Goal: Task Accomplishment & Management: Manage account settings

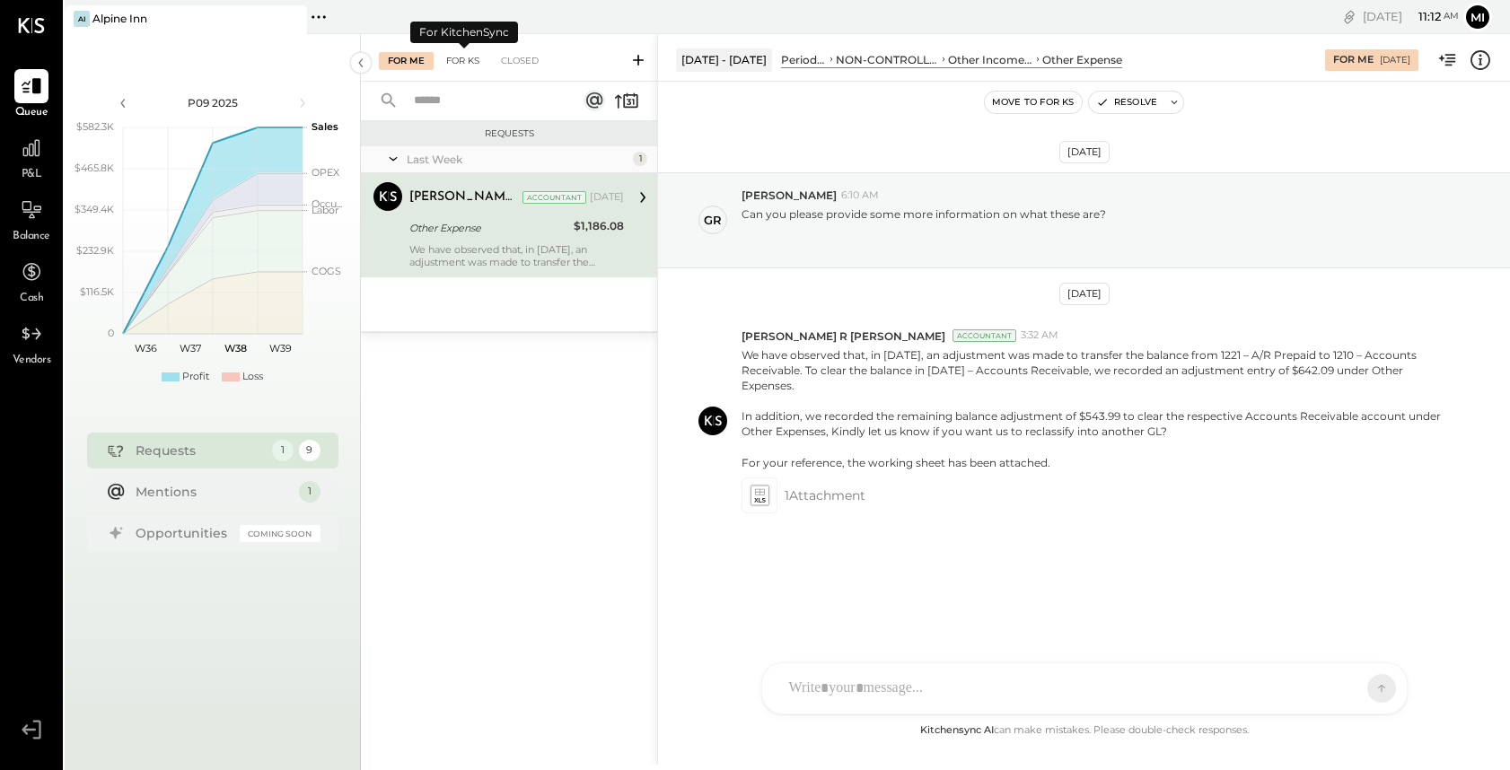
click at [459, 66] on div "For KS" at bounding box center [462, 61] width 51 height 18
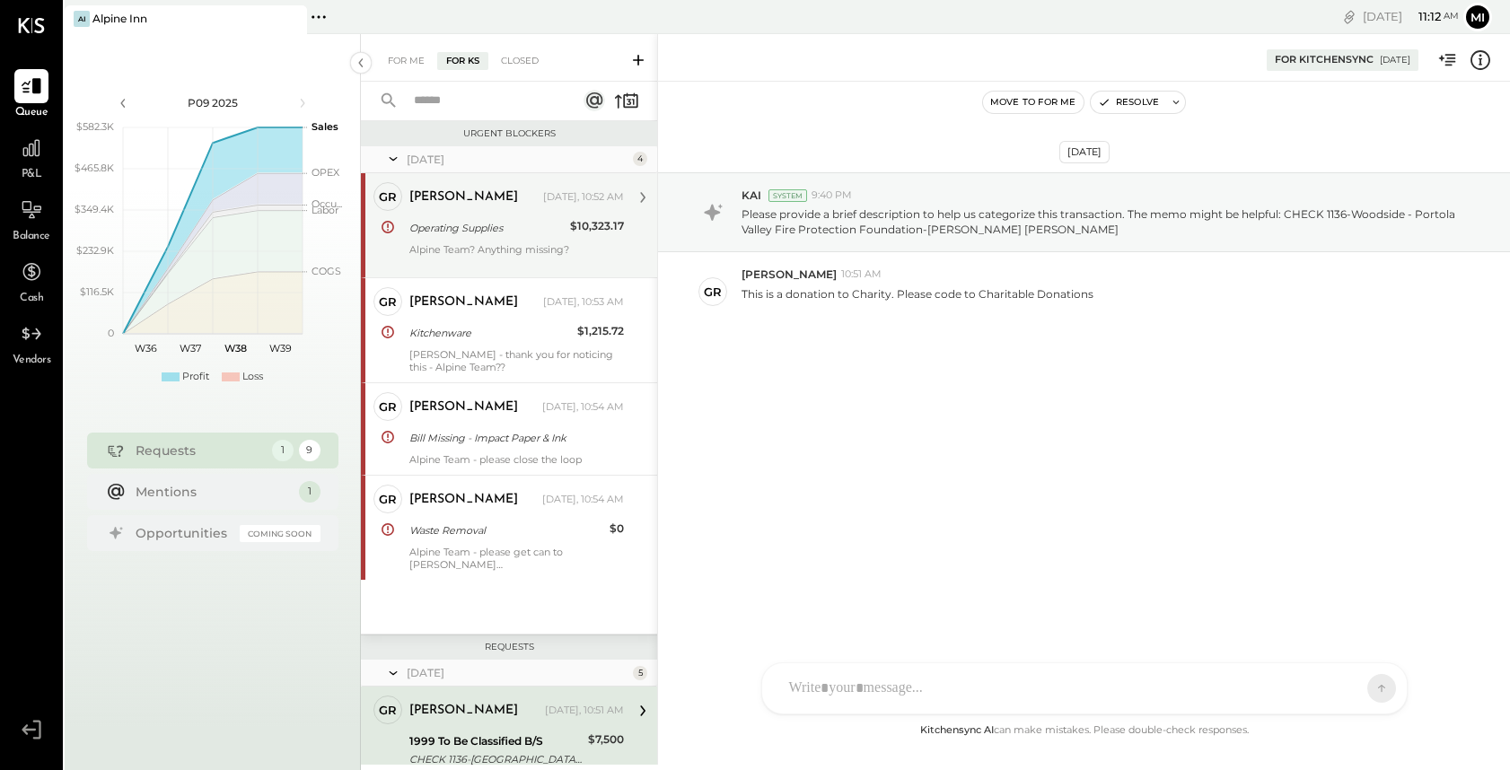
click at [462, 240] on div "greg Today, 10:52 AM Operating Supplies $10,323.17 Alpine Team? Anything missin…" at bounding box center [516, 225] width 214 height 86
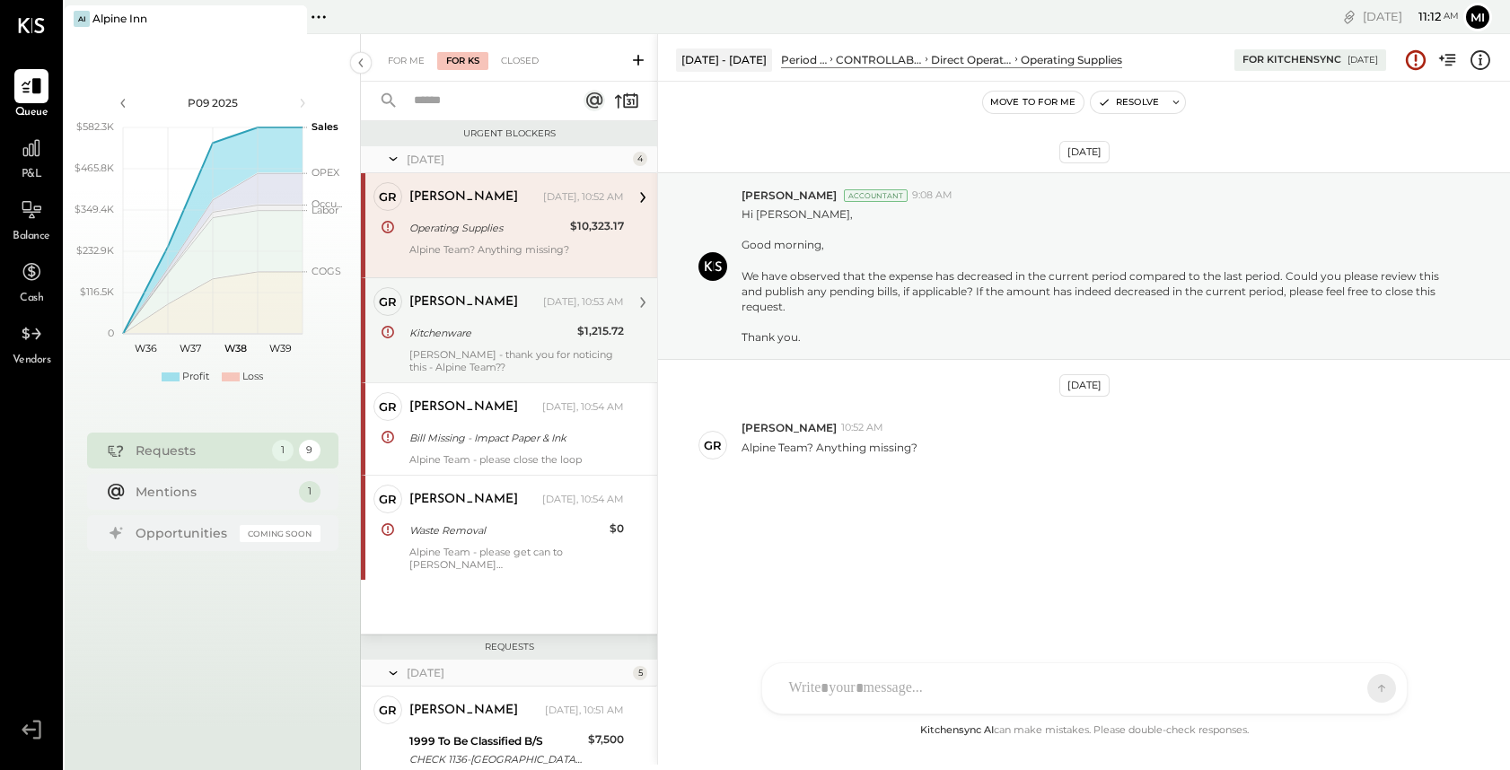
click at [504, 346] on div "greg Today, 10:53 AM Kitchenware $1,215.72 Rizwan - thank you for noticing this…" at bounding box center [516, 330] width 214 height 86
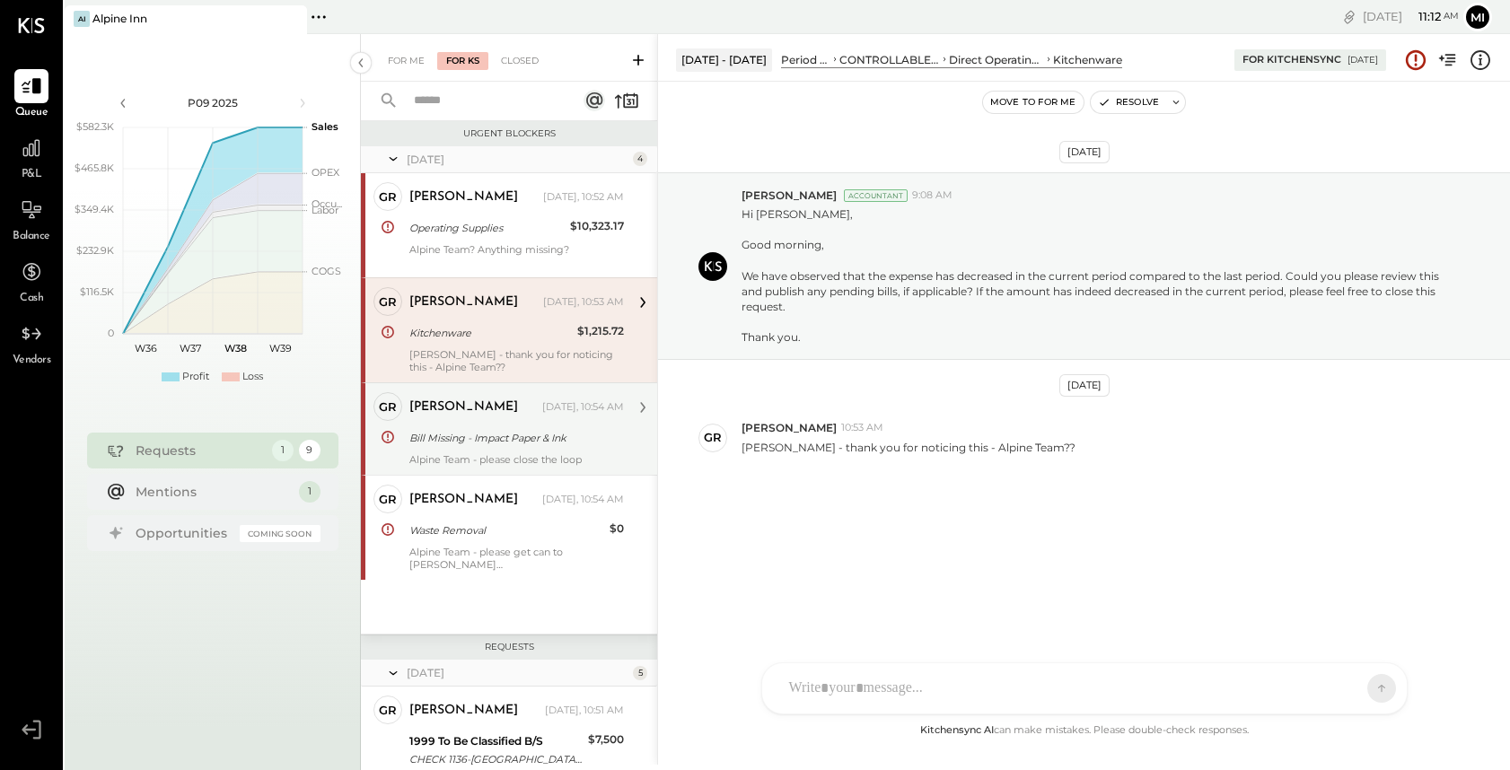
click at [486, 438] on div "Bill Missing - Impact Paper & Ink" at bounding box center [513, 438] width 209 height 18
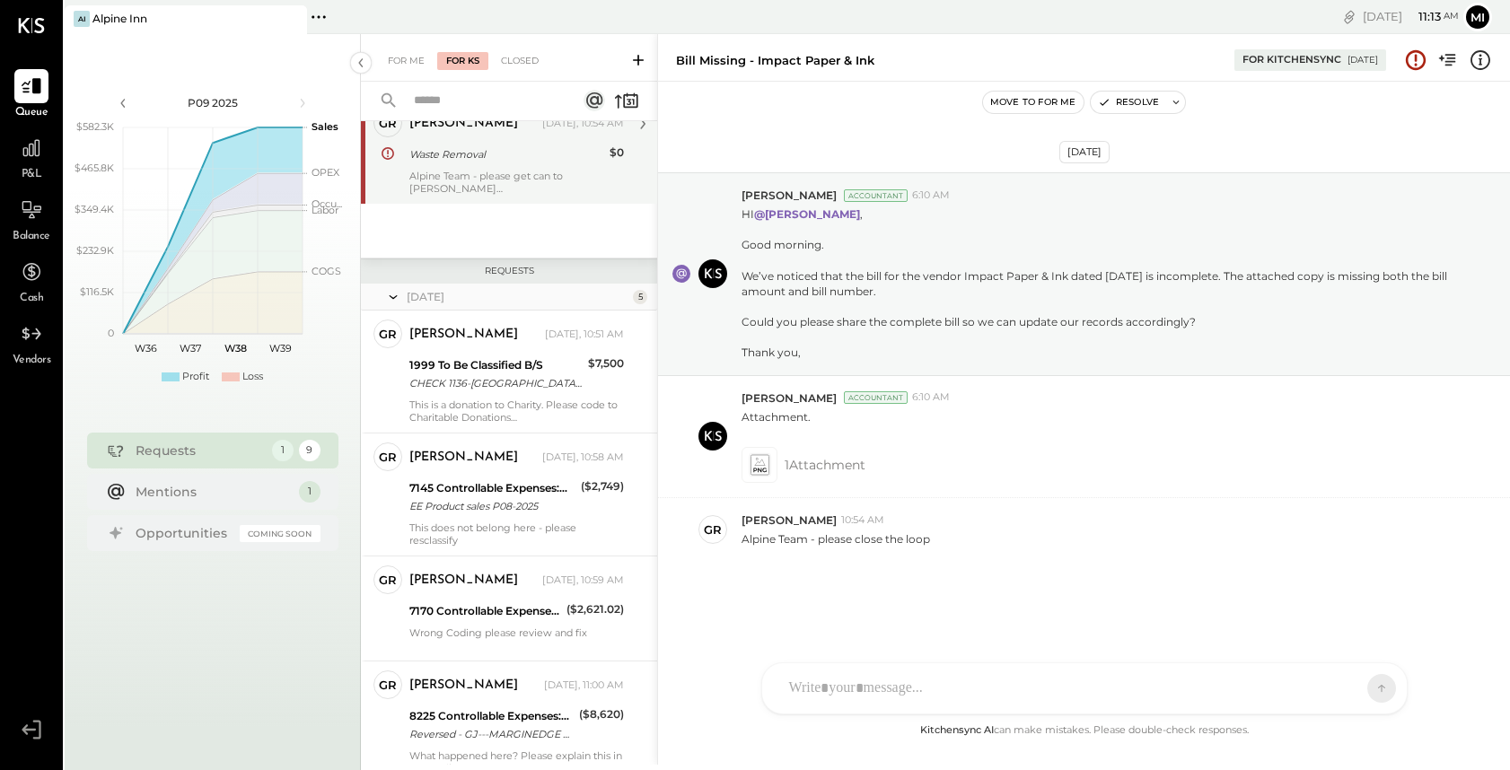
scroll to position [384, 0]
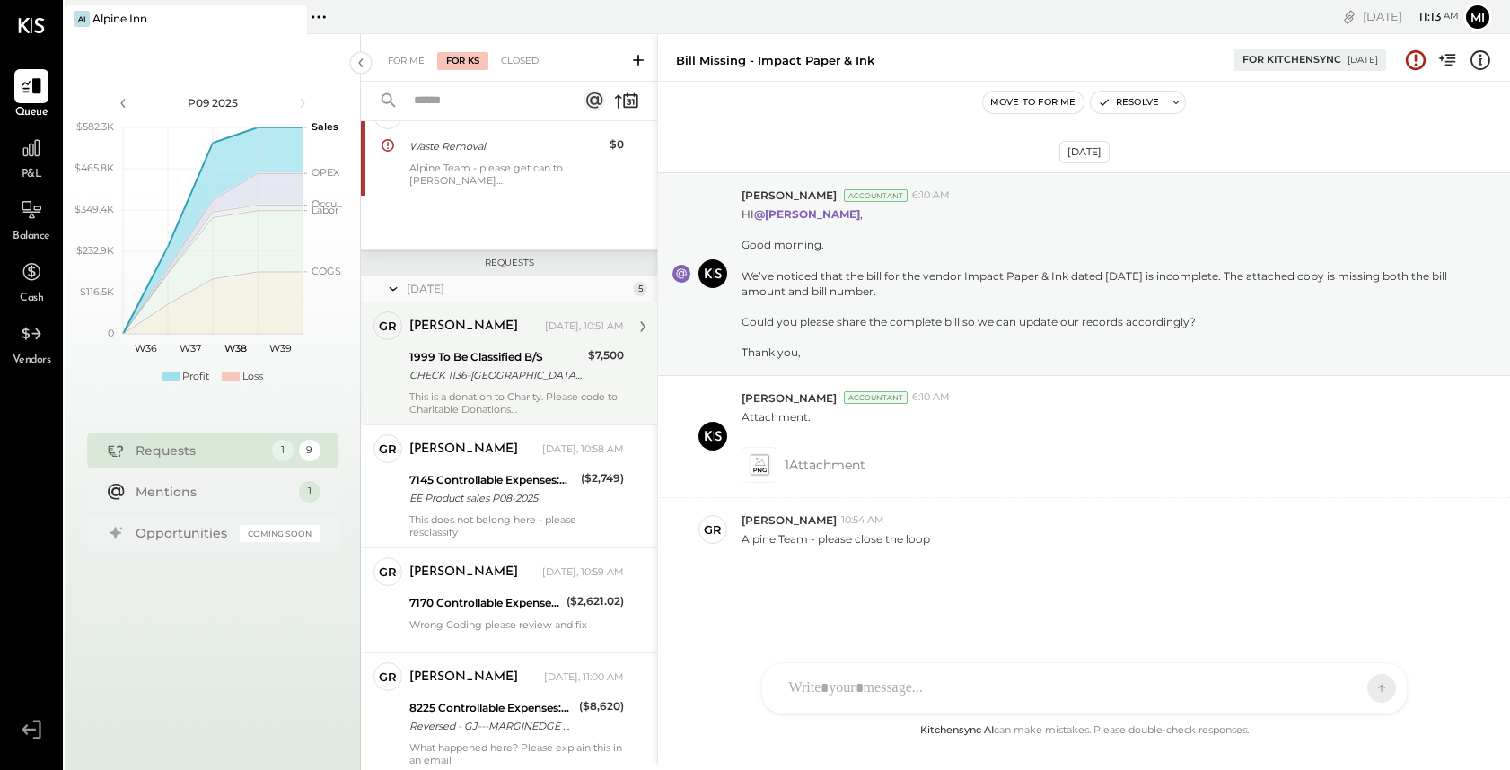
click at [486, 396] on div "This is a donation to Charity. Please code to Charitable Donations" at bounding box center [516, 402] width 214 height 25
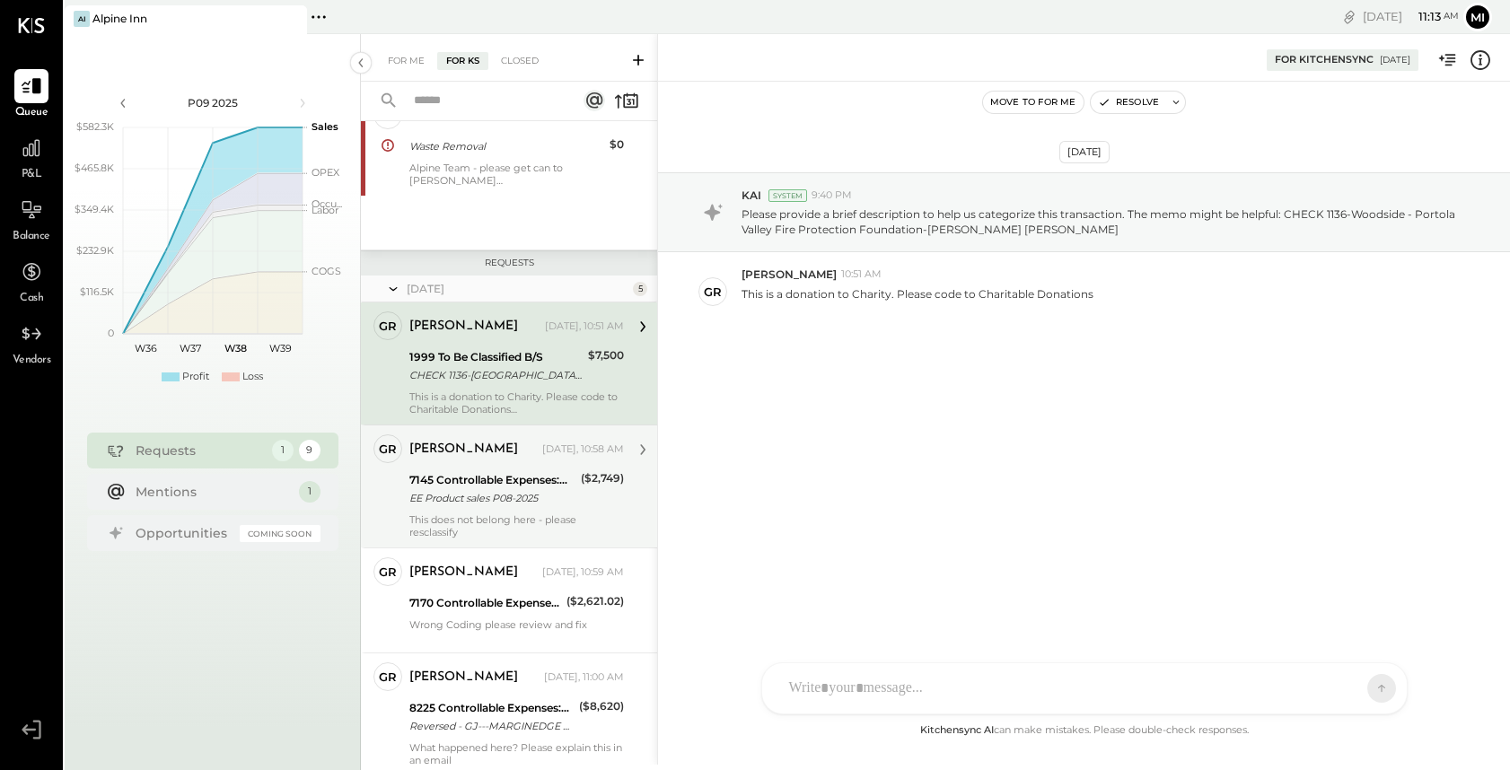
click at [488, 525] on div "This does not belong here - please resclassify" at bounding box center [516, 525] width 214 height 25
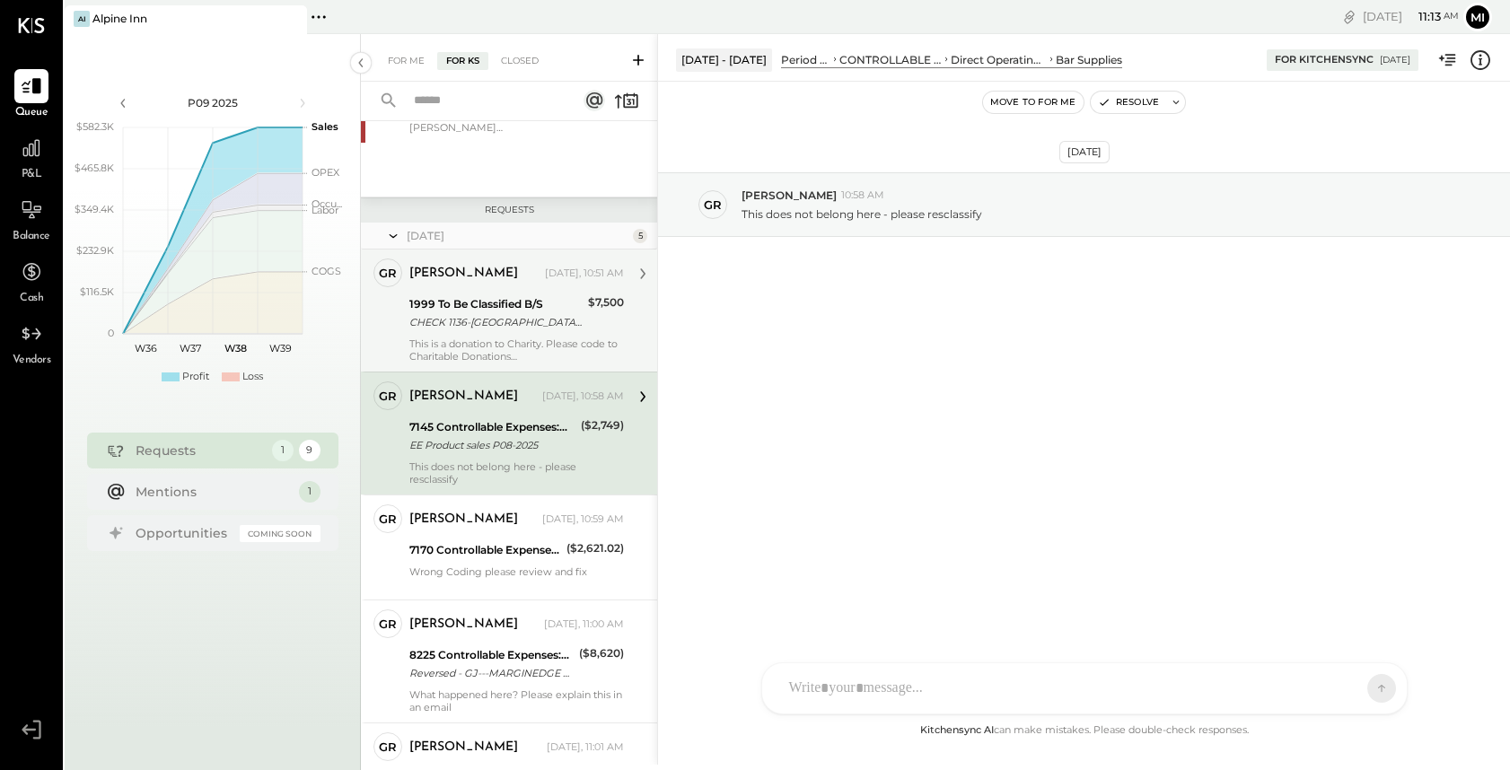
scroll to position [438, 0]
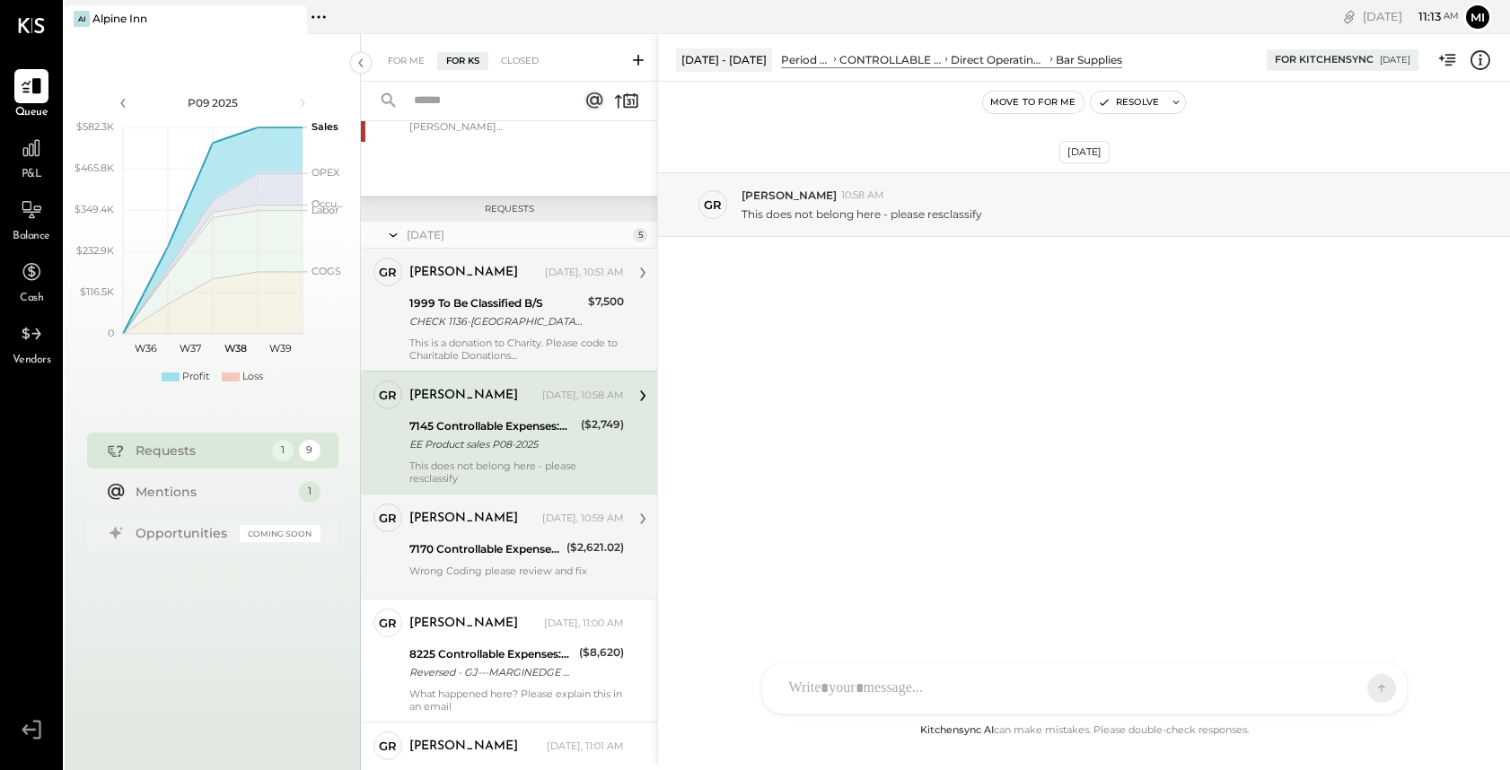
click at [489, 564] on div "Wrong Coding please review and fix" at bounding box center [516, 576] width 214 height 25
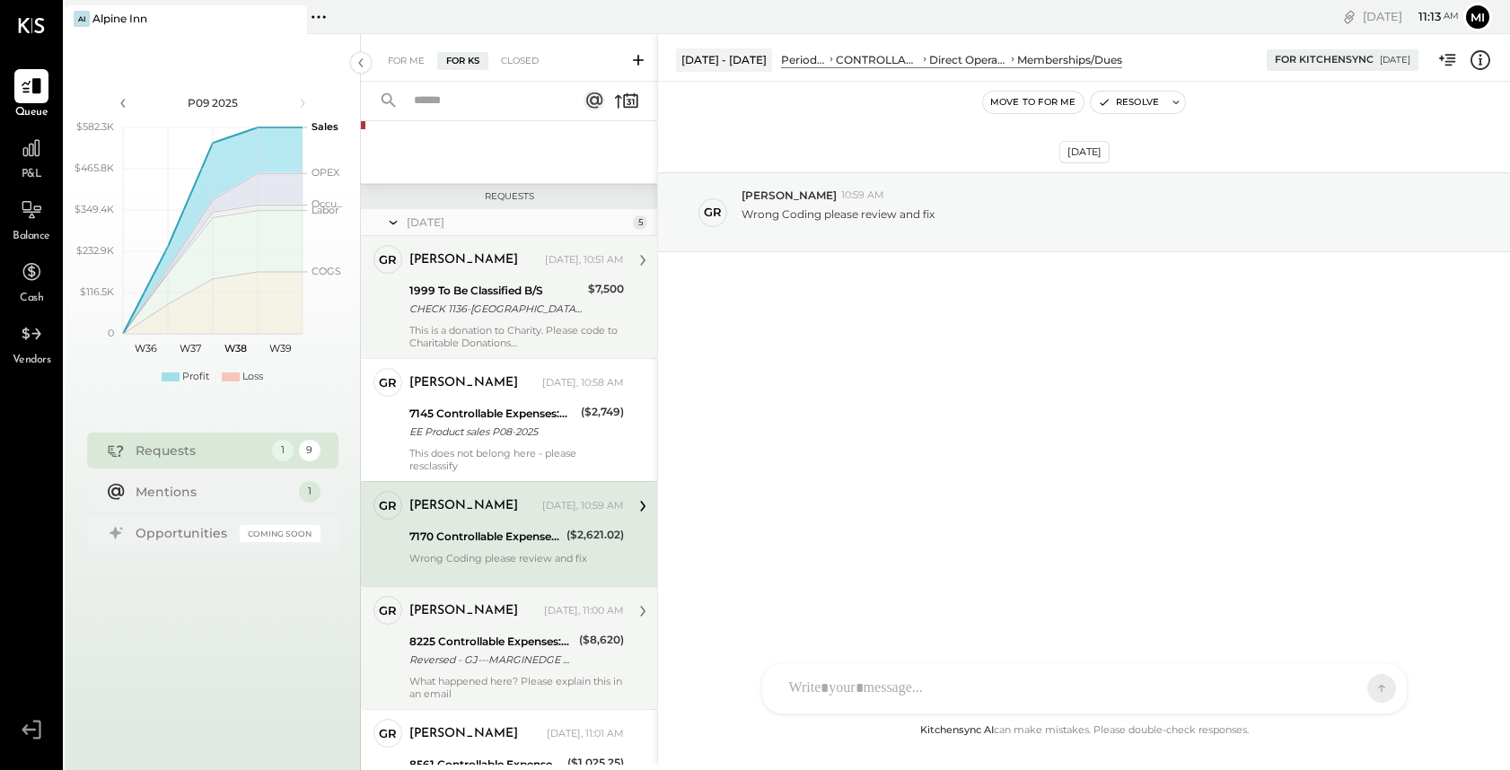
scroll to position [457, 0]
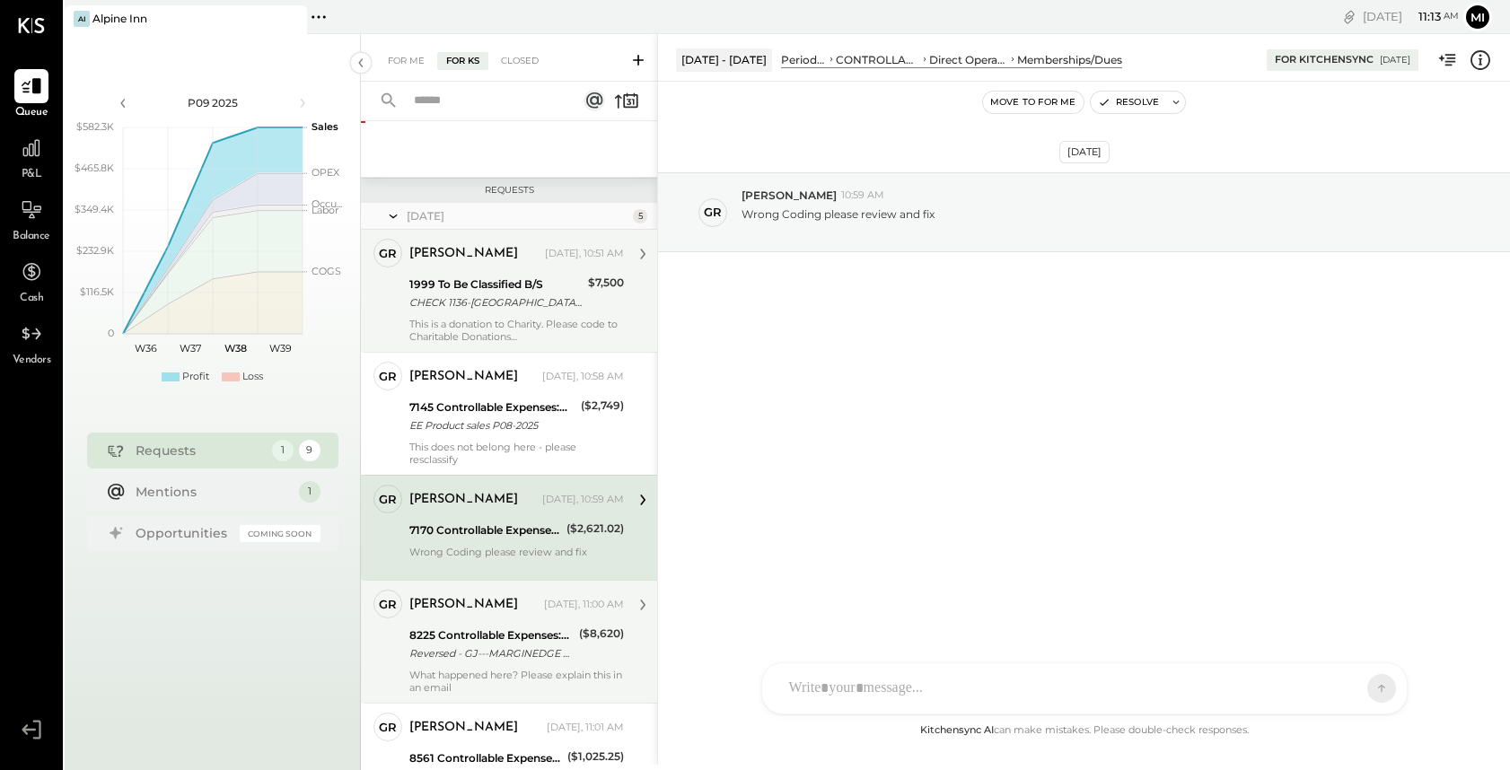
click at [493, 672] on div "What happened here? Please explain this in an email" at bounding box center [516, 681] width 214 height 25
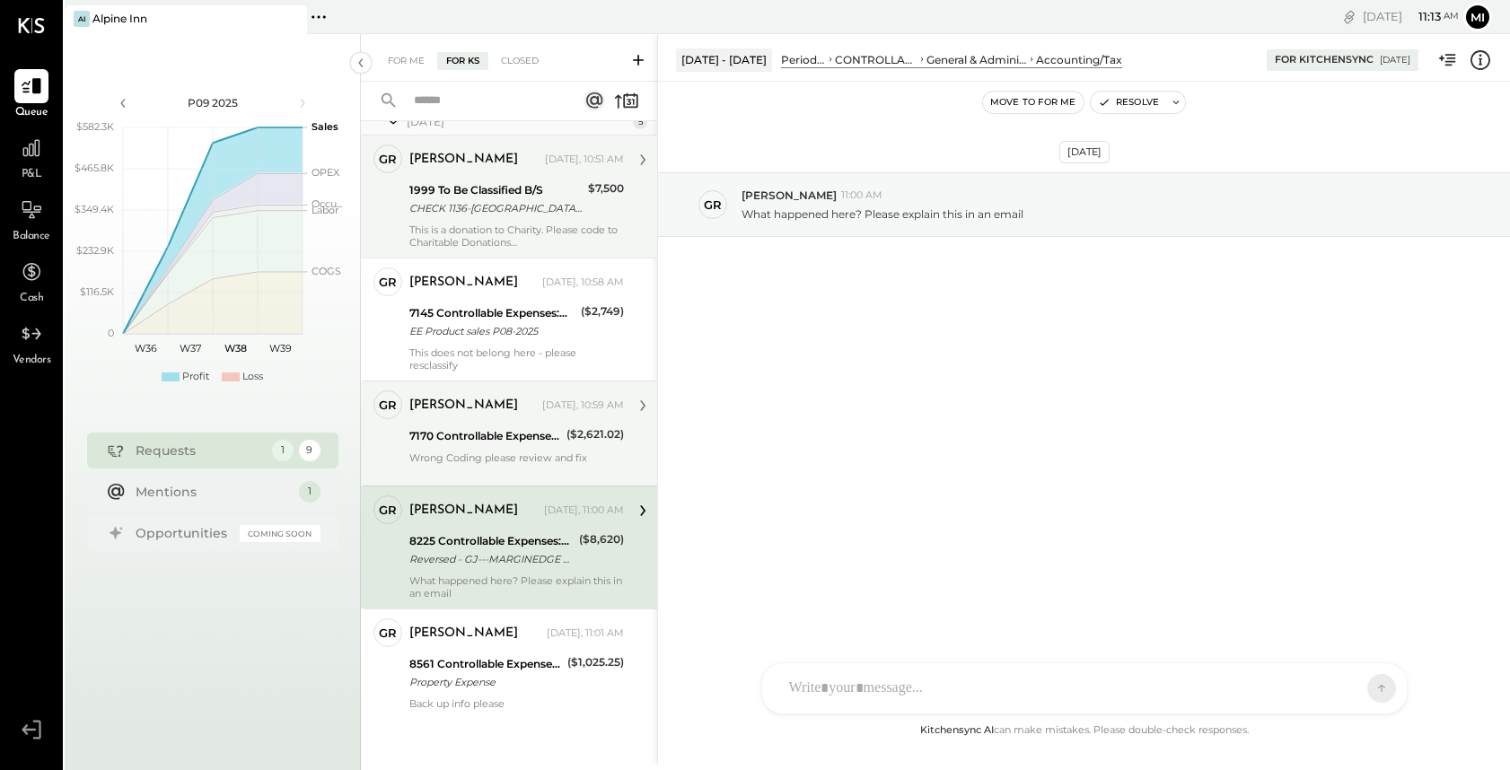
scroll to position [553, 0]
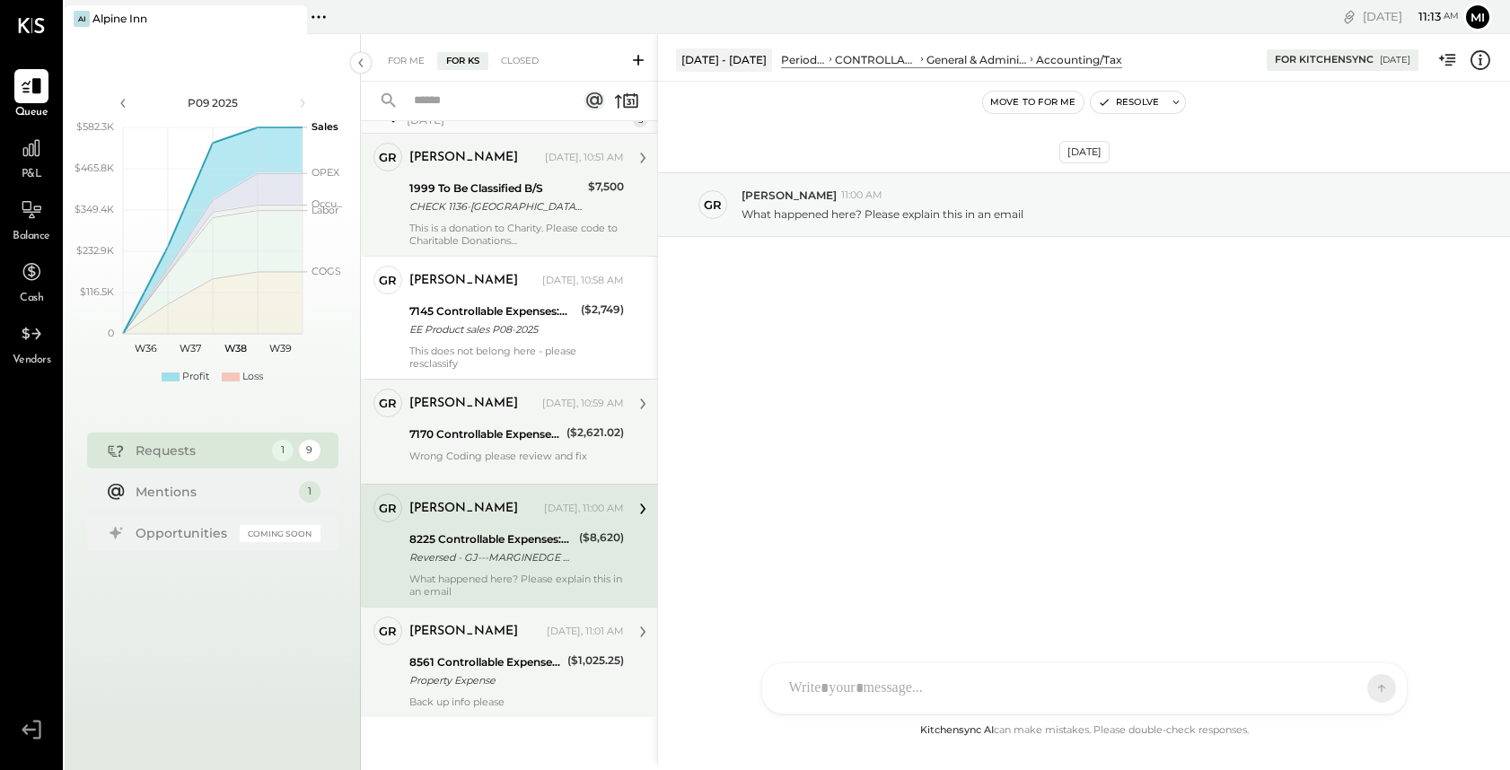
click at [521, 687] on div "Property Expense" at bounding box center [485, 680] width 153 height 18
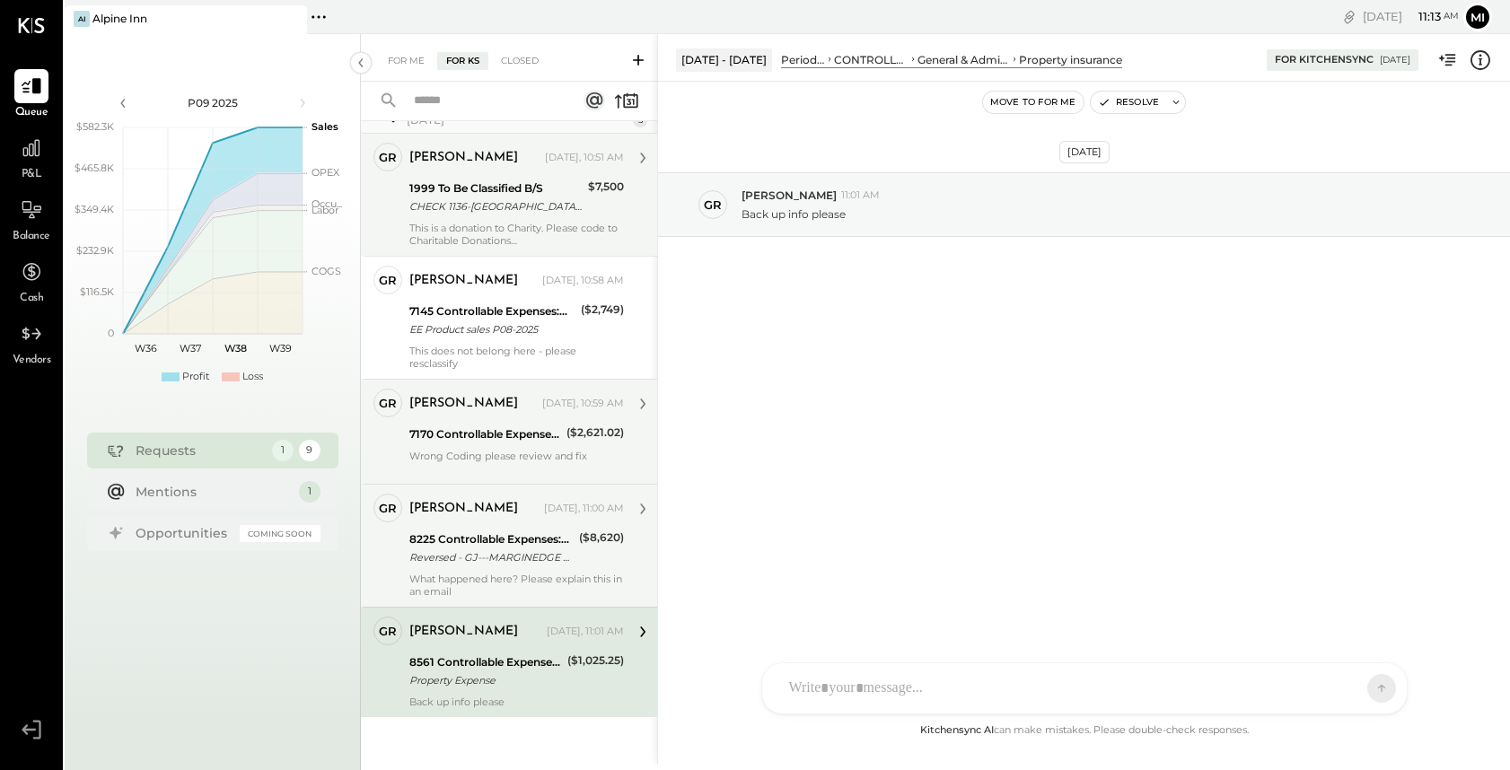
click at [518, 573] on div "What happened here? Please explain this in an email" at bounding box center [516, 585] width 214 height 25
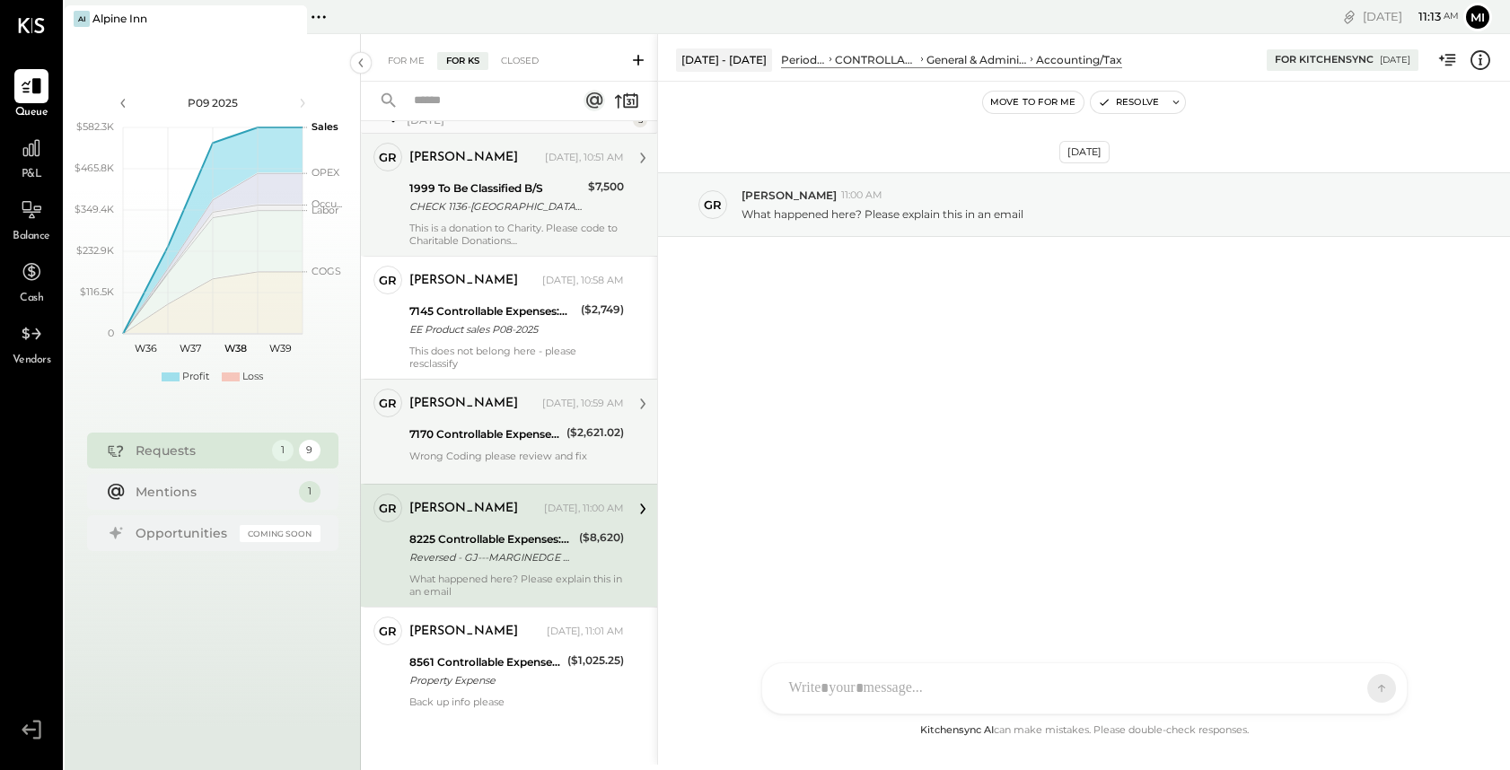
click at [641, 511] on icon at bounding box center [642, 508] width 23 height 23
click at [267, 493] on div "Mentions" at bounding box center [213, 491] width 154 height 18
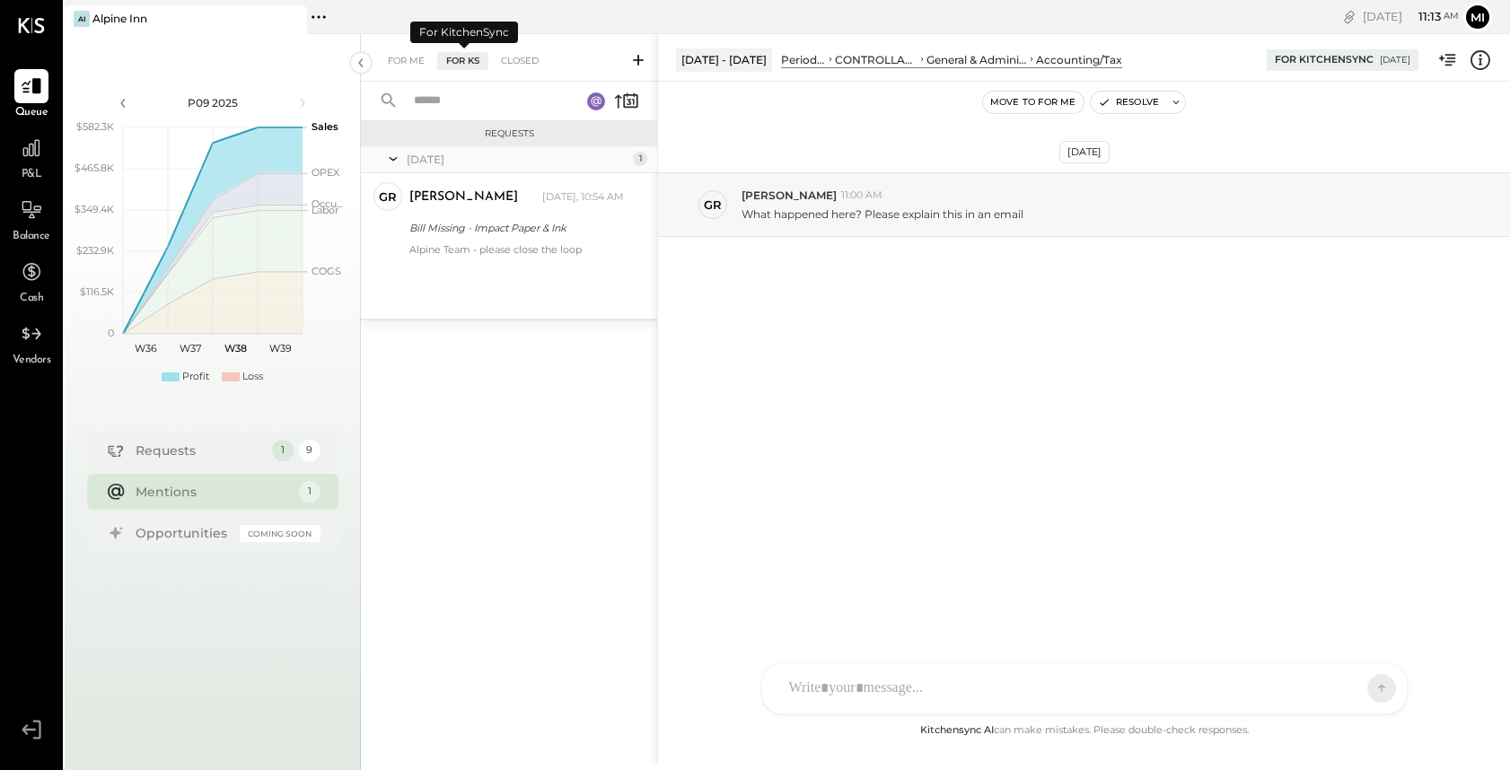
click at [463, 63] on div "For KS" at bounding box center [462, 61] width 51 height 18
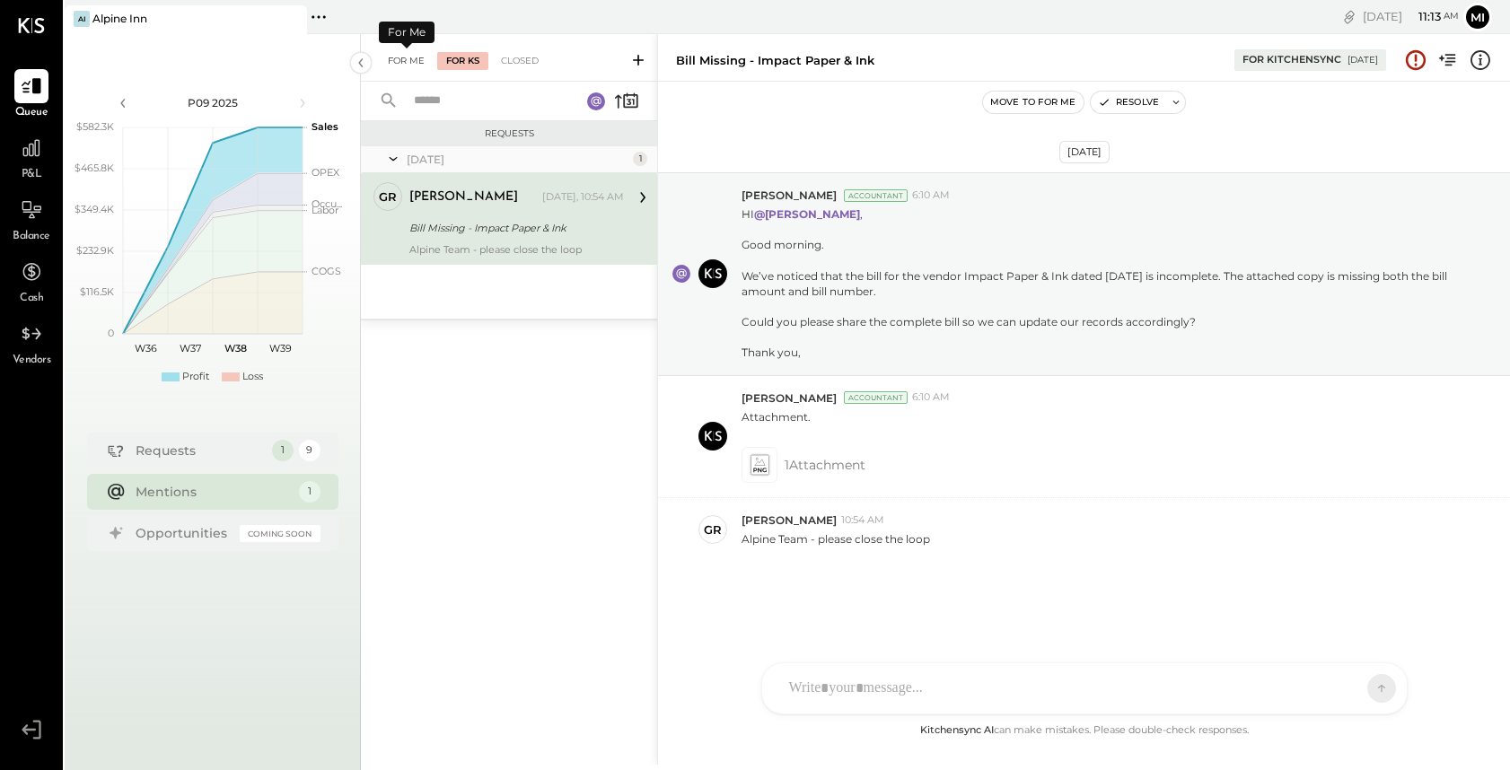
click at [398, 69] on div "For Me" at bounding box center [406, 61] width 55 height 18
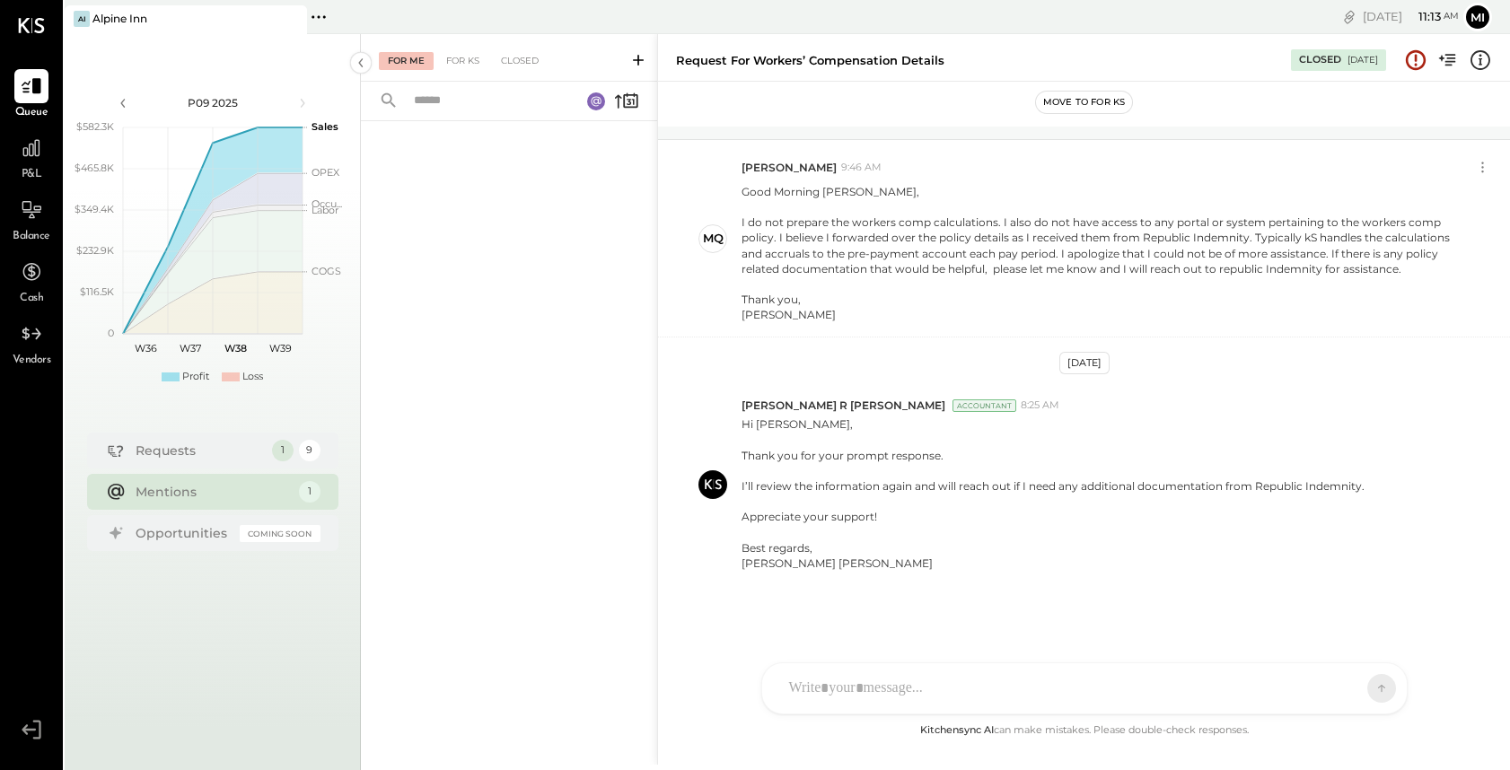
click at [407, 61] on div "For Me" at bounding box center [406, 61] width 55 height 18
click at [172, 451] on div "Requests" at bounding box center [199, 450] width 127 height 18
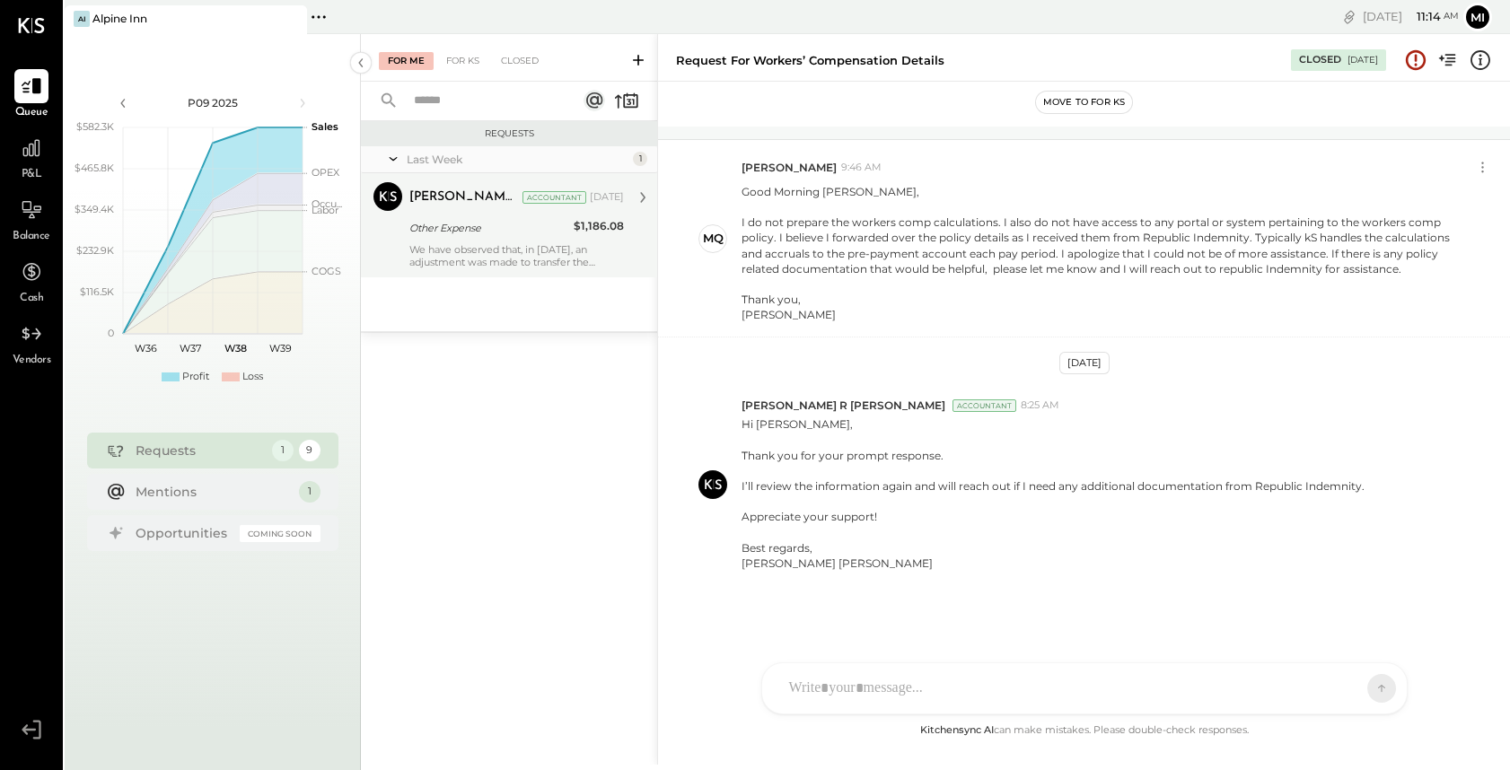
click at [475, 256] on div "We have observed that, in [DATE], an adjustment was made to transfer the balanc…" at bounding box center [516, 255] width 214 height 25
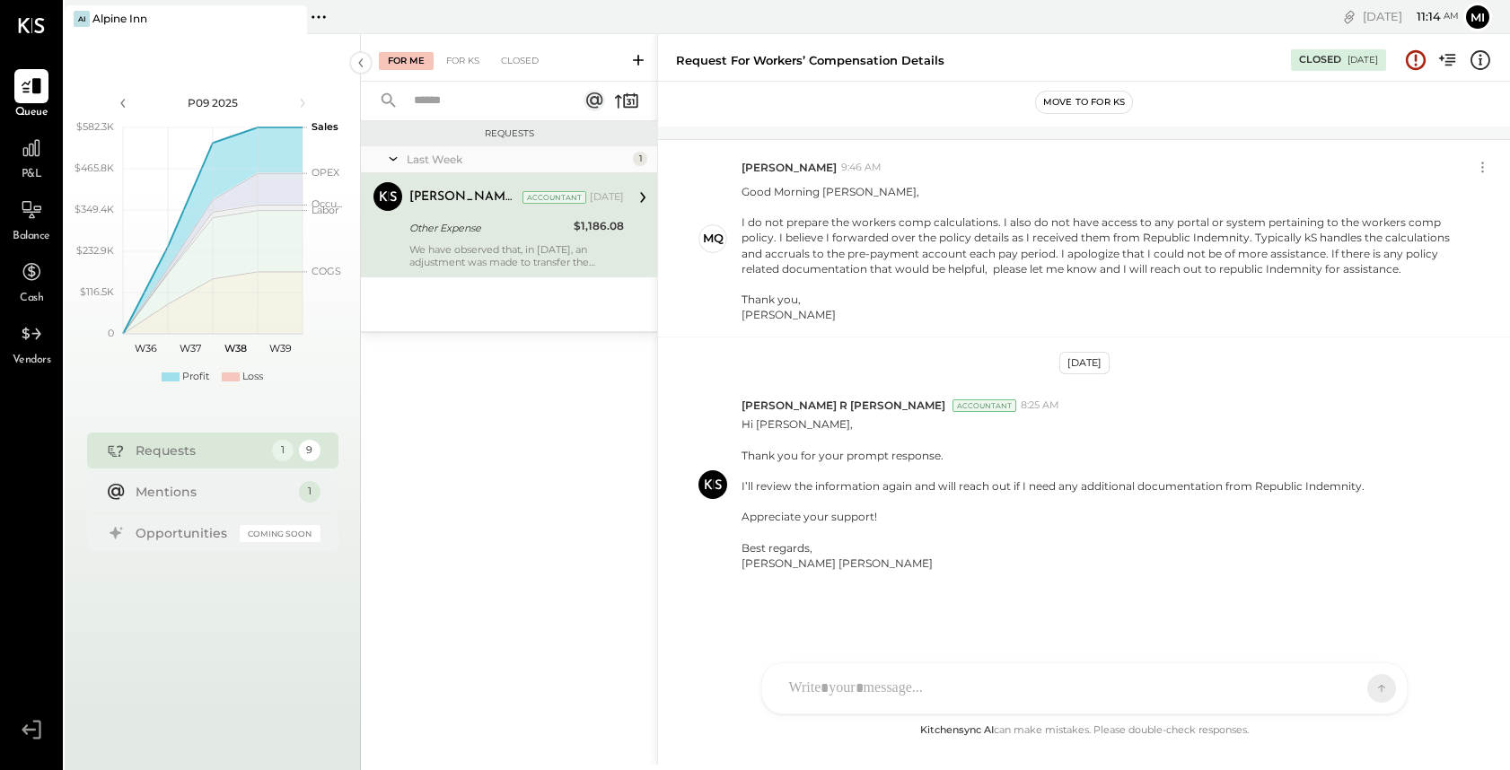
click at [476, 229] on div "Other Expense" at bounding box center [488, 228] width 159 height 18
click at [499, 244] on div "We have observed that, in [DATE], an adjustment was made to transfer the balanc…" at bounding box center [516, 255] width 214 height 25
click at [640, 195] on icon at bounding box center [642, 197] width 23 height 23
click at [392, 157] on icon at bounding box center [393, 158] width 18 height 45
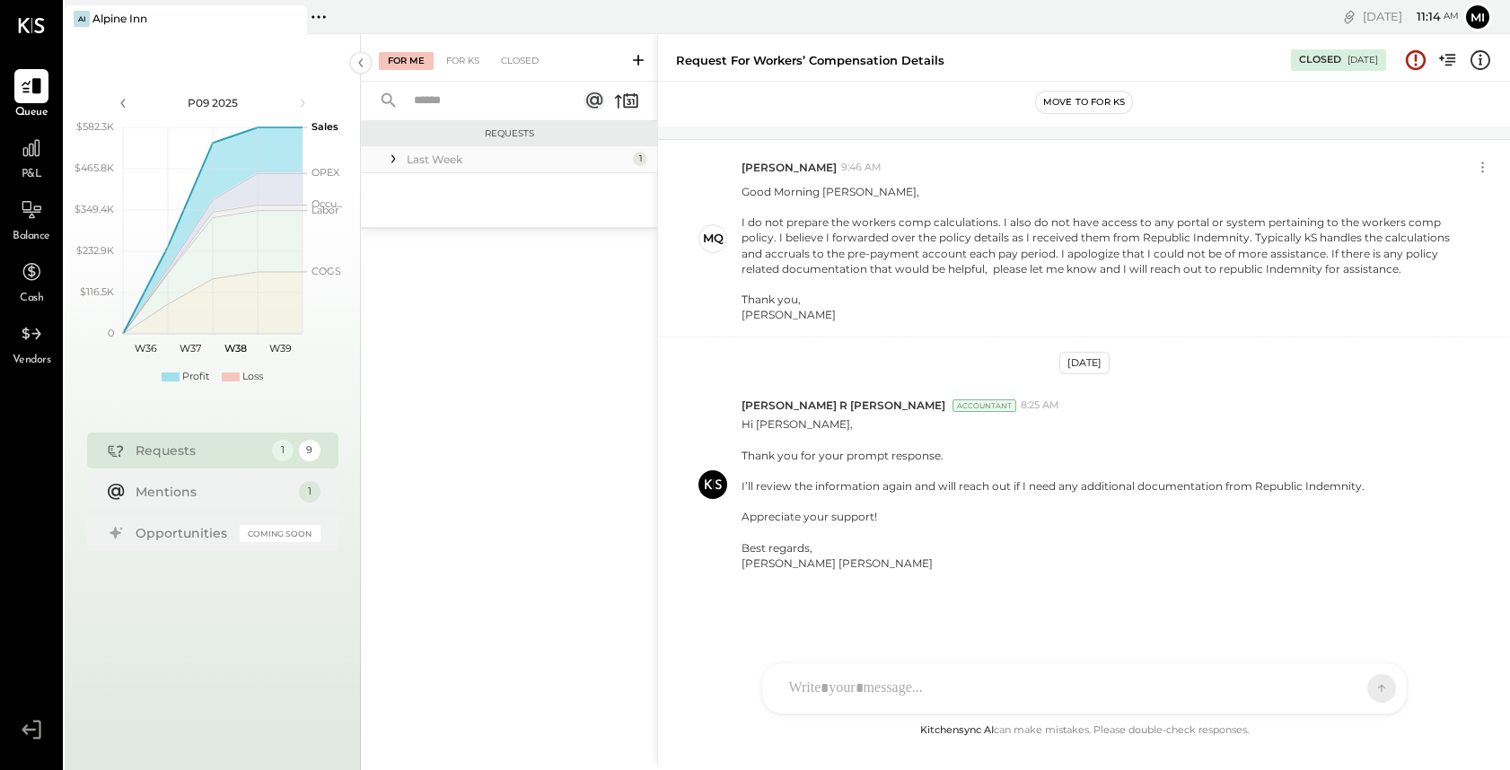
click at [392, 157] on icon at bounding box center [393, 159] width 4 height 8
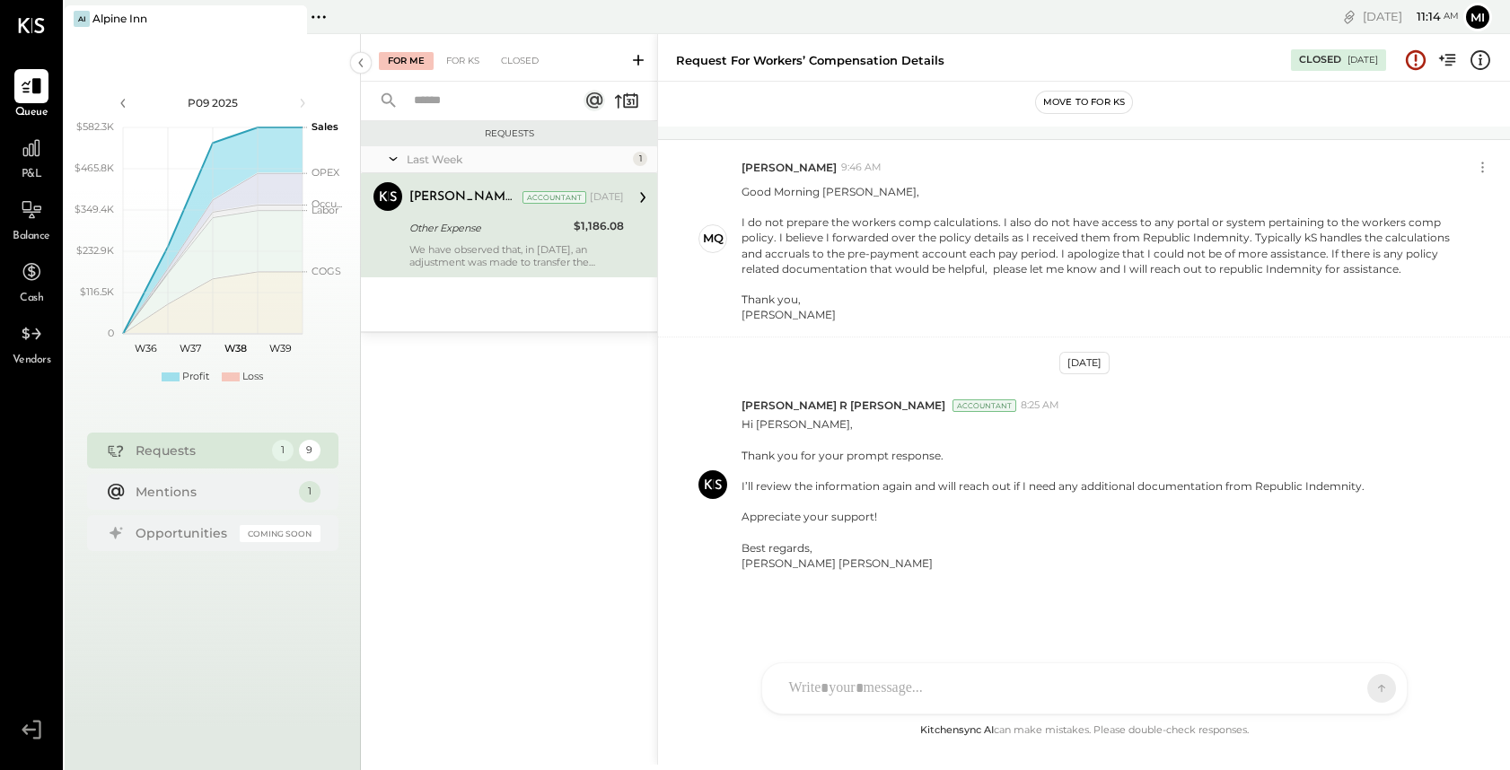
click at [421, 221] on div "Other Expense" at bounding box center [488, 228] width 159 height 18
click at [501, 232] on div "Other Expense" at bounding box center [488, 228] width 159 height 18
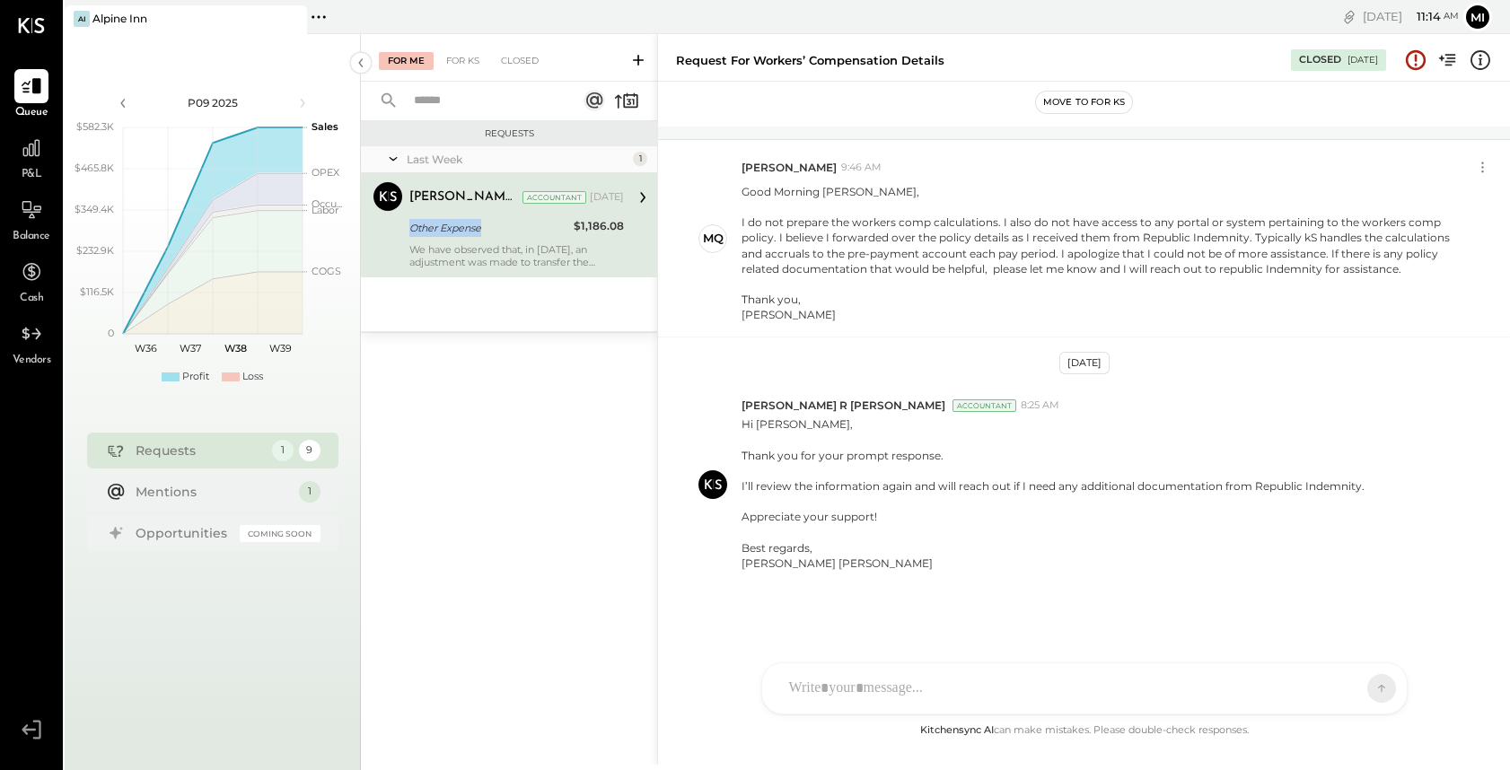
click at [501, 232] on div "Other Expense" at bounding box center [488, 228] width 159 height 18
click at [1414, 59] on icon at bounding box center [1415, 57] width 3 height 7
click at [36, 167] on span "P&L" at bounding box center [32, 175] width 21 height 16
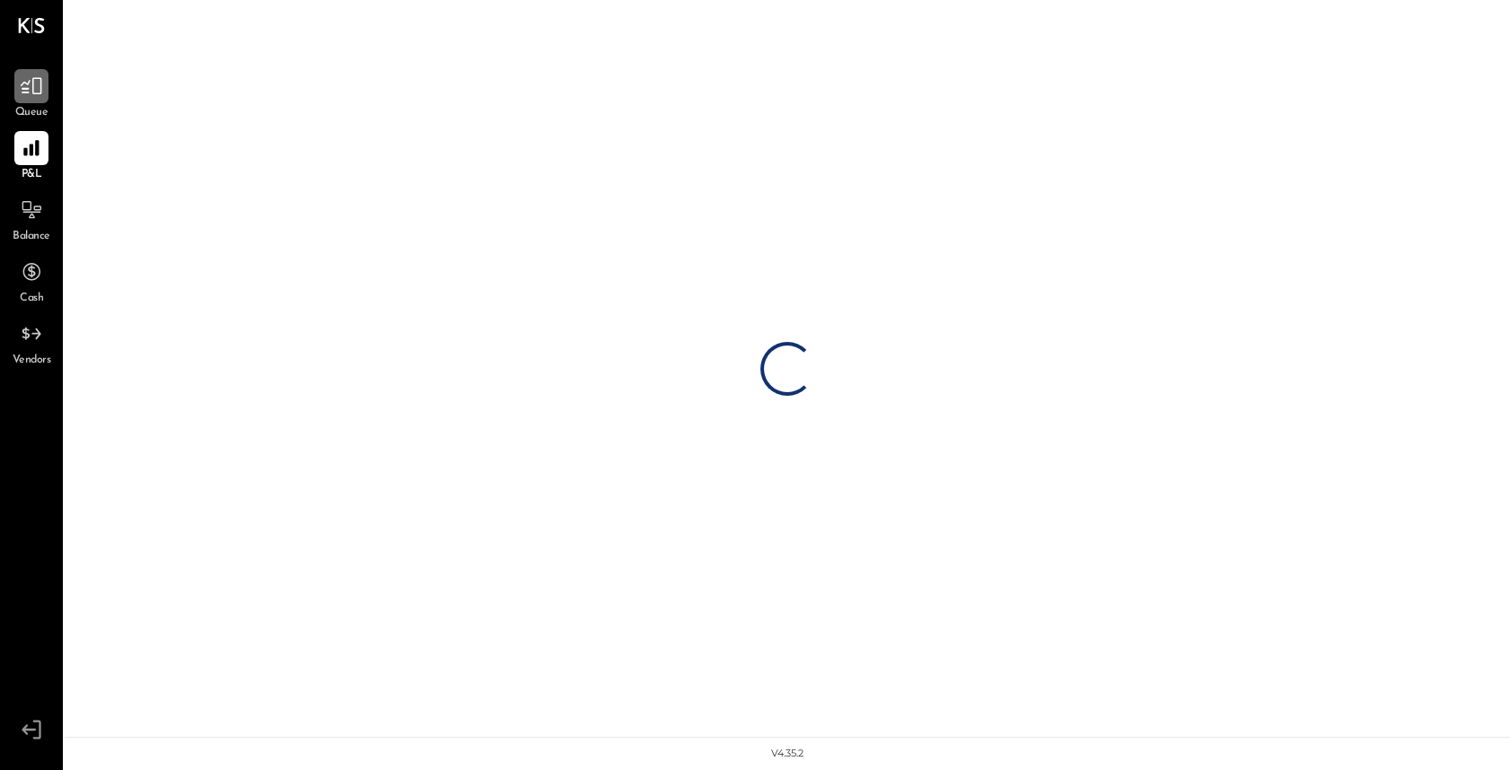
click at [37, 86] on icon at bounding box center [31, 85] width 23 height 23
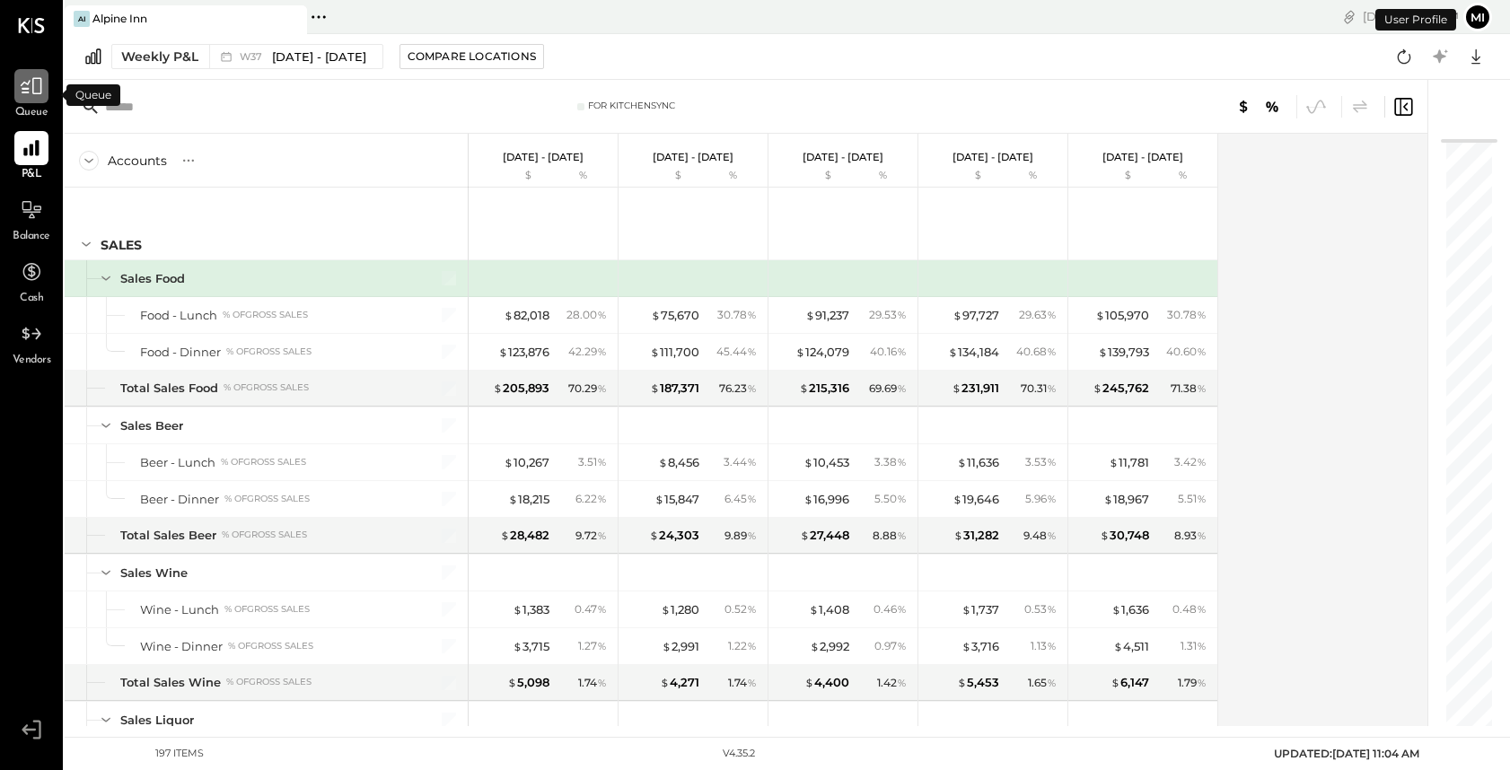
click at [32, 85] on icon at bounding box center [32, 86] width 22 height 17
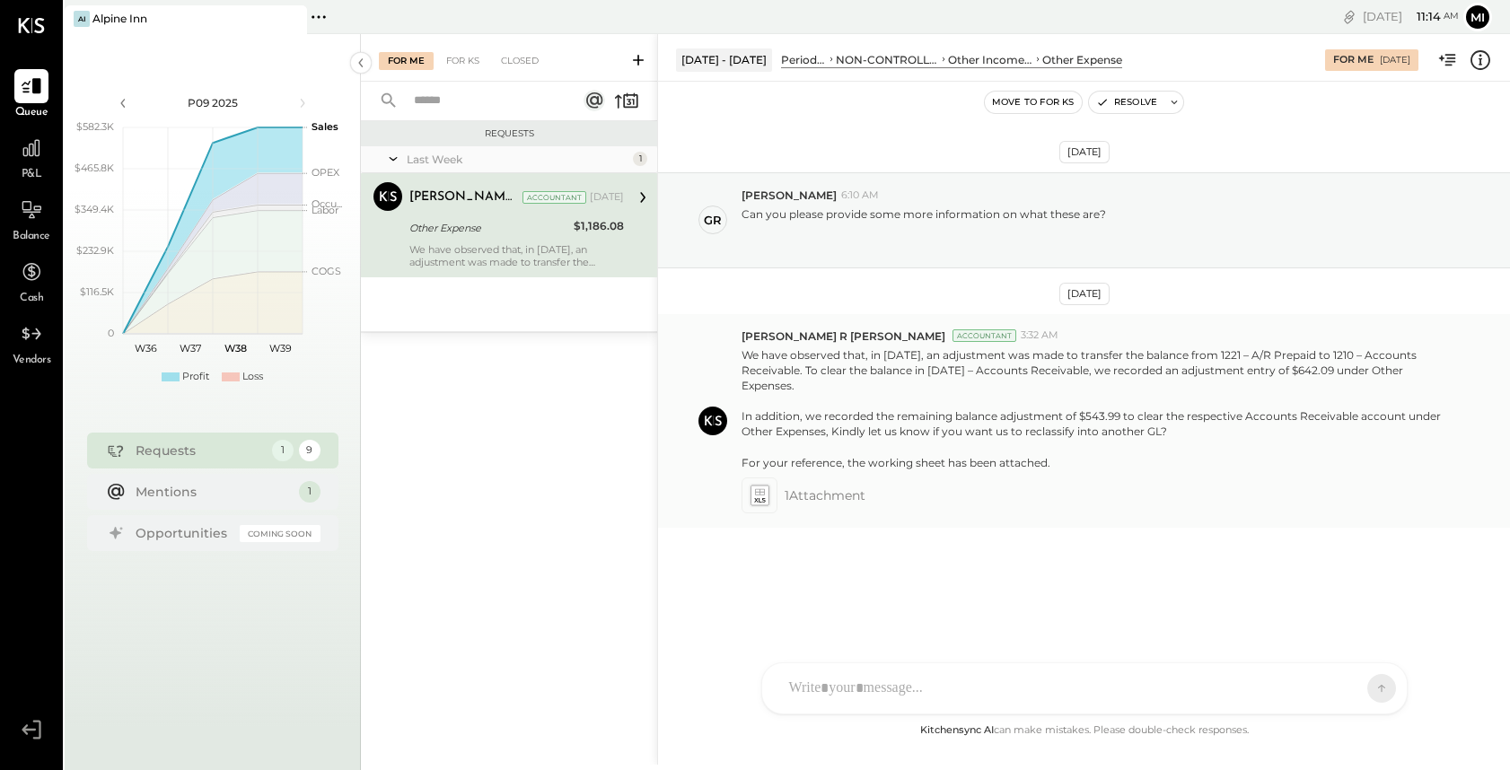
click at [758, 486] on icon at bounding box center [758, 495] width 19 height 21
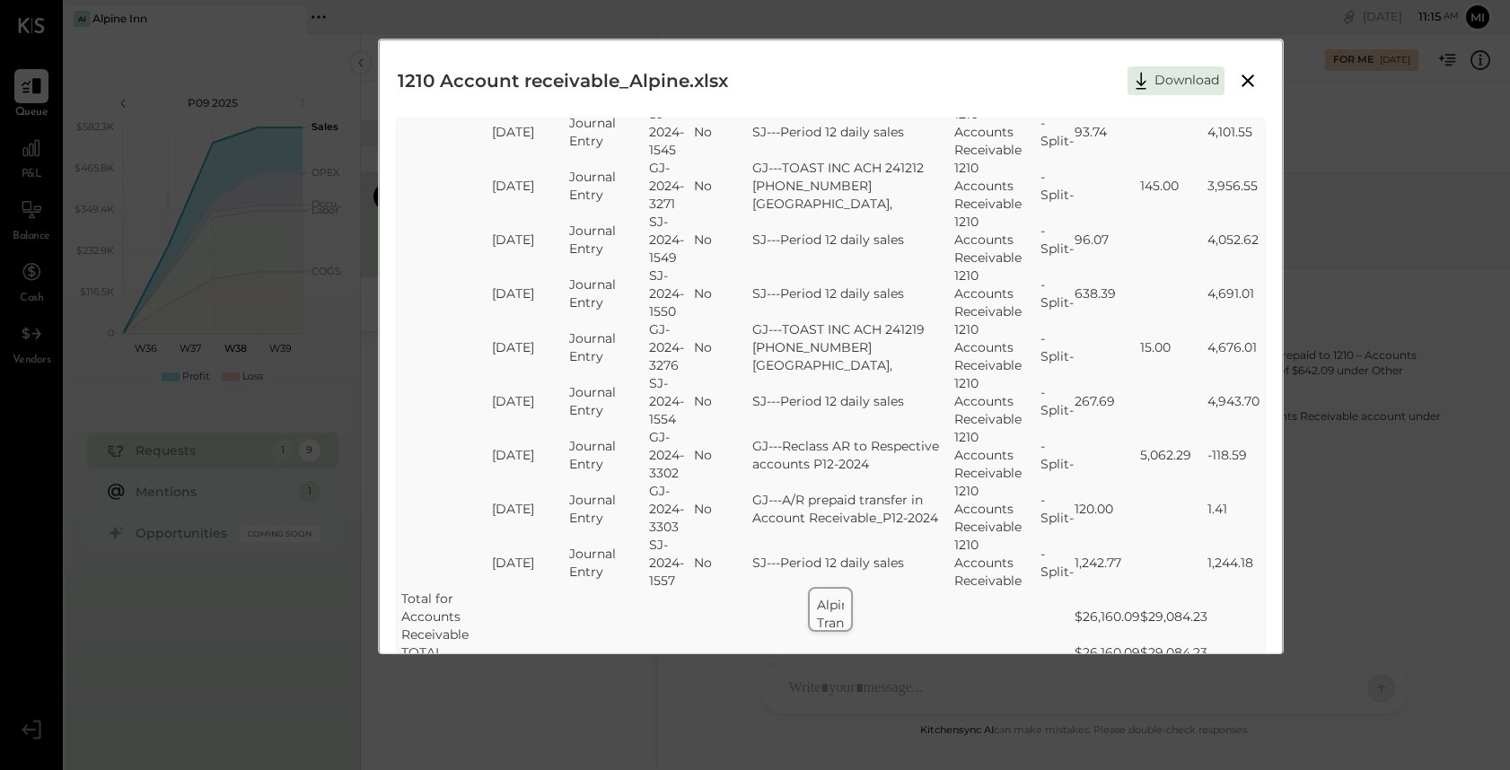
scroll to position [48, 0]
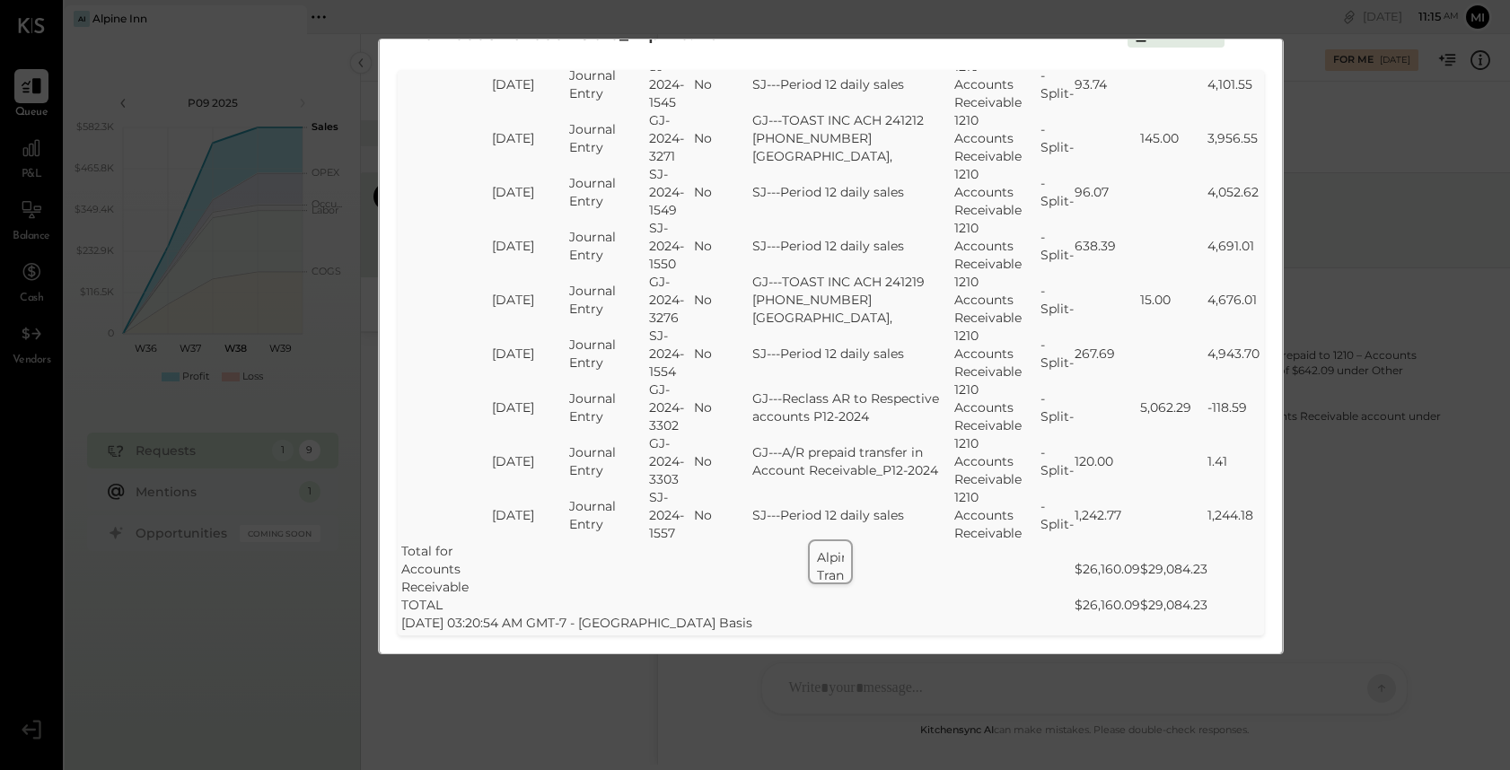
click at [1336, 172] on div "1210 Account receivable_Alpine.xlsx Download SheetJS Table Export Alpine Inn Tr…" at bounding box center [755, 385] width 1510 height 770
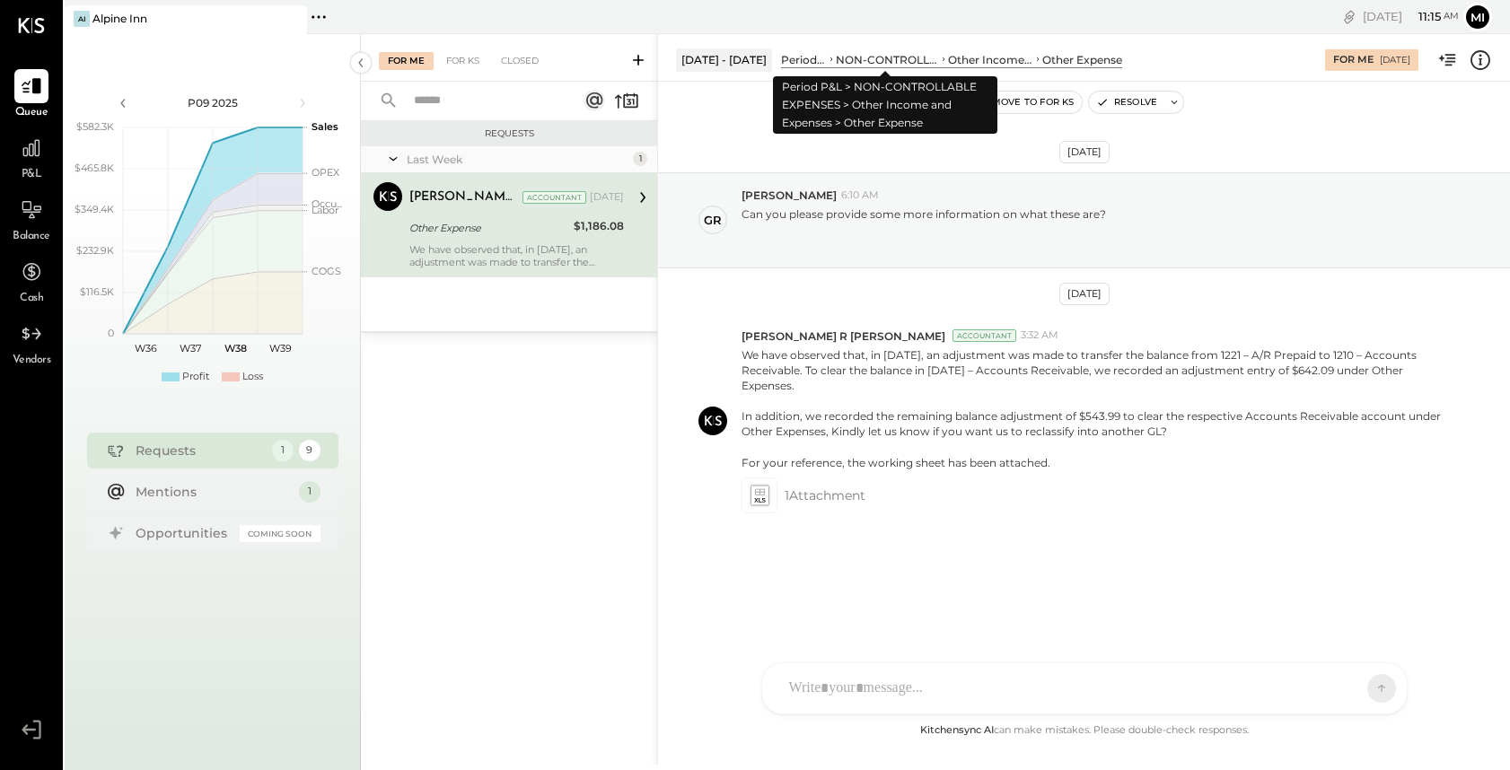
click at [871, 61] on div "NON-CONTROLLABLE EXPENSES" at bounding box center [887, 59] width 103 height 15
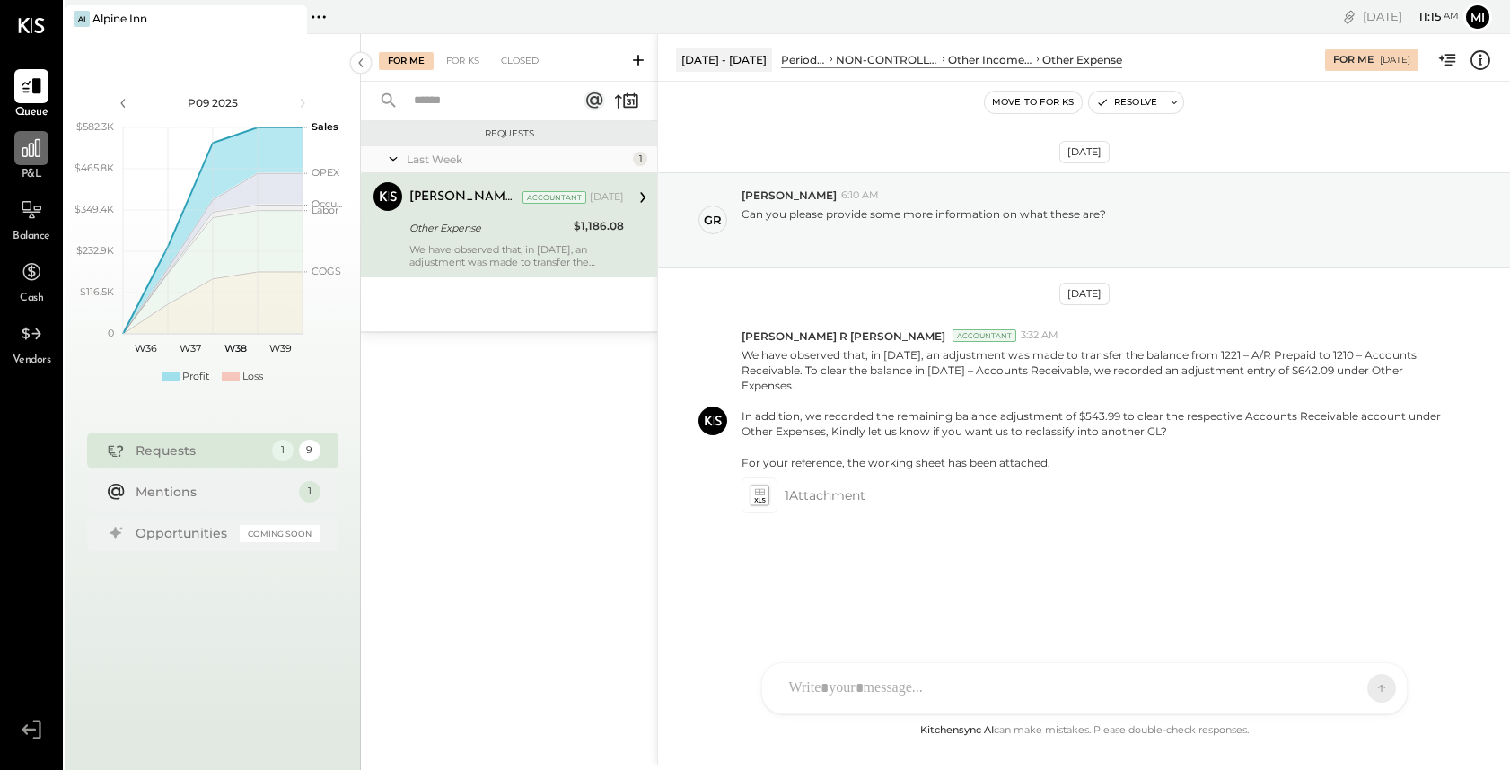
click at [26, 153] on icon at bounding box center [31, 147] width 23 height 23
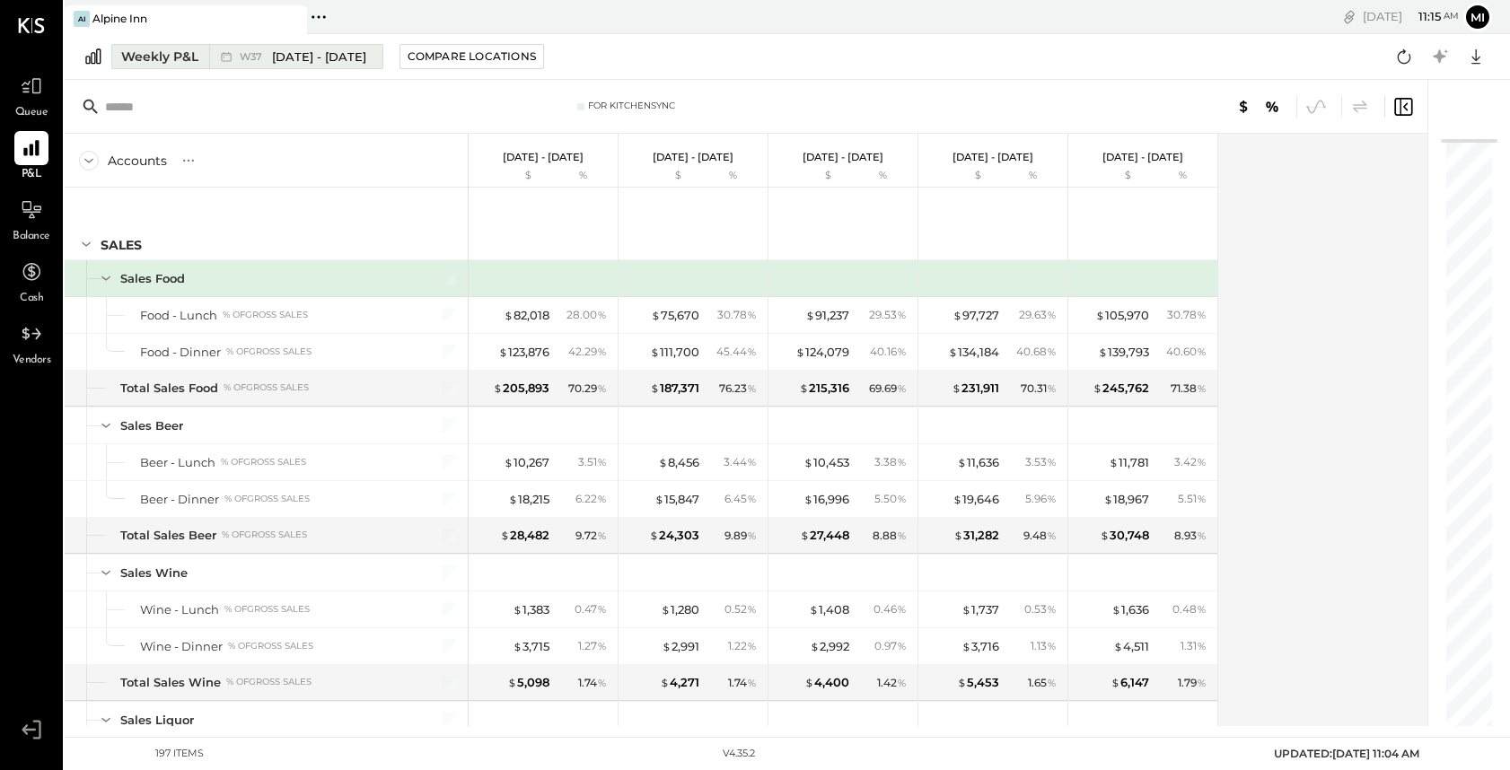
click at [169, 52] on div "Weekly P&L" at bounding box center [159, 57] width 77 height 18
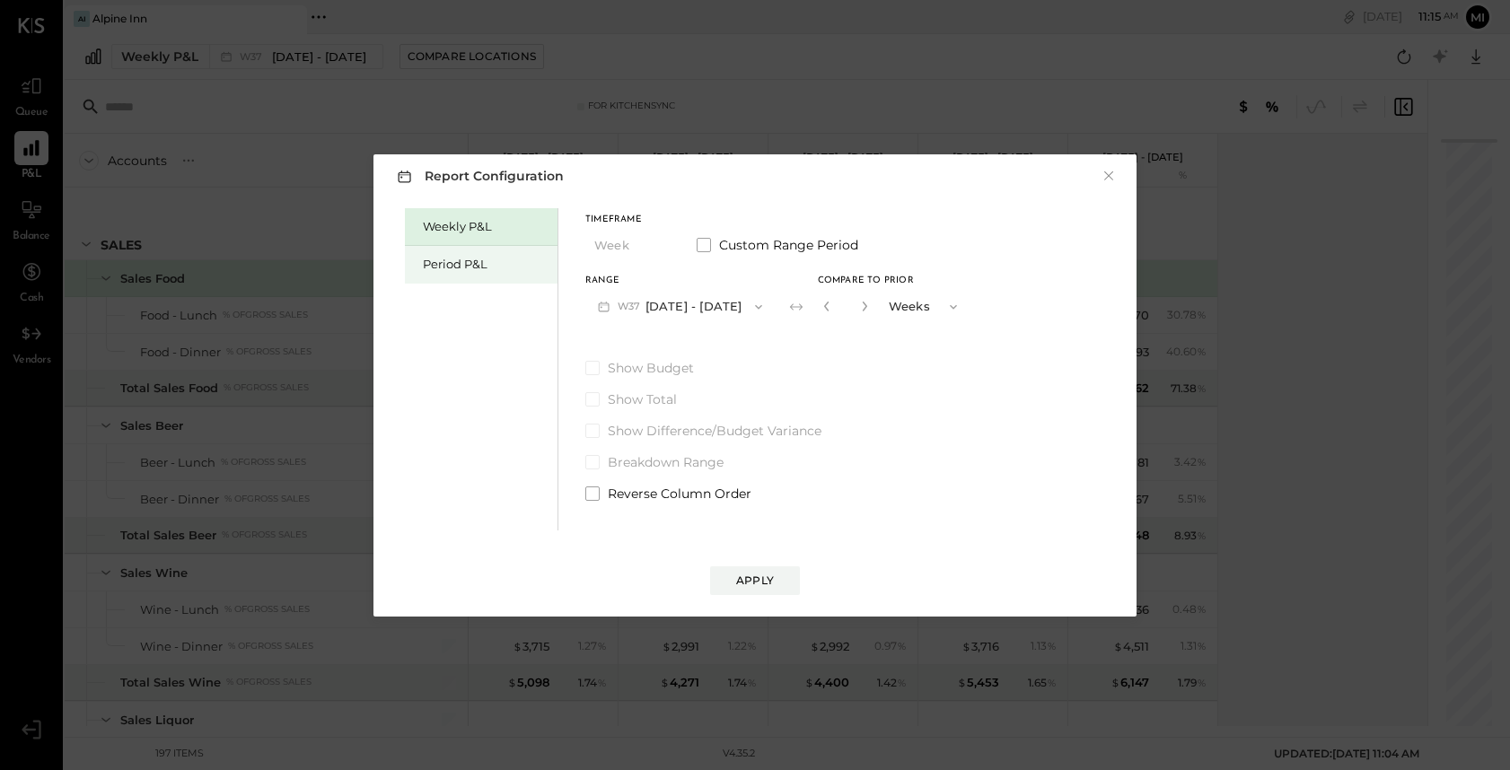
click at [490, 268] on div "Period P&L" at bounding box center [486, 264] width 126 height 17
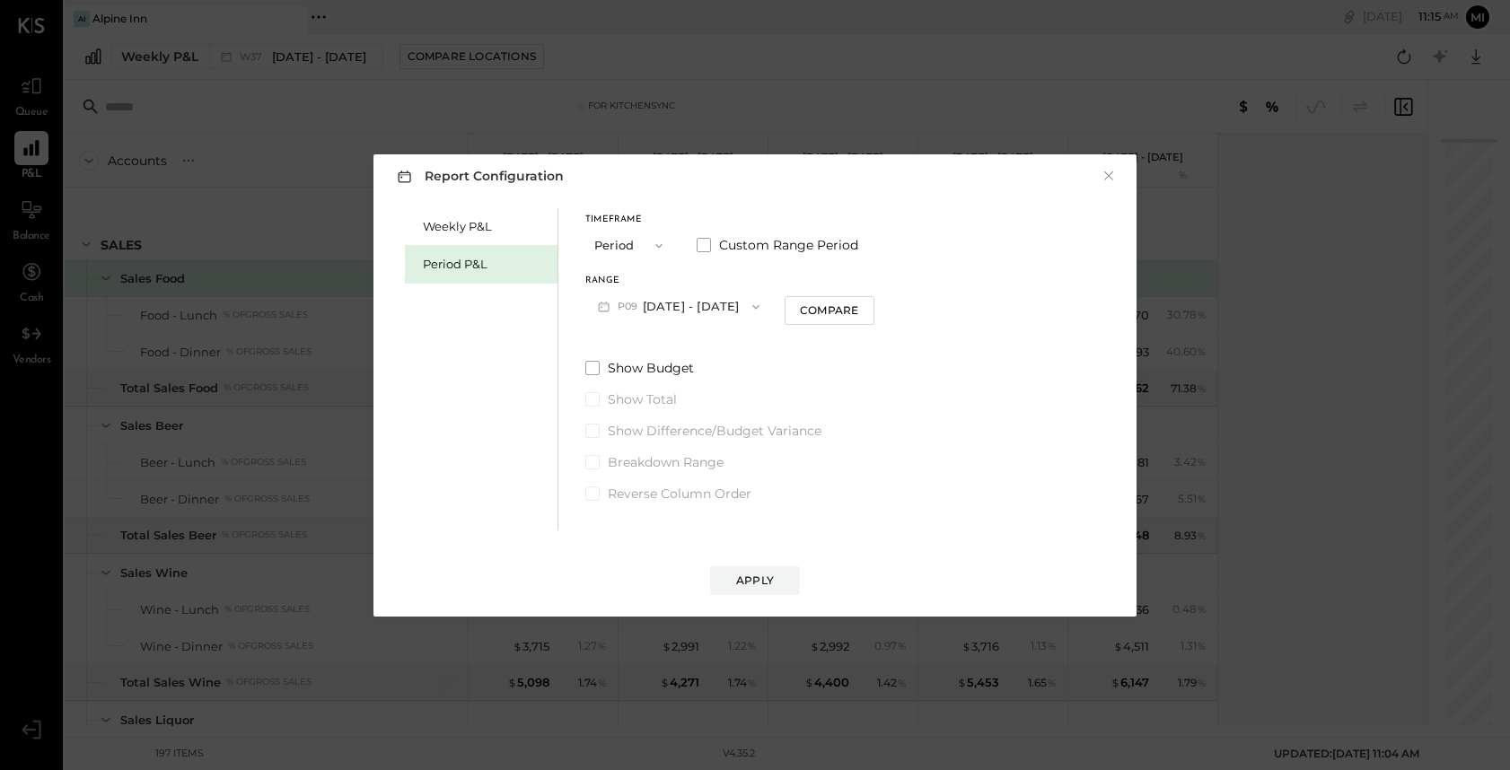
click at [718, 302] on button "P09 [DATE] - [DATE]" at bounding box center [678, 306] width 187 height 33
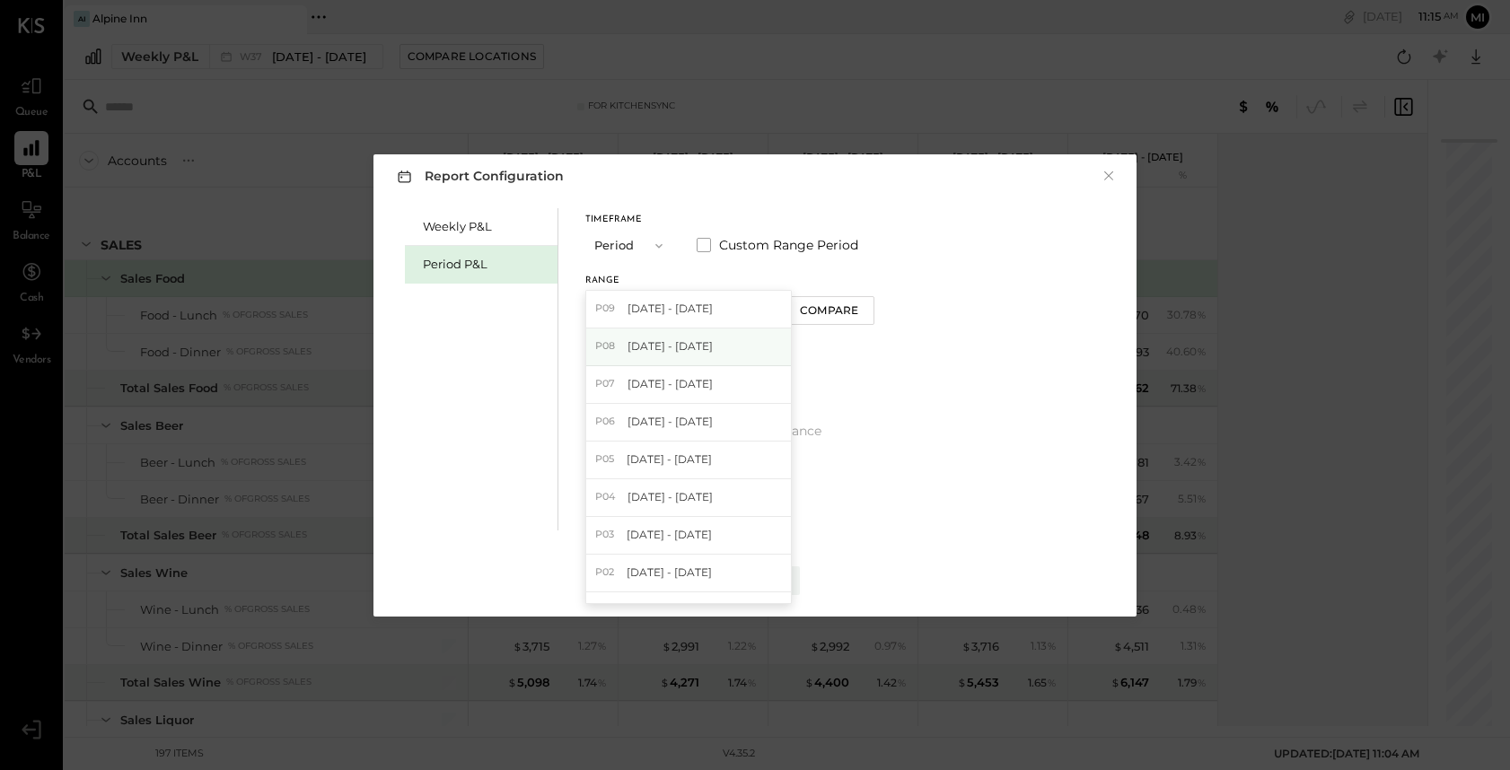
click at [711, 355] on div "P08 Aug 4 - 31, 2025" at bounding box center [688, 347] width 205 height 38
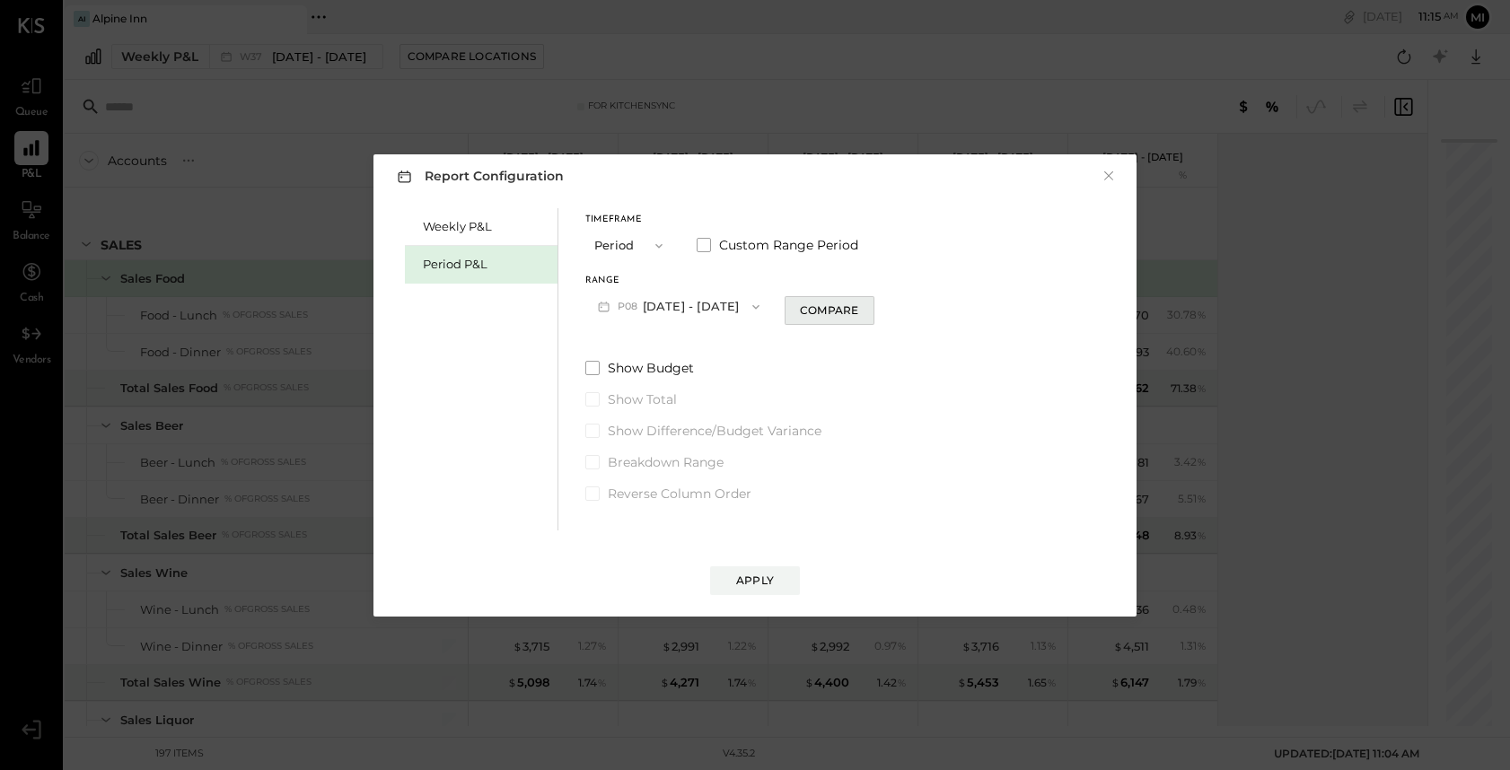
click at [836, 311] on div "Compare" at bounding box center [829, 309] width 58 height 15
click at [859, 309] on icon "button" at bounding box center [861, 307] width 4 height 10
type input "*"
click at [763, 575] on div "Apply" at bounding box center [755, 580] width 38 height 15
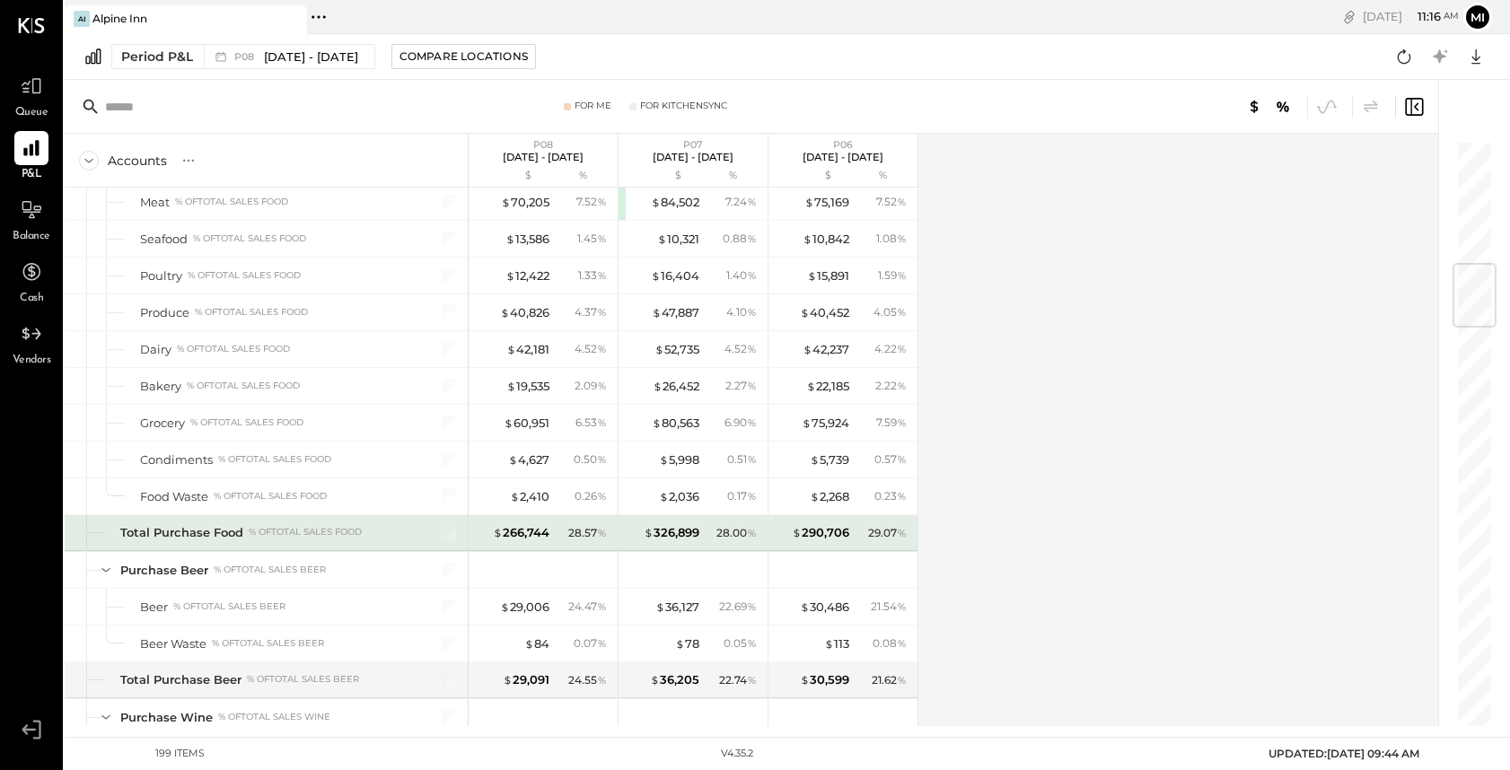
scroll to position [1038, 0]
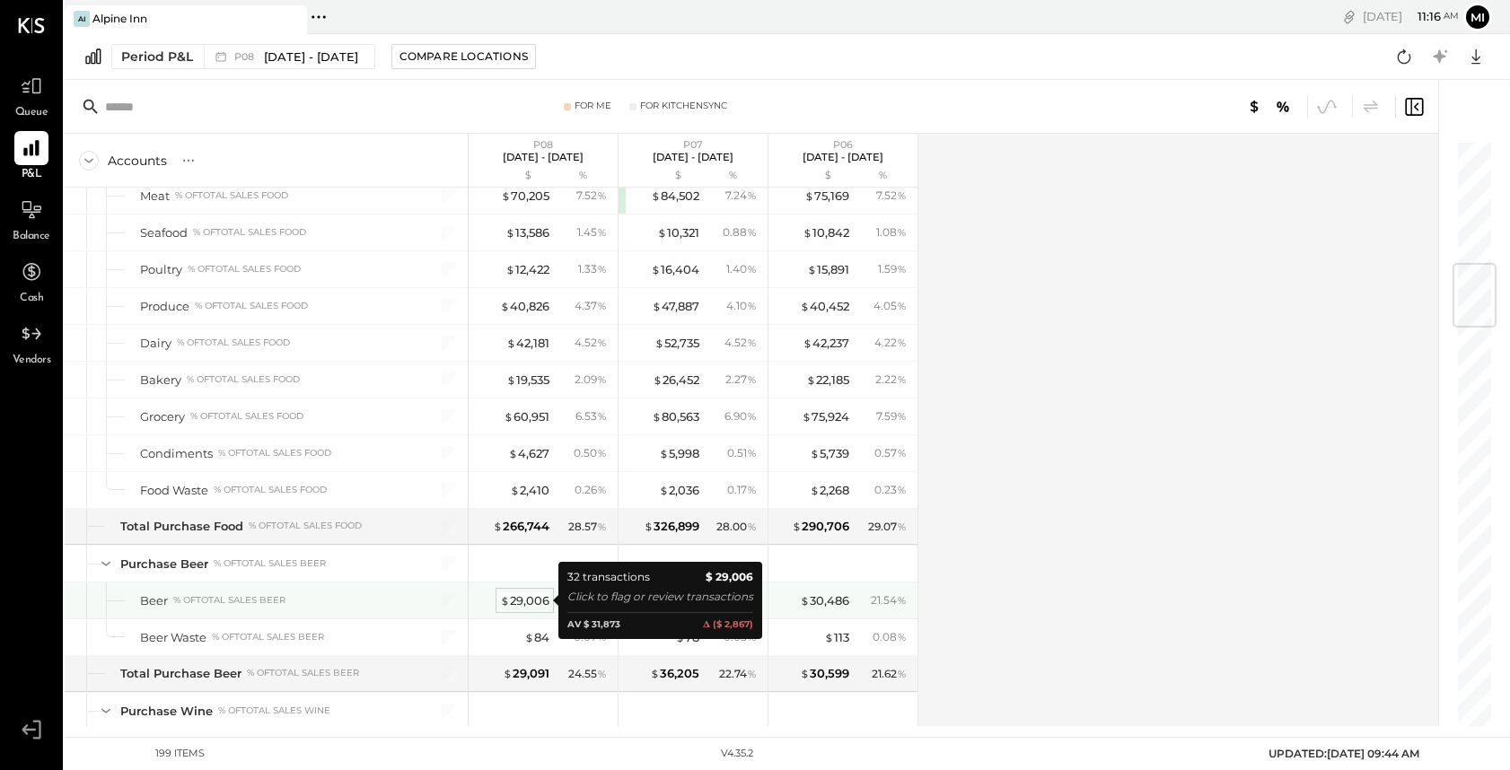
click at [527, 604] on div "$ 29,006" at bounding box center [524, 600] width 49 height 17
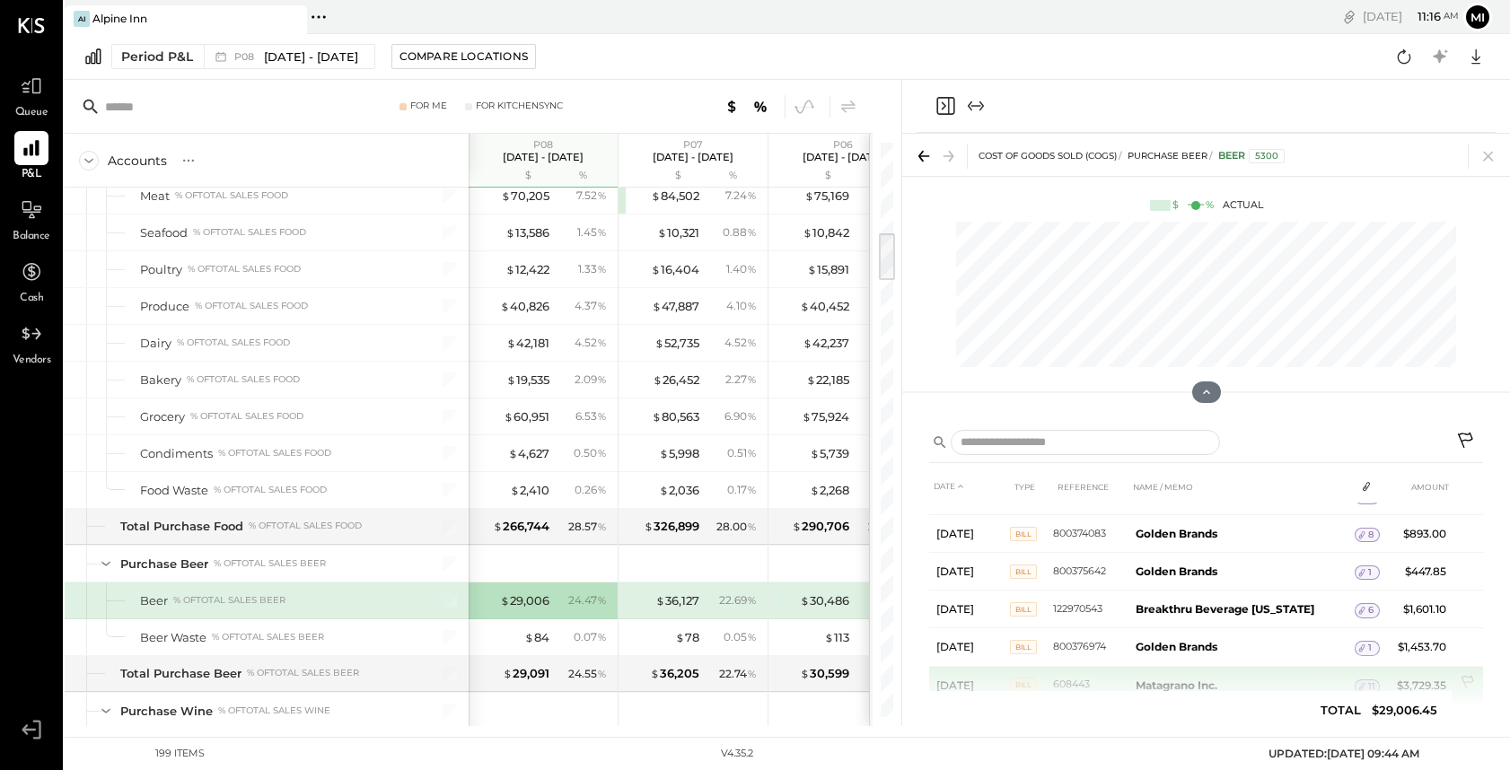
scroll to position [579, 0]
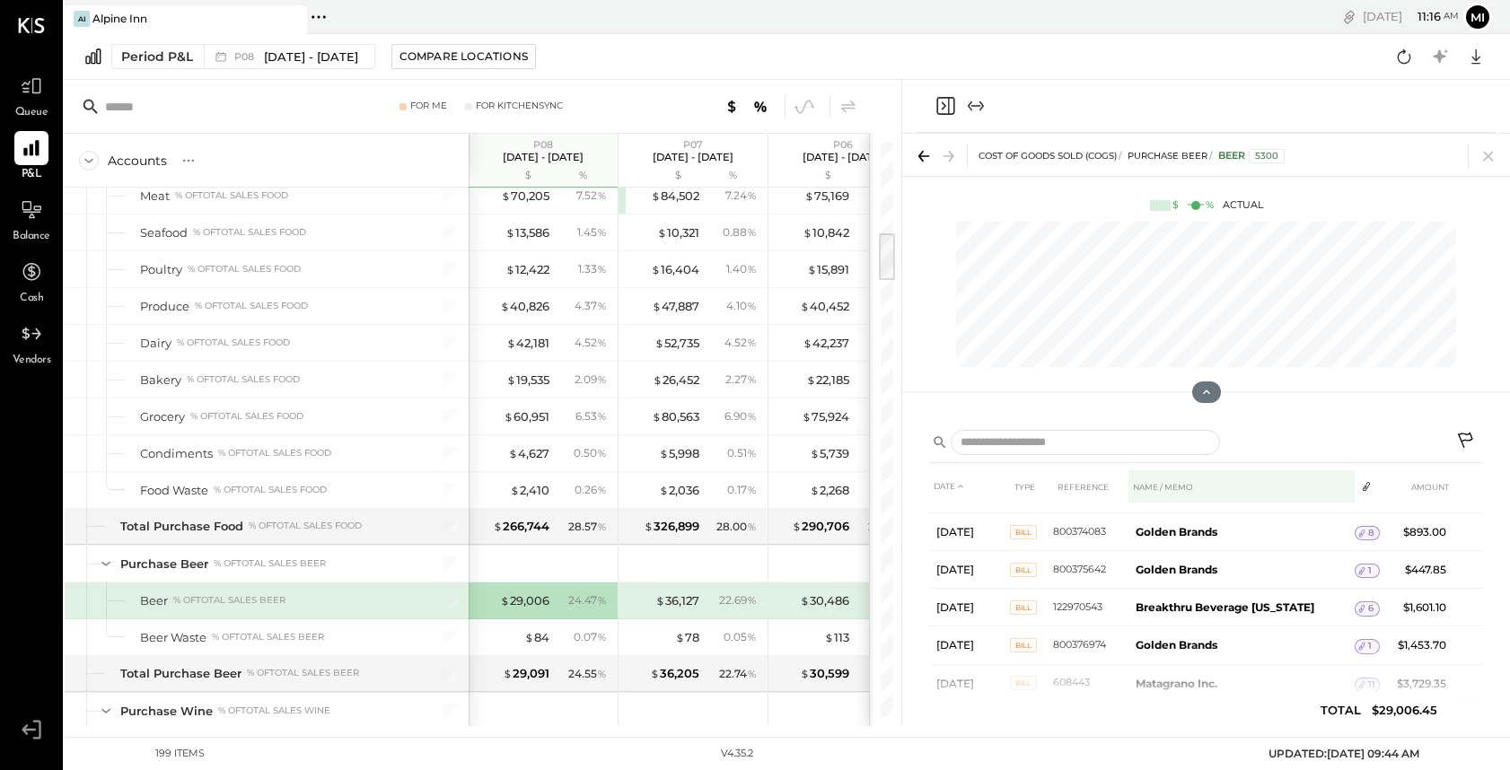
click at [1162, 480] on th "NAME / MEMO" at bounding box center [1241, 486] width 226 height 33
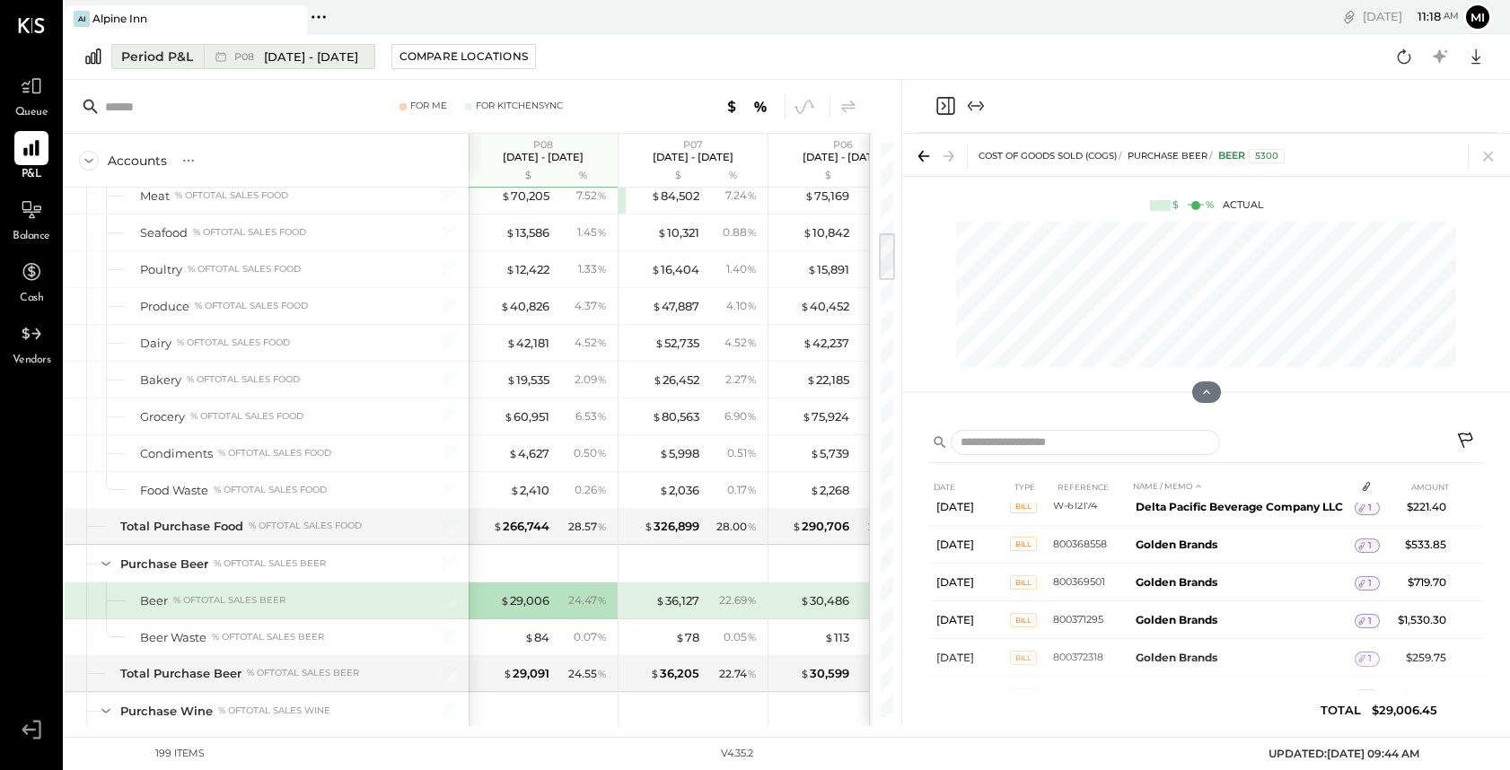
scroll to position [494, 0]
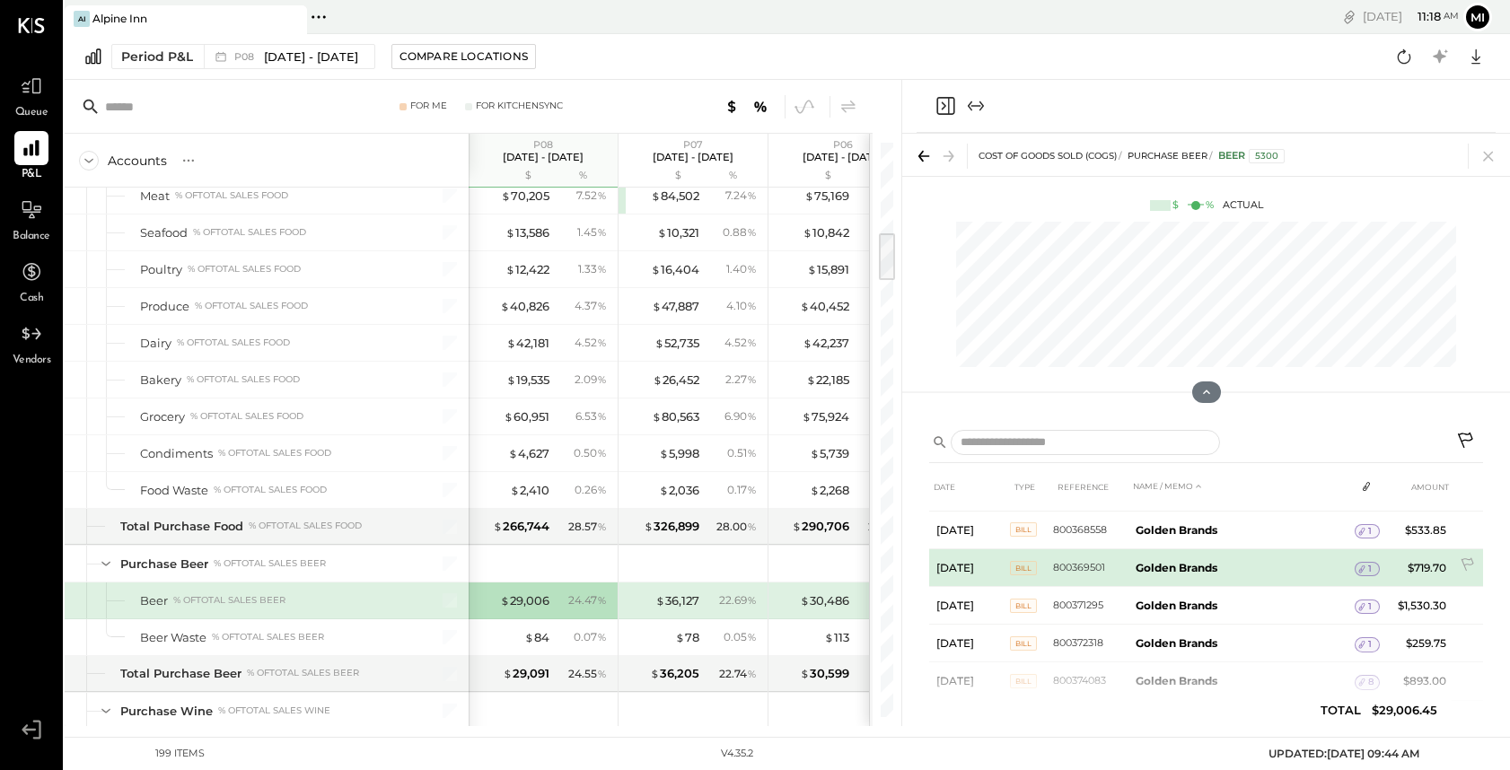
click at [1355, 570] on icon at bounding box center [1361, 569] width 13 height 13
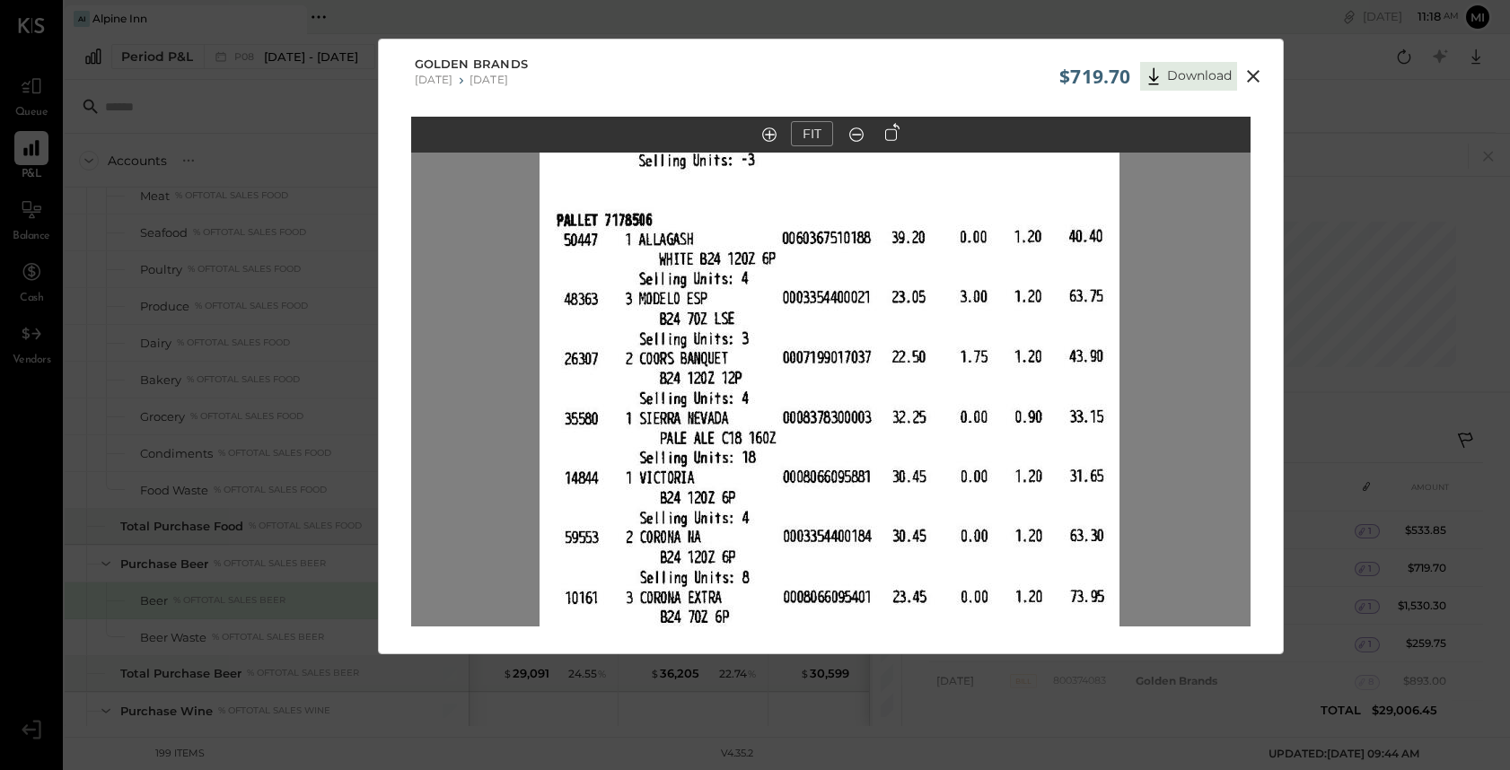
scroll to position [40, 0]
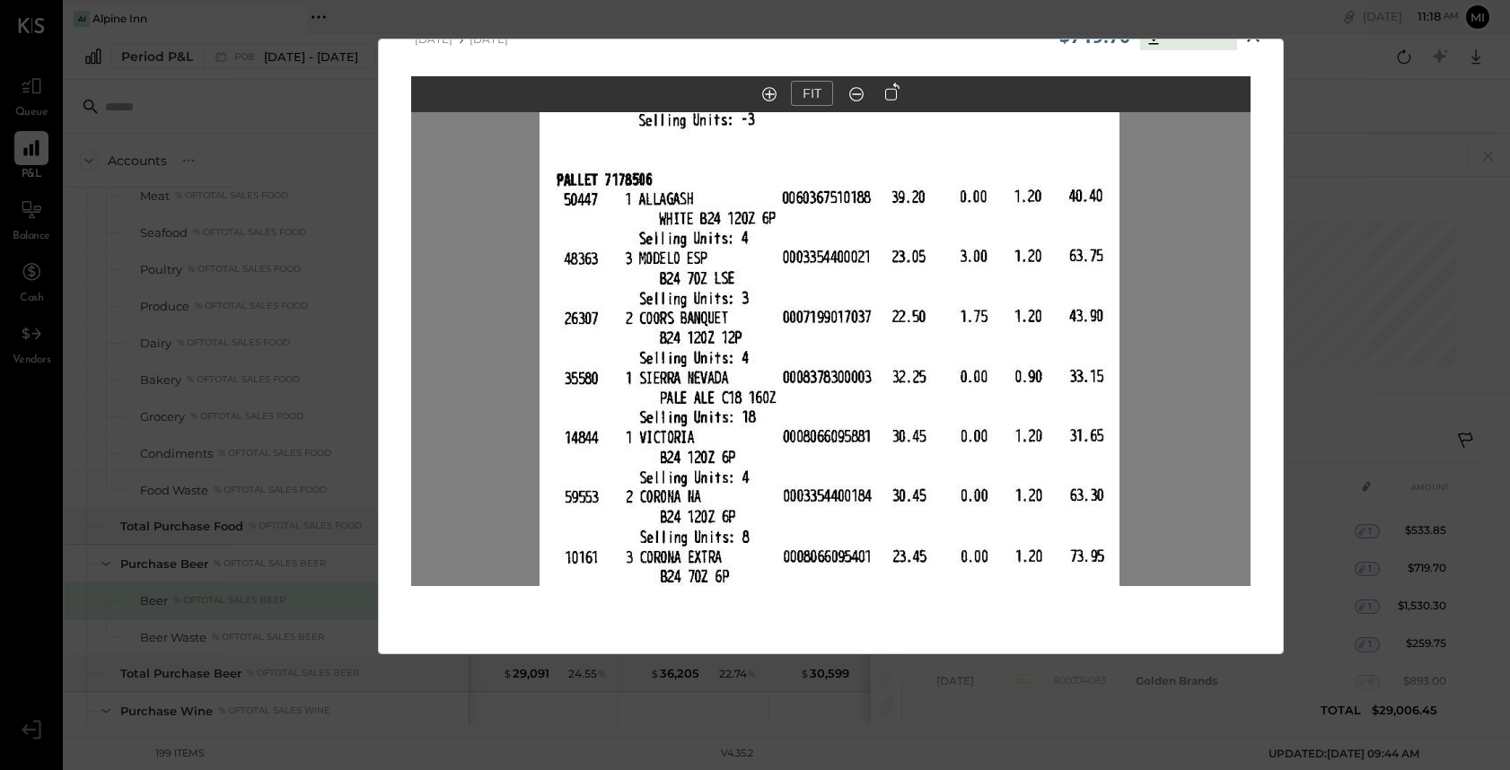
click at [854, 93] on icon at bounding box center [856, 94] width 18 height 23
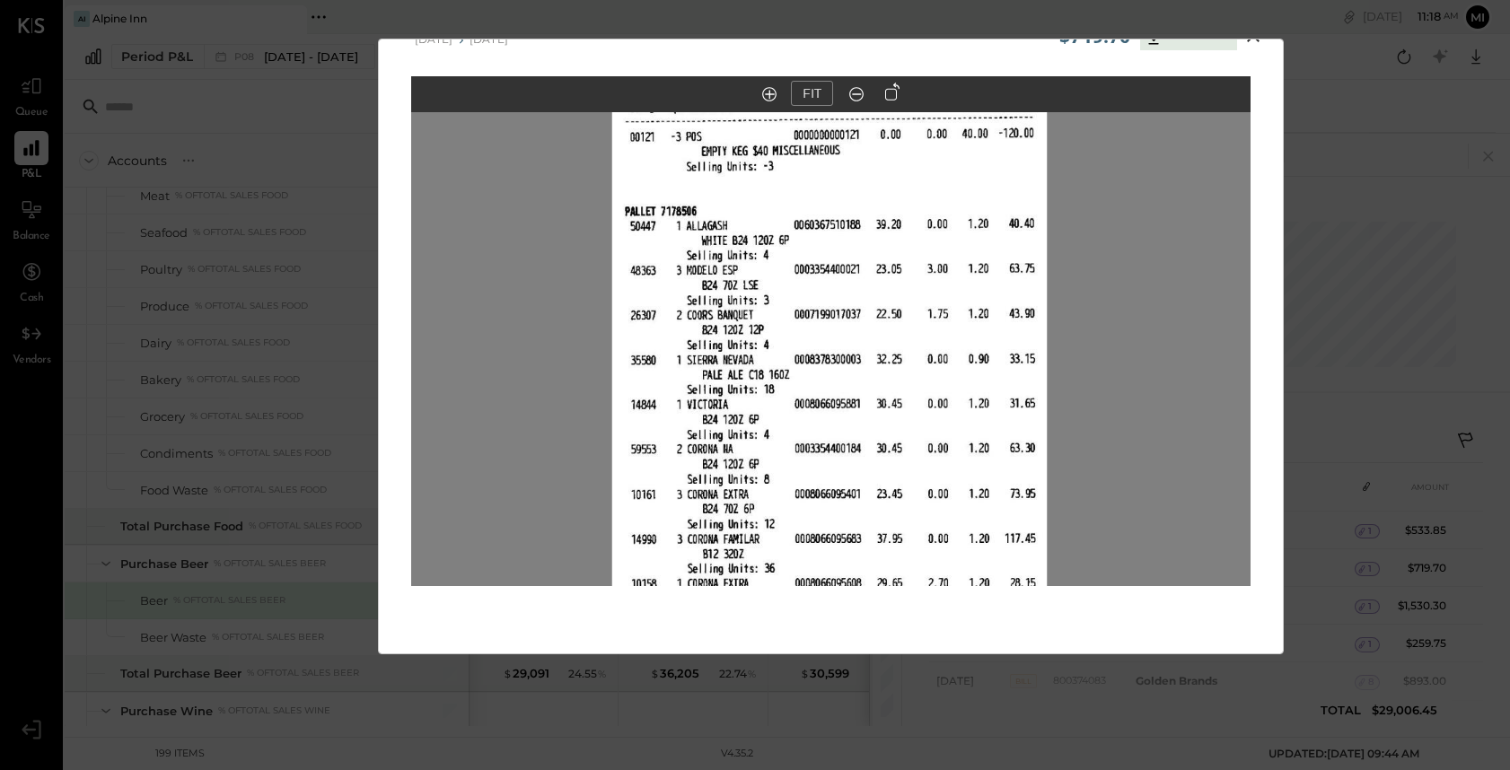
click at [854, 93] on icon at bounding box center [856, 94] width 18 height 23
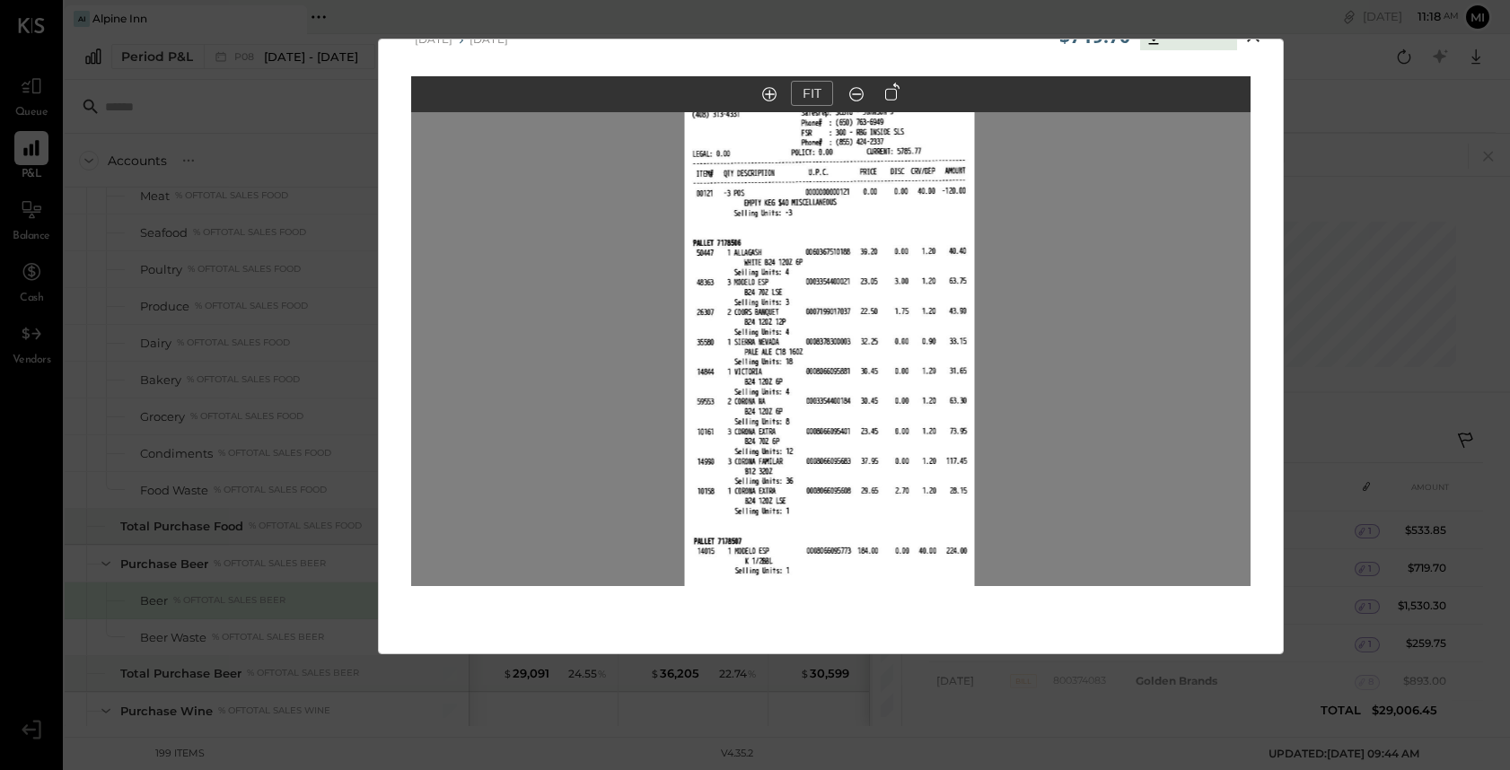
click at [854, 93] on icon at bounding box center [856, 94] width 18 height 23
click at [1120, 242] on div at bounding box center [830, 349] width 839 height 475
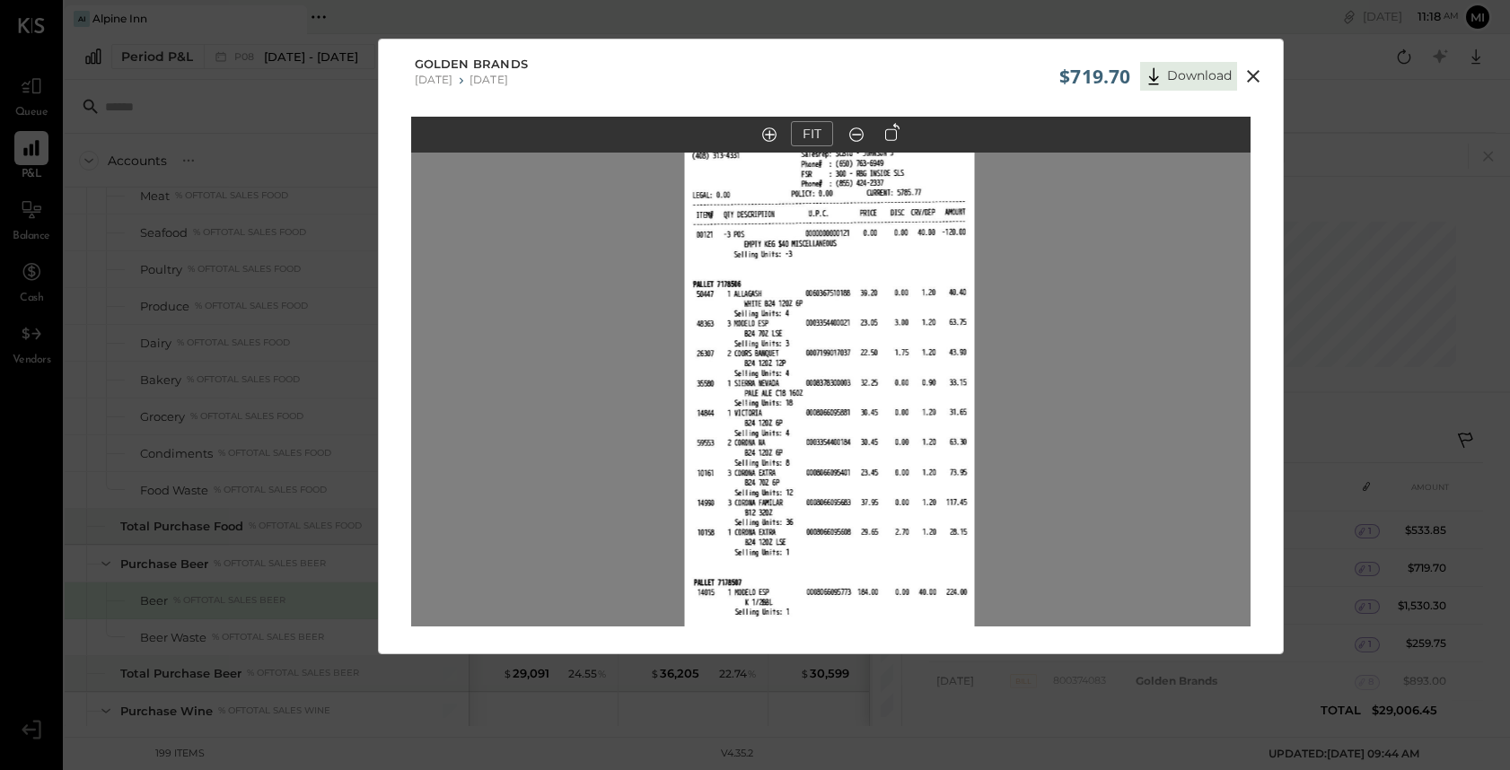
click at [1255, 70] on icon at bounding box center [1253, 77] width 22 height 22
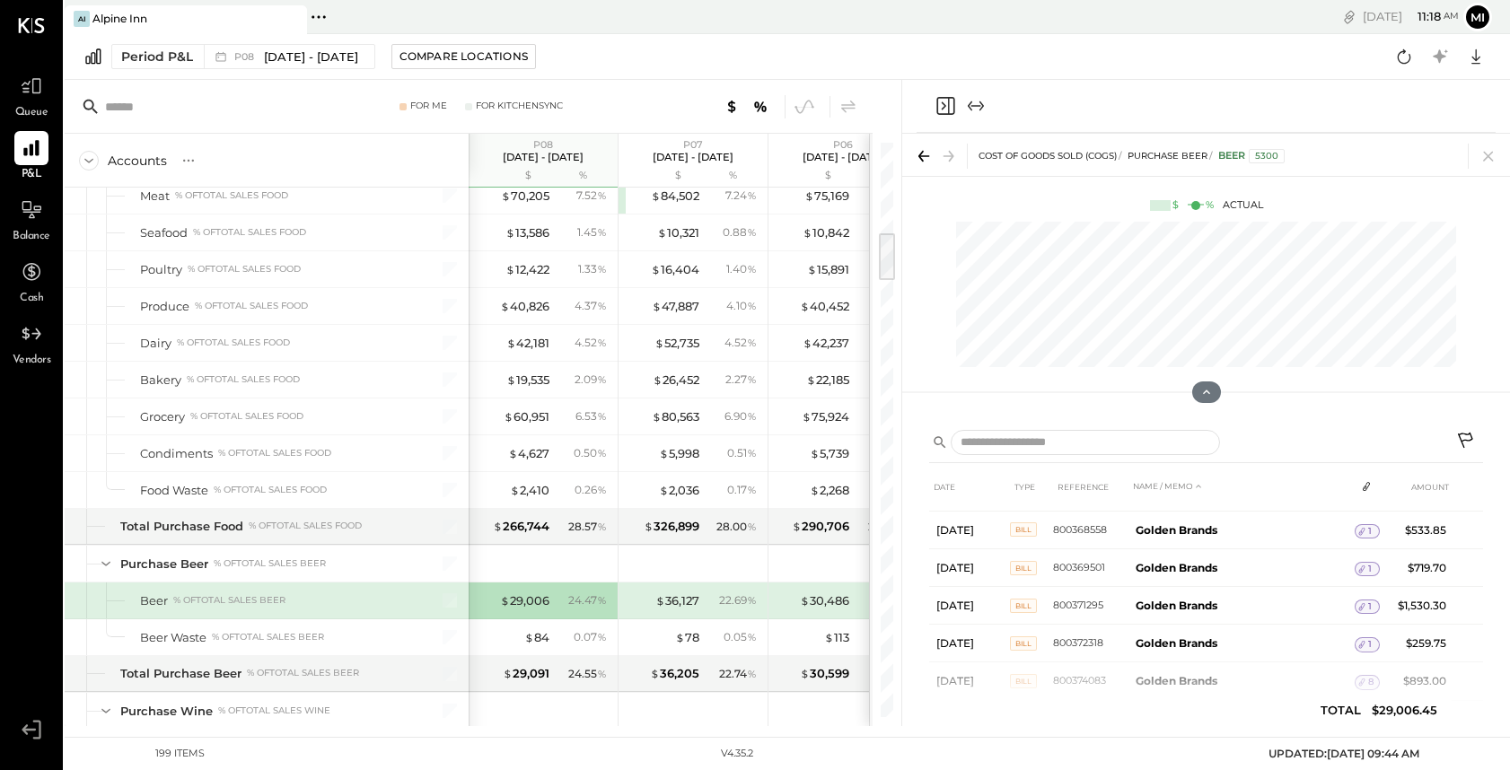
click at [524, 107] on div "For KitchenSync" at bounding box center [519, 106] width 87 height 13
click at [424, 104] on div "For Me" at bounding box center [428, 106] width 37 height 13
click at [507, 111] on div "For KitchenSync" at bounding box center [519, 106] width 87 height 13
click at [39, 92] on icon at bounding box center [31, 85] width 23 height 23
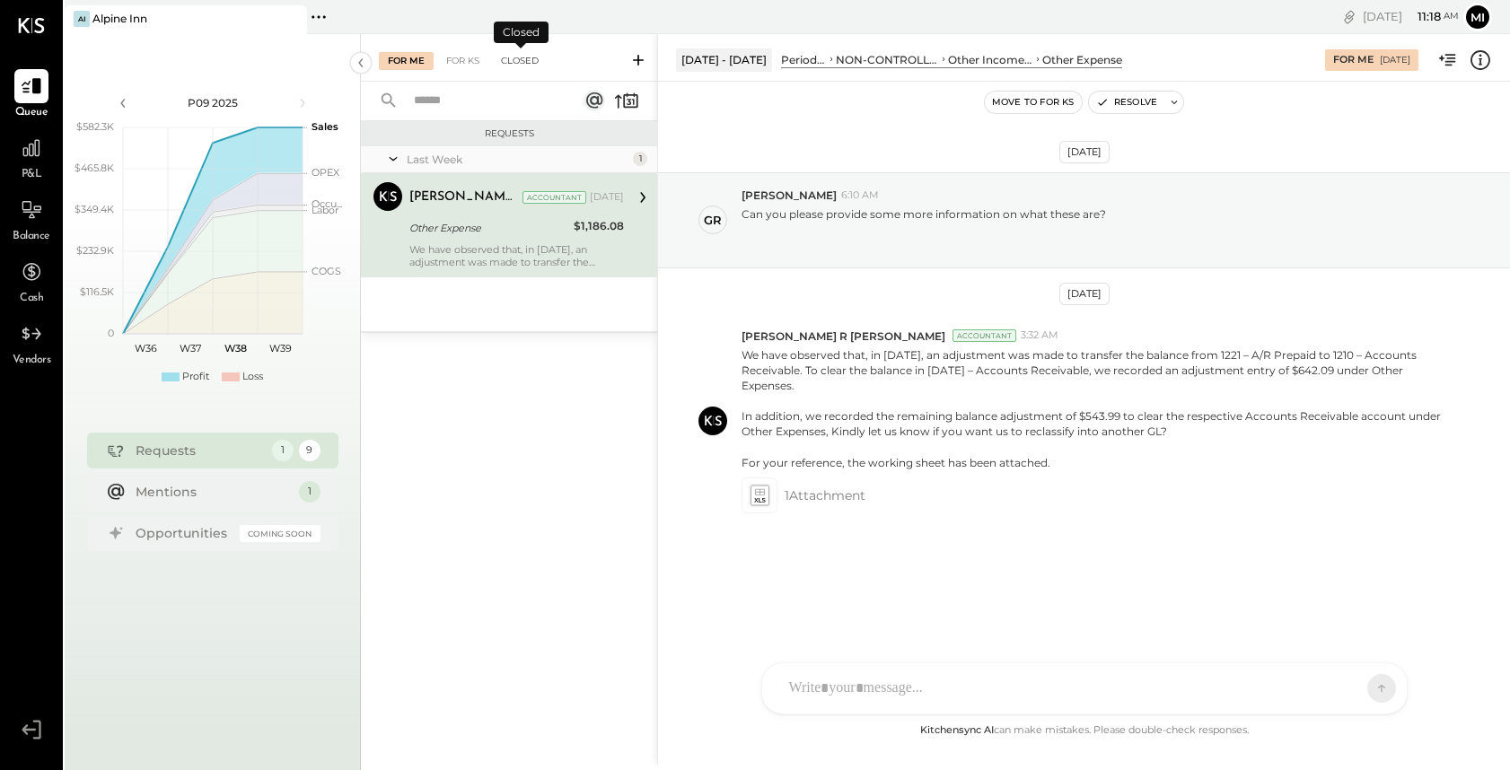
click at [520, 59] on div "Closed" at bounding box center [520, 61] width 56 height 18
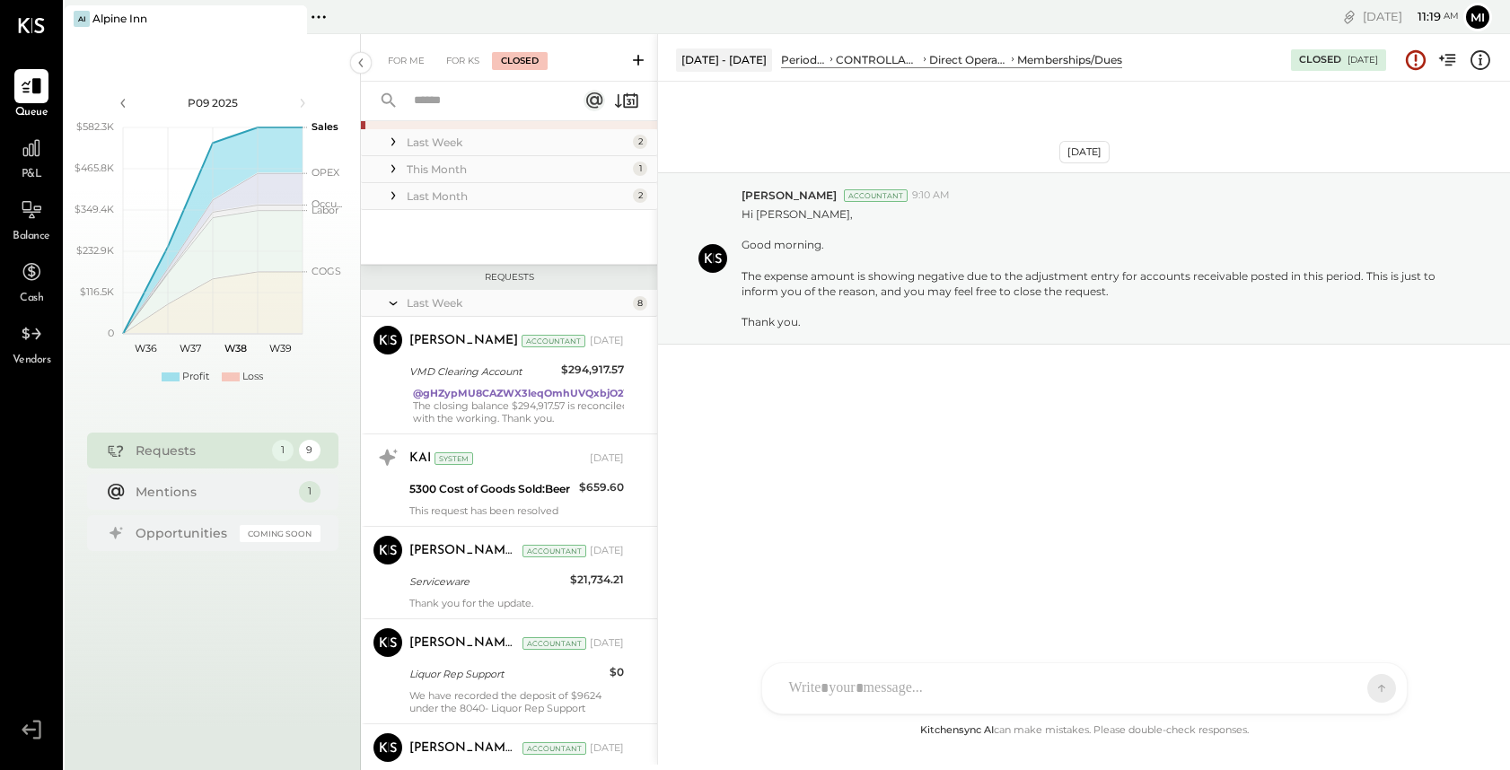
scroll to position [151, 0]
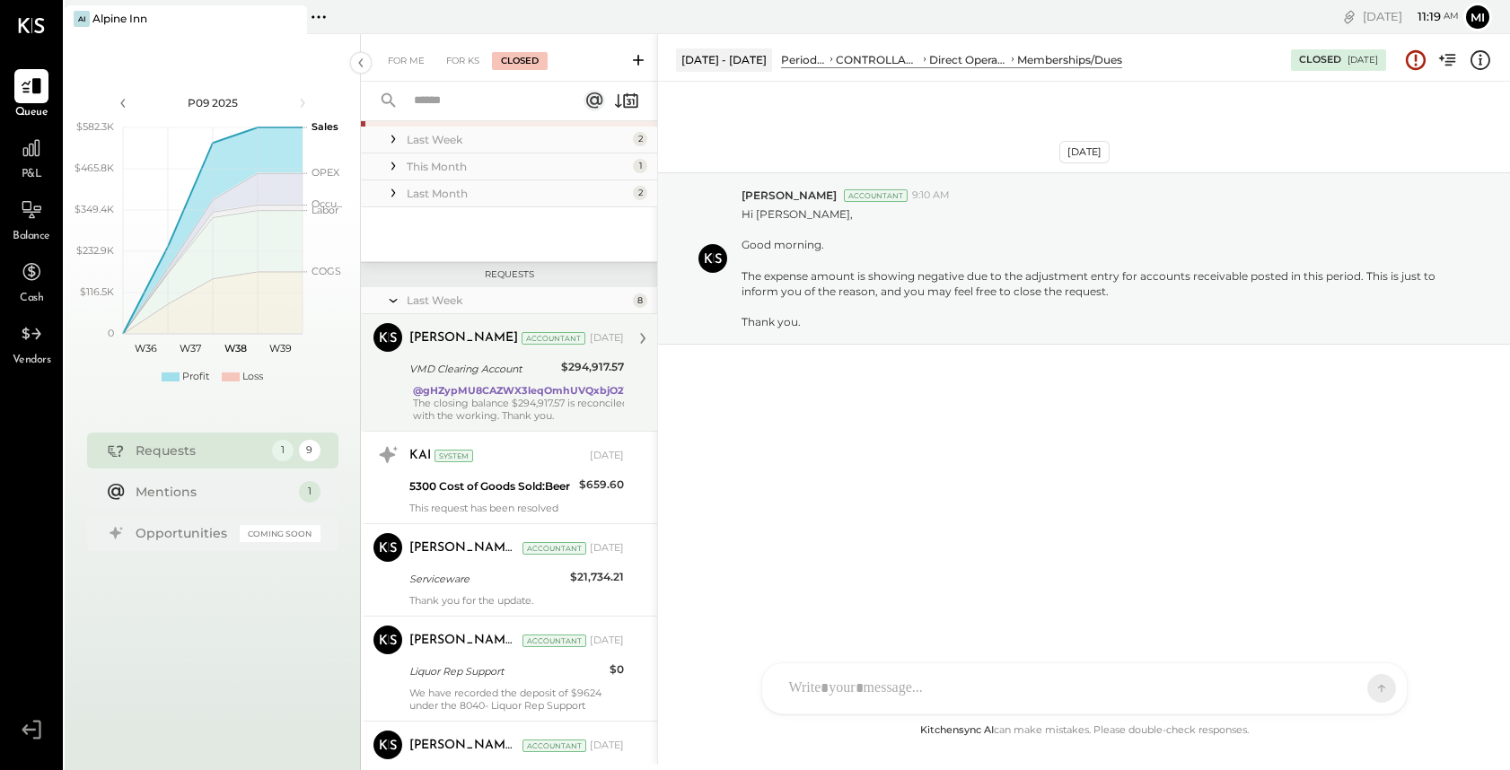
click at [454, 387] on strong "@gHZypMU8CAZWX3leqOmhUVQxbjO2" at bounding box center [518, 390] width 210 height 13
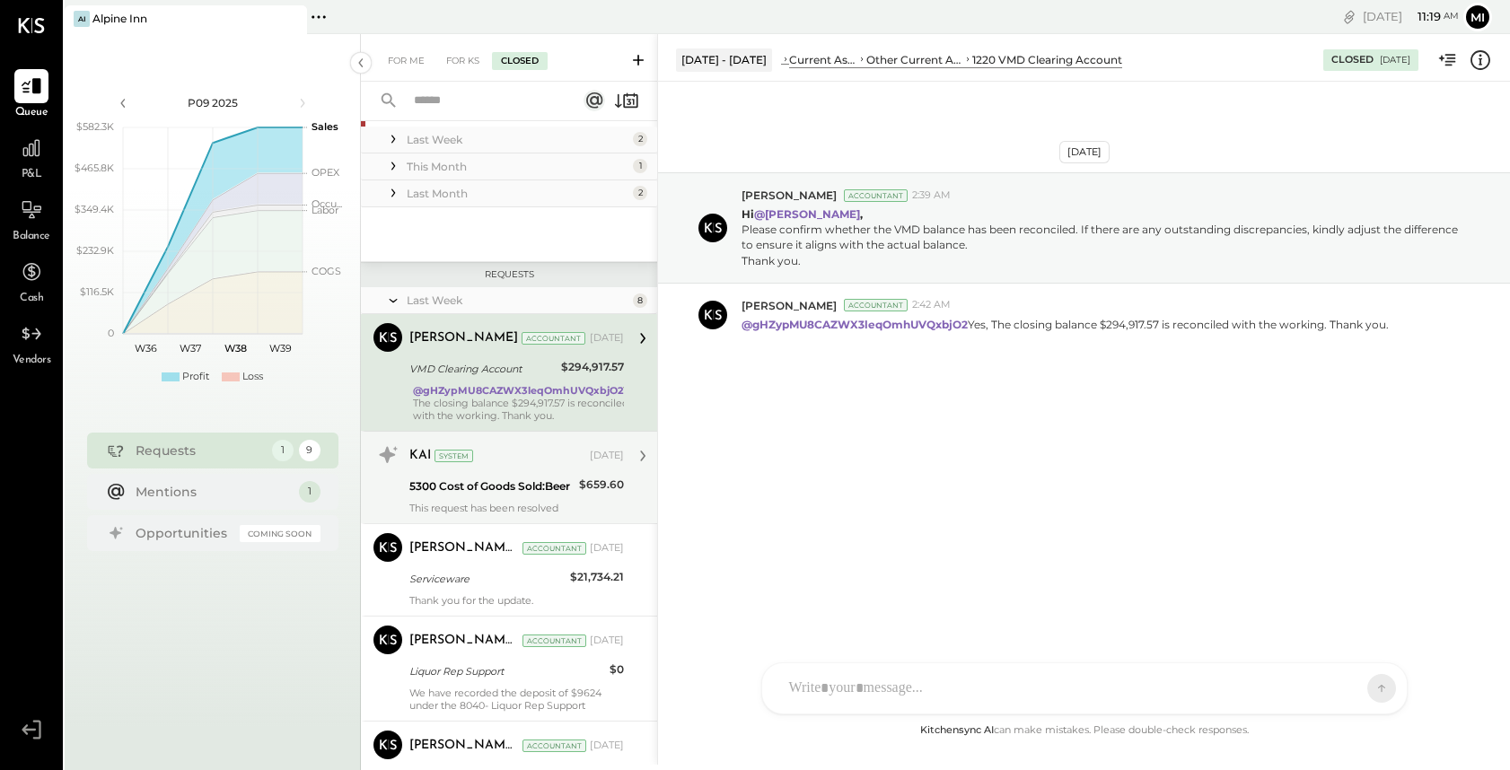
click at [453, 503] on div "This request has been resolved" at bounding box center [516, 508] width 214 height 13
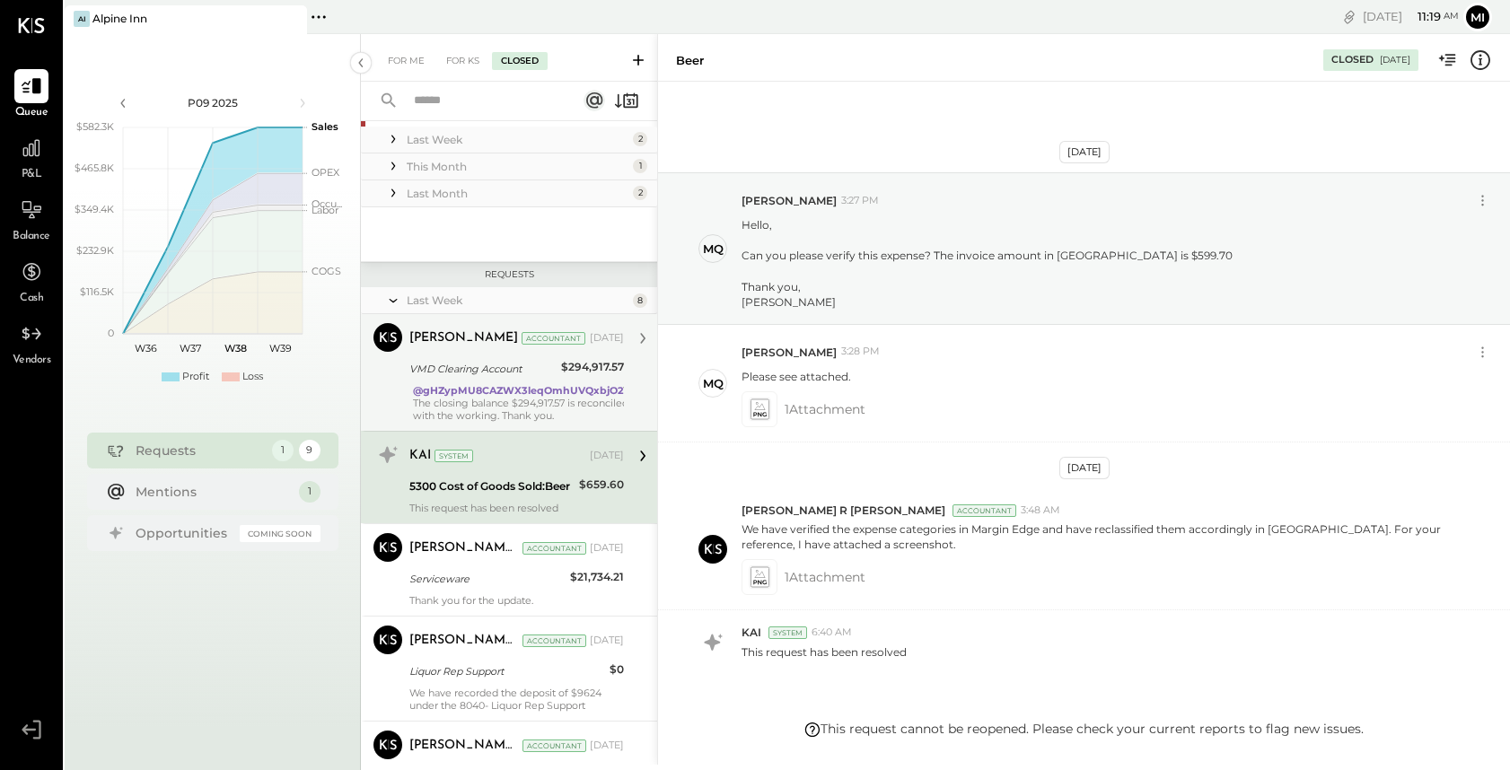
scroll to position [88, 0]
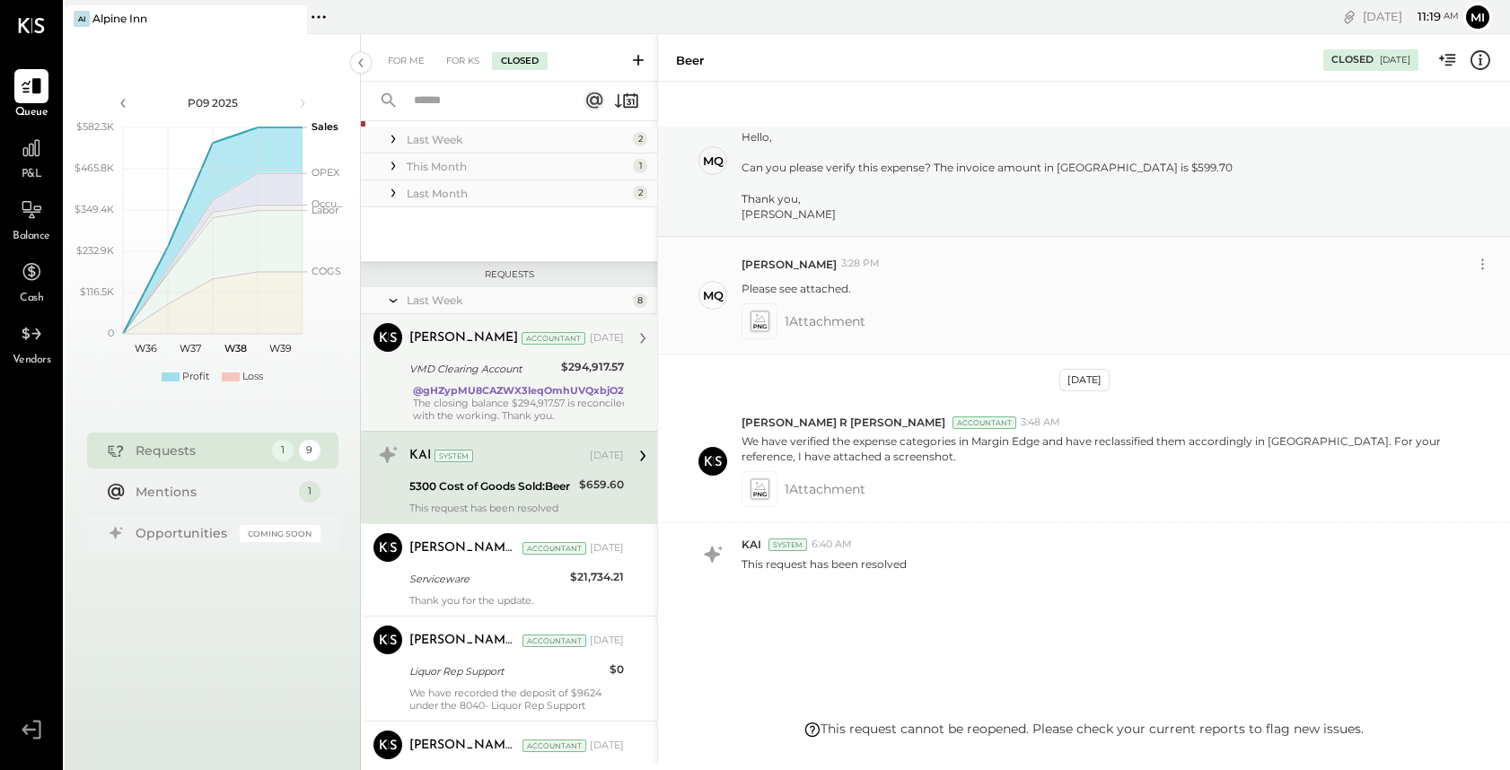
click at [755, 320] on icon at bounding box center [759, 318] width 11 height 8
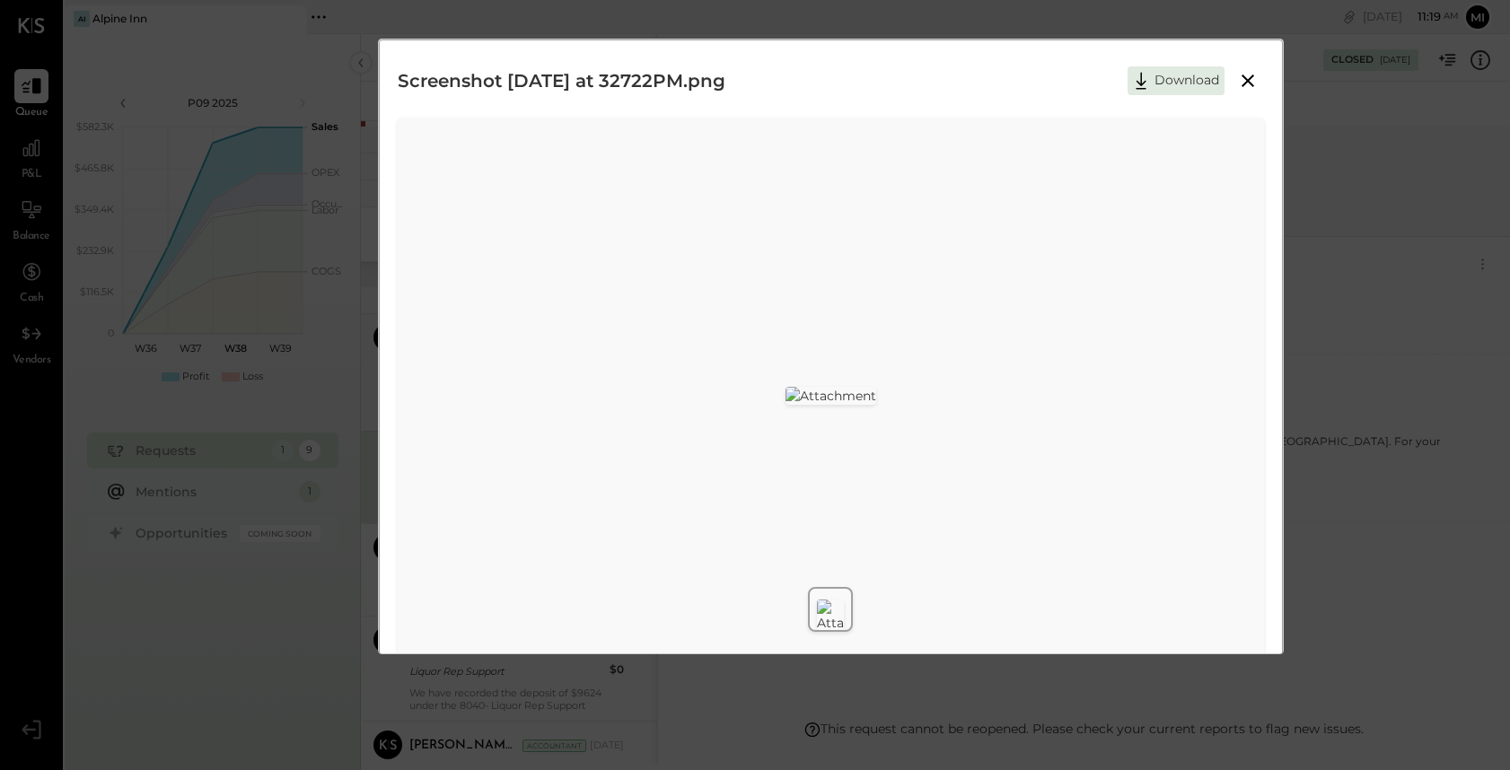
click at [1240, 80] on icon at bounding box center [1248, 81] width 22 height 22
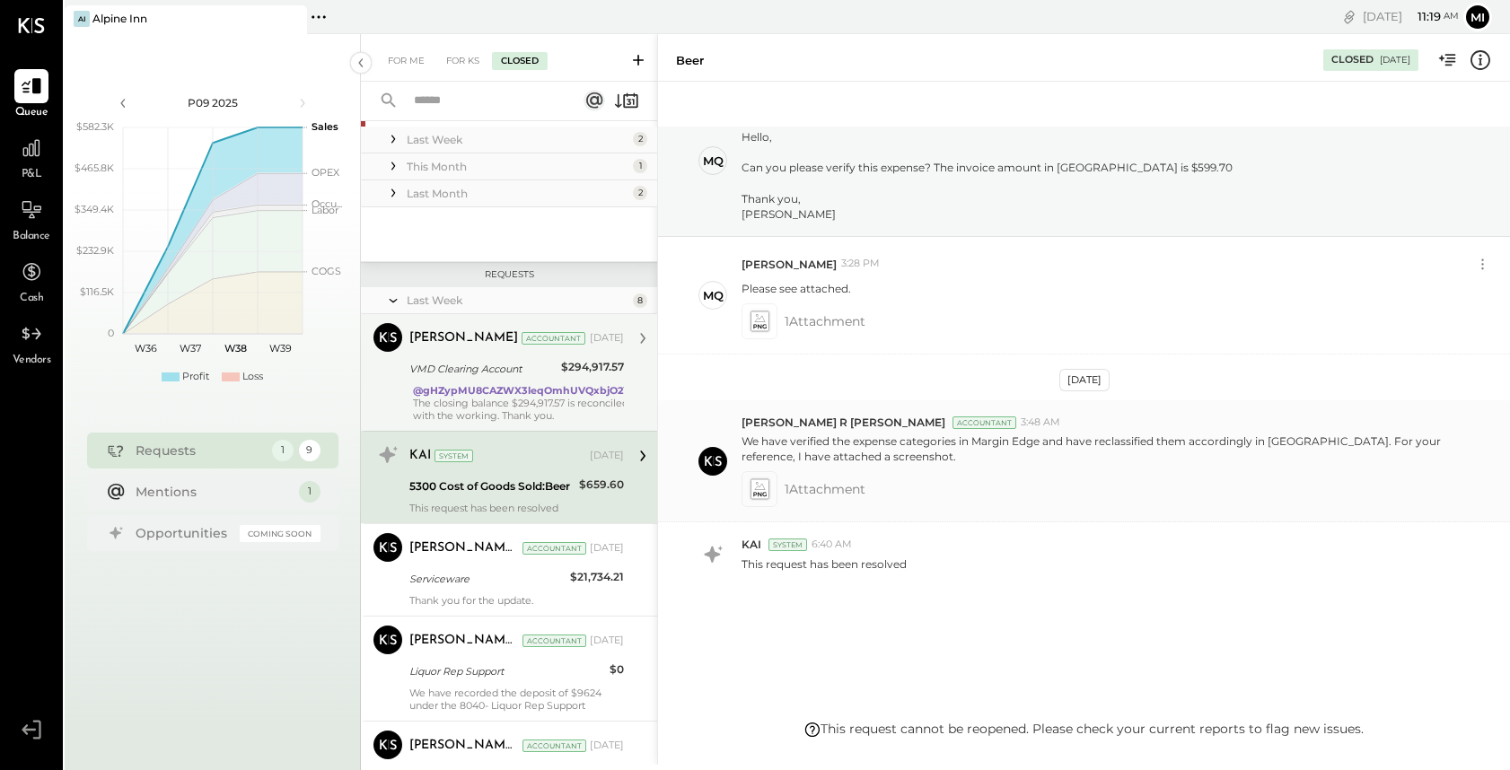
click at [753, 493] on icon at bounding box center [759, 495] width 13 height 4
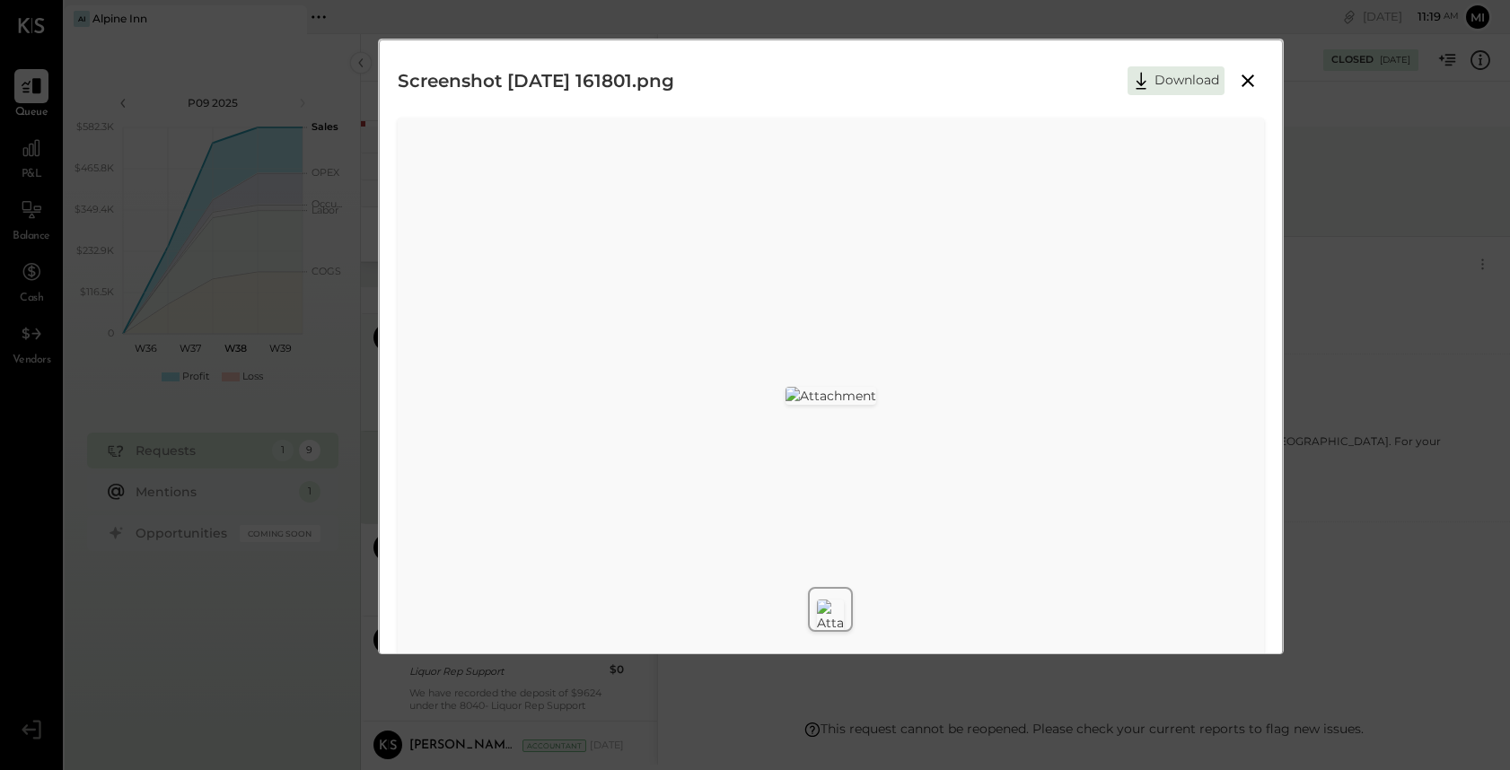
click at [876, 405] on img at bounding box center [830, 396] width 91 height 18
click at [1243, 78] on icon at bounding box center [1247, 80] width 13 height 13
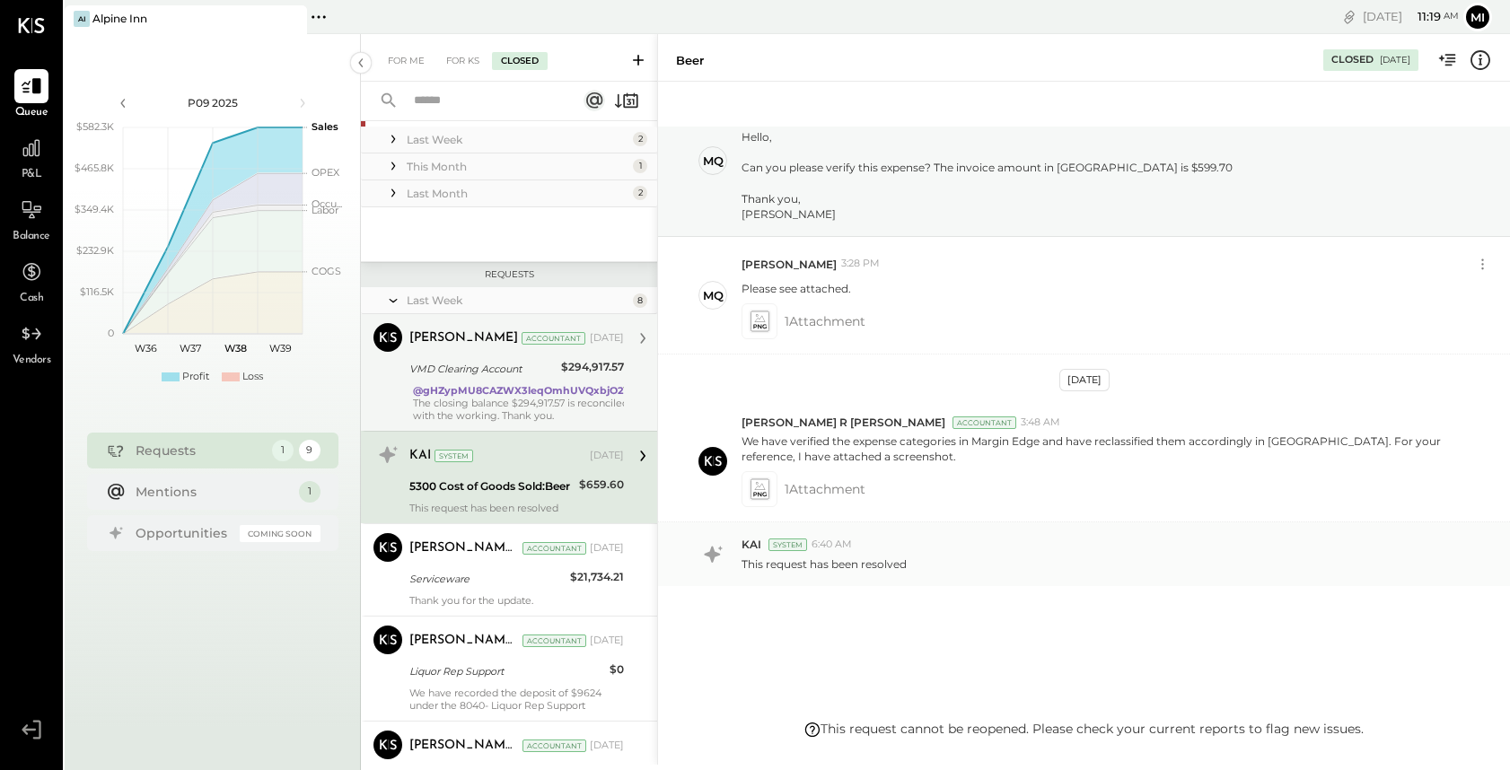
scroll to position [0, 0]
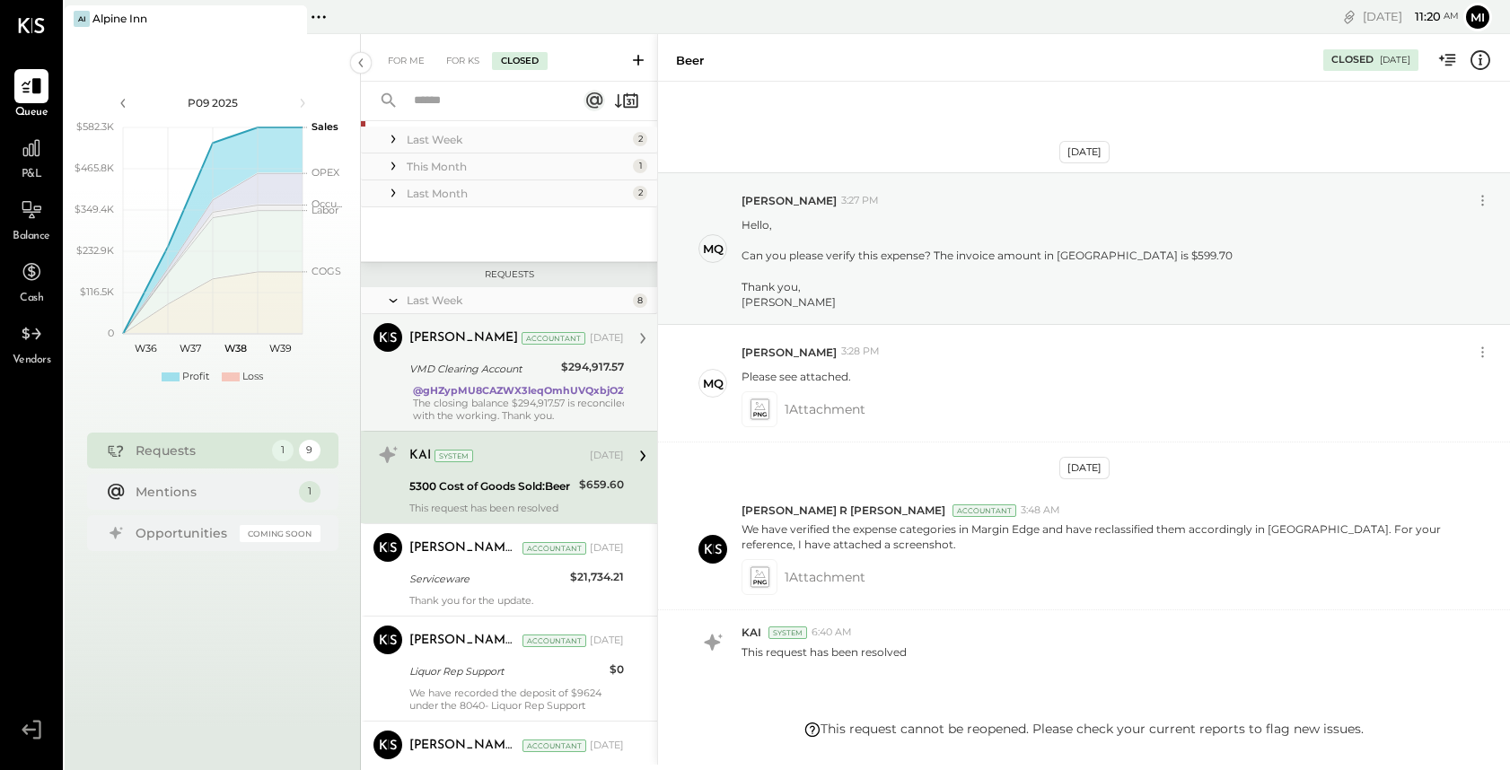
click at [1069, 468] on div "[DATE]" at bounding box center [1084, 468] width 50 height 22
click at [757, 412] on icon at bounding box center [758, 408] width 19 height 21
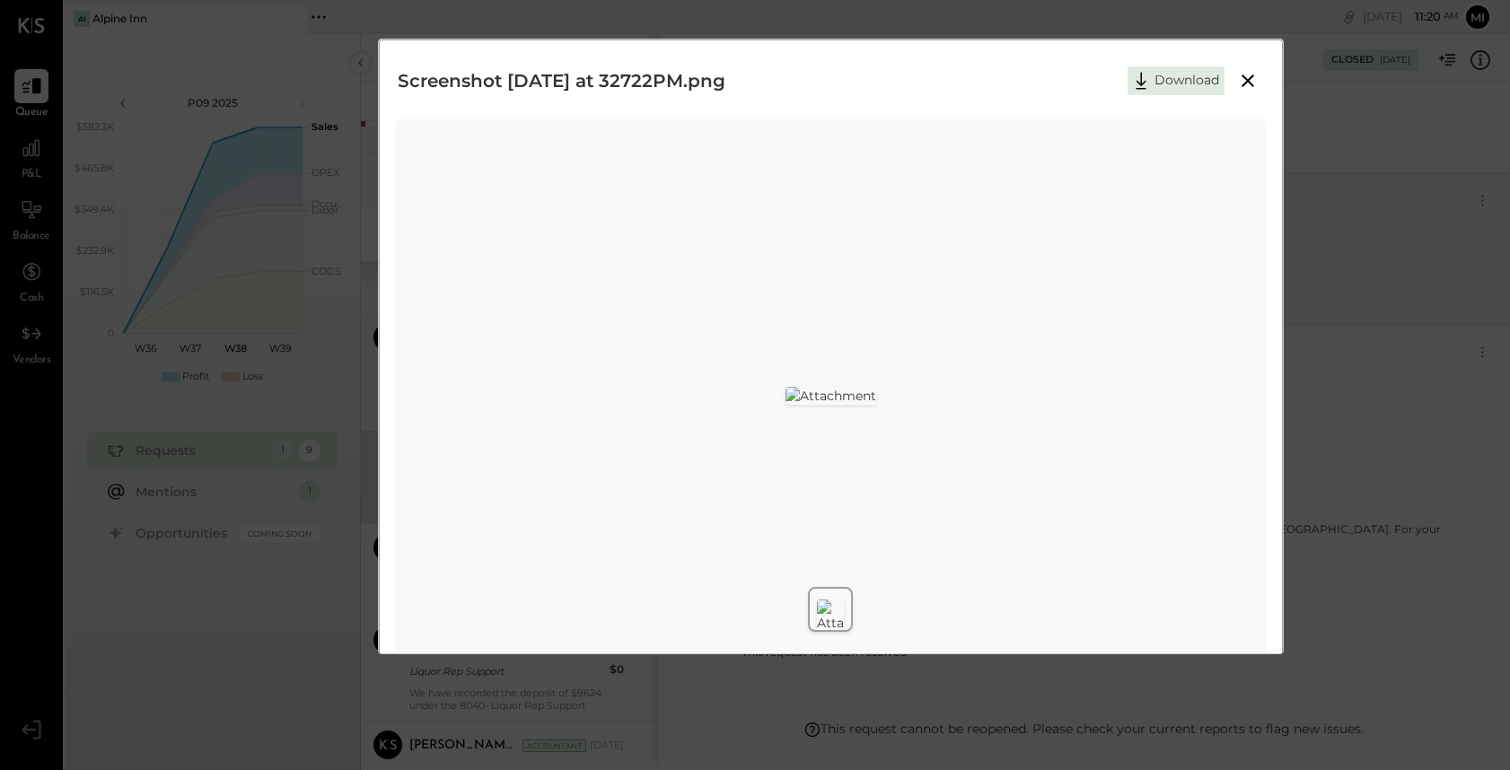
click at [1244, 83] on icon at bounding box center [1248, 81] width 22 height 22
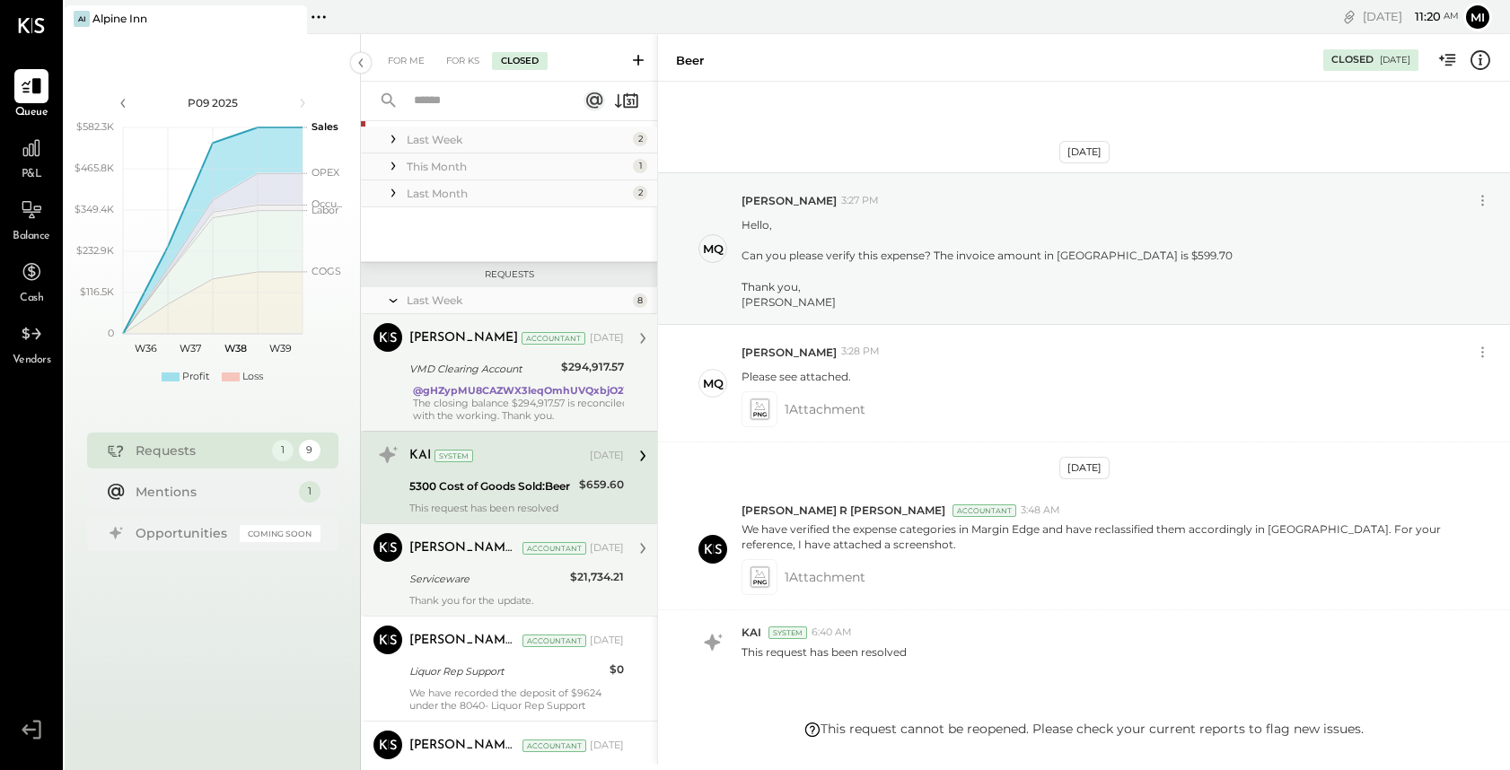
click at [478, 574] on div "Serviceware" at bounding box center [486, 579] width 155 height 18
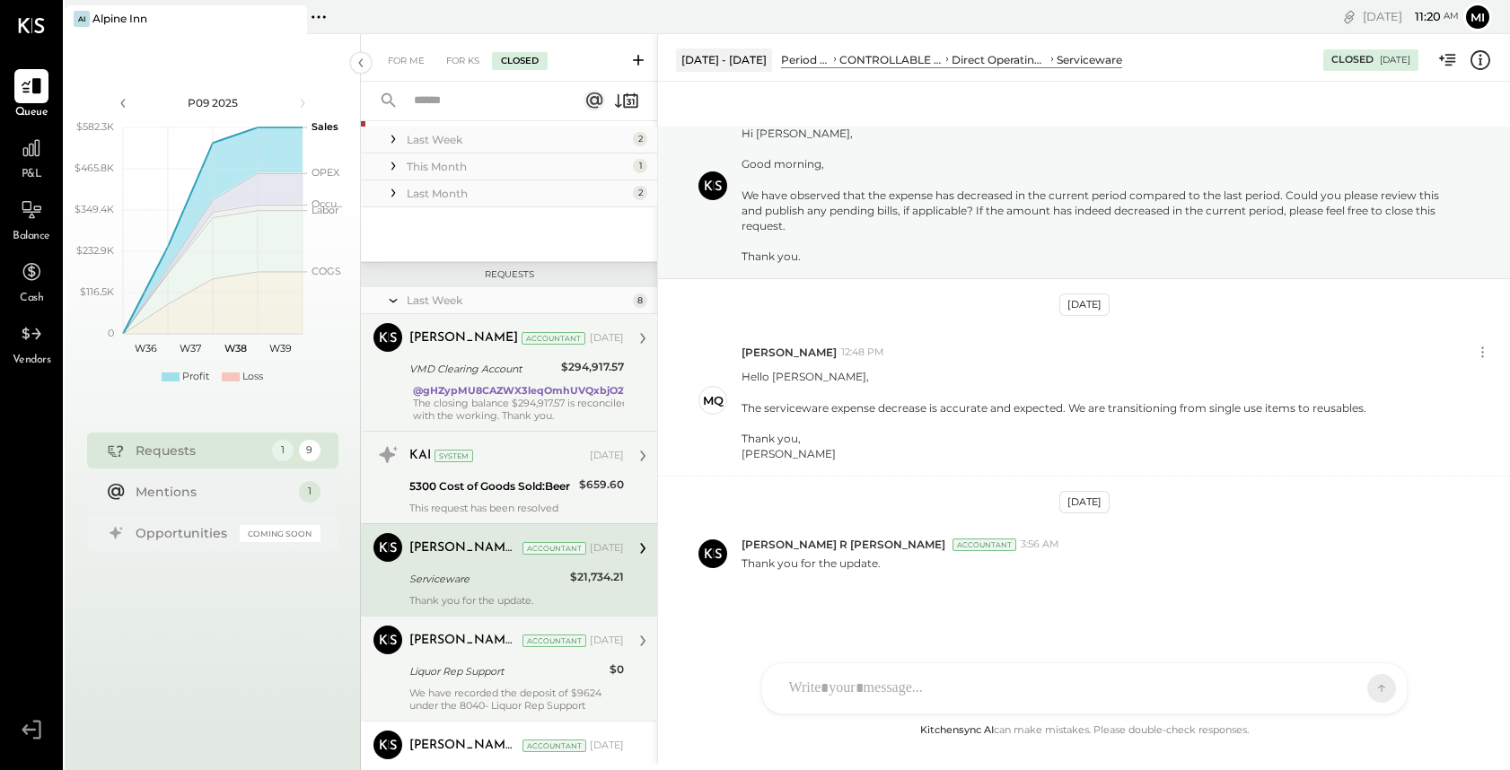
click at [568, 687] on div "We have recorded the deposit of $9624 under the 8040- Liquor Rep Support" at bounding box center [516, 699] width 214 height 25
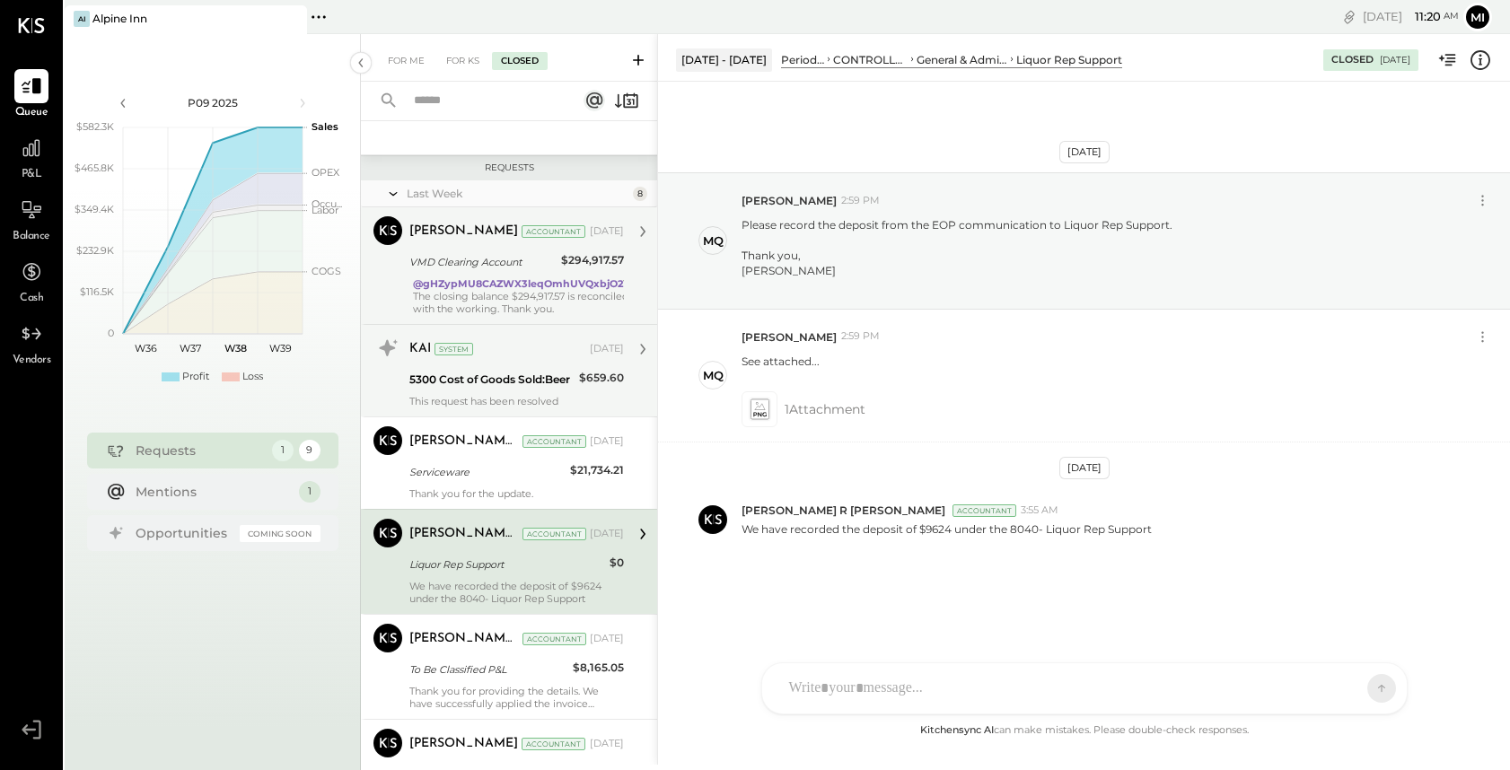
scroll to position [258, 0]
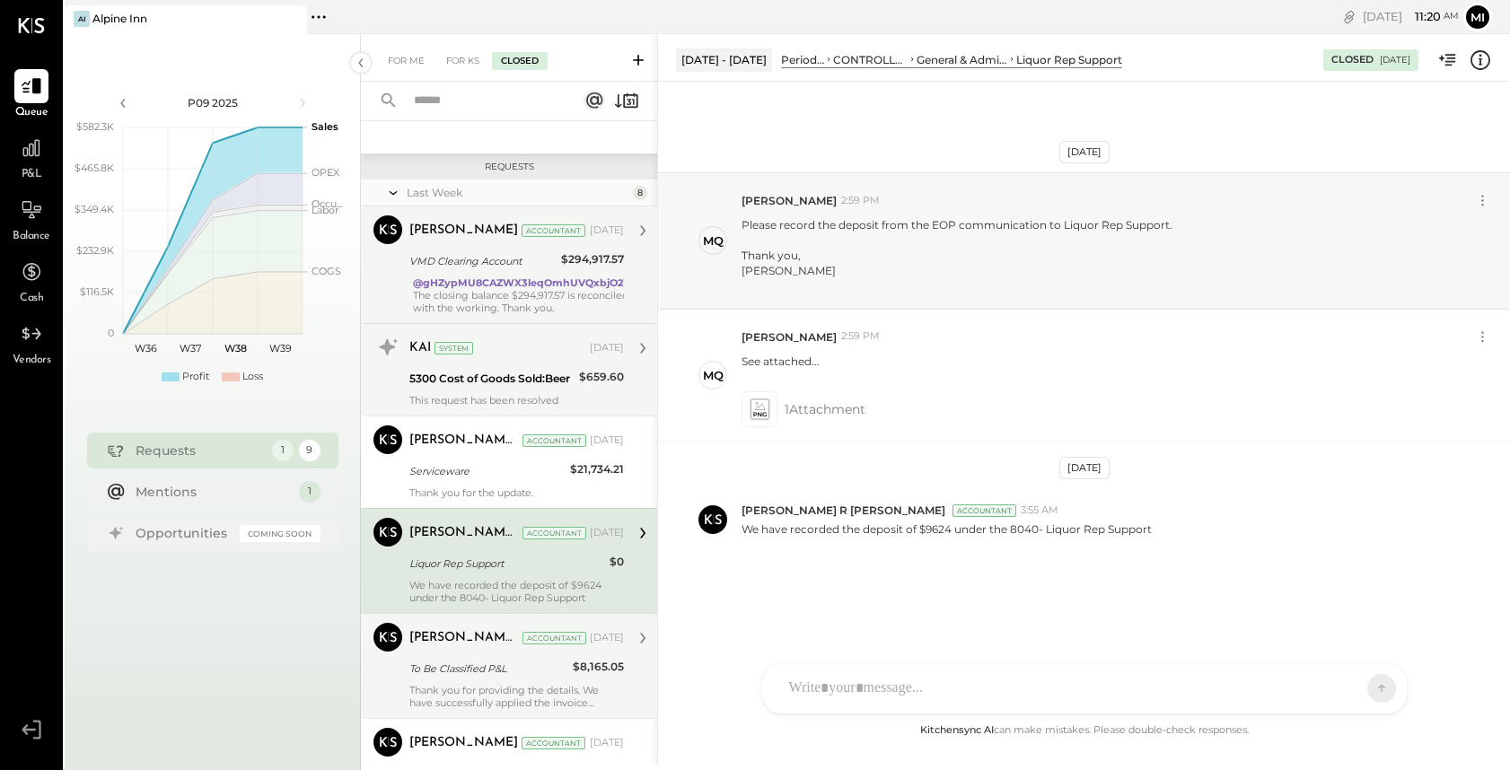
click at [567, 687] on div "Thank you for providing the details. We have successfully applied the invoice a…" at bounding box center [516, 696] width 214 height 25
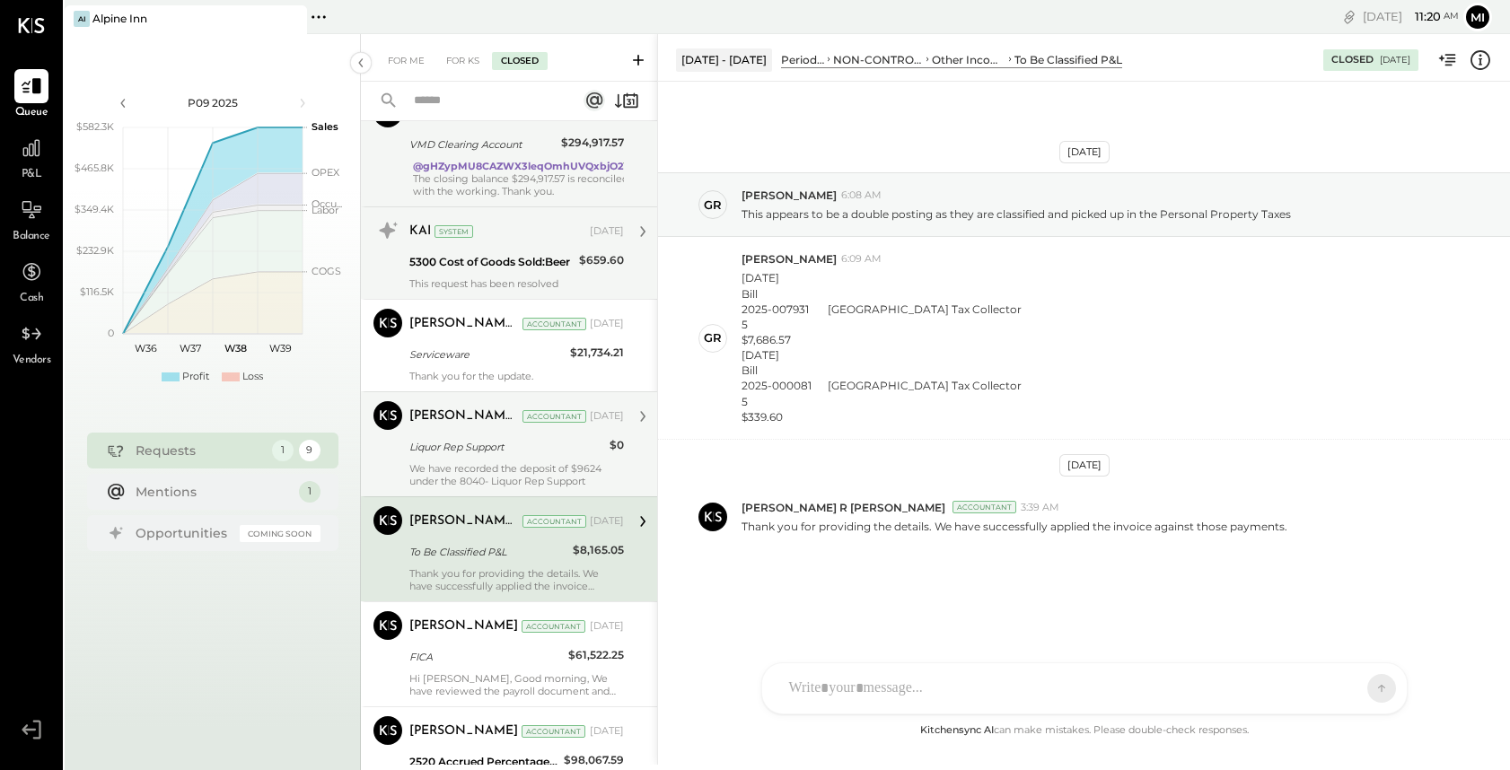
scroll to position [381, 0]
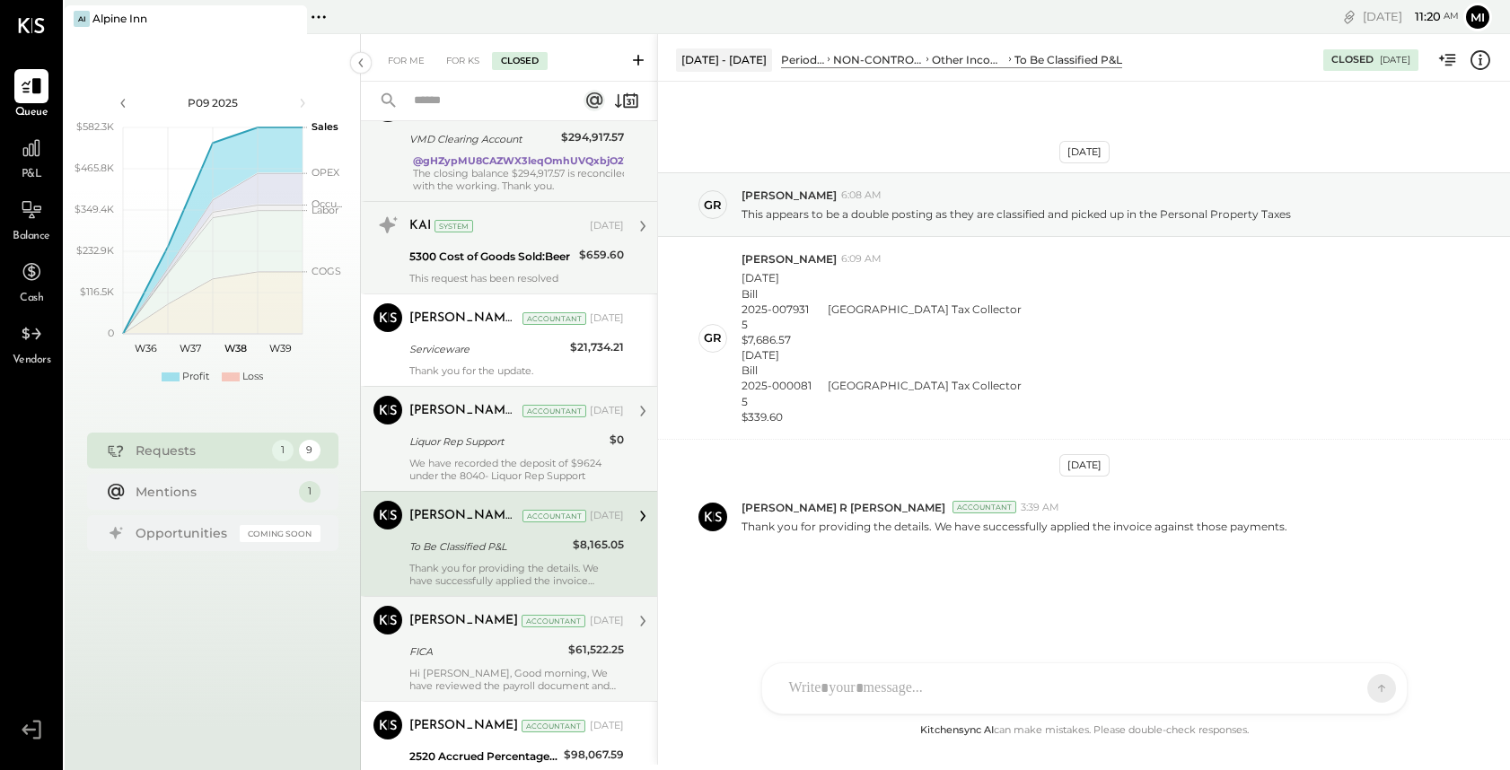
click at [565, 677] on div "Hi Greg, Good morning, We have reviewed the payroll document and attached it wi…" at bounding box center [516, 679] width 214 height 25
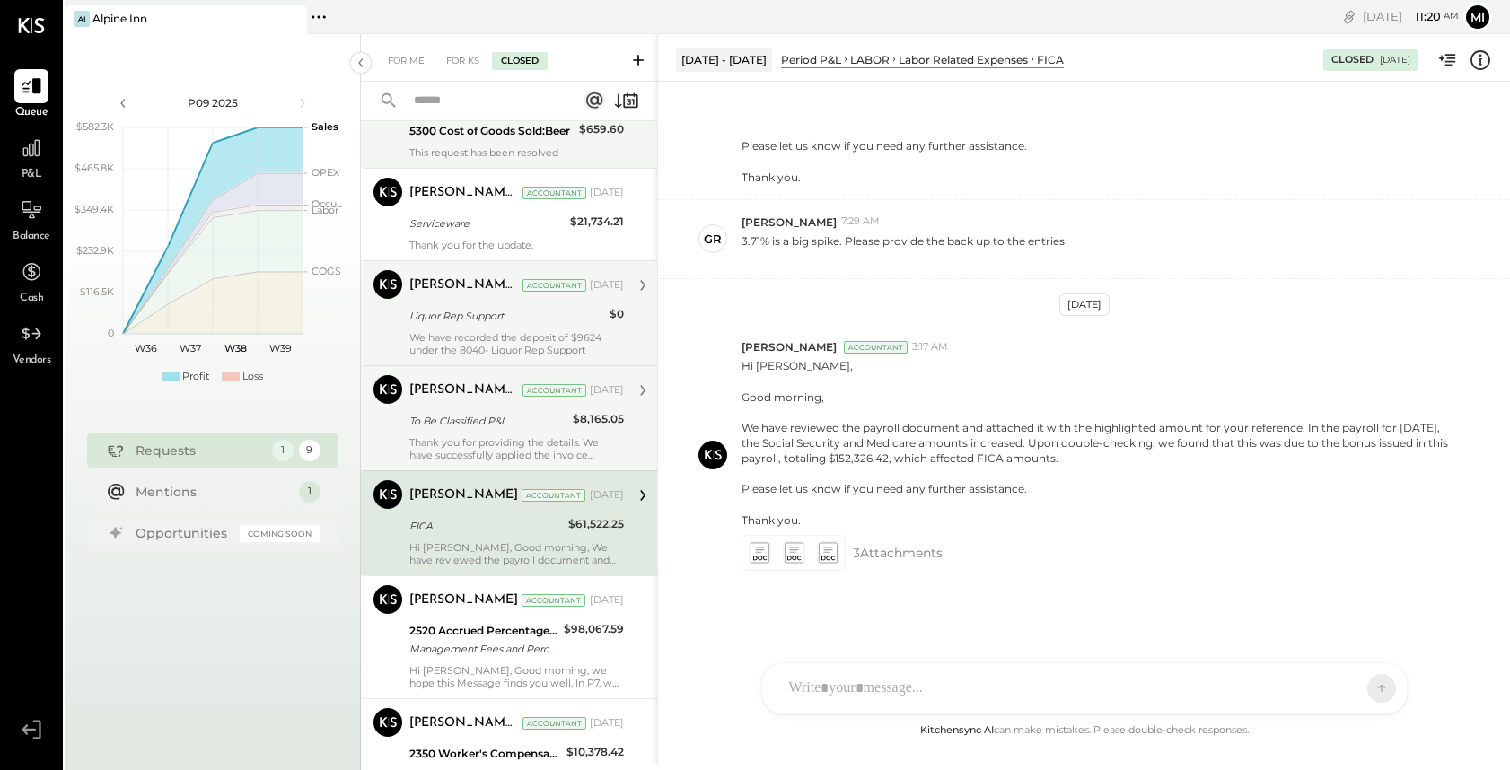
scroll to position [511, 0]
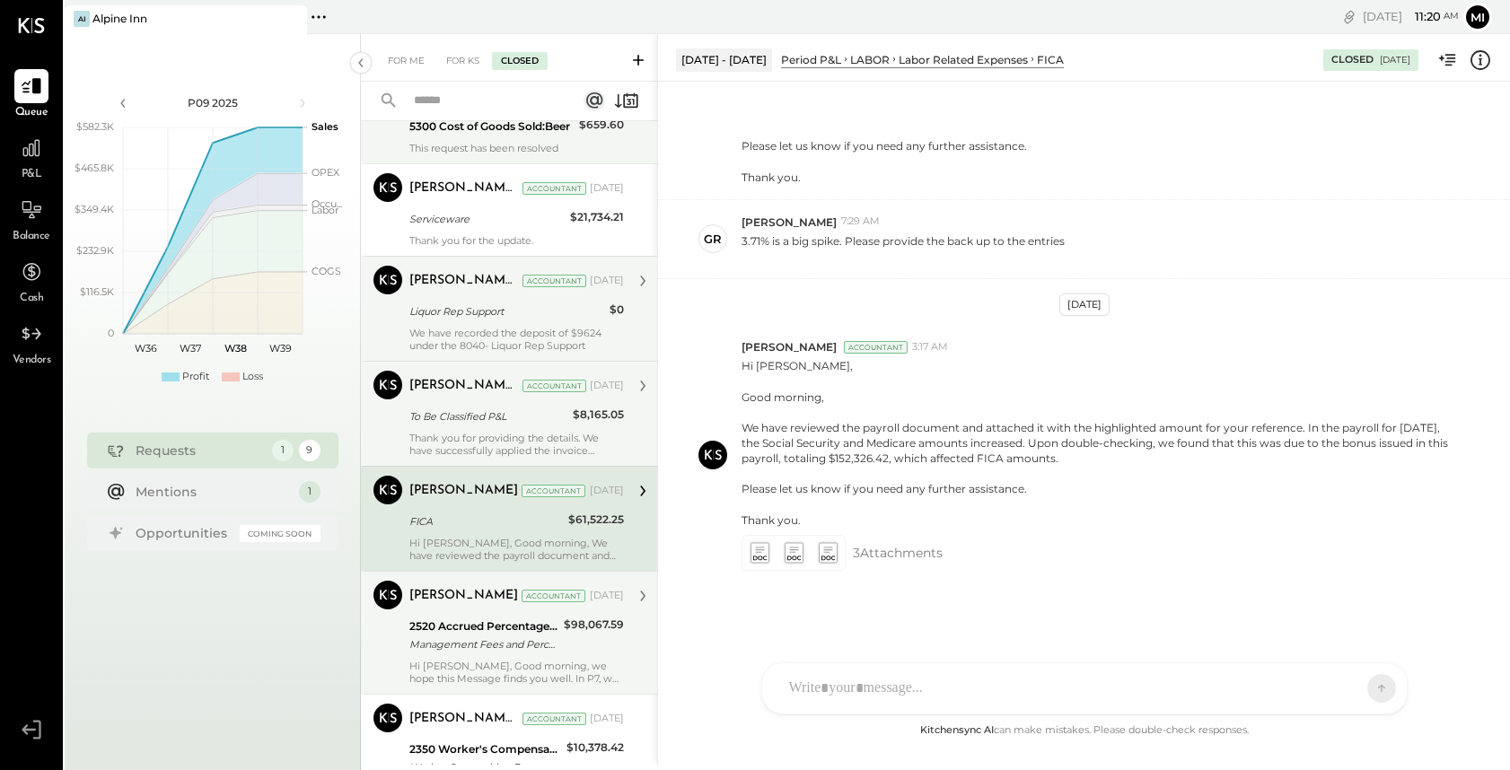
click at [564, 669] on div "Hi Greg, Good morning, we hope this Message finds you well. In P7, we booked th…" at bounding box center [516, 672] width 214 height 25
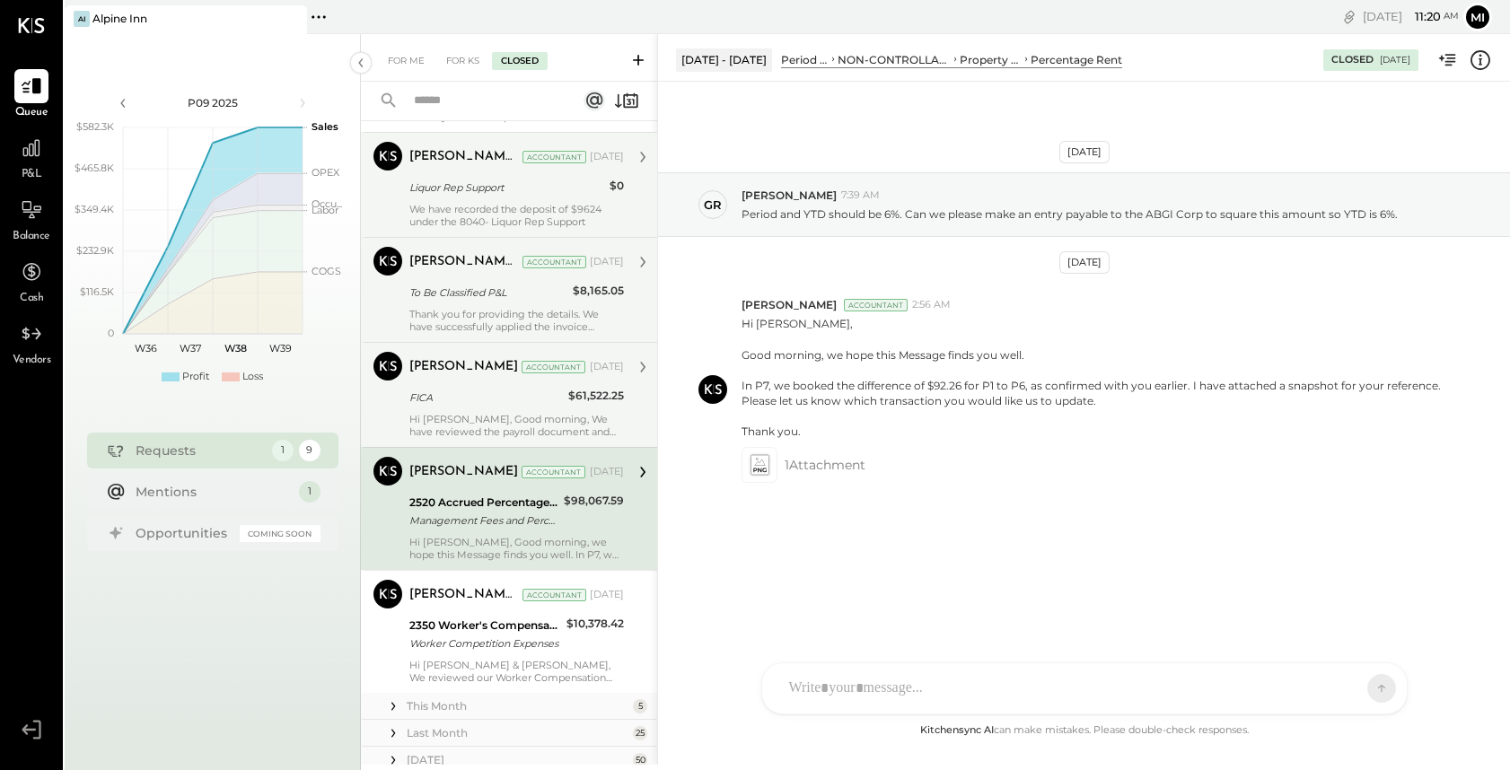
scroll to position [637, 0]
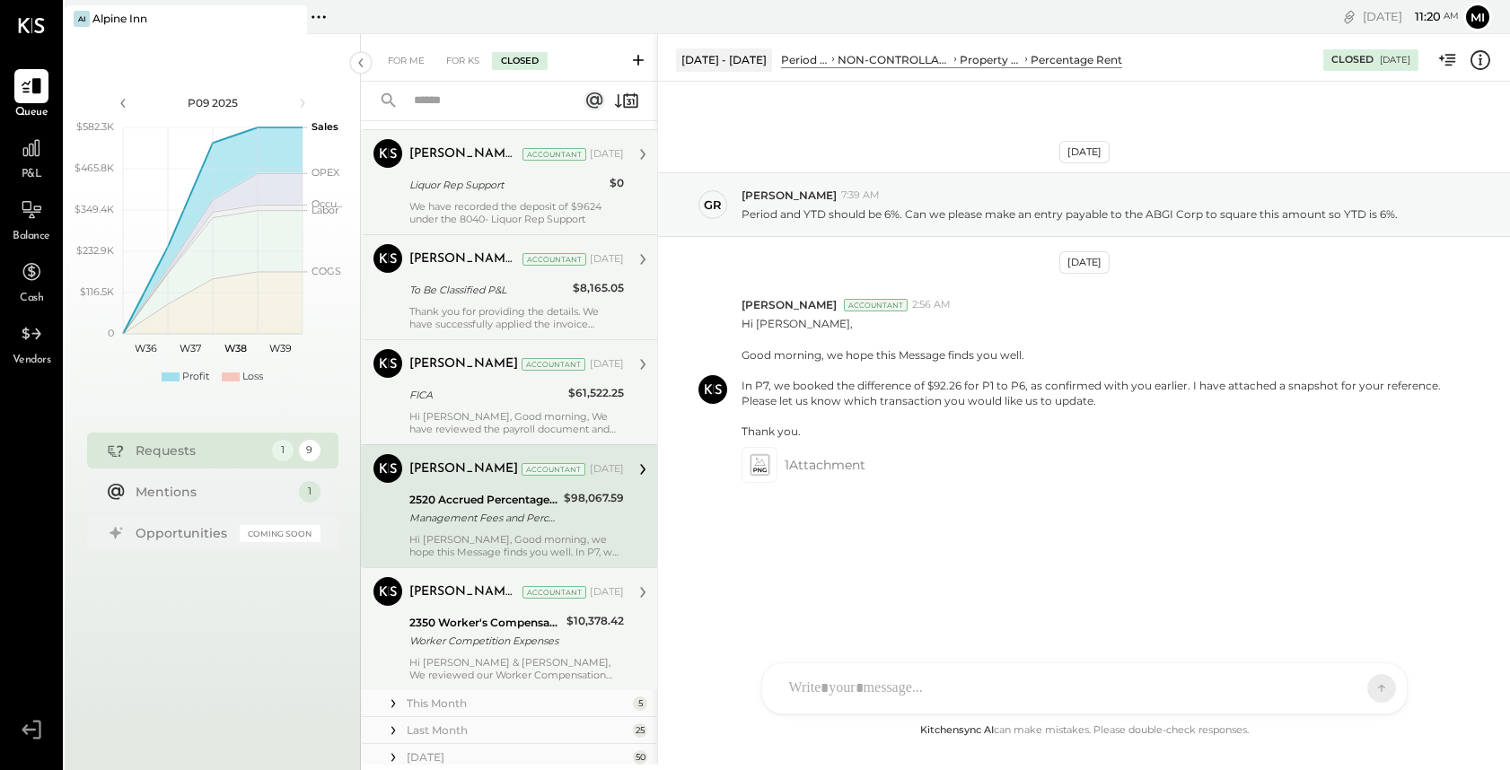
click at [564, 669] on div "Hi Greg & Michelle, We reviewed our Worker Compensation policy and noticed that…" at bounding box center [516, 668] width 214 height 25
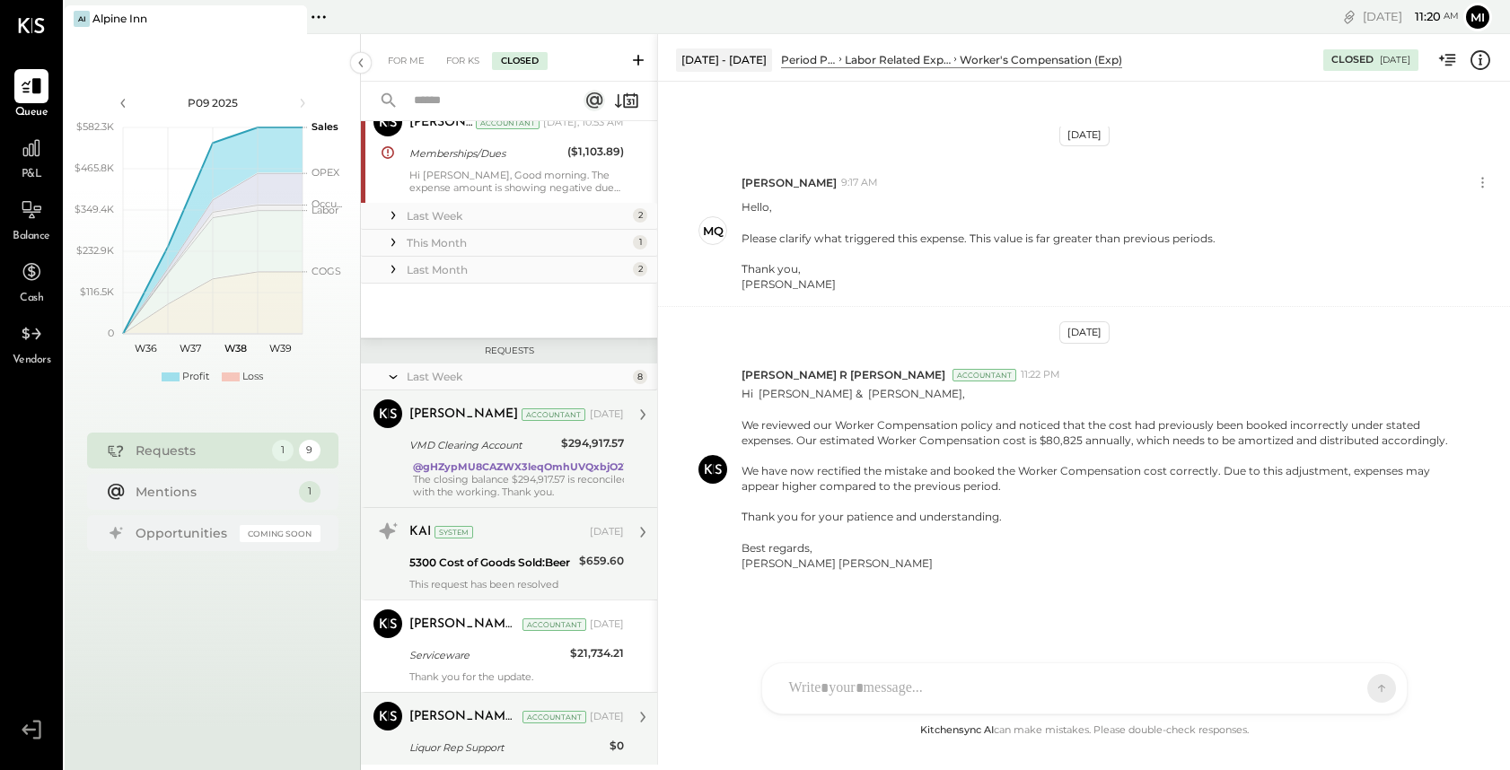
scroll to position [72, 0]
click at [395, 220] on icon at bounding box center [393, 218] width 18 height 18
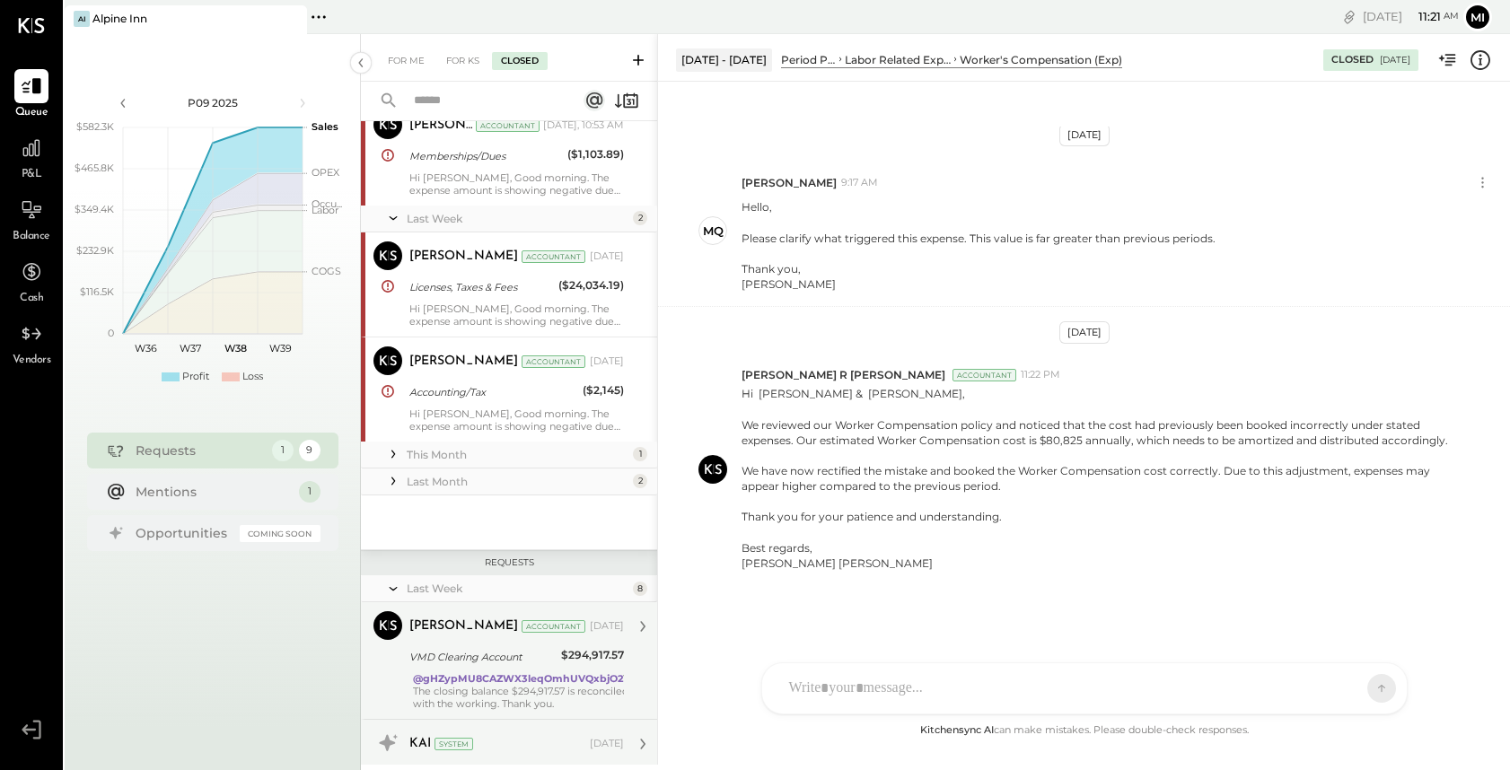
scroll to position [0, 0]
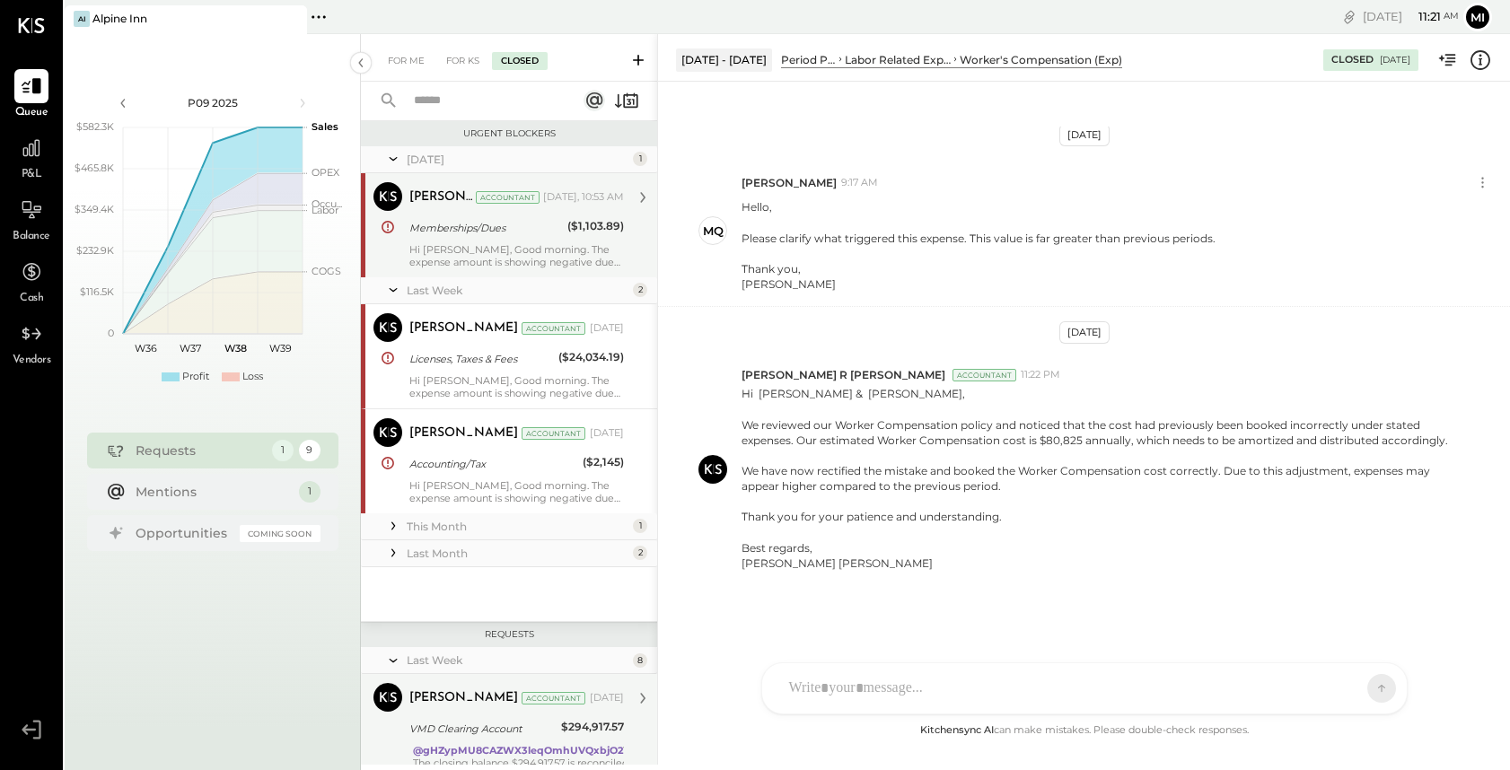
click at [477, 249] on div "Hi [PERSON_NAME], Good morning. The expense amount is showing negative due to t…" at bounding box center [516, 255] width 214 height 25
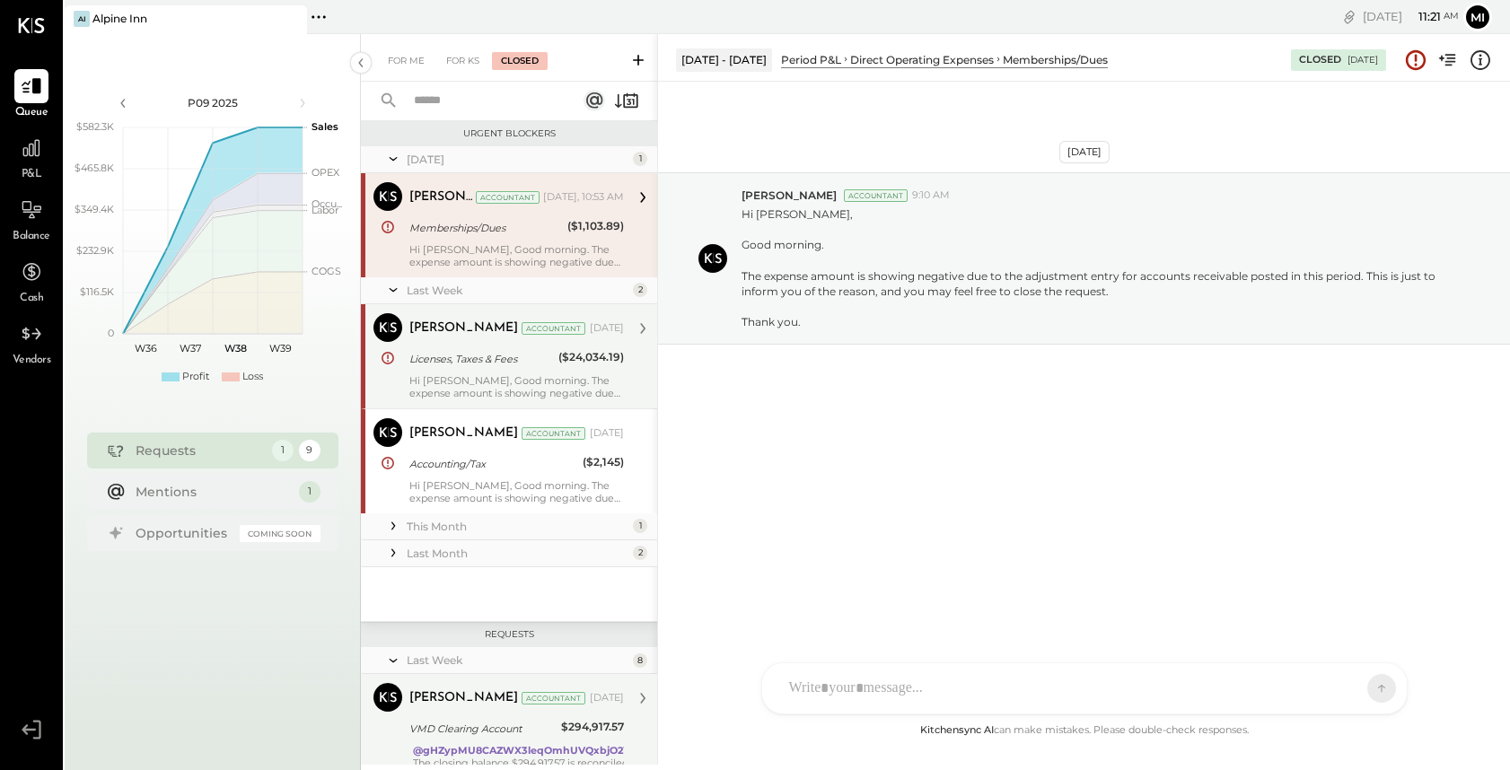
click at [476, 354] on div "Licenses, Taxes & Fees" at bounding box center [481, 359] width 144 height 18
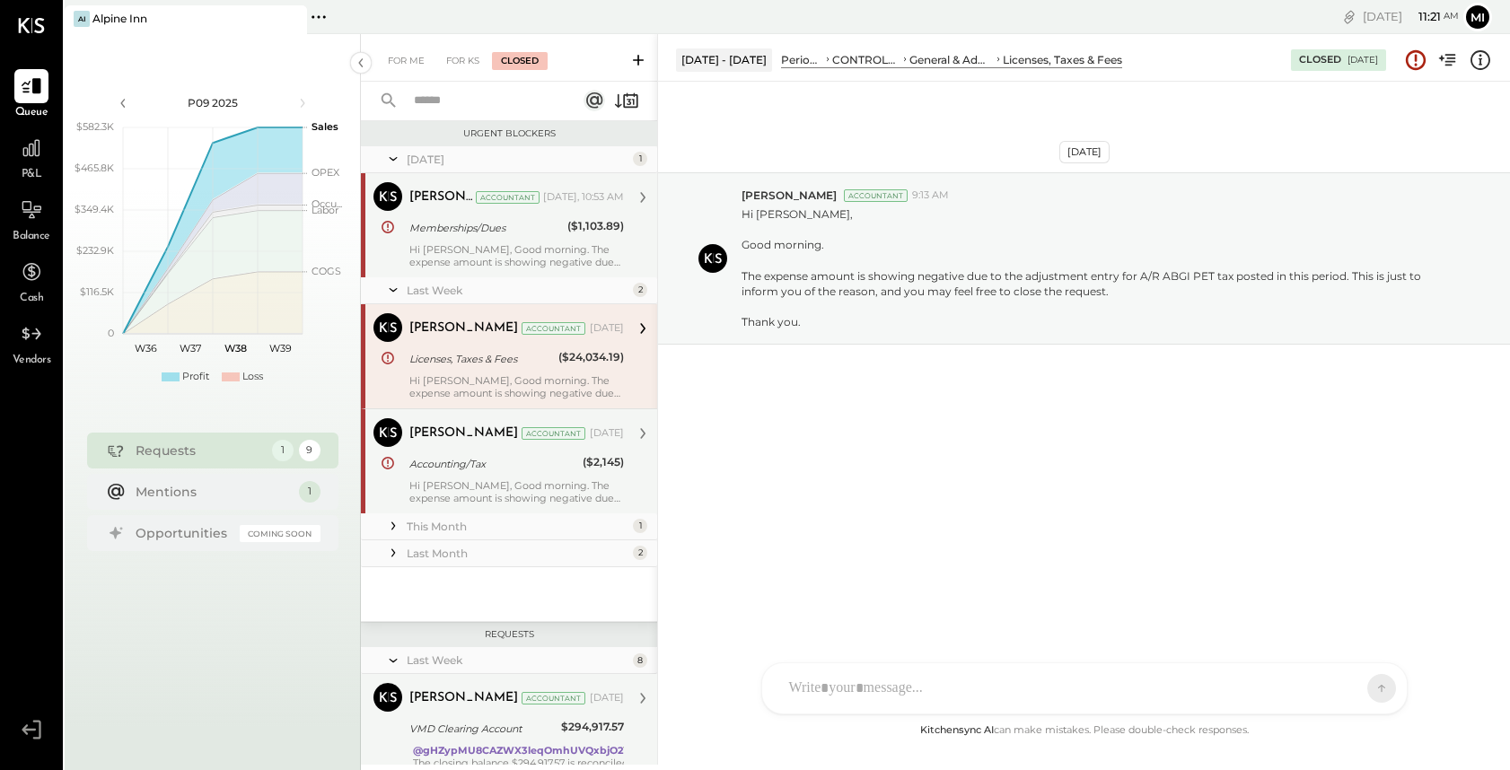
click at [475, 465] on div "Accounting/Tax" at bounding box center [493, 464] width 168 height 18
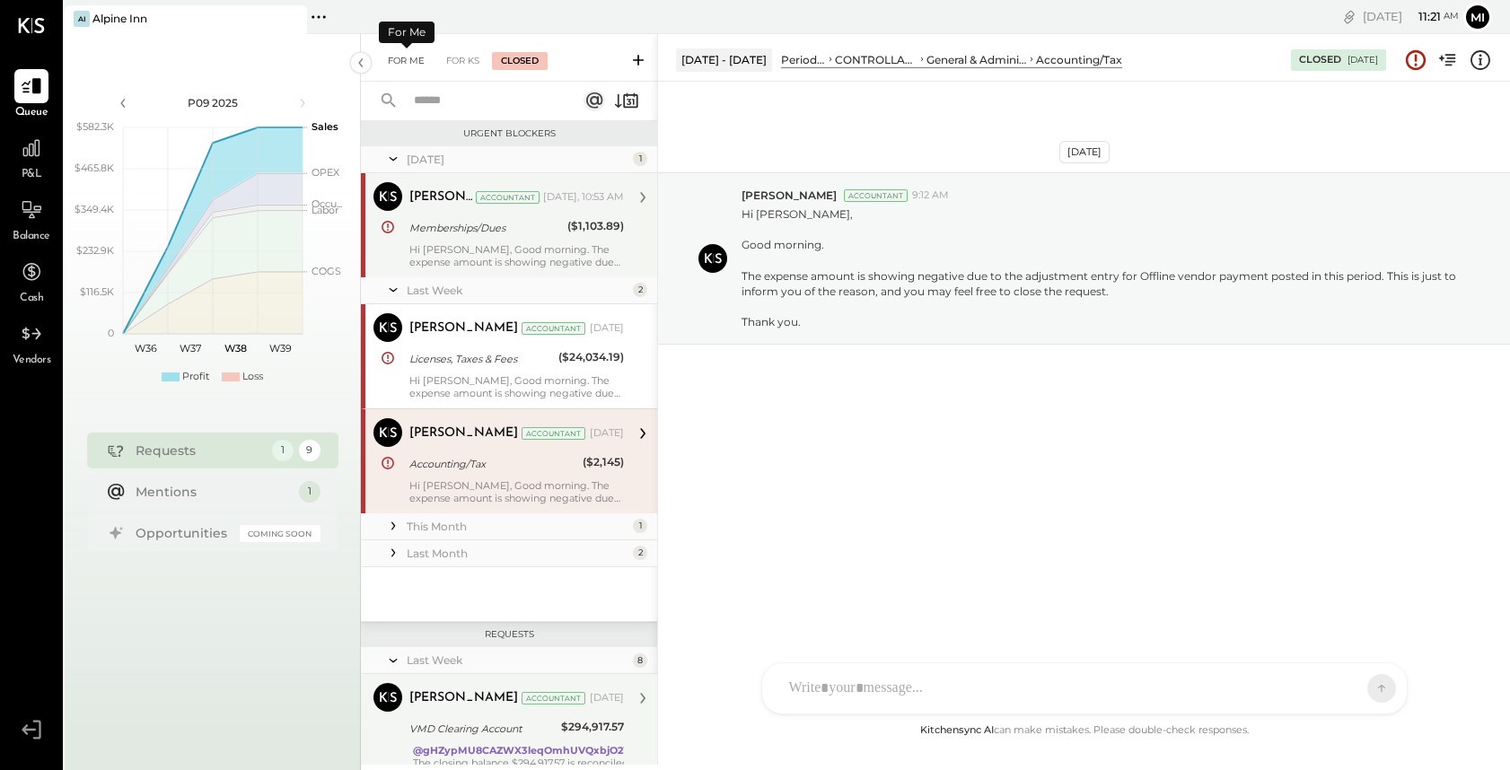
click at [400, 53] on div "For Me" at bounding box center [406, 61] width 55 height 18
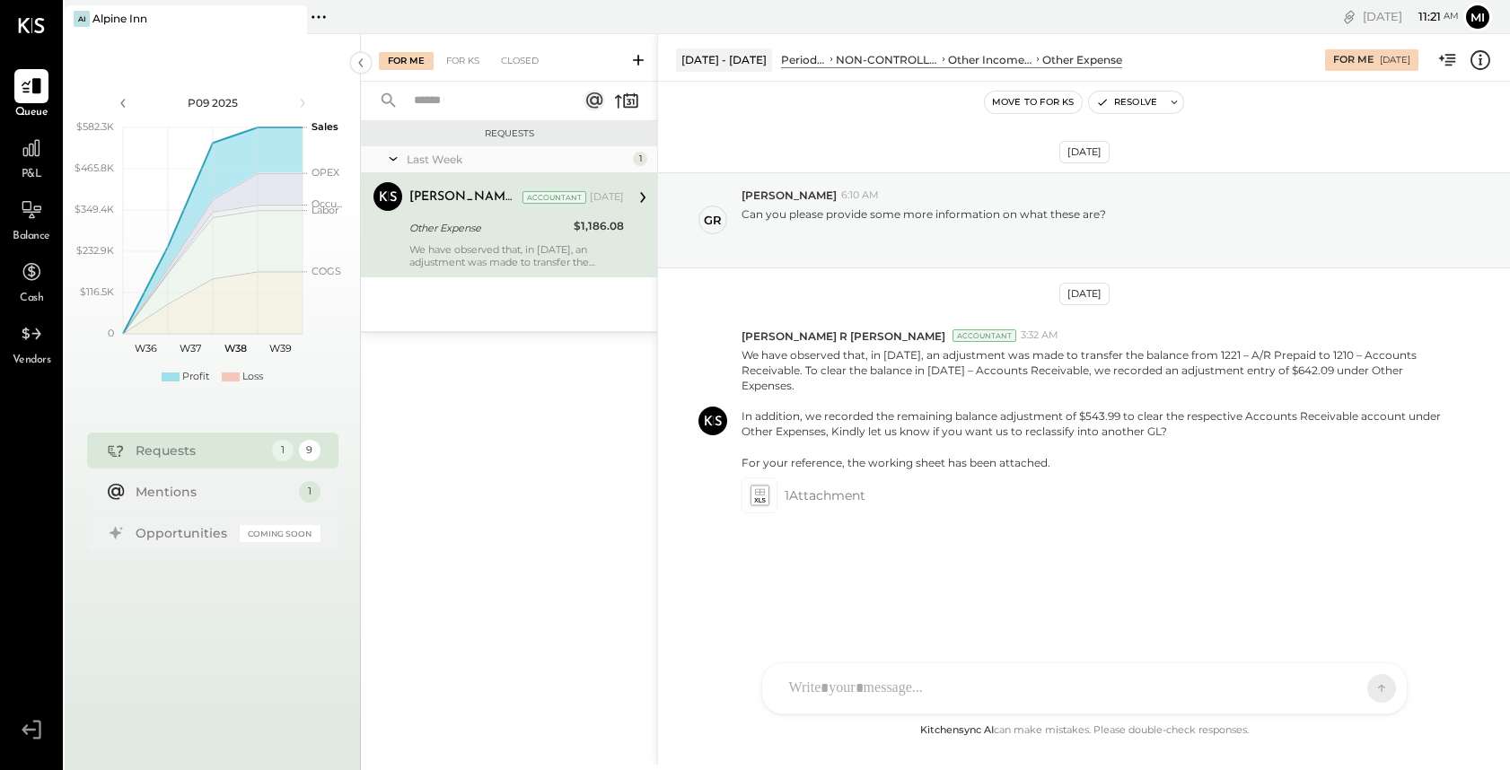
click at [820, 689] on div "NS [PERSON_NAME] B [PERSON_NAME] D [PERSON_NAME] CR [PERSON_NAME] R [PERSON_NAM…" at bounding box center [1084, 688] width 646 height 52
click at [760, 485] on icon at bounding box center [758, 495] width 19 height 21
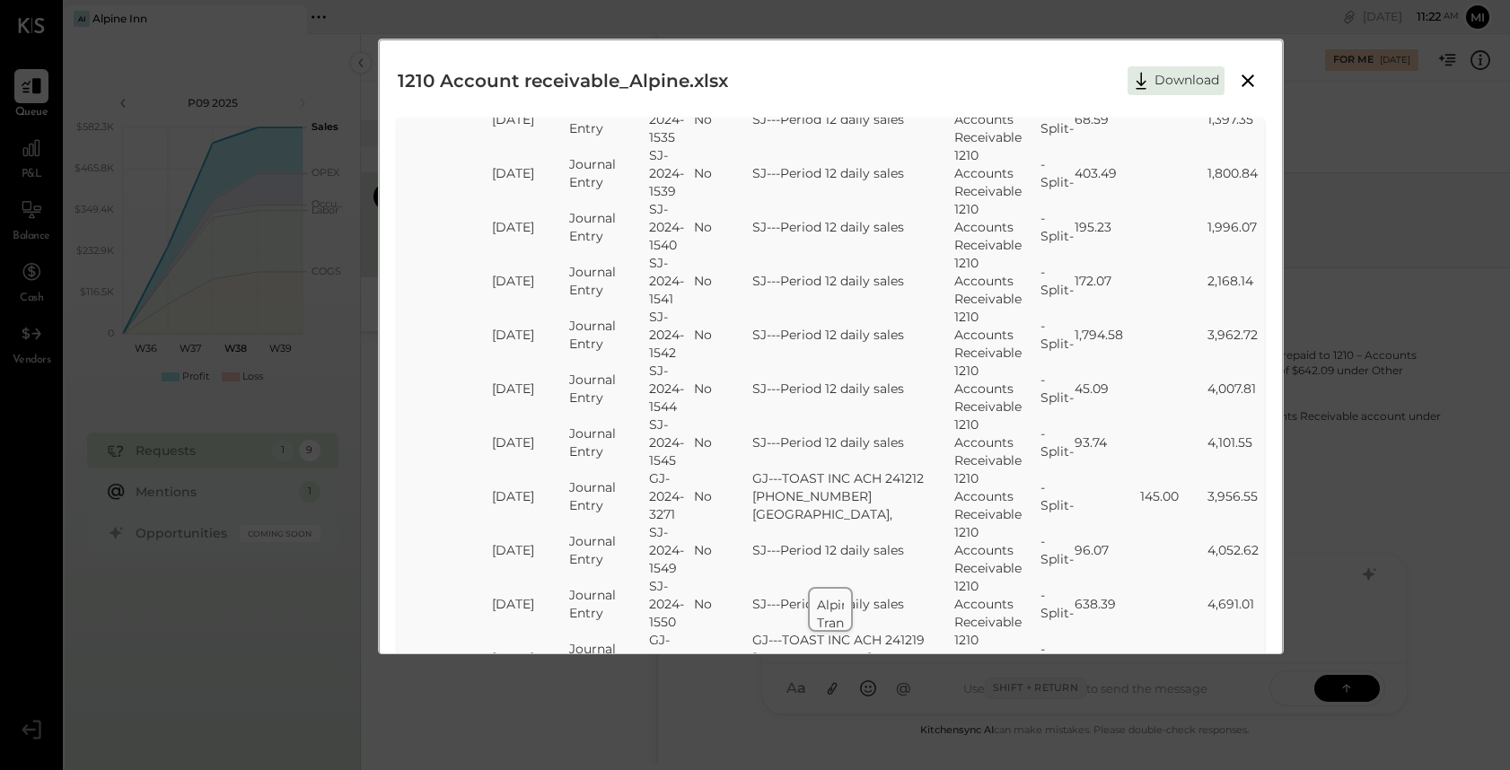
scroll to position [8901, 0]
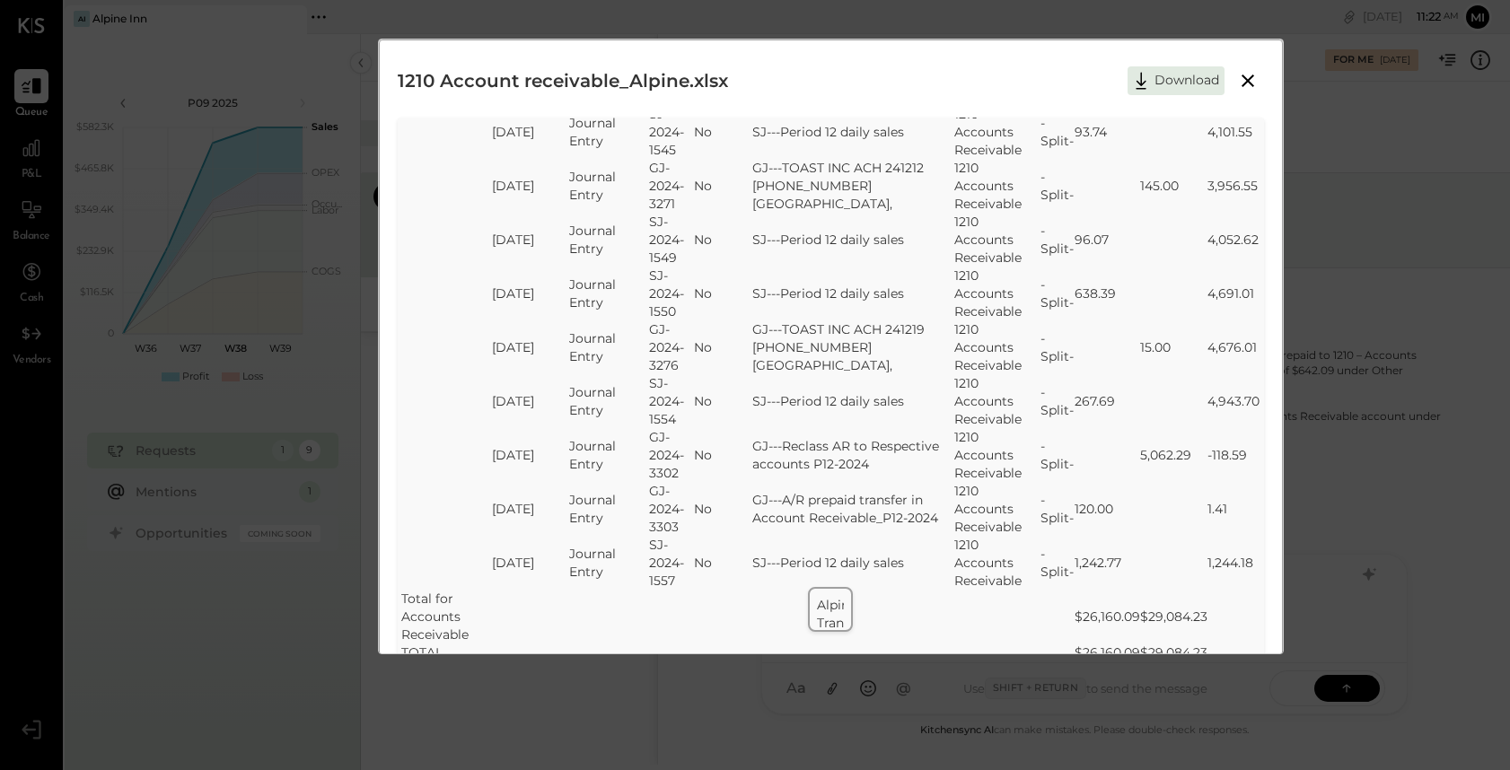
click at [826, 622] on td "Transaction Report" at bounding box center [1180, 623] width 726 height 18
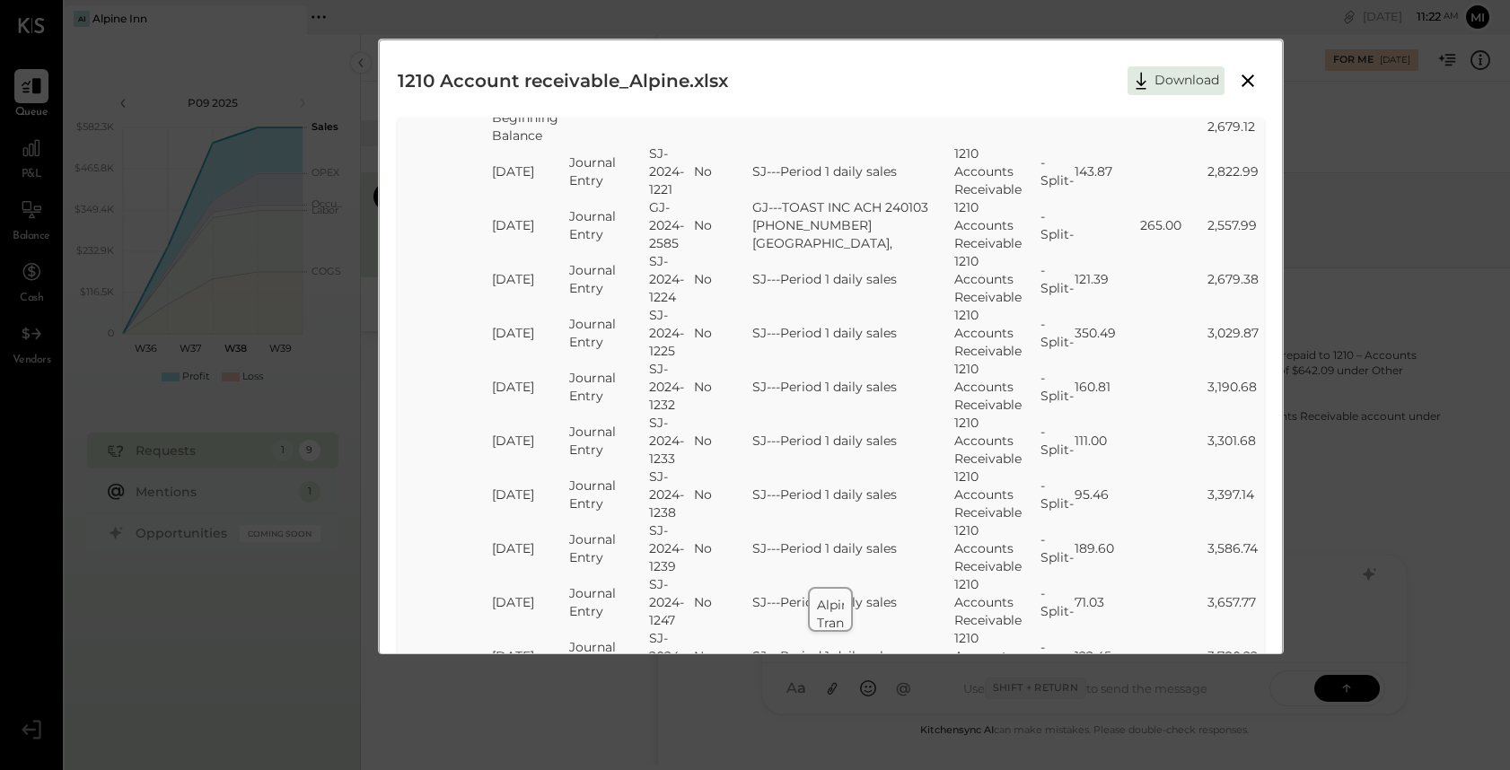
scroll to position [0, 0]
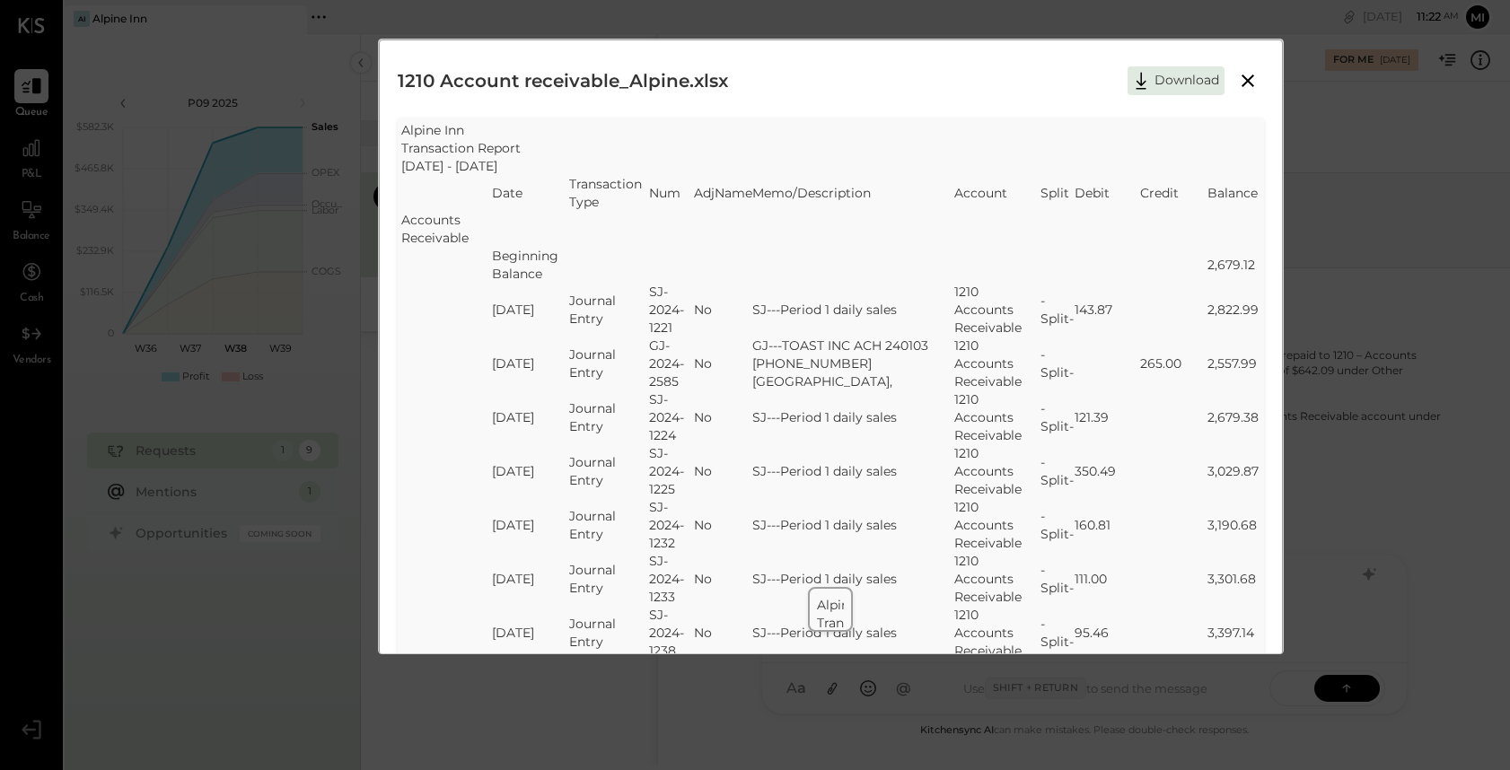
click at [1243, 74] on icon at bounding box center [1248, 81] width 22 height 22
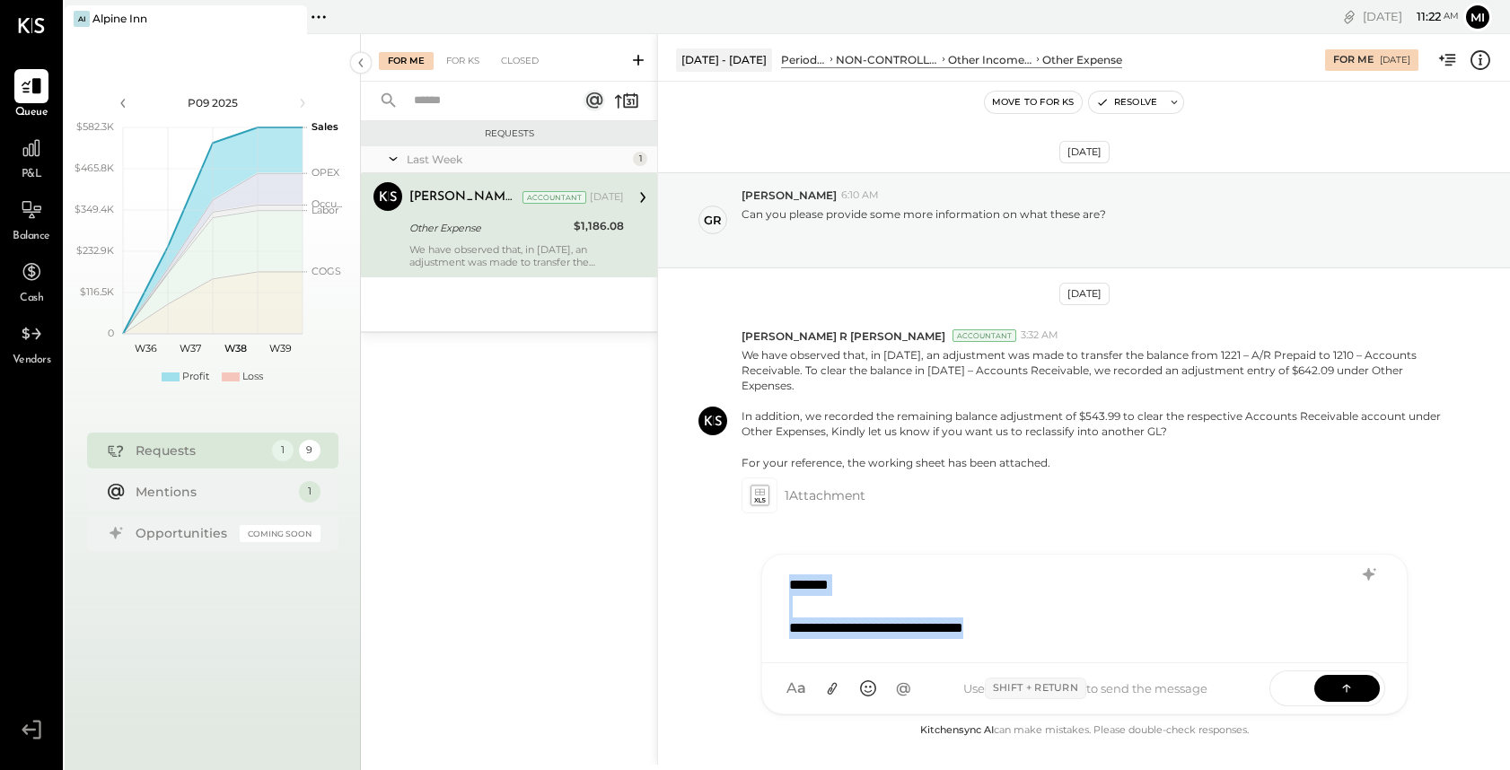
drag, startPoint x: 1015, startPoint y: 636, endPoint x: 748, endPoint y: 573, distance: 274.9
click at [747, 573] on div "**********" at bounding box center [1083, 399] width 853 height 731
click at [459, 59] on div "For KS" at bounding box center [462, 61] width 51 height 18
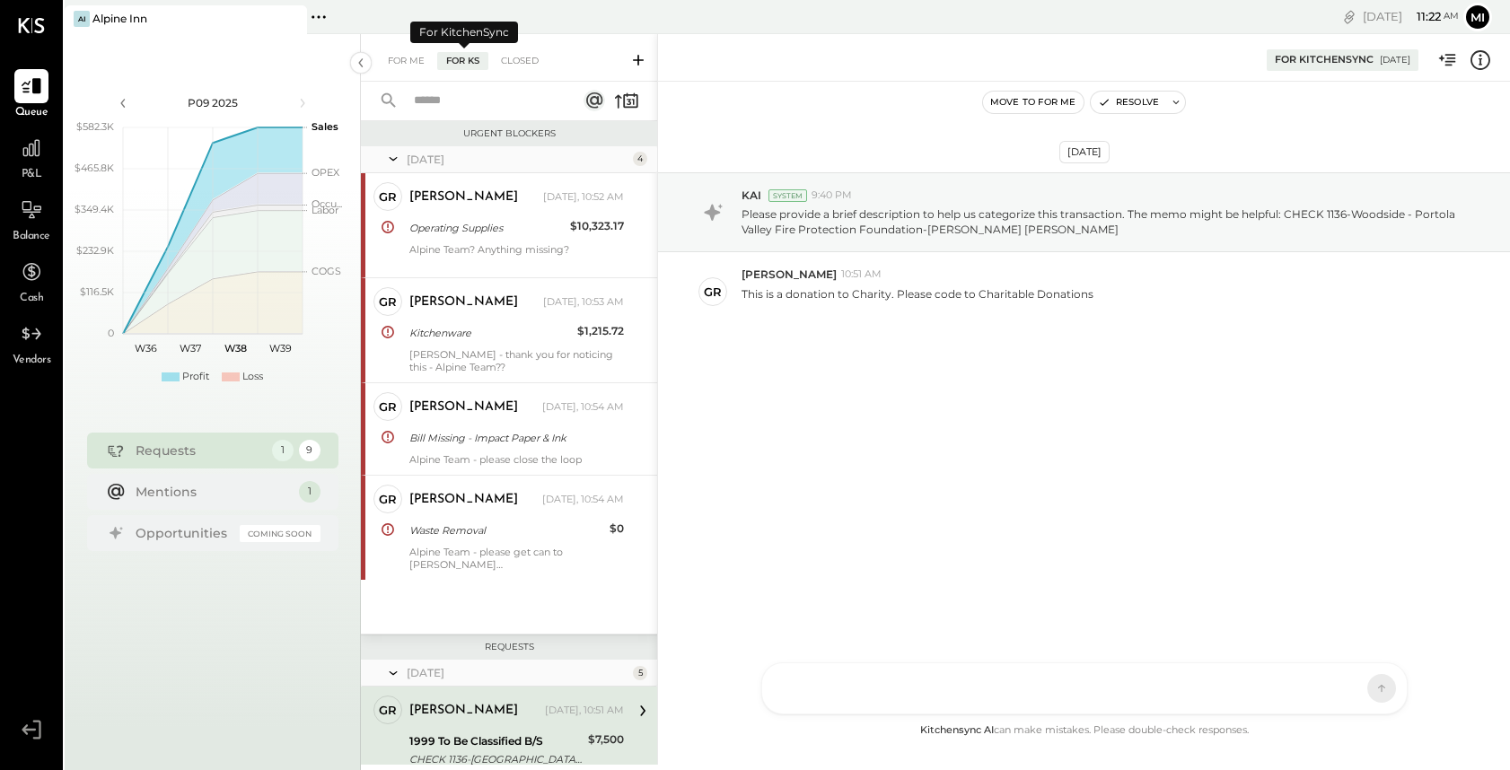
scroll to position [302, 0]
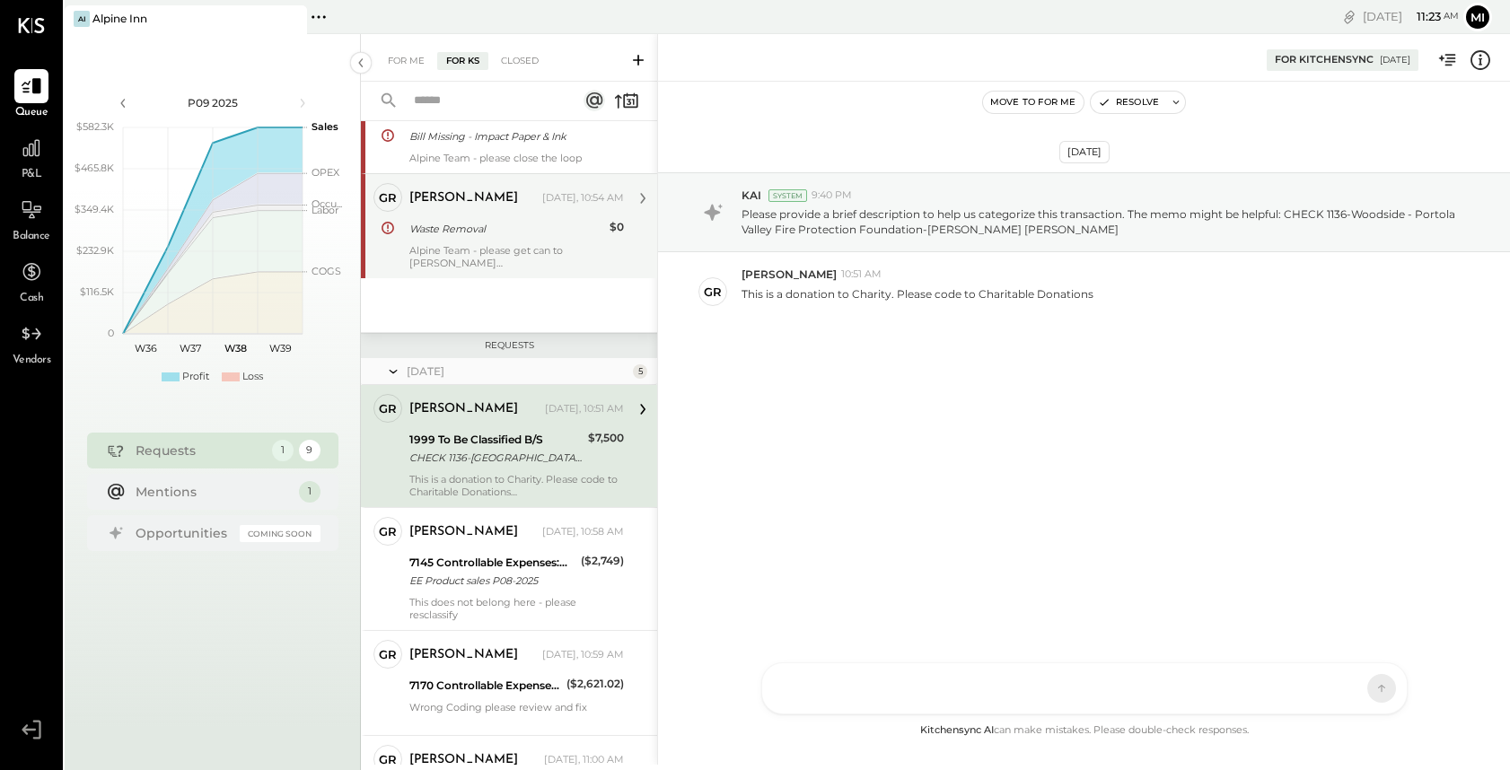
click at [510, 226] on div "Waste Removal" at bounding box center [506, 229] width 195 height 18
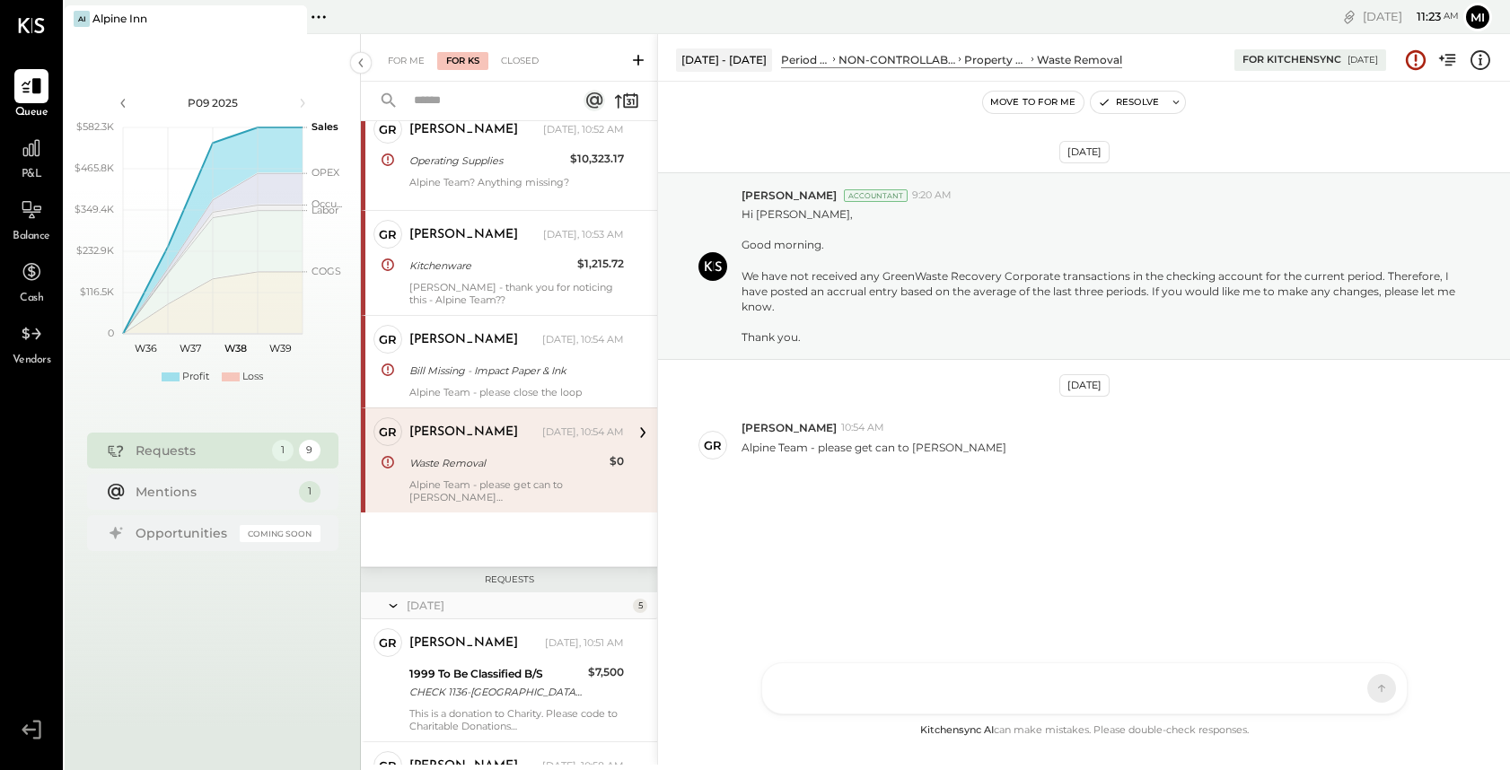
scroll to position [65, 0]
click at [868, 695] on div "NS [PERSON_NAME] B [PERSON_NAME] D [PERSON_NAME] CR [PERSON_NAME] R [PERSON_NAM…" at bounding box center [1084, 688] width 646 height 52
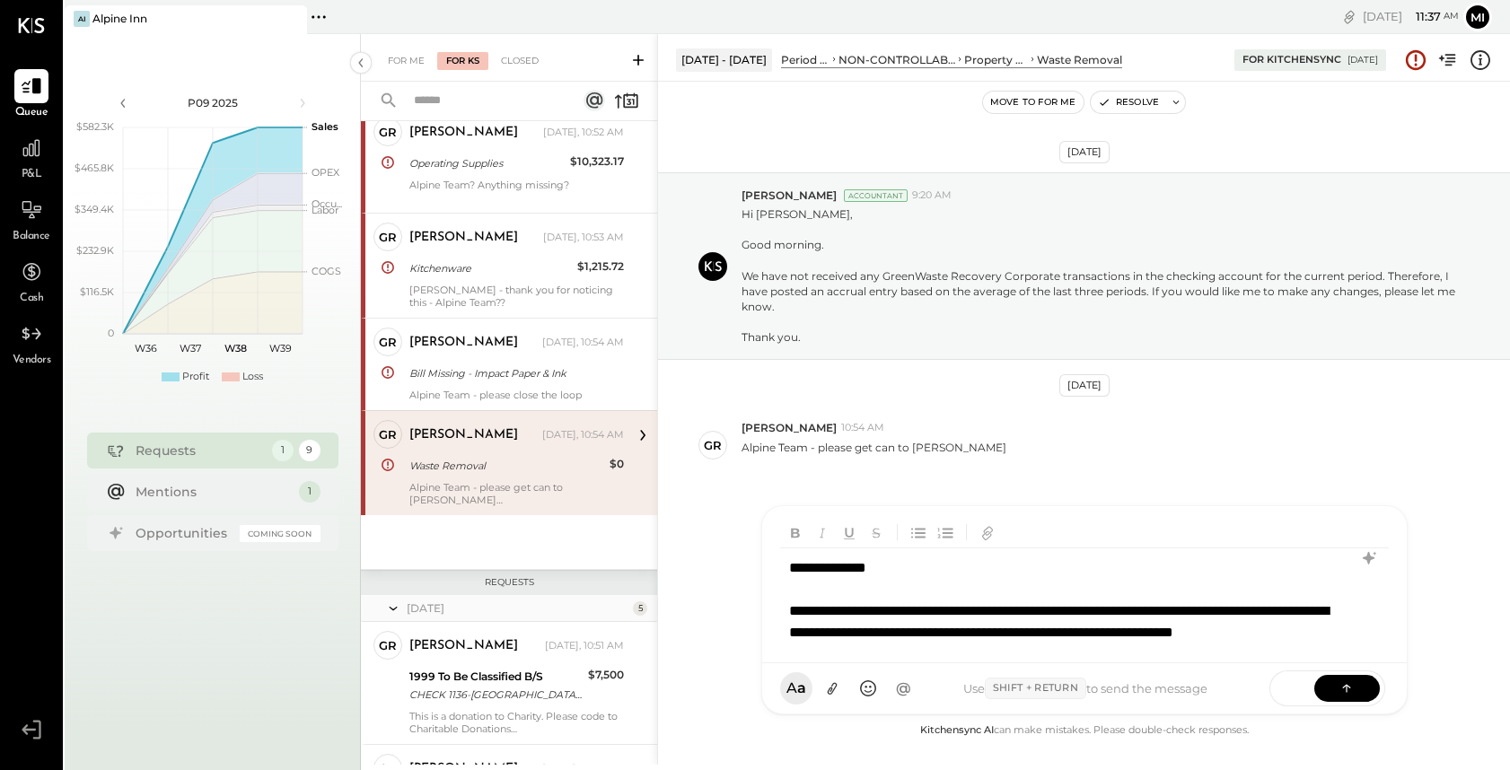
scroll to position [26, 0]
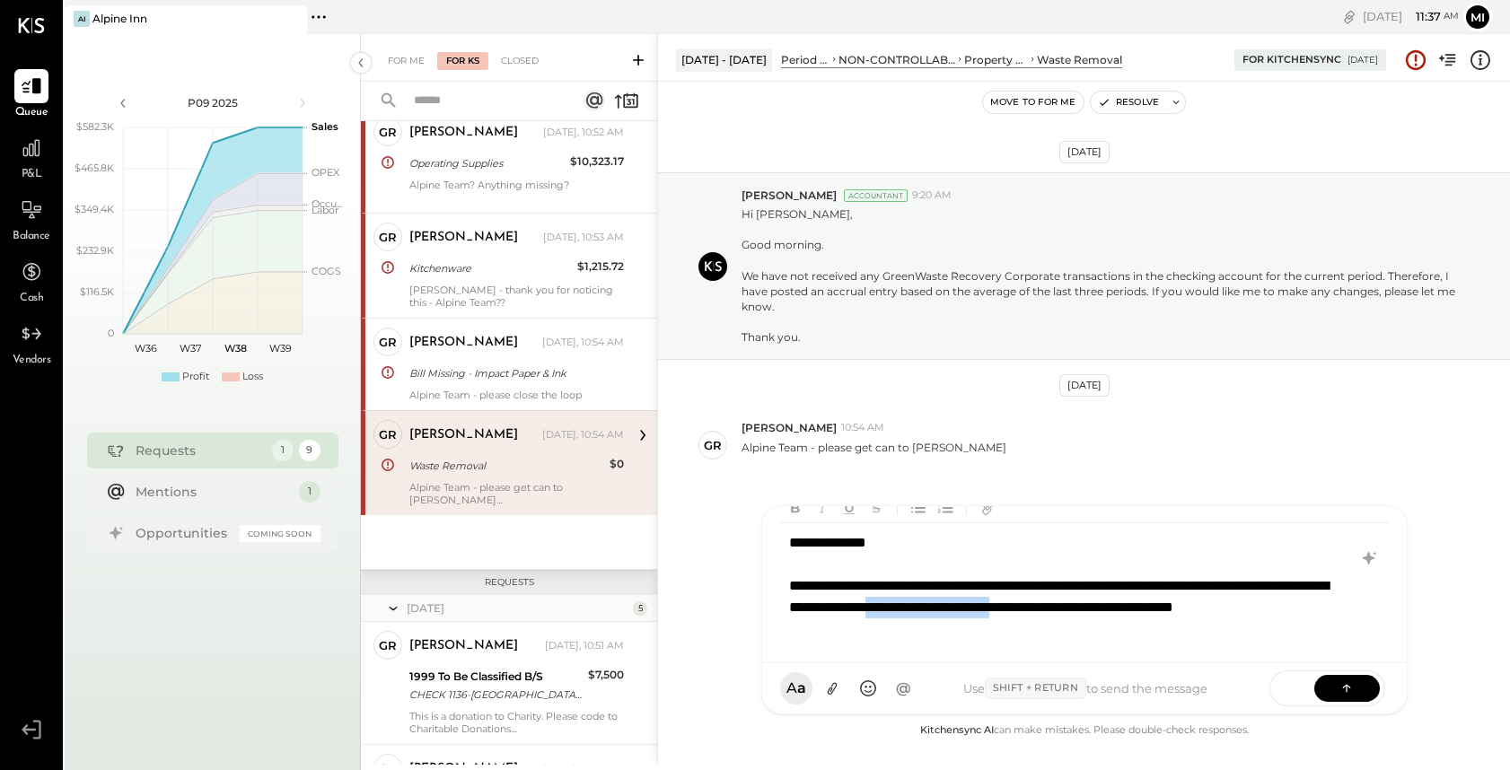
drag, startPoint x: 1299, startPoint y: 606, endPoint x: 1126, endPoint y: 612, distance: 172.4
click at [1126, 612] on div "**********" at bounding box center [1061, 607] width 544 height 65
click at [923, 635] on div "**********" at bounding box center [1061, 607] width 544 height 65
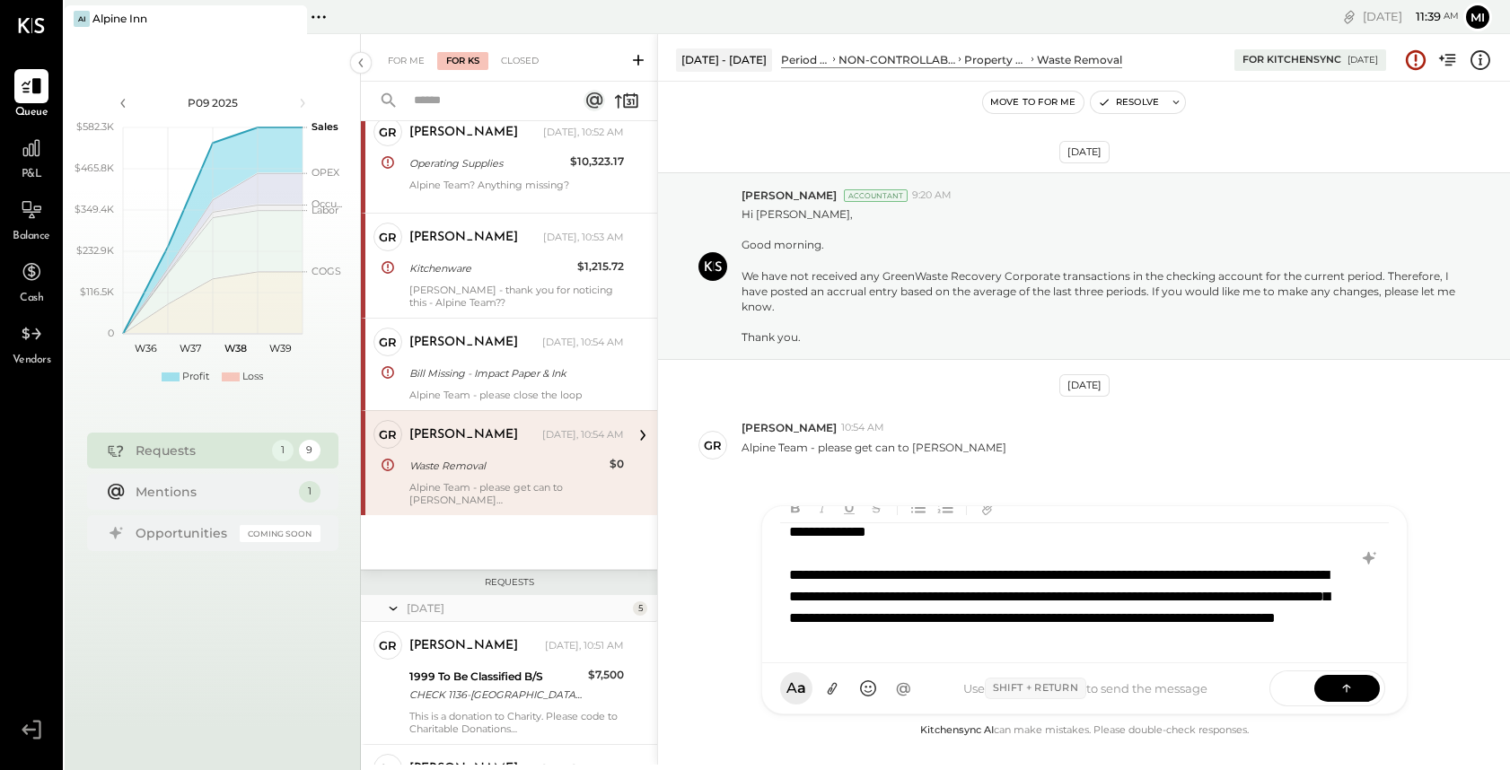
click at [1285, 644] on div "**********" at bounding box center [1060, 618] width 542 height 108
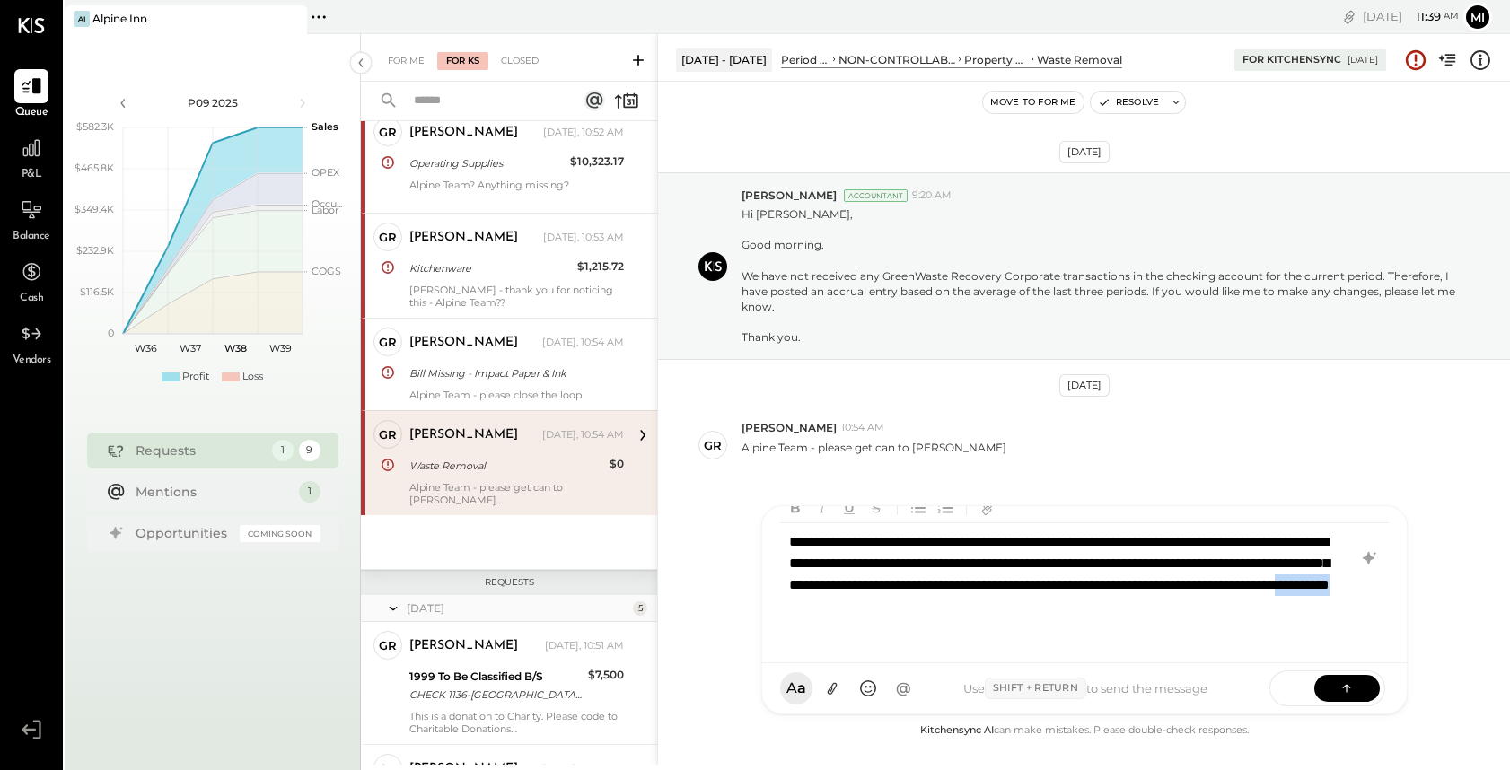
drag, startPoint x: 951, startPoint y: 630, endPoint x: 864, endPoint y: 630, distance: 87.1
click at [863, 630] on div "**********" at bounding box center [1060, 585] width 542 height 108
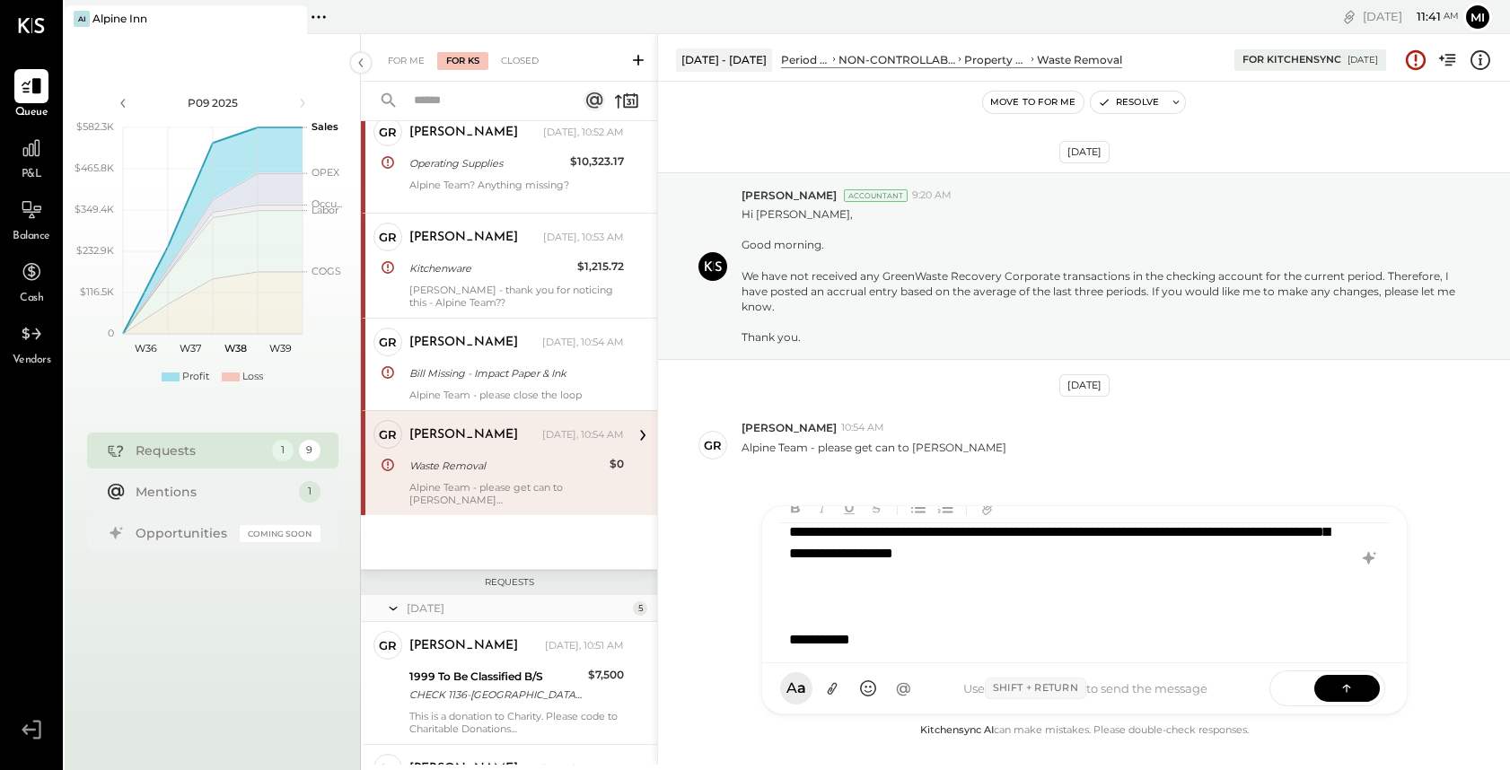
scroll to position [162, 0]
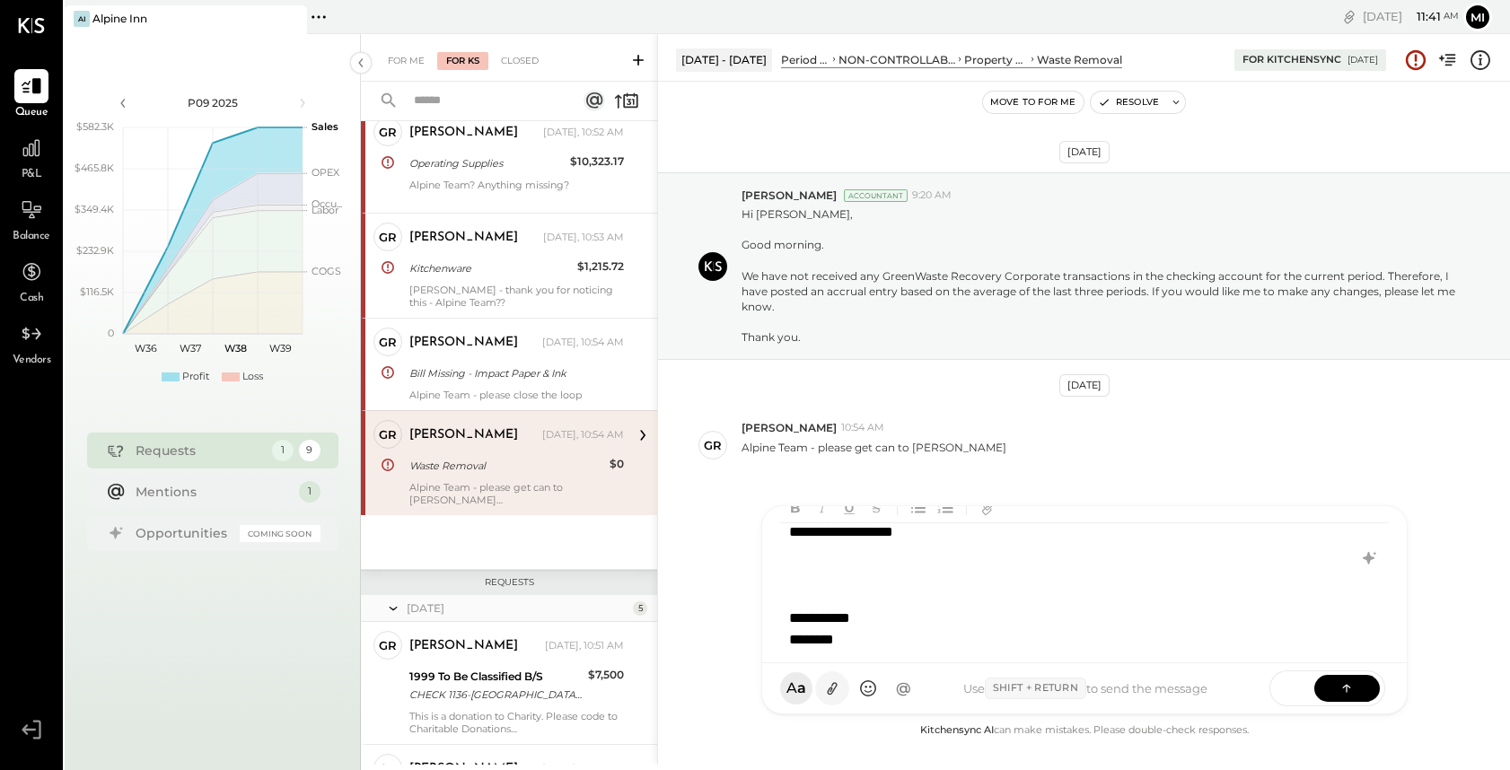
click at [827, 692] on icon at bounding box center [831, 688] width 19 height 19
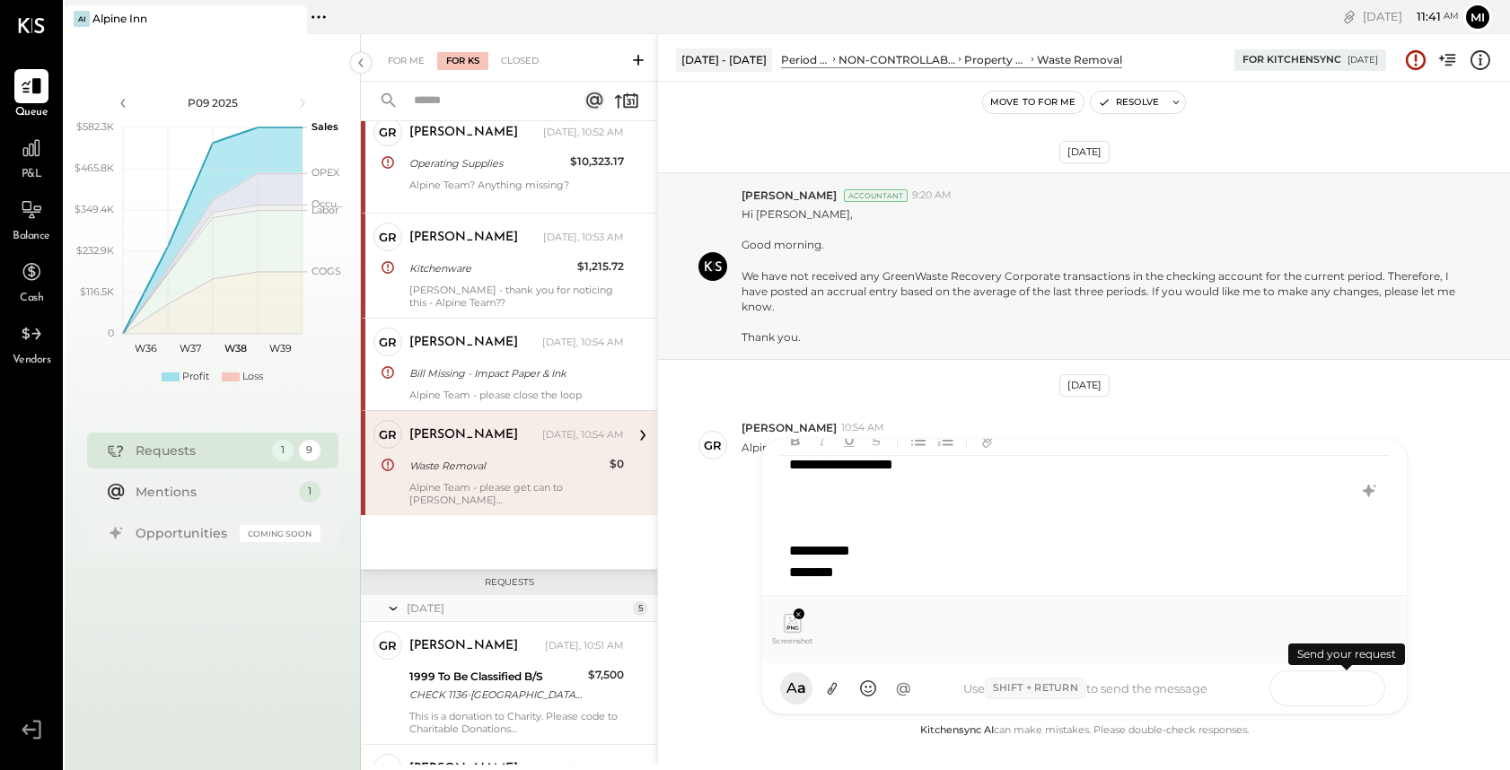
click at [1363, 683] on button at bounding box center [1347, 687] width 66 height 27
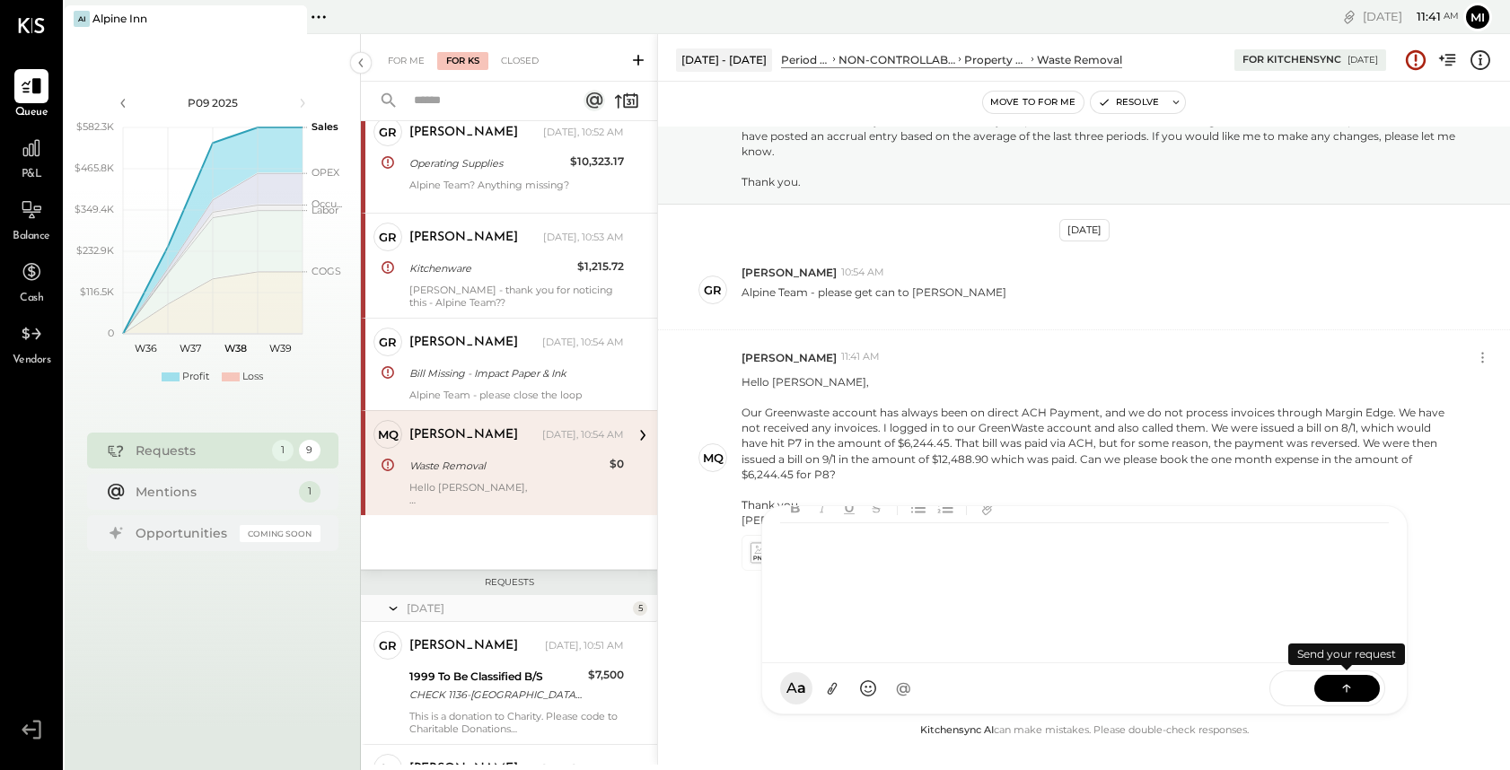
scroll to position [81, 0]
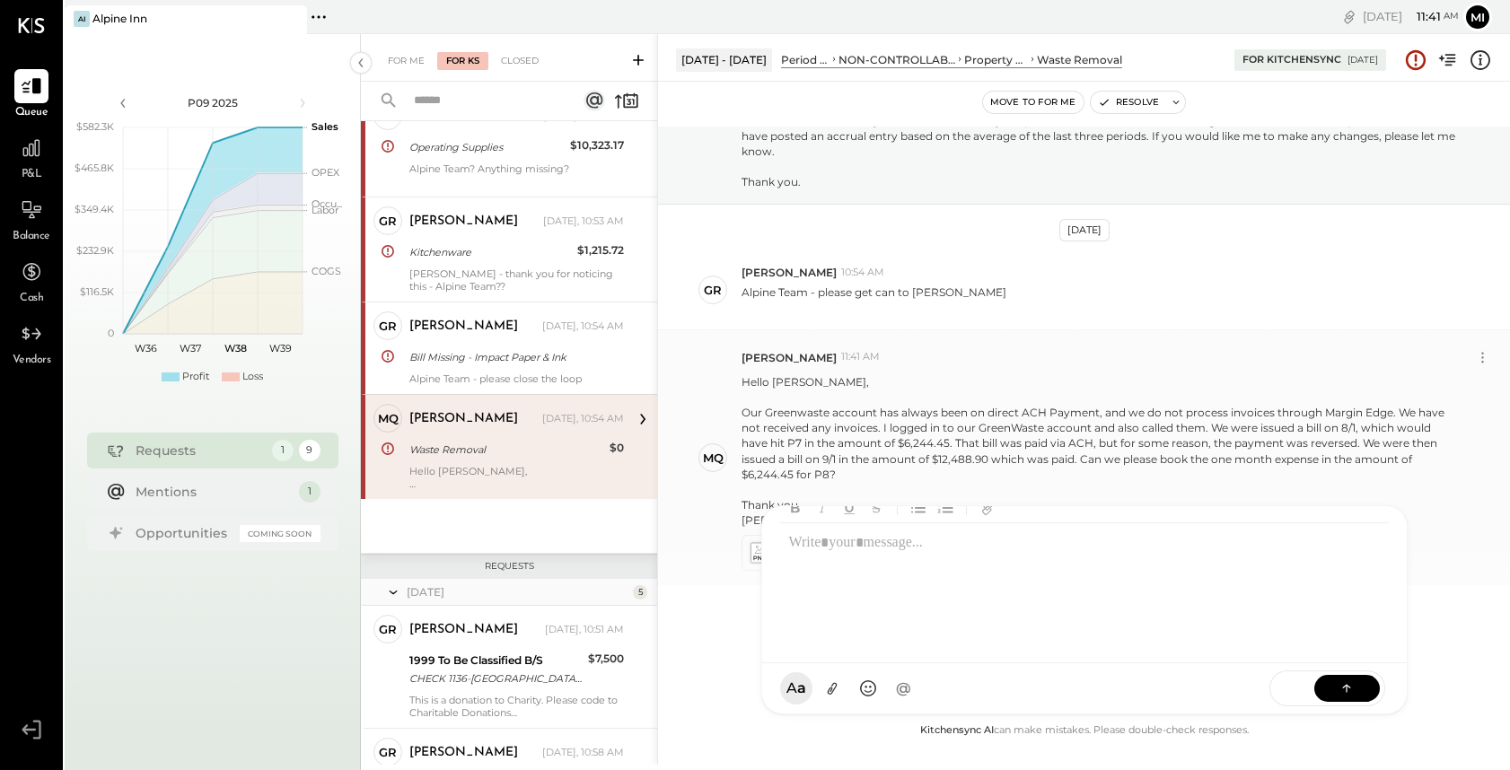
click at [921, 409] on div "Our Greenwaste account has always been on direct ACH Payment, and we do not pro…" at bounding box center [1099, 443] width 716 height 77
click at [757, 551] on icon at bounding box center [758, 553] width 19 height 21
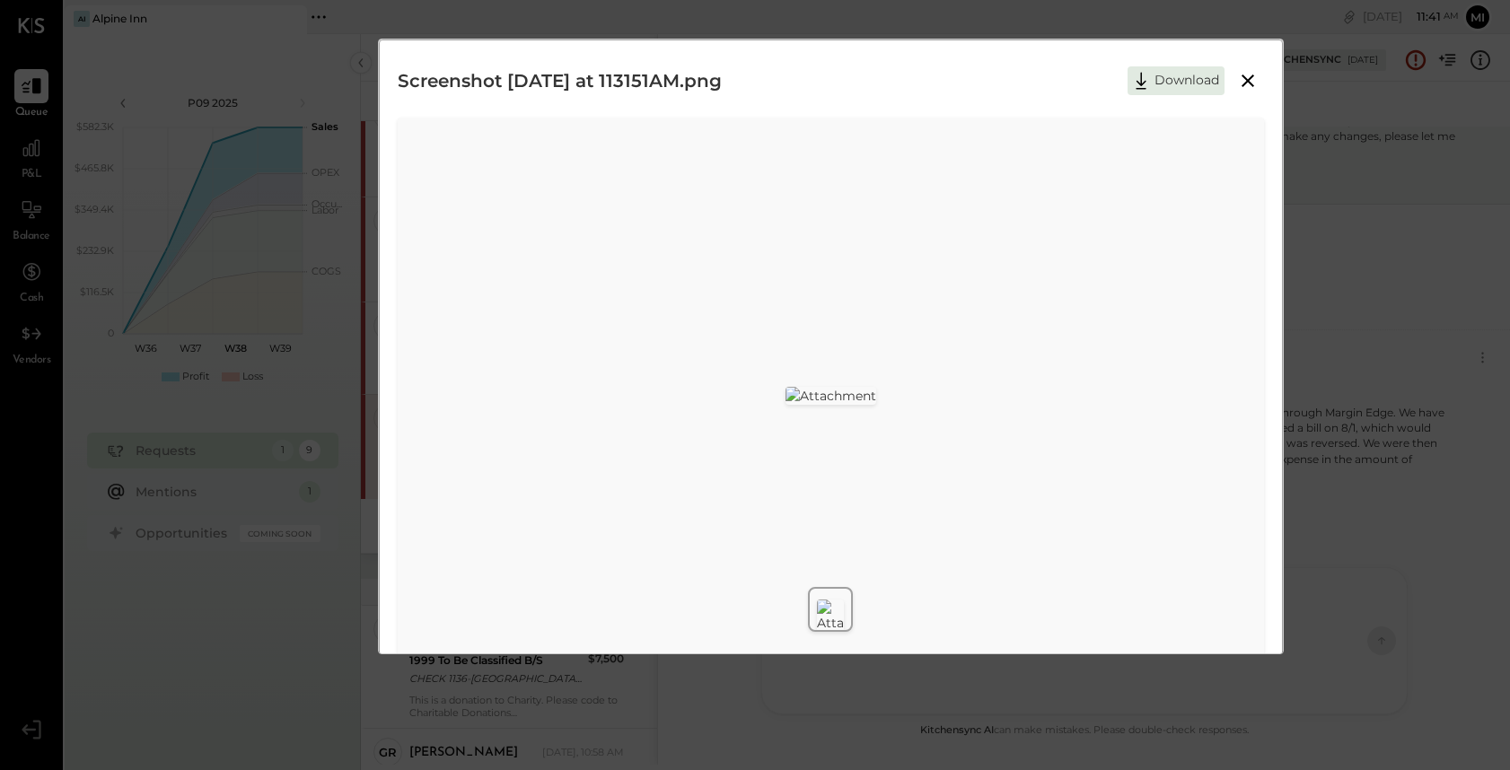
click at [1238, 83] on icon at bounding box center [1248, 81] width 22 height 22
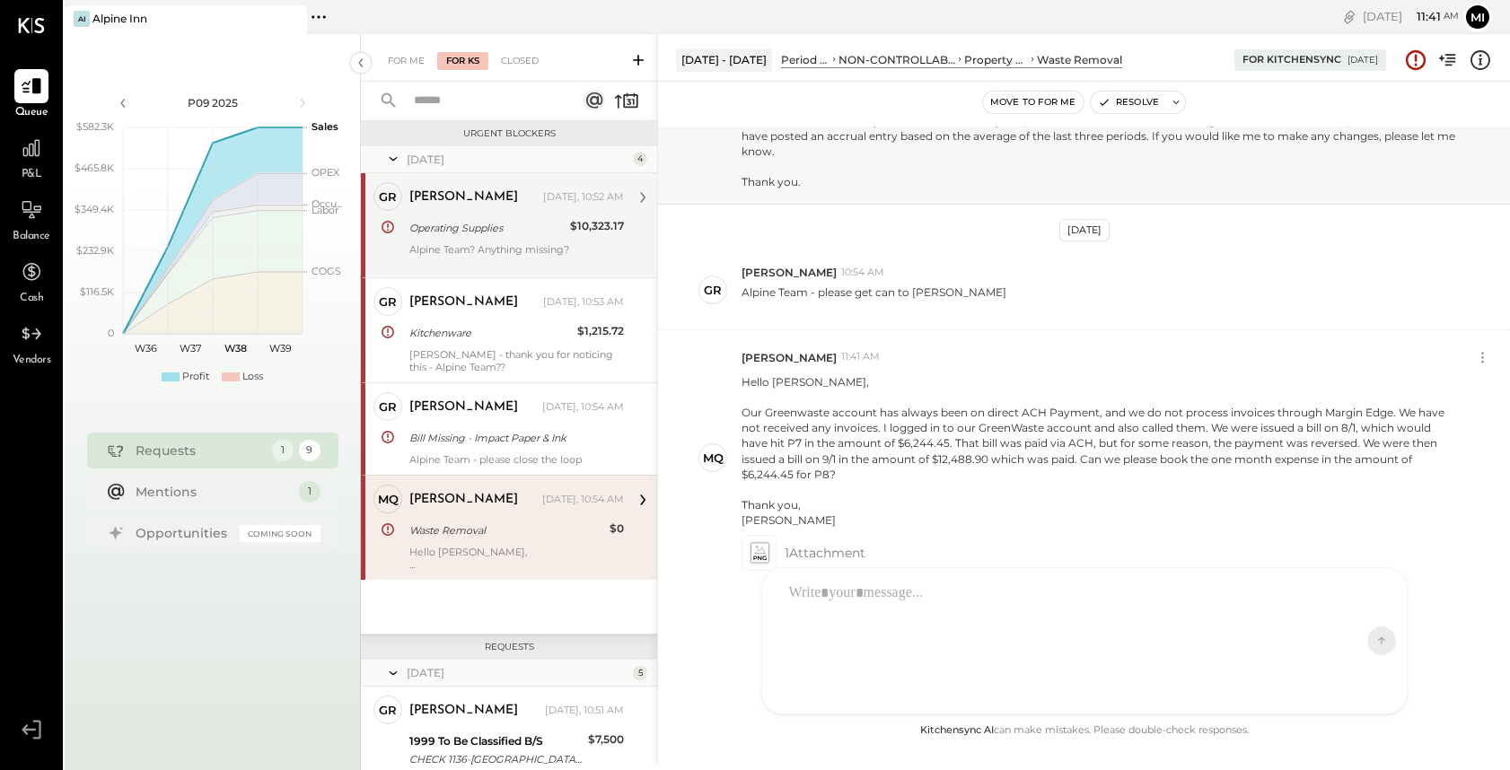
click at [513, 229] on div "Operating Supplies" at bounding box center [486, 228] width 155 height 18
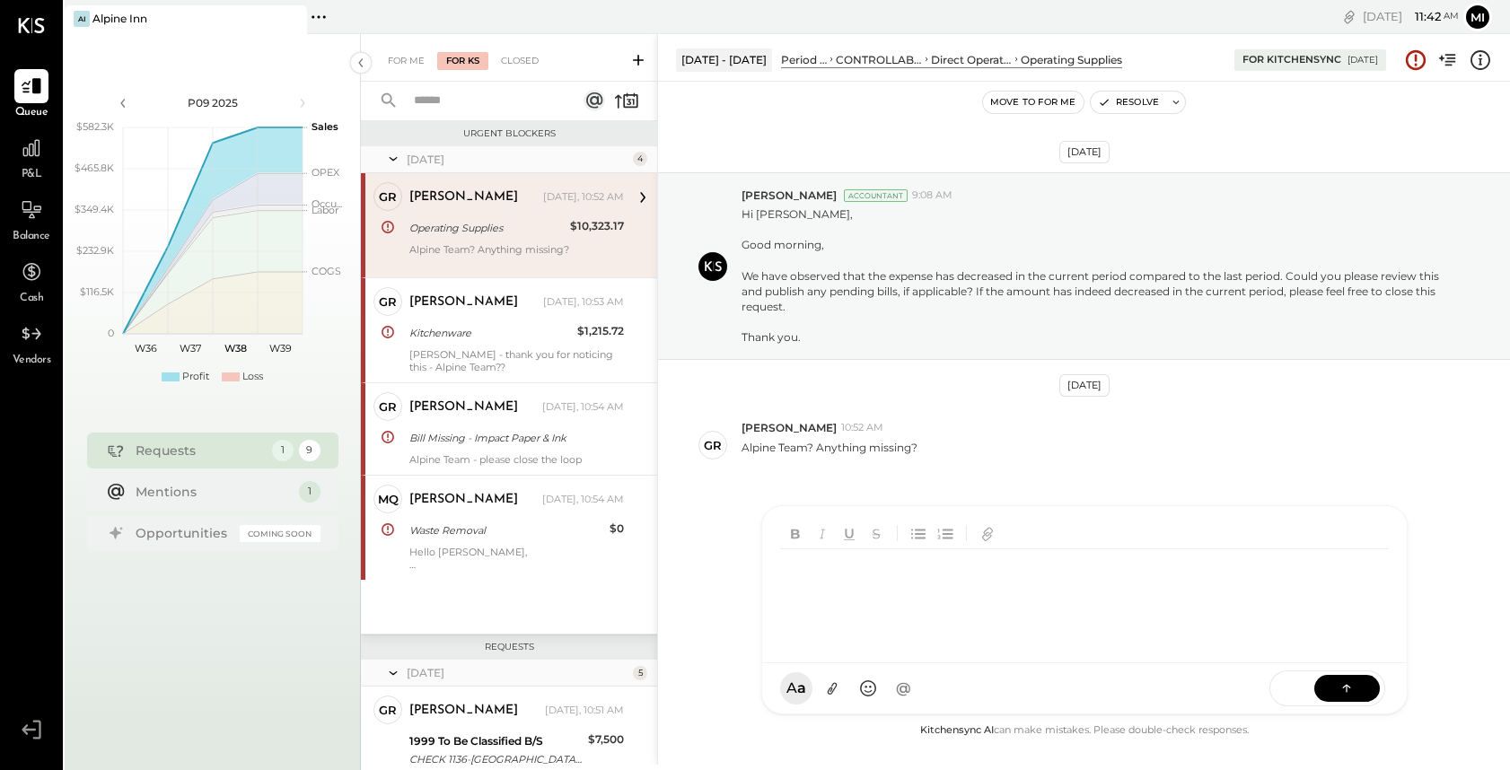
click at [853, 598] on div at bounding box center [1087, 611] width 614 height 125
click at [526, 58] on div "Closed" at bounding box center [520, 61] width 56 height 18
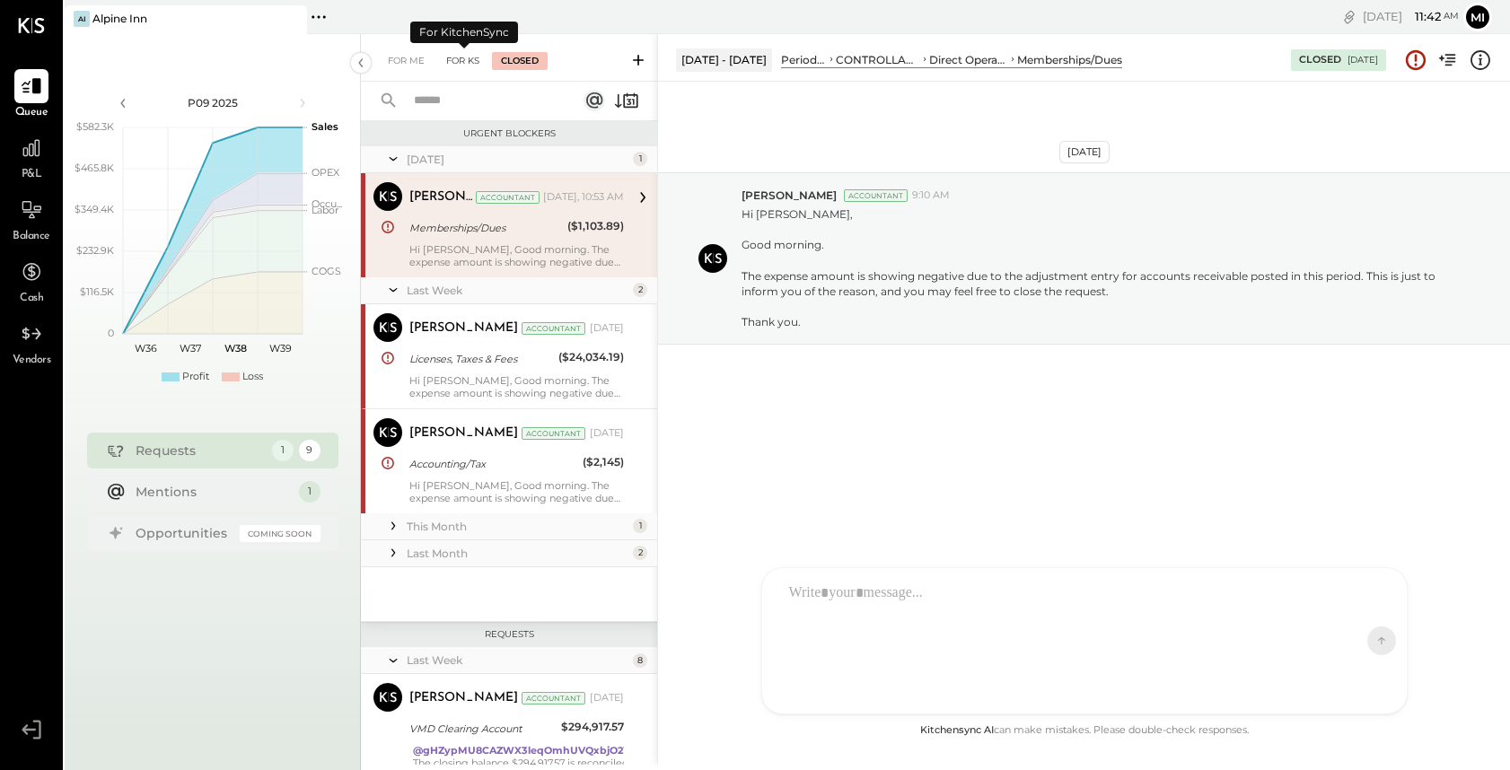
click at [463, 59] on div "For KS" at bounding box center [462, 61] width 51 height 18
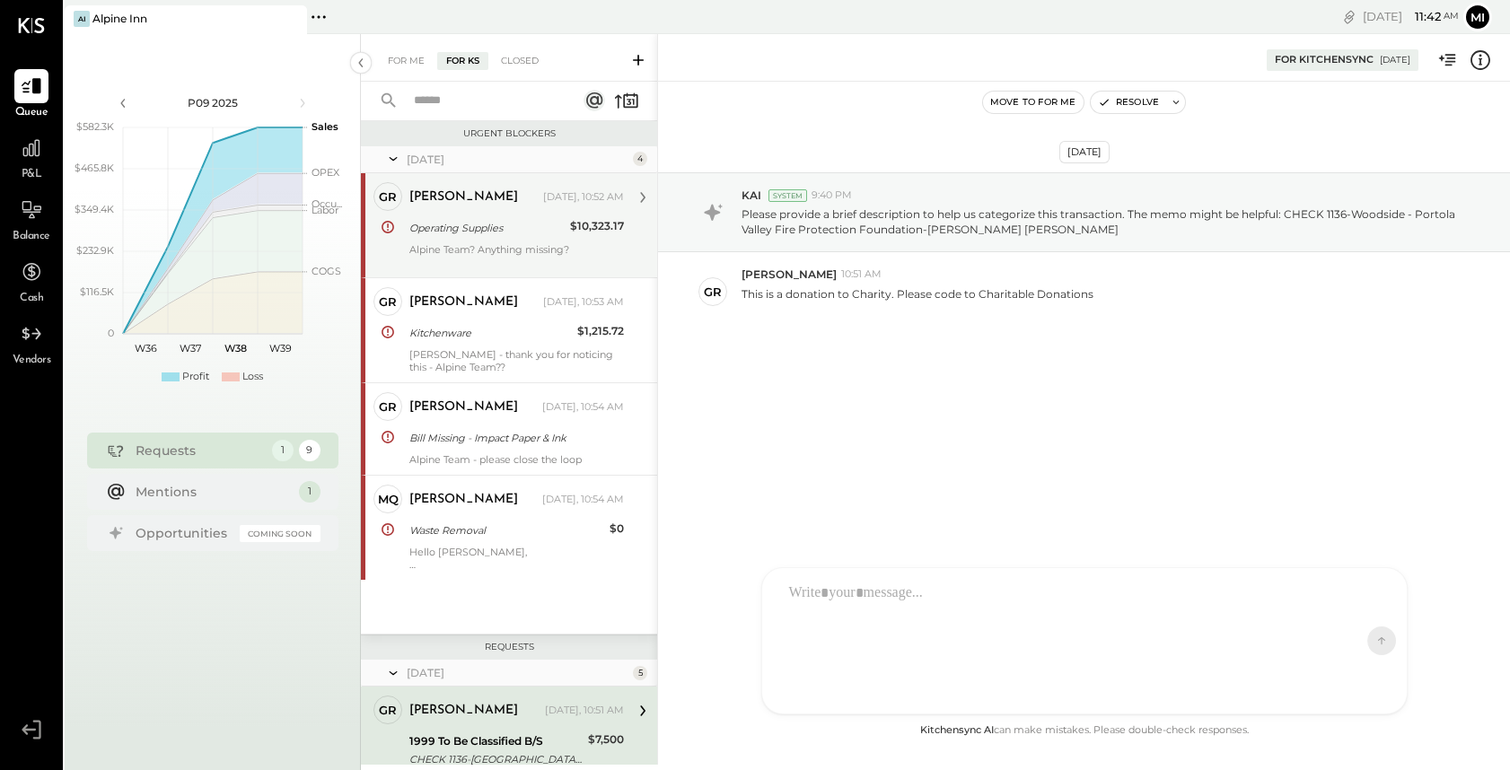
click at [504, 231] on div "Operating Supplies" at bounding box center [486, 228] width 155 height 18
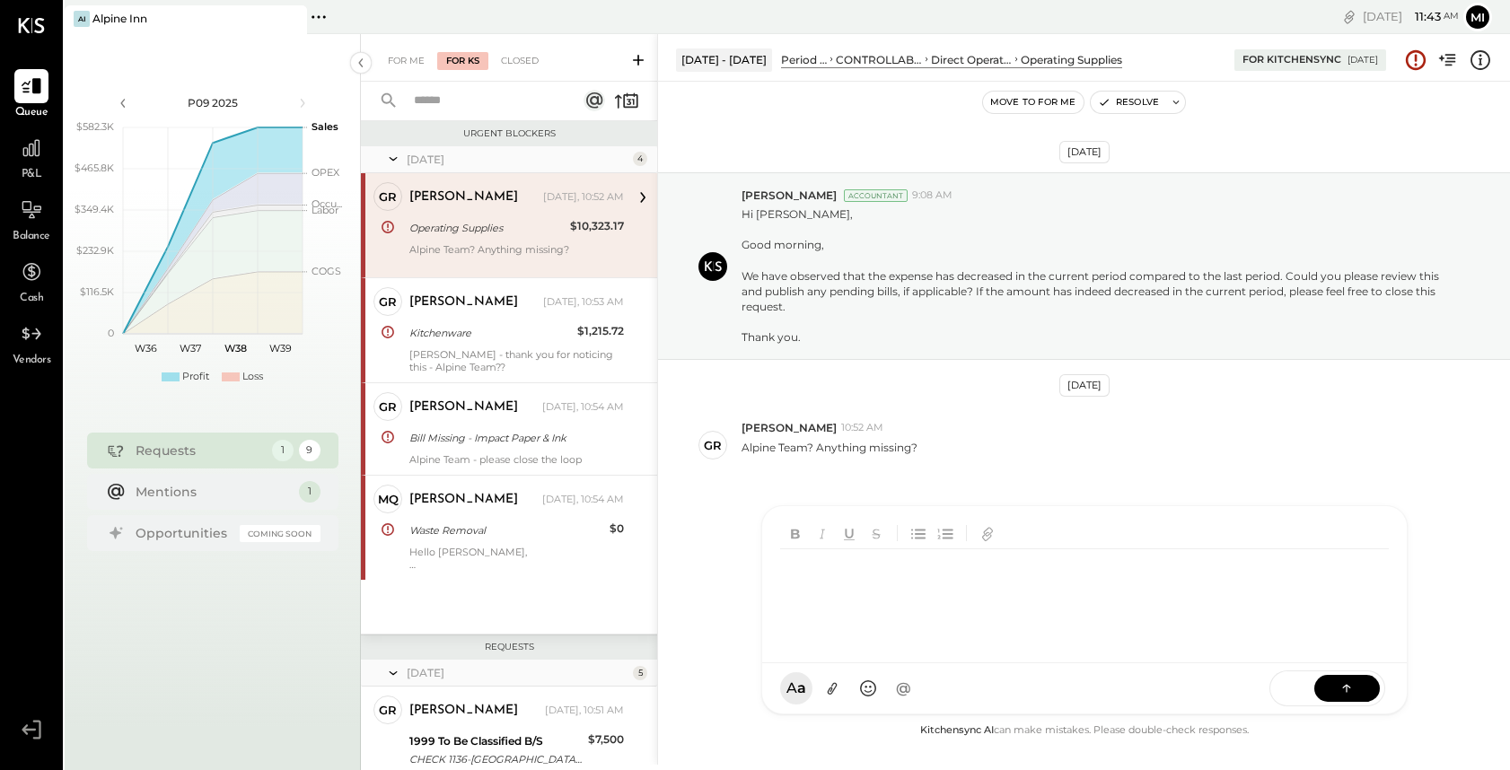
click at [843, 593] on div at bounding box center [1087, 611] width 614 height 125
click at [1011, 61] on icon at bounding box center [1015, 59] width 9 height 18
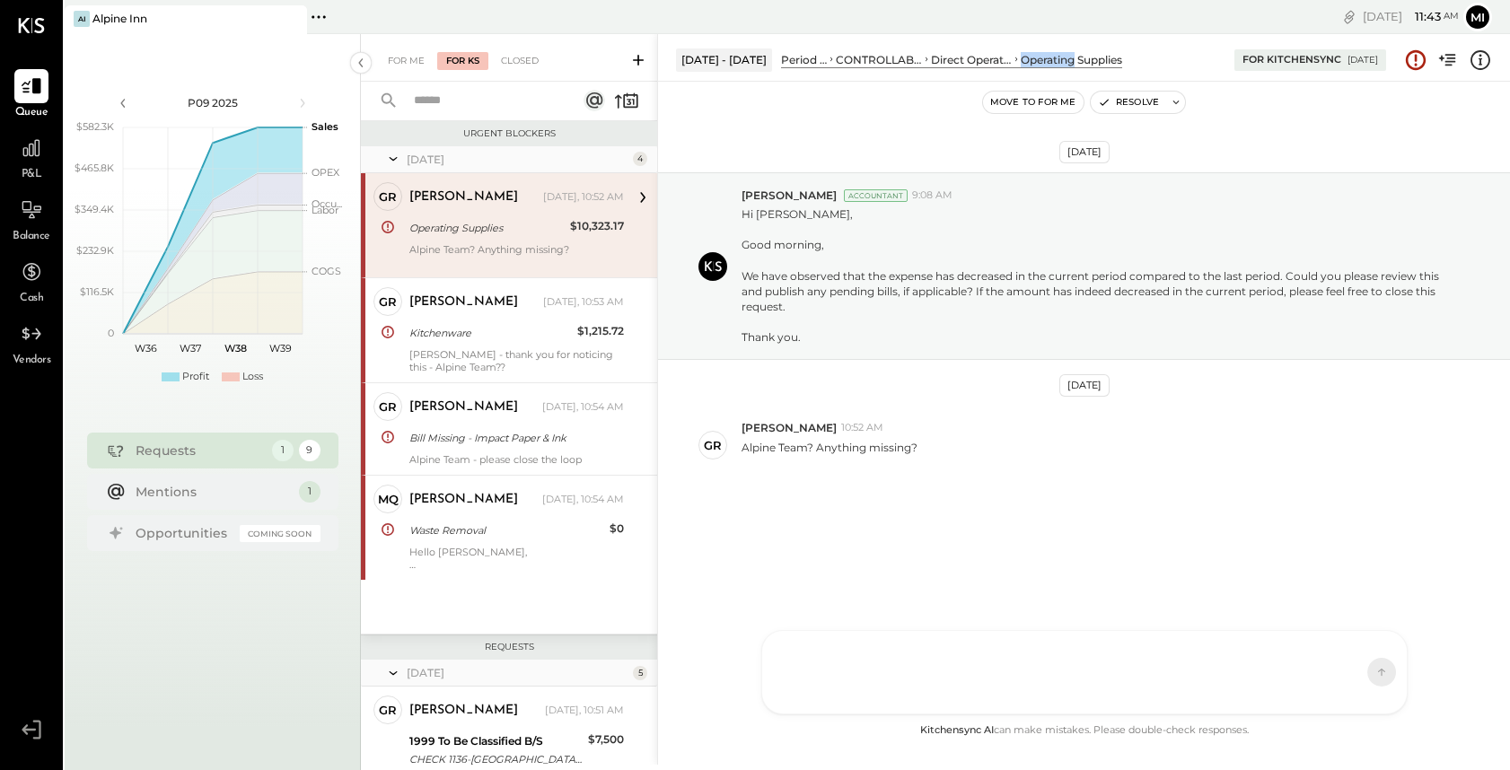
click at [1011, 61] on icon at bounding box center [1015, 59] width 9 height 18
click at [25, 157] on icon at bounding box center [31, 147] width 23 height 23
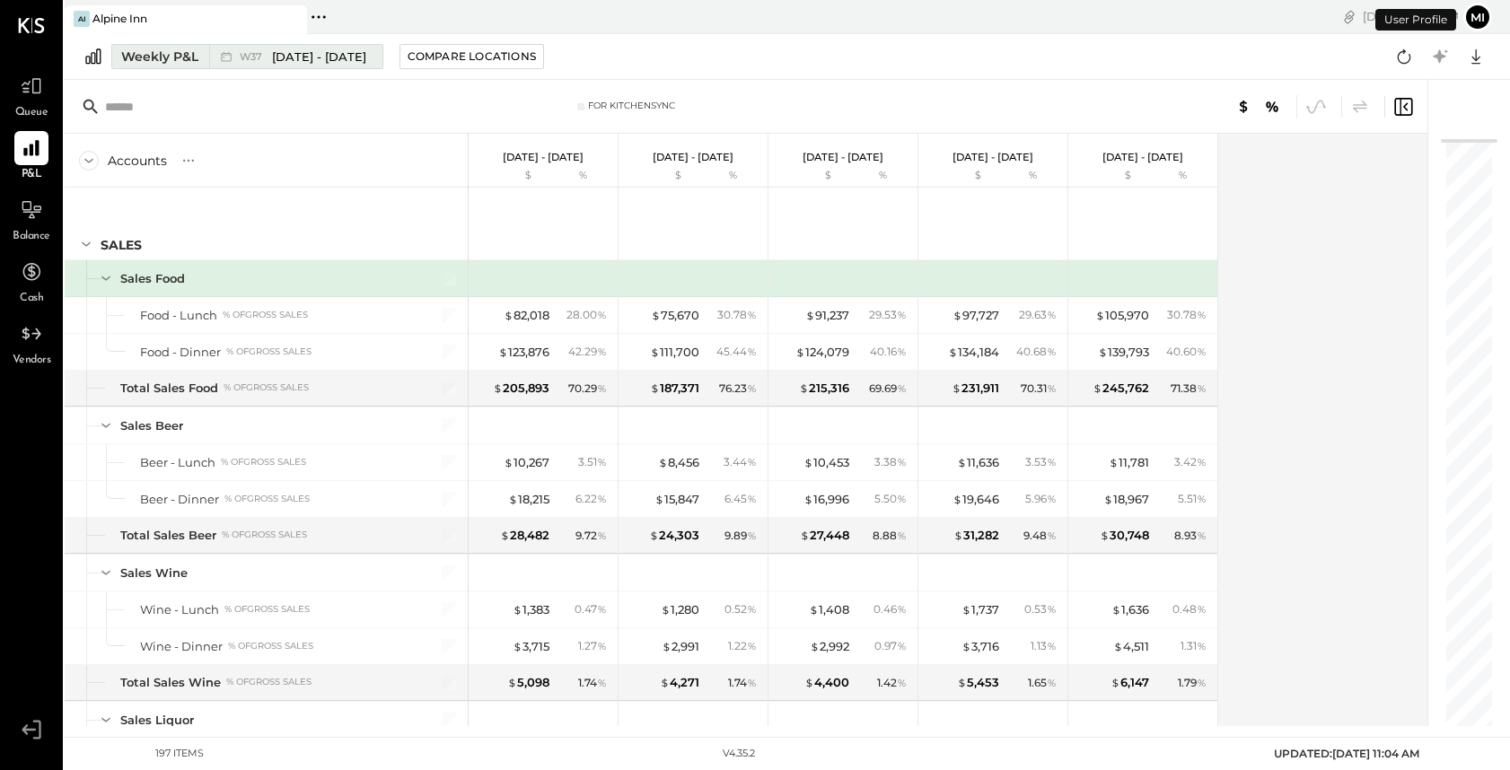
click at [160, 52] on div "Weekly P&L" at bounding box center [159, 57] width 77 height 18
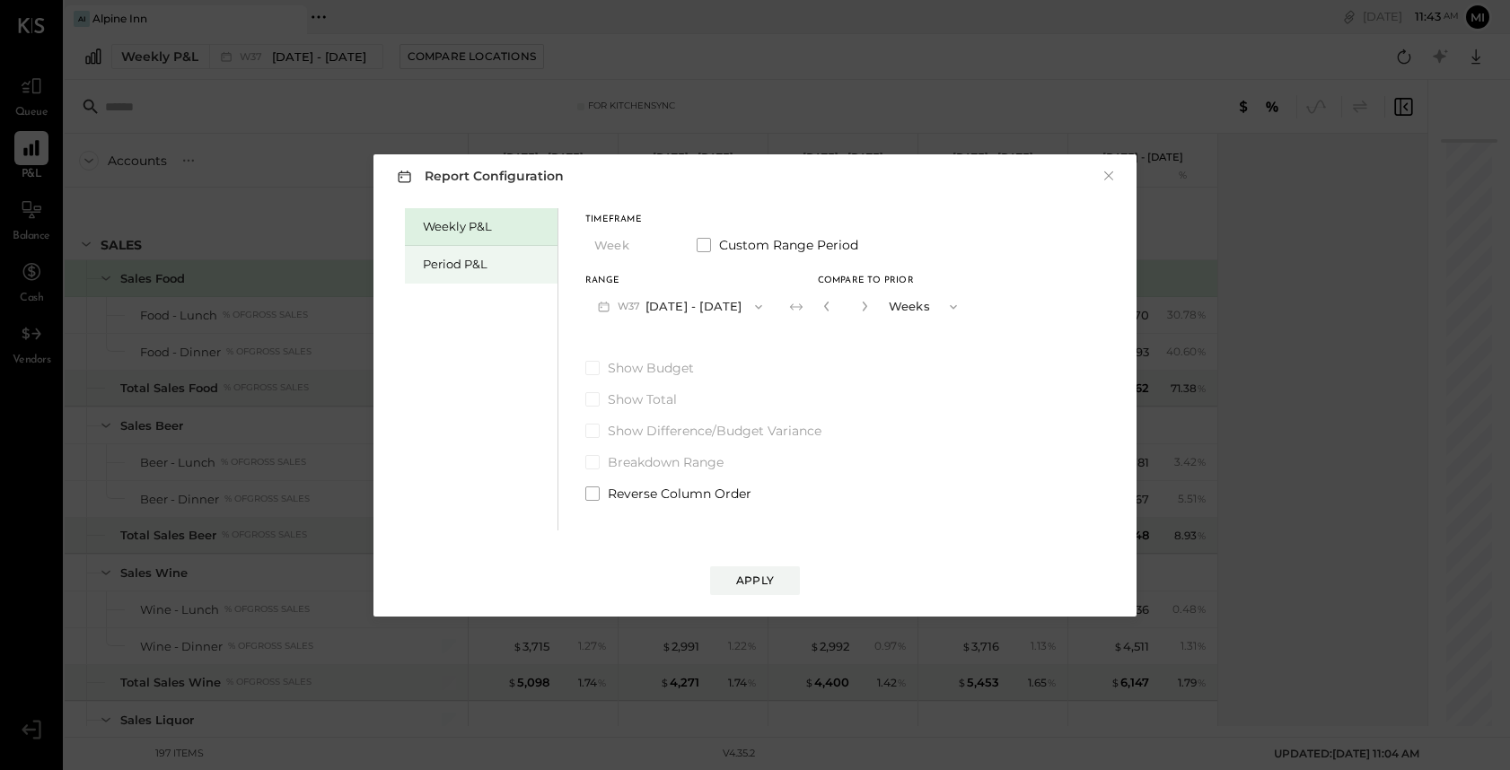
click at [476, 260] on div "Period P&L" at bounding box center [486, 264] width 126 height 17
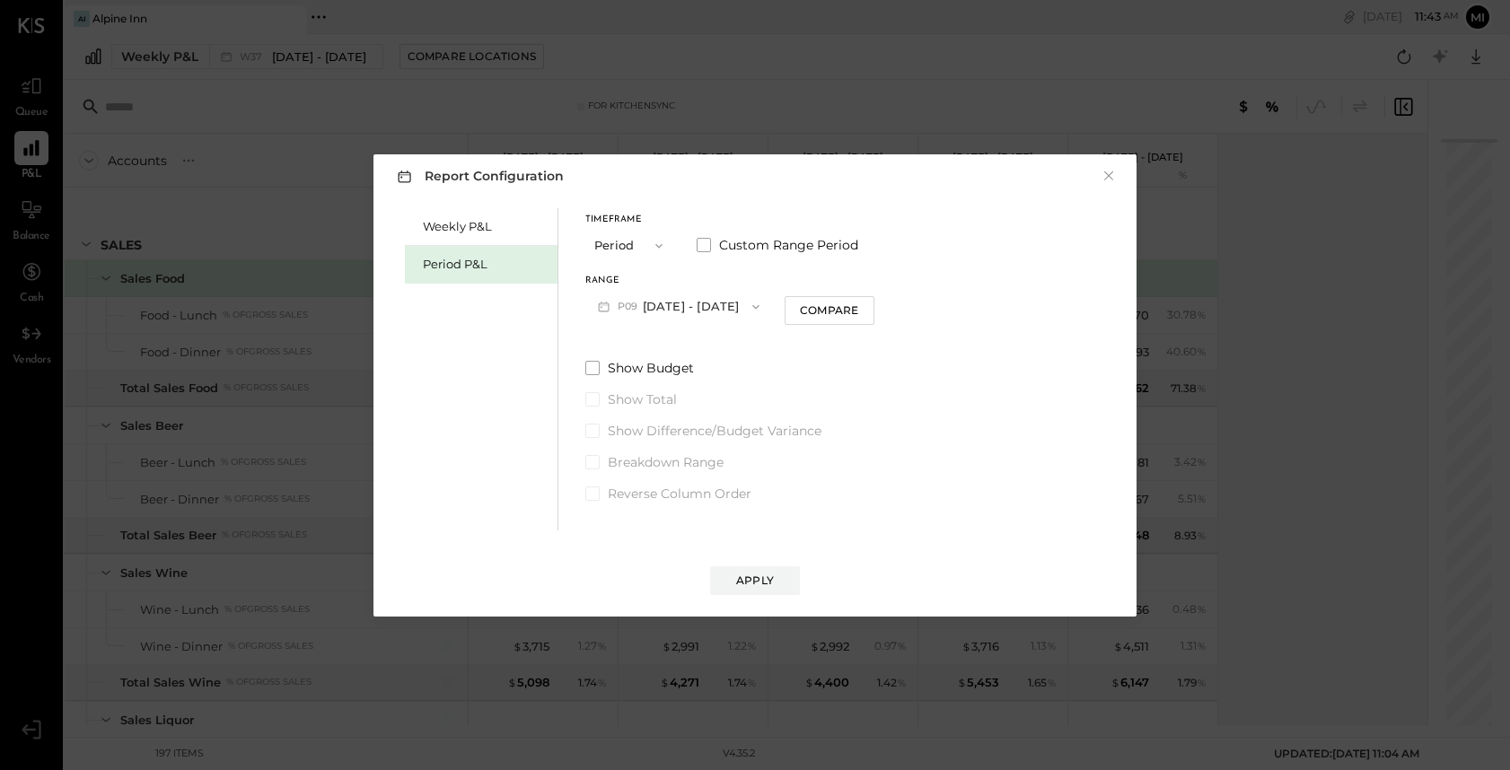
click at [667, 306] on button "P09 [DATE] - [DATE]" at bounding box center [678, 306] width 187 height 33
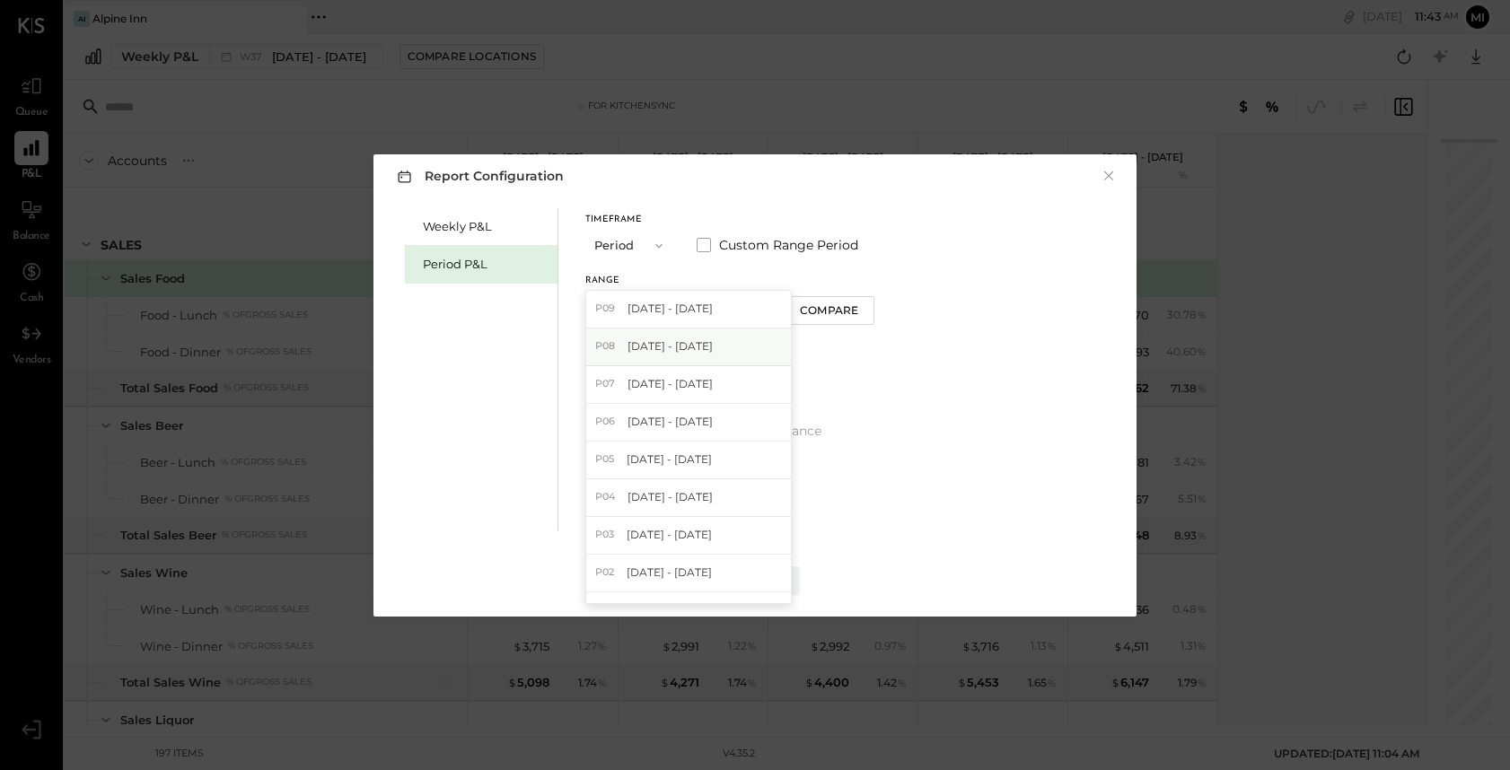
click at [666, 347] on span "[DATE] - [DATE]" at bounding box center [669, 345] width 85 height 15
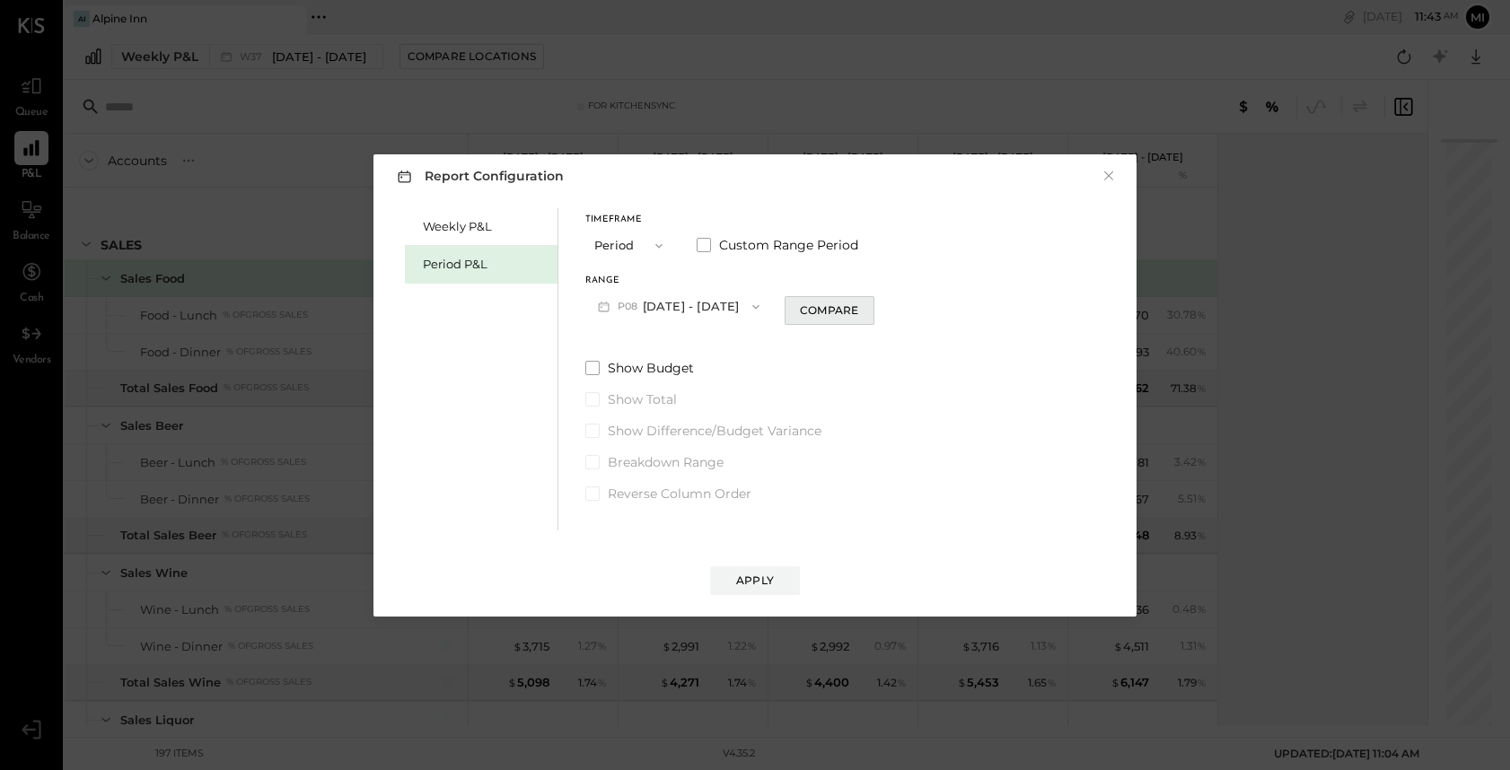
click at [836, 308] on div "Compare" at bounding box center [829, 309] width 58 height 15
click at [858, 306] on icon "button" at bounding box center [861, 306] width 11 height 11
type input "*"
click at [752, 571] on button "Apply" at bounding box center [755, 580] width 90 height 29
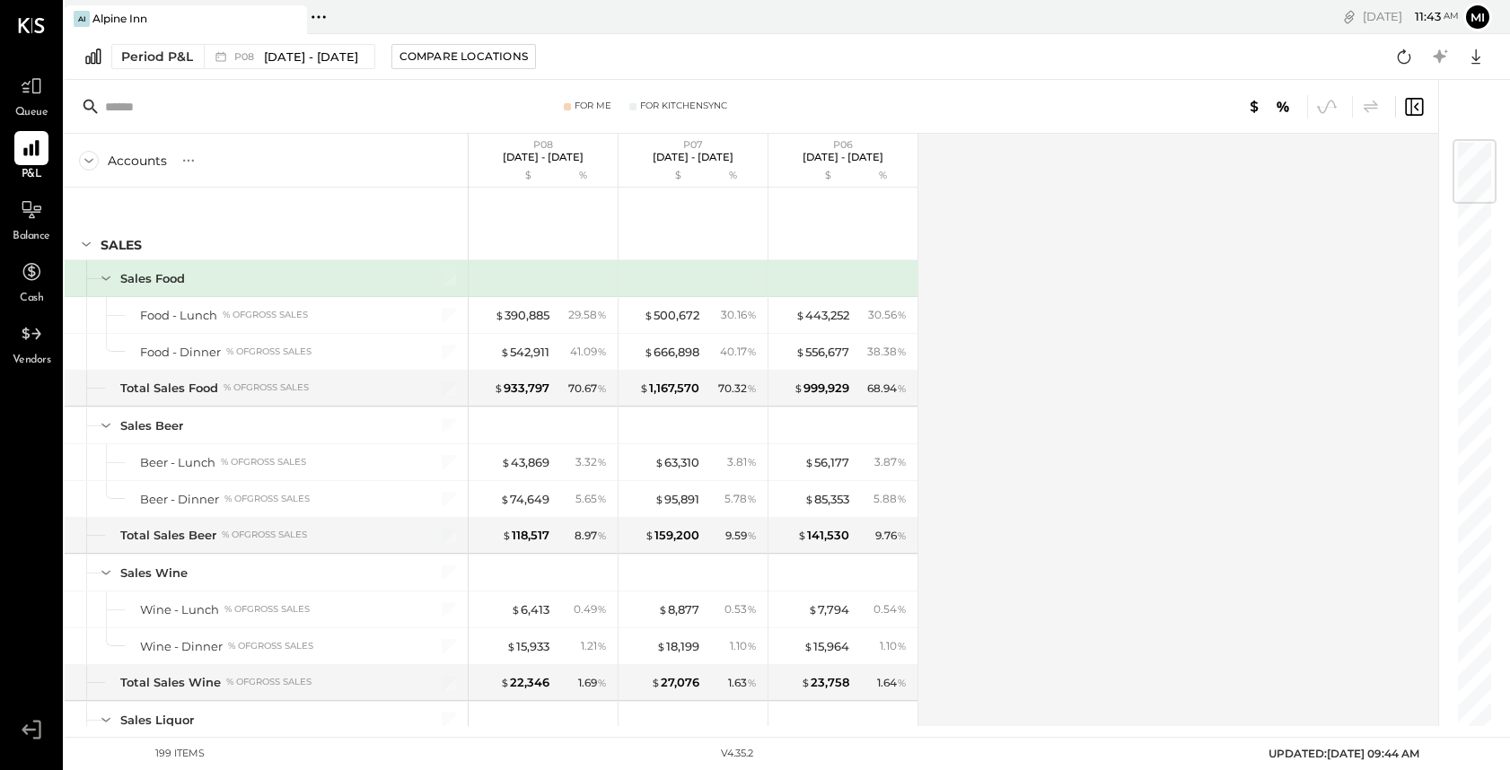
click at [219, 104] on input "text" at bounding box center [246, 107] width 283 height 32
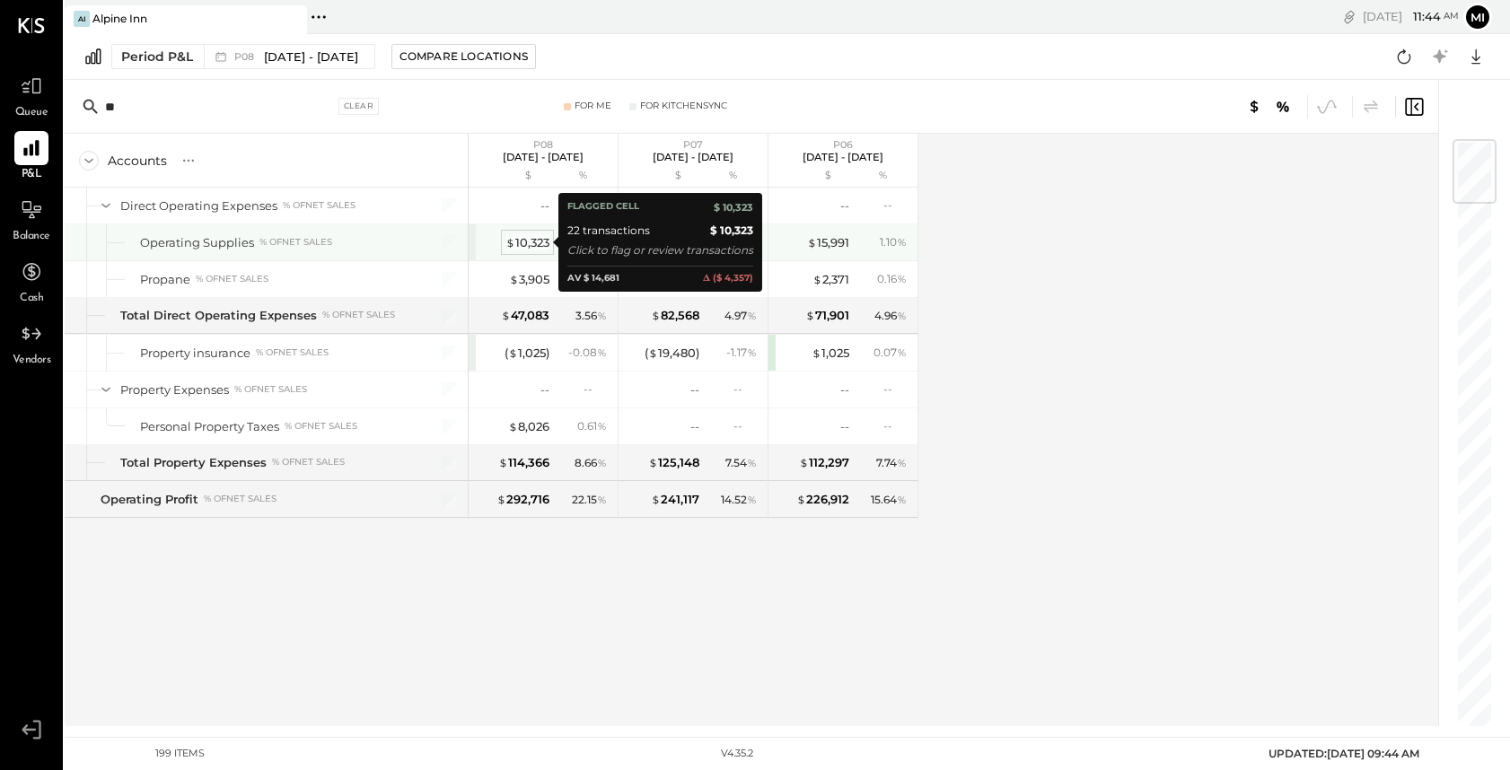
type input "**"
click at [529, 241] on div "$ 10,323" at bounding box center [527, 242] width 44 height 17
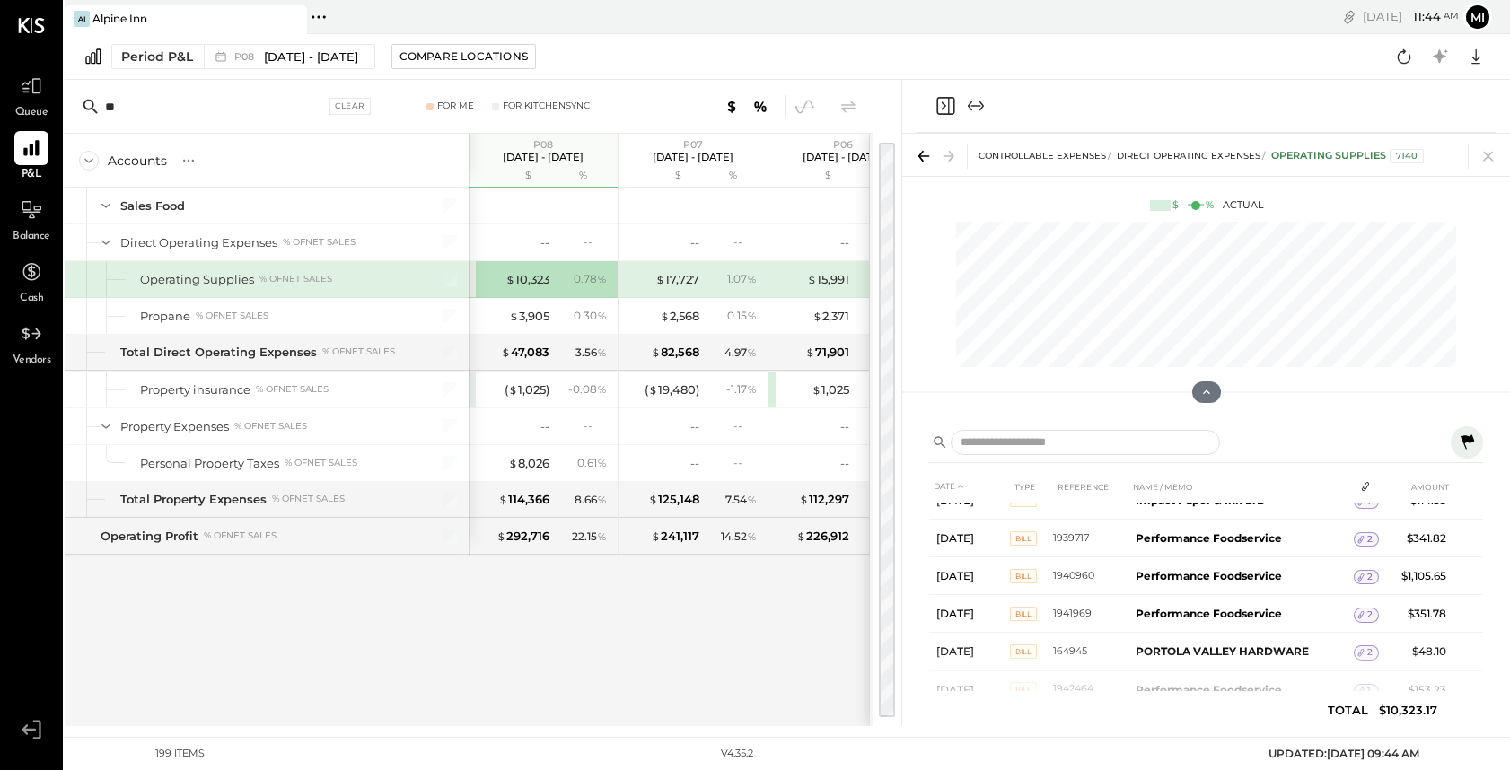
scroll to position [683, 0]
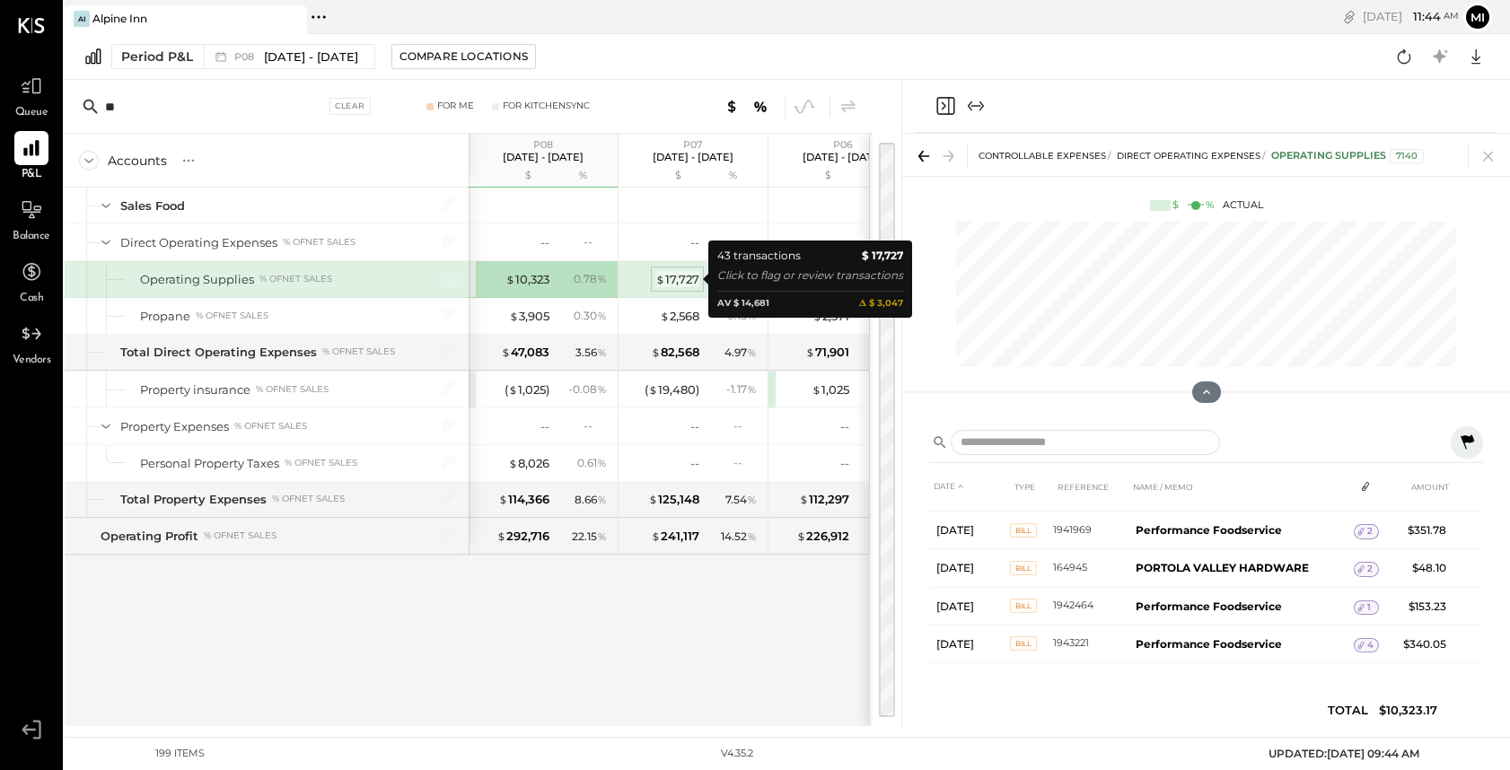
click at [677, 277] on div "$ 17,727" at bounding box center [677, 279] width 44 height 17
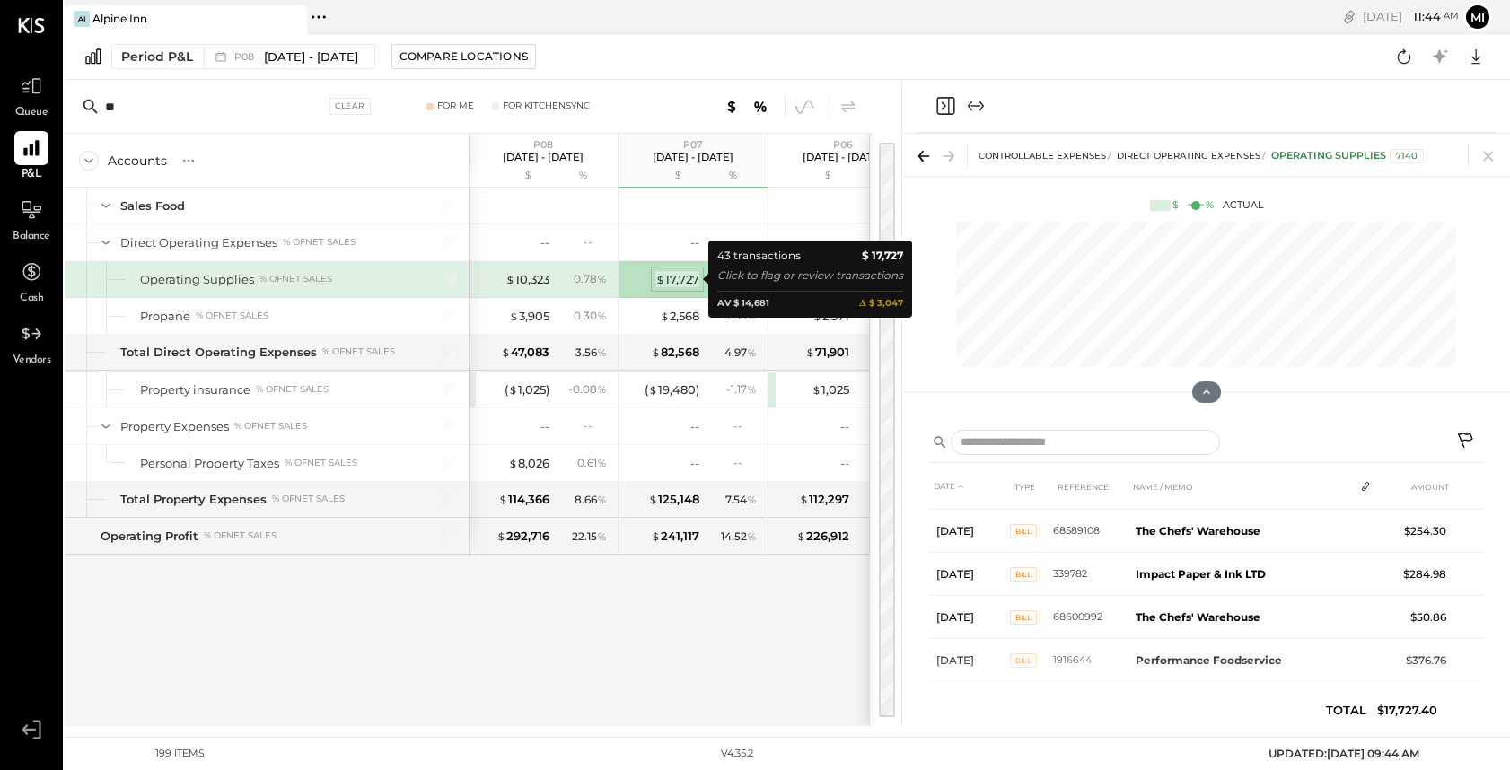
scroll to position [757, 0]
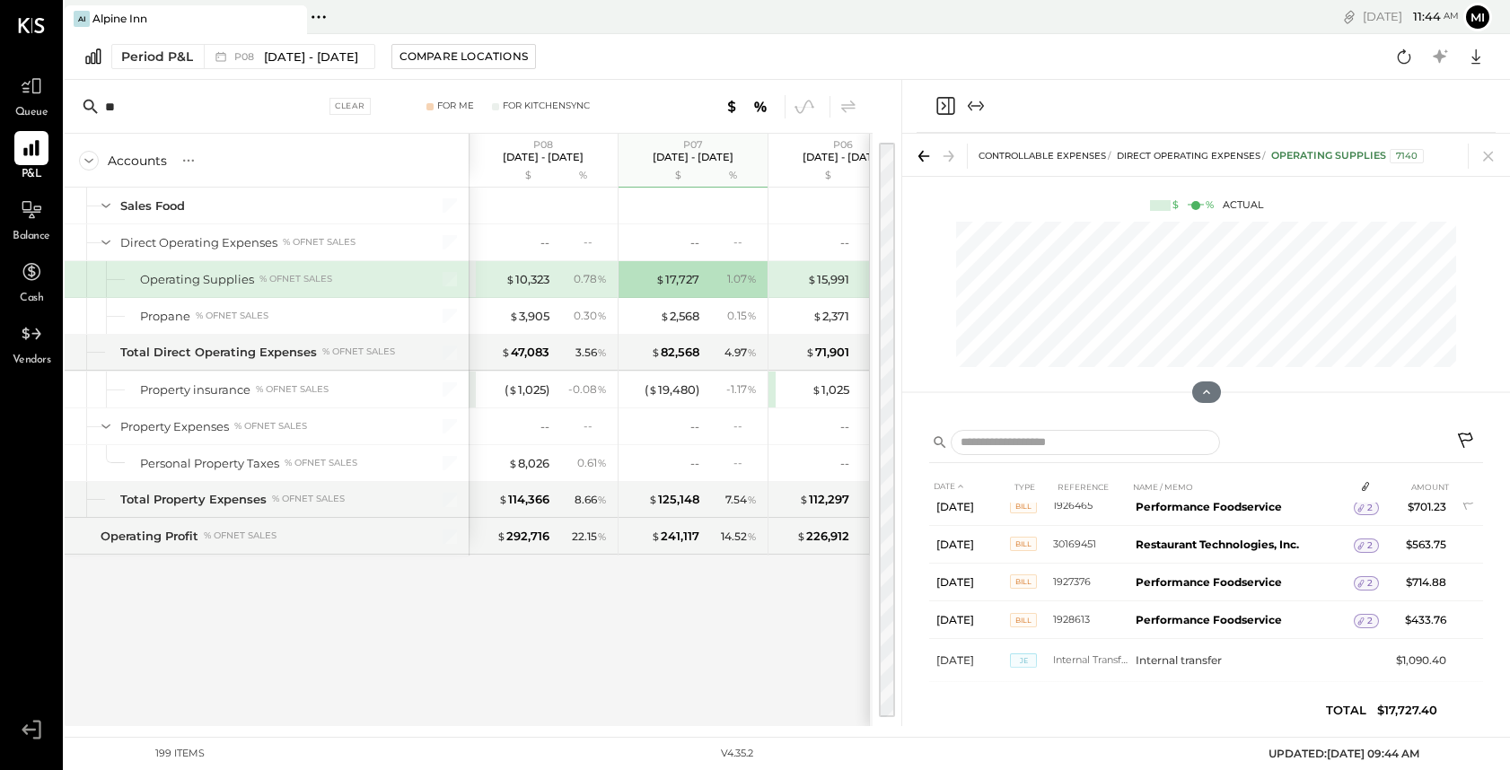
scroll to position [1498, 0]
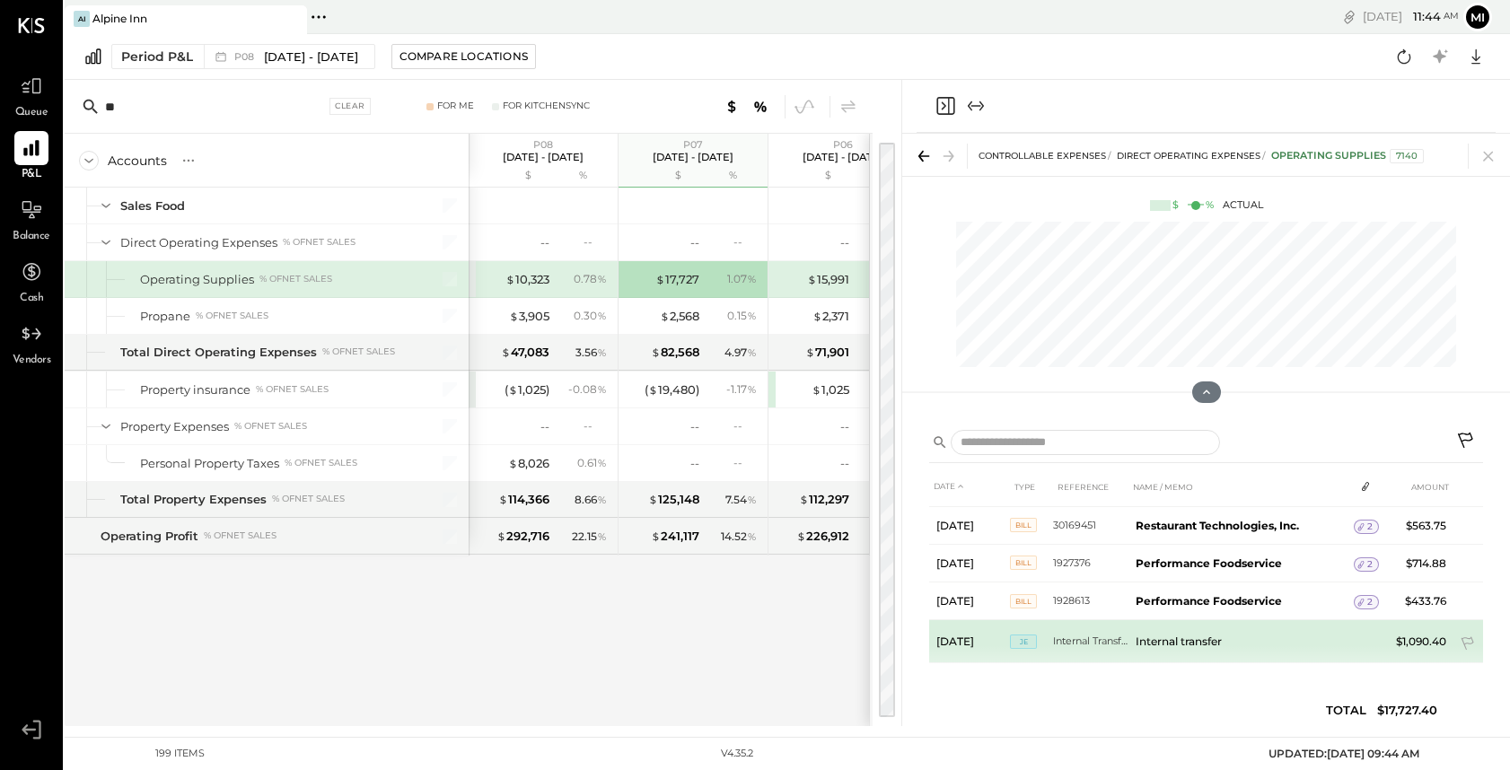
click at [1191, 640] on td "Internal transfer" at bounding box center [1240, 641] width 225 height 43
click at [1157, 635] on td "Internal transfer" at bounding box center [1240, 641] width 225 height 43
click at [1022, 640] on span "JE" at bounding box center [1023, 641] width 27 height 14
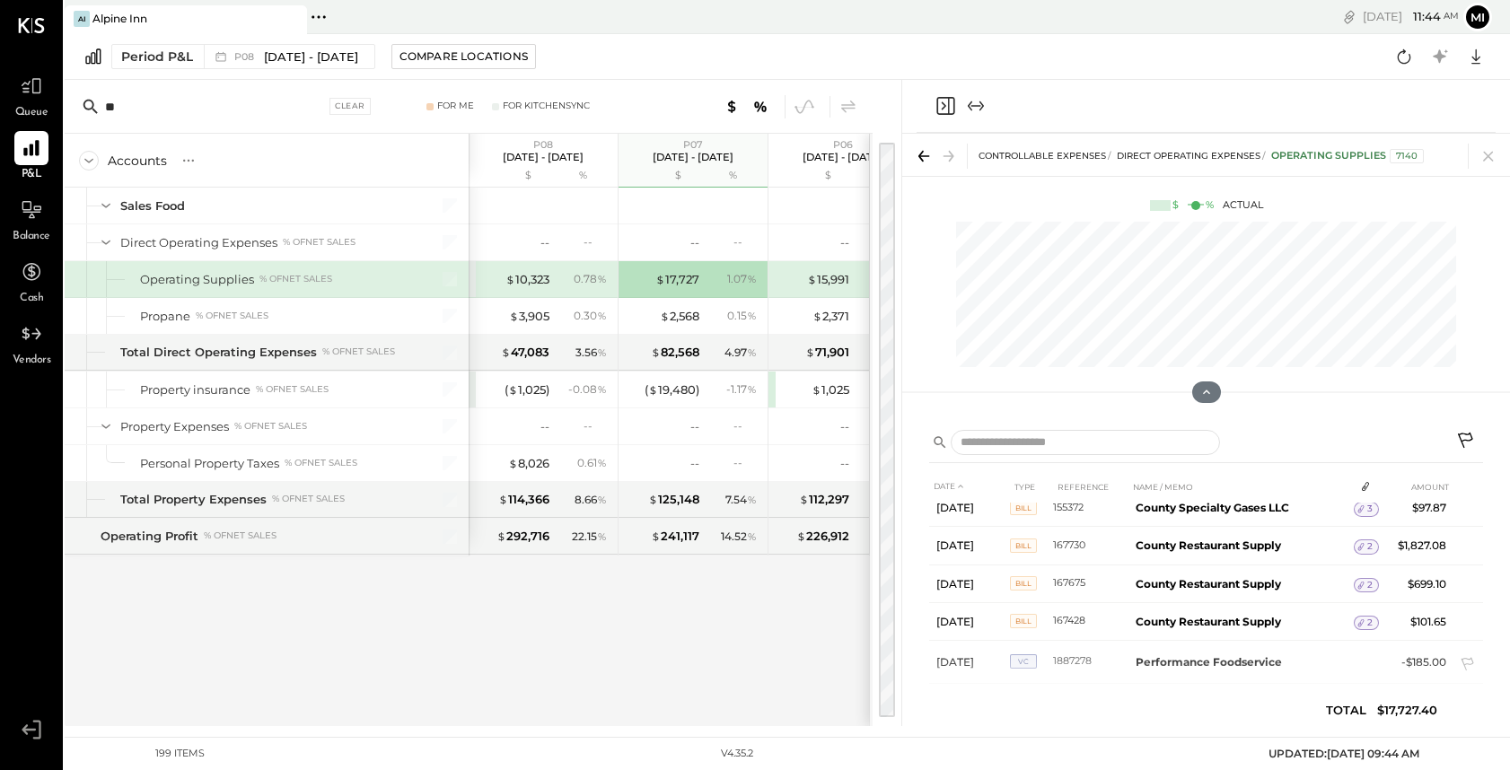
scroll to position [53, 0]
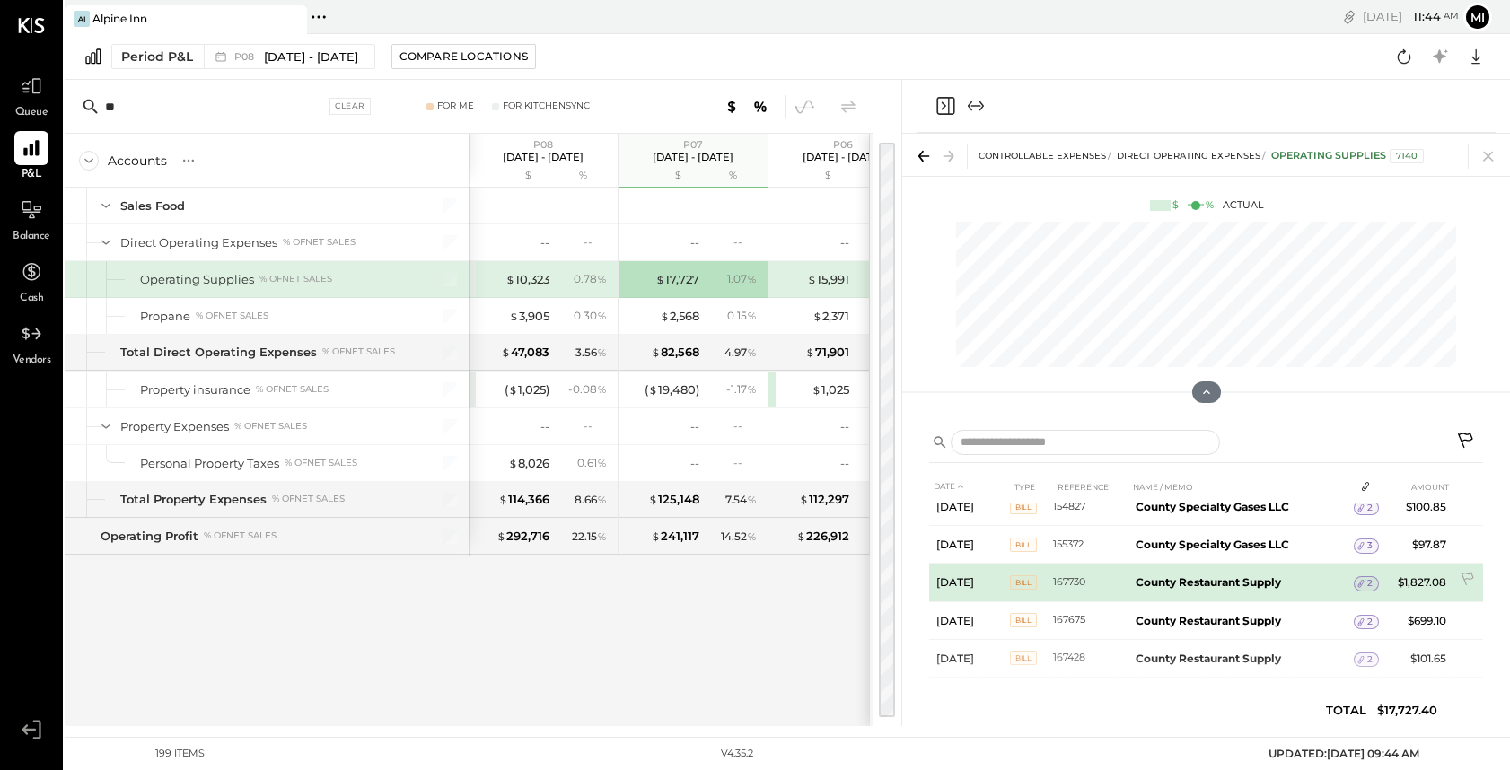
click at [1154, 578] on b "County Restaurant Supply" at bounding box center [1207, 581] width 145 height 13
click at [1368, 582] on span "2" at bounding box center [1369, 583] width 5 height 13
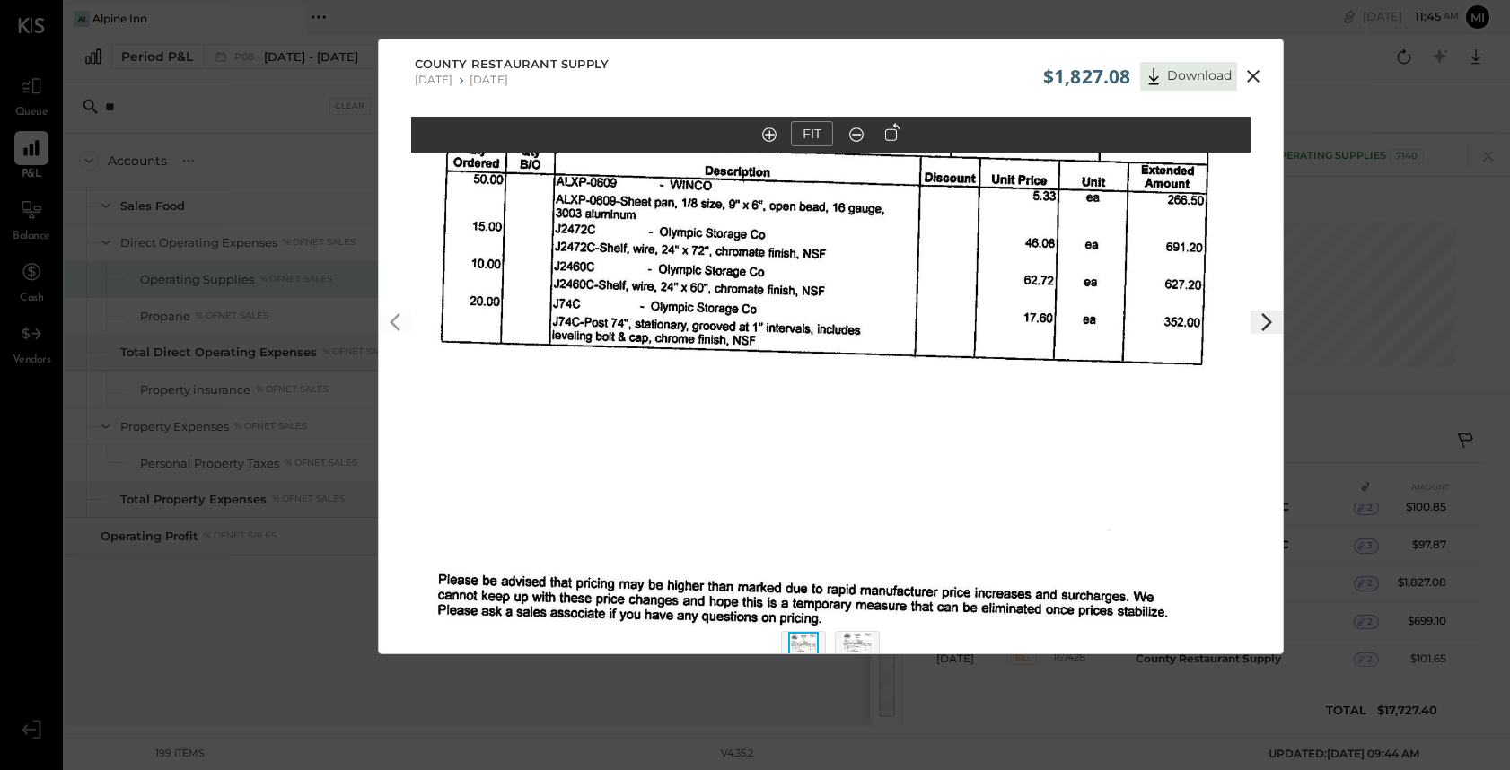
click at [1247, 75] on icon at bounding box center [1253, 77] width 22 height 22
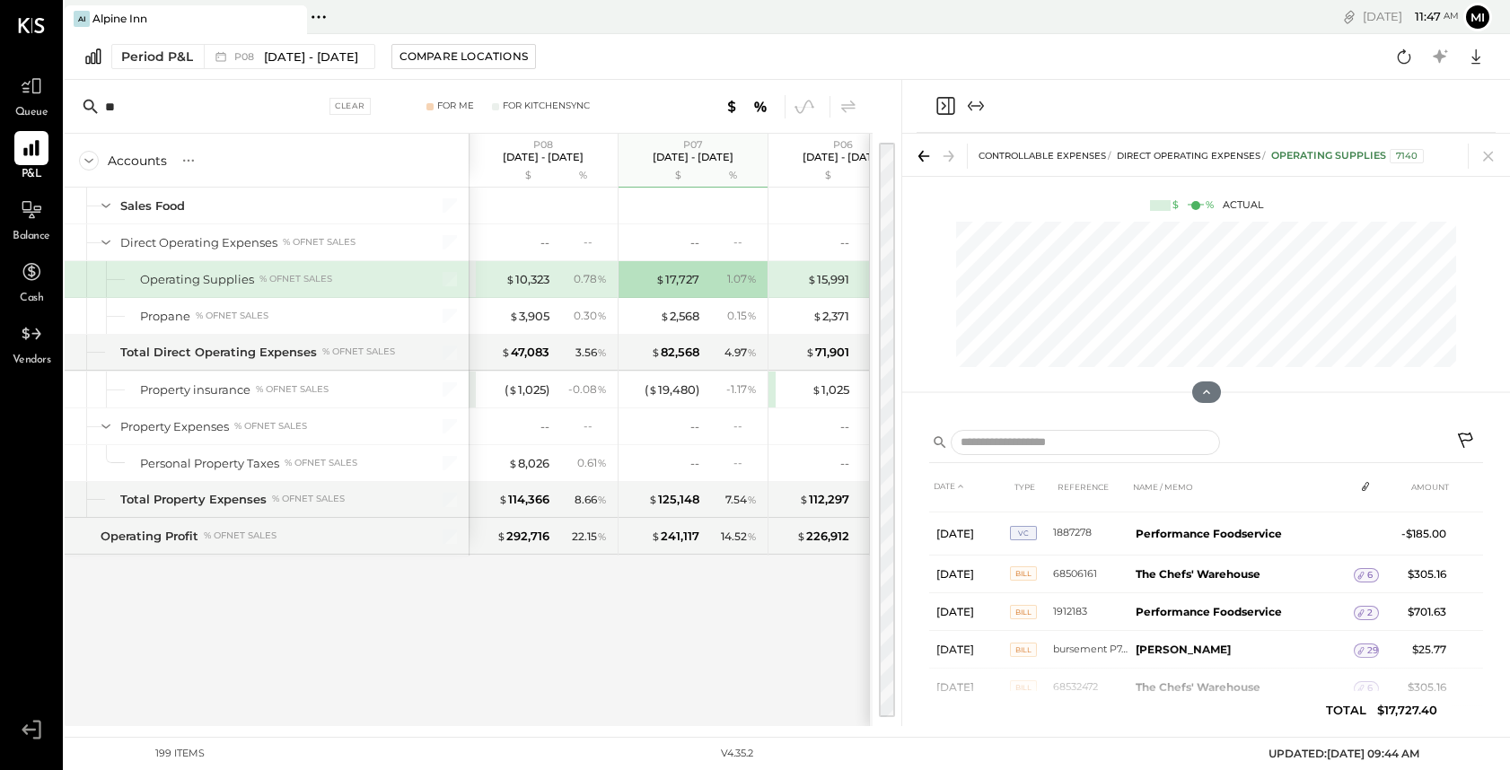
scroll to position [193, 0]
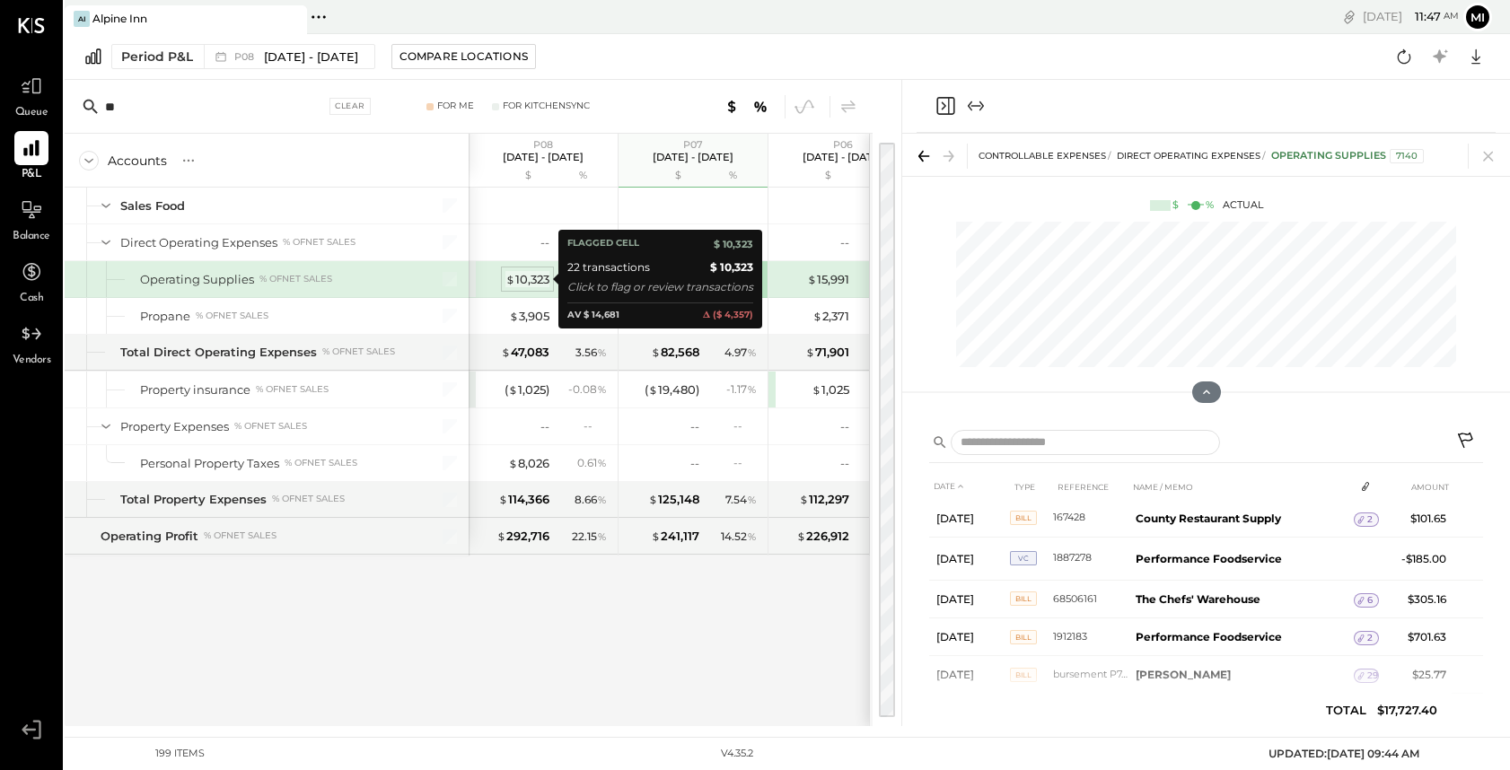
click at [527, 280] on div "$ 10,323" at bounding box center [527, 279] width 44 height 17
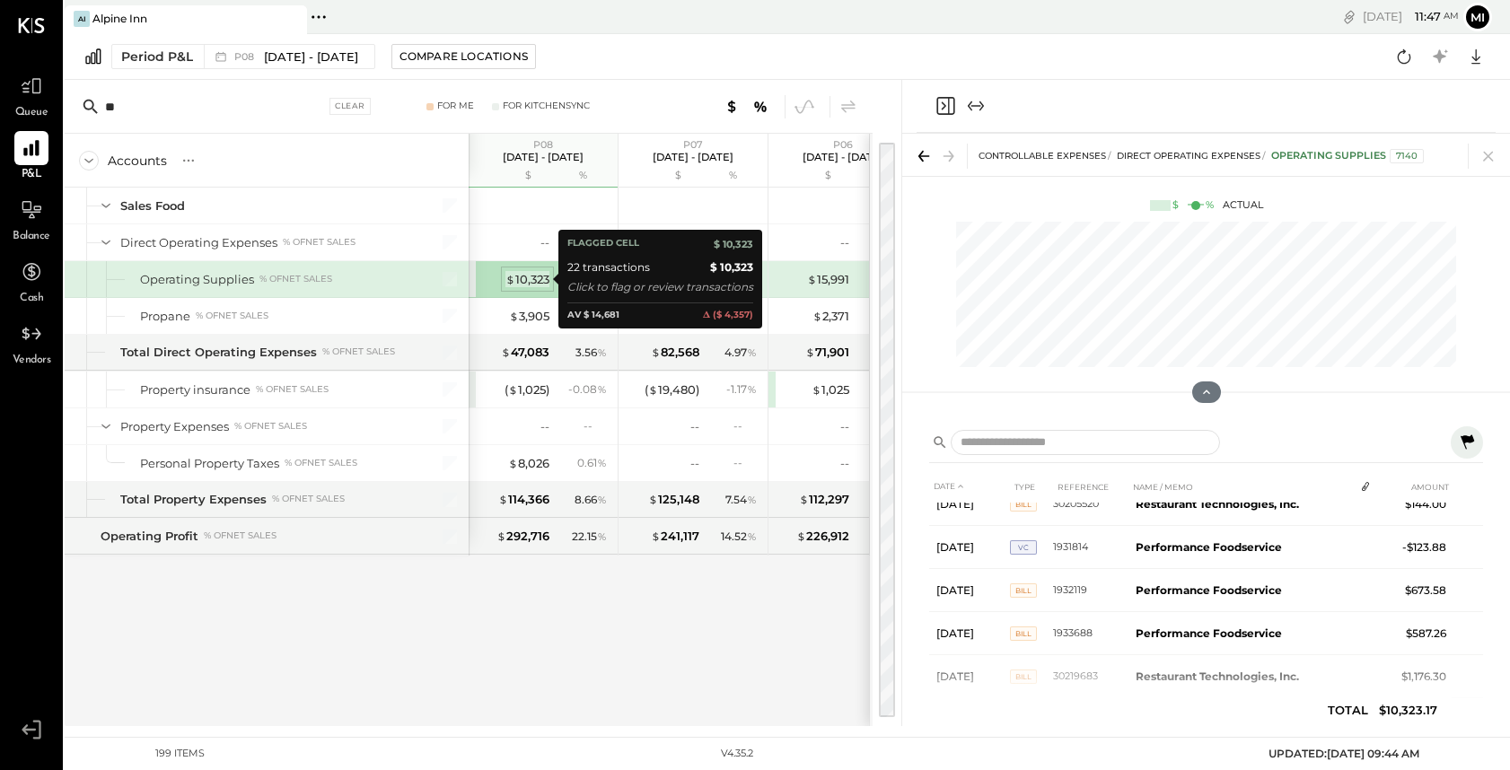
scroll to position [216, 0]
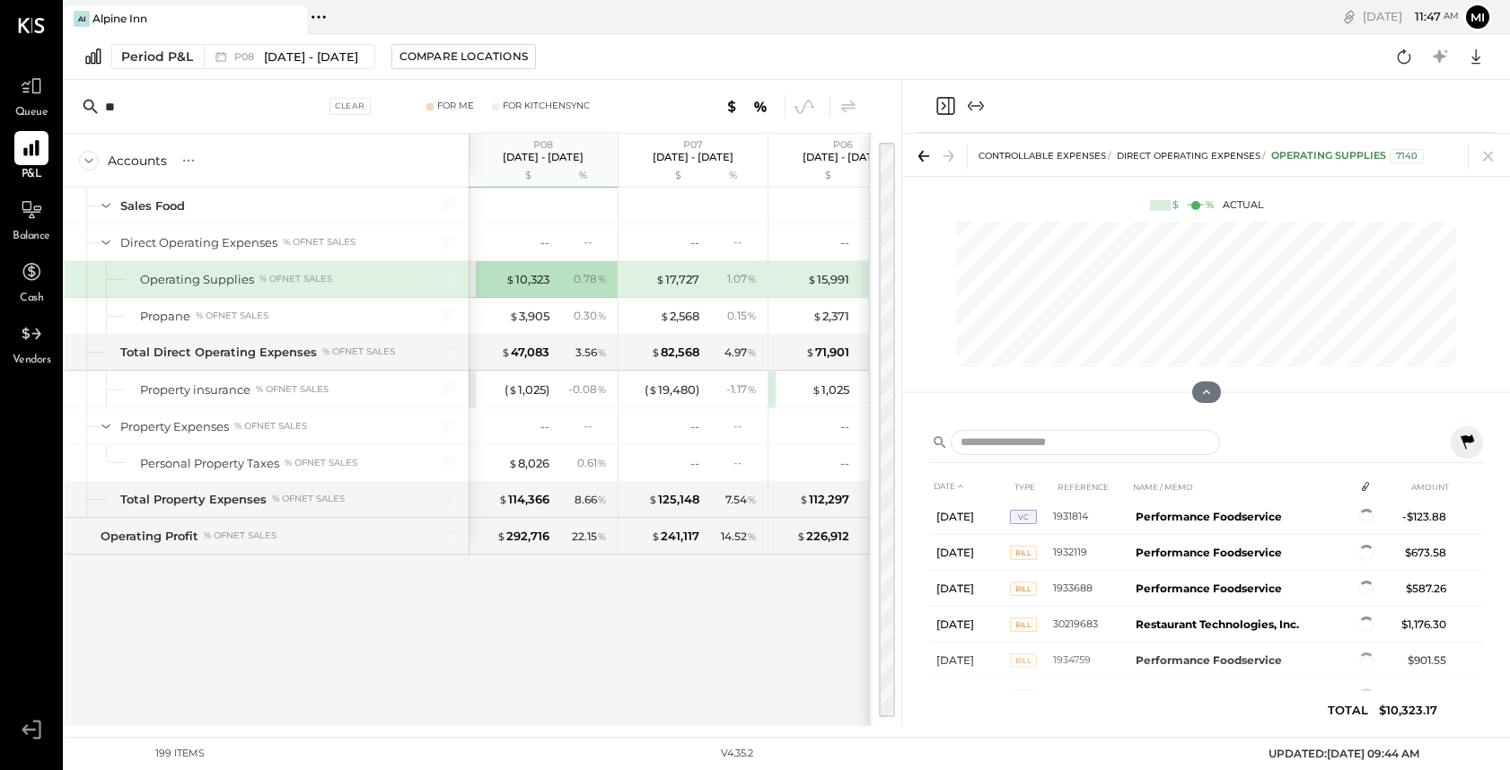
scroll to position [193, 0]
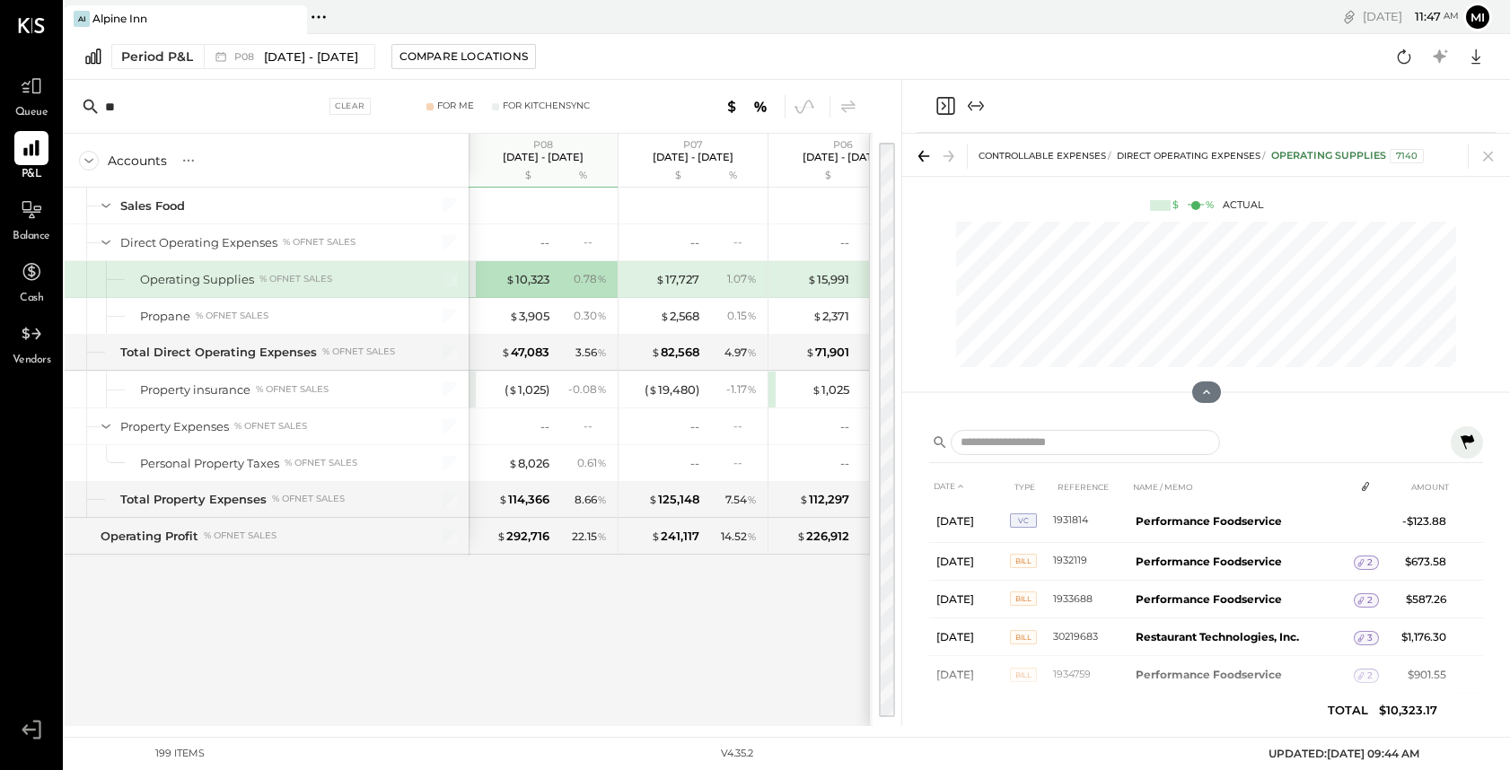
click at [529, 113] on div "** Clear For Me For KitchenSync" at bounding box center [469, 107] width 808 height 54
click at [456, 104] on div "For Me" at bounding box center [455, 106] width 37 height 13
click at [1467, 443] on icon at bounding box center [1467, 443] width 22 height 22
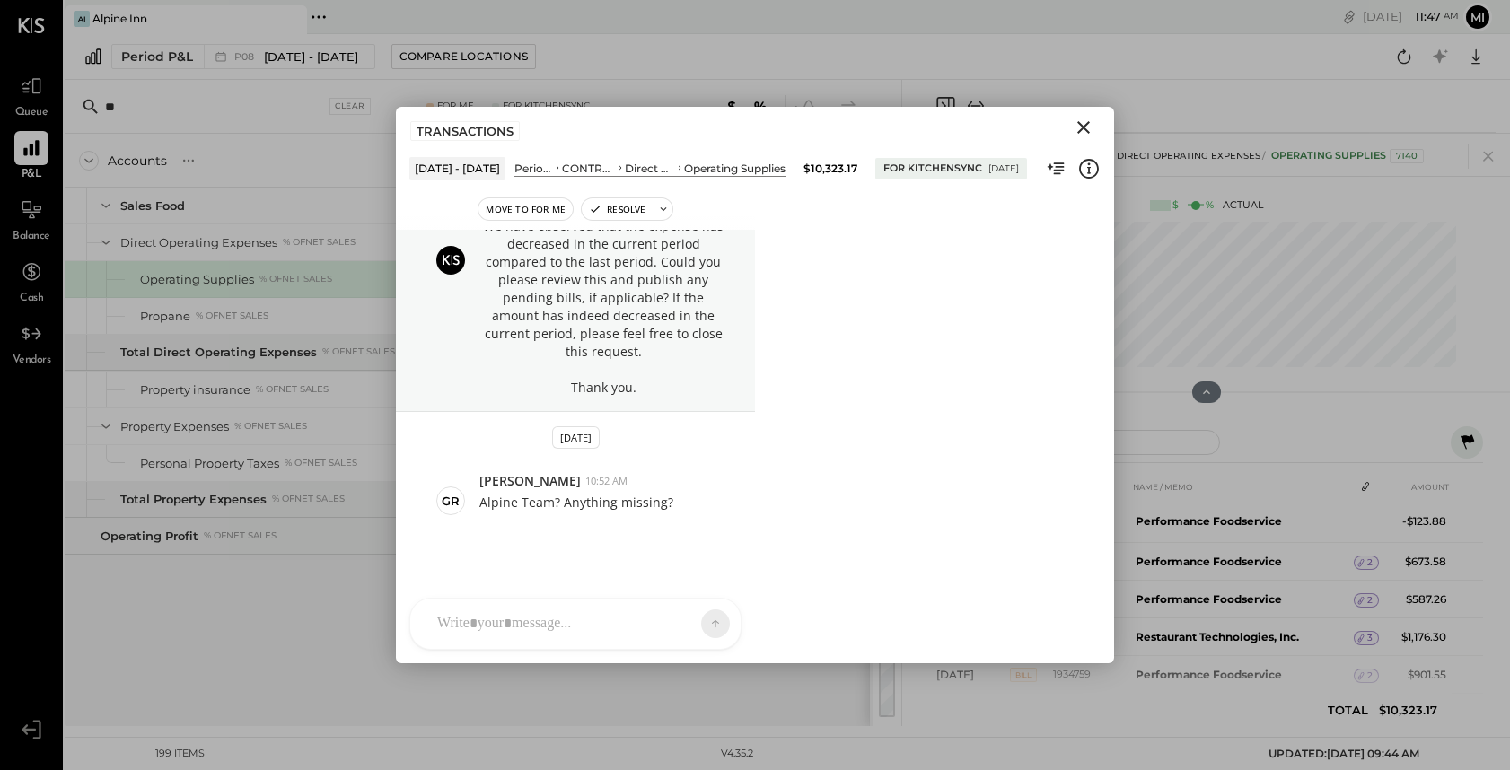
scroll to position [95, 0]
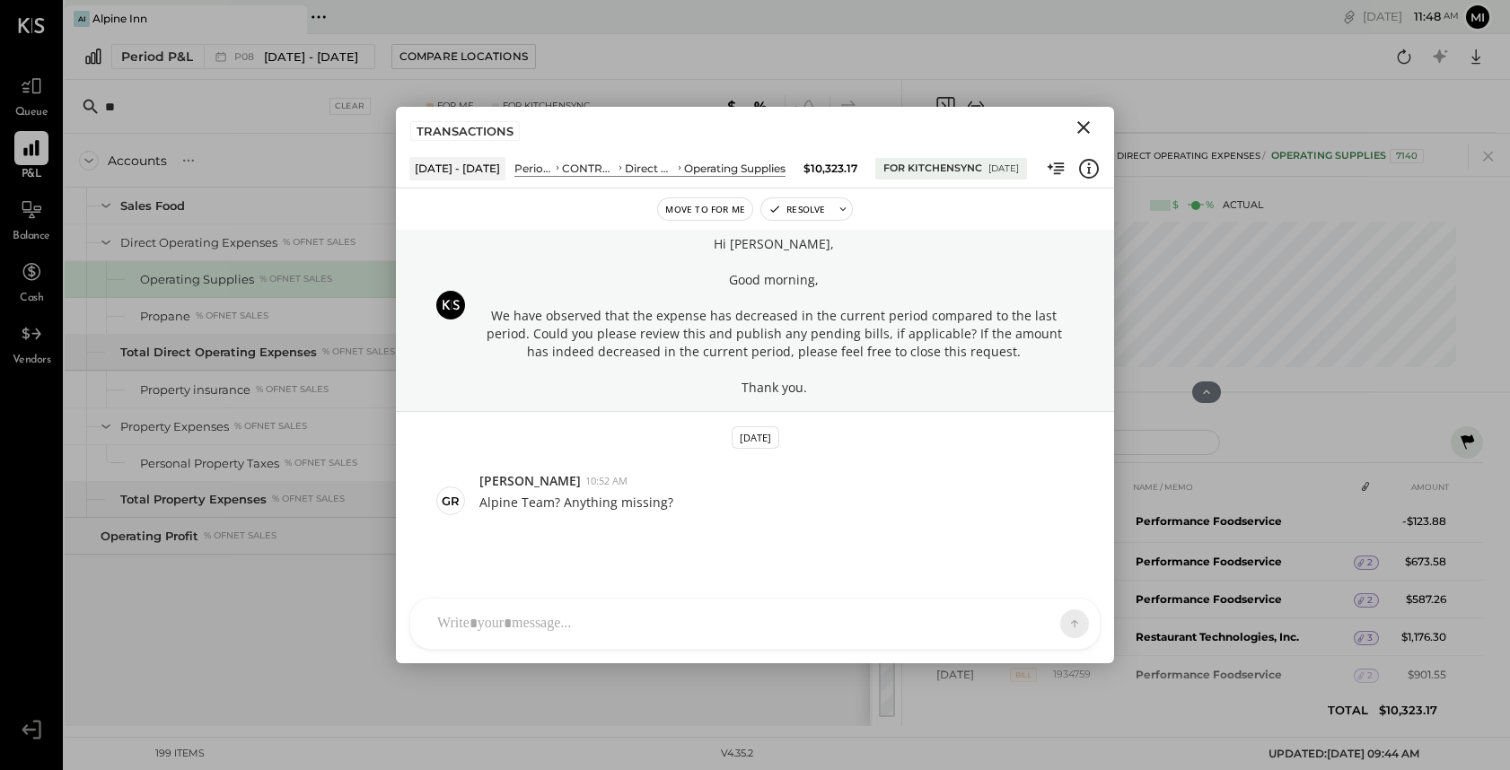
click at [647, 620] on div "NS [PERSON_NAME] B [PERSON_NAME] D [PERSON_NAME] CR [PERSON_NAME] R [PERSON_NAM…" at bounding box center [754, 624] width 691 height 52
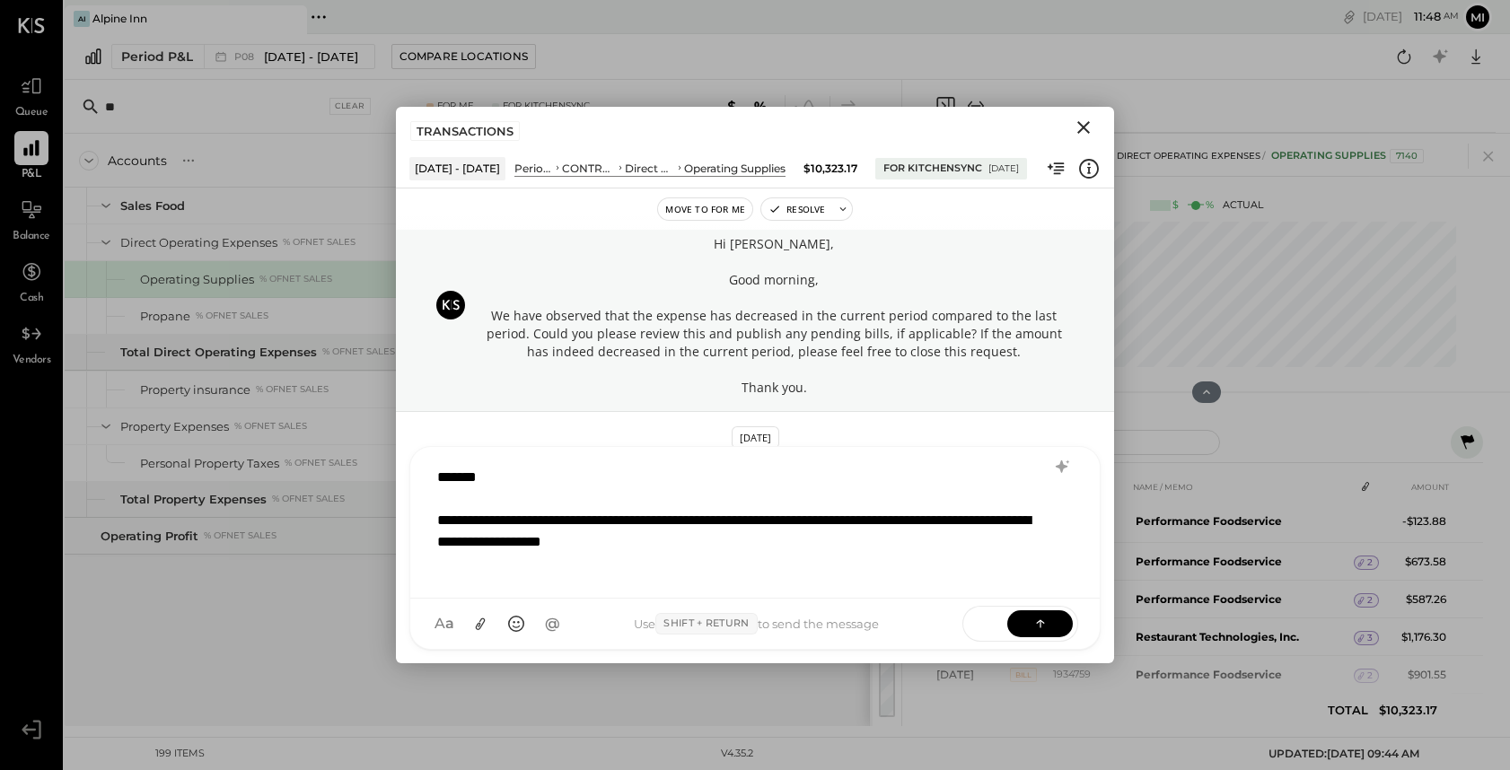
scroll to position [1, 0]
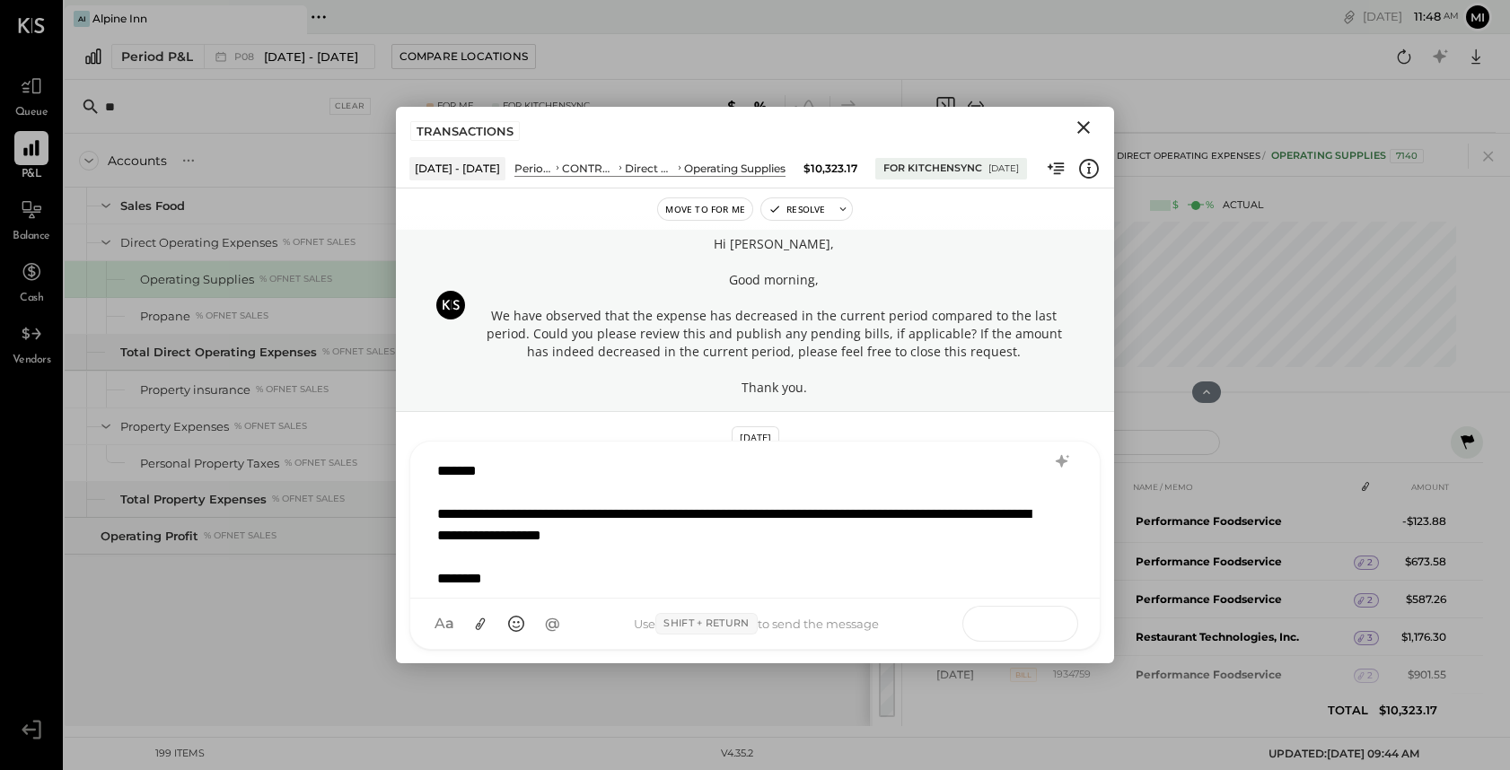
click at [1043, 622] on icon at bounding box center [1040, 621] width 8 height 4
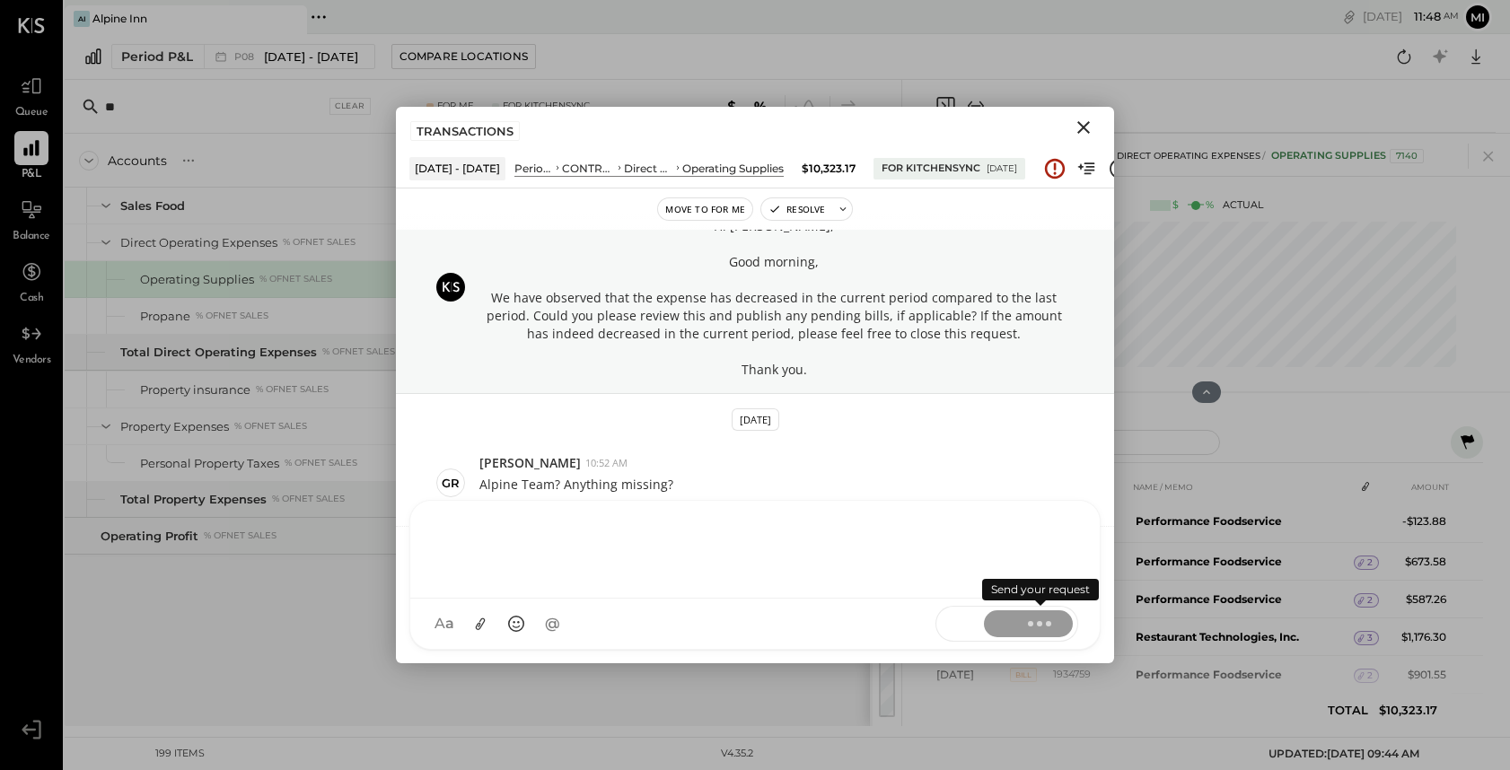
scroll to position [263, 0]
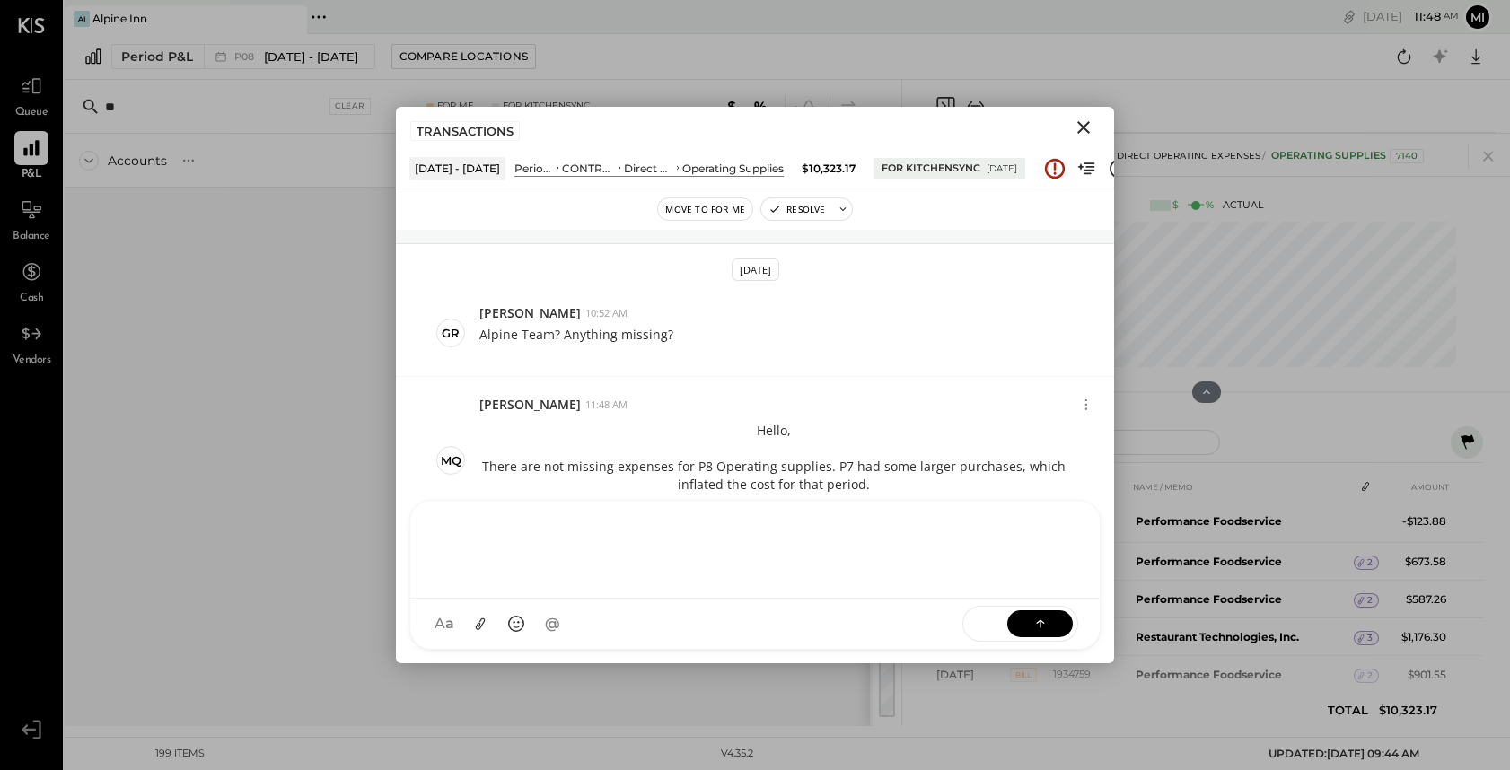
click at [1082, 132] on icon "Close" at bounding box center [1083, 128] width 22 height 22
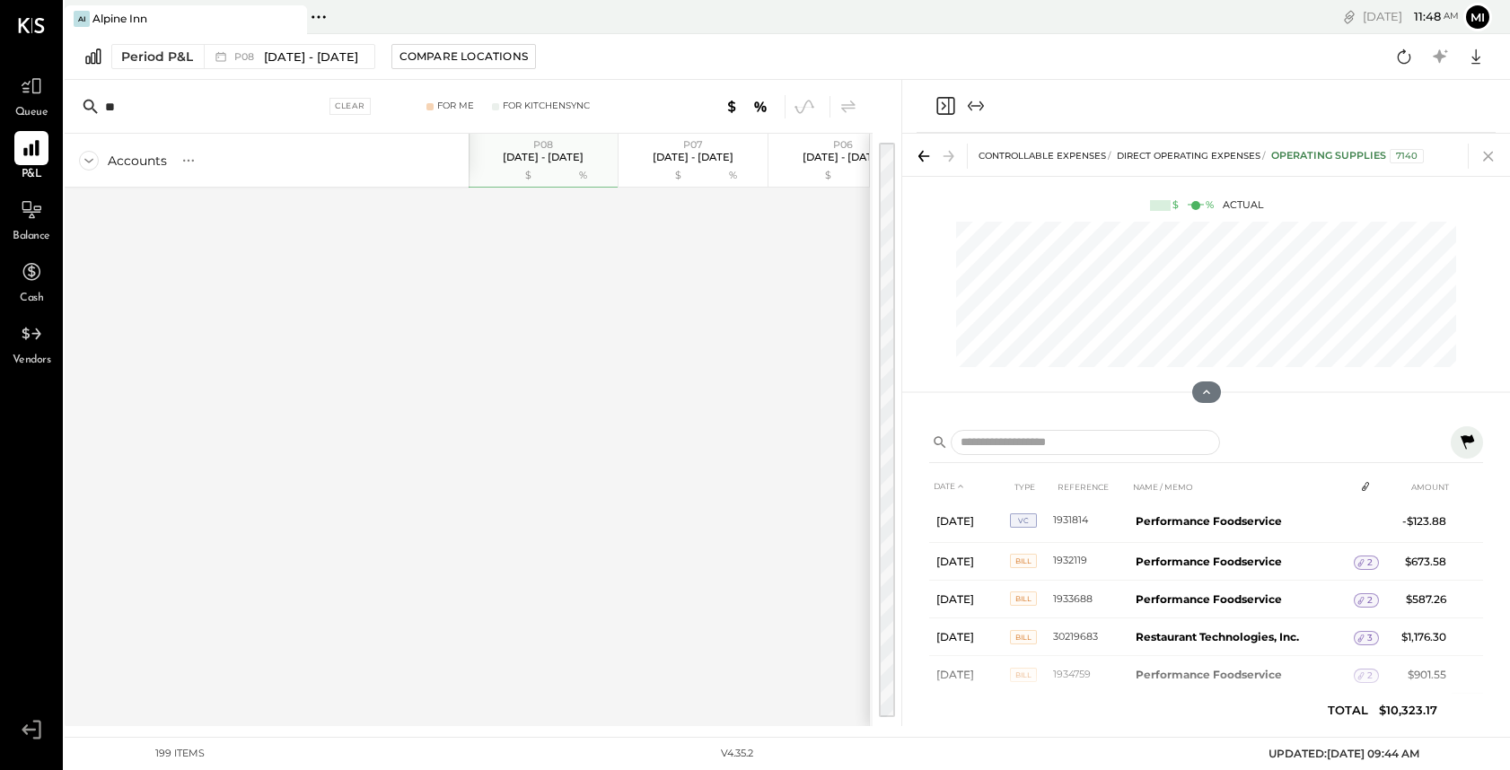
click at [1485, 155] on icon at bounding box center [1487, 156] width 25 height 25
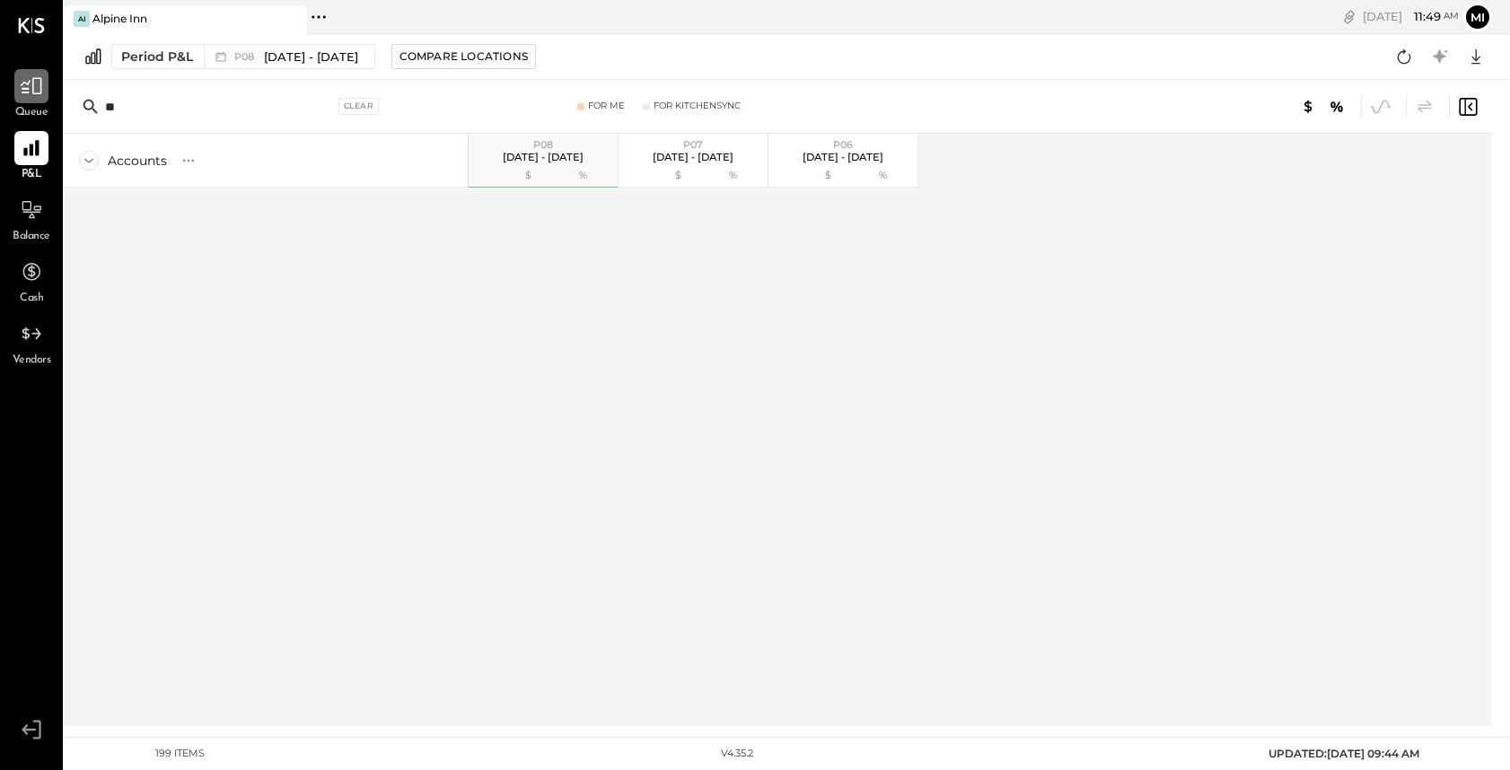
click at [31, 85] on icon at bounding box center [31, 85] width 23 height 23
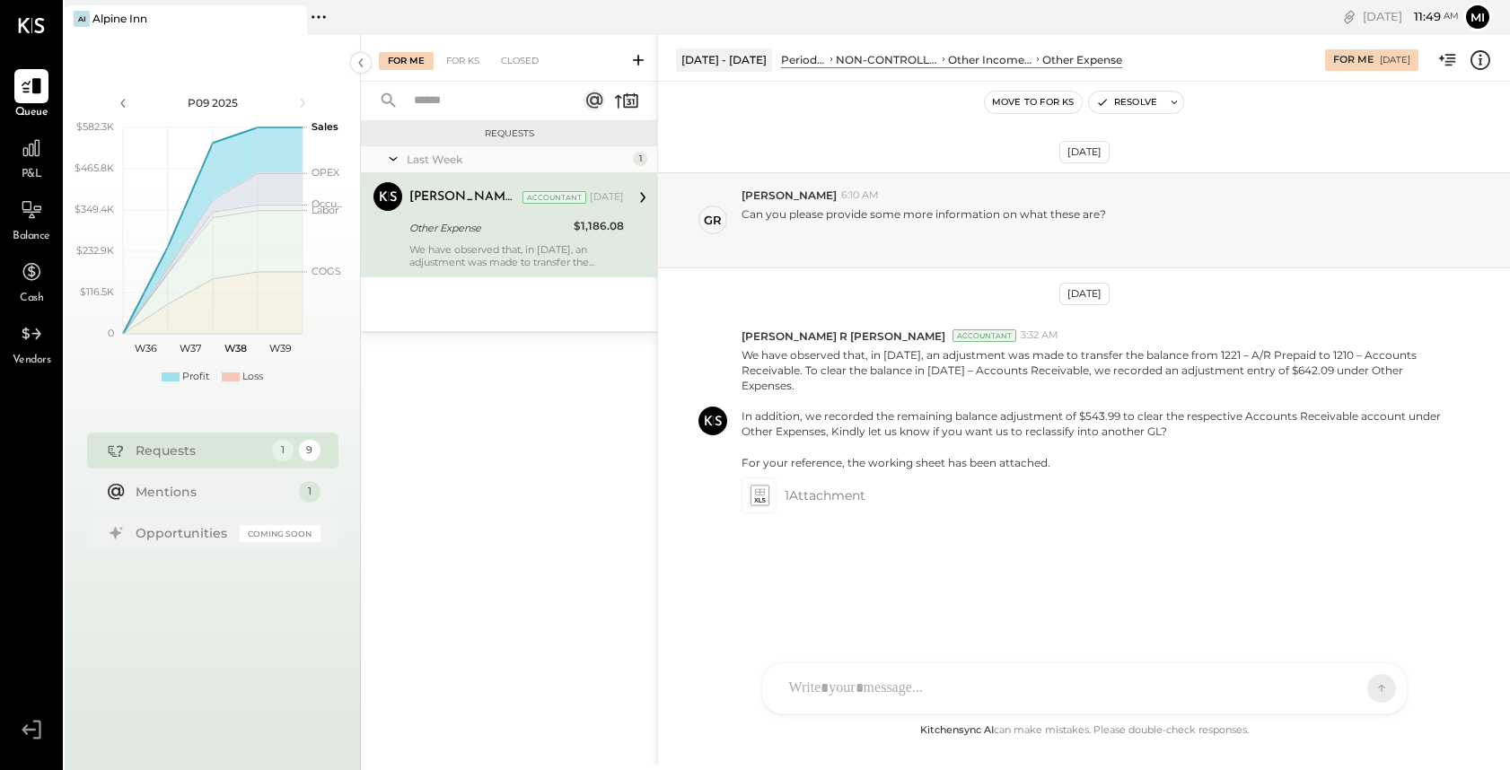
click at [472, 363] on div "Requests Last Week 1 Chintan R Dave Accountant Chintan R Dave Accountant Sep 15…" at bounding box center [509, 422] width 296 height 602
click at [464, 60] on div "For KS" at bounding box center [462, 61] width 51 height 18
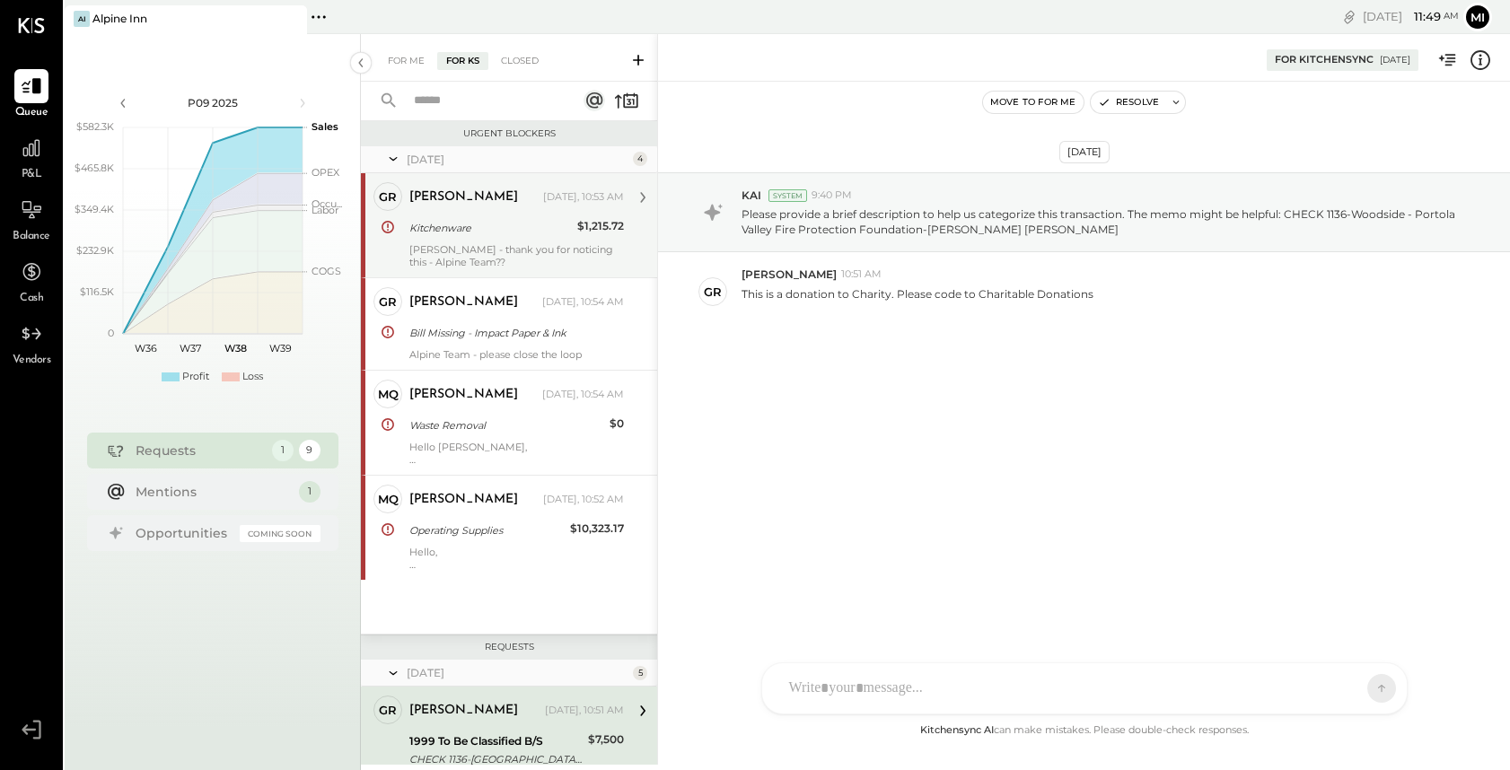
click at [496, 215] on div "greg Today, 10:53 AM Kitchenware $1,215.72 Rizwan - thank you for noticing this…" at bounding box center [516, 225] width 214 height 86
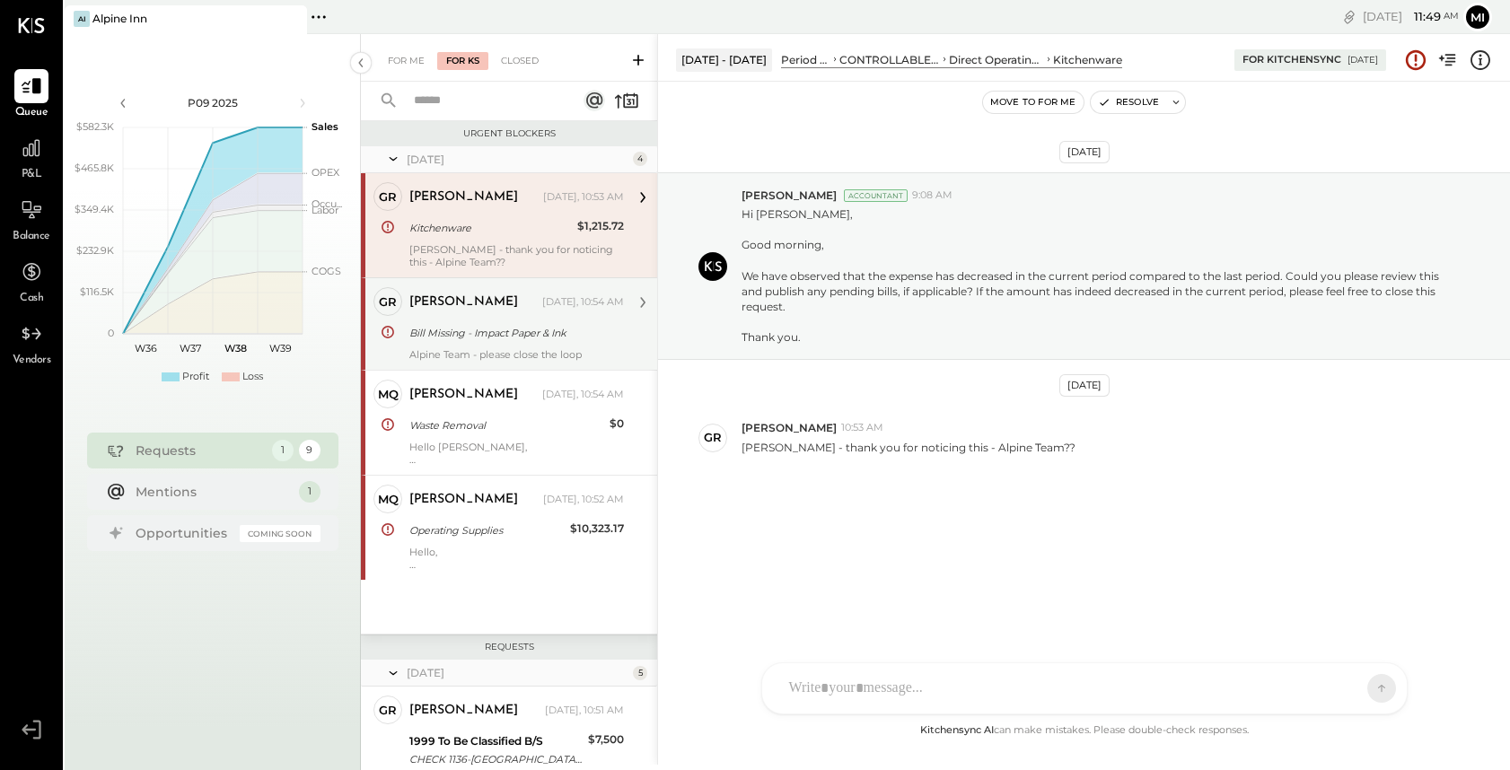
click at [489, 335] on div "Bill Missing - Impact Paper & Ink" at bounding box center [513, 333] width 209 height 18
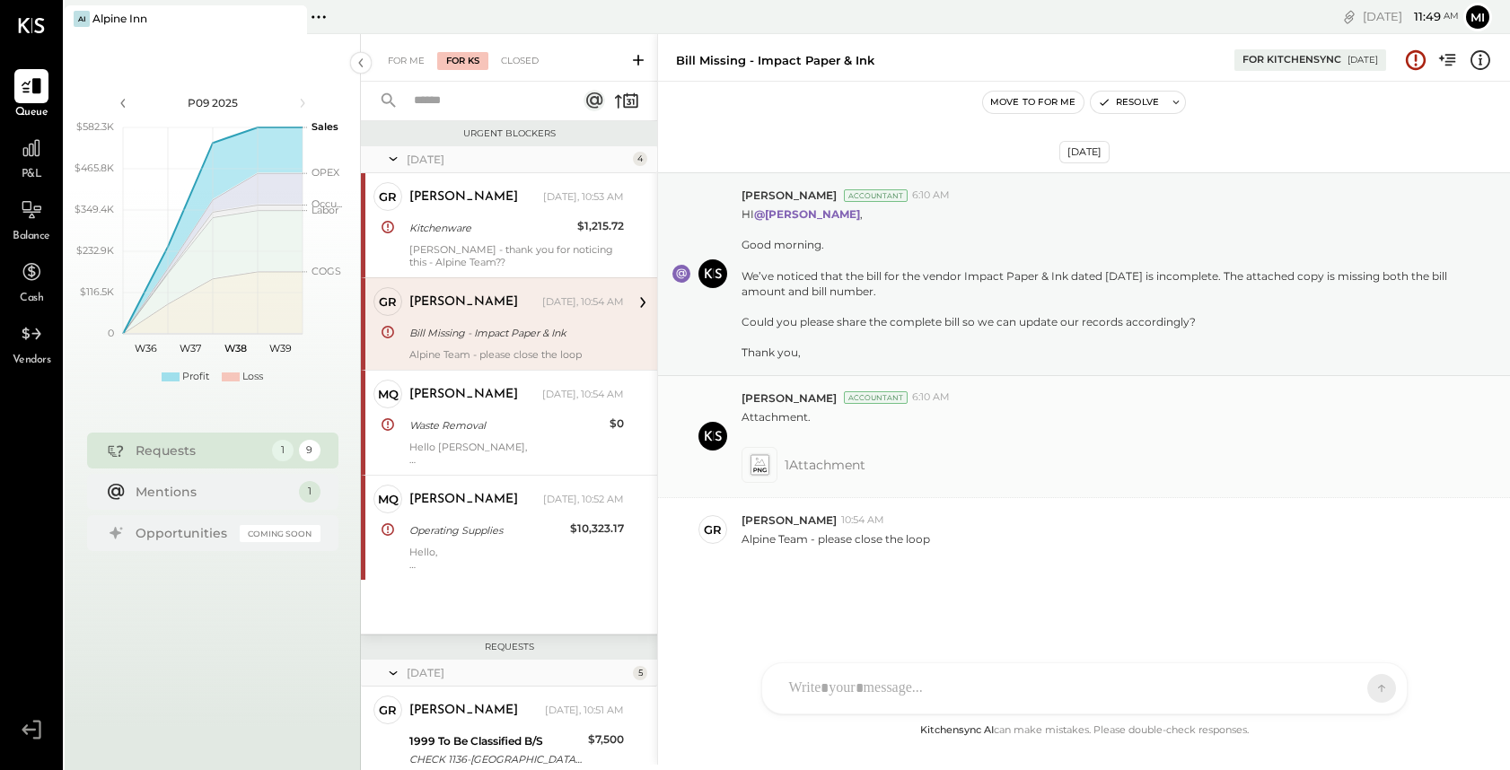
click at [759, 463] on icon at bounding box center [758, 464] width 19 height 21
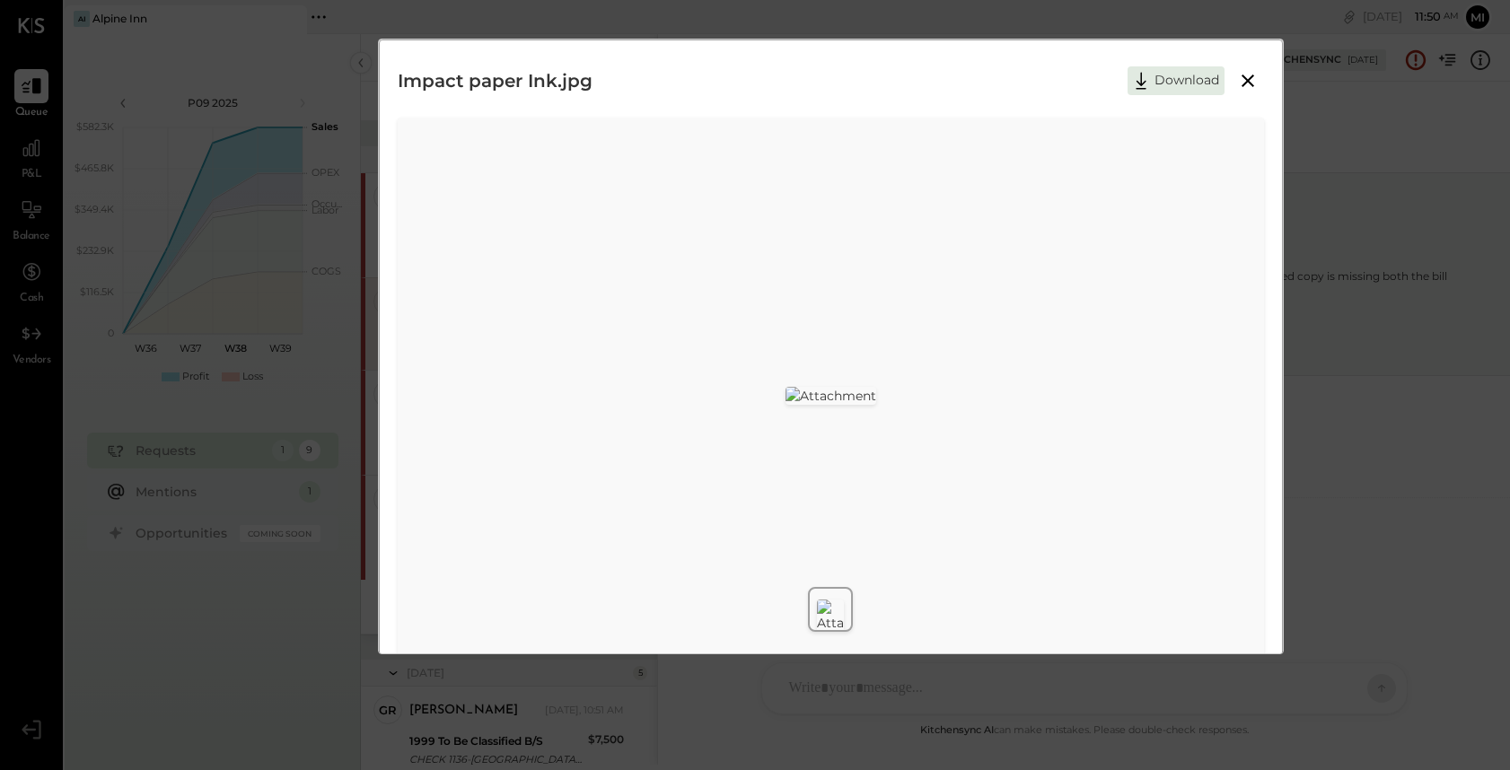
click at [1242, 80] on icon at bounding box center [1248, 81] width 22 height 22
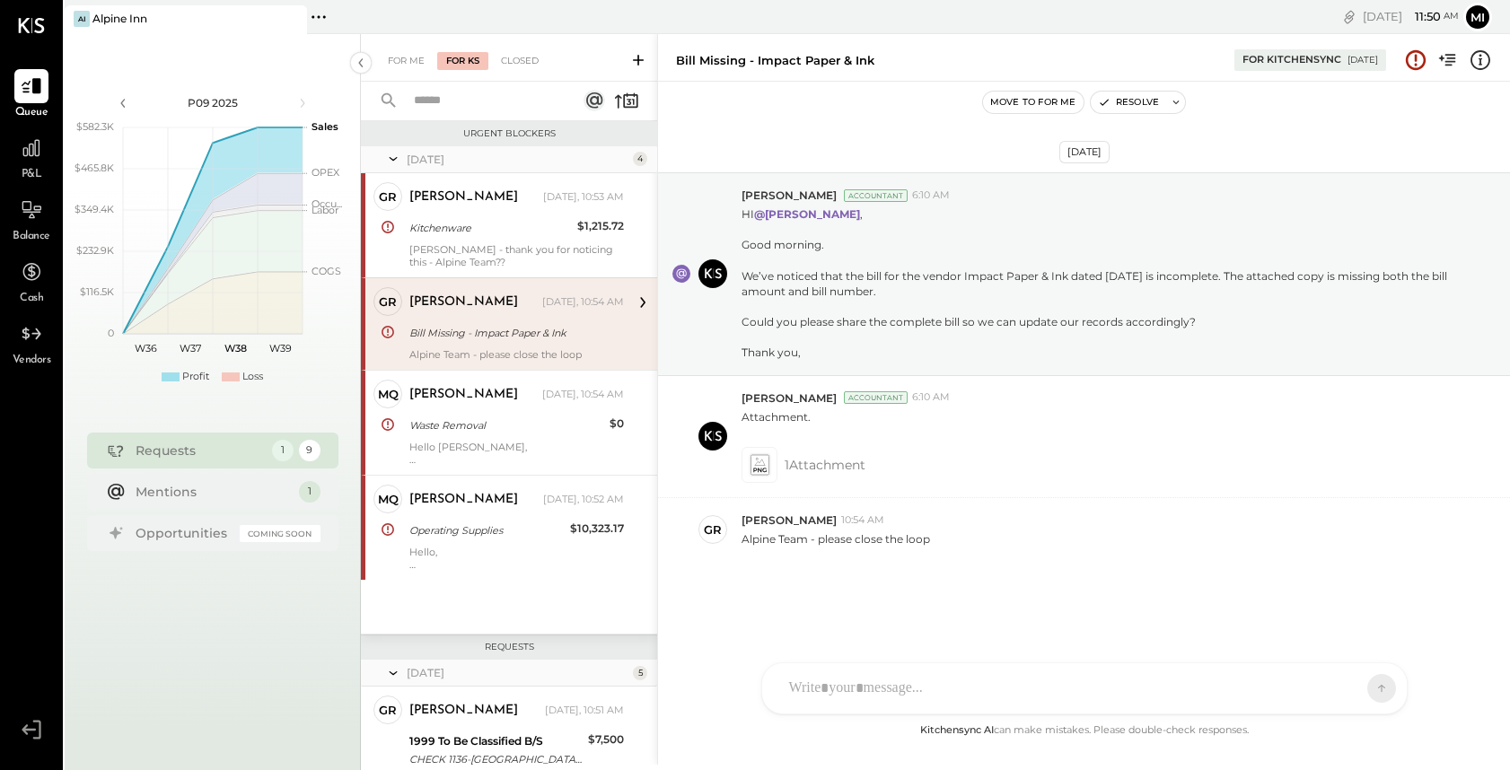
click at [479, 325] on div "Bill Missing - Impact Paper & Ink" at bounding box center [513, 333] width 209 height 18
click at [479, 324] on div "Bill Missing - Impact Paper & Ink" at bounding box center [513, 333] width 209 height 18
click at [753, 465] on icon at bounding box center [758, 464] width 19 height 21
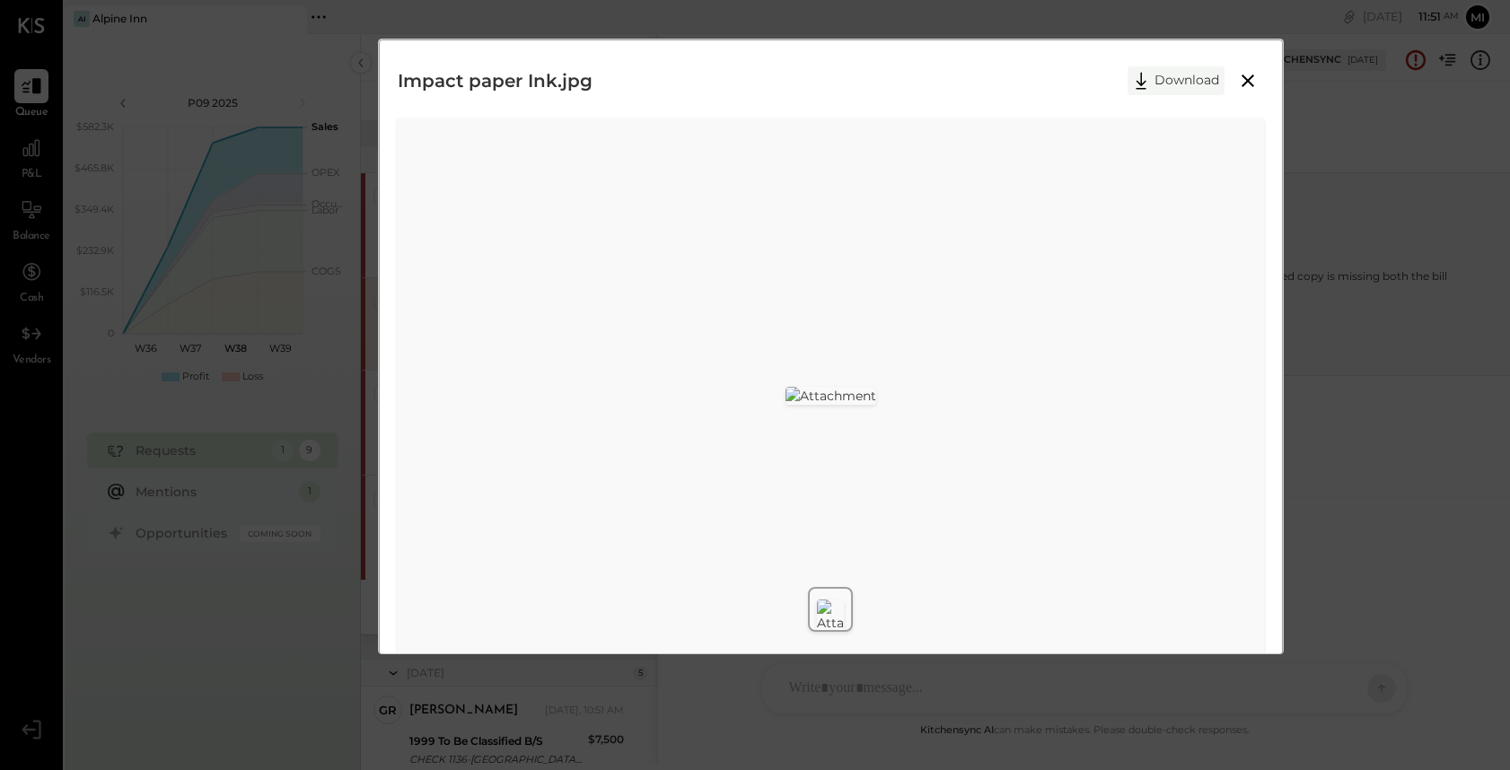
click at [1190, 81] on button "Download" at bounding box center [1175, 80] width 97 height 29
click at [1243, 80] on icon at bounding box center [1248, 81] width 22 height 22
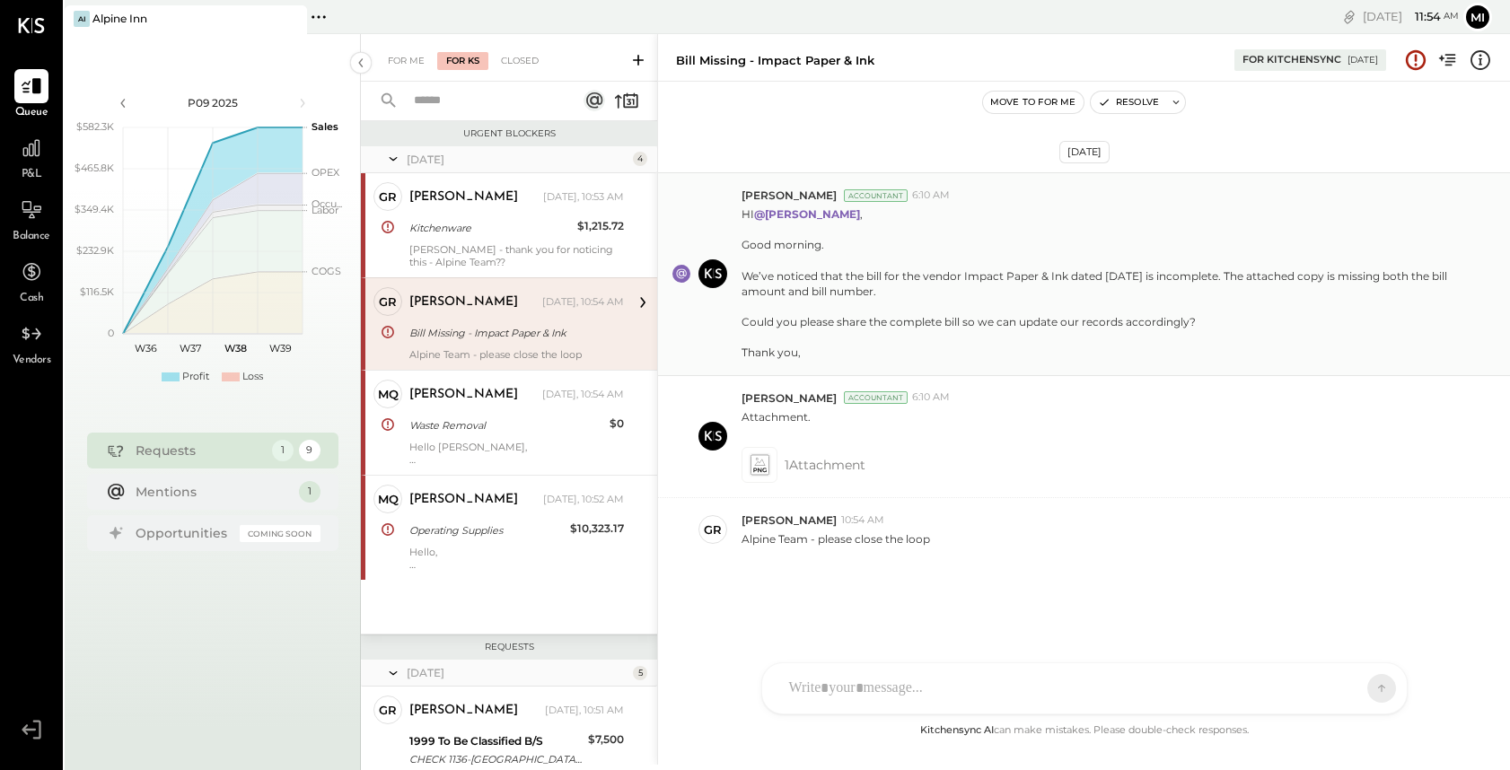
click at [853, 314] on div "We’ve noticed that the bill for the vendor Impact Paper & Ink dated [DATE] is i…" at bounding box center [1099, 314] width 716 height 92
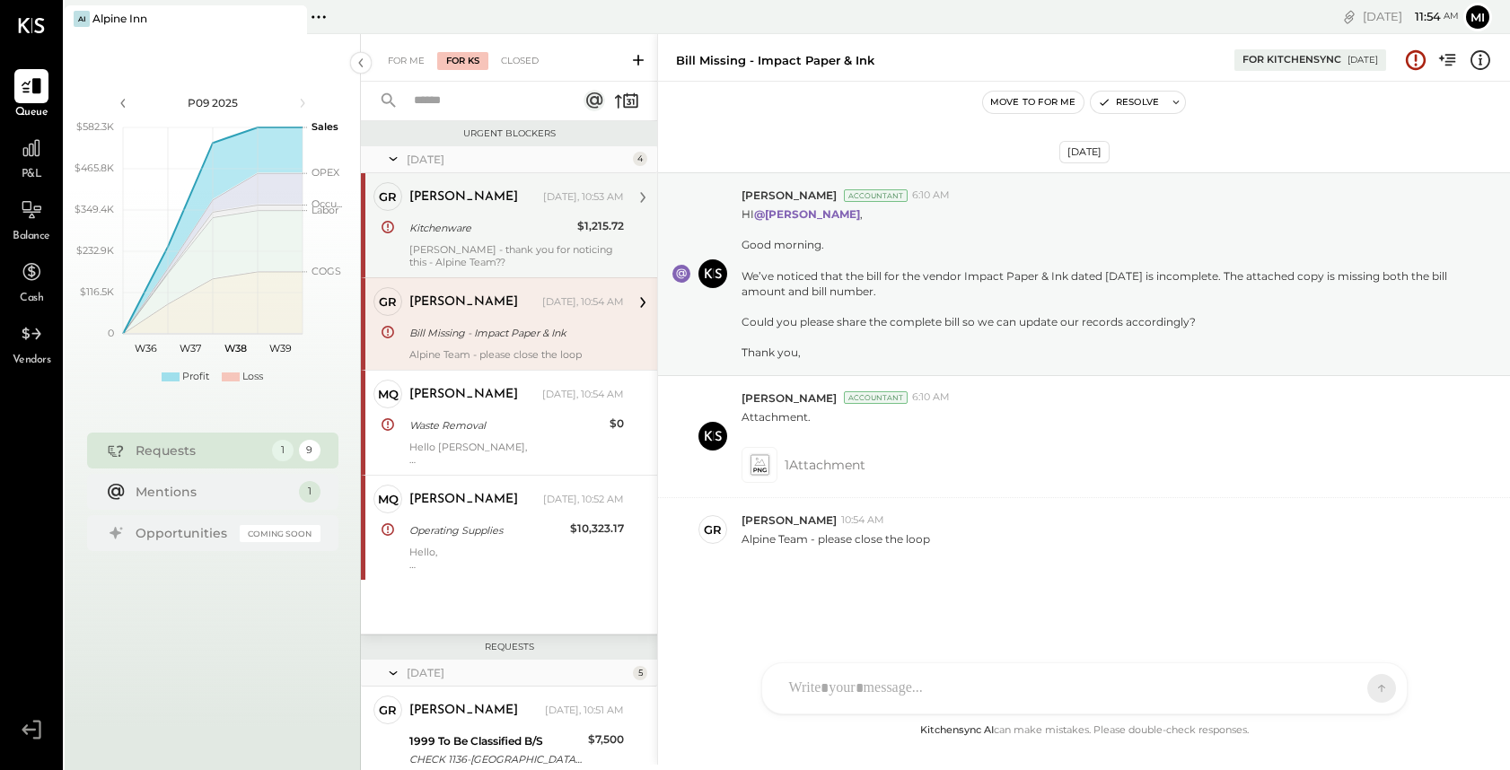
click at [499, 237] on div "Kitchenware" at bounding box center [490, 228] width 162 height 22
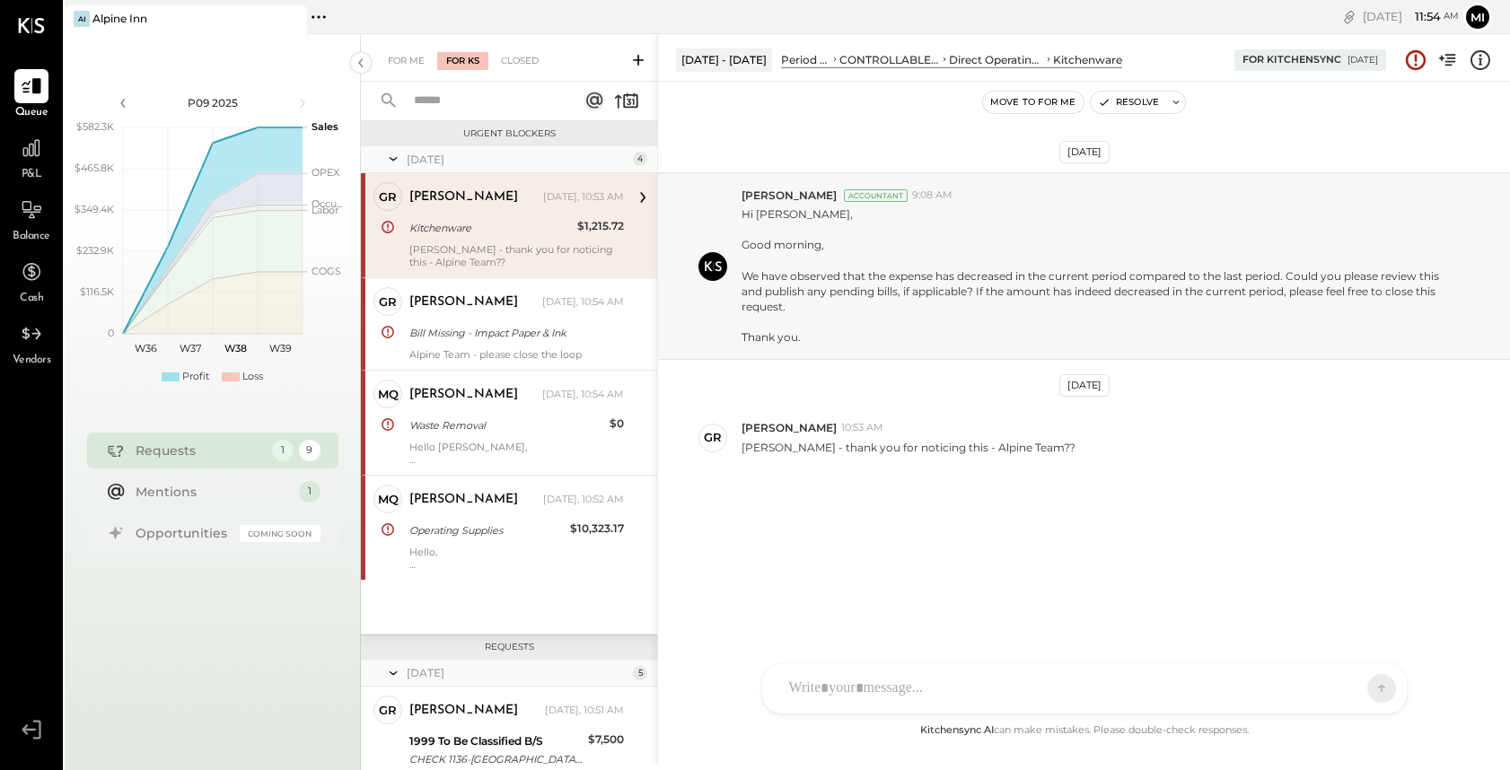
click at [1083, 60] on div "Kitchenware" at bounding box center [1087, 59] width 69 height 15
click at [35, 151] on icon at bounding box center [31, 148] width 18 height 18
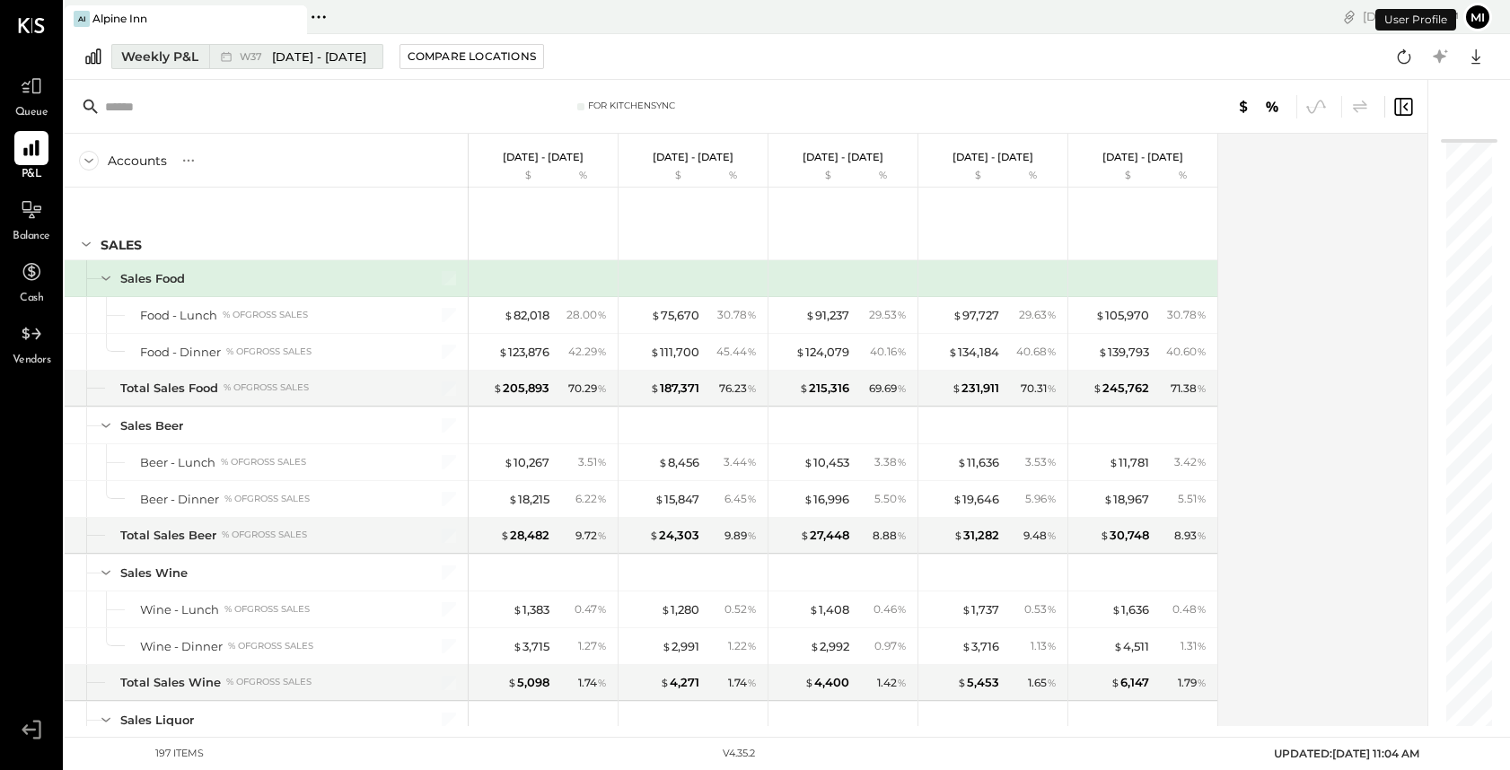
click at [171, 59] on div "Weekly P&L" at bounding box center [159, 57] width 77 height 18
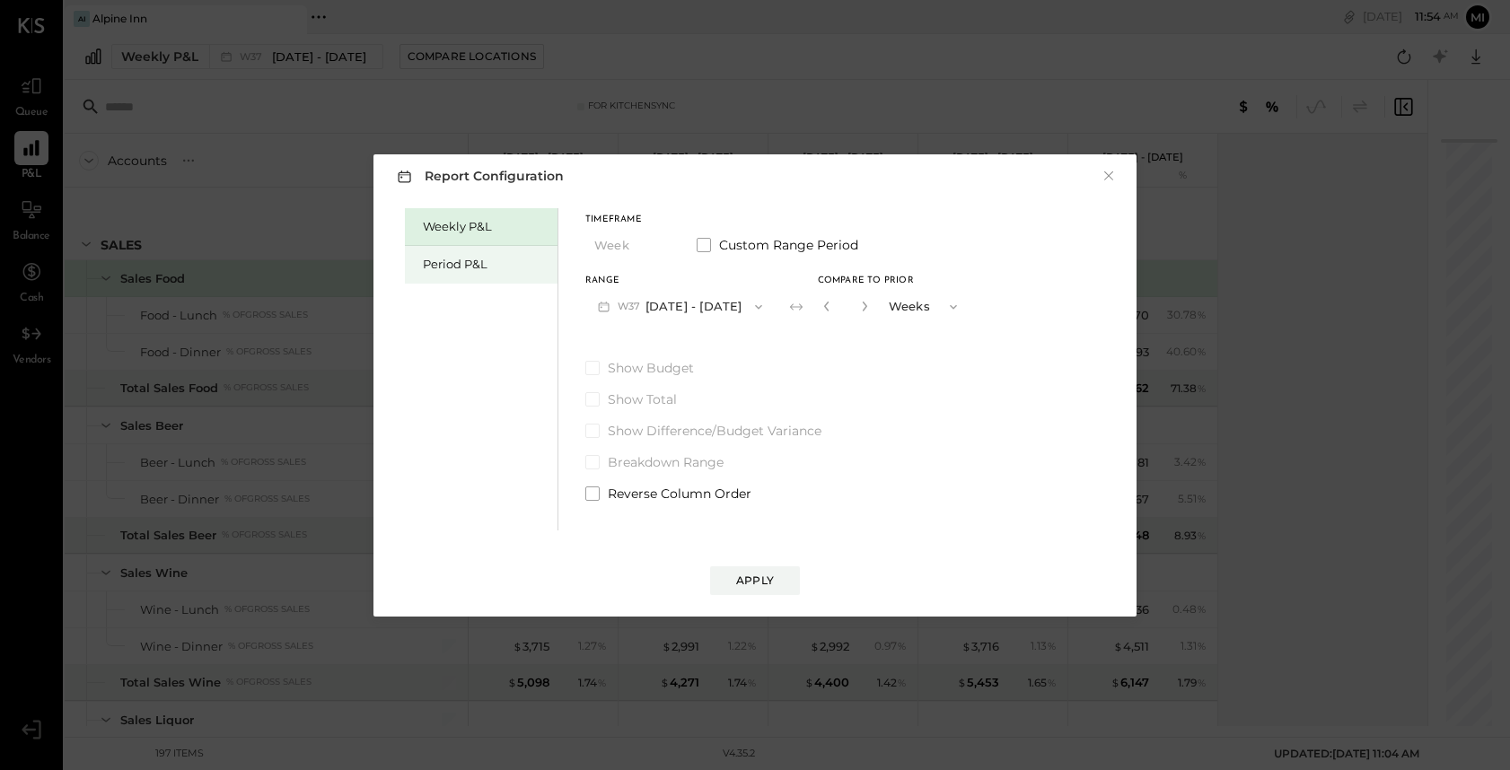
click at [462, 262] on div "Period P&L" at bounding box center [486, 264] width 126 height 17
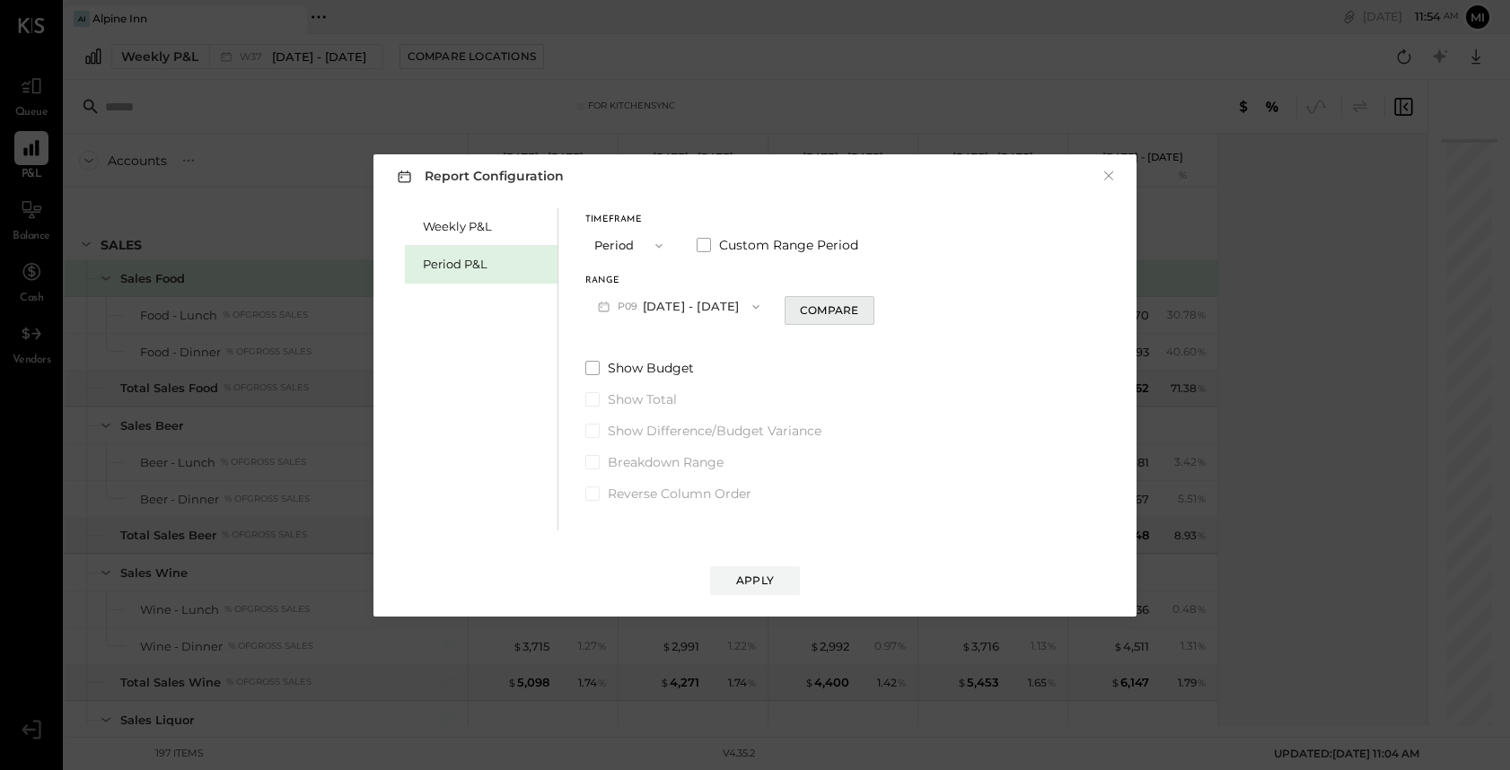
click at [861, 305] on button "Compare" at bounding box center [829, 310] width 90 height 29
click at [861, 311] on icon "button" at bounding box center [861, 306] width 11 height 11
type input "*"
click at [687, 305] on button "P09 [DATE] - [DATE]" at bounding box center [678, 306] width 187 height 33
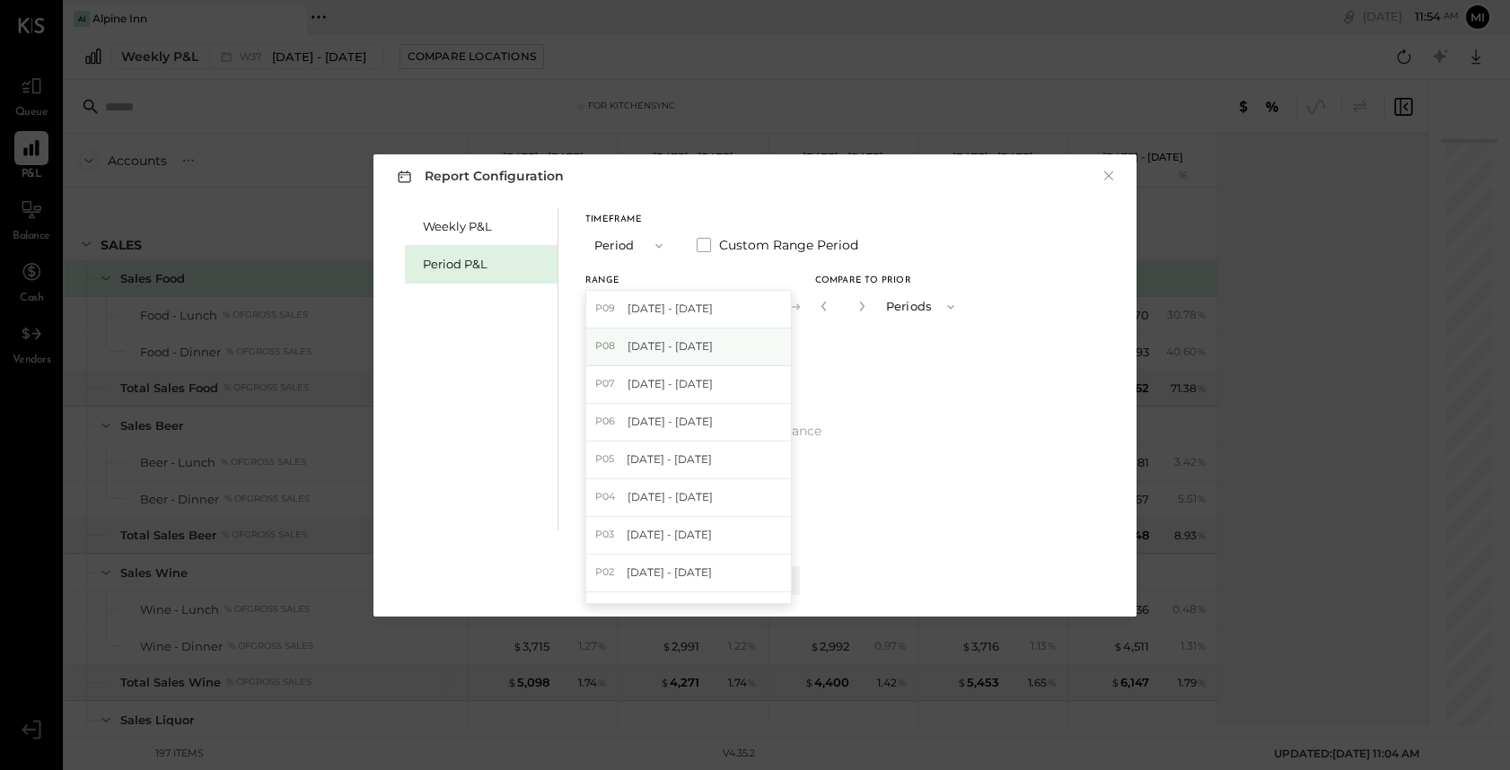
click at [674, 347] on span "[DATE] - [DATE]" at bounding box center [669, 345] width 85 height 15
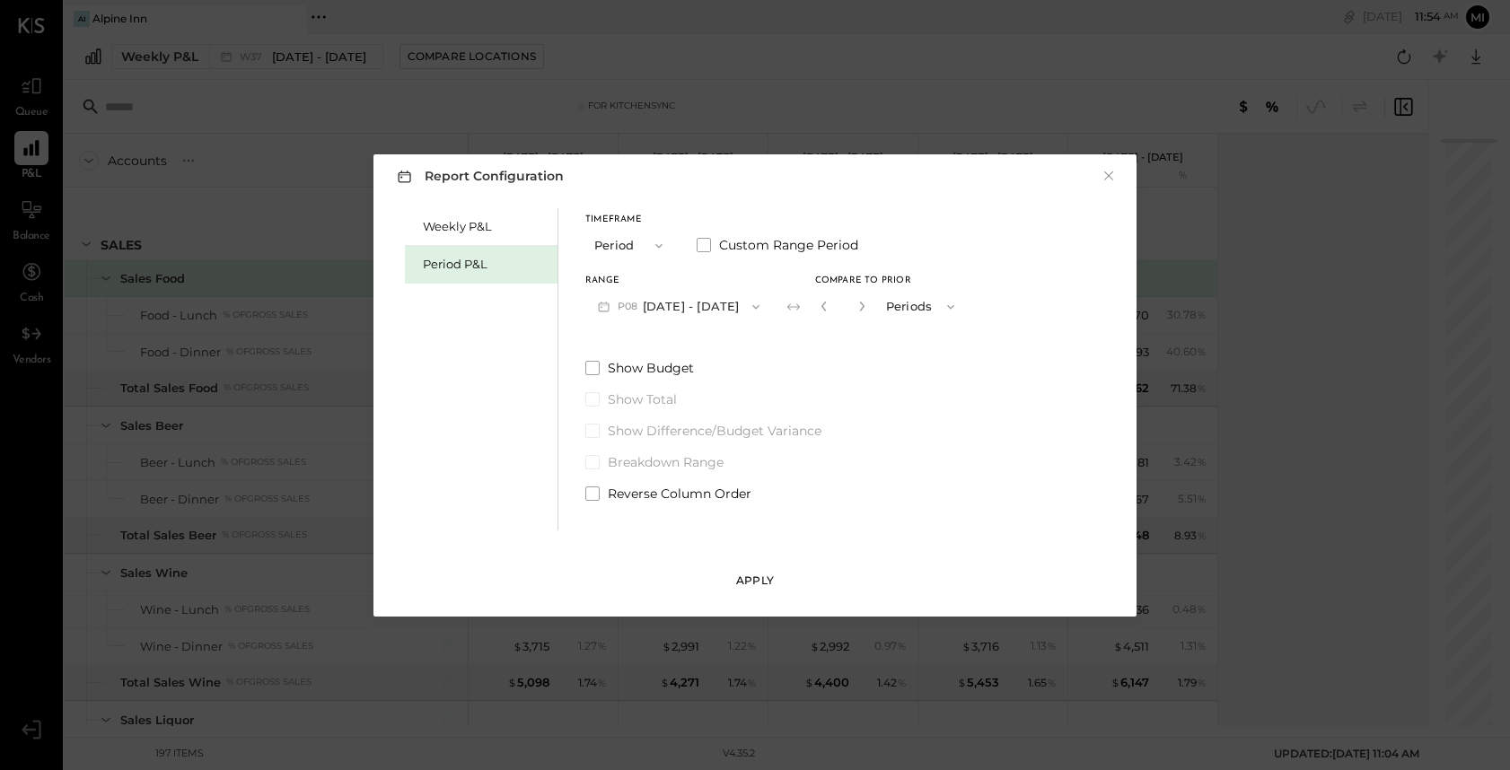
click at [775, 584] on button "Apply" at bounding box center [755, 580] width 90 height 29
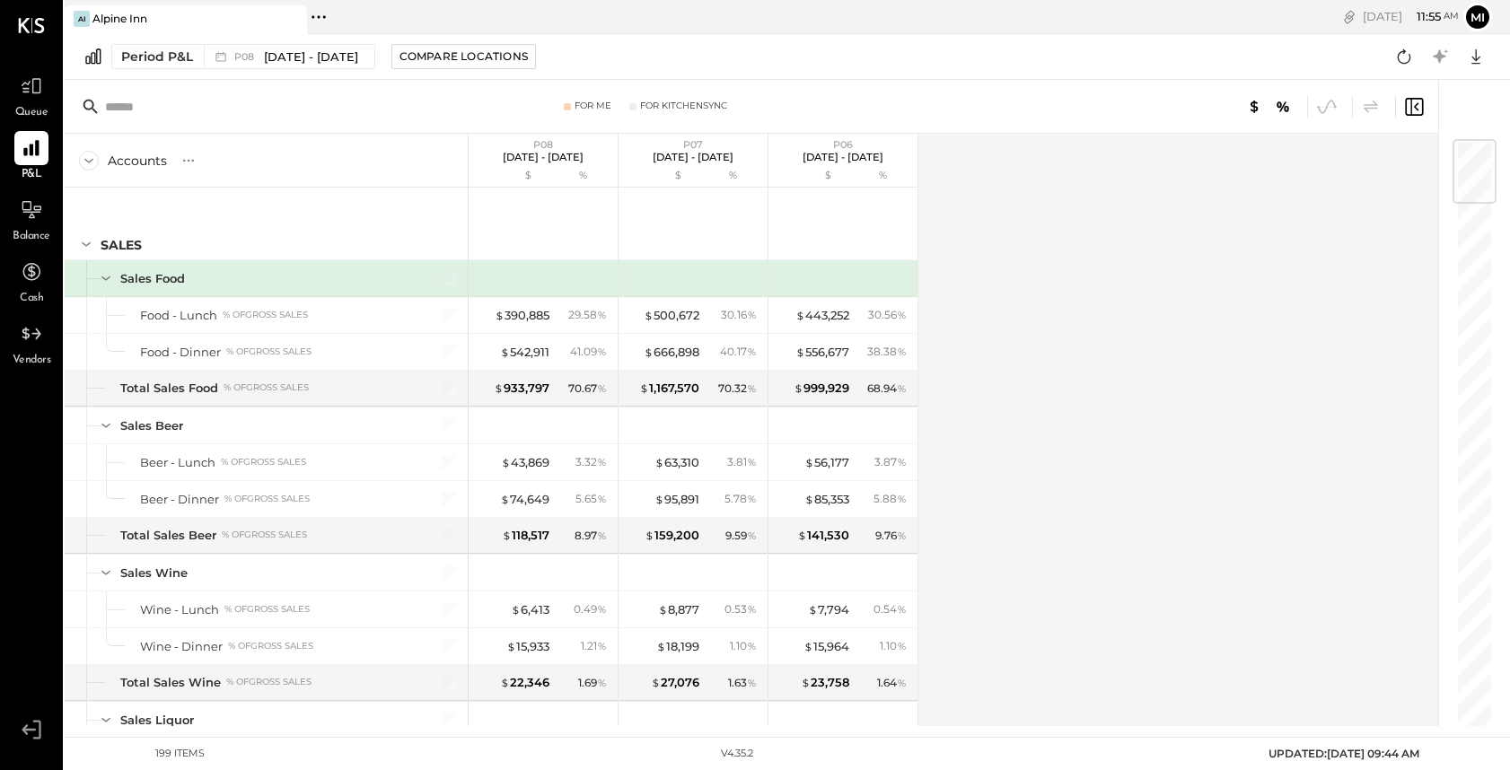
click at [153, 109] on input "text" at bounding box center [246, 107] width 283 height 32
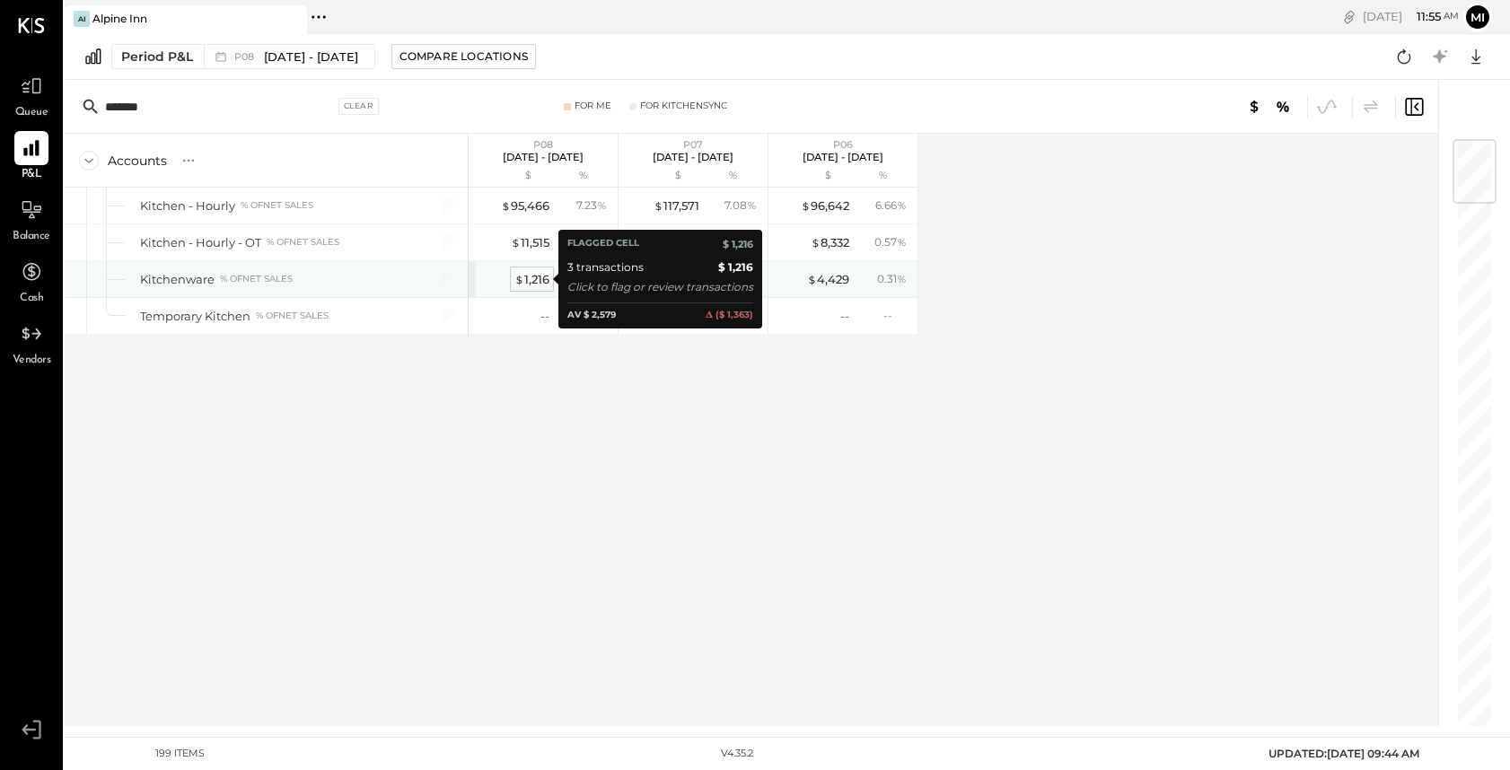
type input "*******"
click at [538, 276] on div "$ 1,216" at bounding box center [531, 279] width 35 height 17
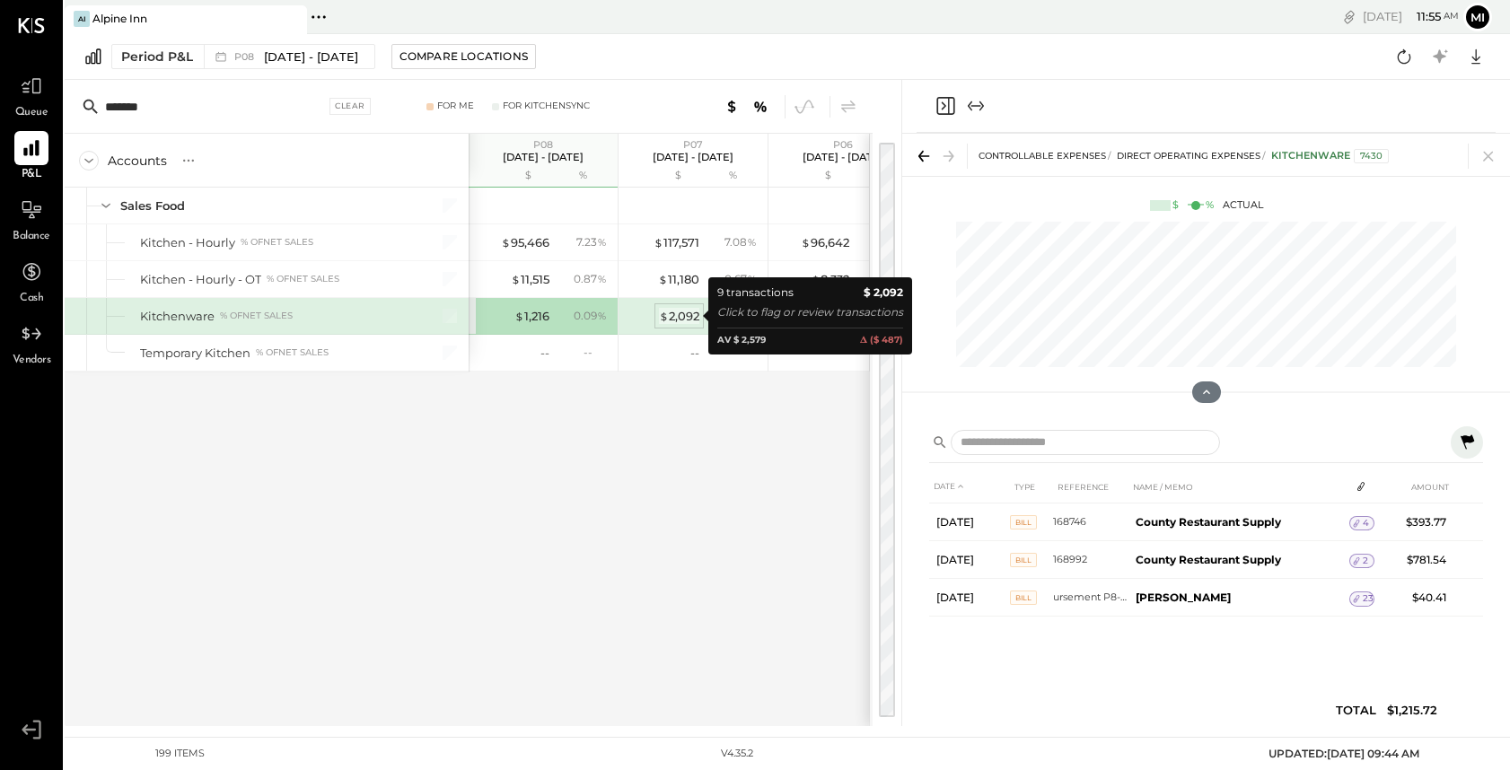
click at [685, 318] on div "$ 2,092" at bounding box center [679, 316] width 40 height 17
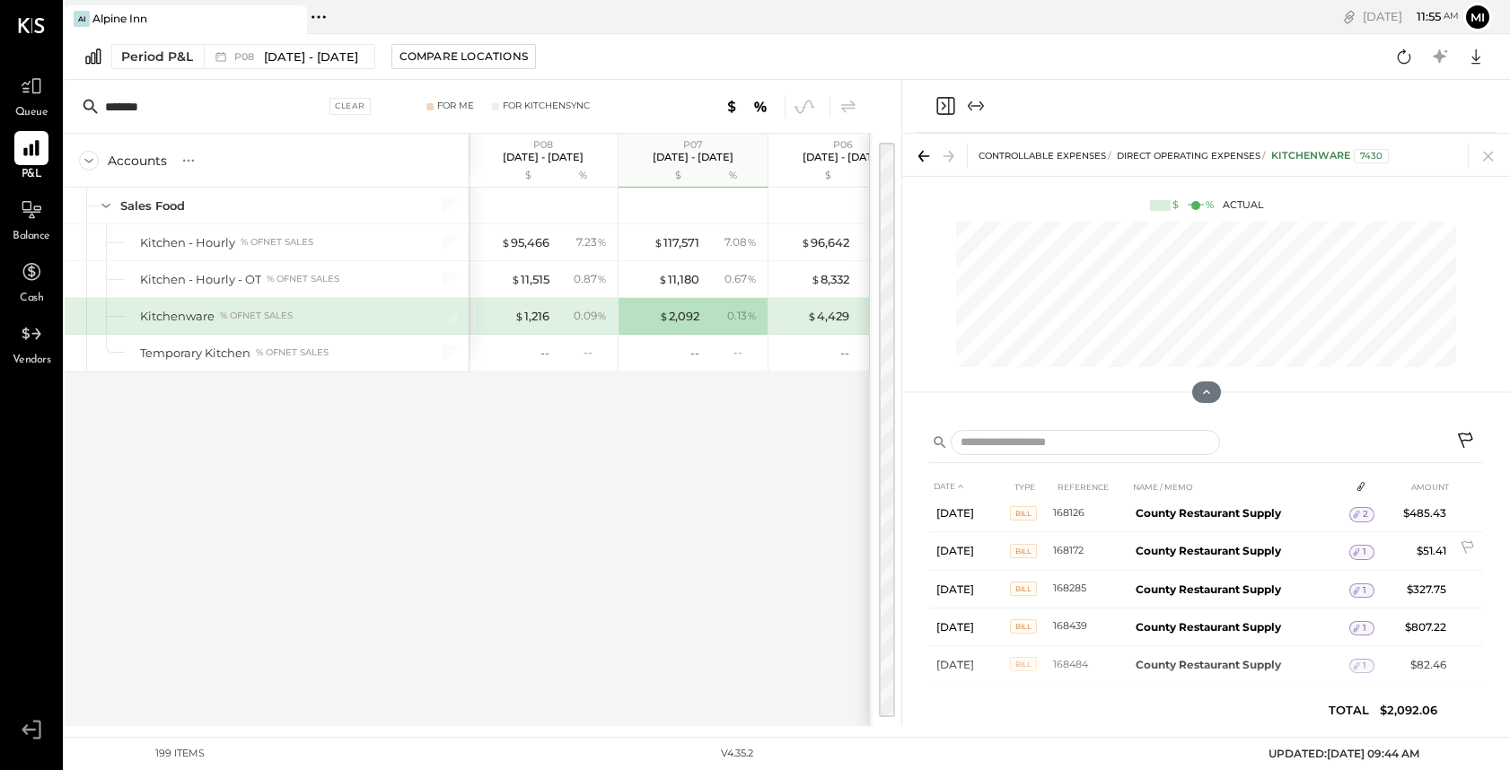
scroll to position [87, 0]
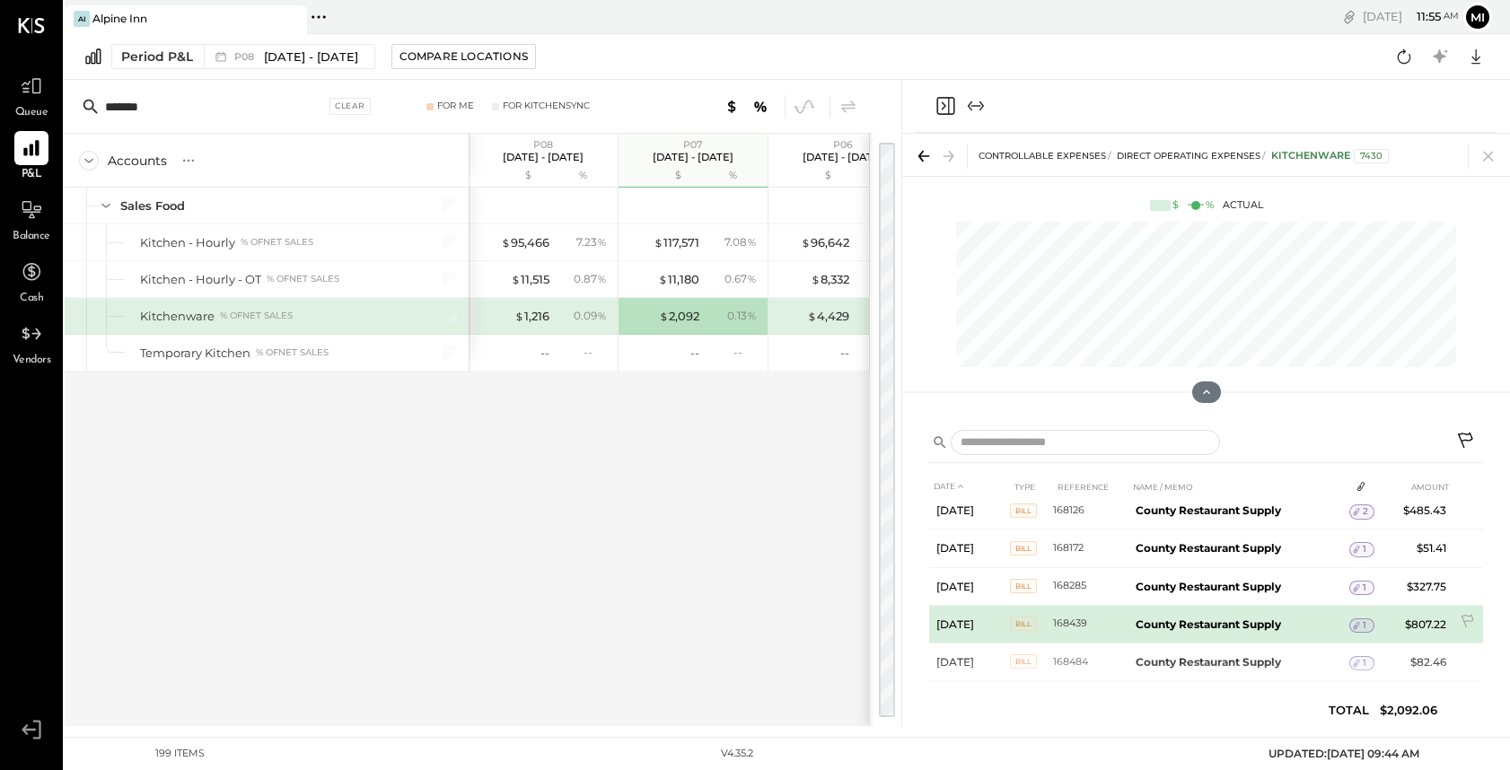
click at [1359, 622] on icon at bounding box center [1356, 625] width 13 height 13
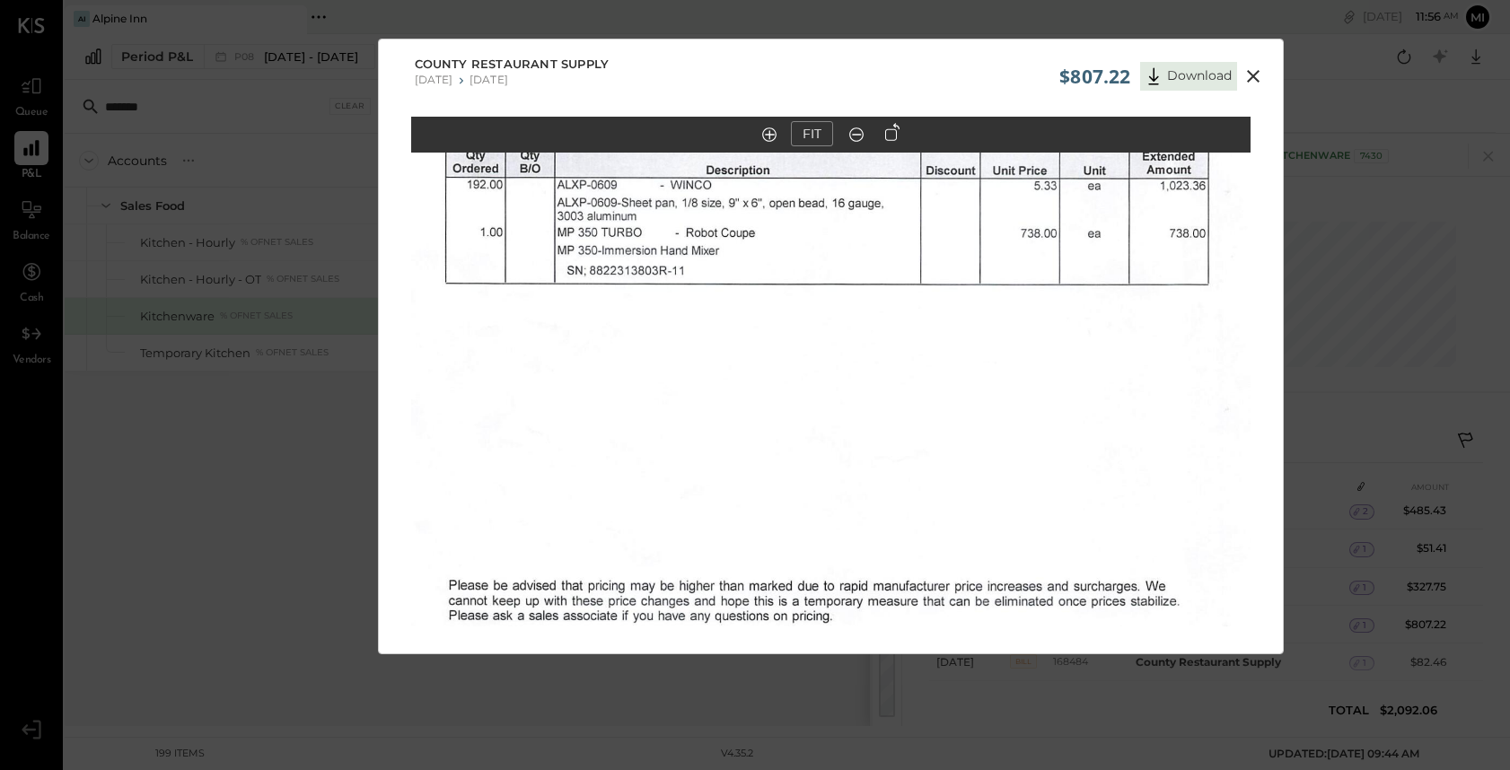
click at [1251, 74] on icon at bounding box center [1253, 76] width 13 height 13
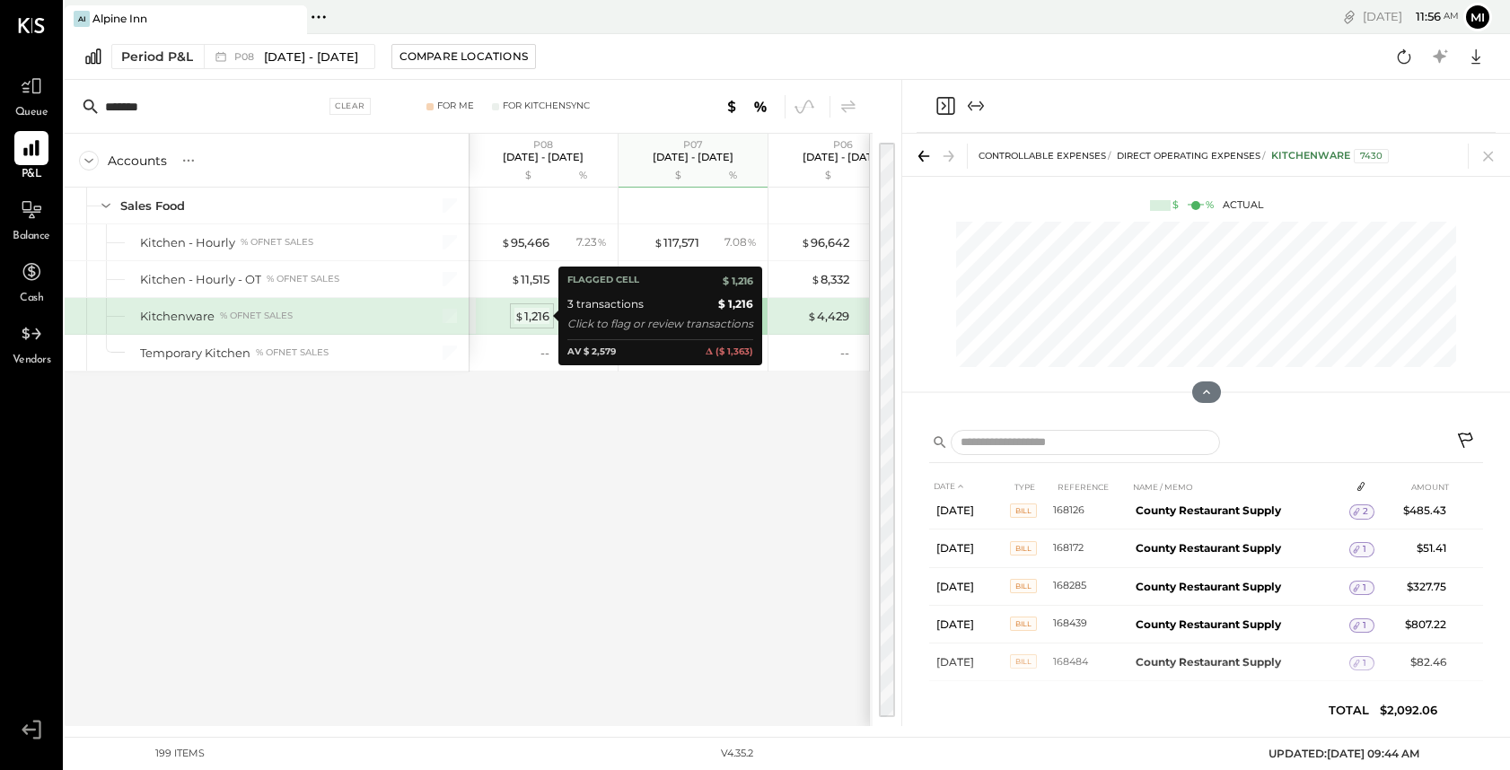
click at [530, 316] on div "$ 1,216" at bounding box center [531, 316] width 35 height 17
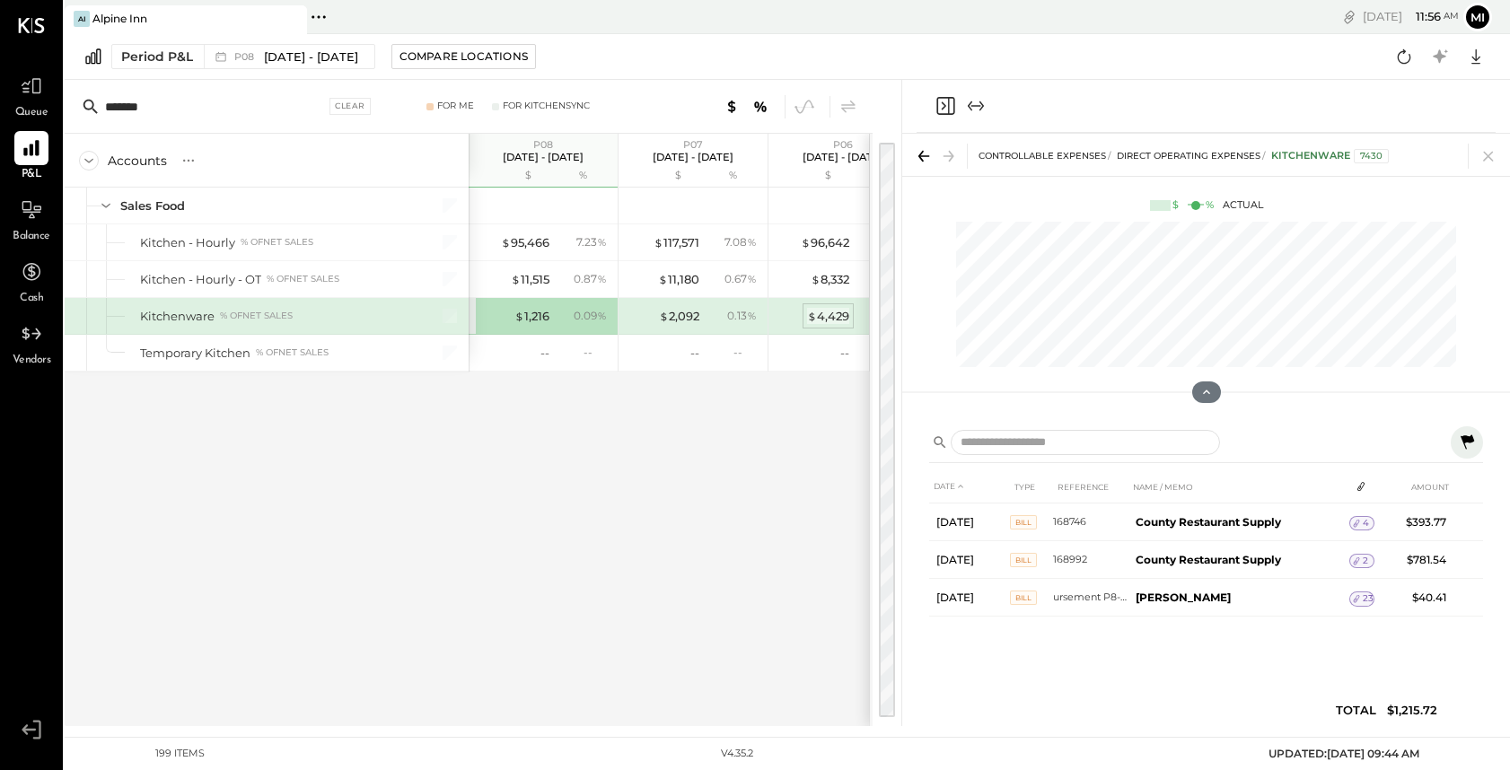
click at [822, 319] on div "$ 4,429" at bounding box center [828, 316] width 42 height 17
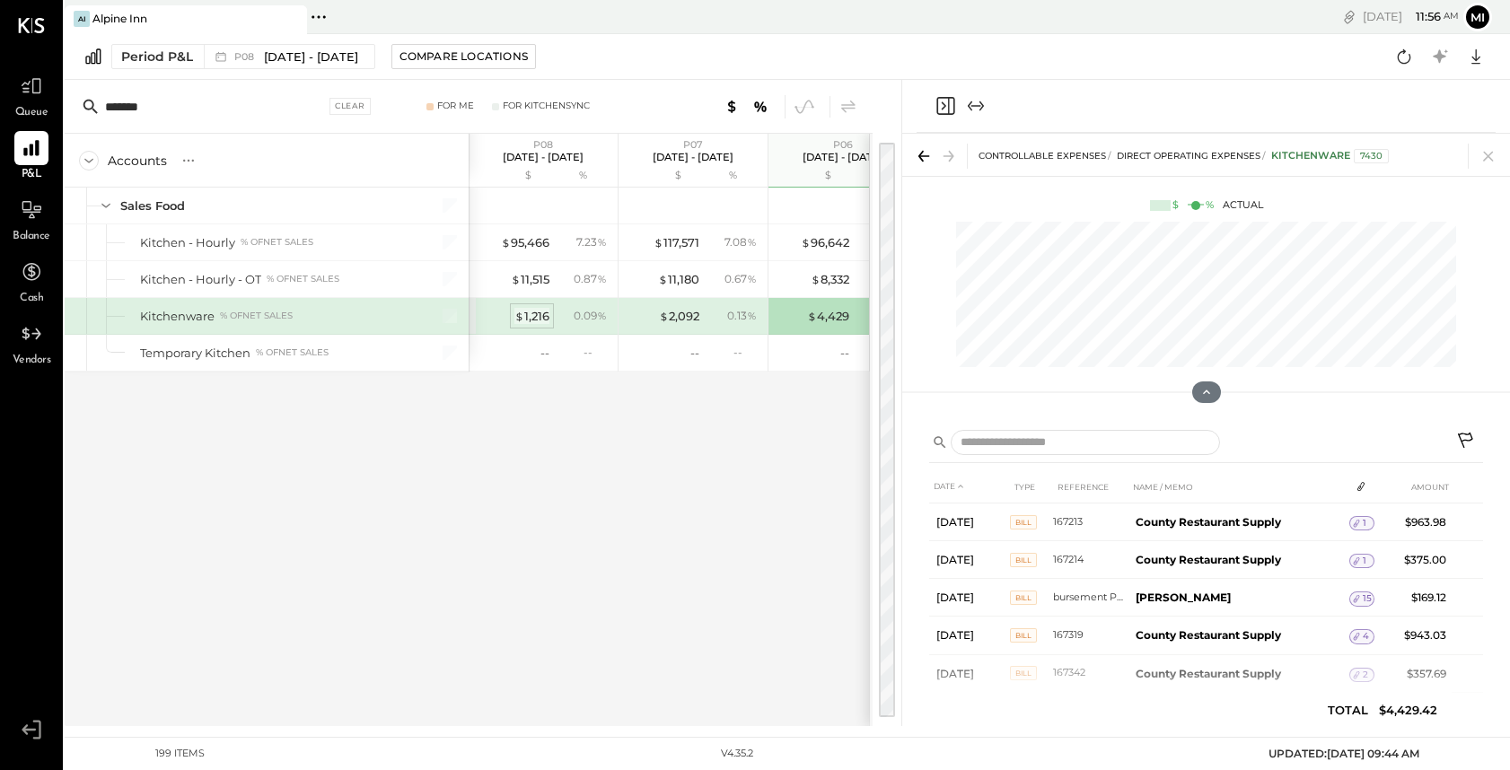
click at [529, 314] on div "$ 1,216" at bounding box center [531, 316] width 35 height 17
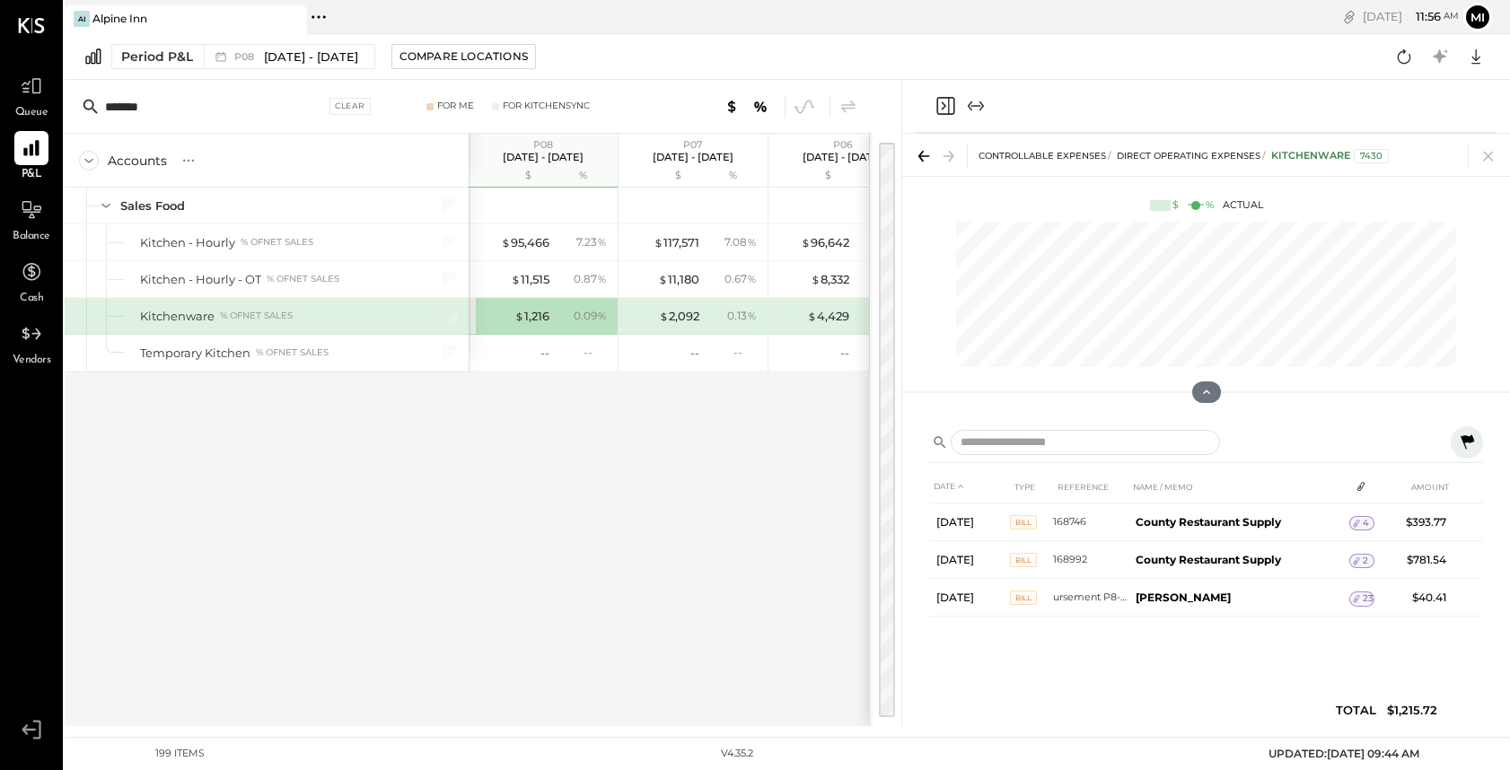
click at [1470, 441] on icon at bounding box center [1466, 441] width 13 height 14
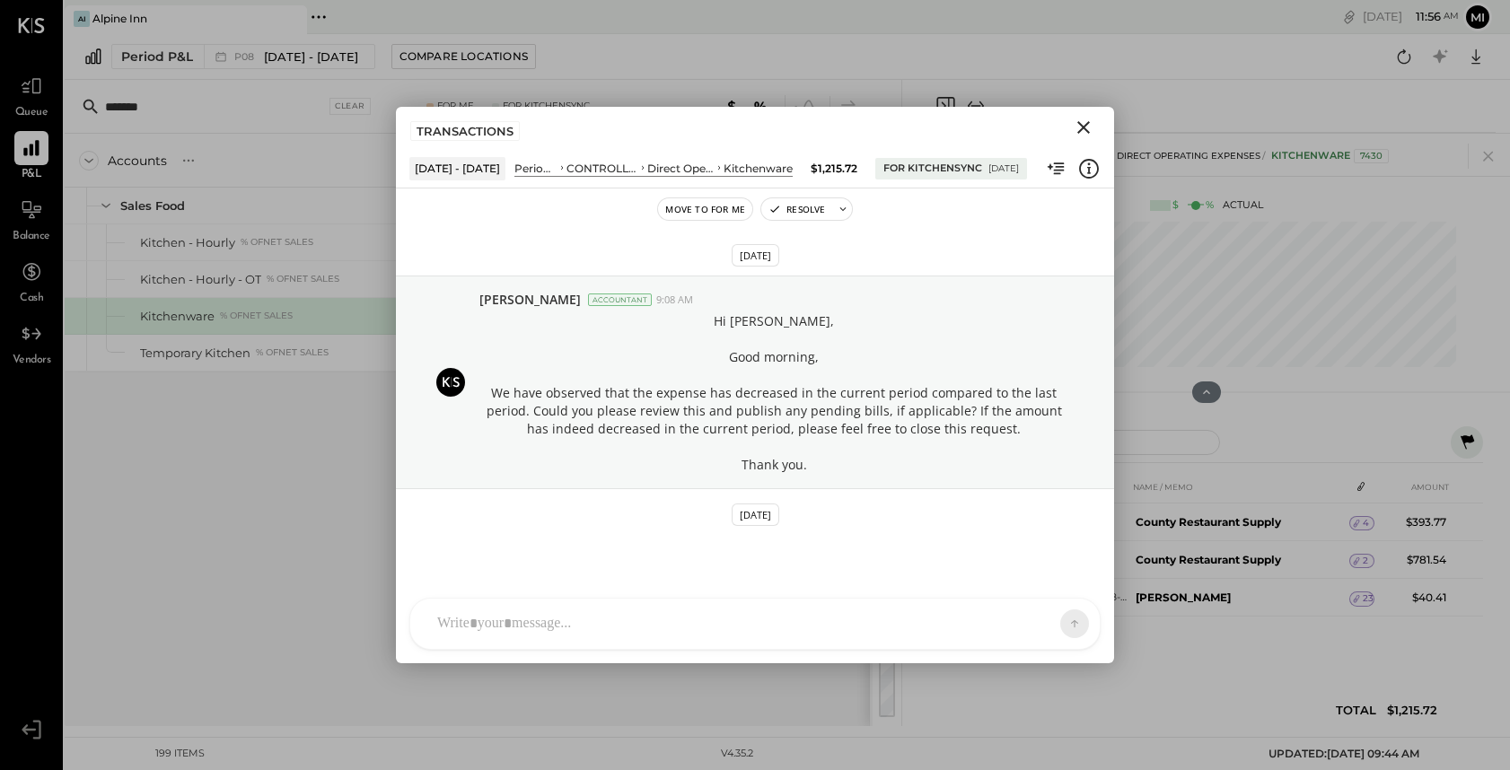
scroll to position [77, 0]
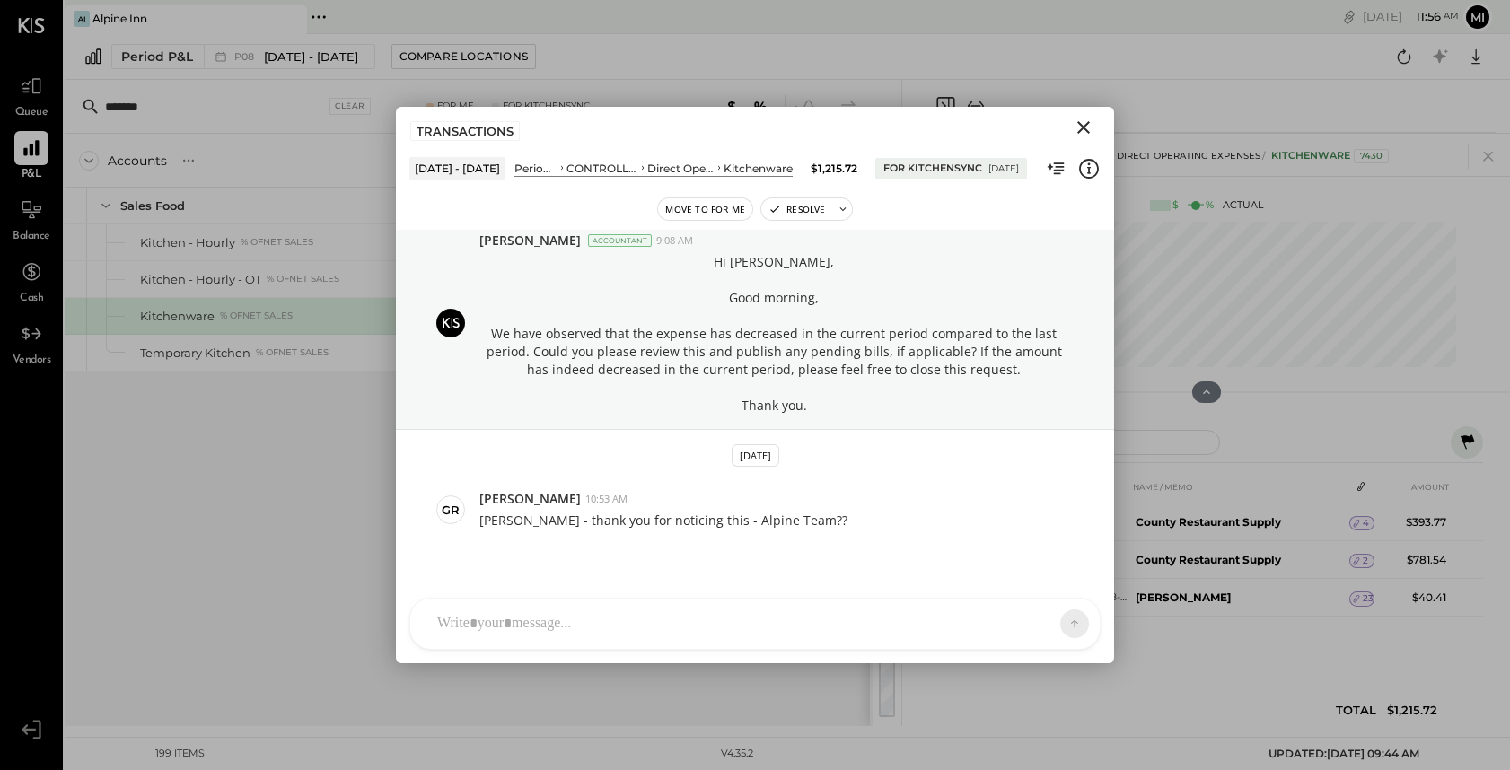
click at [628, 607] on div at bounding box center [738, 623] width 621 height 39
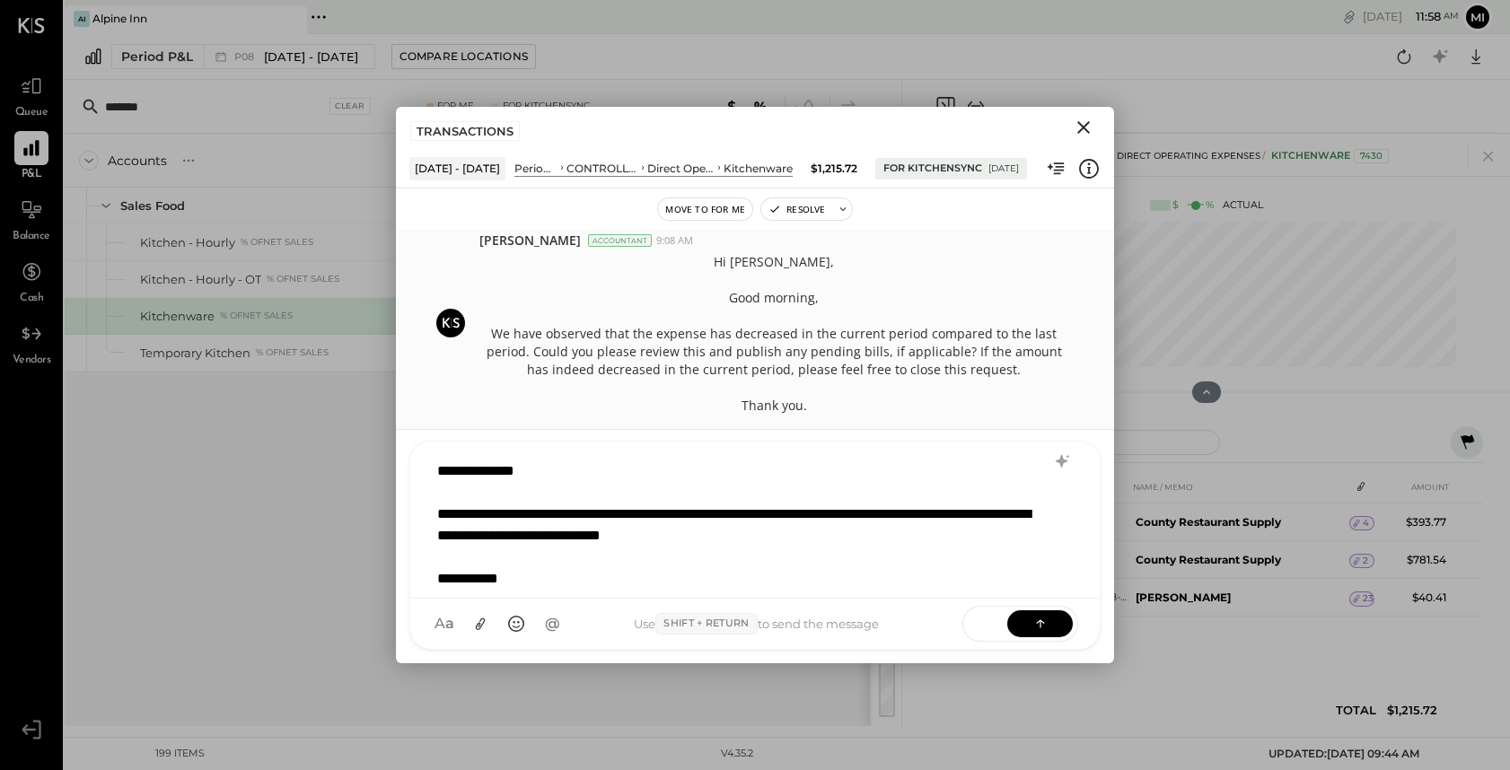
scroll to position [22, 0]
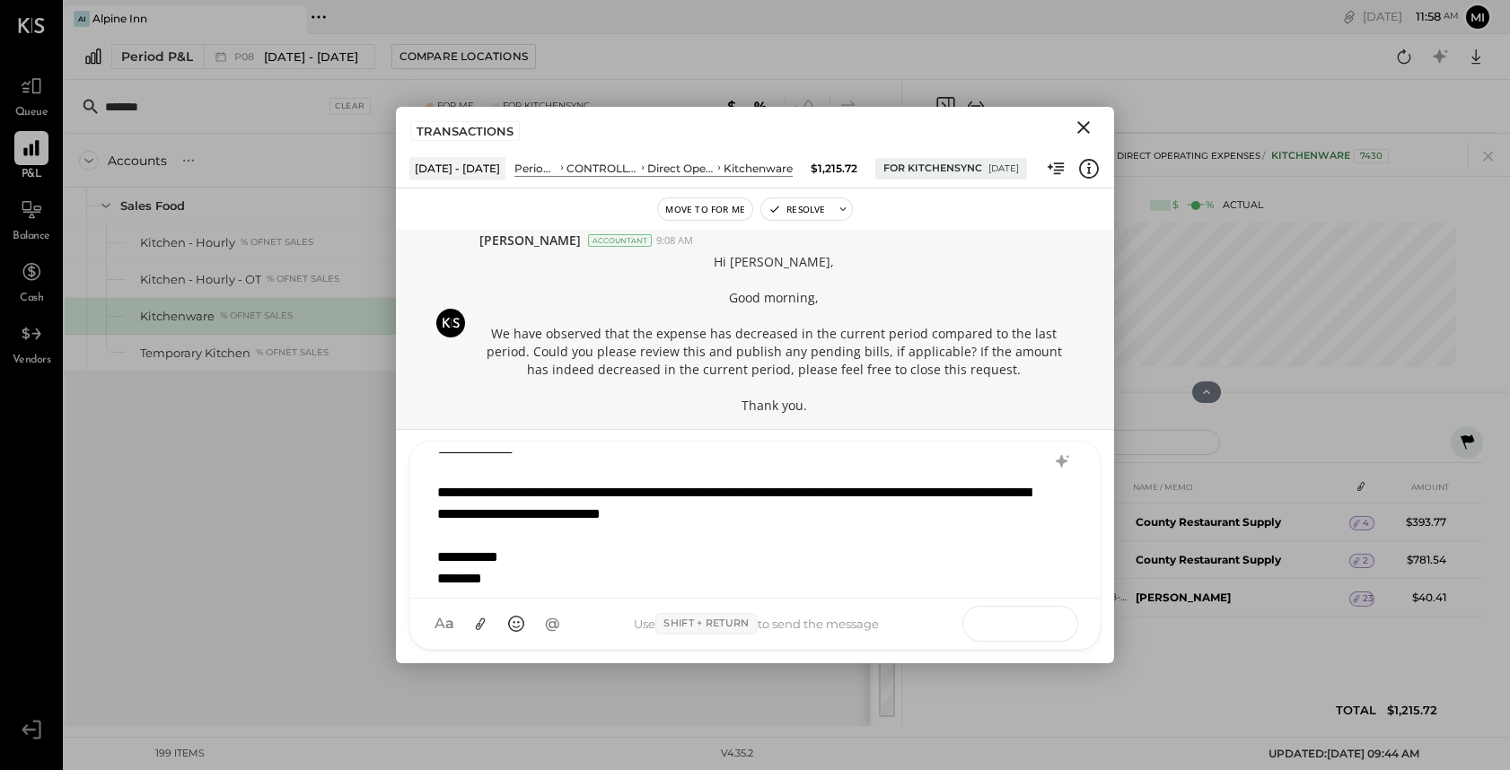
click at [1044, 626] on icon at bounding box center [1040, 623] width 18 height 18
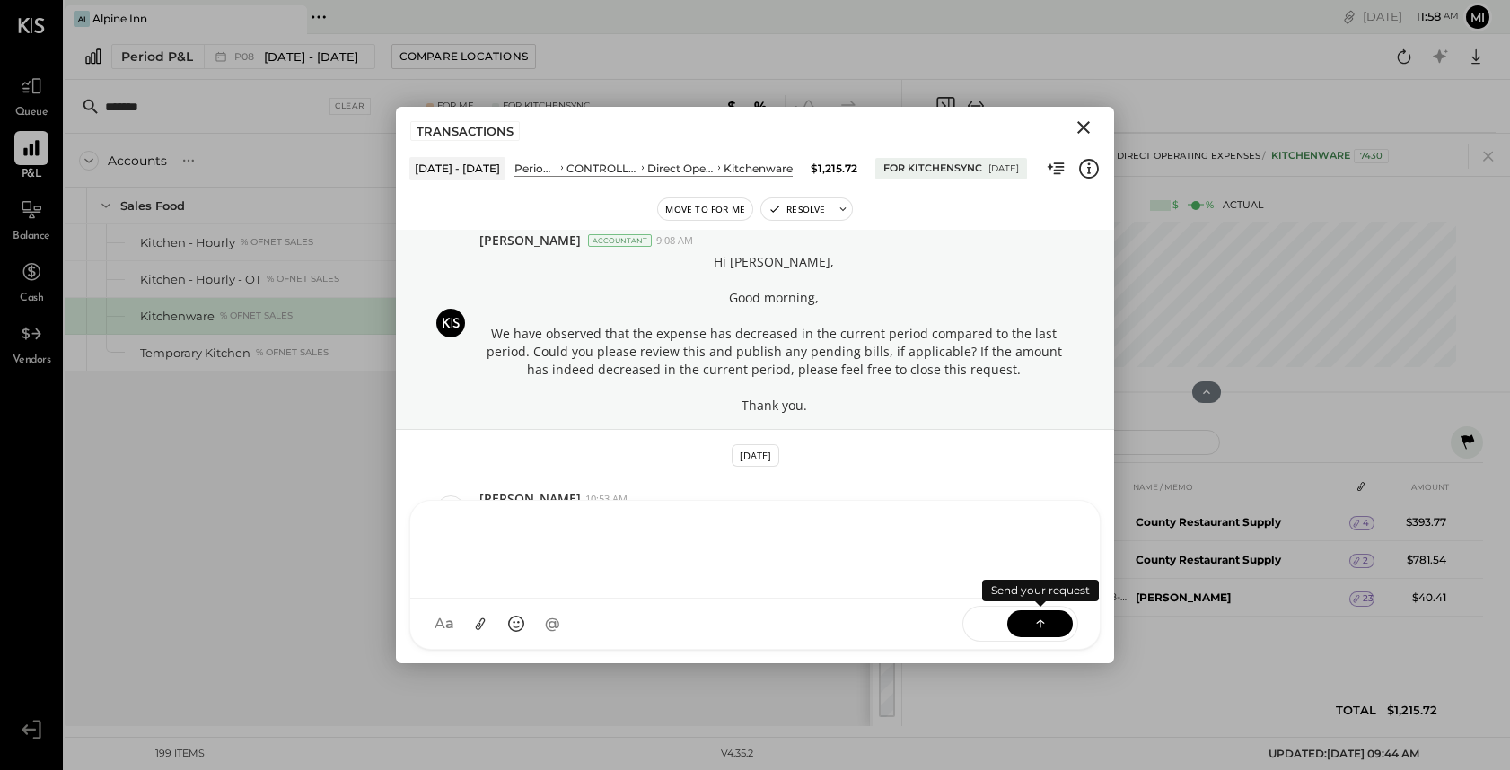
scroll to position [263, 0]
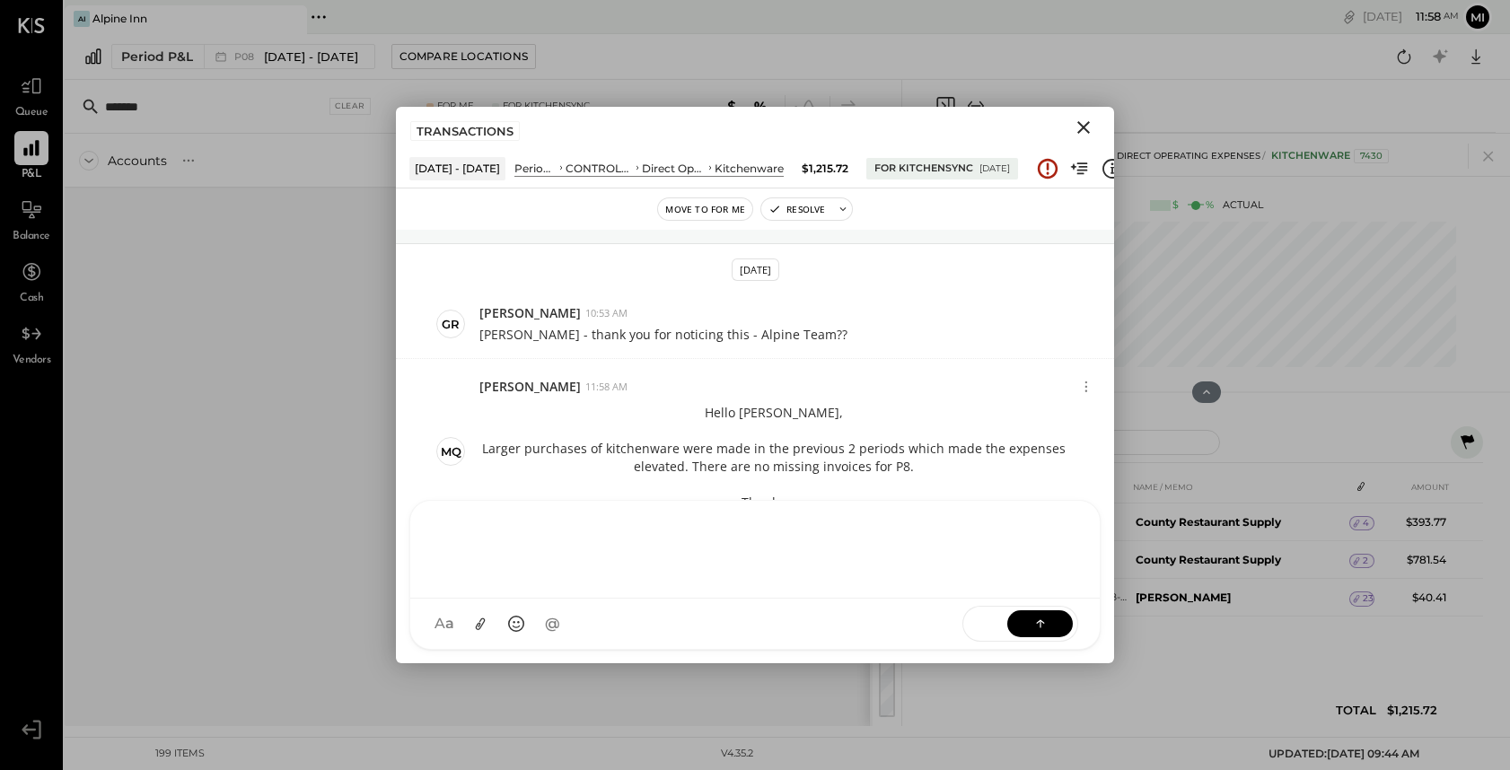
click at [1083, 127] on icon "Close" at bounding box center [1083, 127] width 13 height 13
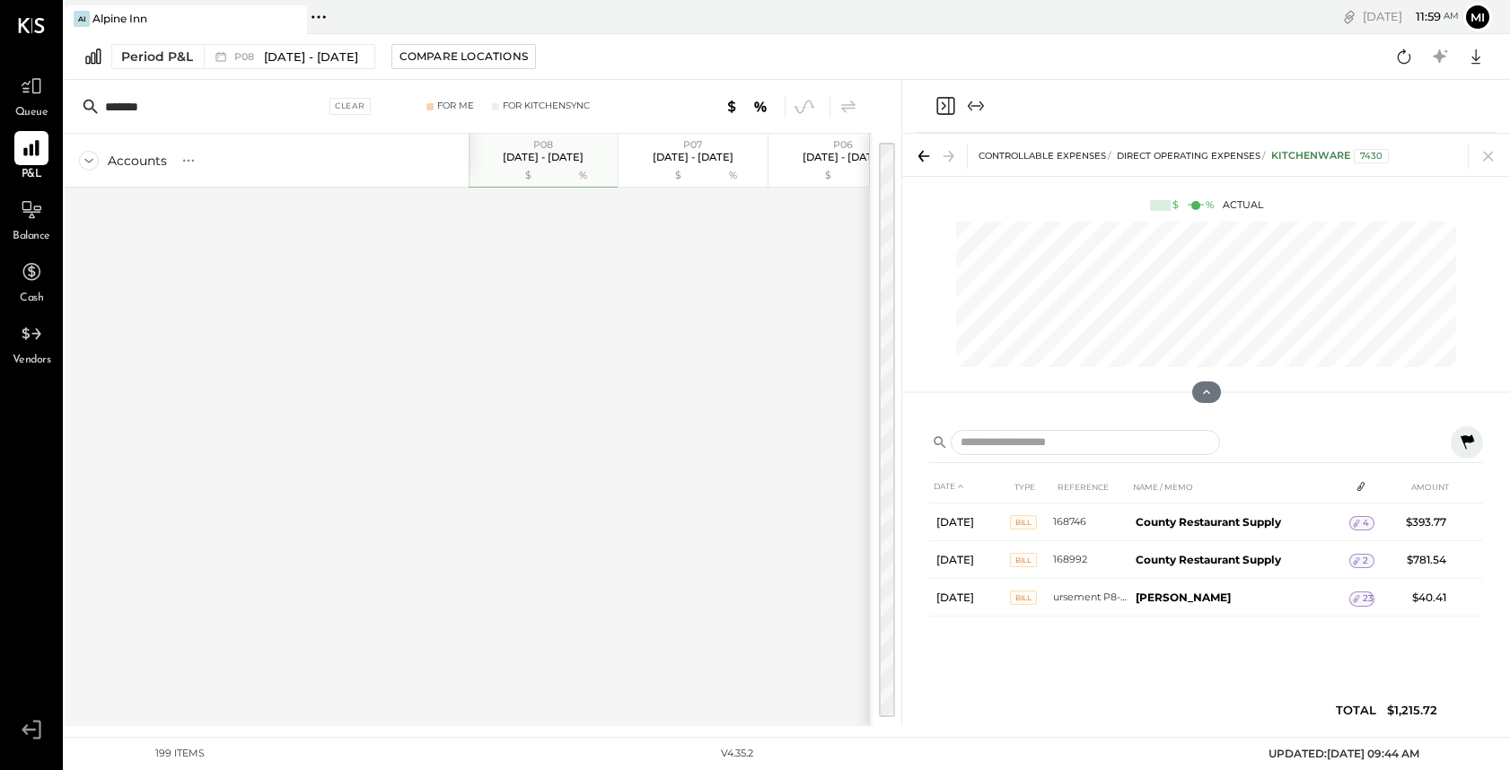
drag, startPoint x: 166, startPoint y: 104, endPoint x: 89, endPoint y: 104, distance: 77.2
click at [89, 104] on div "******* Clear" at bounding box center [230, 106] width 306 height 27
type input "****"
click at [360, 101] on div "Clear" at bounding box center [349, 106] width 41 height 17
click at [969, 102] on icon "Expand panel (e)" at bounding box center [976, 106] width 22 height 22
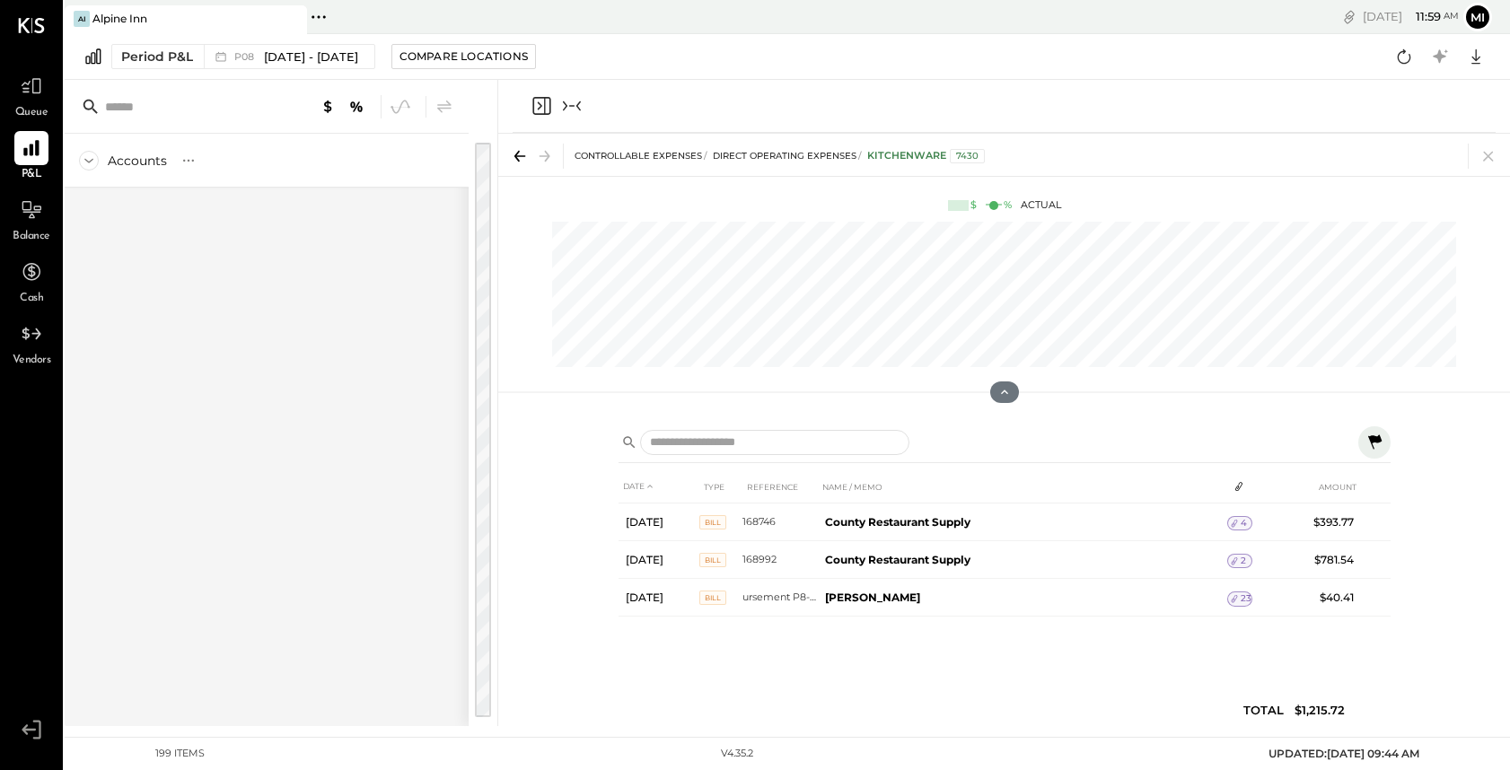
click at [577, 104] on icon "Collapse panel (e)" at bounding box center [578, 106] width 4 height 10
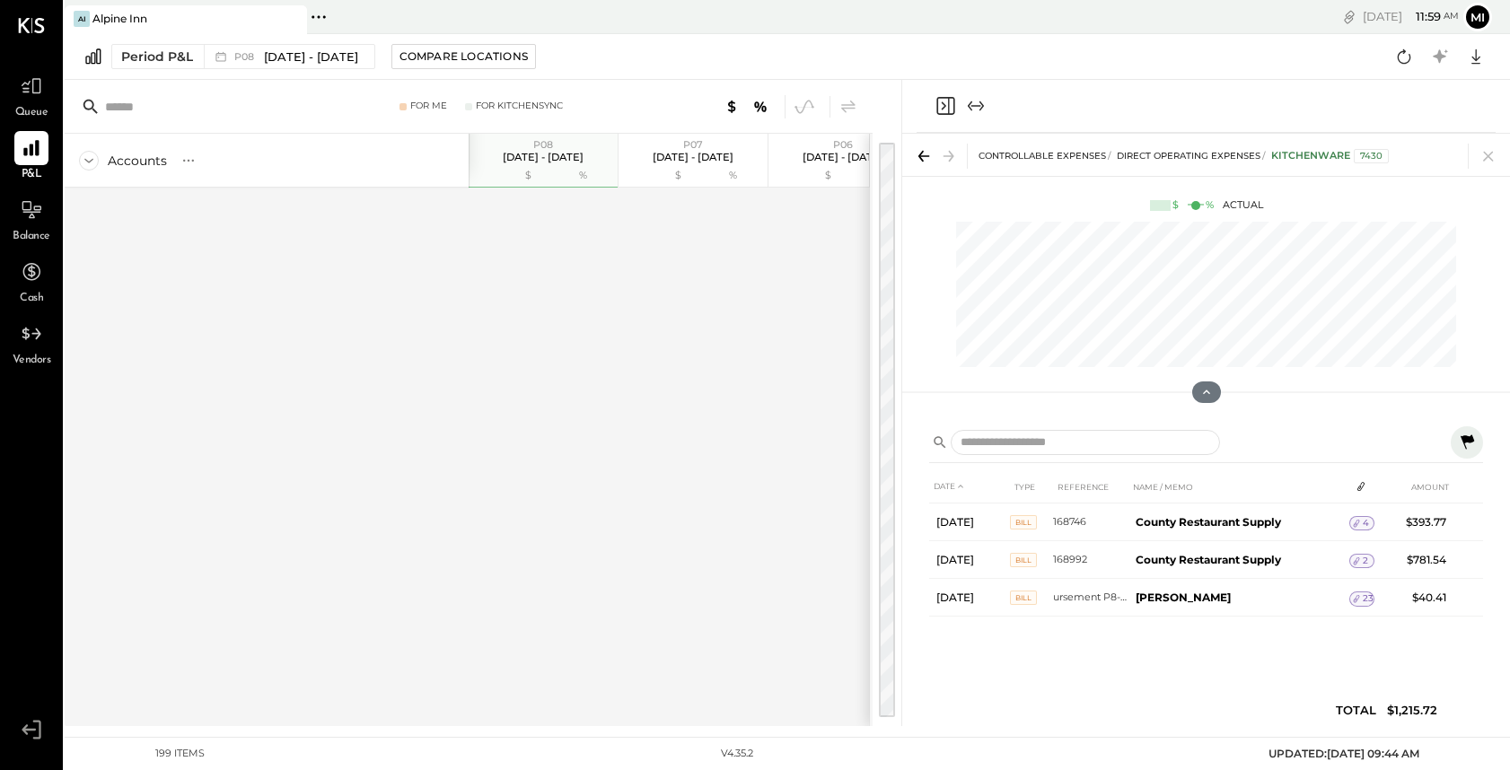
click at [976, 109] on icon "Expand panel (e)" at bounding box center [976, 106] width 22 height 22
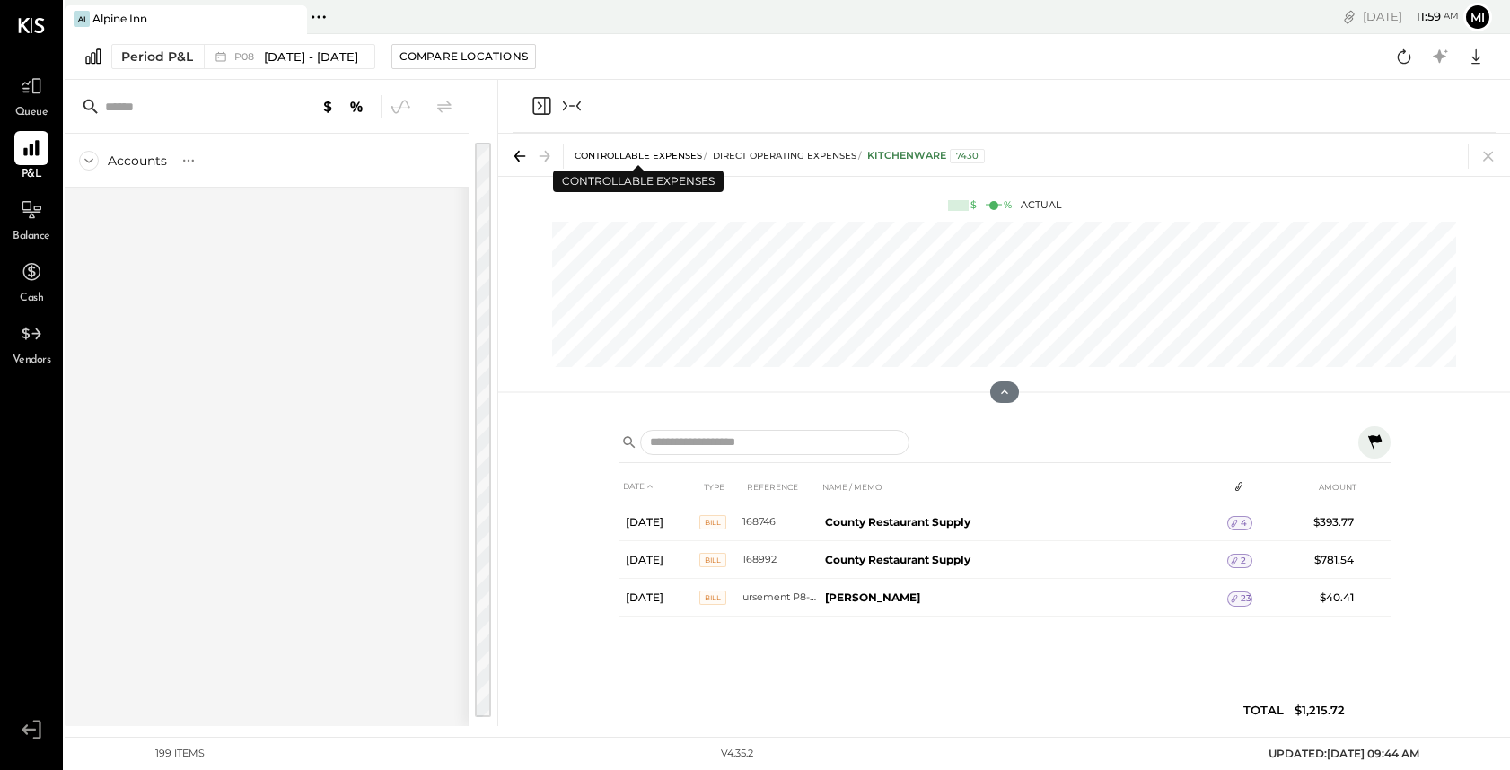
click at [641, 153] on span "CONTROLLABLE EXPENSES" at bounding box center [637, 156] width 127 height 12
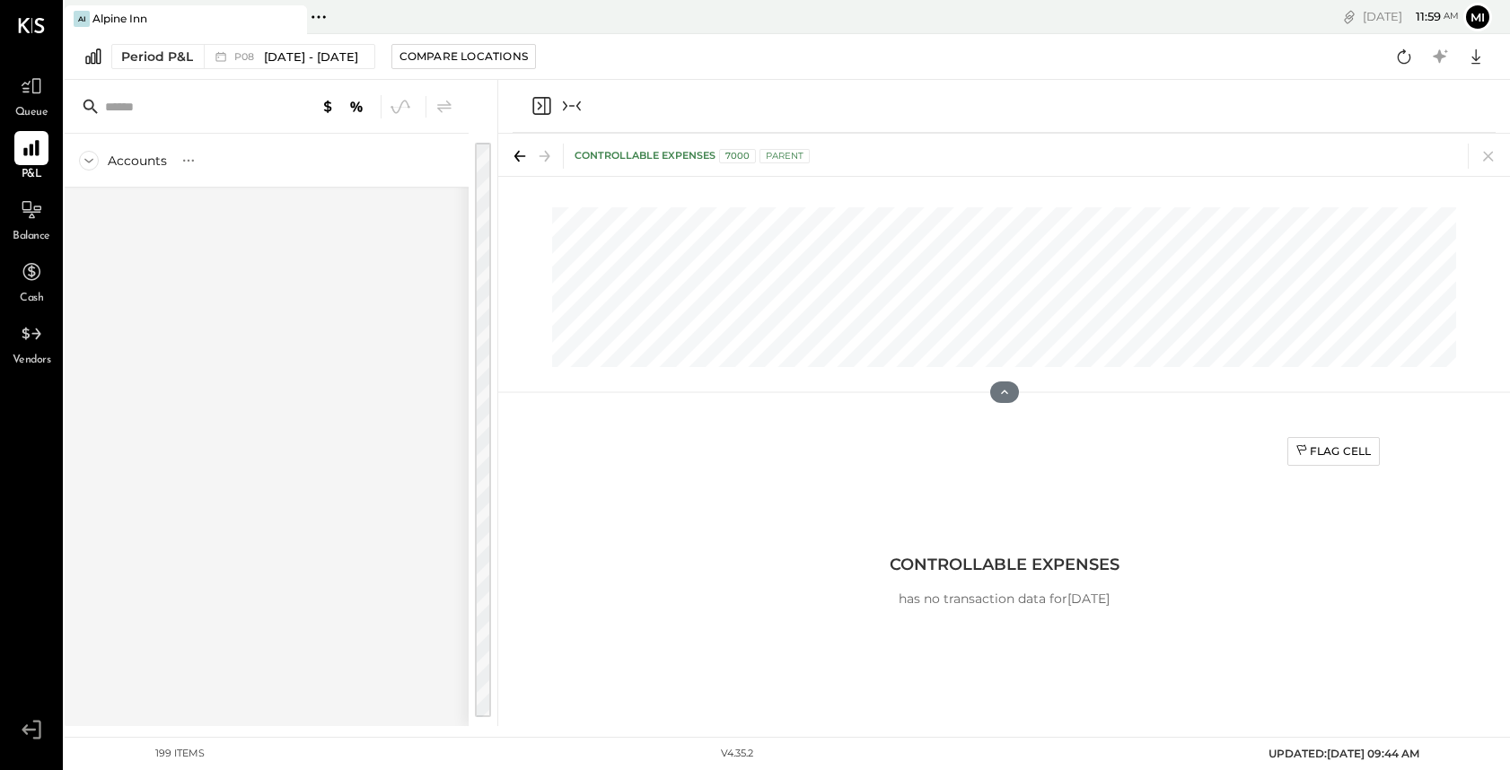
click at [516, 158] on icon at bounding box center [516, 156] width 5 height 11
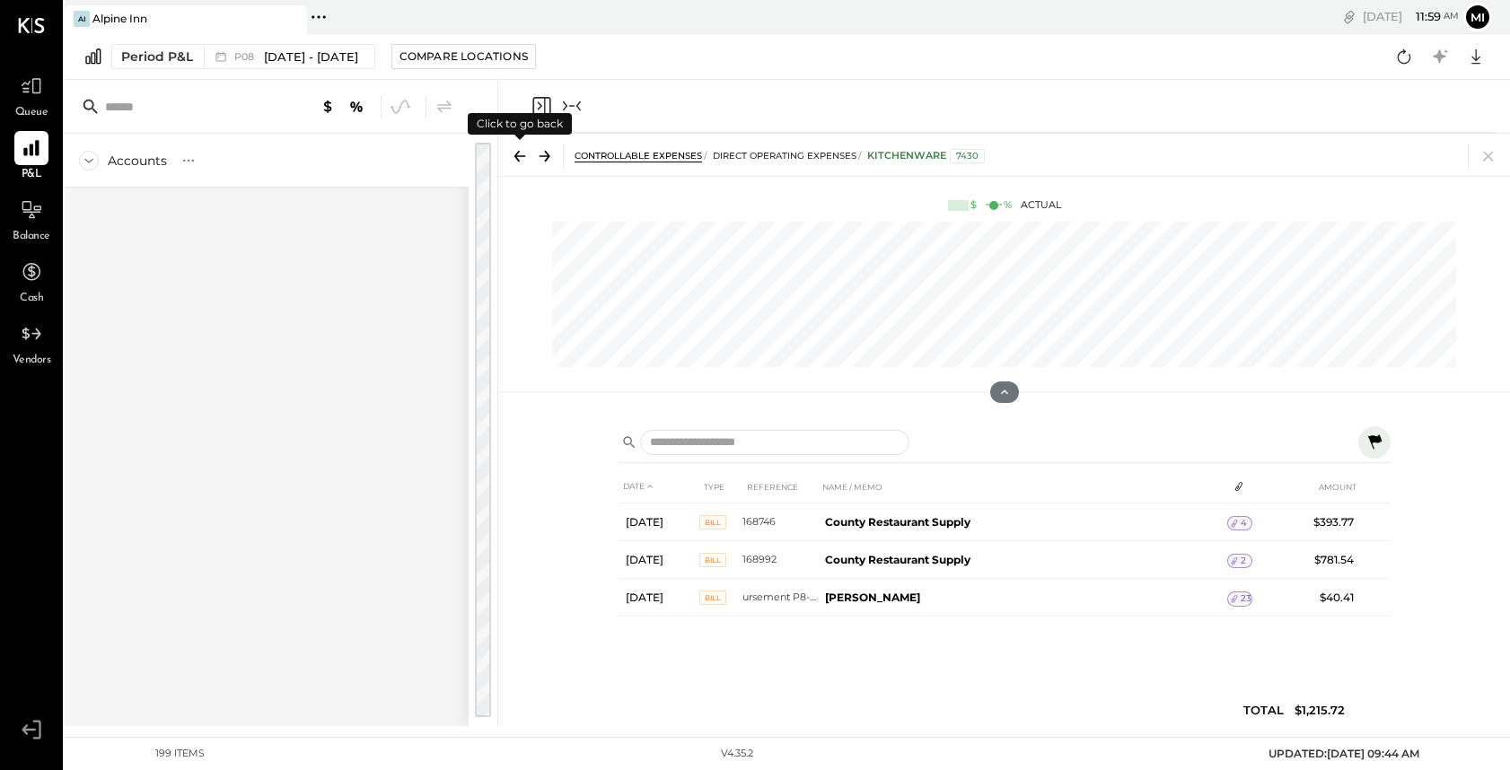
click at [516, 158] on icon at bounding box center [516, 156] width 5 height 11
click at [478, 191] on div at bounding box center [483, 430] width 16 height 574
click at [480, 192] on div at bounding box center [483, 430] width 16 height 574
click at [564, 109] on icon "Collapse panel (e)" at bounding box center [572, 106] width 22 height 22
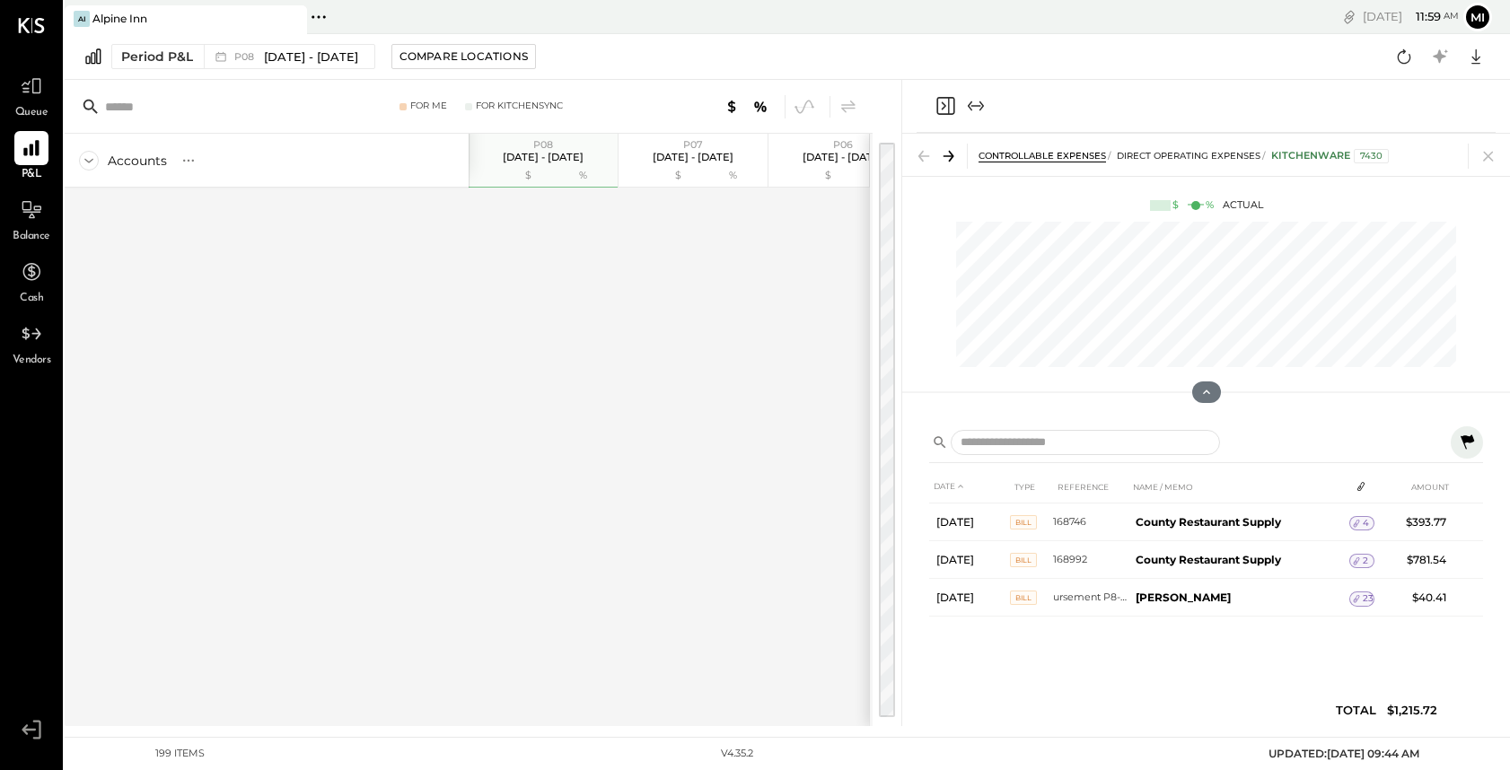
click at [177, 102] on input "text" at bounding box center [224, 107] width 238 height 32
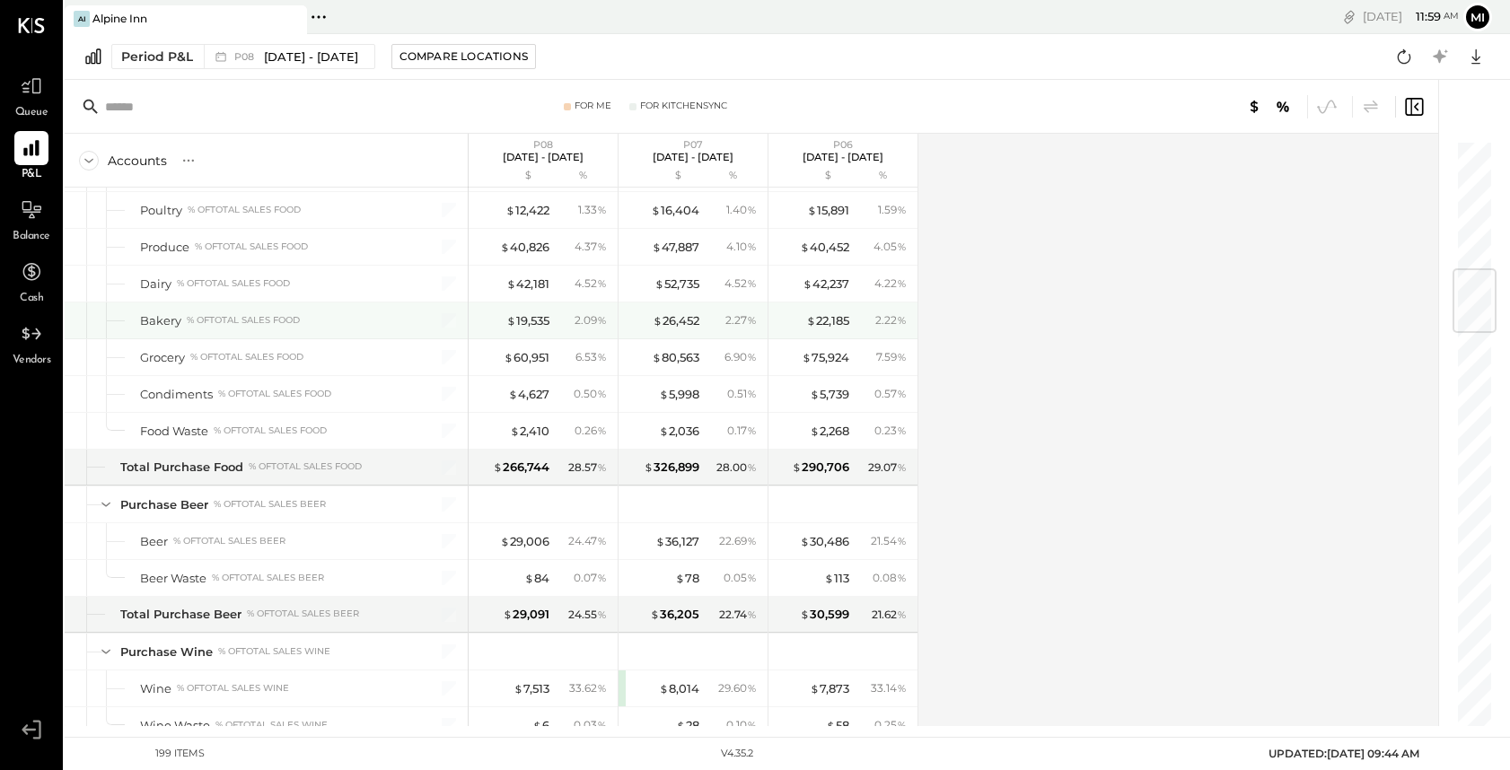
scroll to position [1101, 0]
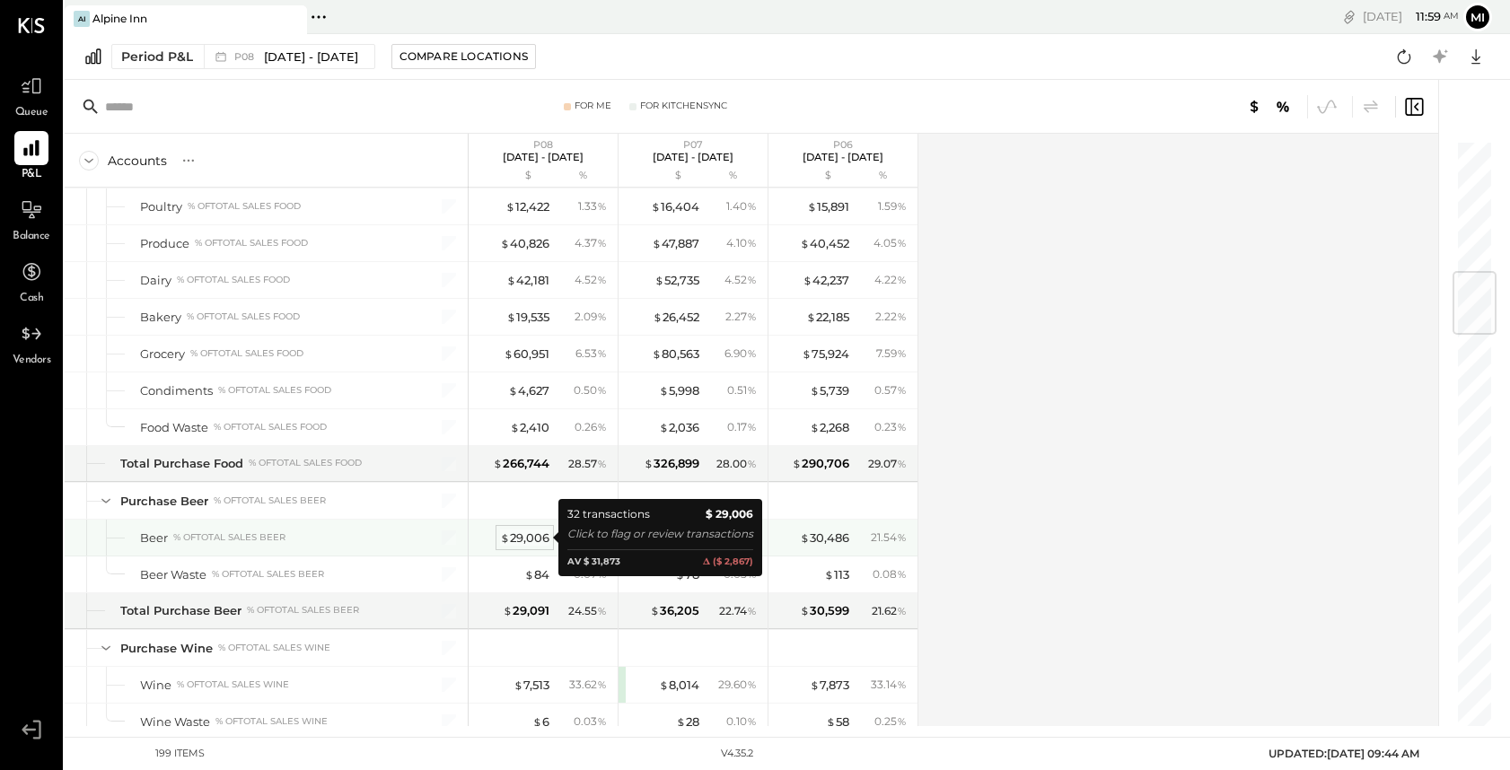
click at [522, 534] on div "$ 29,006" at bounding box center [524, 537] width 49 height 17
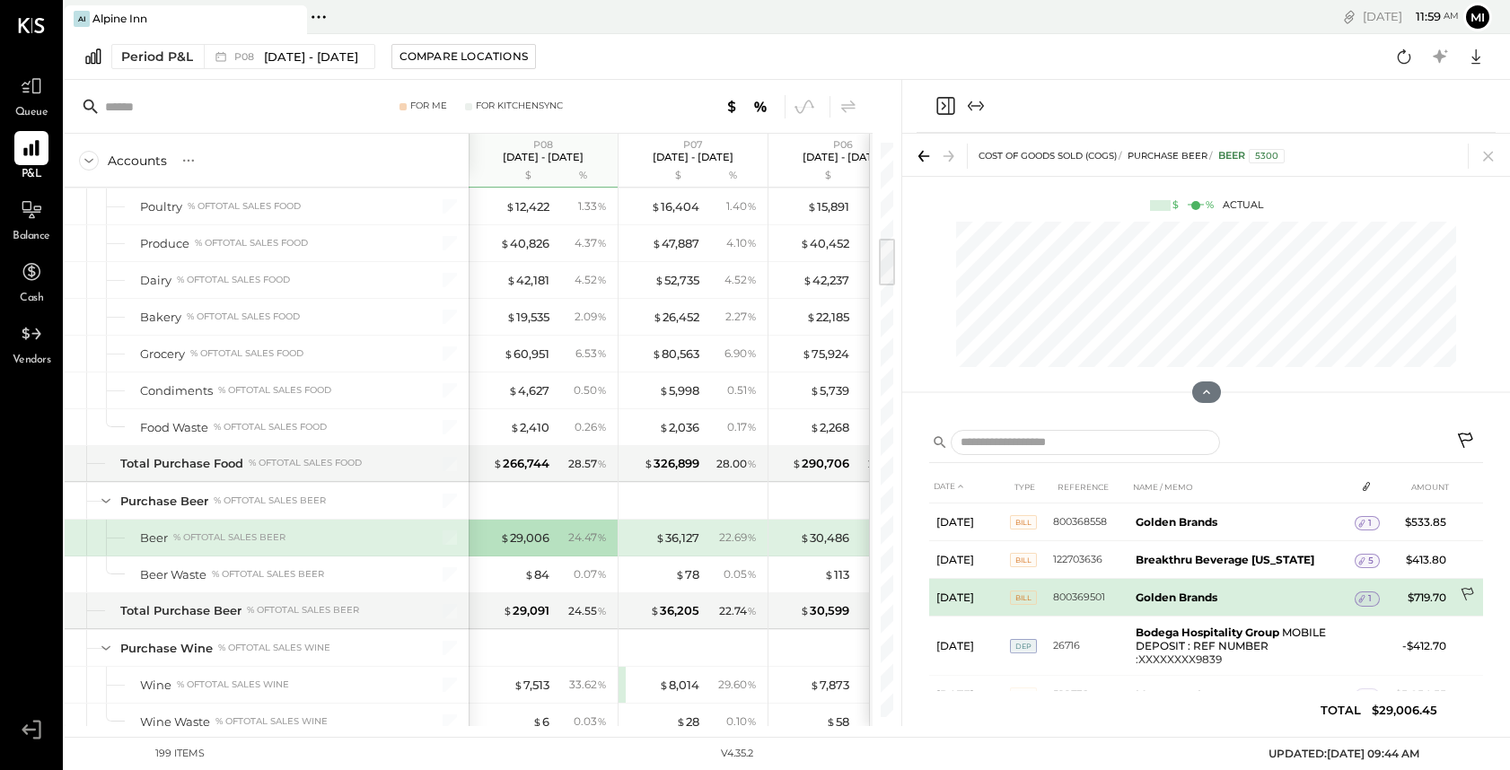
click at [1468, 592] on icon at bounding box center [1468, 596] width 18 height 18
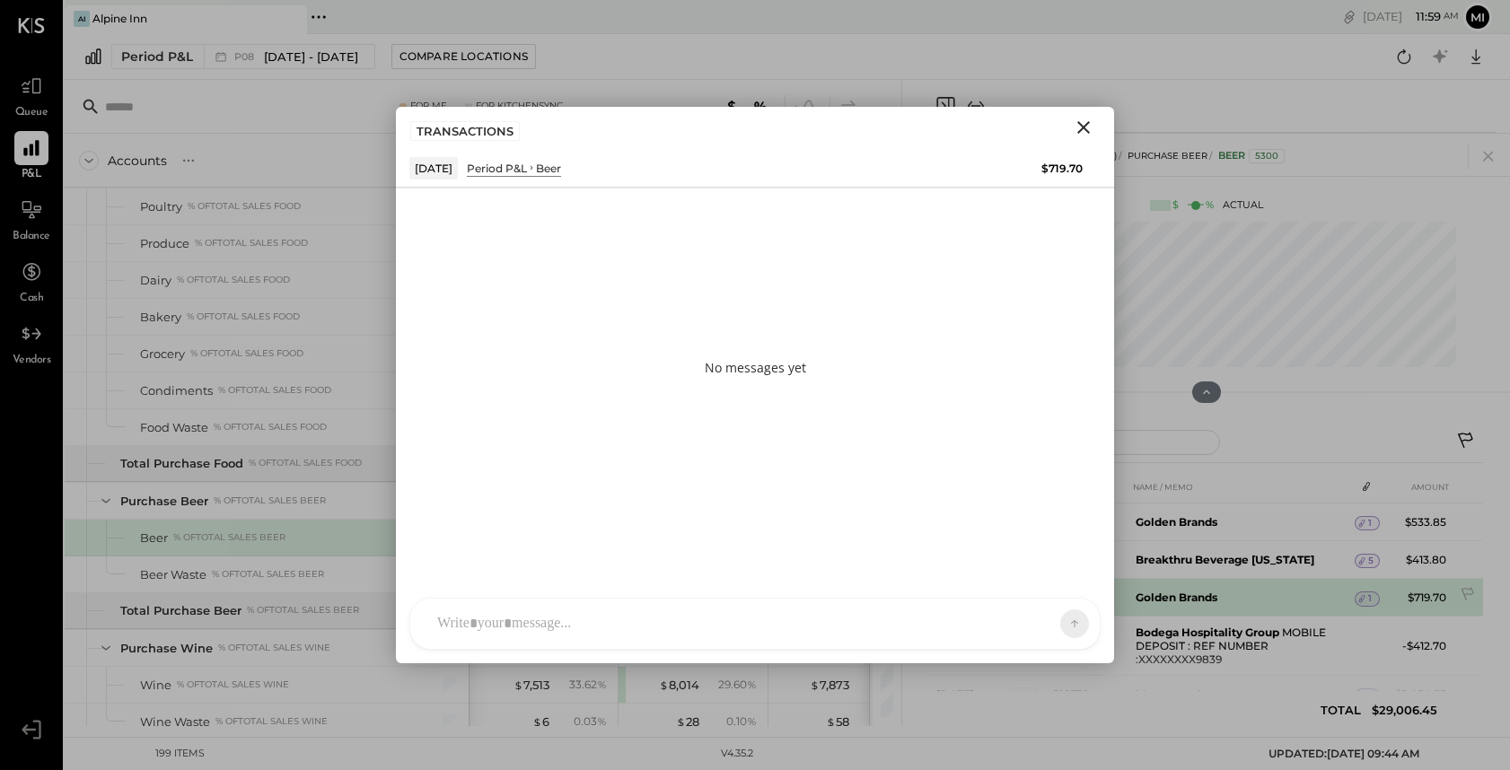
click at [1355, 599] on icon at bounding box center [1361, 598] width 13 height 13
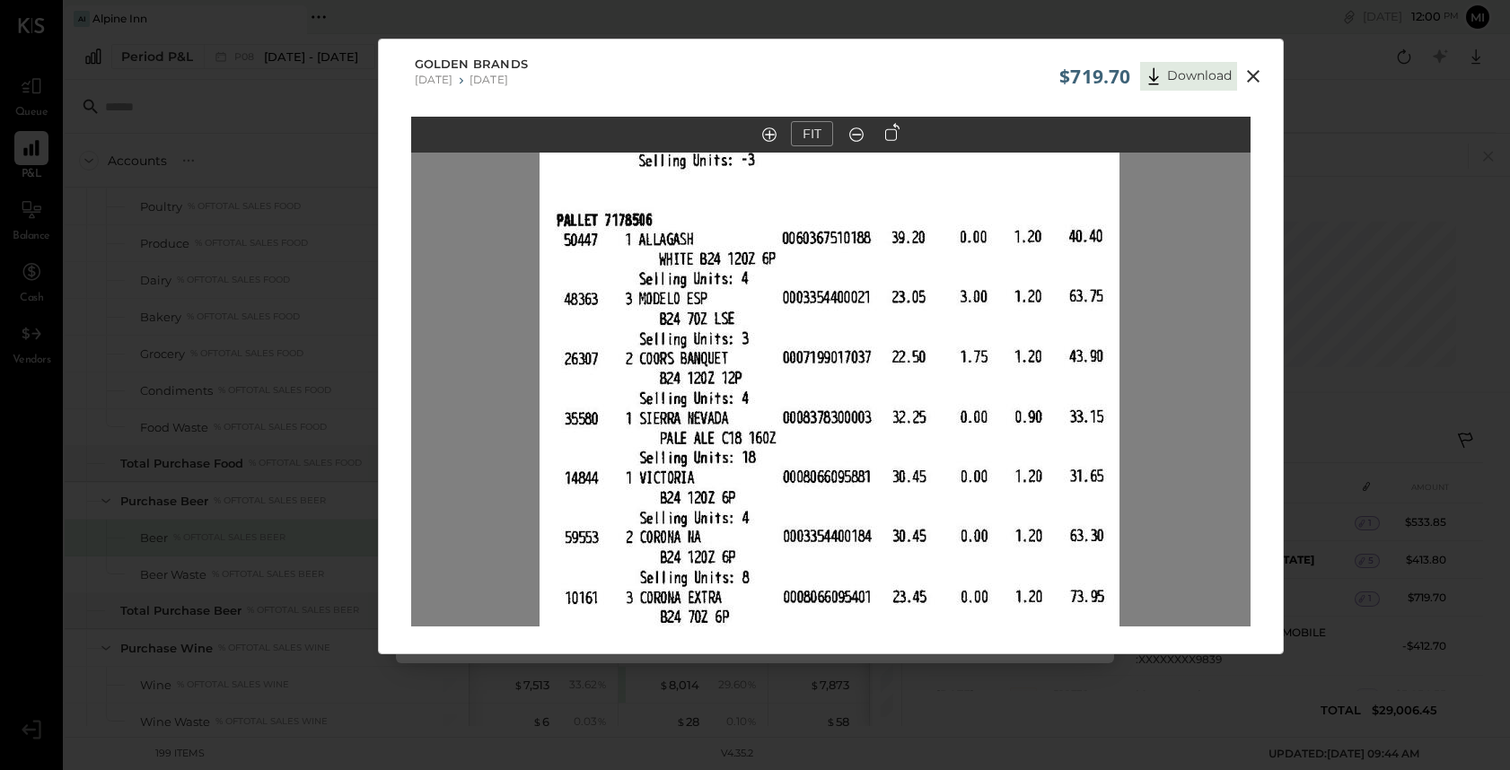
click at [1248, 73] on icon at bounding box center [1253, 76] width 13 height 13
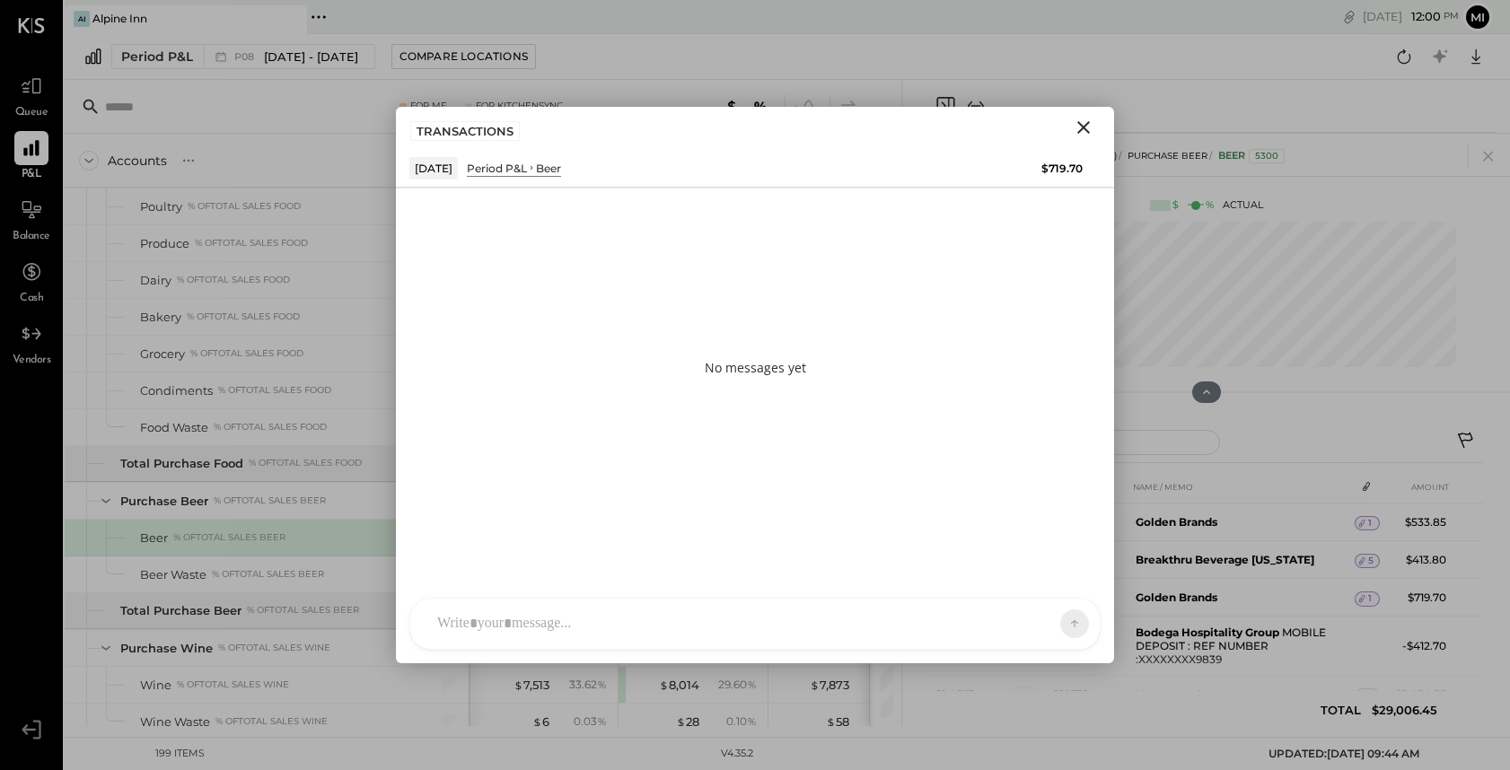
click at [535, 621] on div at bounding box center [754, 624] width 689 height 50
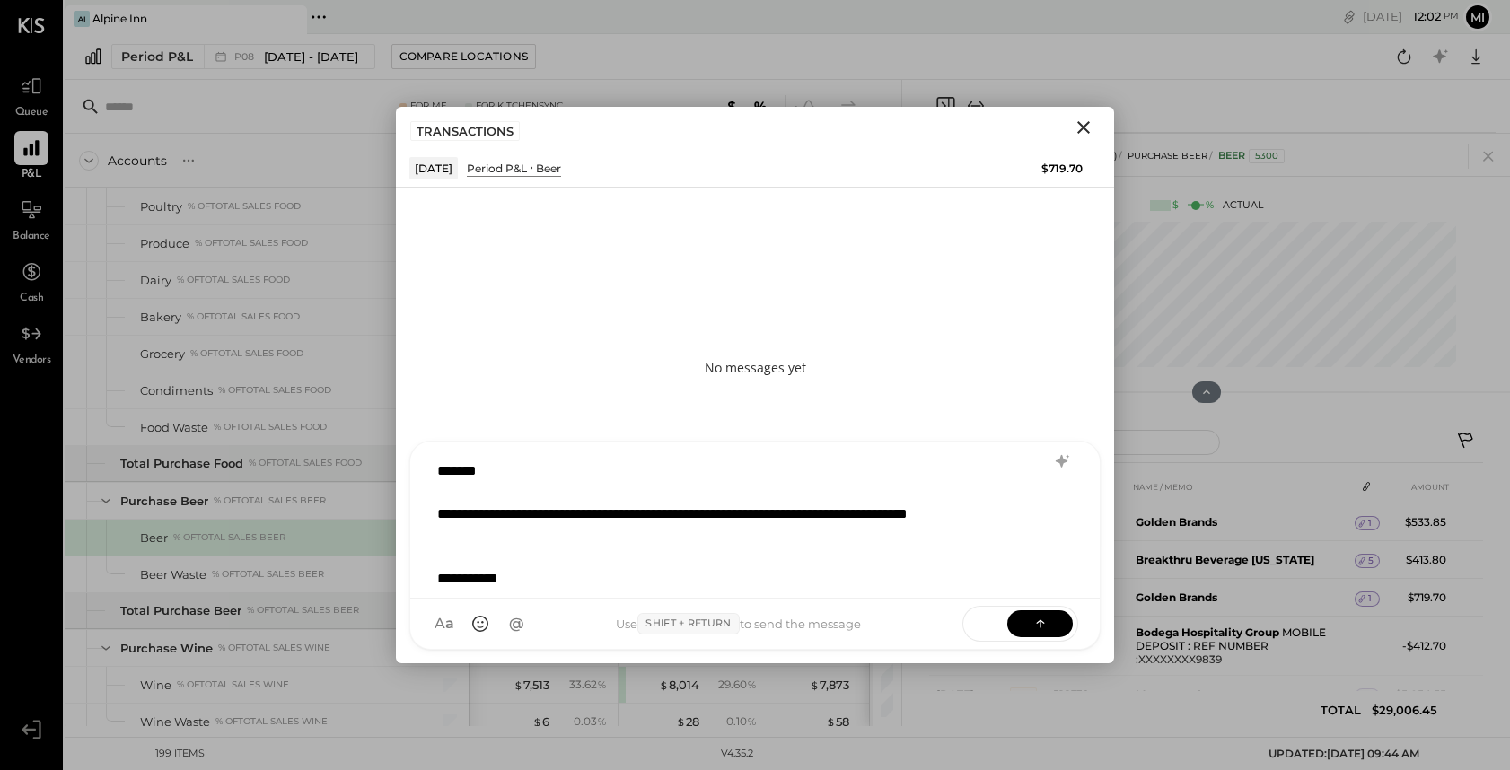
scroll to position [22, 0]
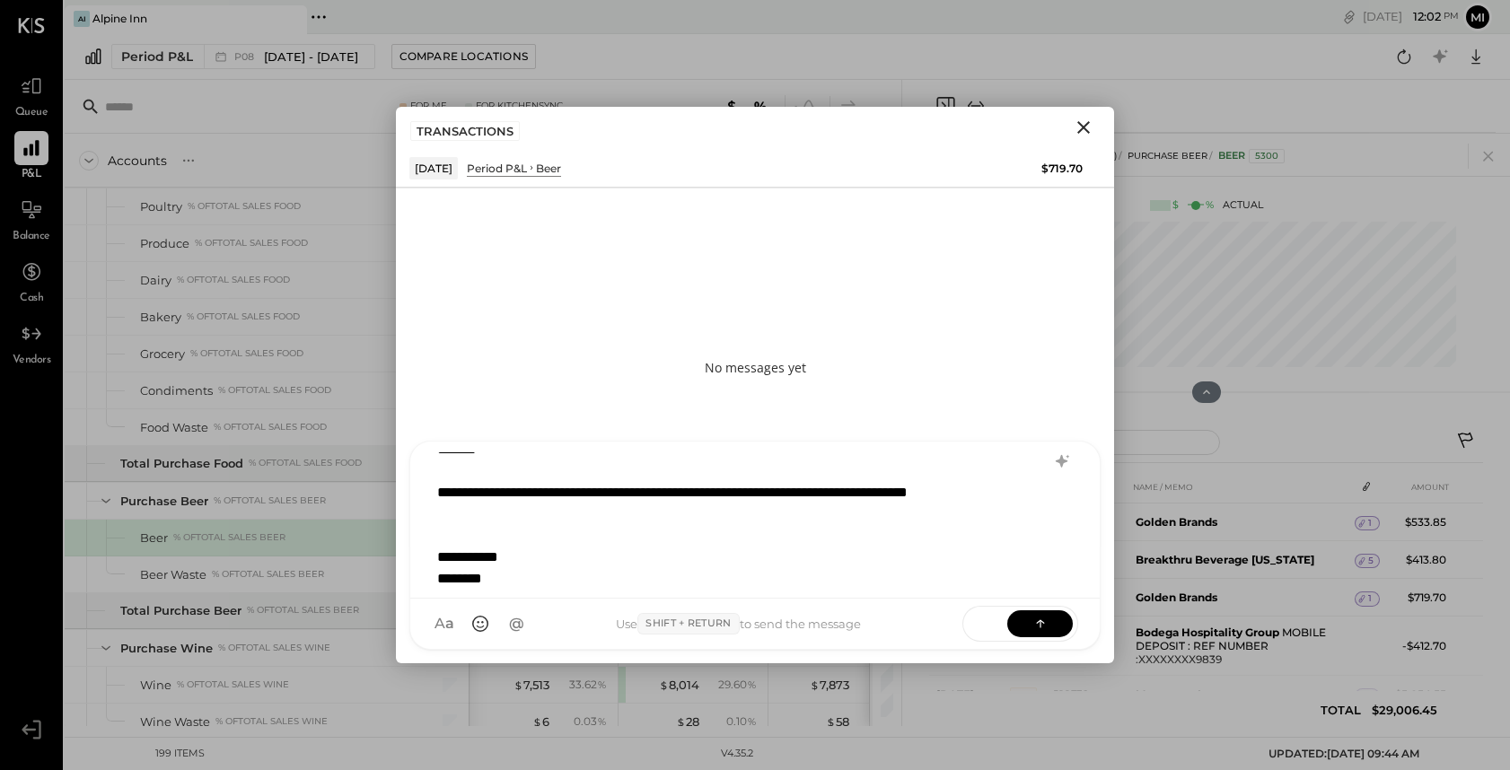
click at [979, 492] on div "**********" at bounding box center [731, 503] width 589 height 43
click at [793, 544] on div at bounding box center [731, 536] width 589 height 22
click at [783, 559] on div "**********" at bounding box center [731, 558] width 589 height 22
click at [1036, 628] on icon at bounding box center [1040, 623] width 18 height 18
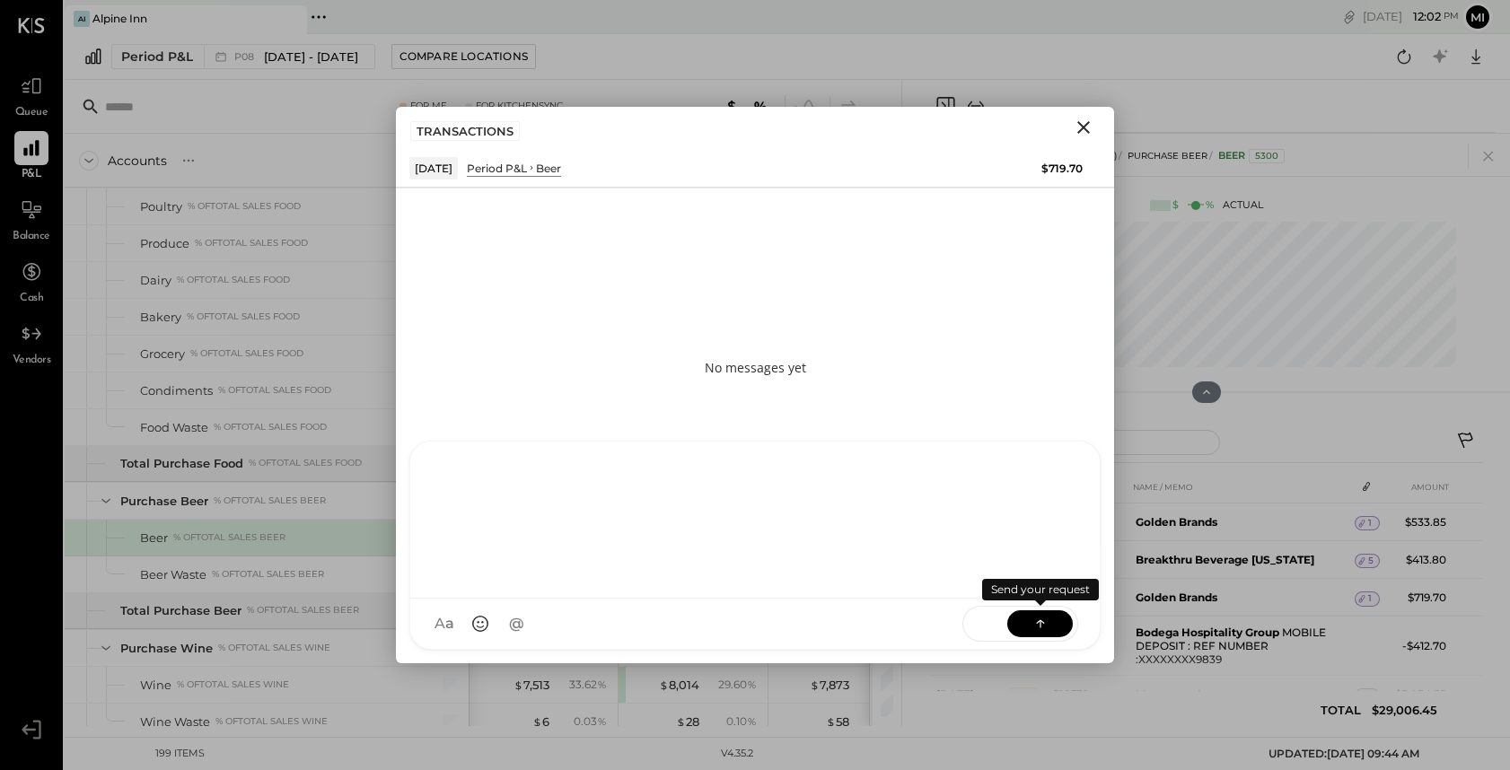
scroll to position [0, 0]
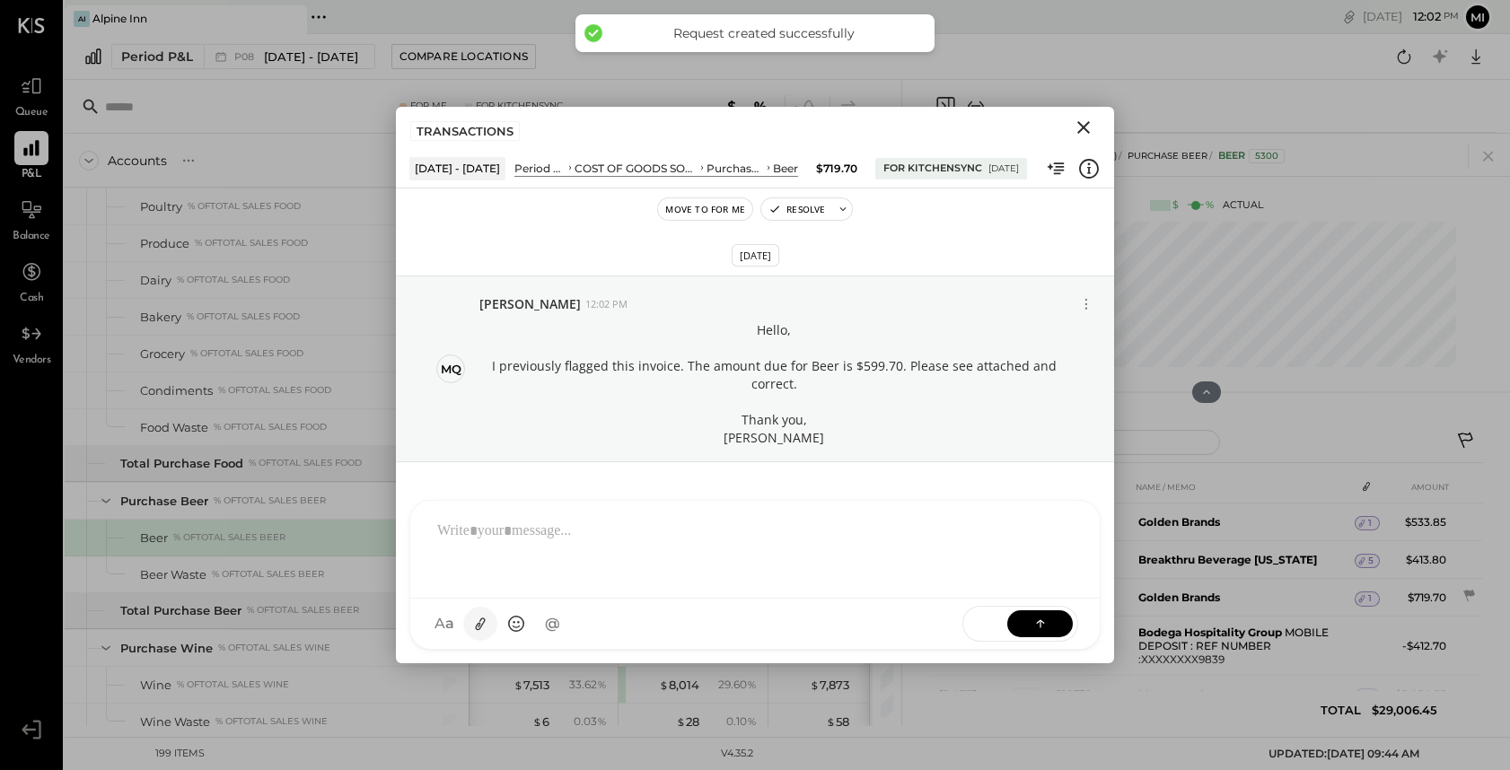
click at [480, 625] on icon at bounding box center [481, 623] width 10 height 13
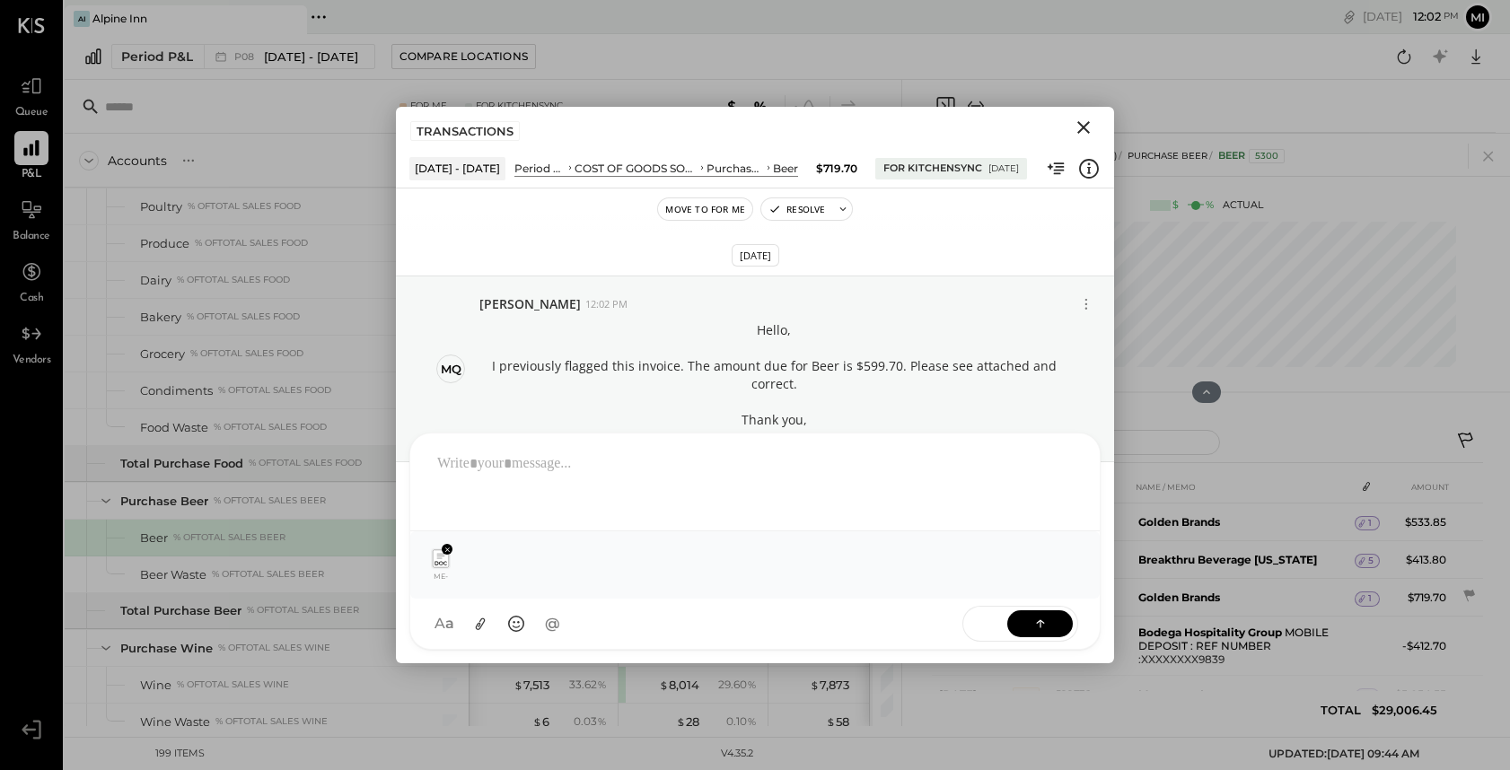
click at [1042, 620] on icon at bounding box center [1040, 624] width 18 height 18
click at [1035, 630] on icon at bounding box center [1040, 624] width 18 height 18
click at [702, 482] on div at bounding box center [754, 480] width 653 height 72
click at [1044, 619] on icon at bounding box center [1040, 624] width 18 height 18
click at [569, 451] on div at bounding box center [754, 480] width 653 height 72
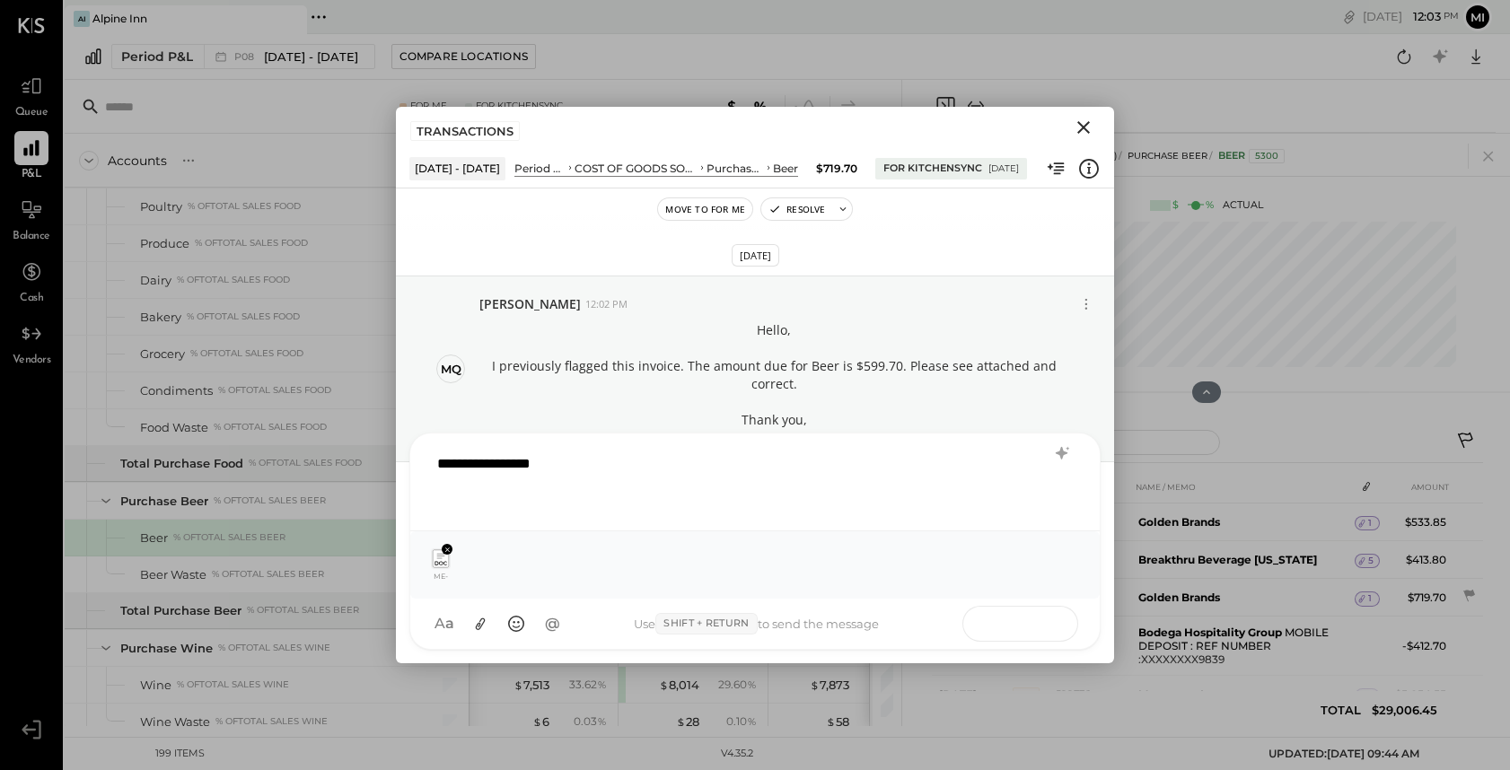
click at [1046, 627] on icon at bounding box center [1040, 623] width 18 height 18
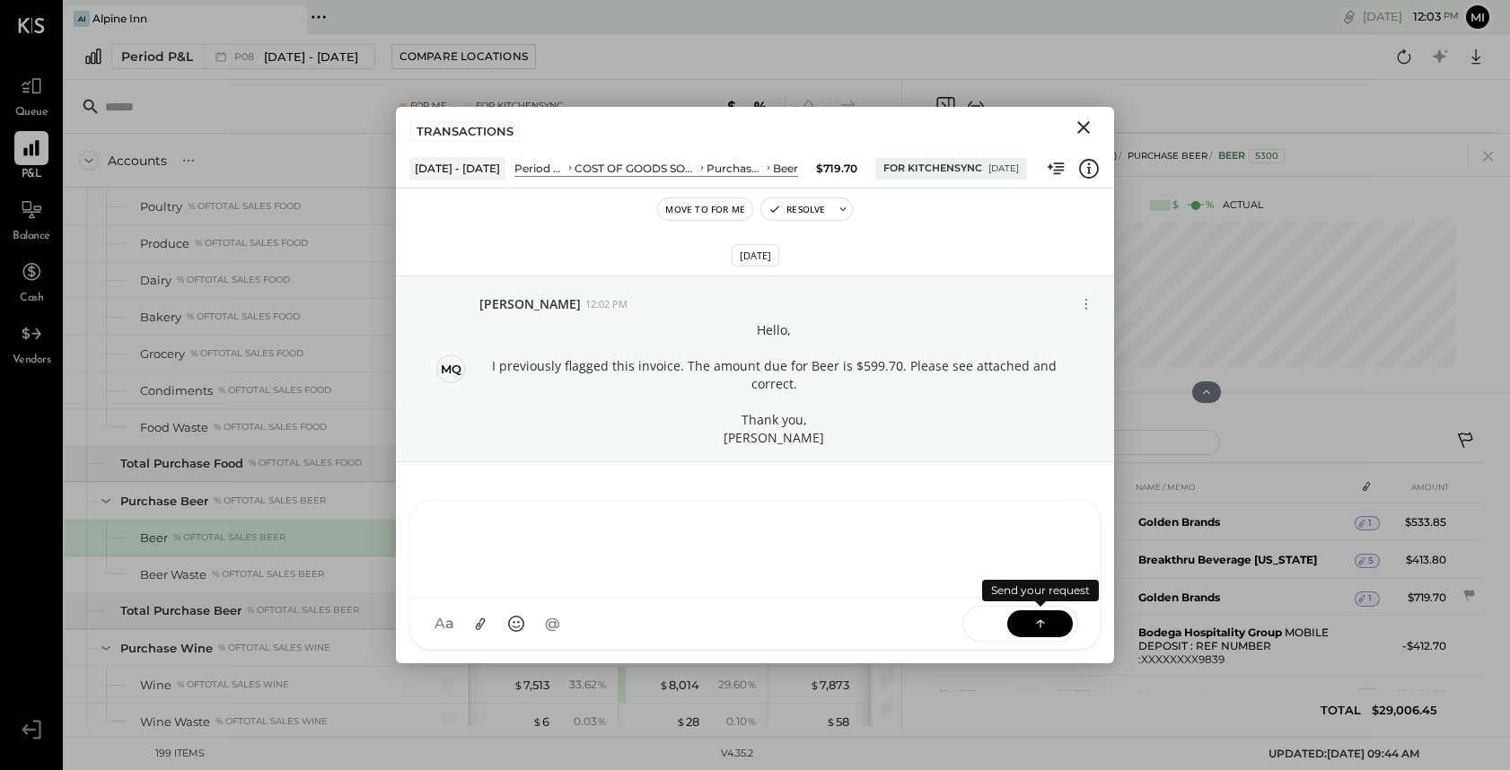
scroll to position [39, 0]
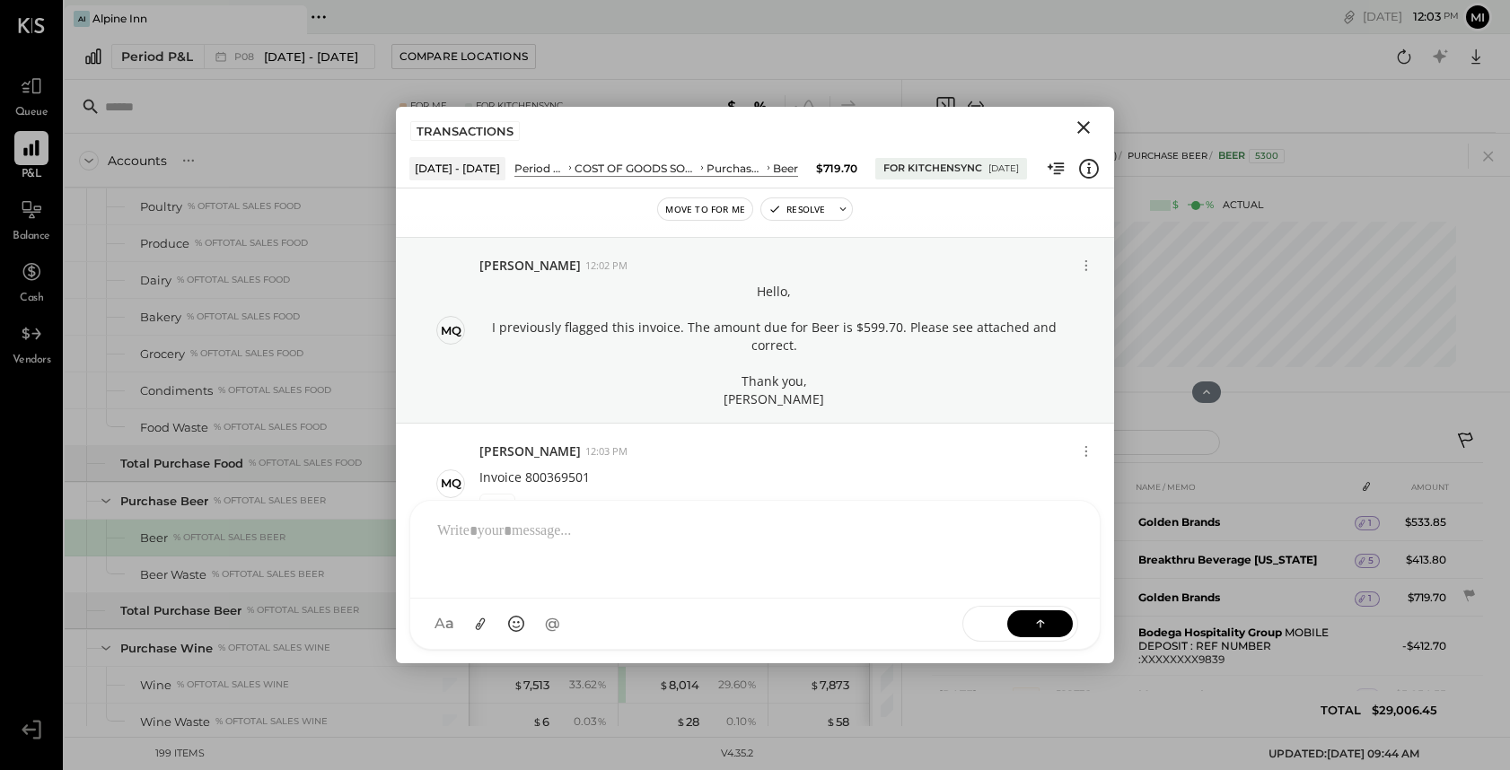
click at [1085, 125] on icon "Close" at bounding box center [1083, 127] width 13 height 13
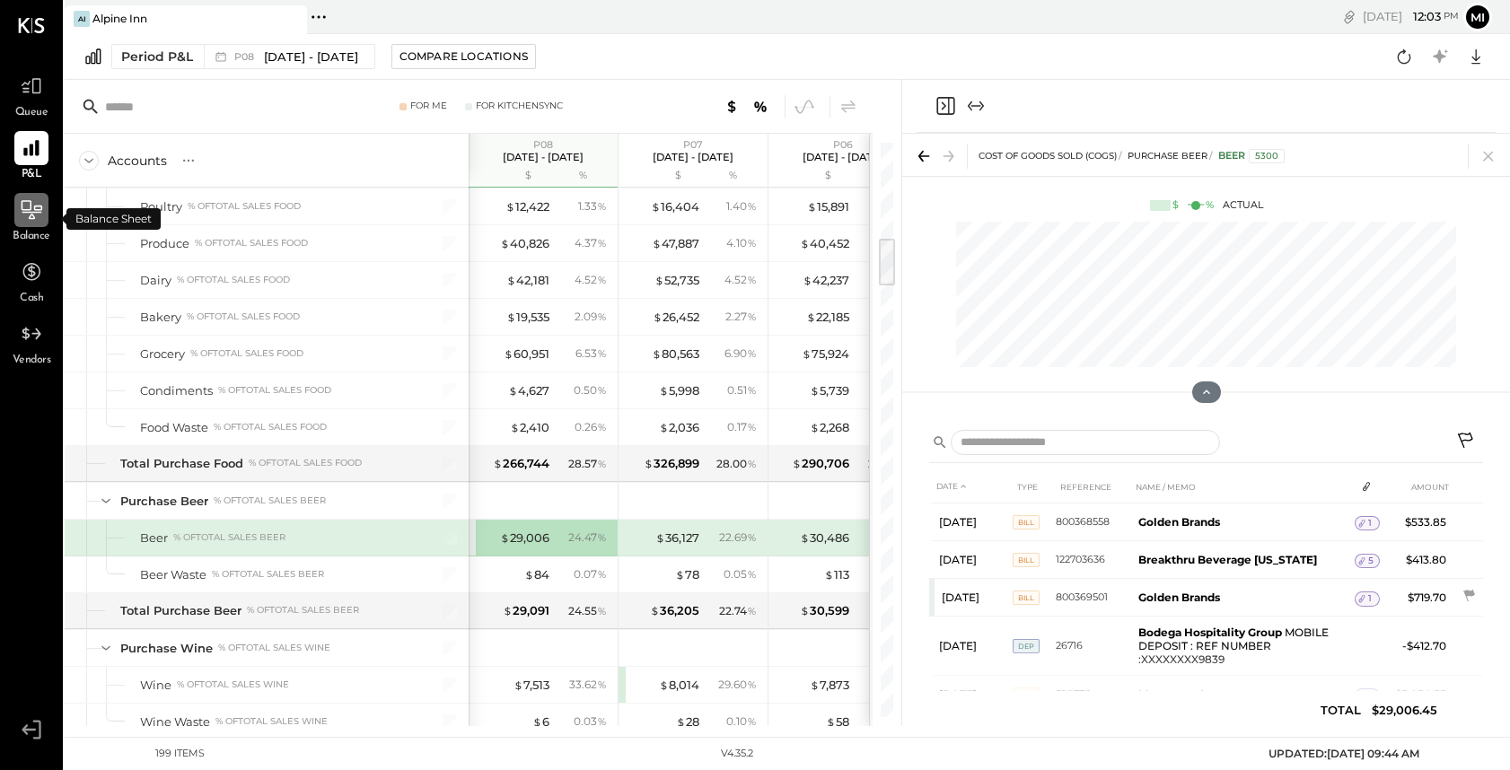
click at [24, 226] on div at bounding box center [31, 210] width 34 height 34
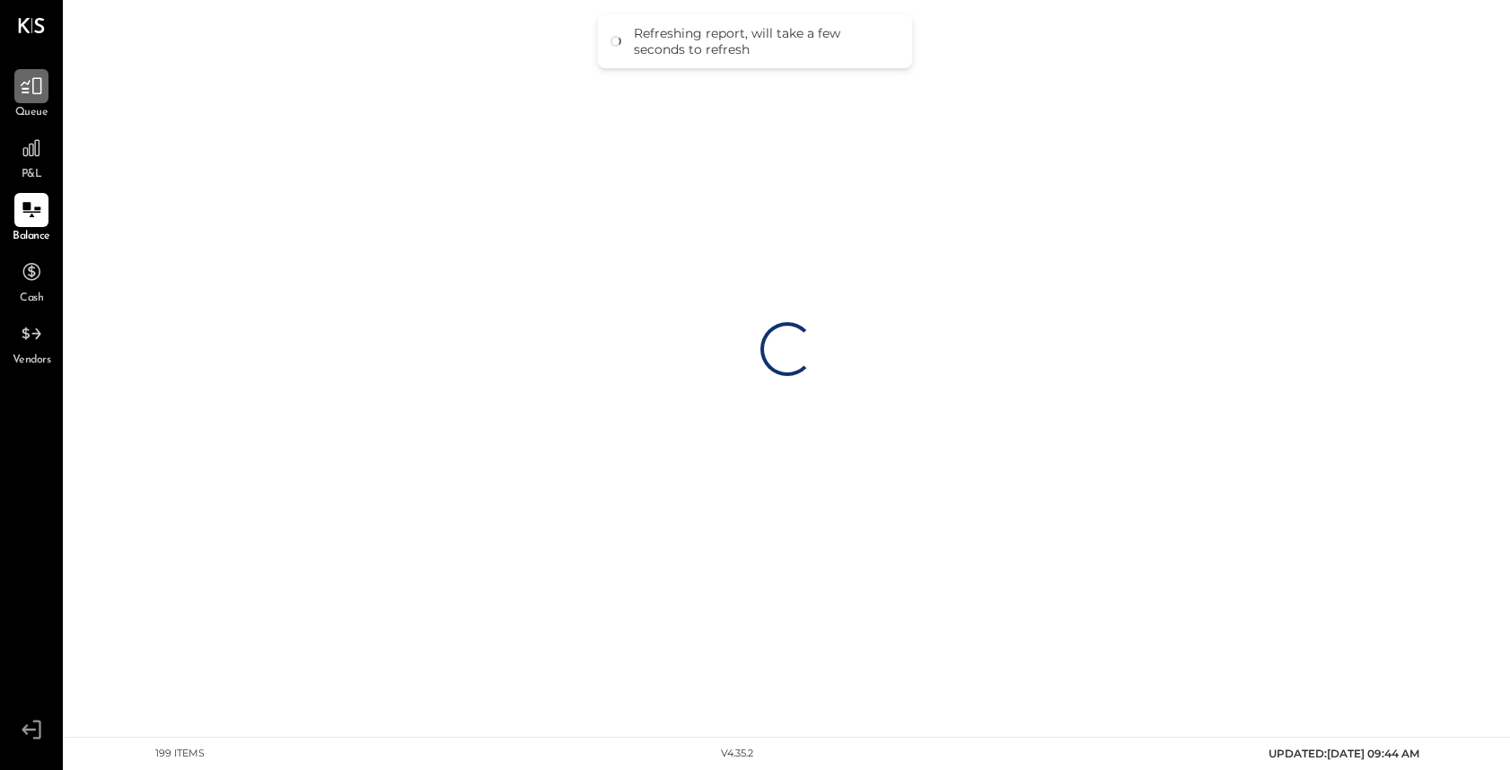
click at [31, 95] on icon at bounding box center [31, 85] width 23 height 23
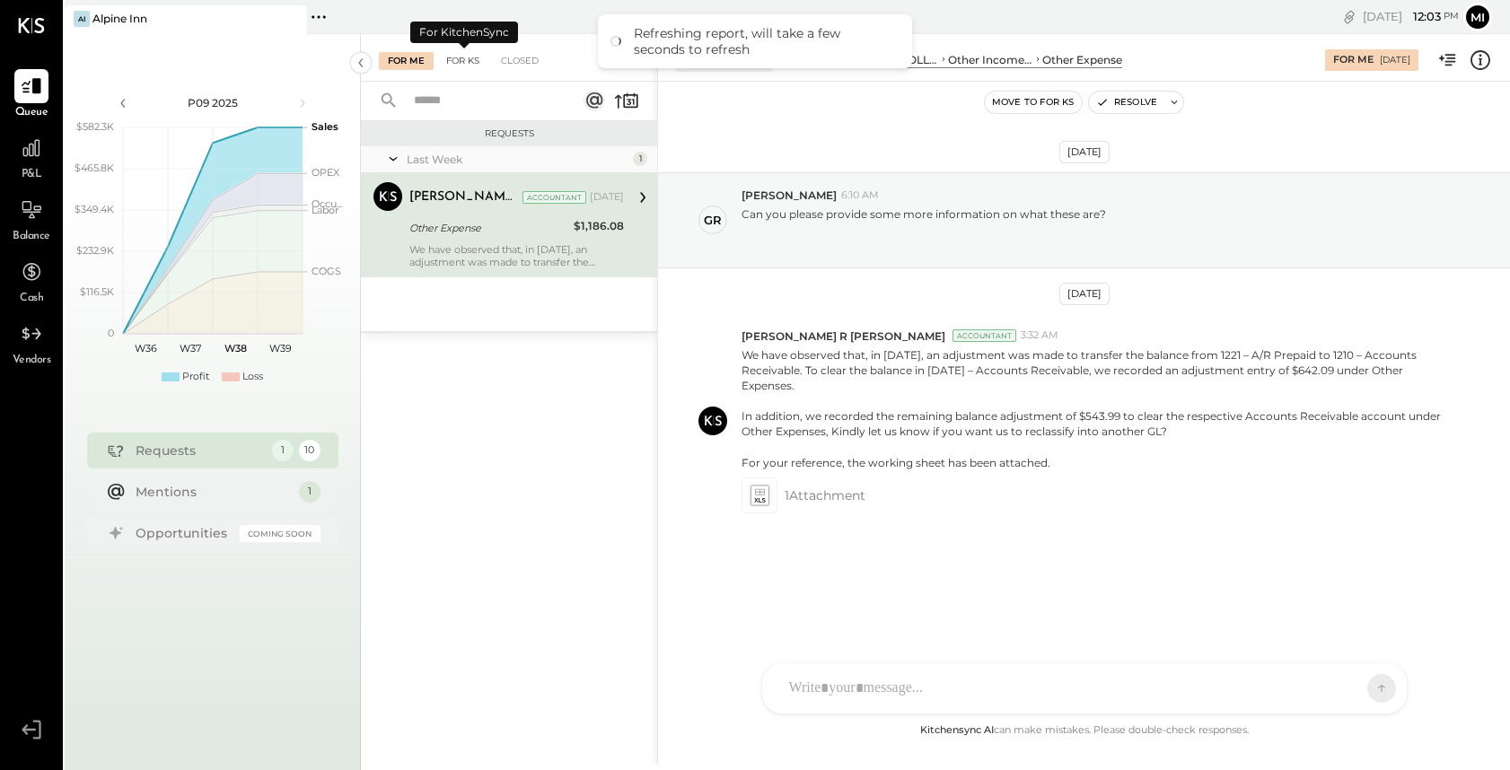
click at [456, 60] on div "For KS" at bounding box center [462, 61] width 51 height 18
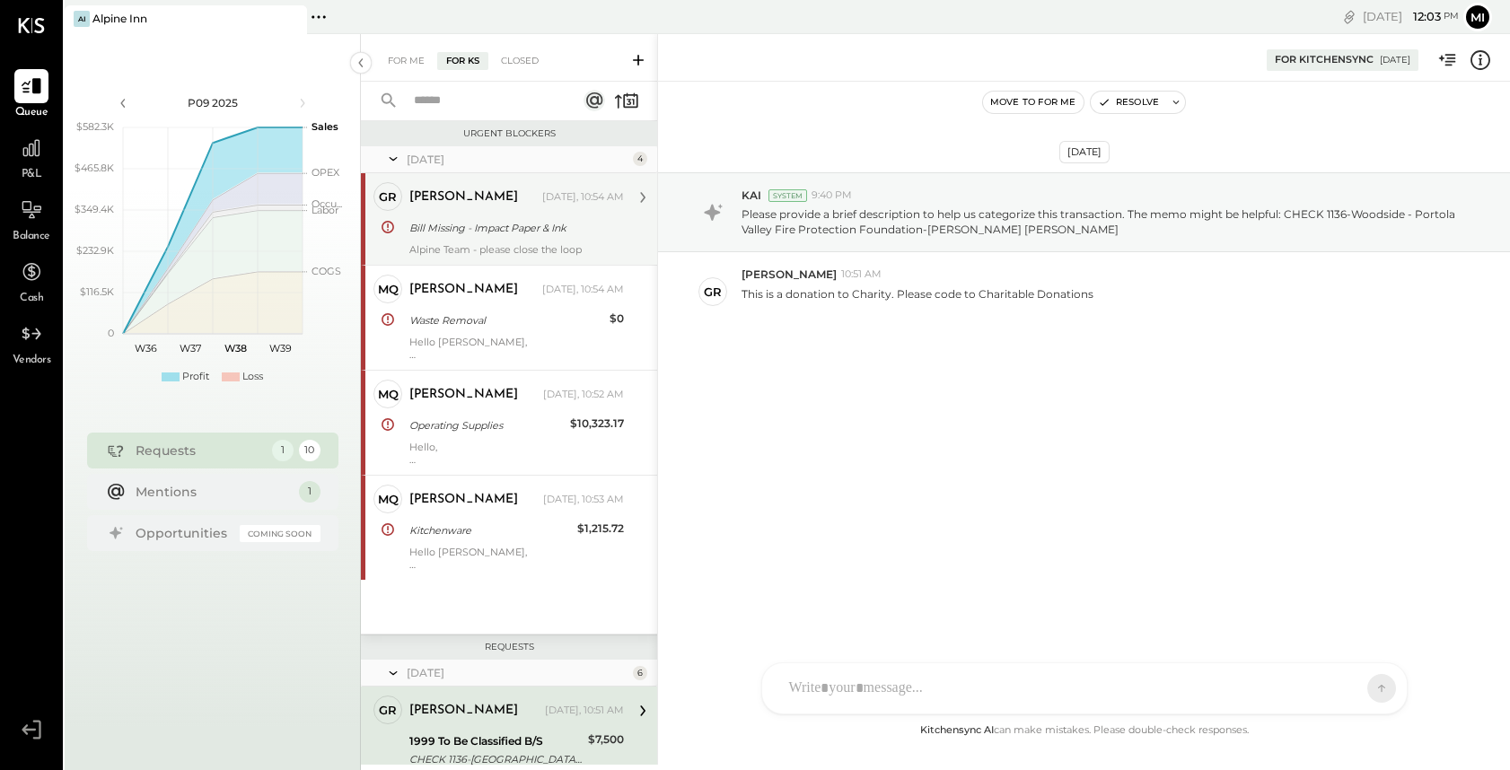
click at [501, 225] on div "Bill Missing - Impact Paper & Ink" at bounding box center [513, 228] width 209 height 18
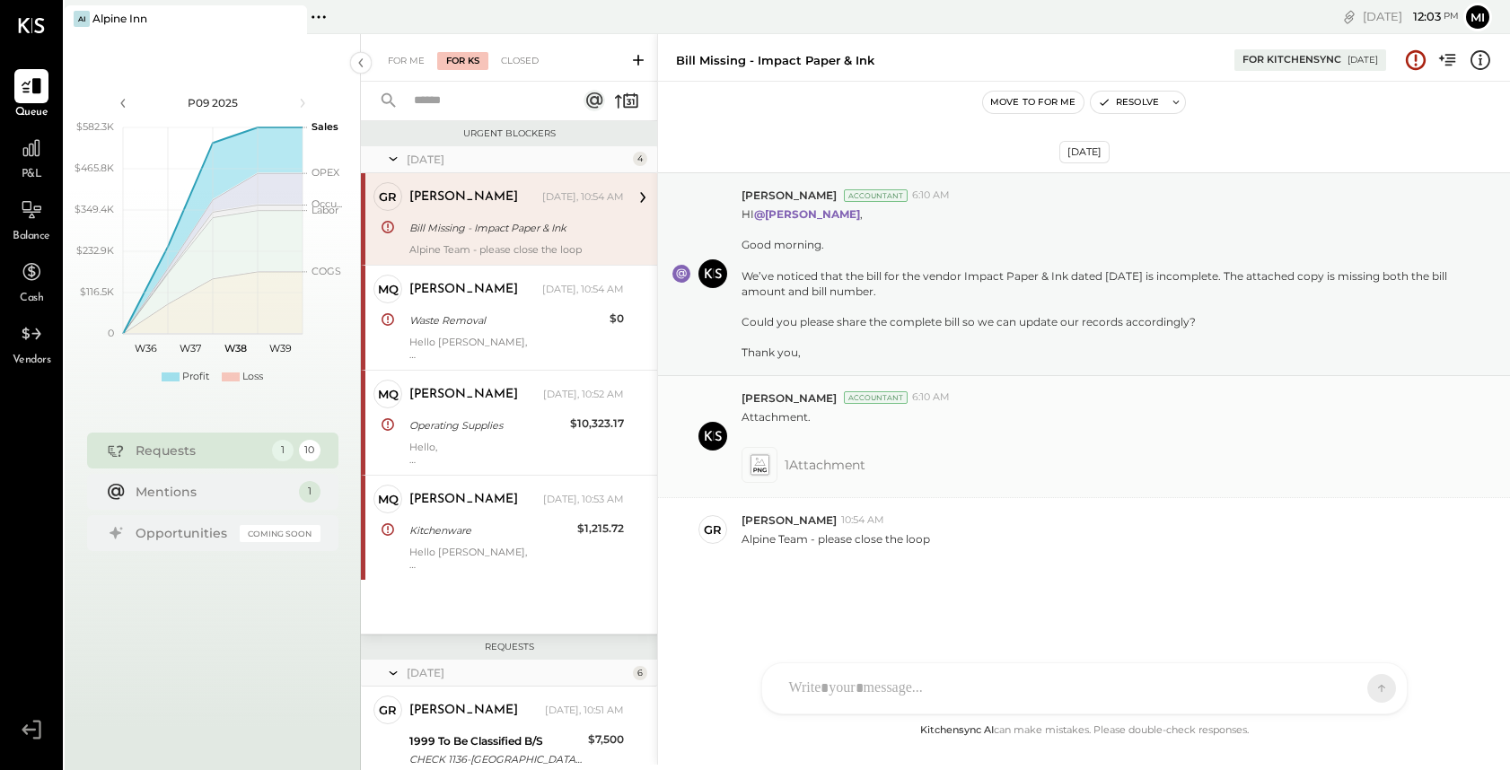
click at [755, 468] on icon at bounding box center [758, 464] width 19 height 21
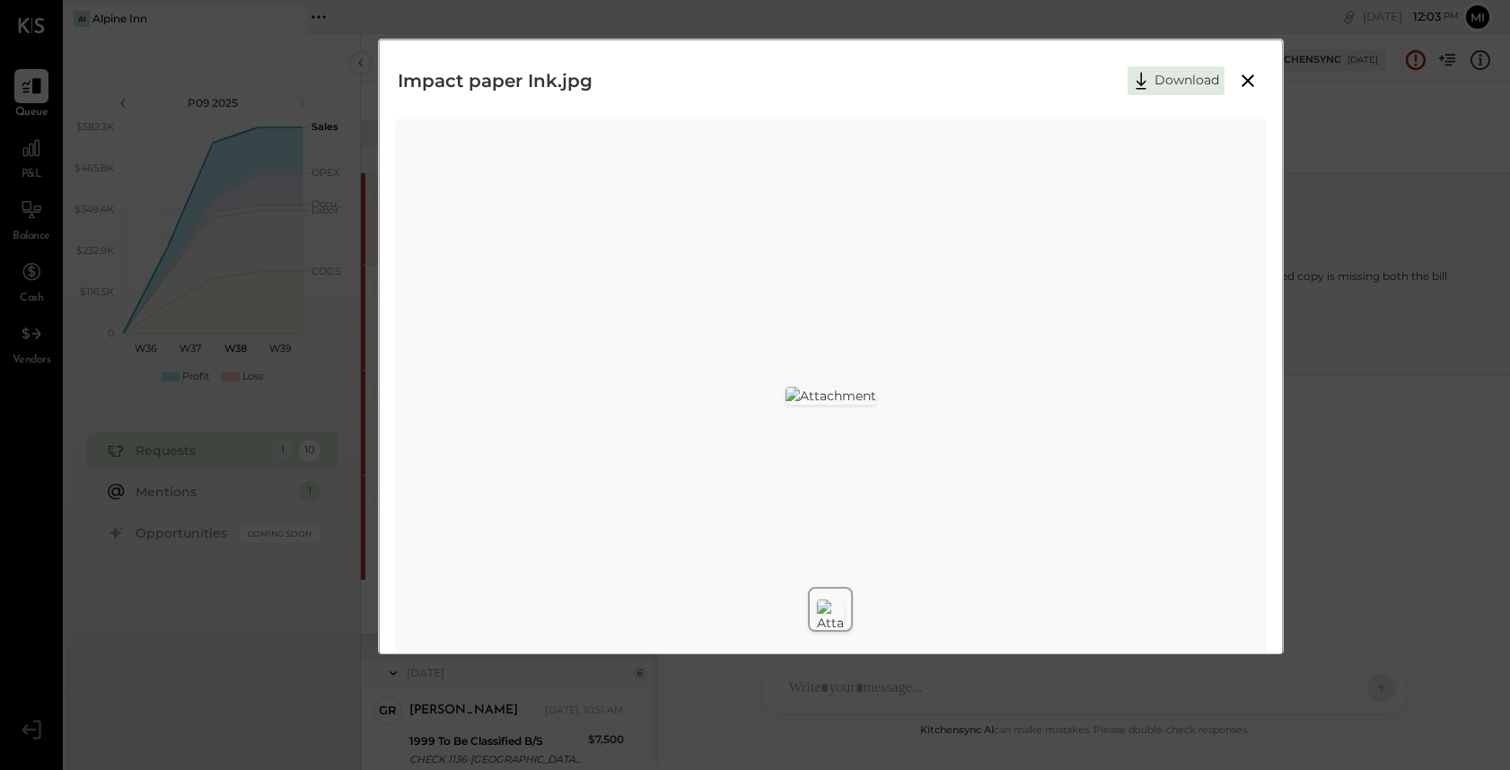
click at [1248, 76] on icon at bounding box center [1247, 80] width 13 height 13
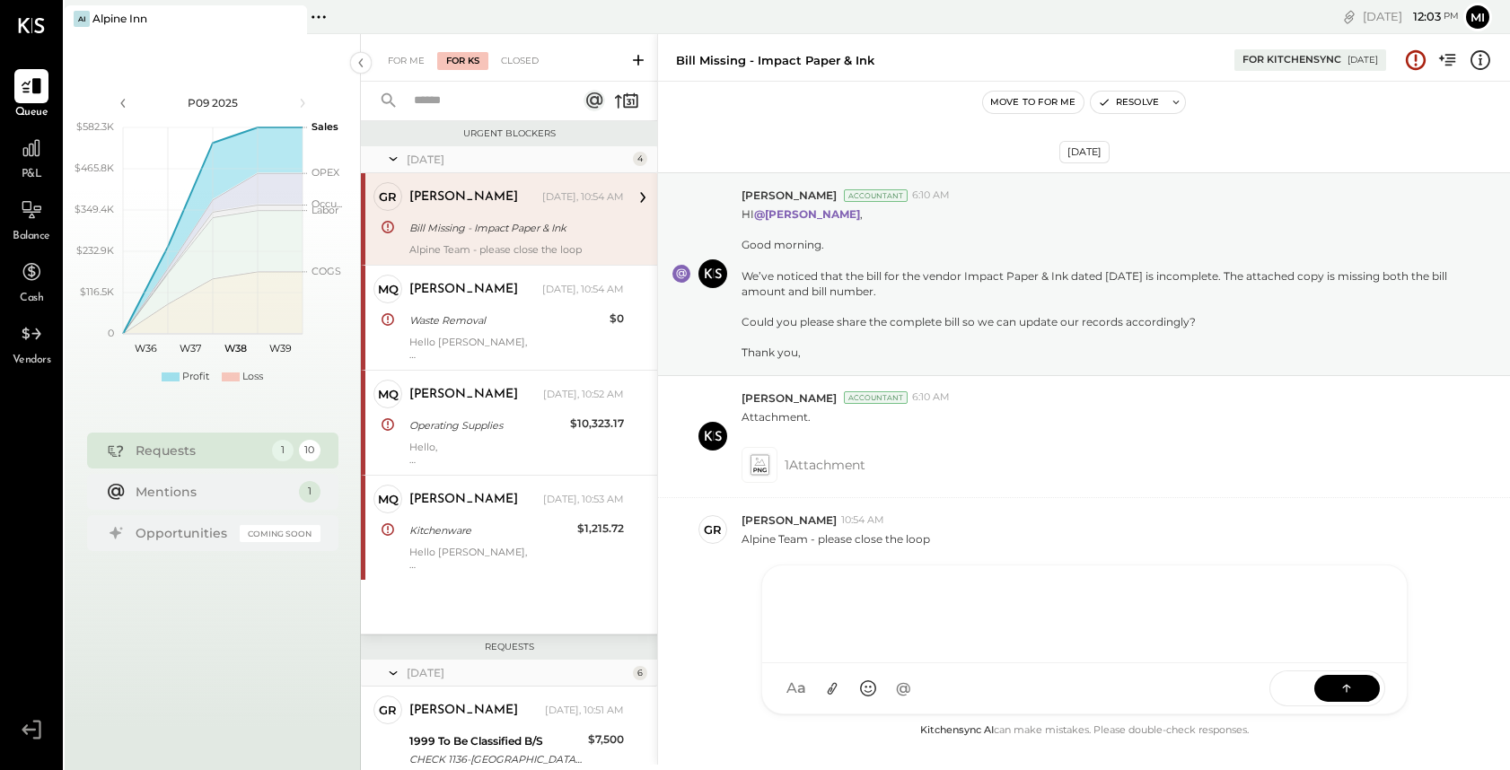
click at [840, 648] on div at bounding box center [1084, 612] width 608 height 72
click at [833, 691] on icon at bounding box center [831, 688] width 19 height 19
click at [1000, 599] on div "**********" at bounding box center [1084, 612] width 608 height 72
drag, startPoint x: 993, startPoint y: 585, endPoint x: 1030, endPoint y: 621, distance: 51.4
click at [1031, 623] on div "**********" at bounding box center [1084, 606] width 608 height 83
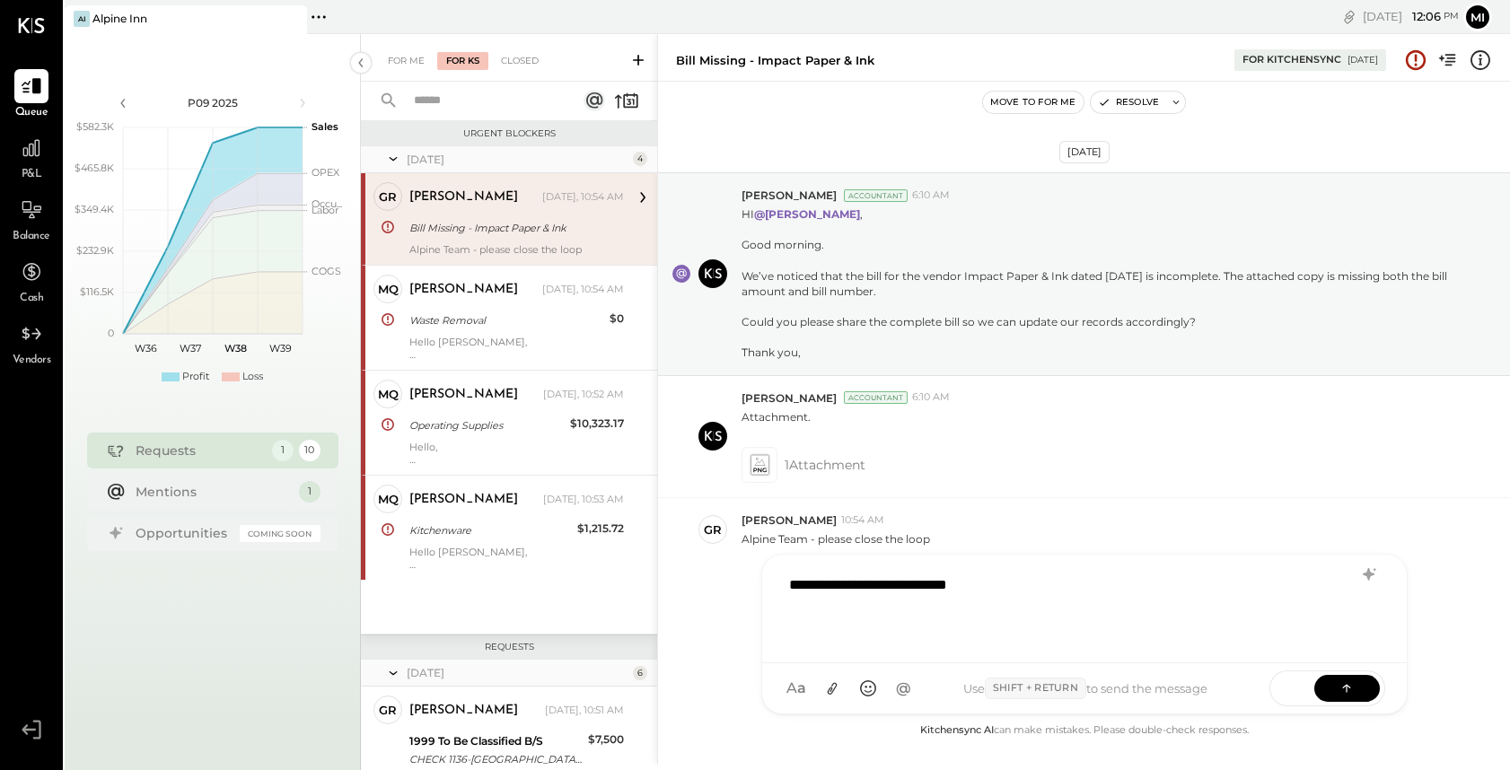
click at [811, 624] on div at bounding box center [1062, 628] width 546 height 22
click at [829, 693] on icon at bounding box center [831, 688] width 19 height 19
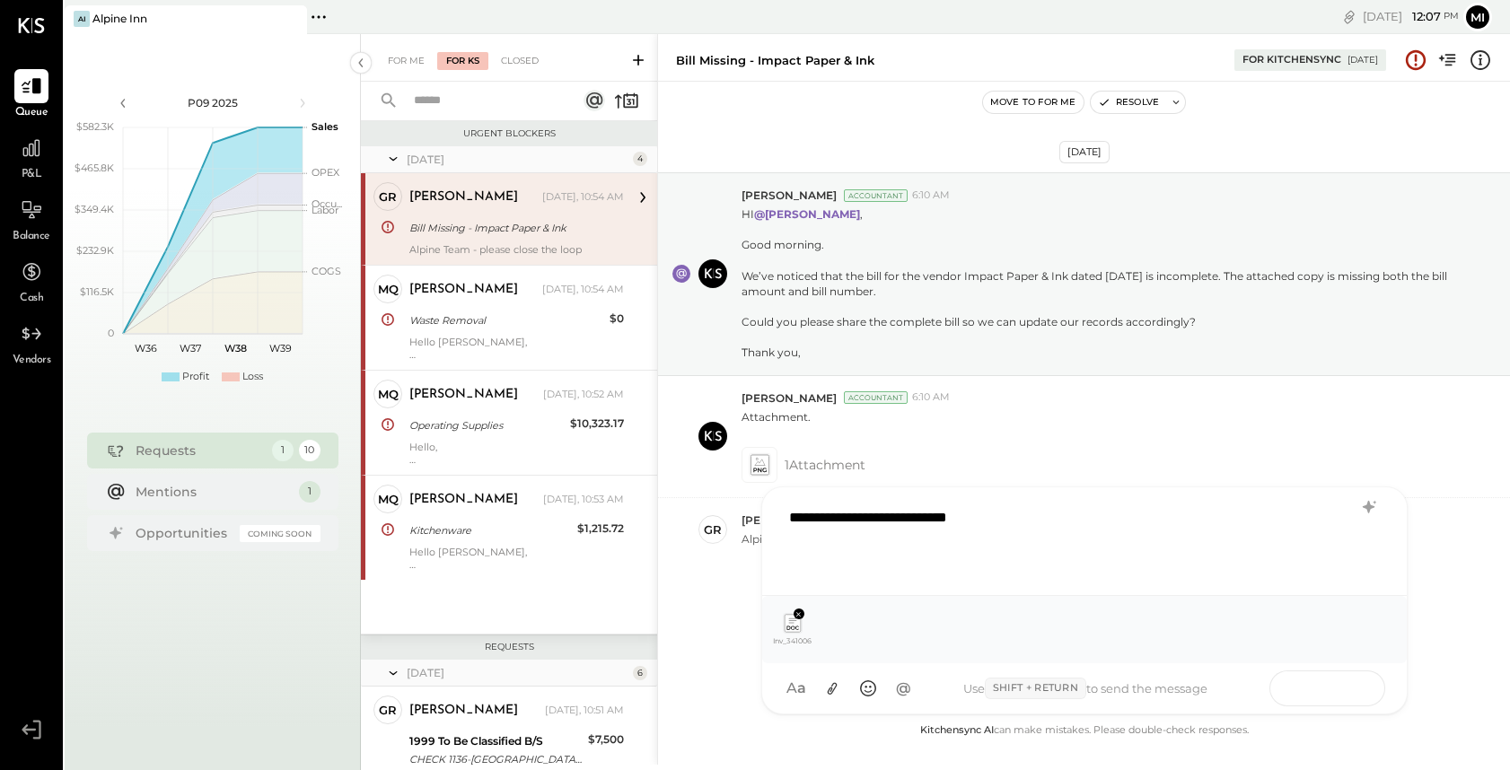
click at [1350, 684] on icon at bounding box center [1346, 687] width 18 height 18
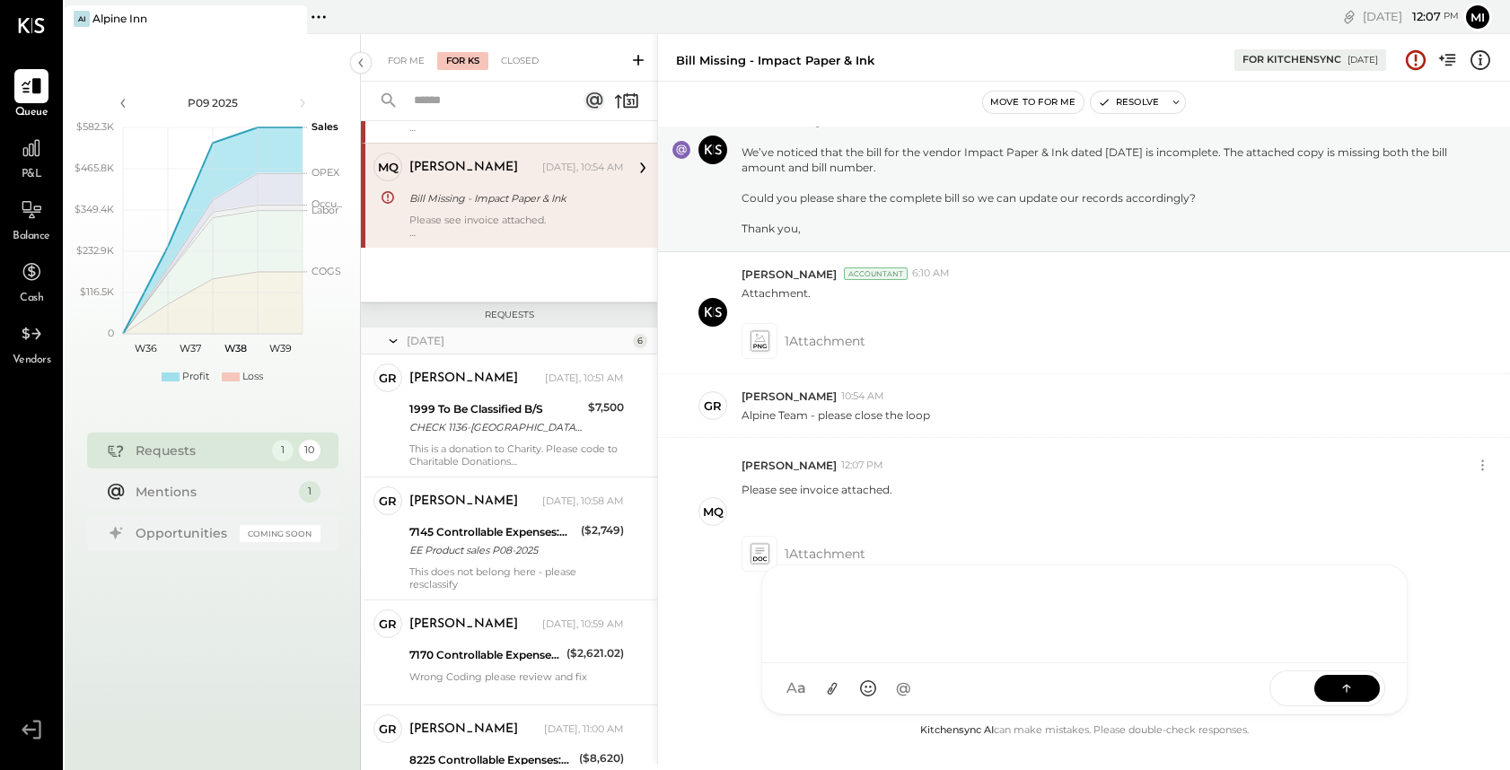
scroll to position [349, 0]
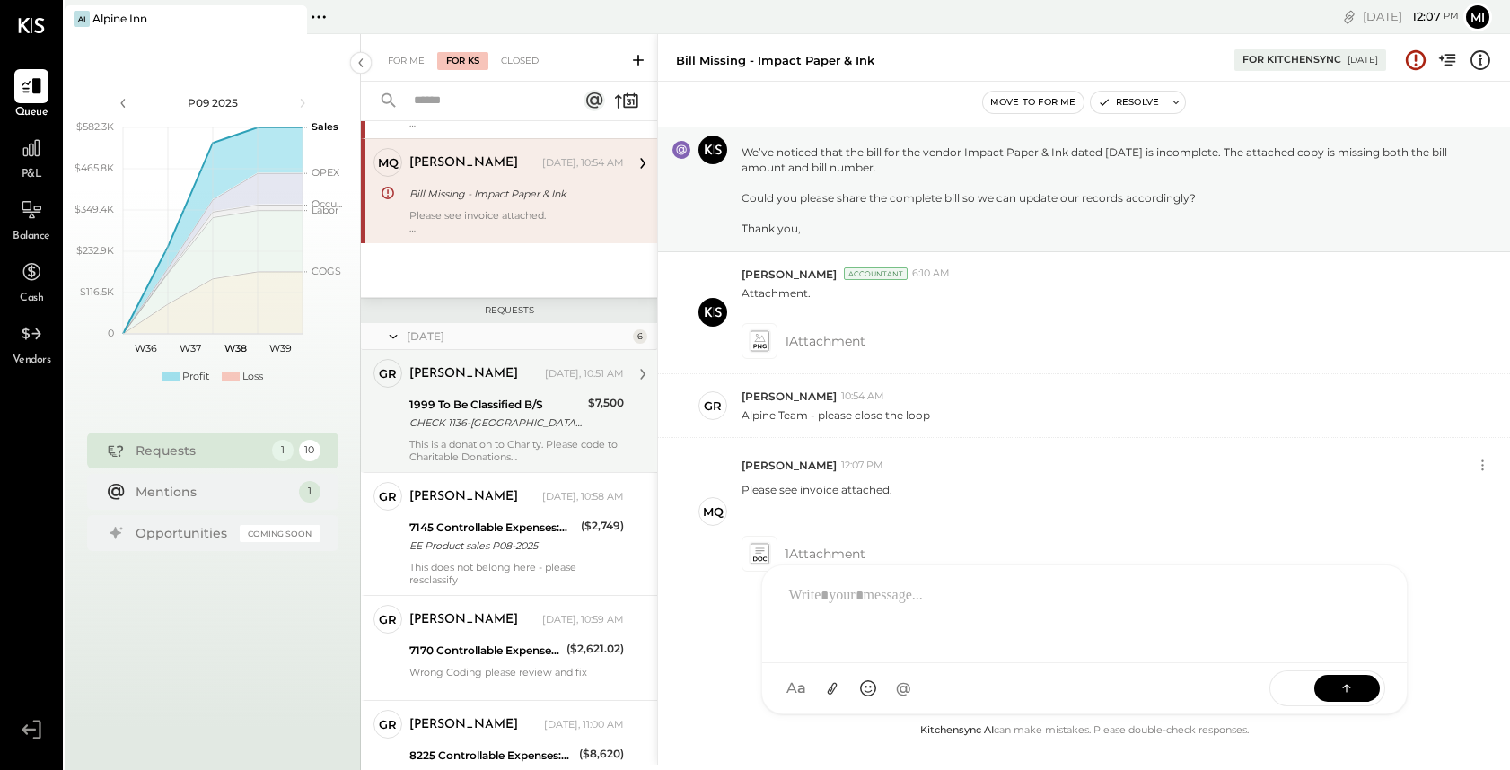
click at [500, 438] on div "This is a donation to Charity. Please code to Charitable Donations" at bounding box center [516, 450] width 214 height 25
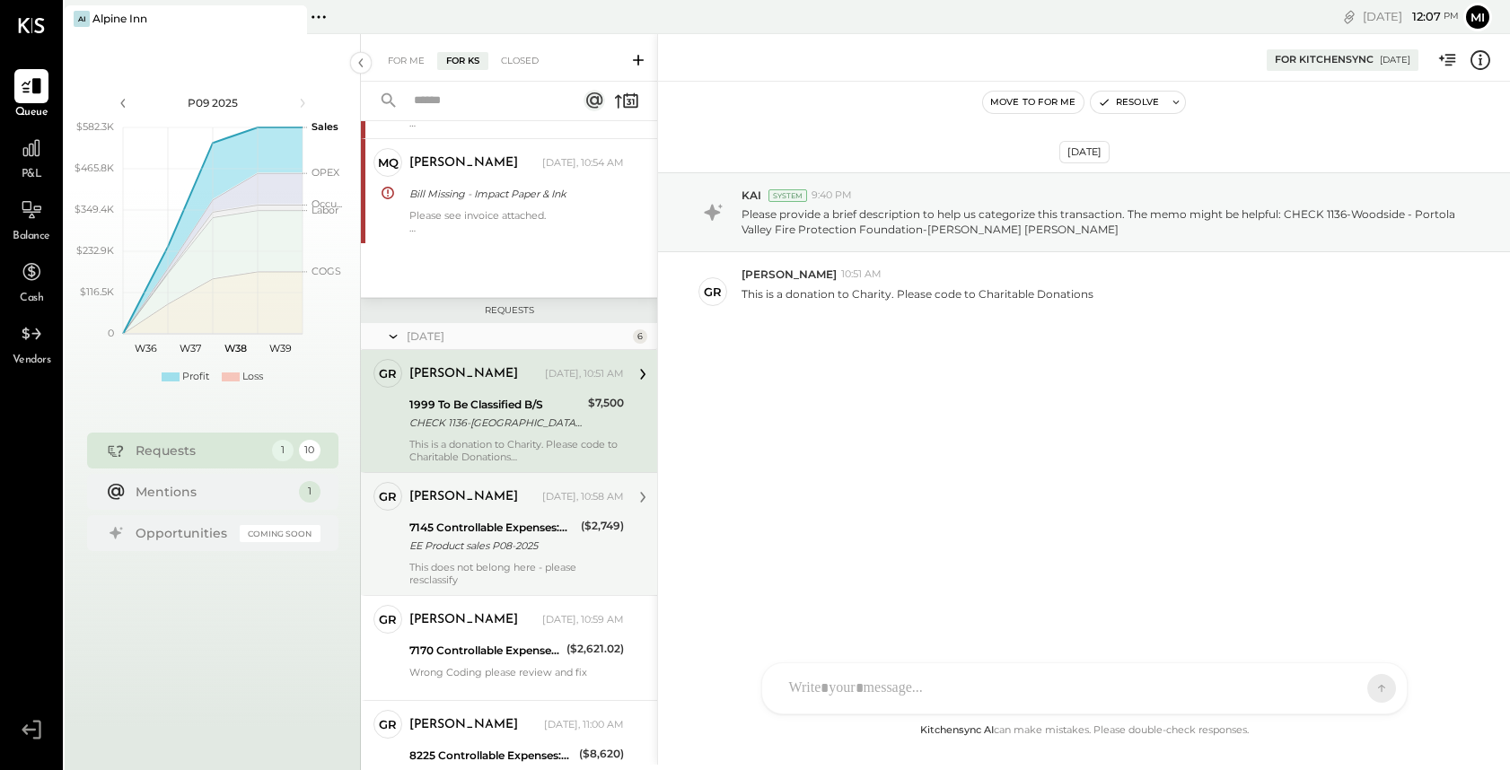
click at [459, 555] on div "7145 Controllable Expenses:Direct Operating Expenses:Bar Supplies EE Product sa…" at bounding box center [492, 536] width 166 height 39
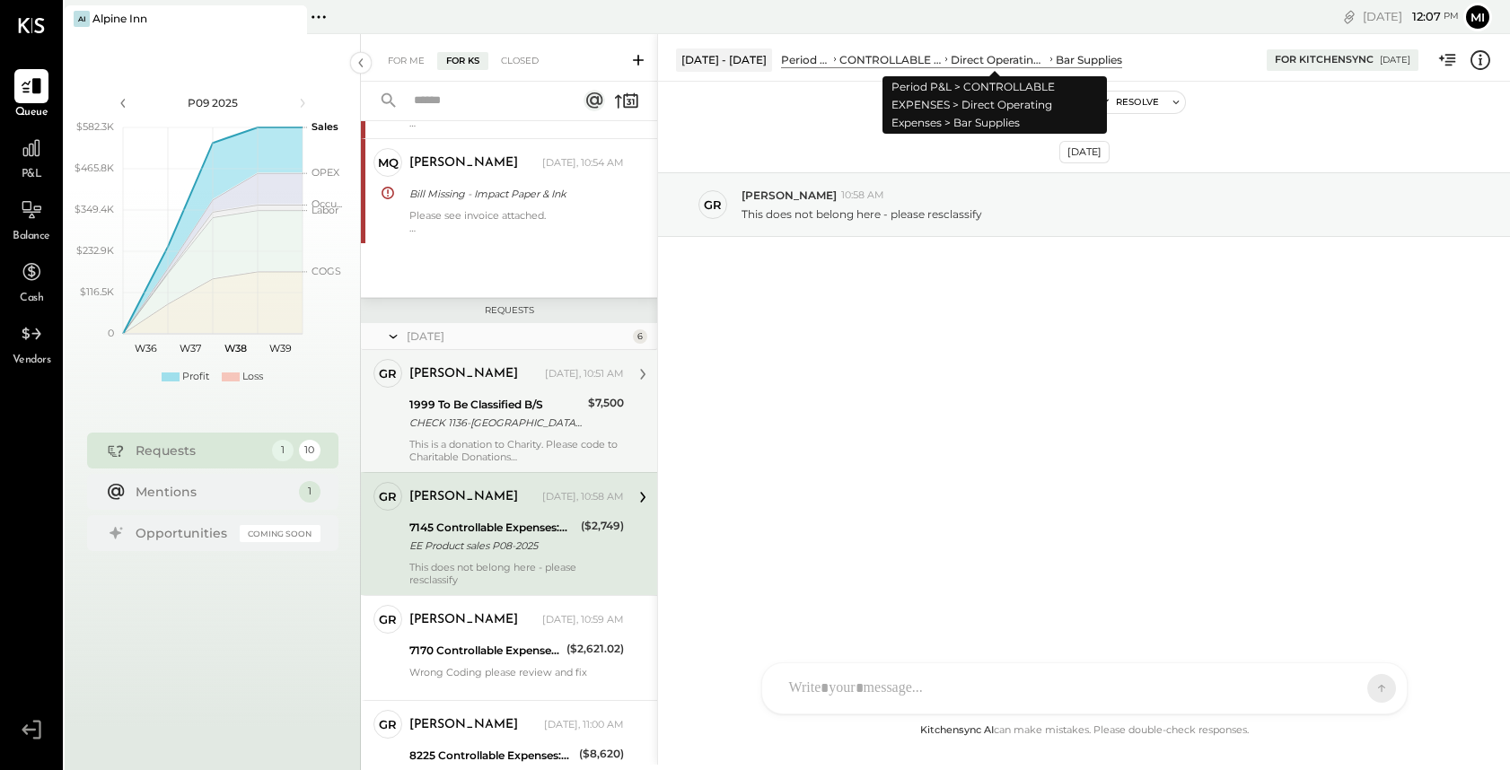
click at [1019, 60] on div "Direct Operating Expenses" at bounding box center [998, 59] width 96 height 15
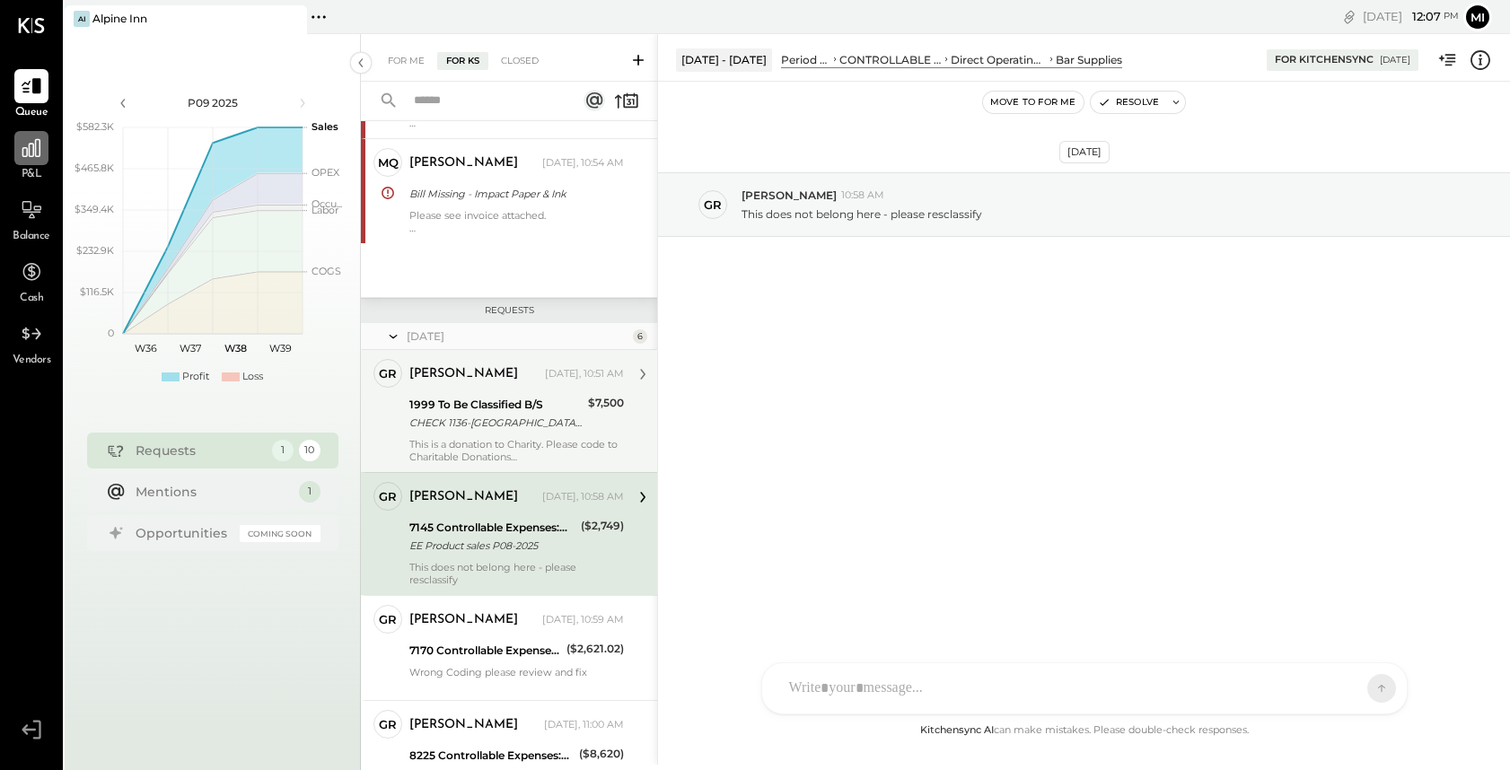
click at [30, 153] on icon at bounding box center [31, 148] width 18 height 18
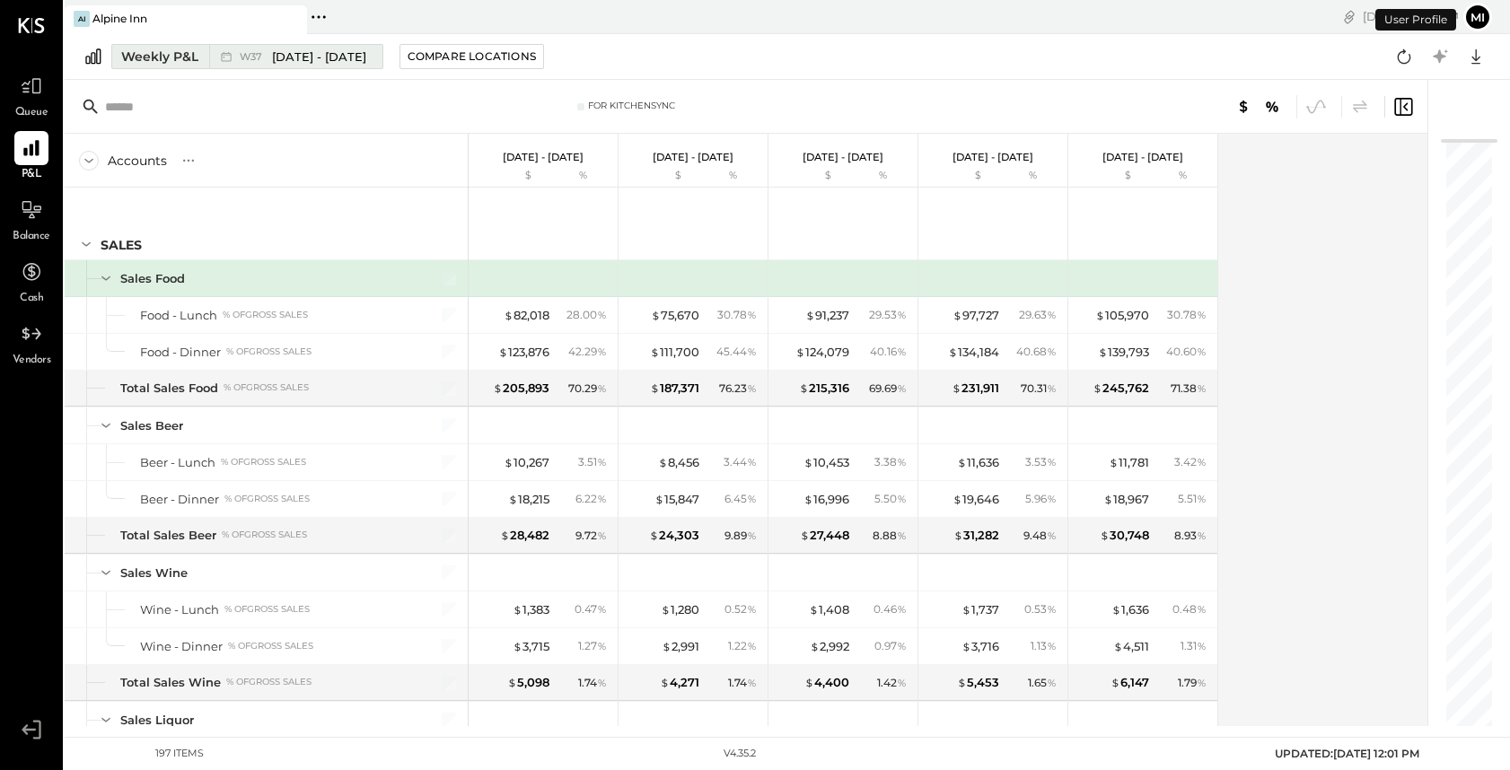
click at [162, 57] on div "Weekly P&L" at bounding box center [159, 57] width 77 height 18
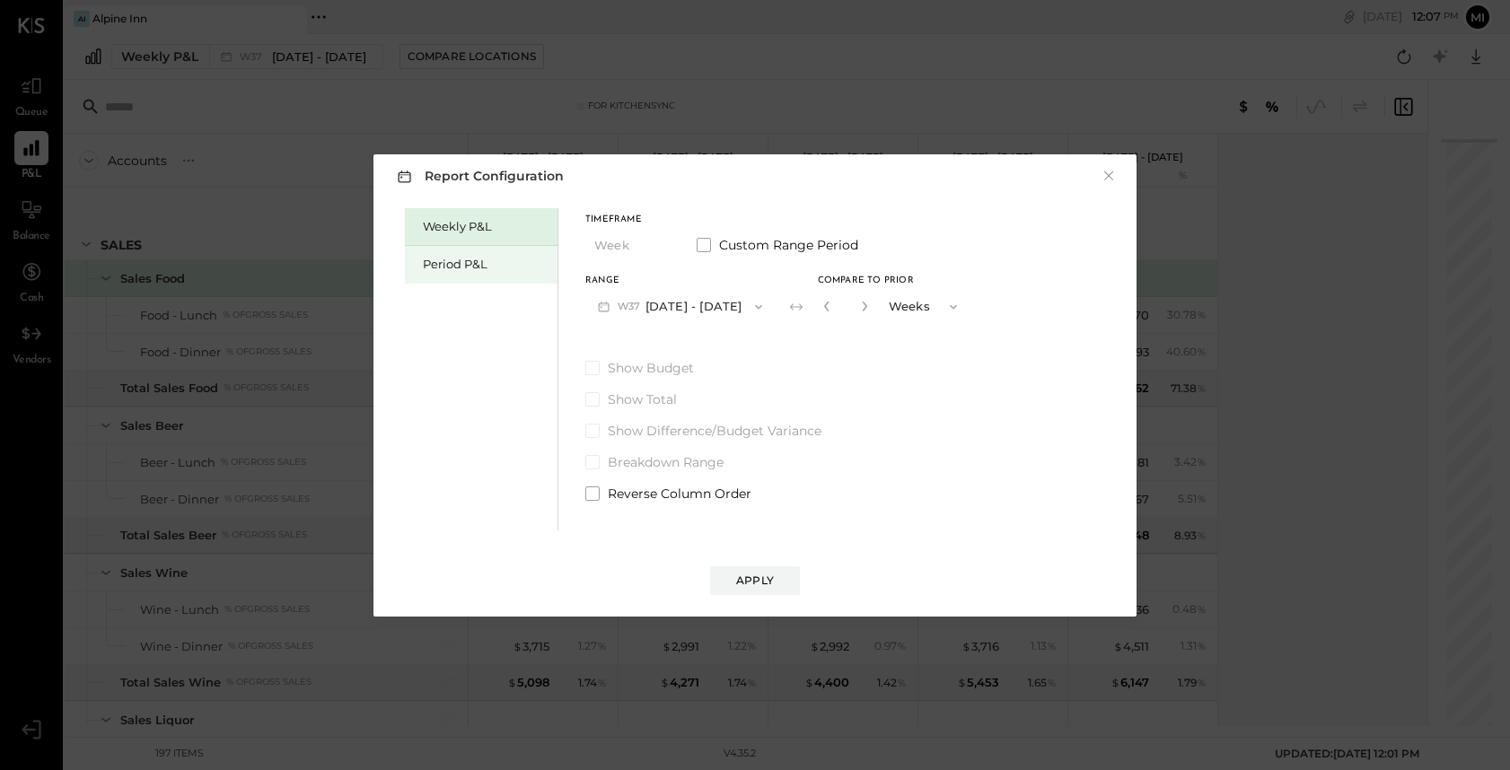
click at [477, 273] on div "Period P&L" at bounding box center [481, 265] width 153 height 38
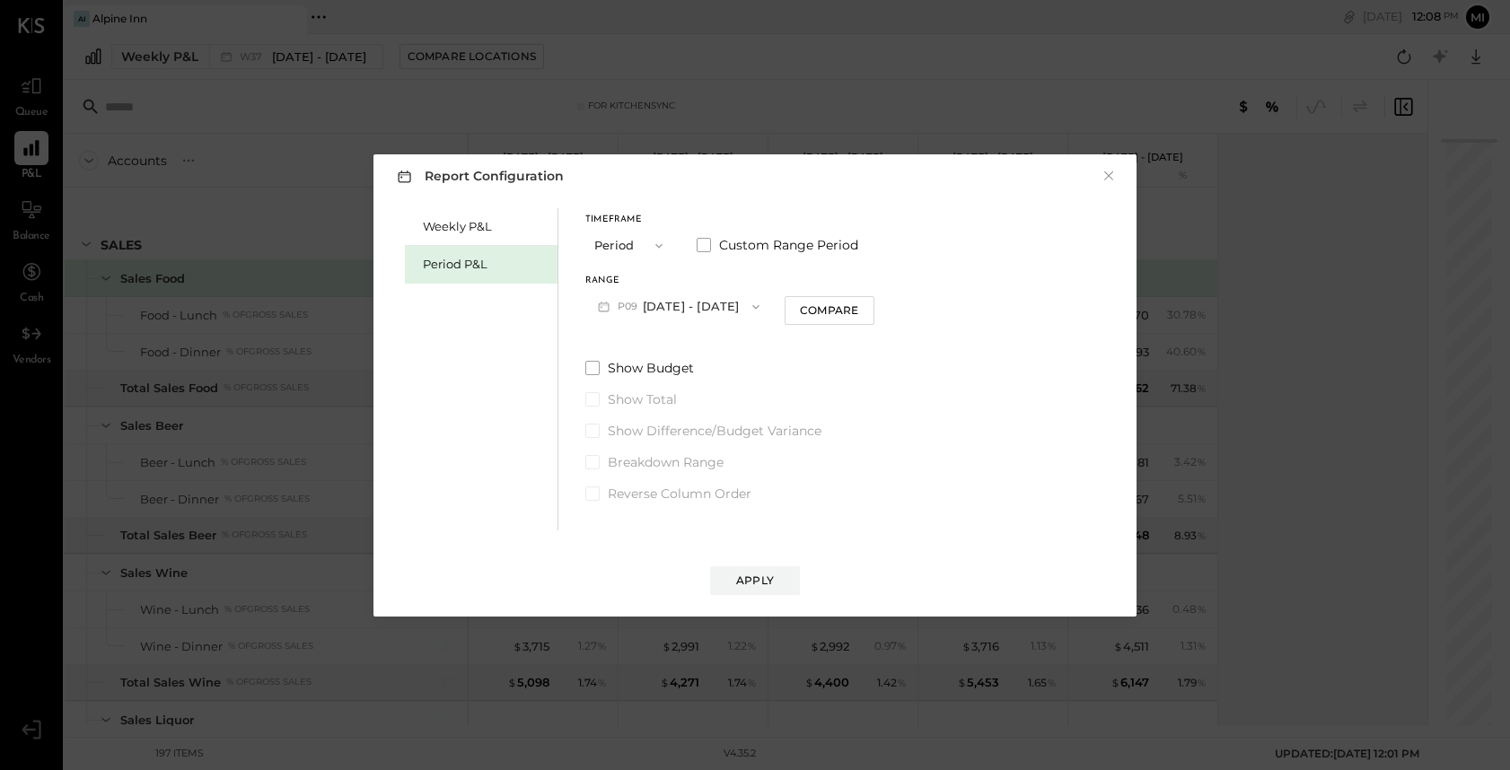
click at [678, 310] on button "P09 [DATE] - [DATE]" at bounding box center [678, 306] width 187 height 33
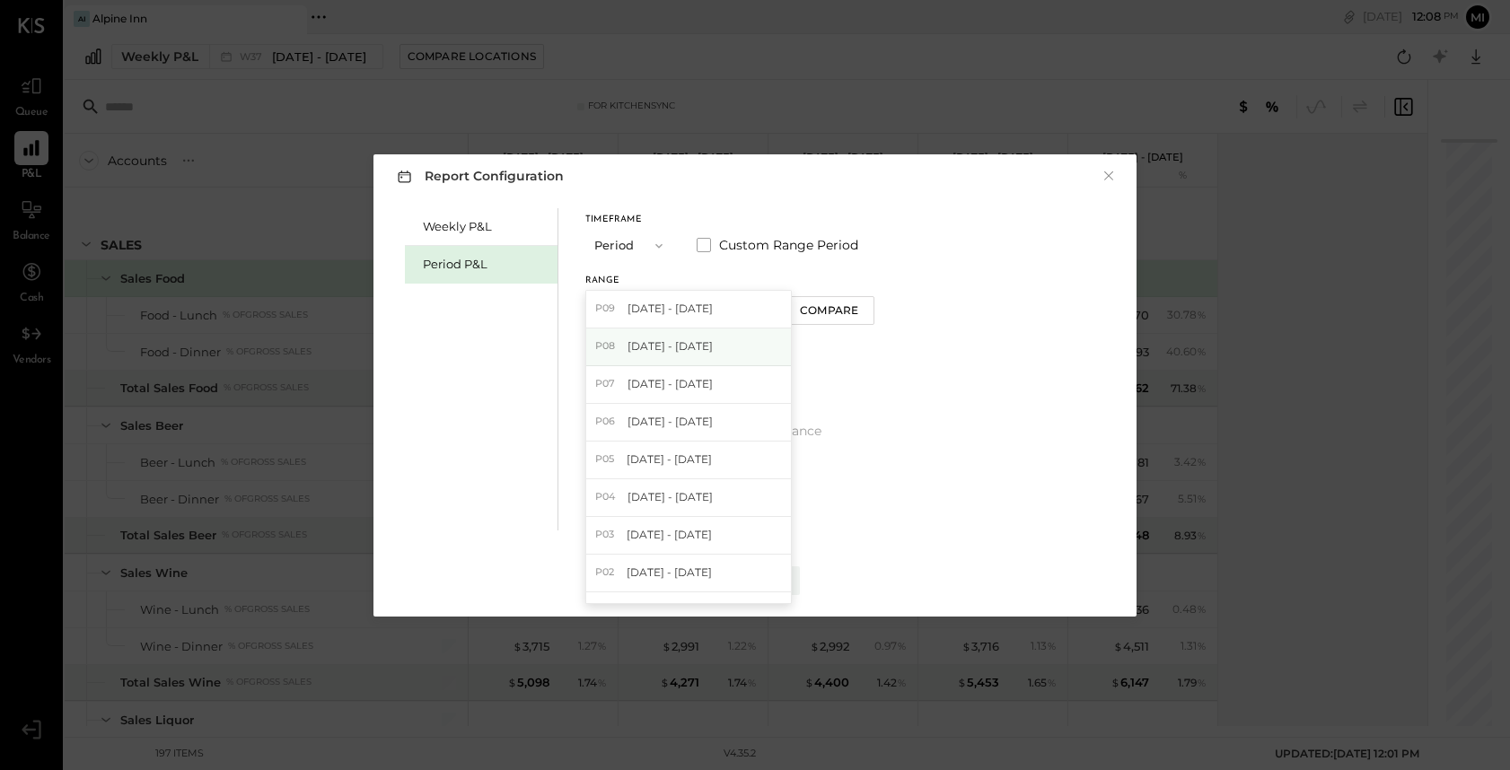
click at [670, 346] on span "[DATE] - [DATE]" at bounding box center [669, 345] width 85 height 15
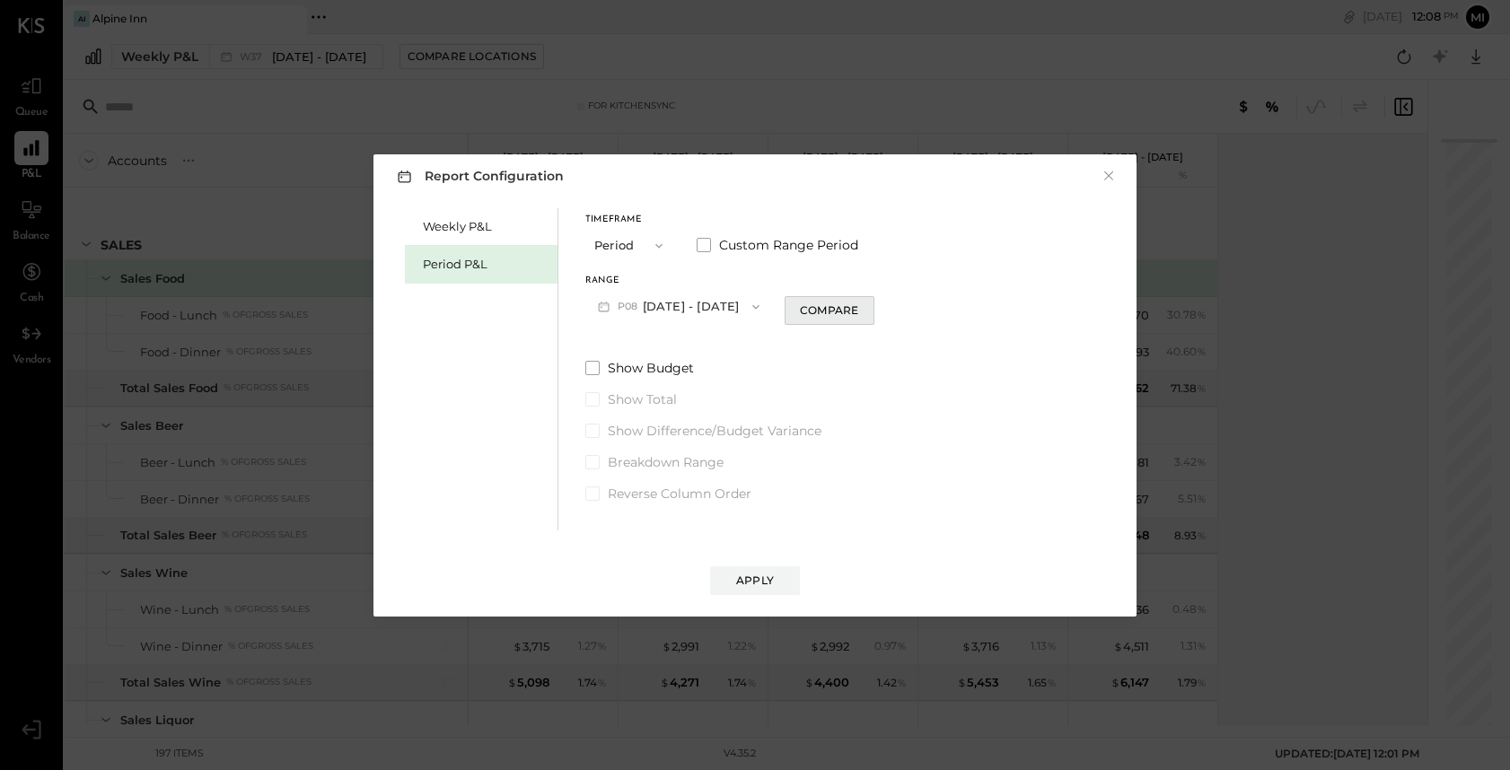
click at [836, 318] on button "Compare" at bounding box center [829, 310] width 90 height 29
click at [948, 305] on icon "button" at bounding box center [950, 306] width 7 height 4
click at [948, 306] on div "Periods" at bounding box center [922, 307] width 88 height 32
click at [859, 304] on icon "button" at bounding box center [861, 307] width 4 height 10
type input "*"
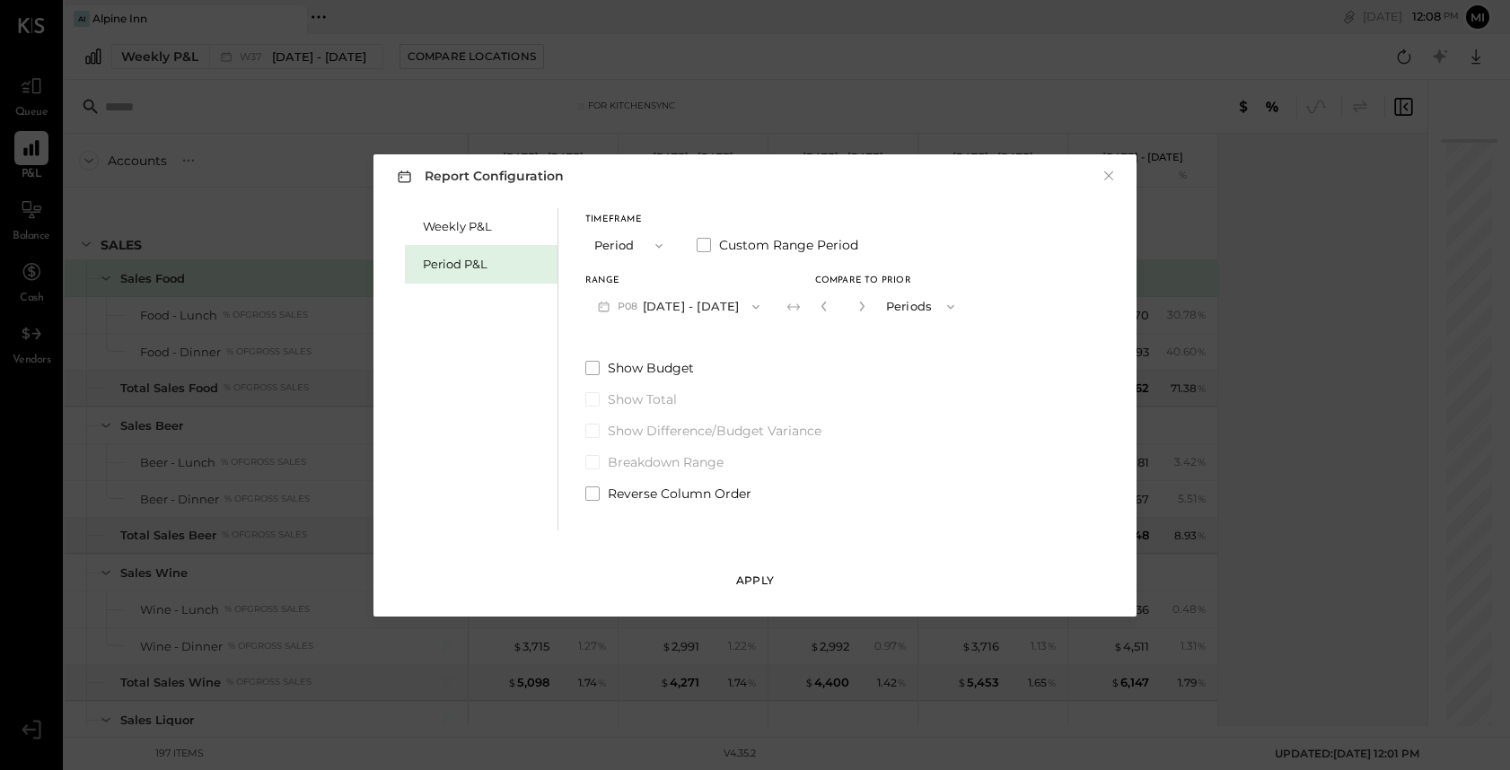
click at [767, 573] on div "Apply" at bounding box center [755, 580] width 38 height 15
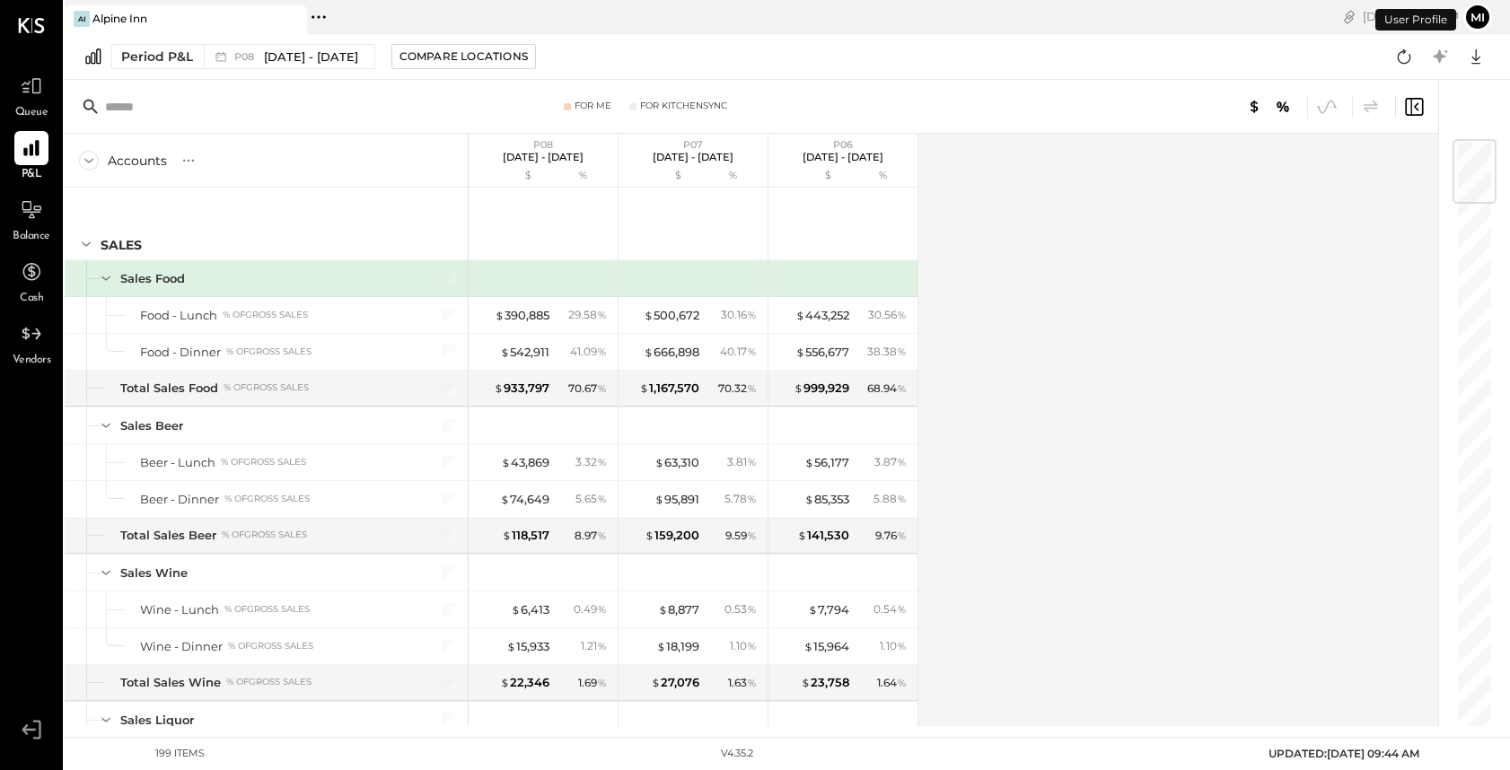
click at [201, 93] on input "text" at bounding box center [246, 107] width 283 height 32
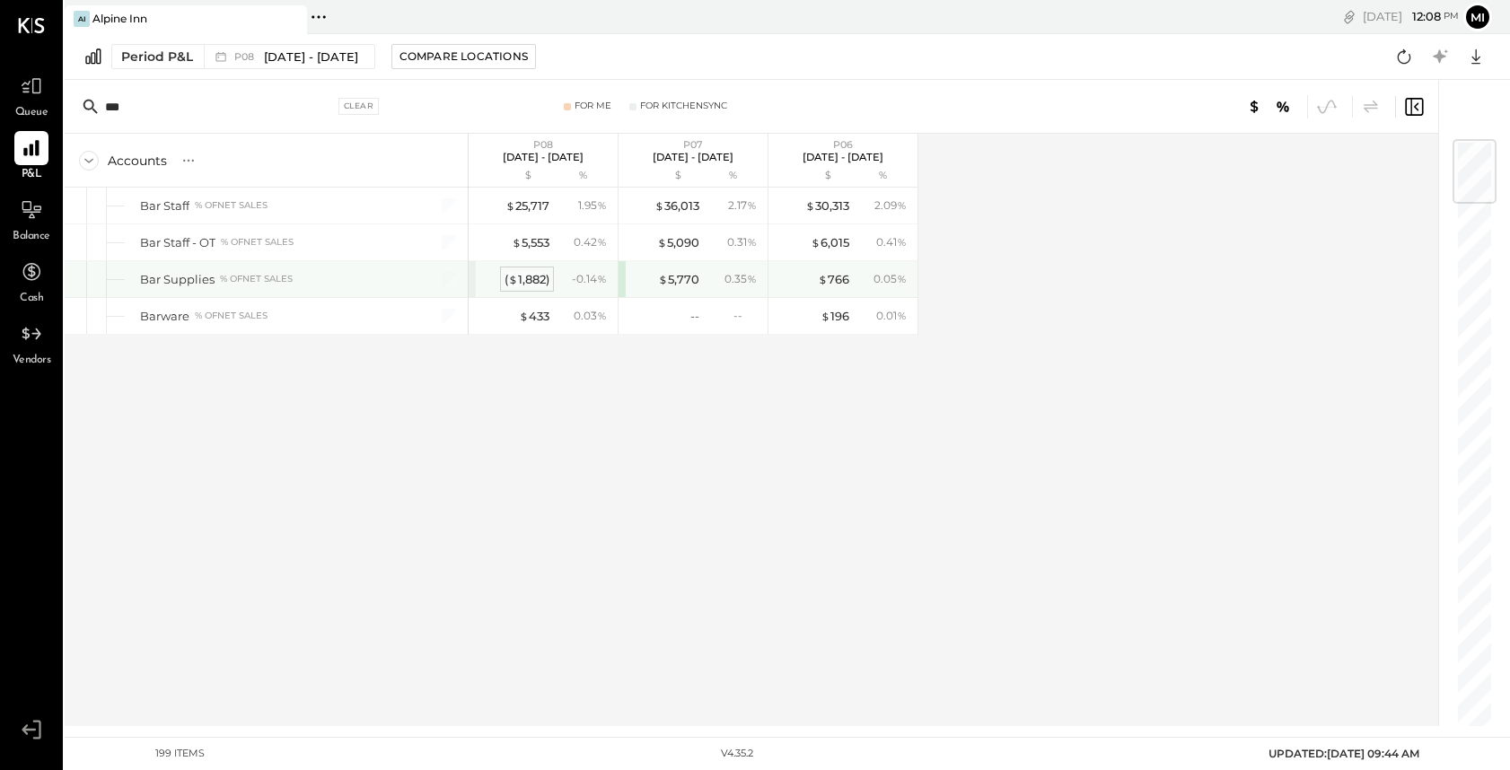
type input "***"
click at [531, 278] on div "( $ 1,882 )" at bounding box center [526, 279] width 45 height 17
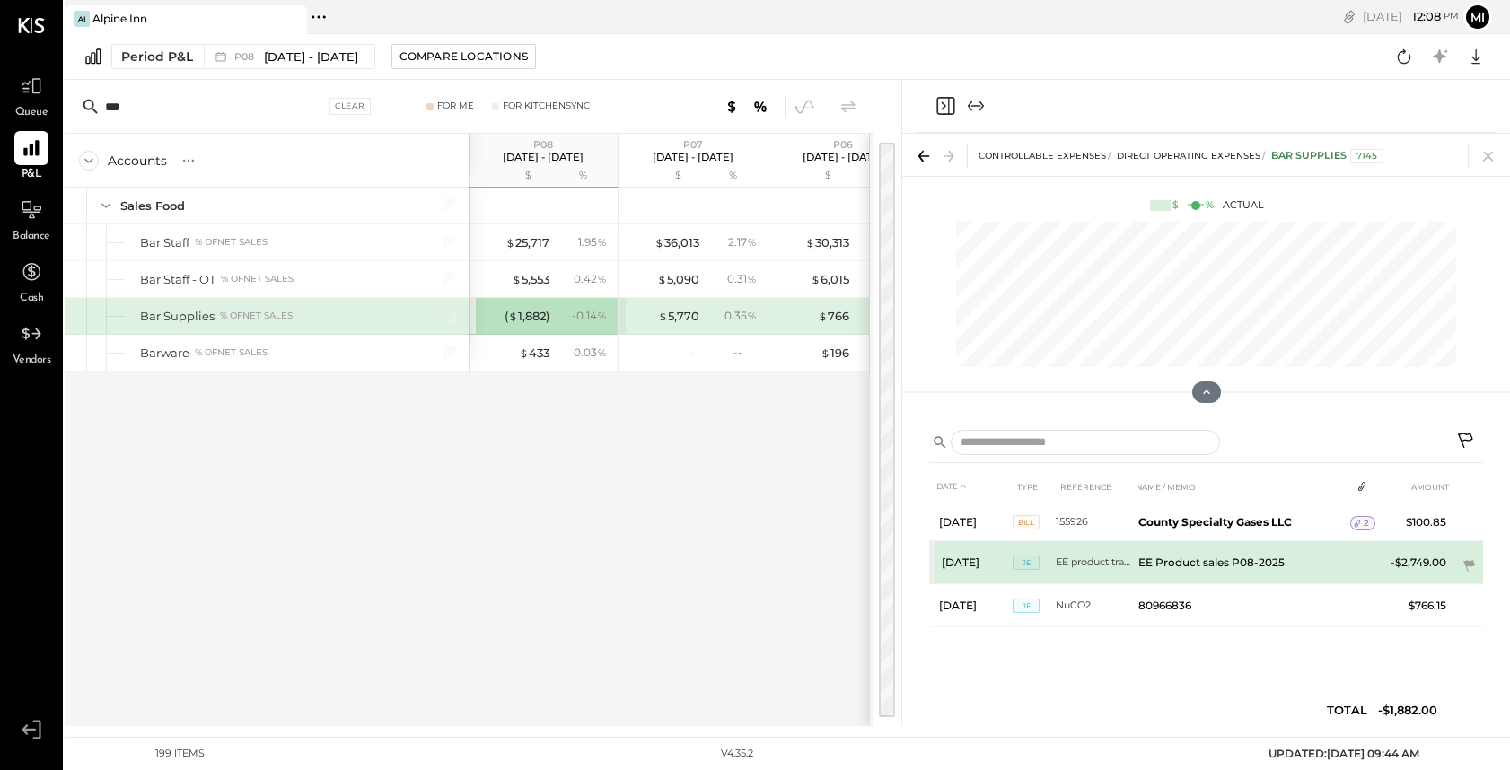
click at [1188, 560] on td "EE Product sales P08-2025" at bounding box center [1240, 562] width 219 height 43
click at [1468, 564] on icon at bounding box center [1469, 566] width 12 height 12
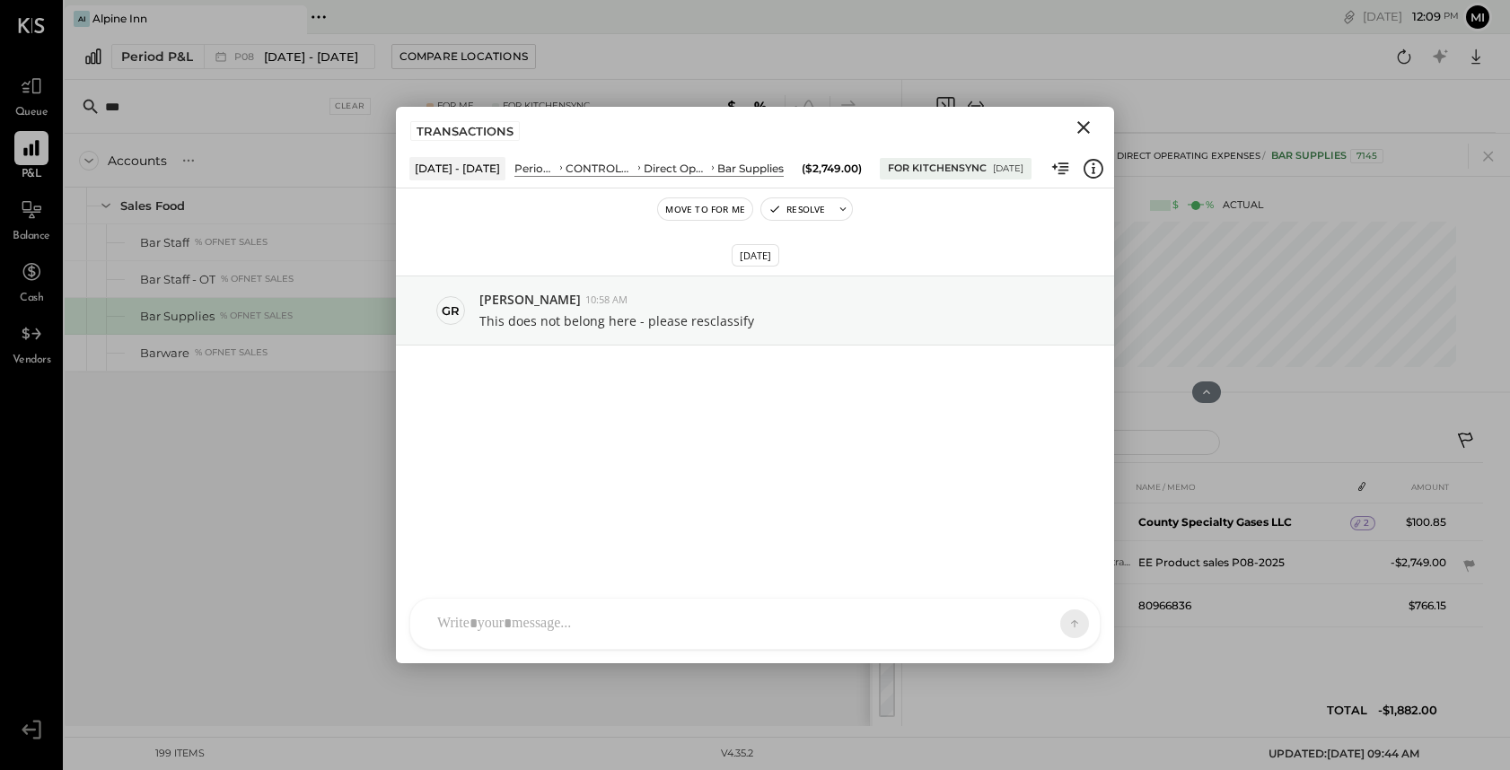
click at [488, 622] on div "NS [PERSON_NAME] B [PERSON_NAME] D [PERSON_NAME] CR [PERSON_NAME] R [PERSON_NAM…" at bounding box center [754, 624] width 691 height 52
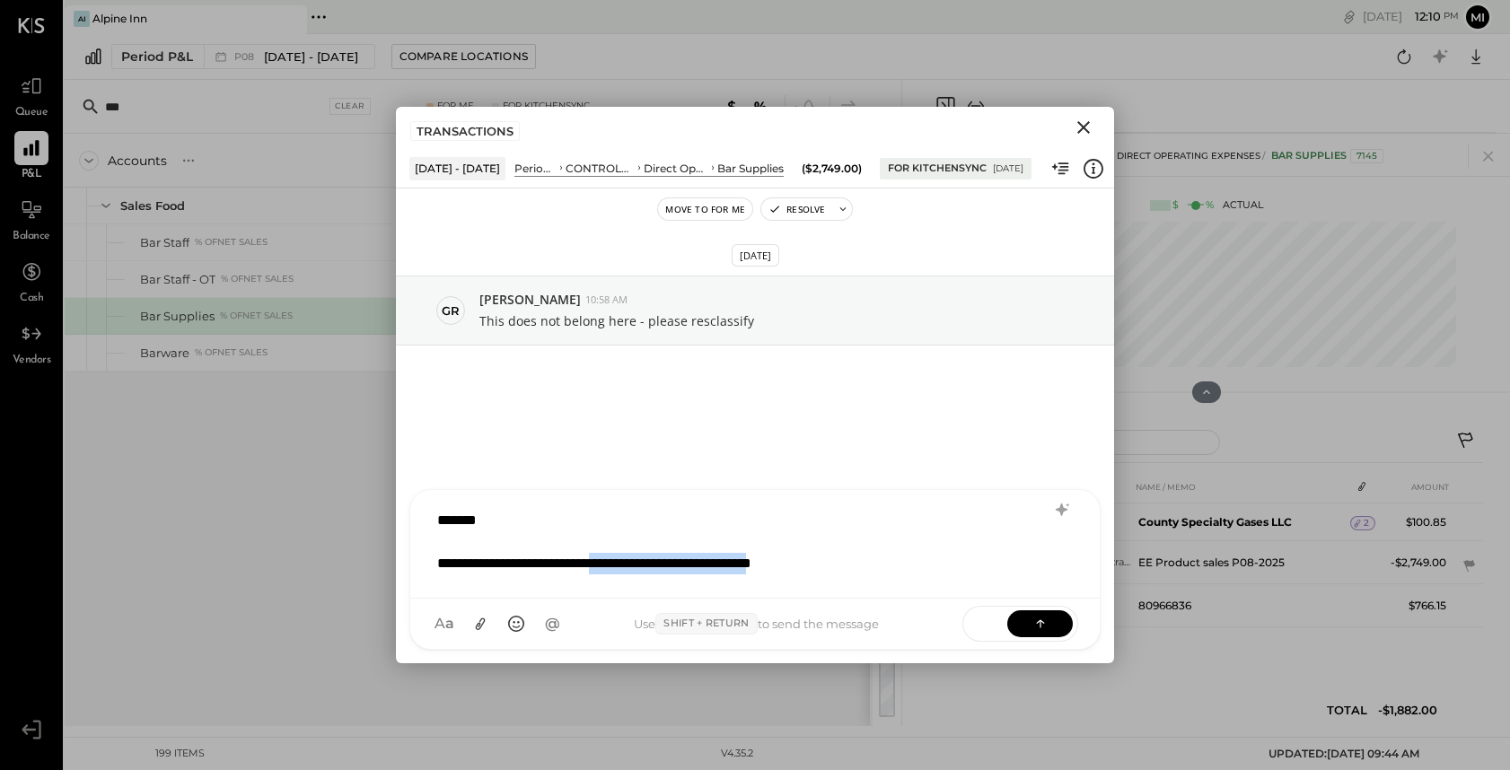
drag, startPoint x: 844, startPoint y: 563, endPoint x: 632, endPoint y: 558, distance: 211.8
click at [632, 558] on div "**********" at bounding box center [732, 564] width 591 height 22
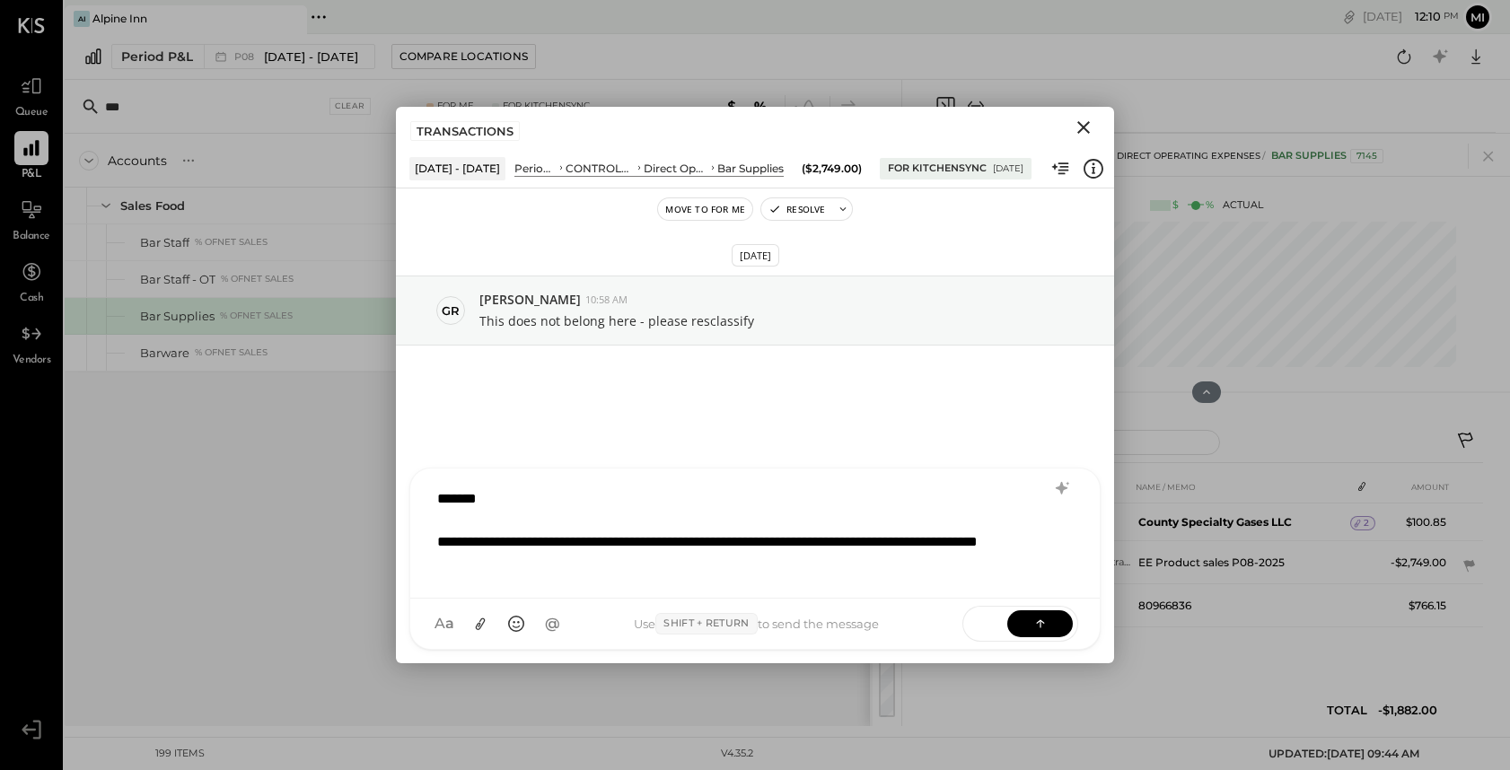
click at [438, 562] on div "**********" at bounding box center [732, 552] width 591 height 43
click at [619, 561] on div "**********" at bounding box center [732, 552] width 591 height 43
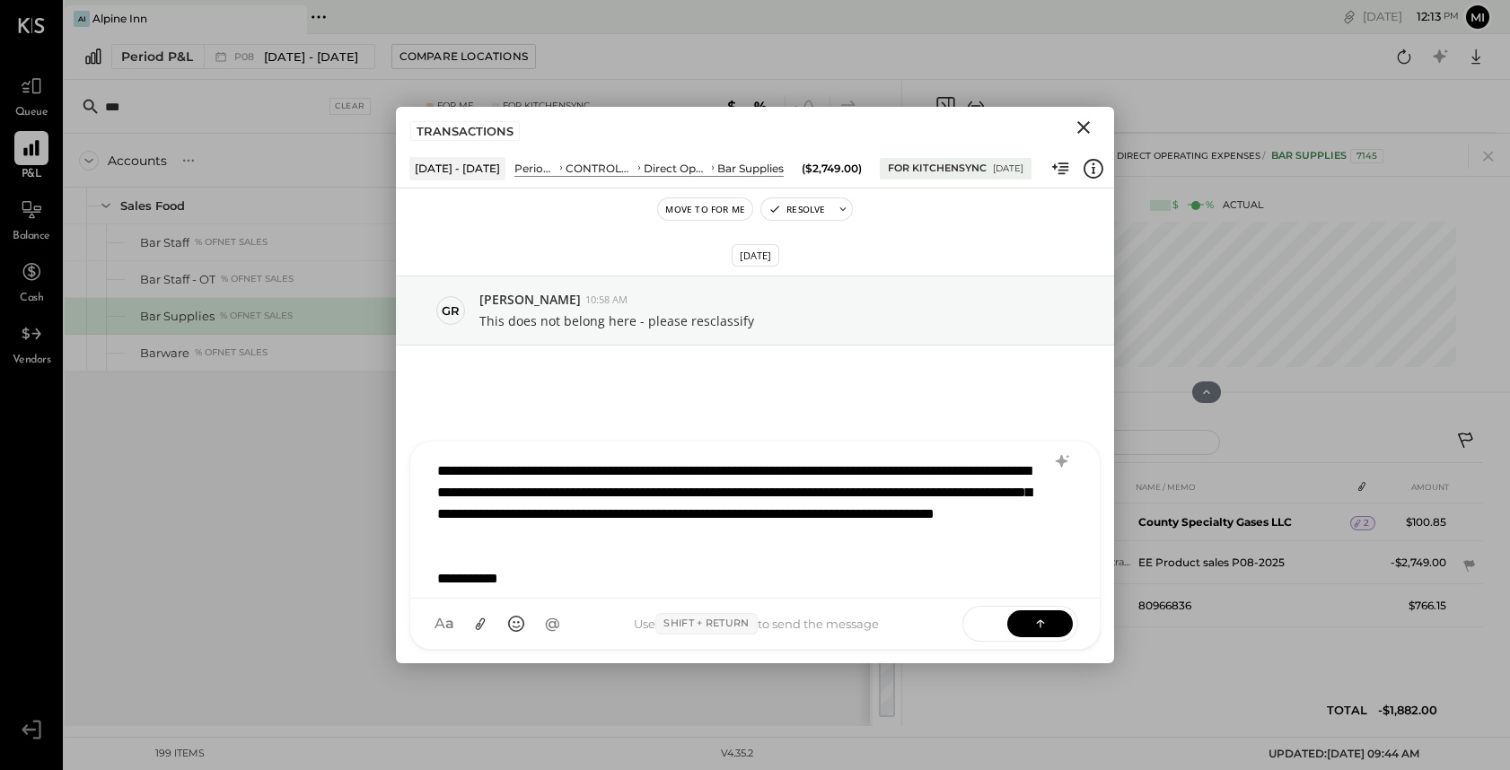
scroll to position [66, 0]
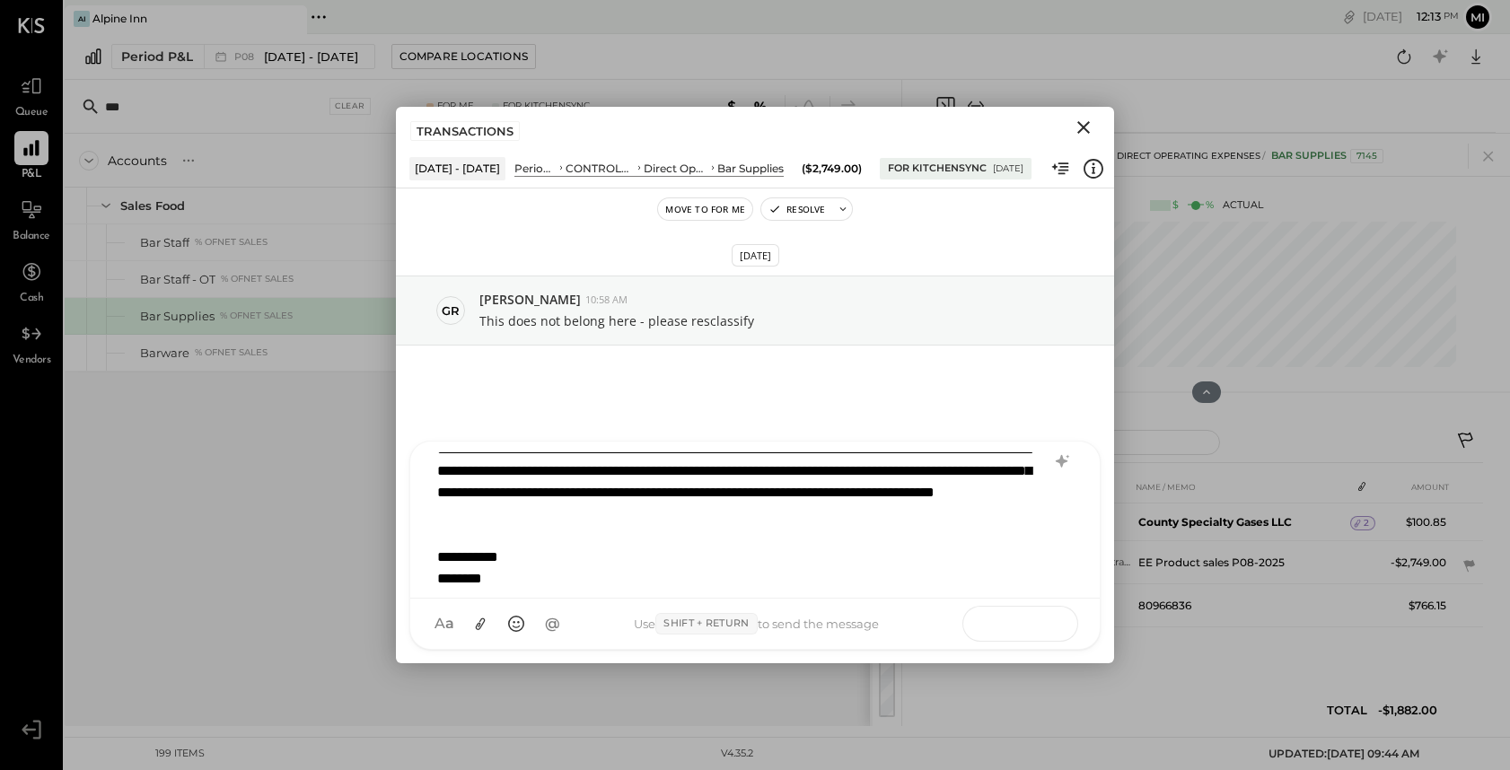
click at [1051, 624] on button at bounding box center [1040, 622] width 66 height 27
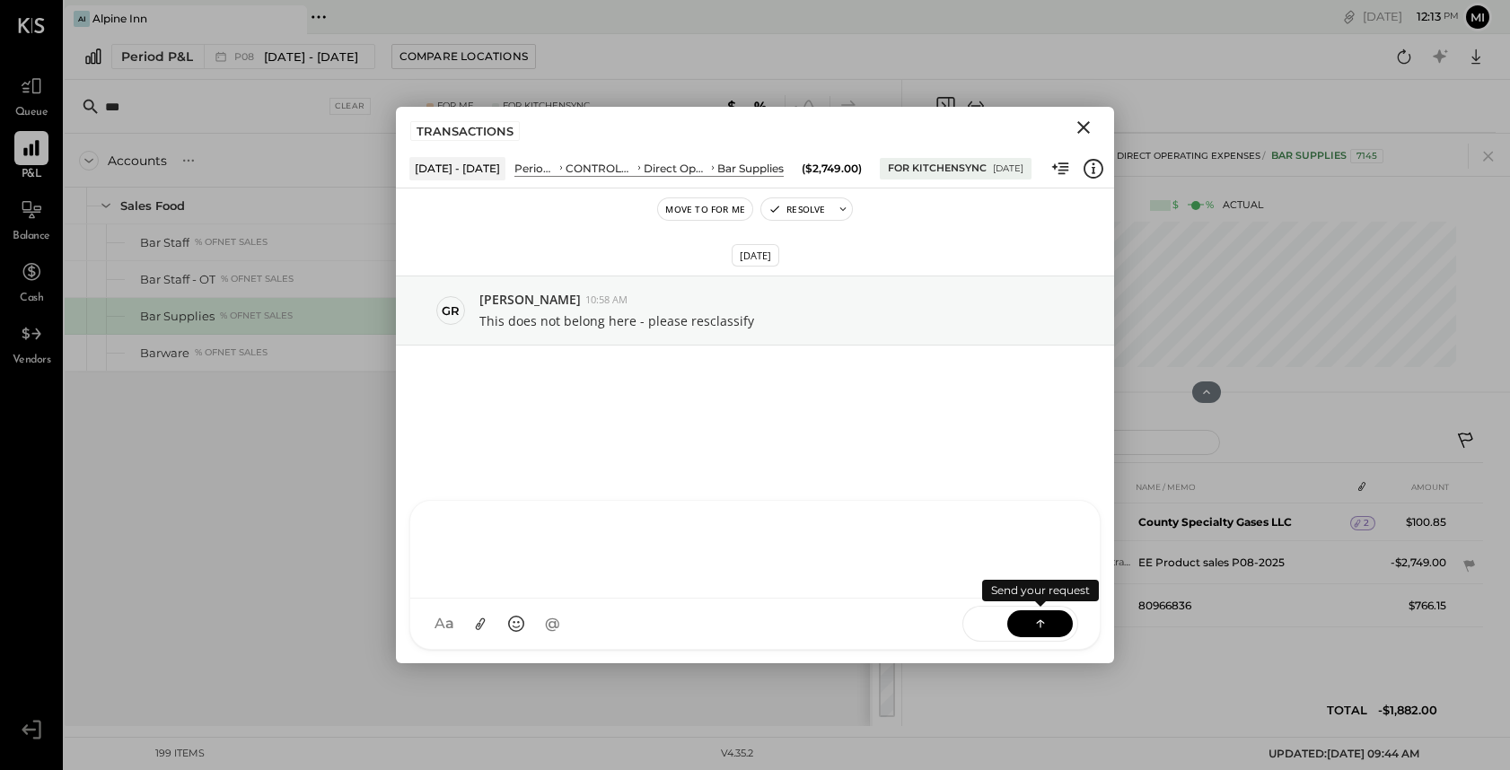
scroll to position [22, 0]
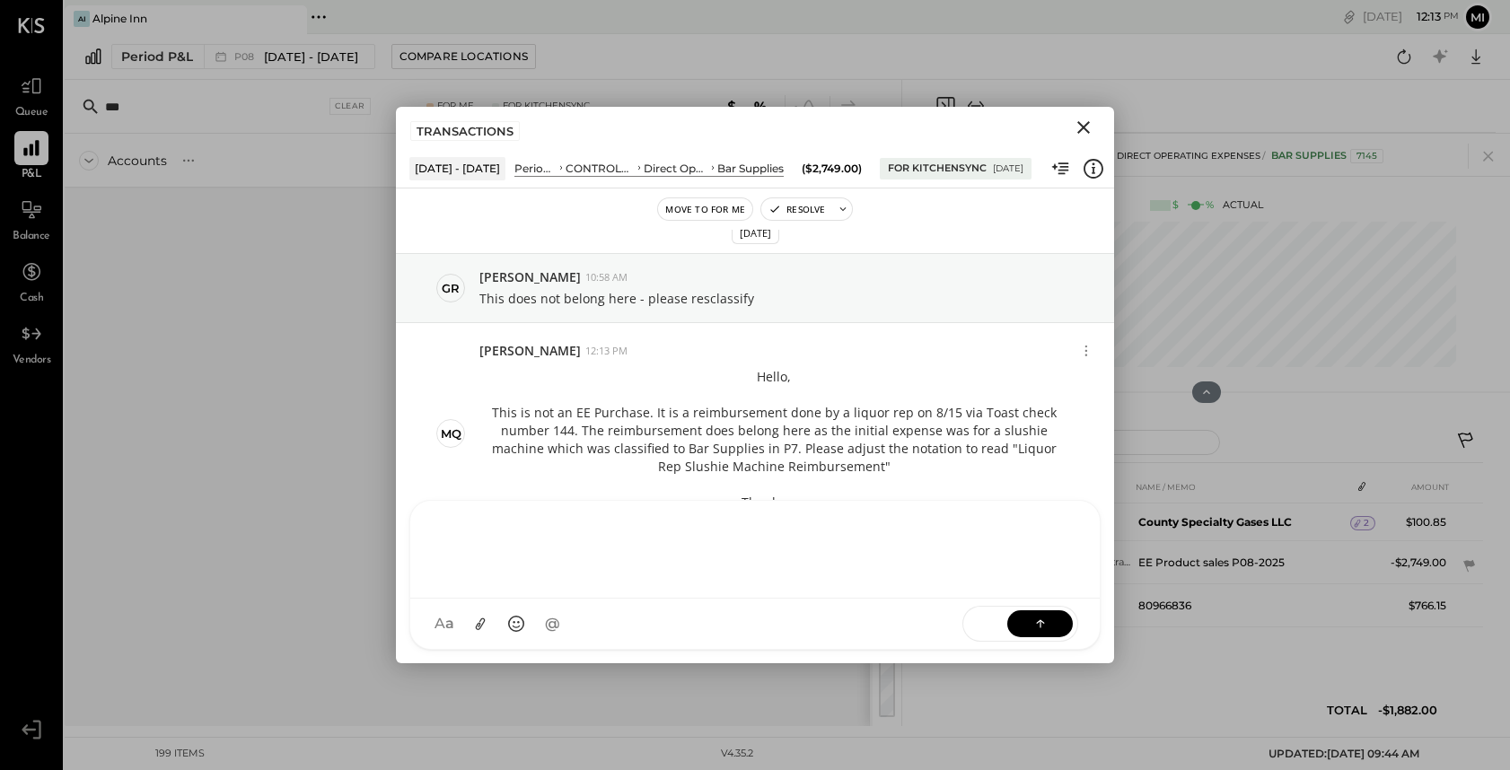
click at [1084, 128] on icon "Close" at bounding box center [1083, 127] width 13 height 13
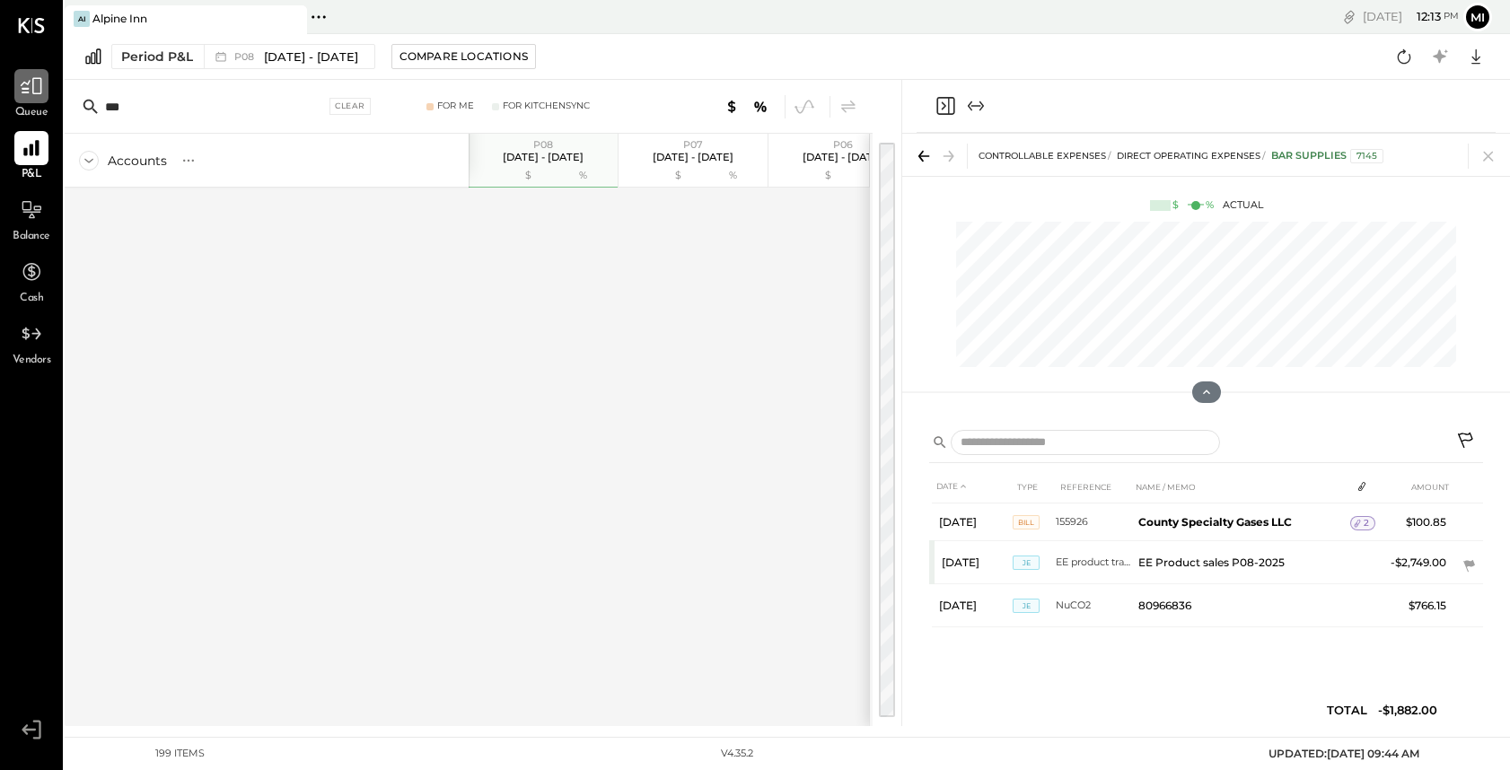
click at [32, 92] on icon at bounding box center [31, 85] width 23 height 23
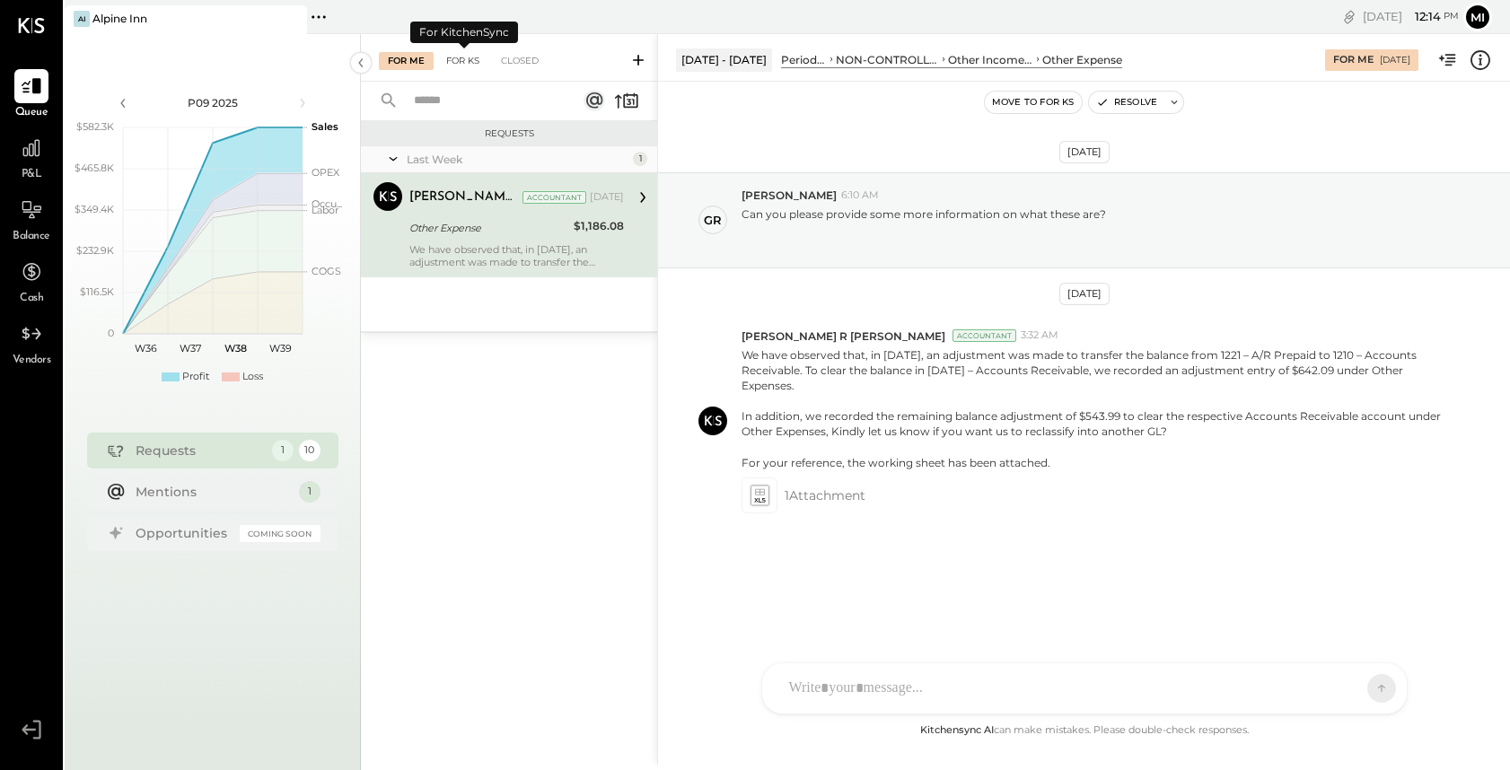
click at [459, 62] on div "For KS" at bounding box center [462, 61] width 51 height 18
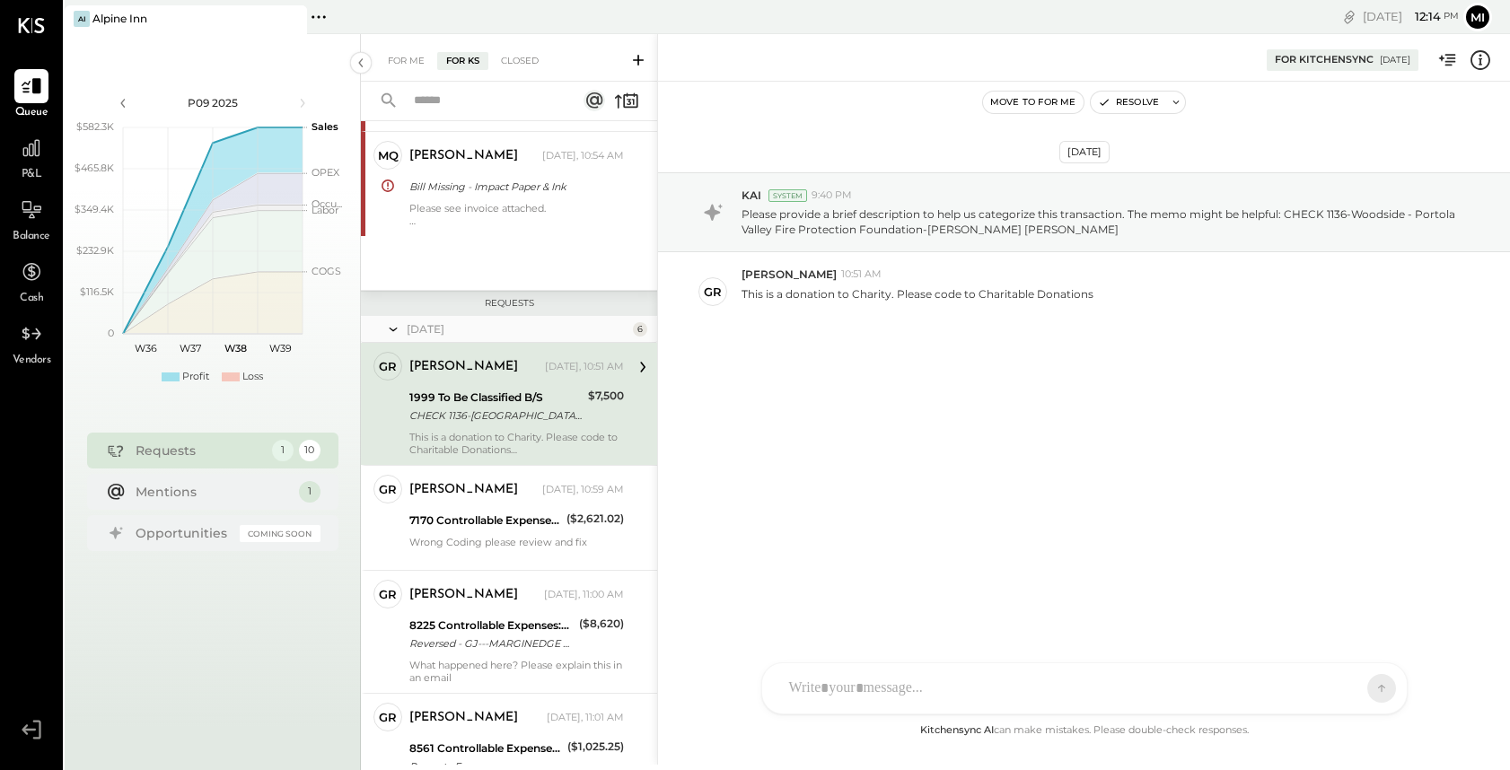
scroll to position [433, 0]
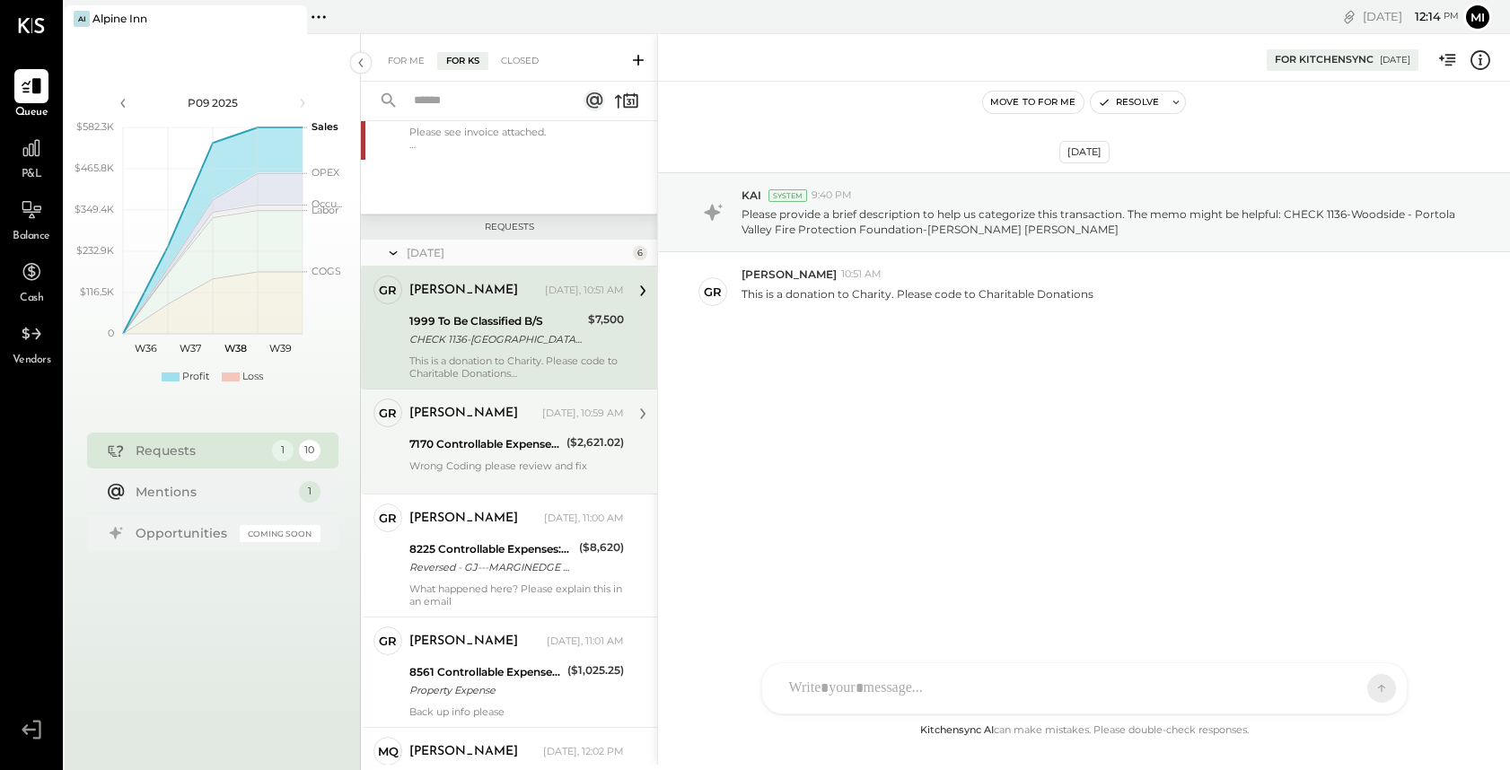
click at [520, 467] on div "Wrong Coding please review and fix" at bounding box center [516, 471] width 214 height 25
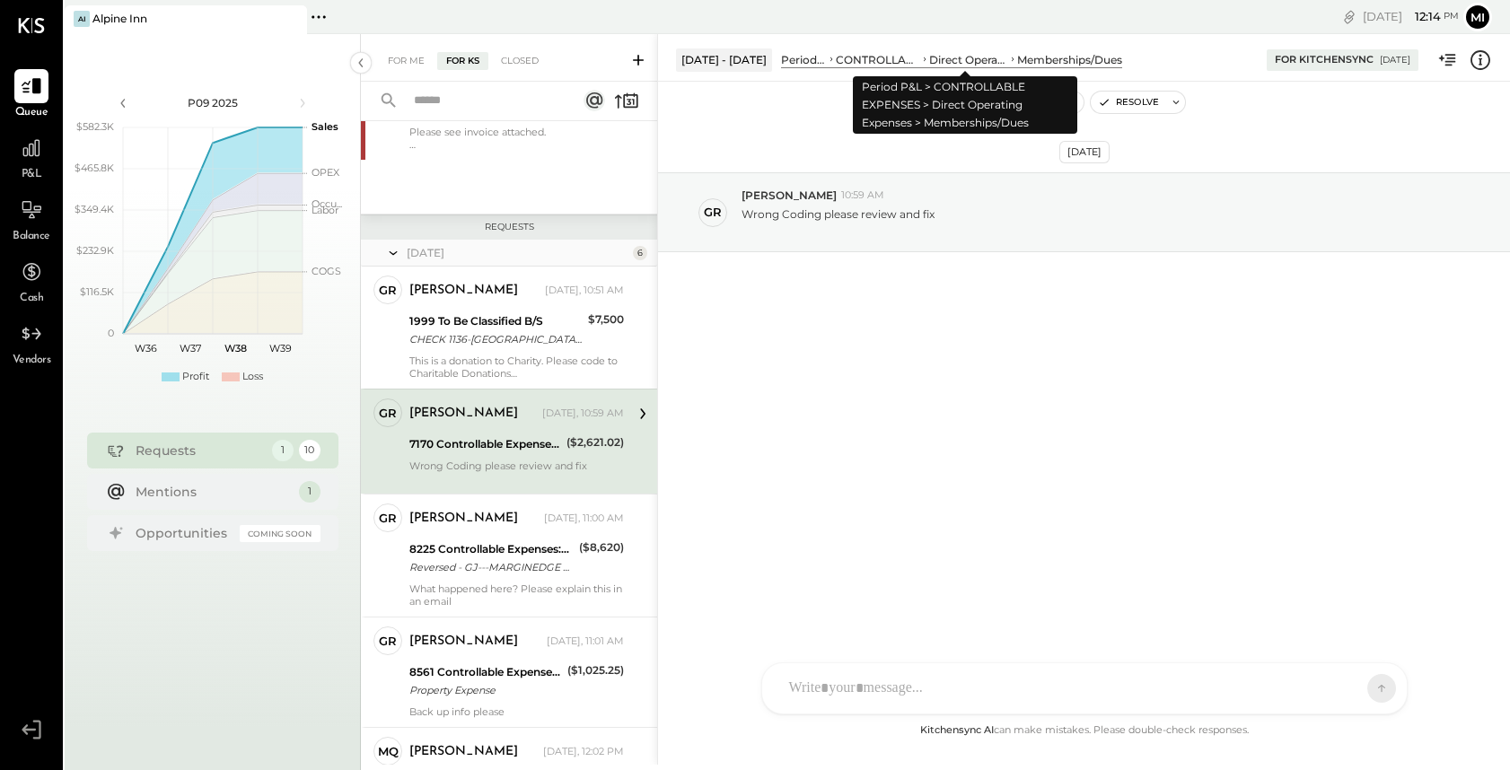
click at [977, 58] on div "Direct Operating Expenses" at bounding box center [968, 59] width 79 height 15
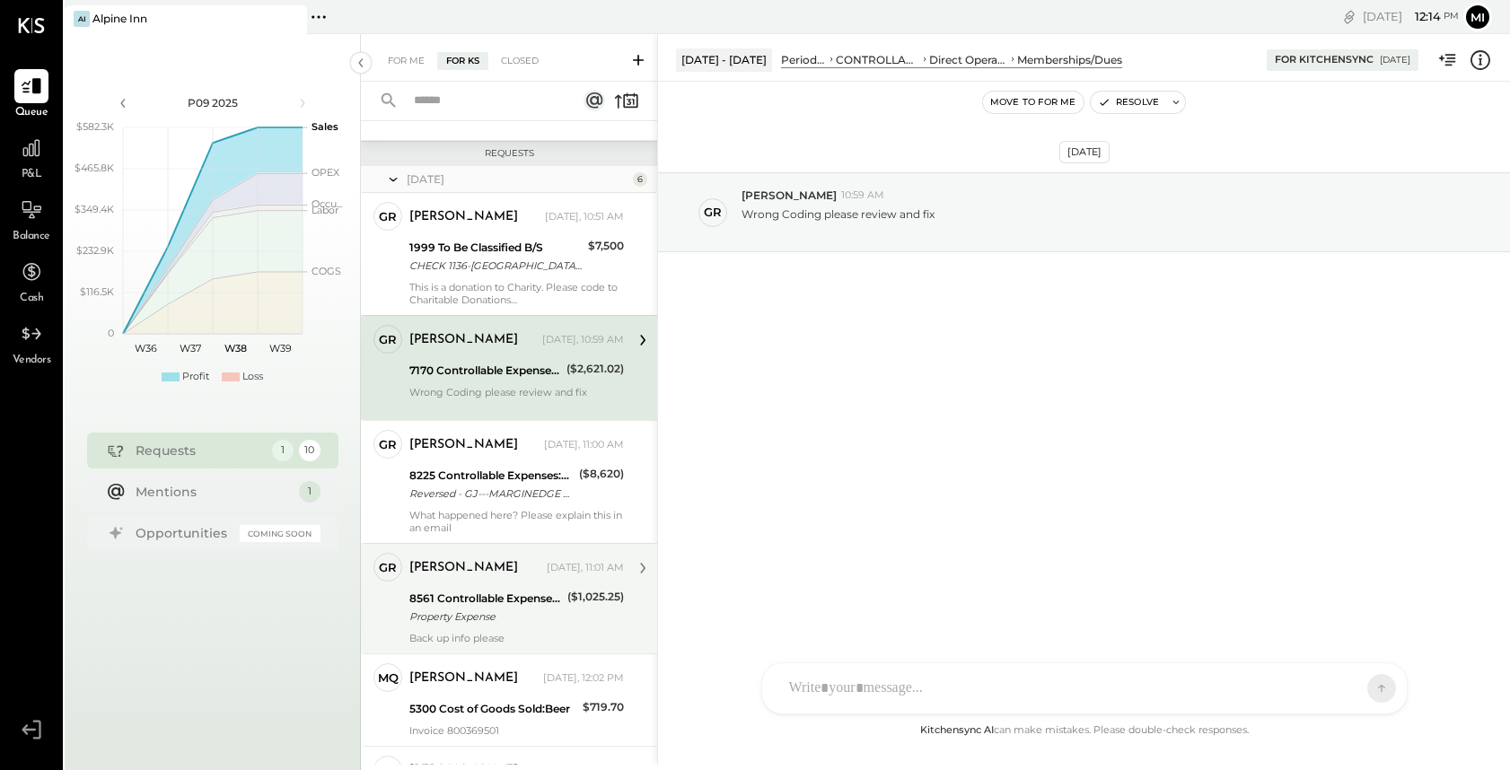
scroll to position [507, 0]
click at [521, 626] on div "8561 Controllable Expenses:General & Administrative Expenses:Property insurance…" at bounding box center [485, 606] width 153 height 39
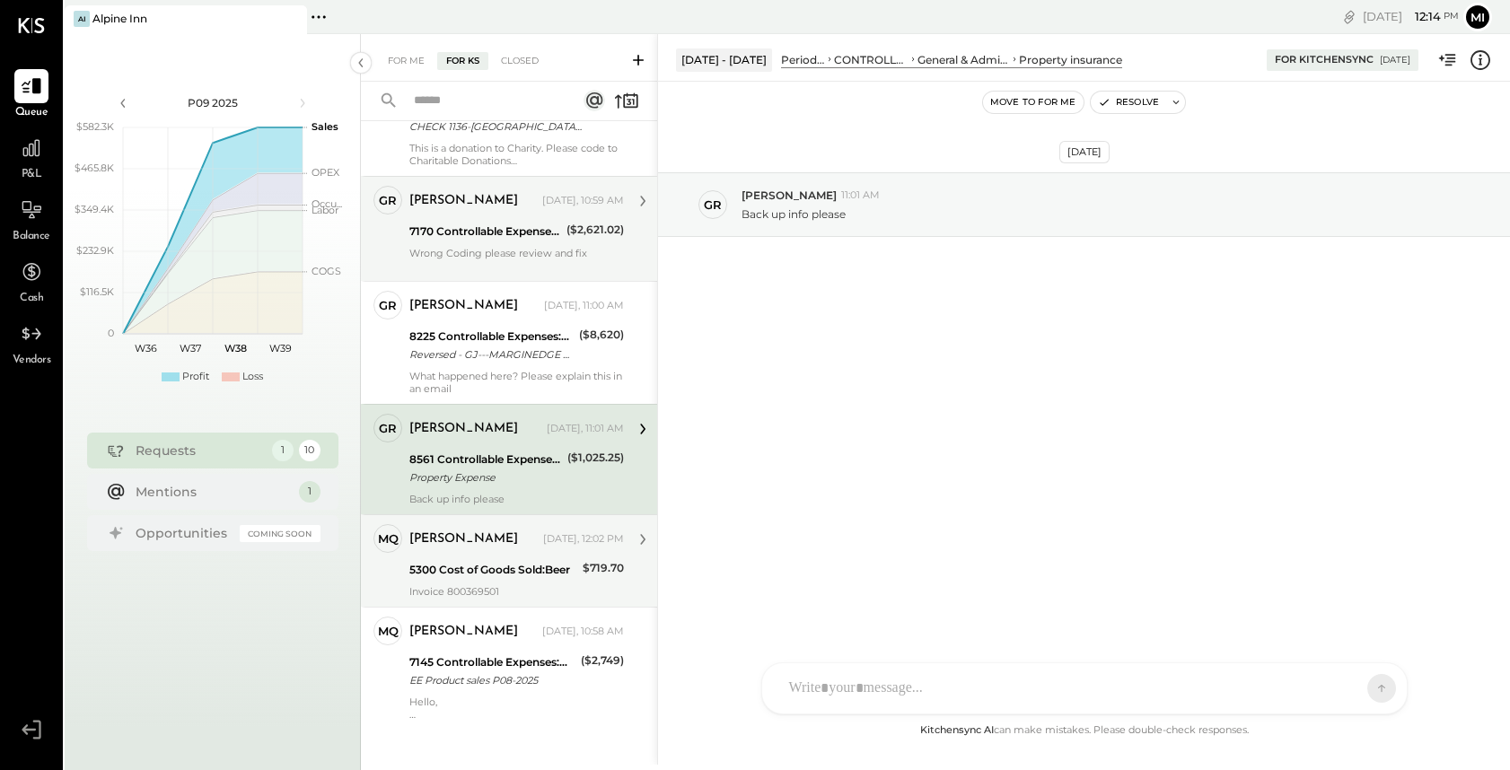
scroll to position [658, 0]
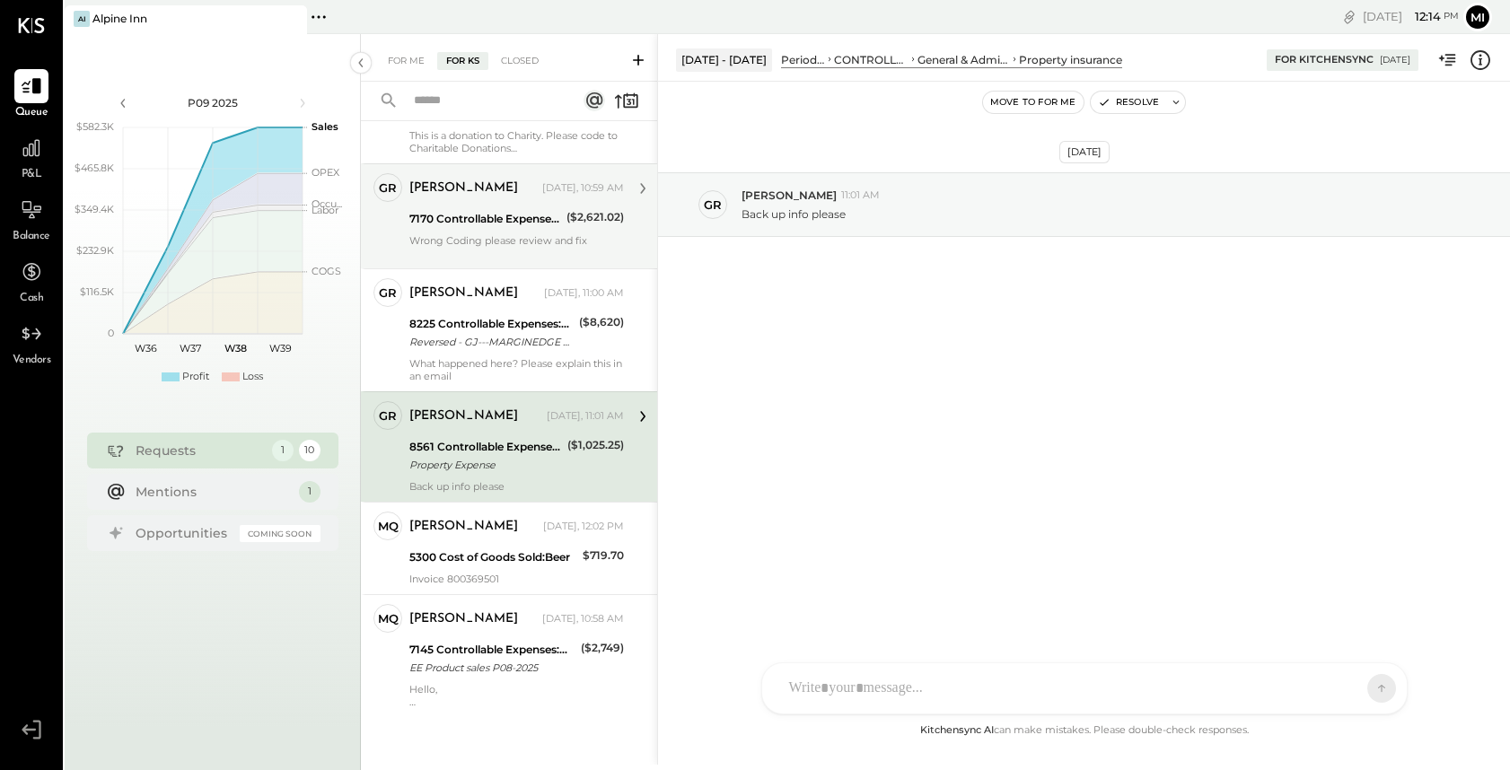
click at [497, 453] on div "8561 Controllable Expenses:General & Administrative Expenses:Property insurance" at bounding box center [485, 447] width 153 height 18
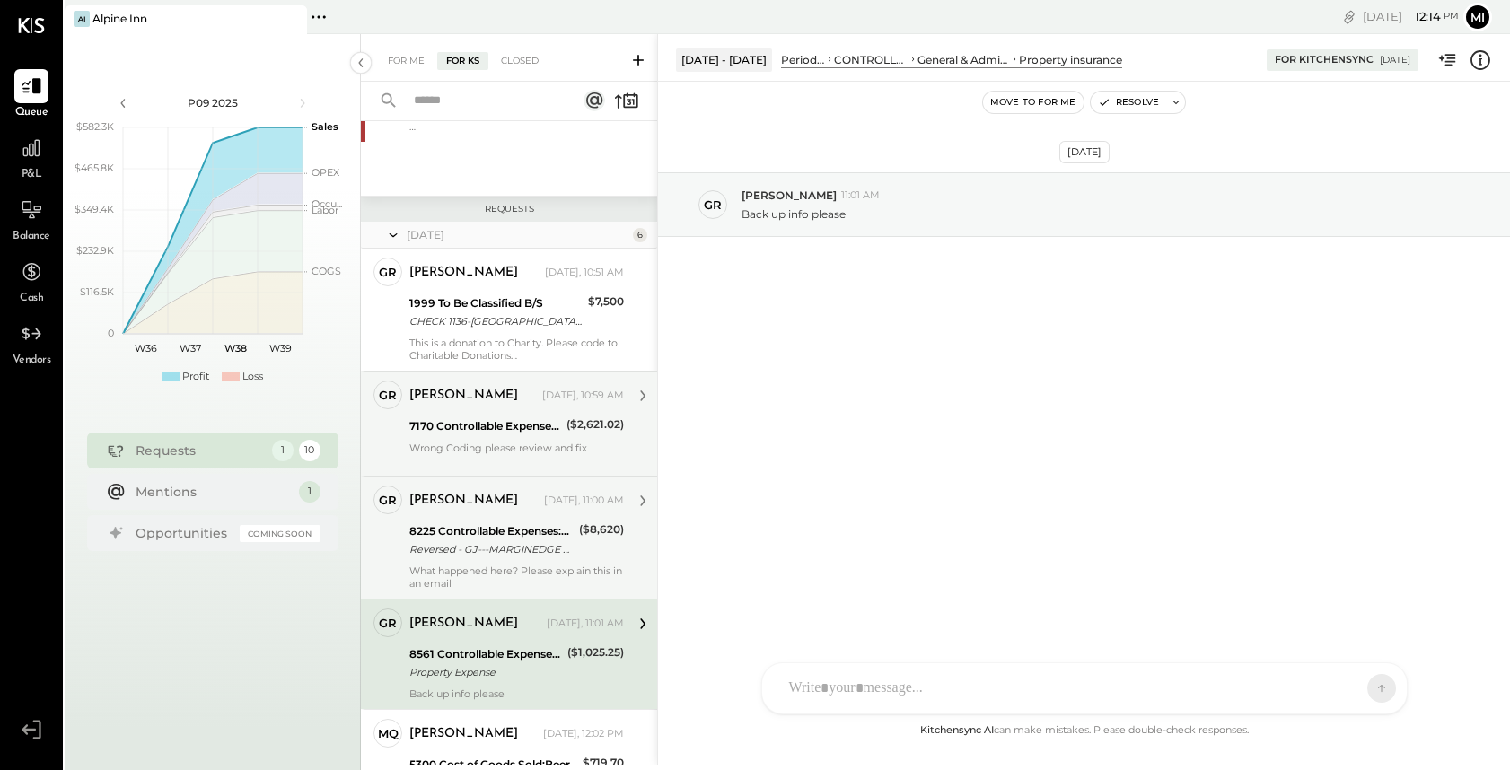
scroll to position [447, 0]
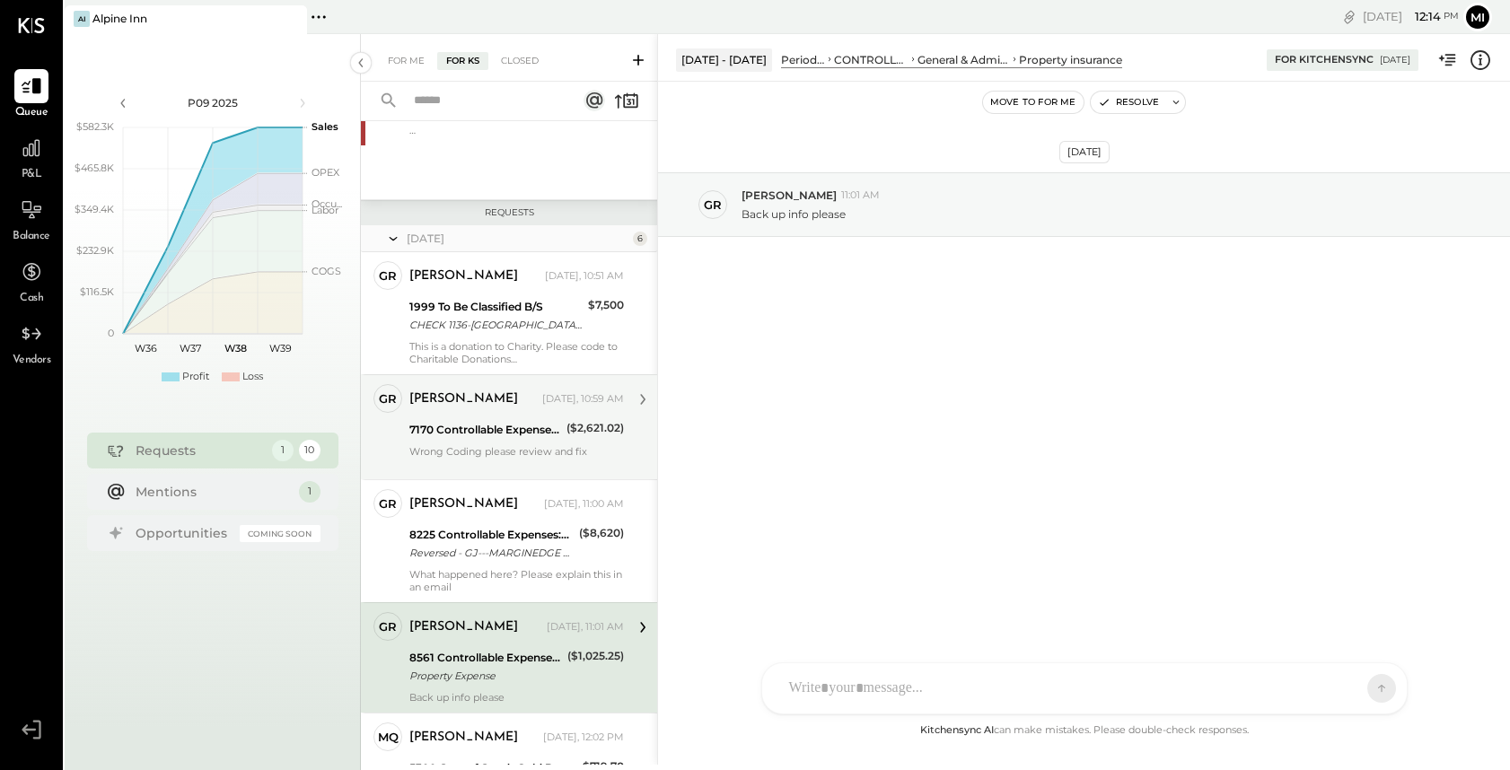
click at [521, 448] on div "Wrong Coding please review and fix" at bounding box center [516, 457] width 214 height 25
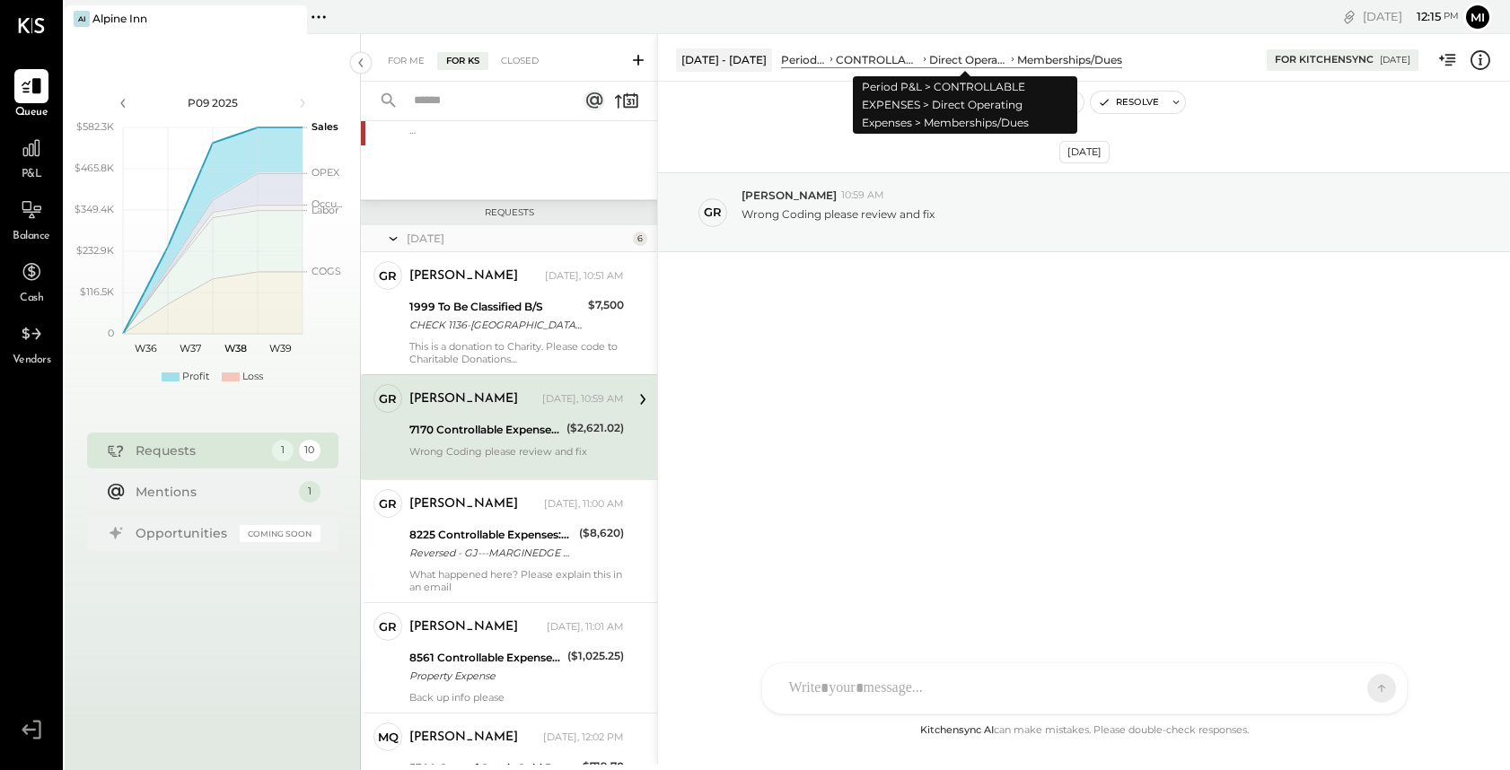
click at [1002, 60] on div "Direct Operating Expenses" at bounding box center [968, 59] width 79 height 15
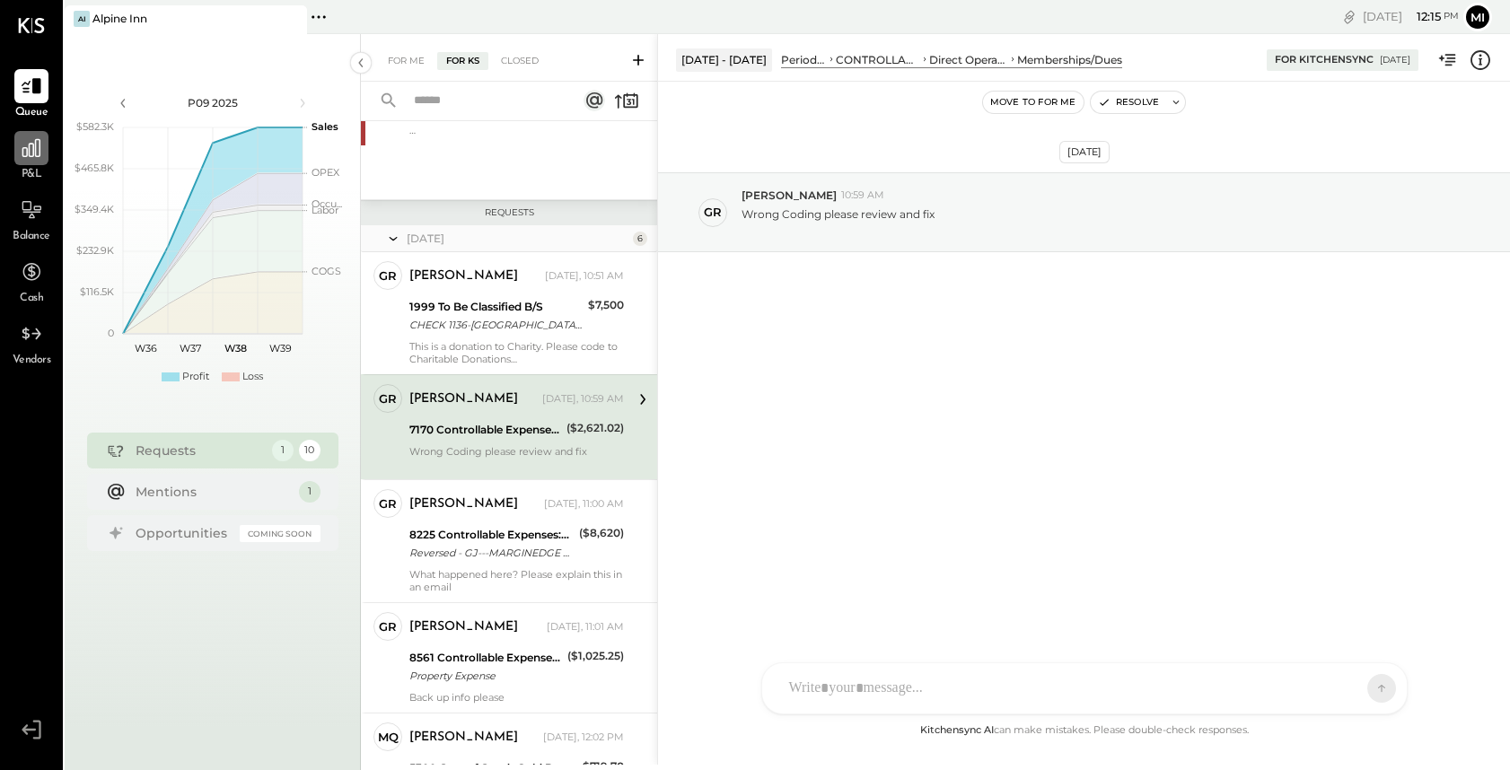
click at [23, 154] on icon at bounding box center [31, 147] width 23 height 23
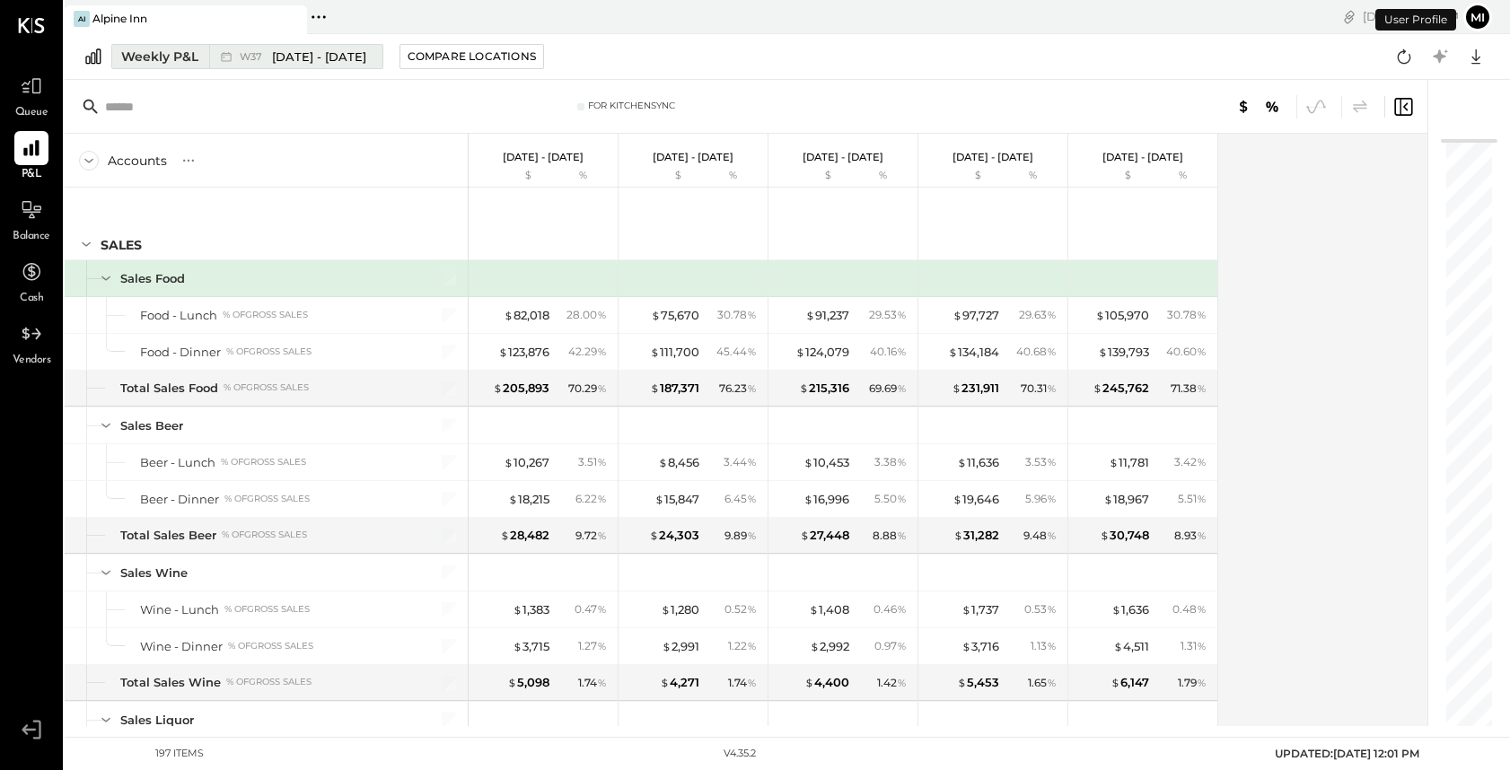
click at [170, 59] on div "Weekly P&L" at bounding box center [159, 57] width 77 height 18
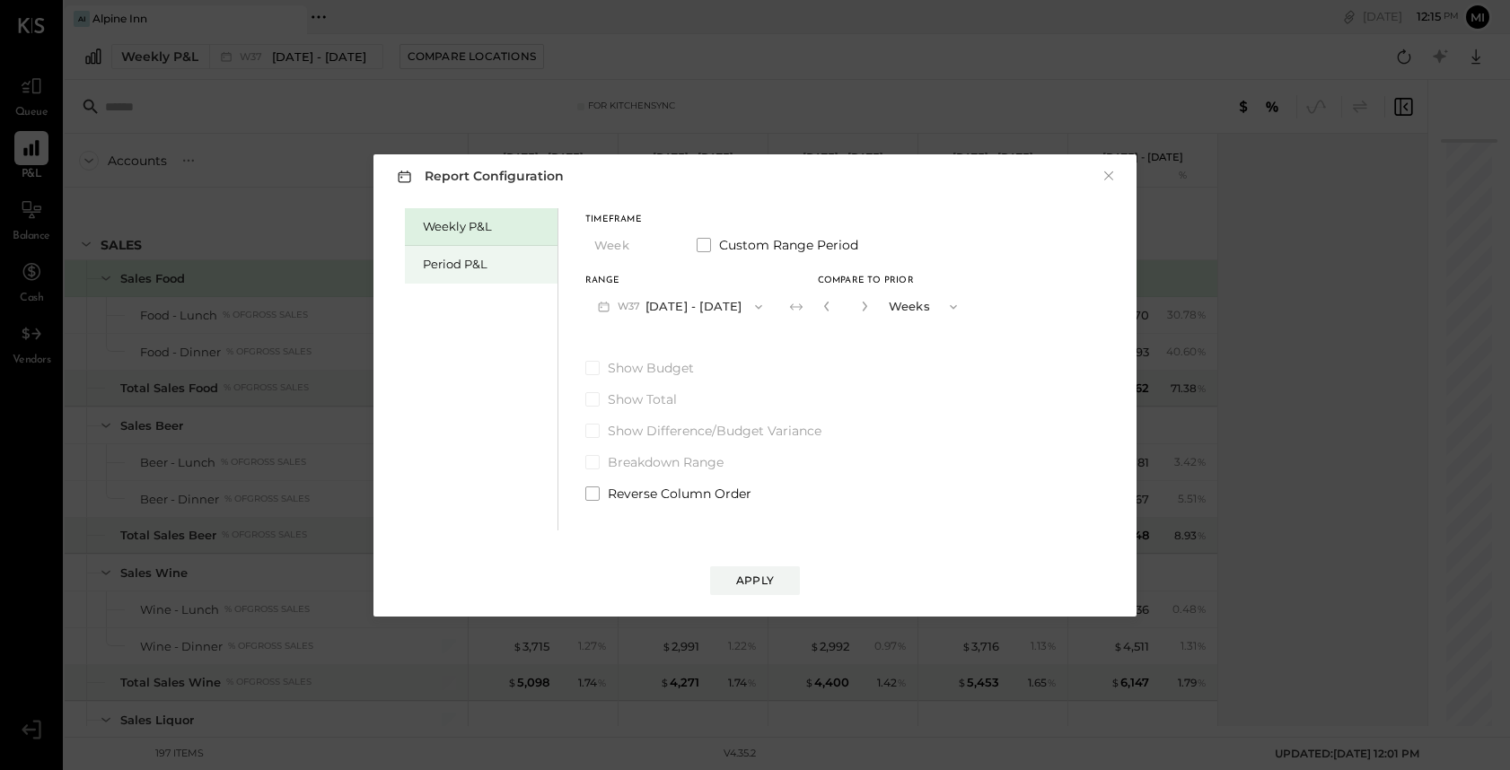
click at [470, 263] on div "Period P&L" at bounding box center [486, 264] width 126 height 17
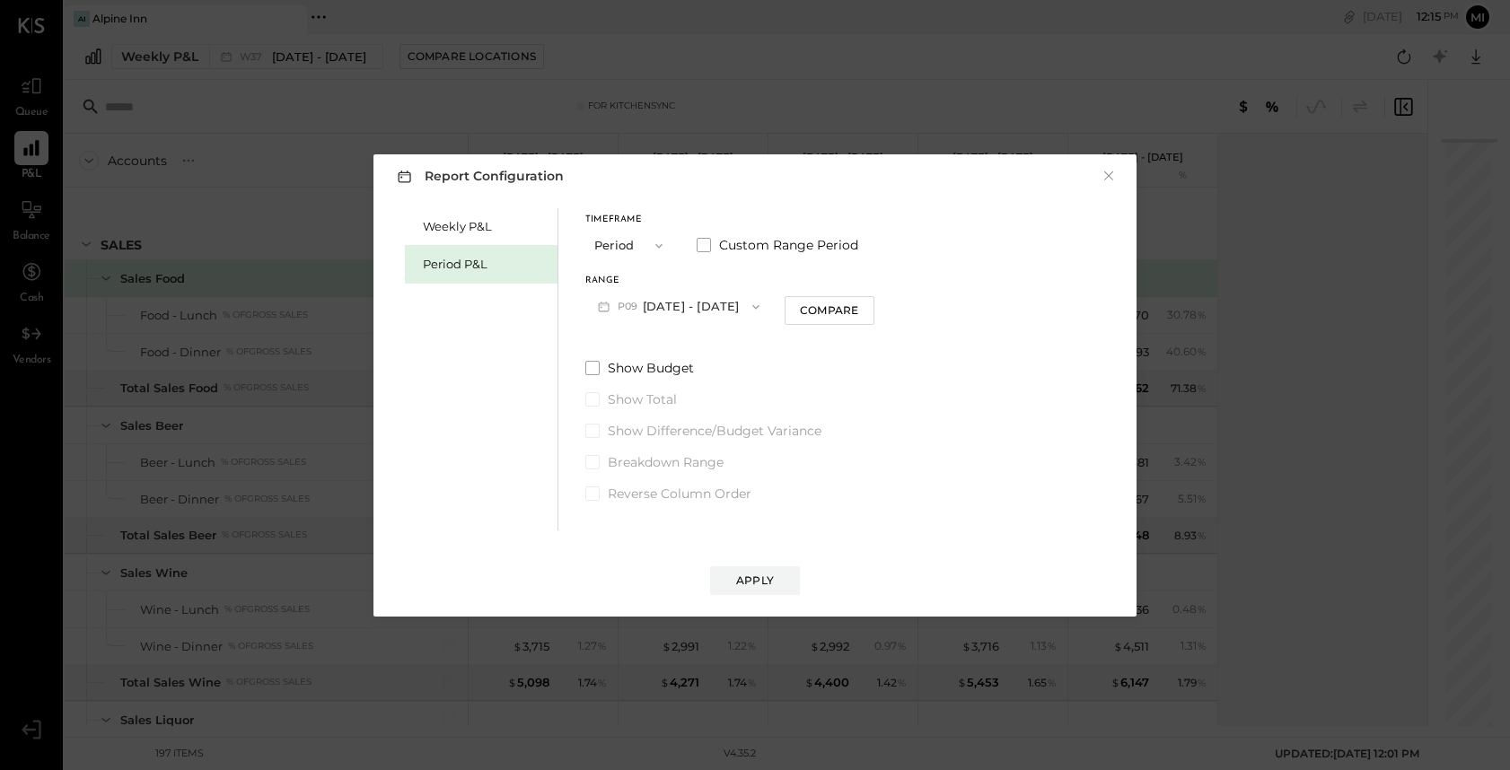
click at [711, 308] on button "P09 [DATE] - [DATE]" at bounding box center [678, 306] width 187 height 33
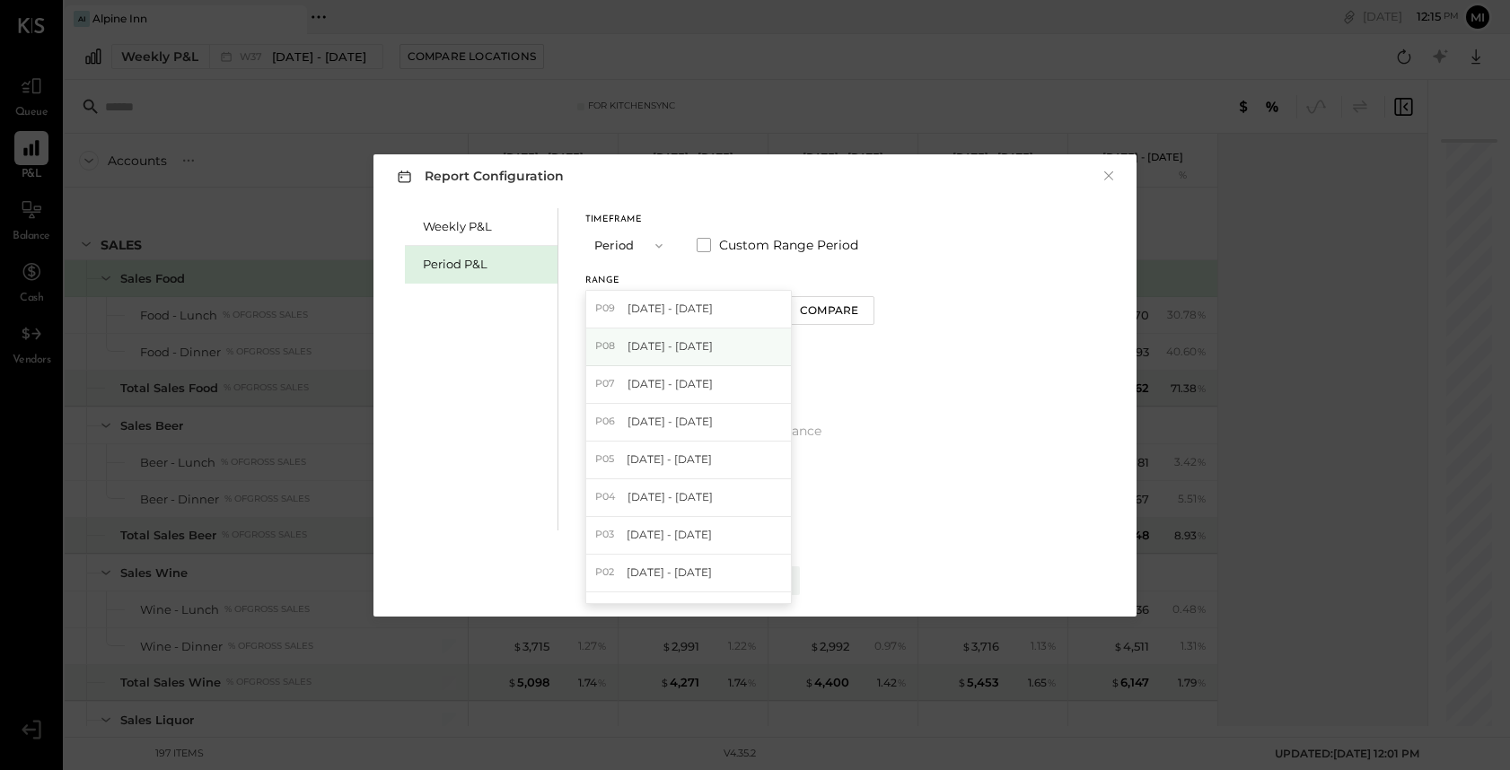
click at [687, 344] on span "[DATE] - [DATE]" at bounding box center [669, 345] width 85 height 15
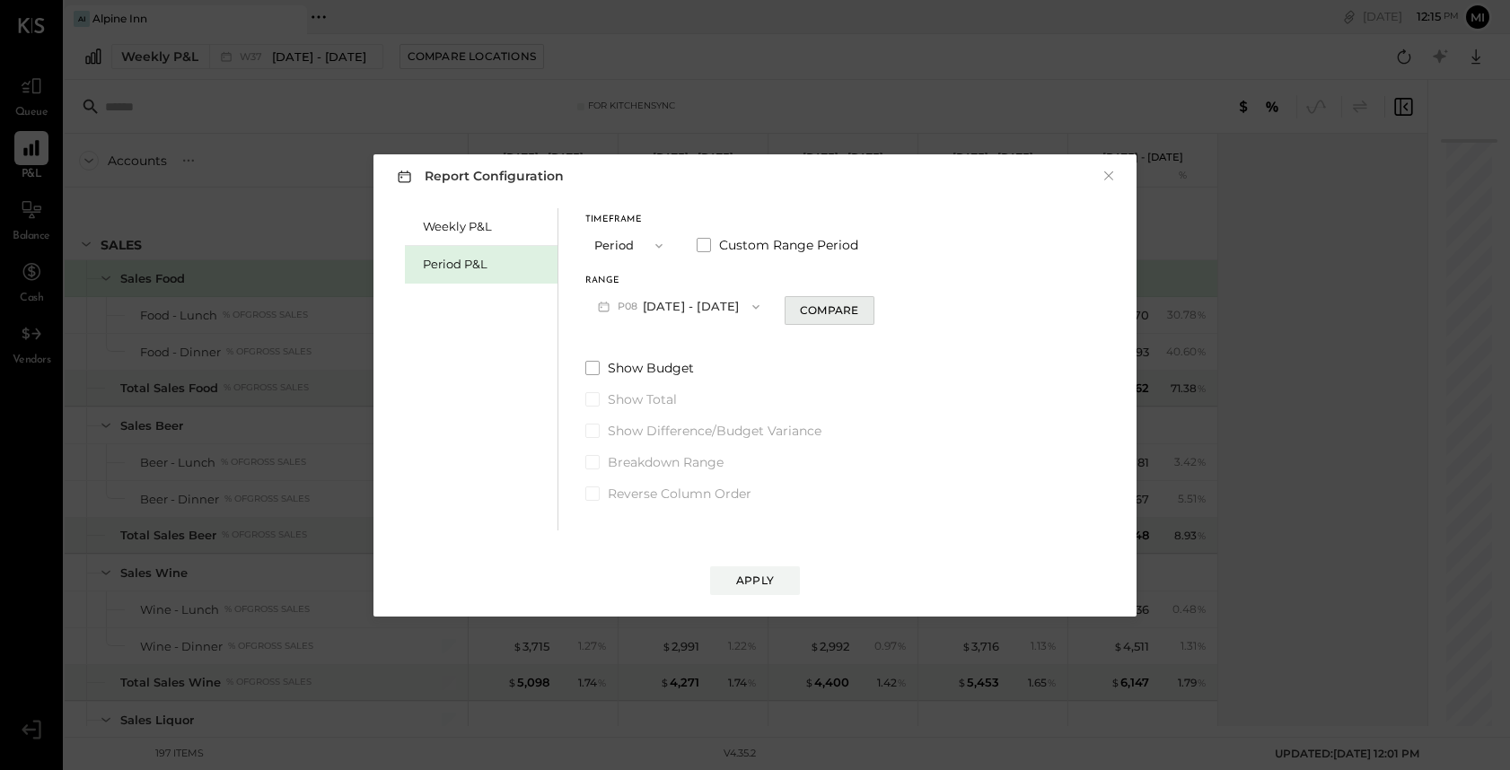
click at [827, 310] on div "Compare" at bounding box center [829, 309] width 58 height 15
click at [818, 309] on icon "button" at bounding box center [823, 306] width 11 height 11
click at [836, 308] on div "Compare" at bounding box center [829, 309] width 58 height 15
click at [860, 308] on icon "button" at bounding box center [861, 306] width 11 height 11
type input "*"
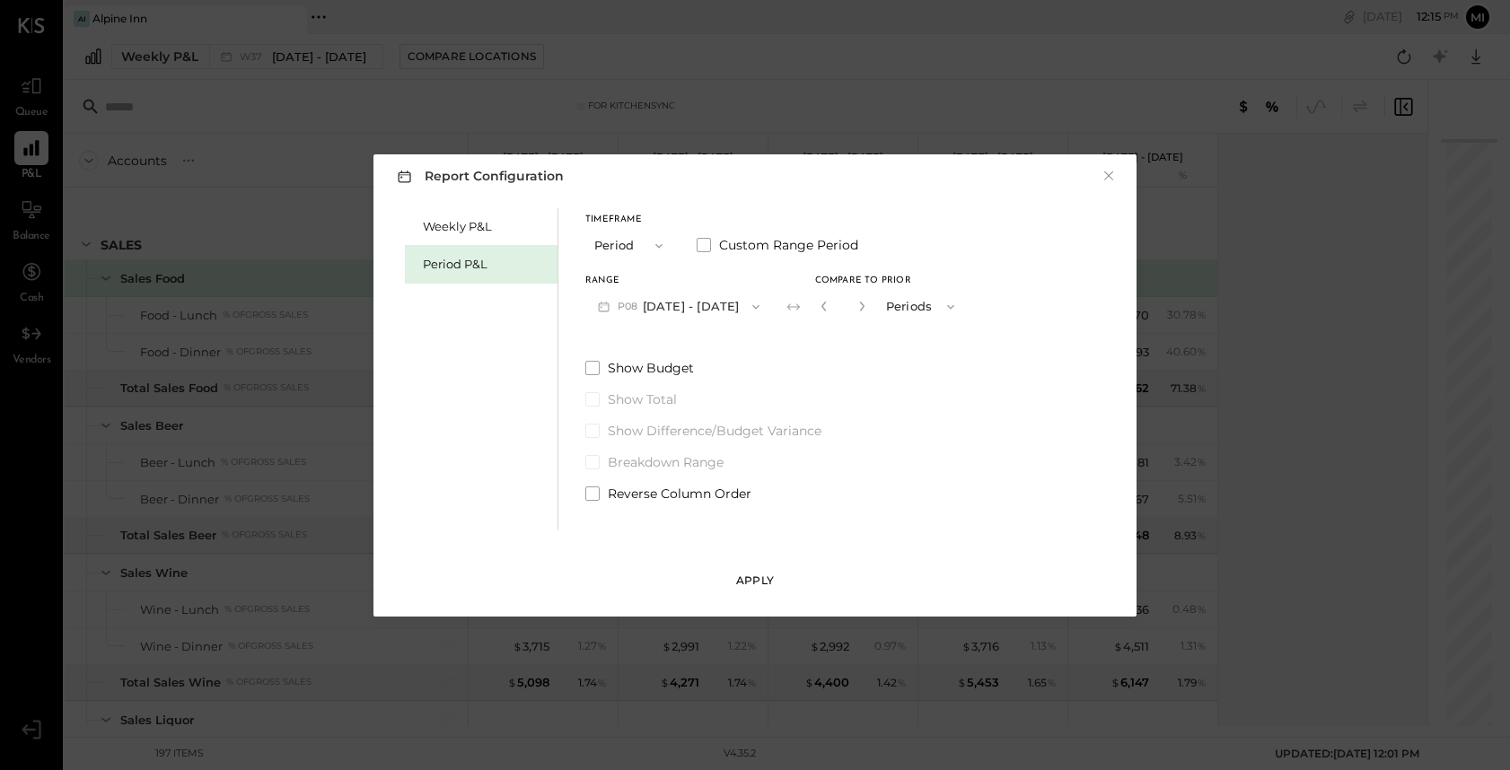
click at [764, 582] on div "Apply" at bounding box center [755, 580] width 38 height 15
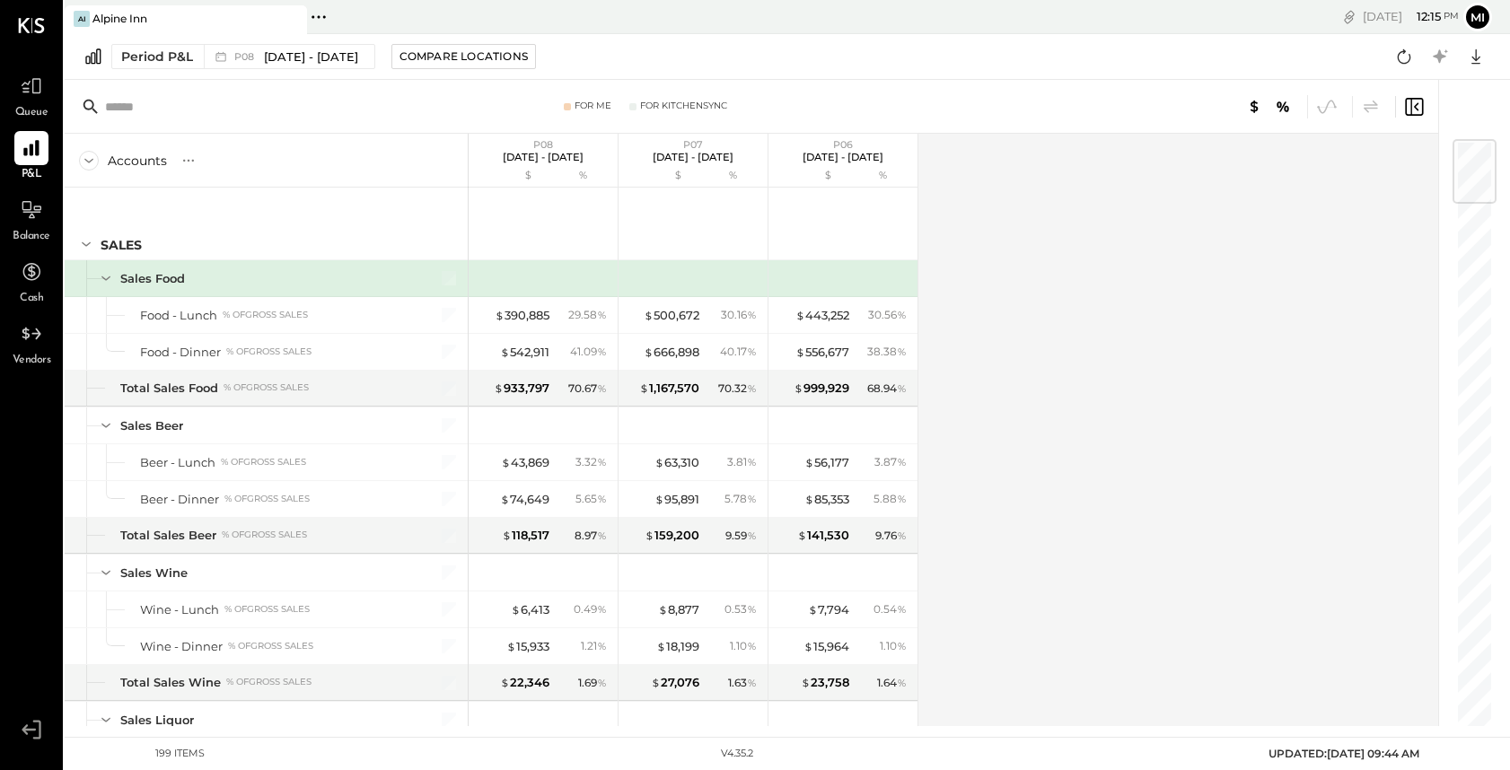
click at [141, 100] on input "text" at bounding box center [246, 107] width 283 height 32
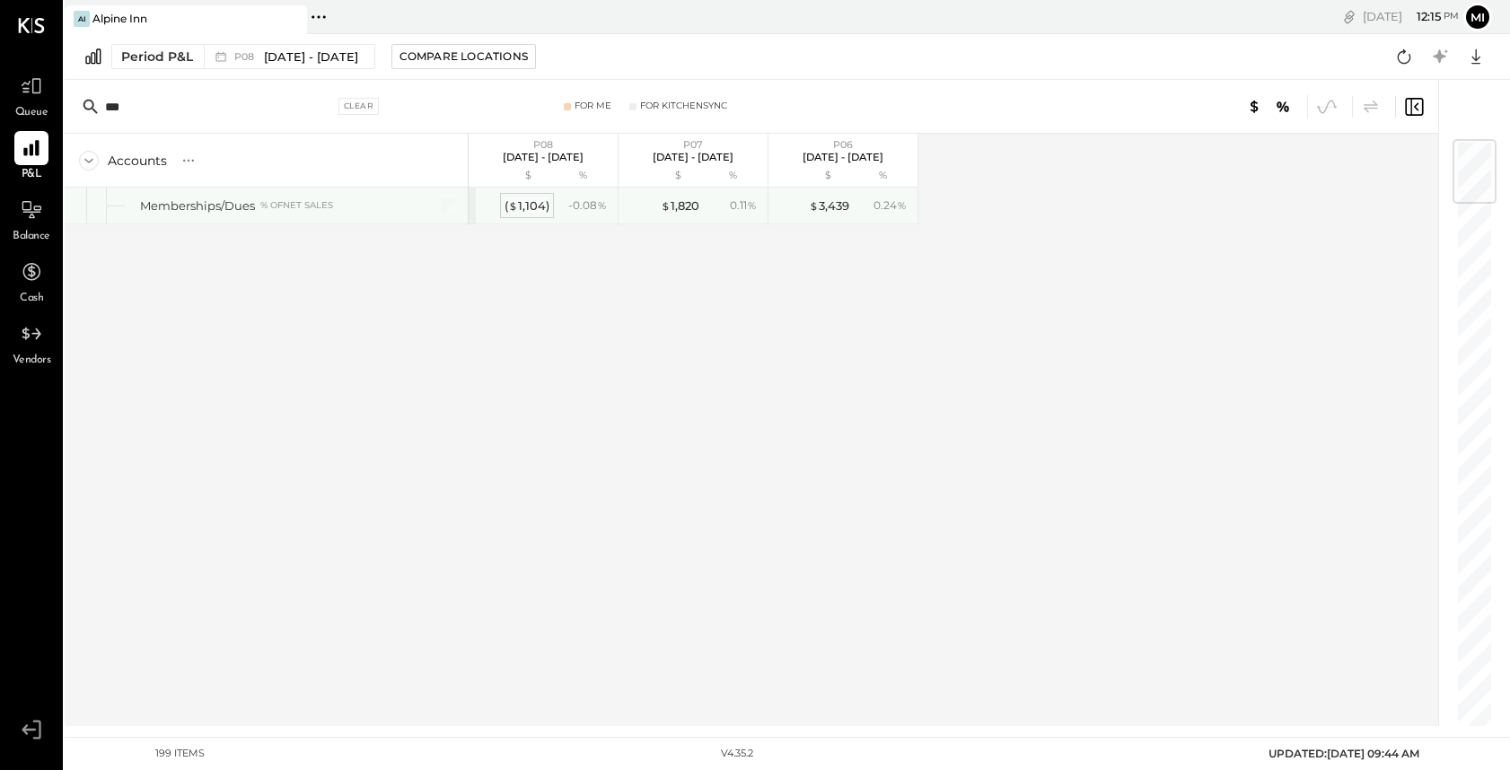
type input "***"
click at [535, 205] on div "( $ 1,104 )" at bounding box center [526, 205] width 45 height 17
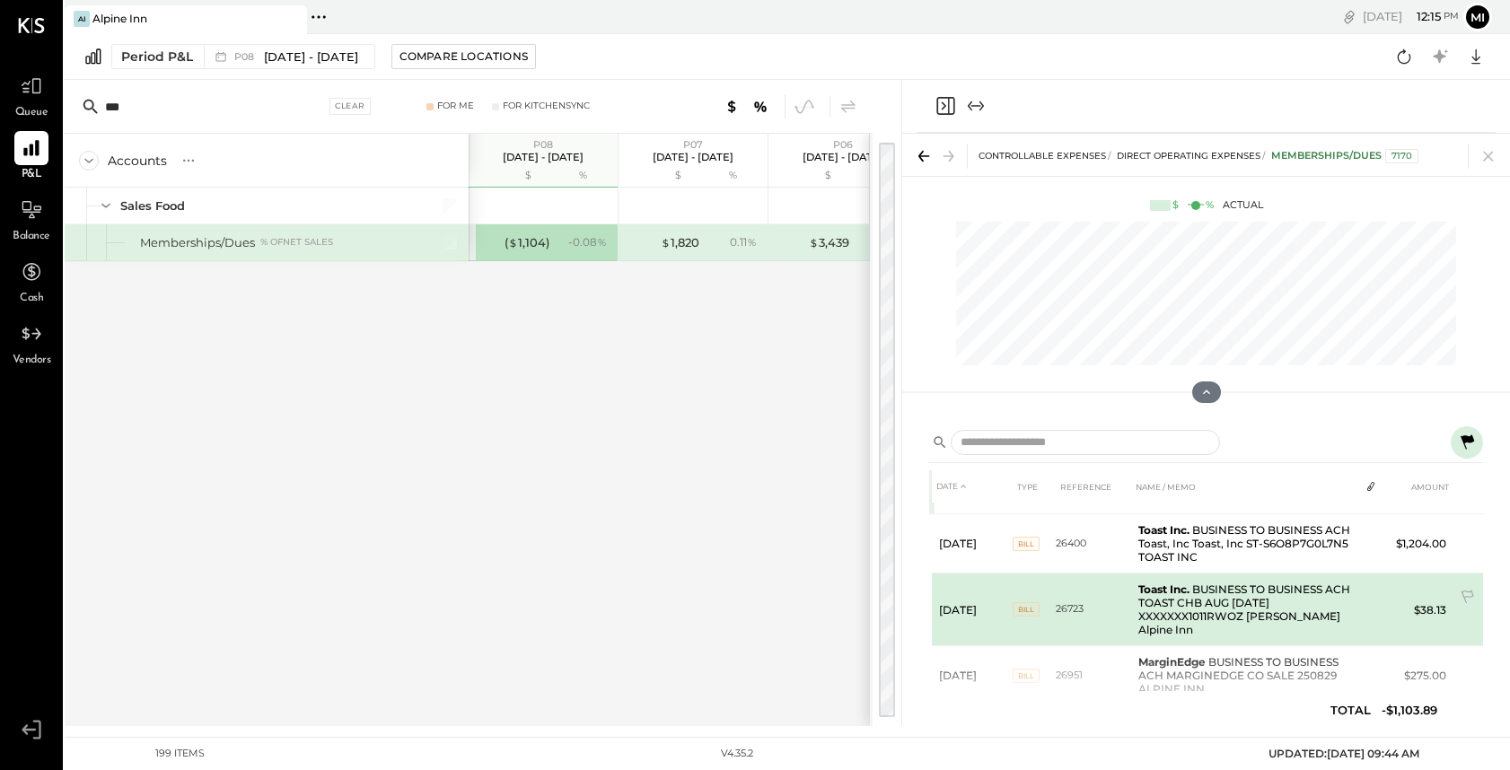
scroll to position [70, 0]
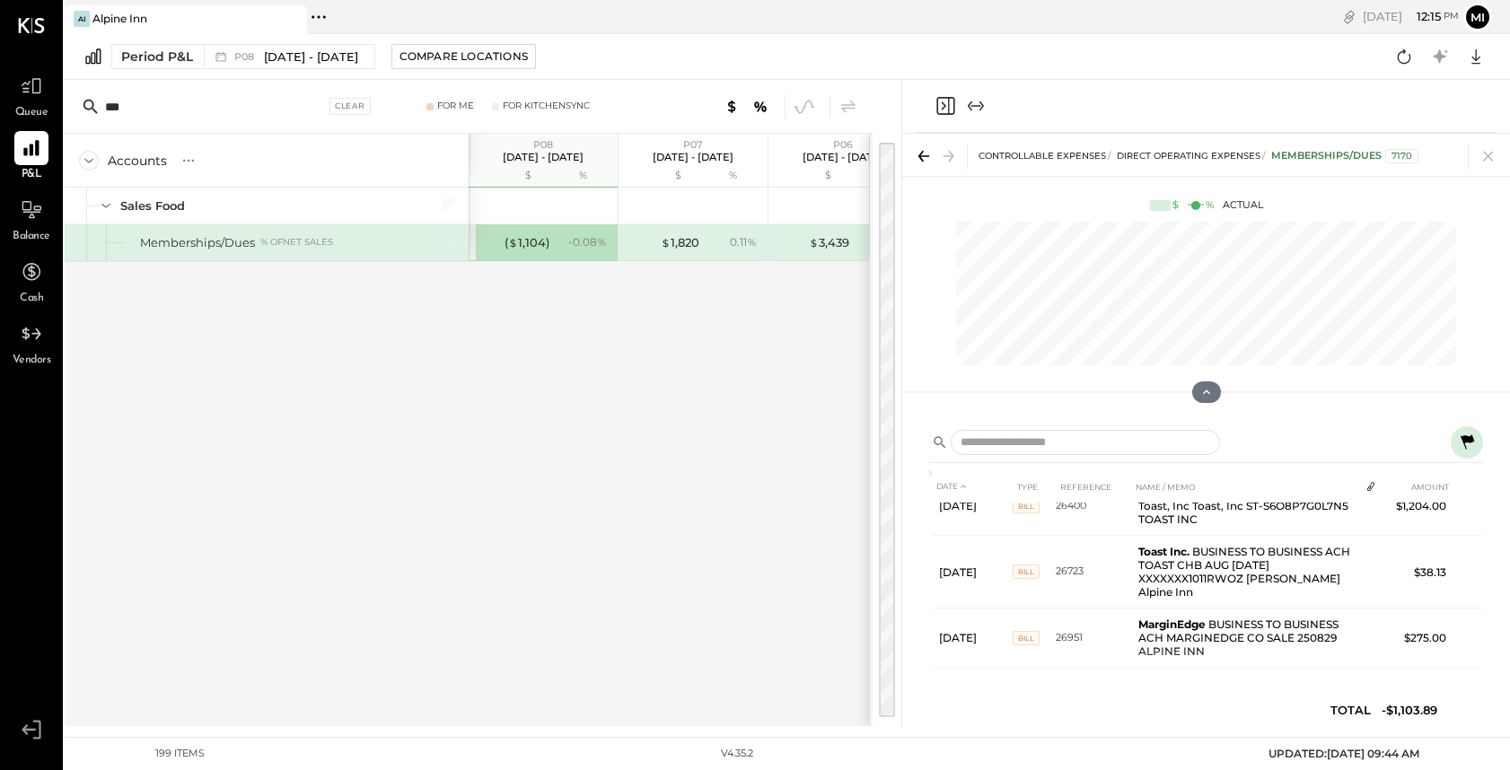
click at [1464, 440] on icon at bounding box center [1466, 441] width 13 height 14
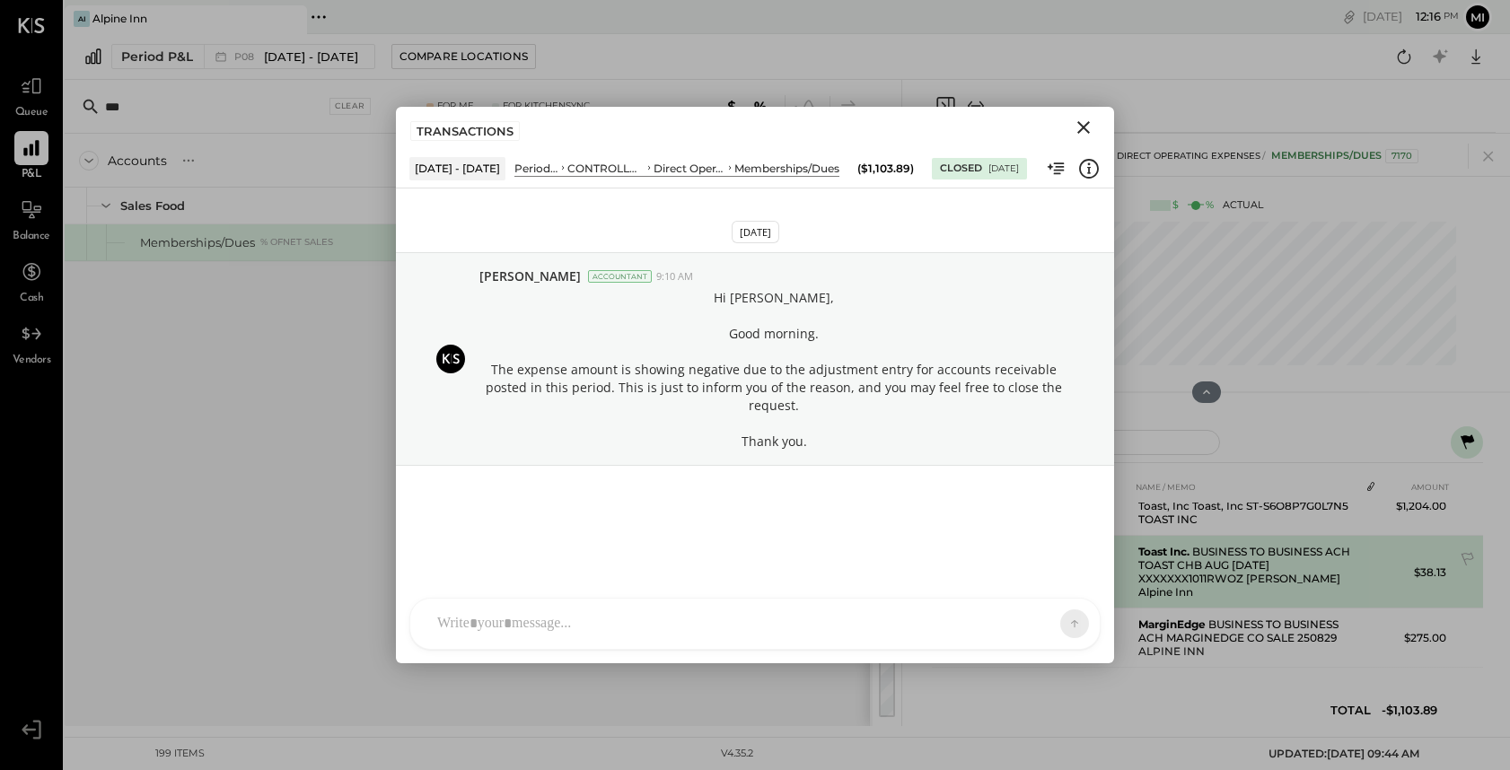
scroll to position [0, 0]
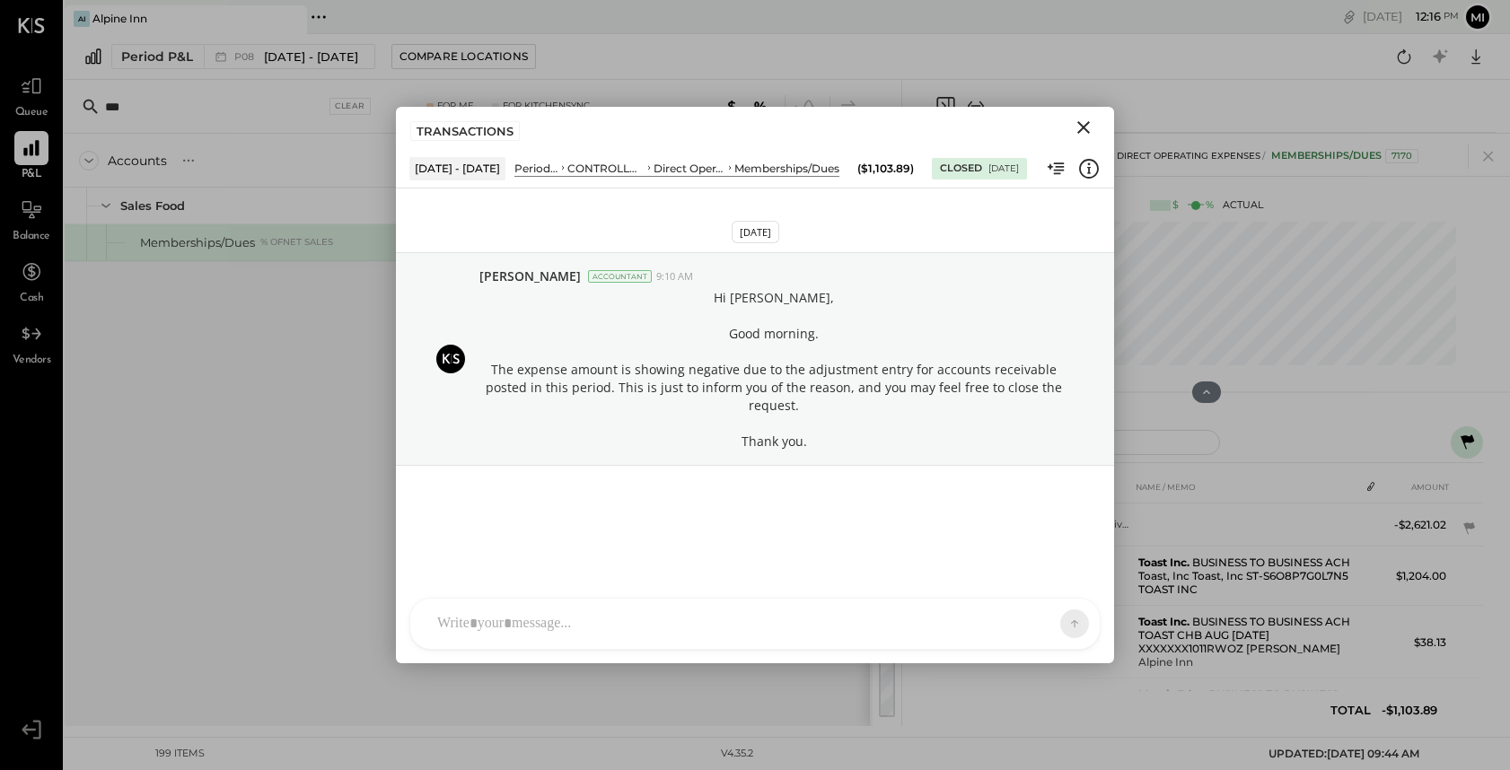
click at [1086, 124] on icon "Close" at bounding box center [1083, 127] width 13 height 13
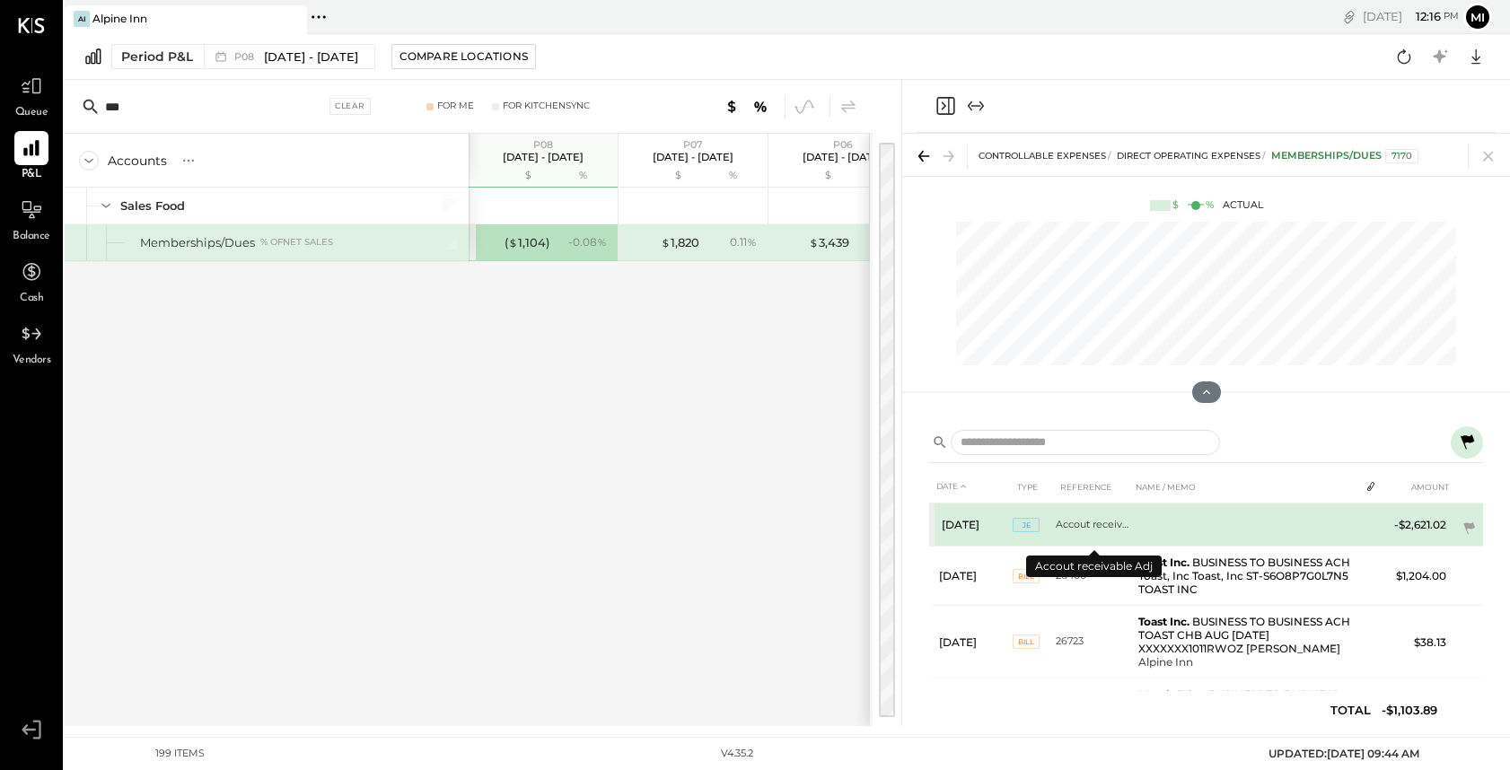
click at [1089, 526] on td "Accout receivable Adj" at bounding box center [1092, 524] width 75 height 43
click at [1467, 532] on icon at bounding box center [1468, 529] width 18 height 18
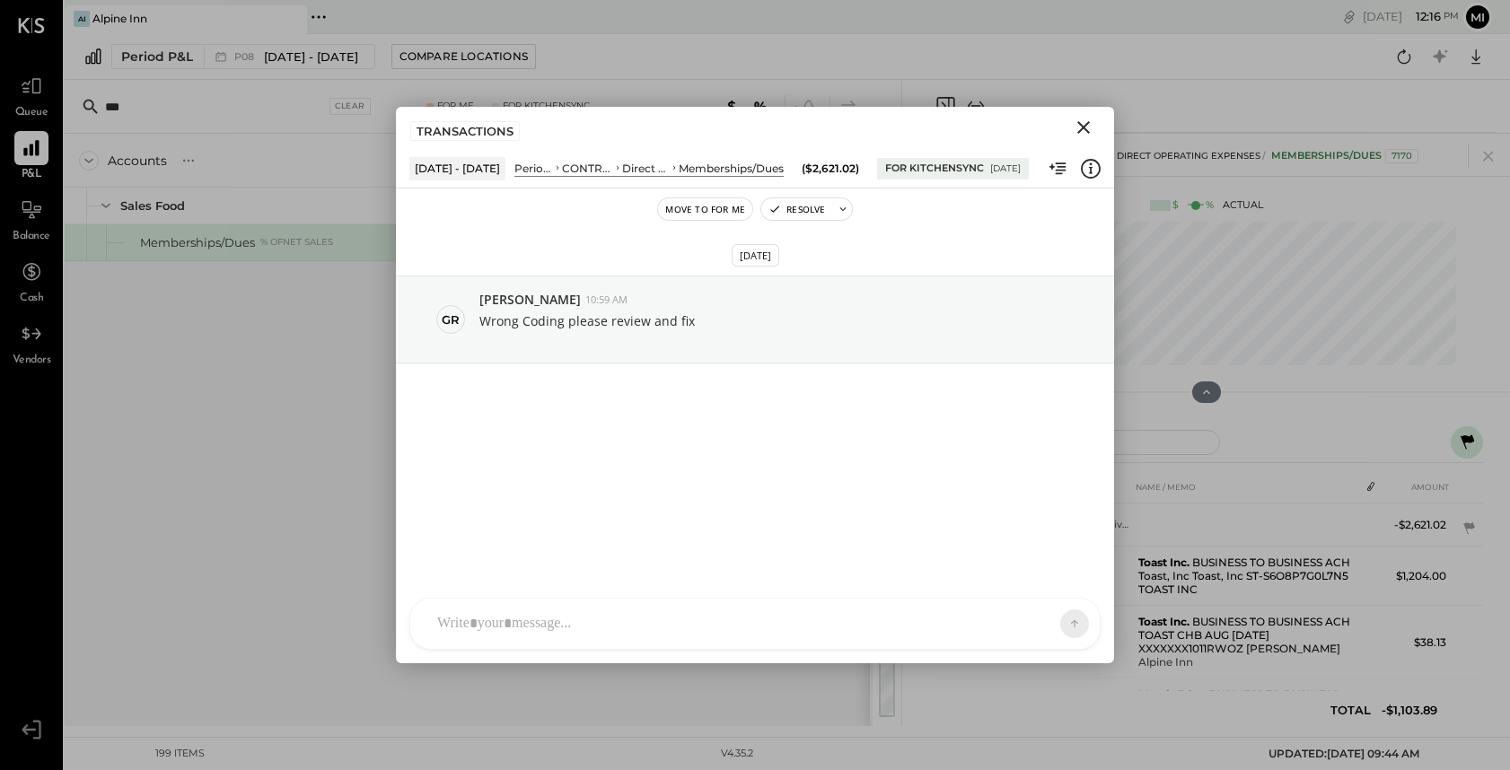
click at [1474, 439] on icon at bounding box center [1467, 443] width 22 height 22
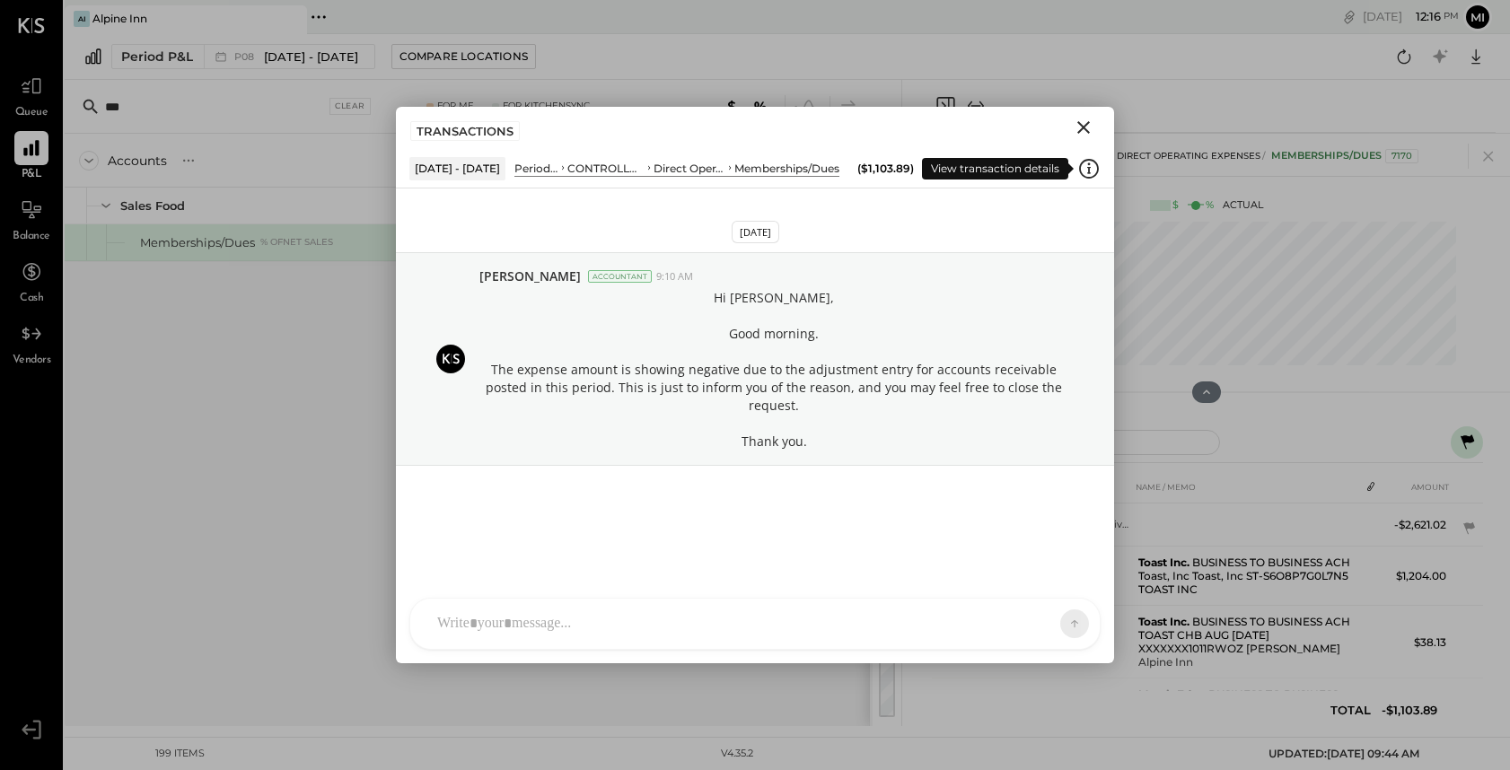
click at [1088, 169] on icon at bounding box center [1089, 167] width 3 height 11
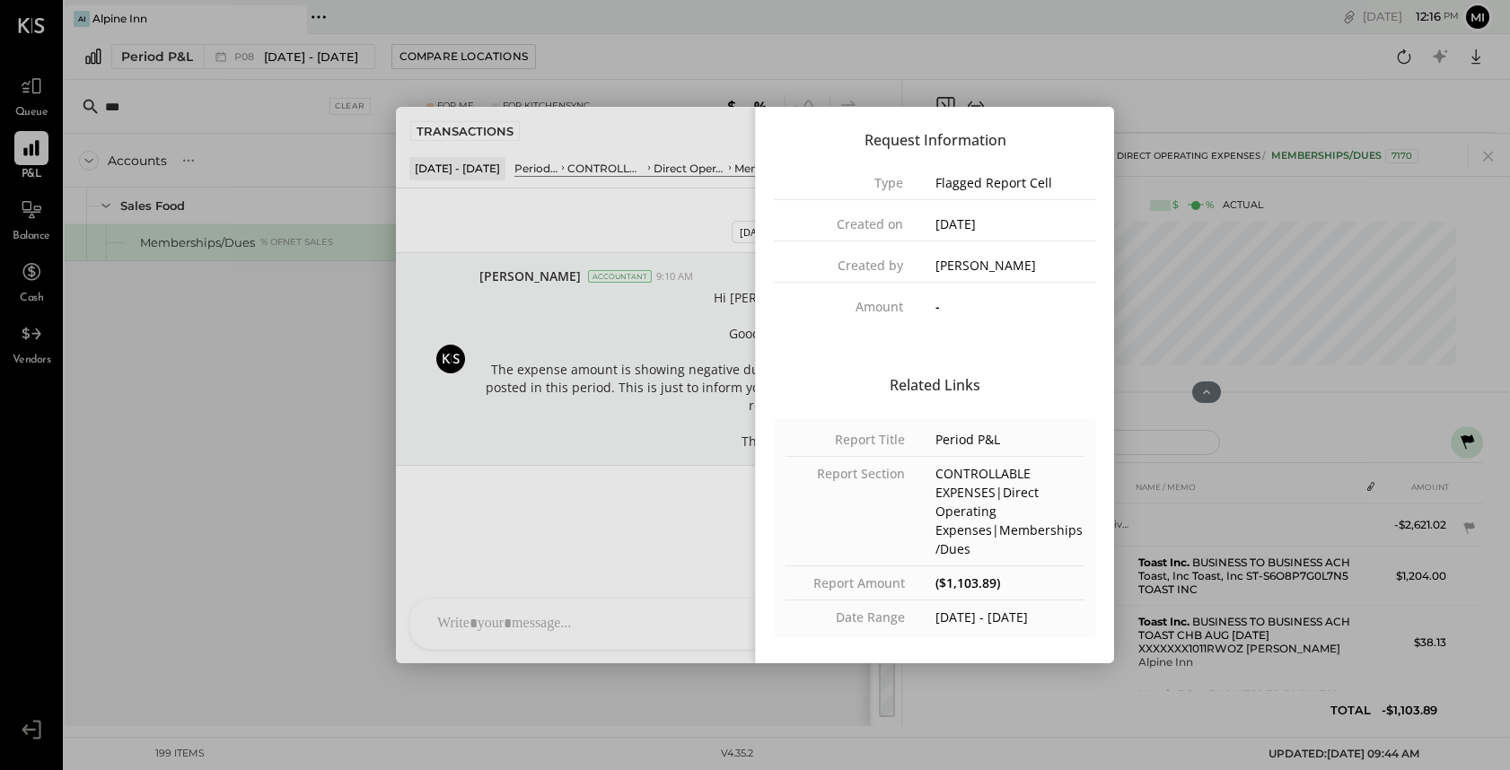
click at [1319, 417] on div "DATE TYPE REFERENCE NAME / MEMO AMOUNT [DATE] JE Accout receivable Adj -$2,621.…" at bounding box center [1206, 571] width 608 height 309
click at [187, 363] on div "Accounts S % GL P08 [DATE] - [DATE] $ % P07 [DATE] - [DATE] $ % P06 [DATE] - [D…" at bounding box center [467, 430] width 805 height 592
click at [1197, 405] on div at bounding box center [1206, 392] width 608 height 36
click at [1198, 397] on icon at bounding box center [1206, 392] width 16 height 16
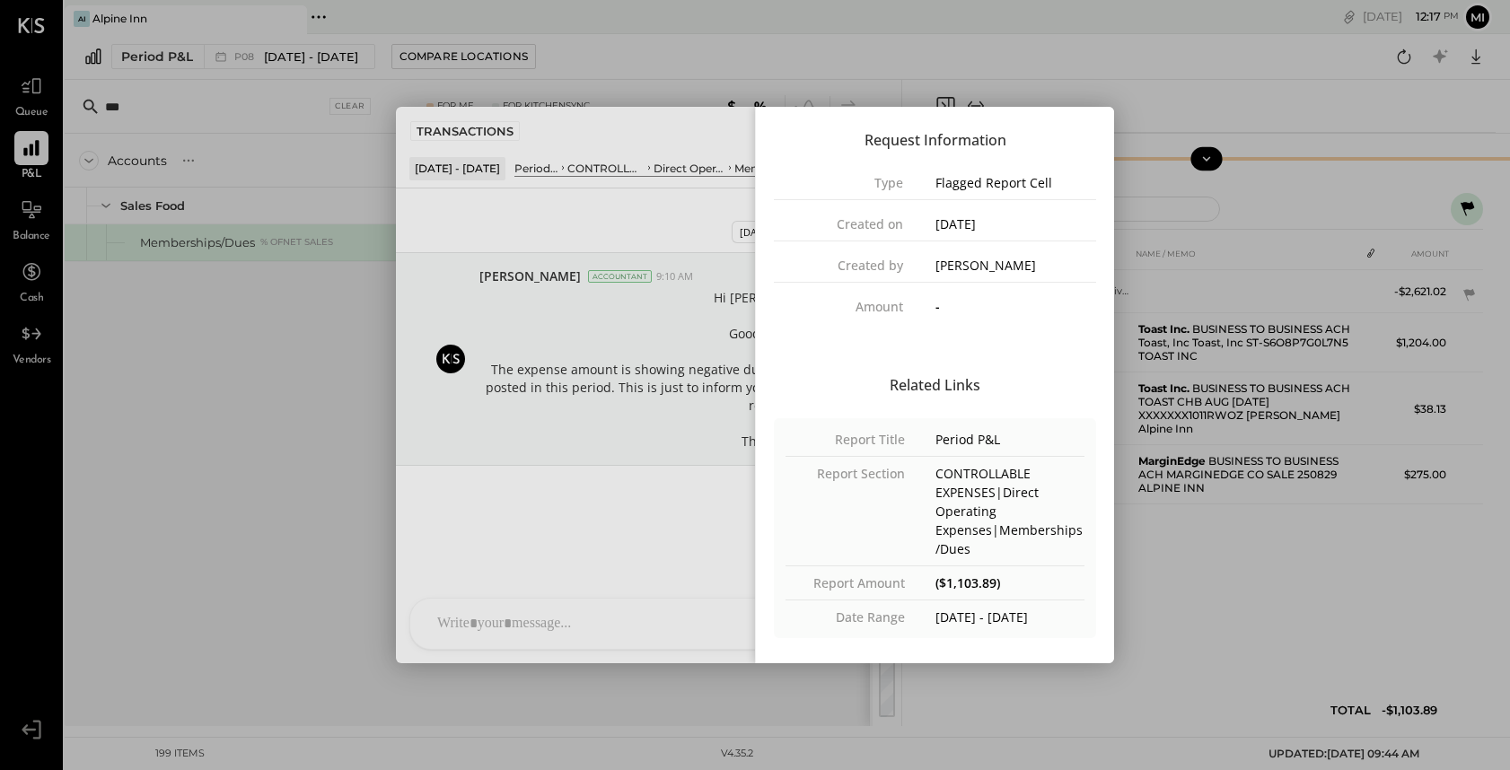
click at [338, 542] on div "Accounts S % GL P08 [DATE] - [DATE] $ % P07 [DATE] - [DATE] $ % P06 [DATE] - [D…" at bounding box center [467, 430] width 805 height 592
click at [1059, 60] on div "Period P&L P08 [DATE] - [DATE] Compare Locations Google Sheets Excel" at bounding box center [787, 57] width 1445 height 46
click at [1256, 90] on div at bounding box center [1205, 106] width 579 height 53
click at [1037, 331] on div "Request Information Type Flagged Report Cell Created on [DATE] Created by [PERS…" at bounding box center [935, 220] width 358 height 227
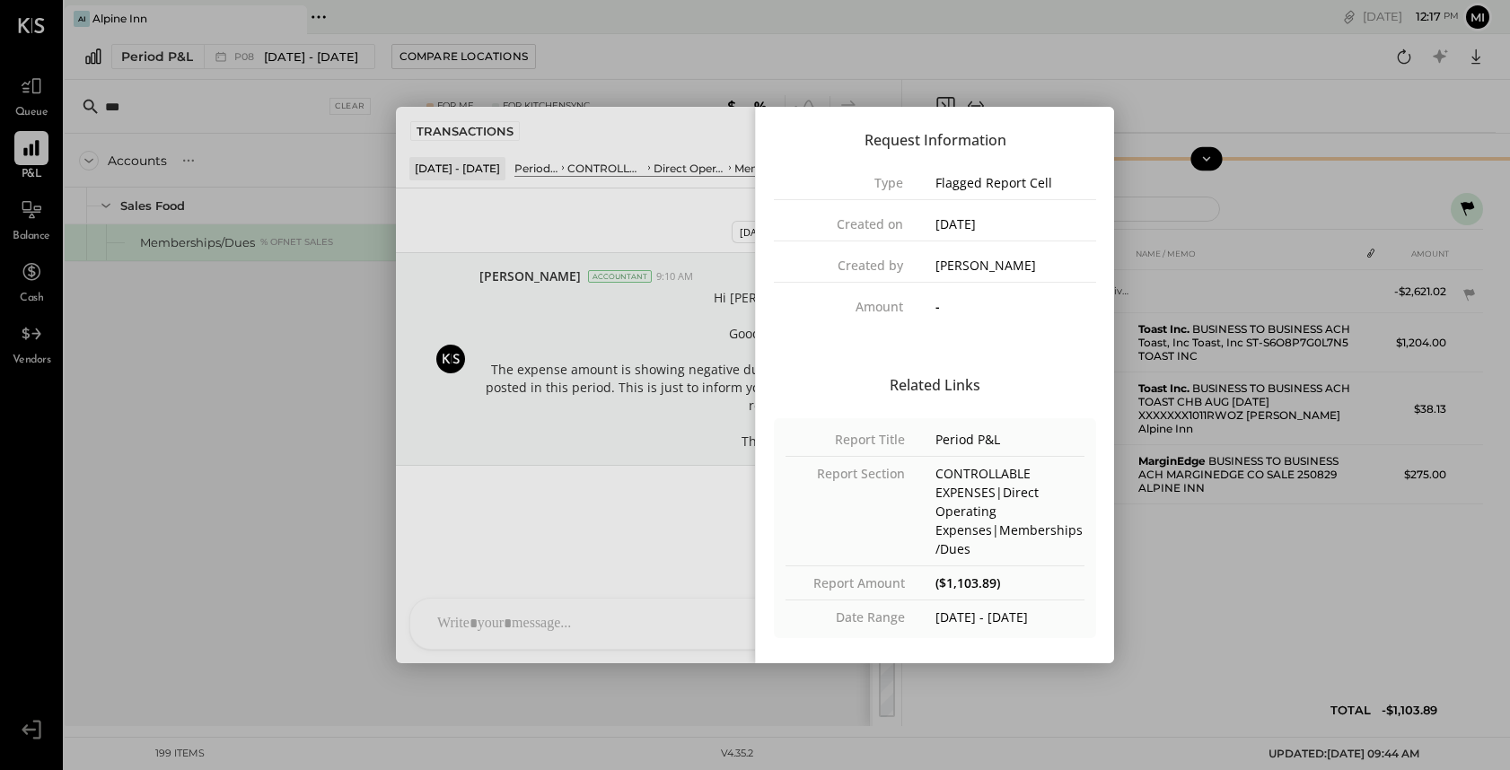
click at [1029, 354] on div "Related Links Report Title Period P&L Report Section CONTROLLABLE EXPENSES|Dire…" at bounding box center [935, 504] width 358 height 304
click at [1335, 588] on div "DATE TYPE REFERENCE NAME / MEMO AMOUNT [DATE] JE Accout receivable Adj -$2,621.…" at bounding box center [1206, 486] width 554 height 498
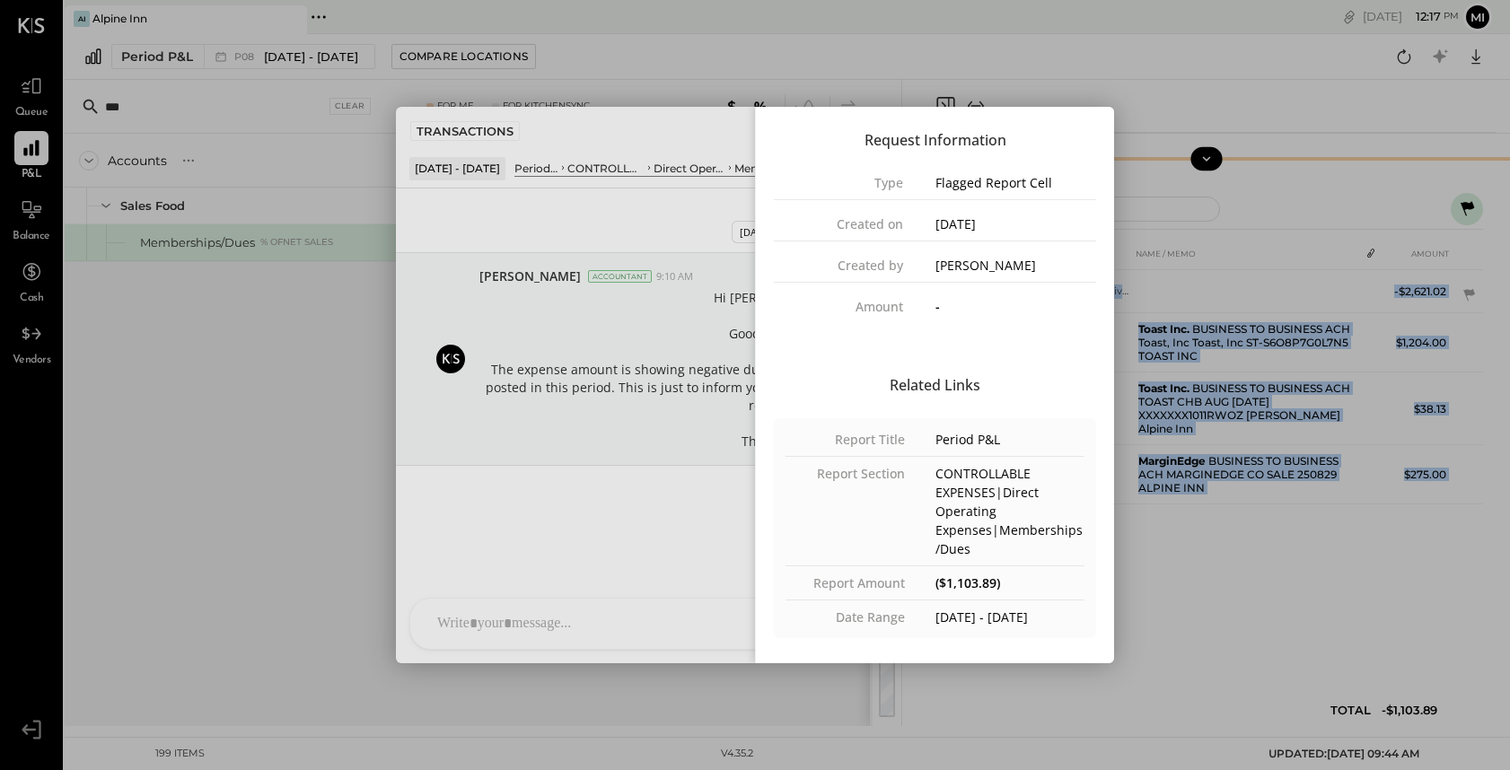
click at [1335, 588] on div "DATE TYPE REFERENCE NAME / MEMO AMOUNT [DATE] JE Accout receivable Adj -$2,621.…" at bounding box center [1206, 486] width 554 height 498
click at [144, 55] on div "Period P&L" at bounding box center [157, 57] width 72 height 18
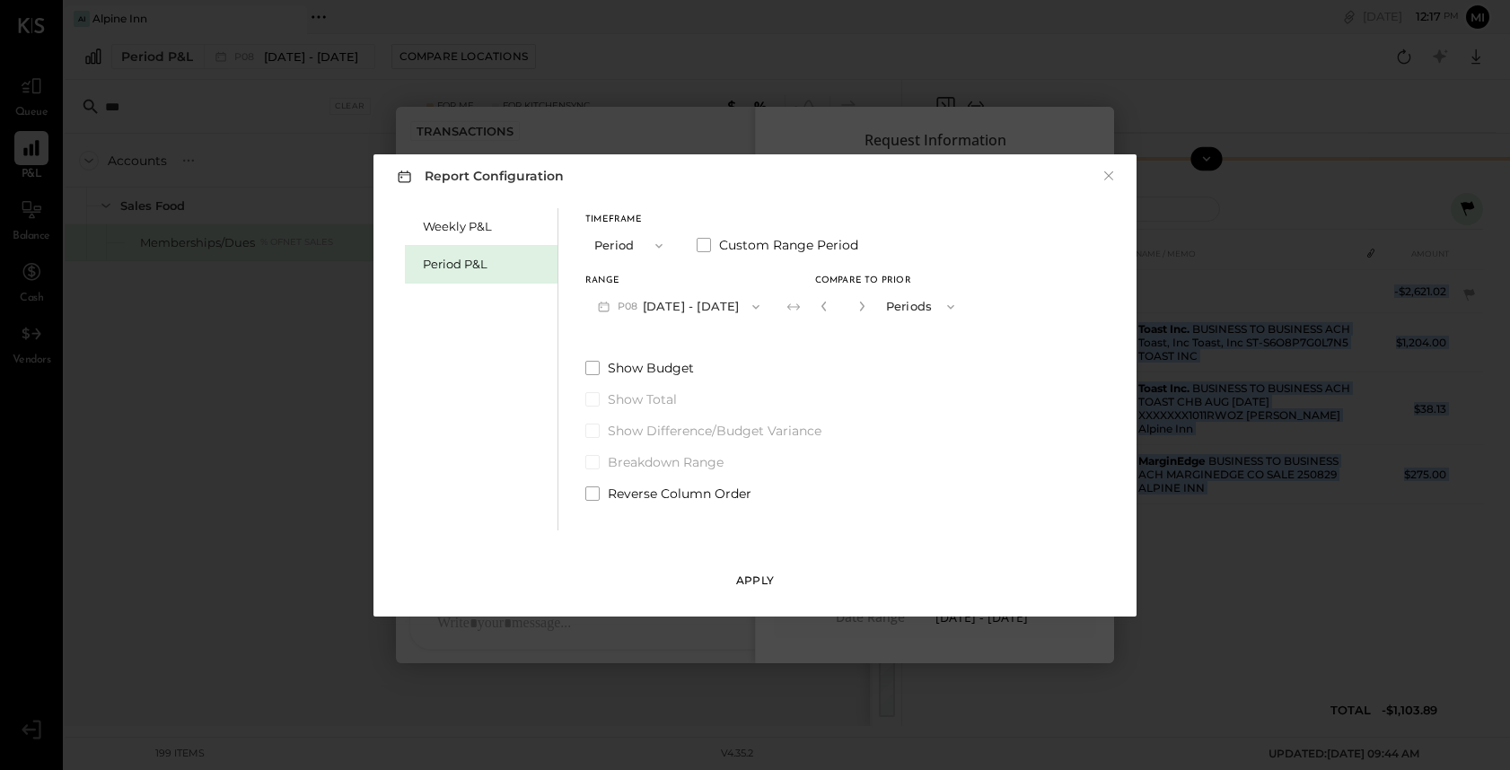
click at [757, 571] on button "Apply" at bounding box center [755, 580] width 90 height 29
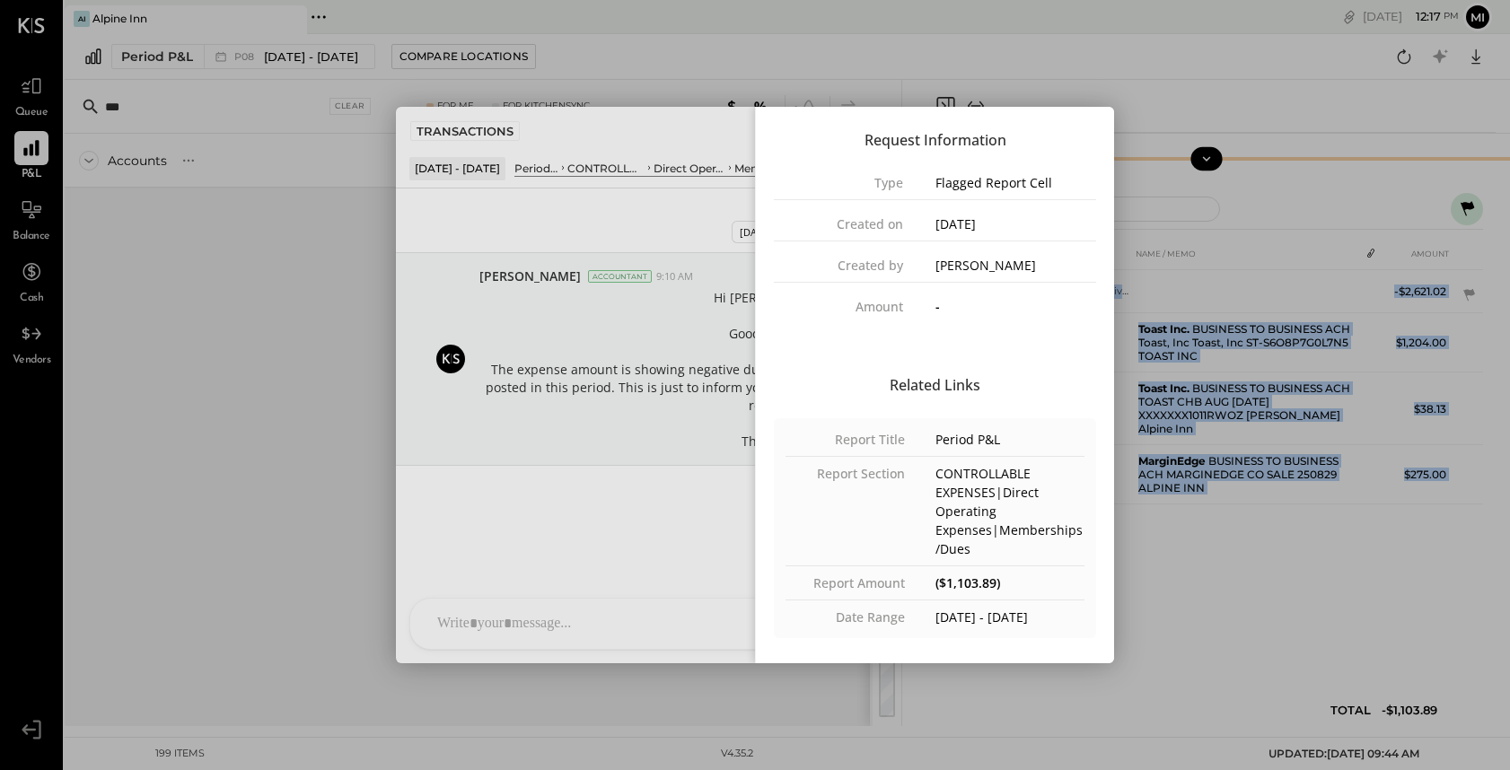
click at [1204, 162] on icon at bounding box center [1206, 159] width 16 height 16
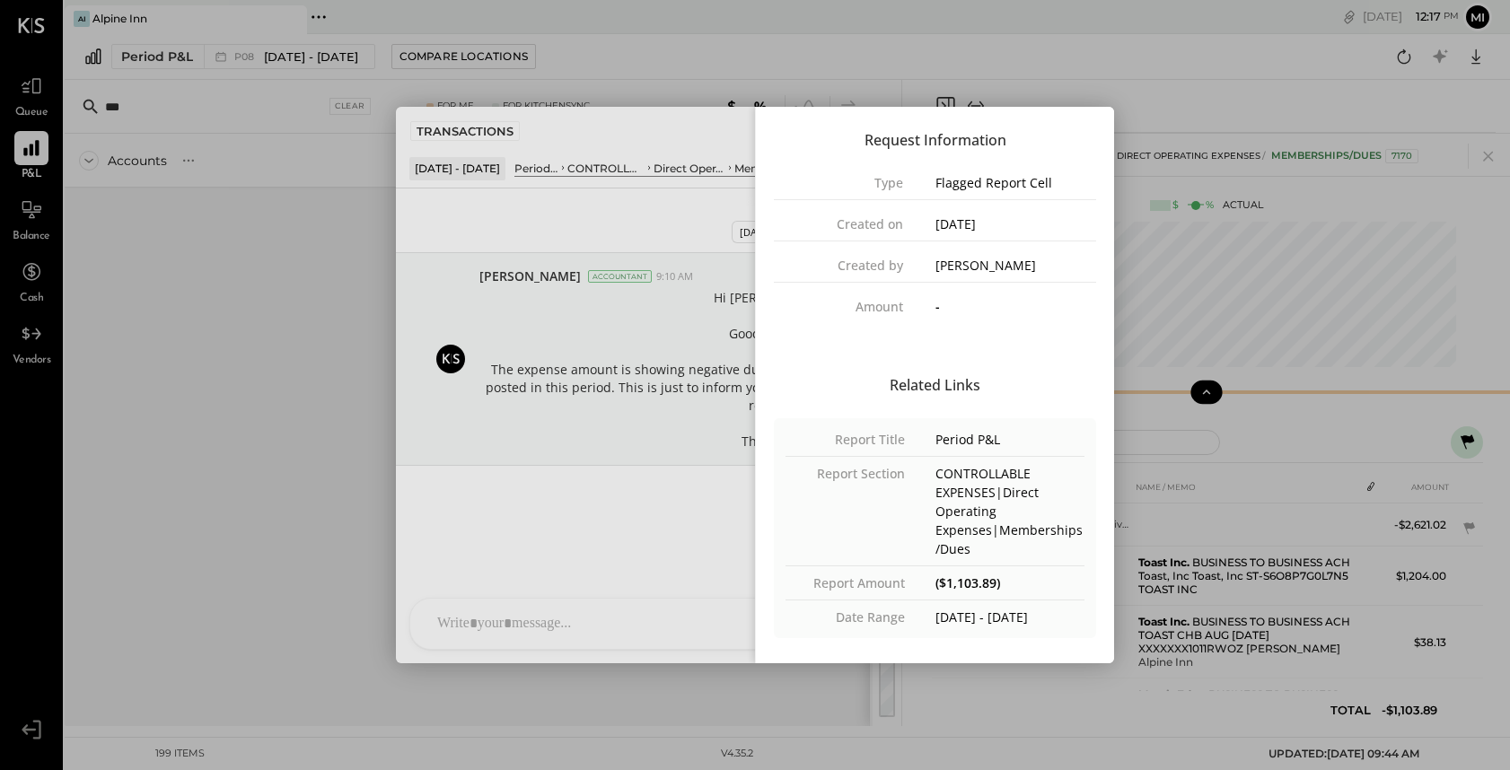
click at [975, 182] on div "Flagged Report Cell" at bounding box center [1016, 182] width 162 height 19
click at [968, 166] on div "Request Information Type Flagged Report Cell Created on [DATE] Created by [PERS…" at bounding box center [935, 220] width 358 height 227
click at [696, 132] on div "Close panel" at bounding box center [755, 385] width 718 height 556
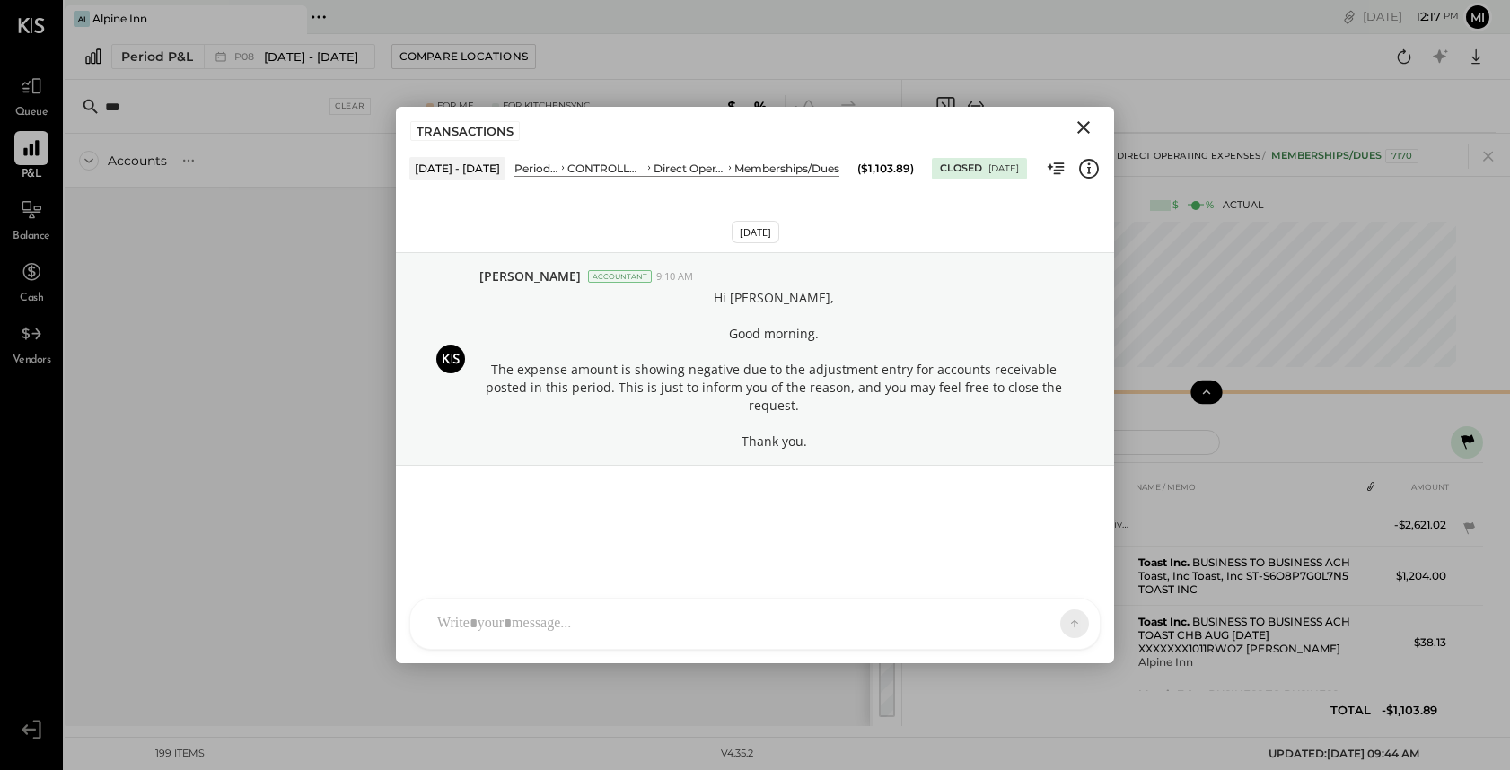
click at [1085, 125] on icon "Close" at bounding box center [1083, 127] width 13 height 13
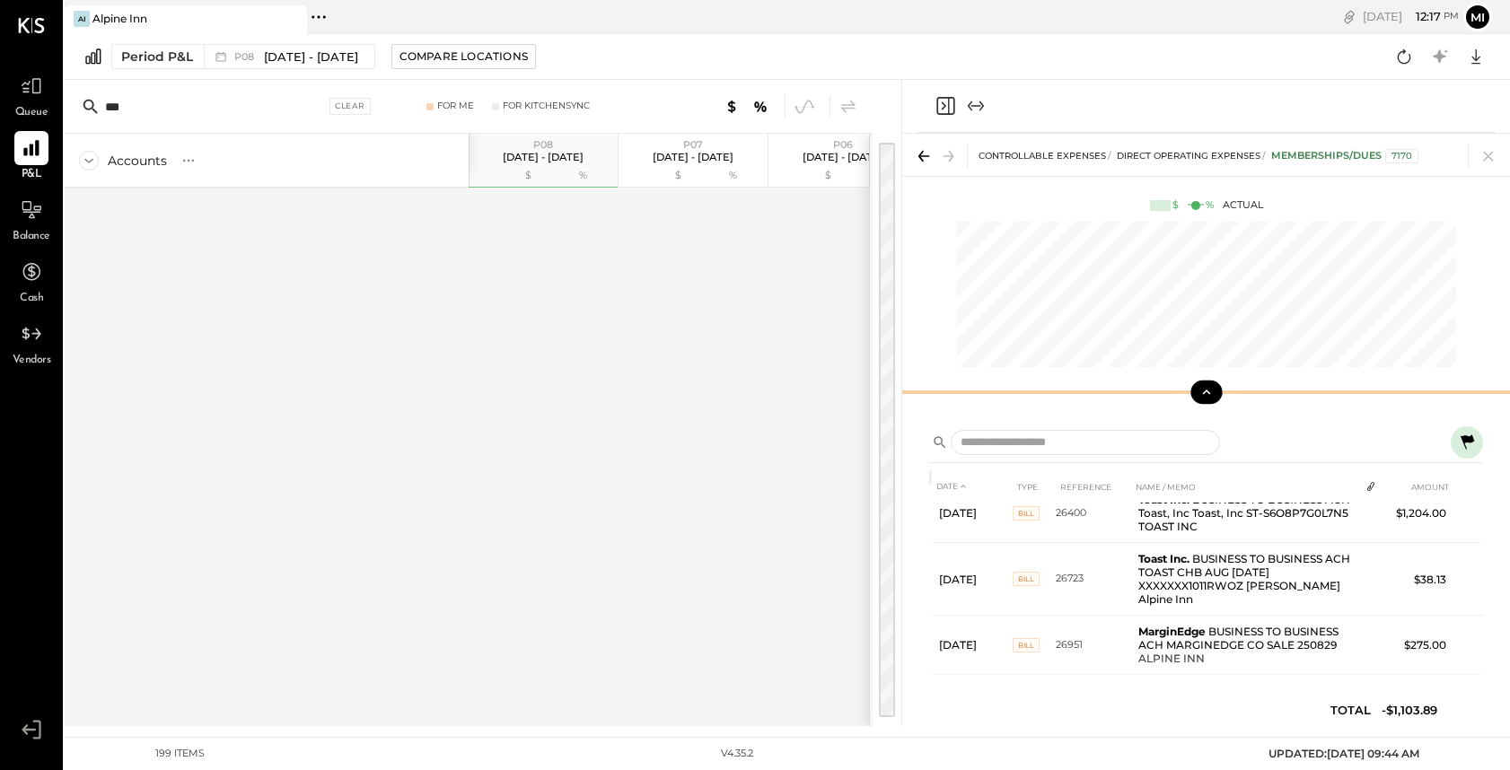
scroll to position [70, 0]
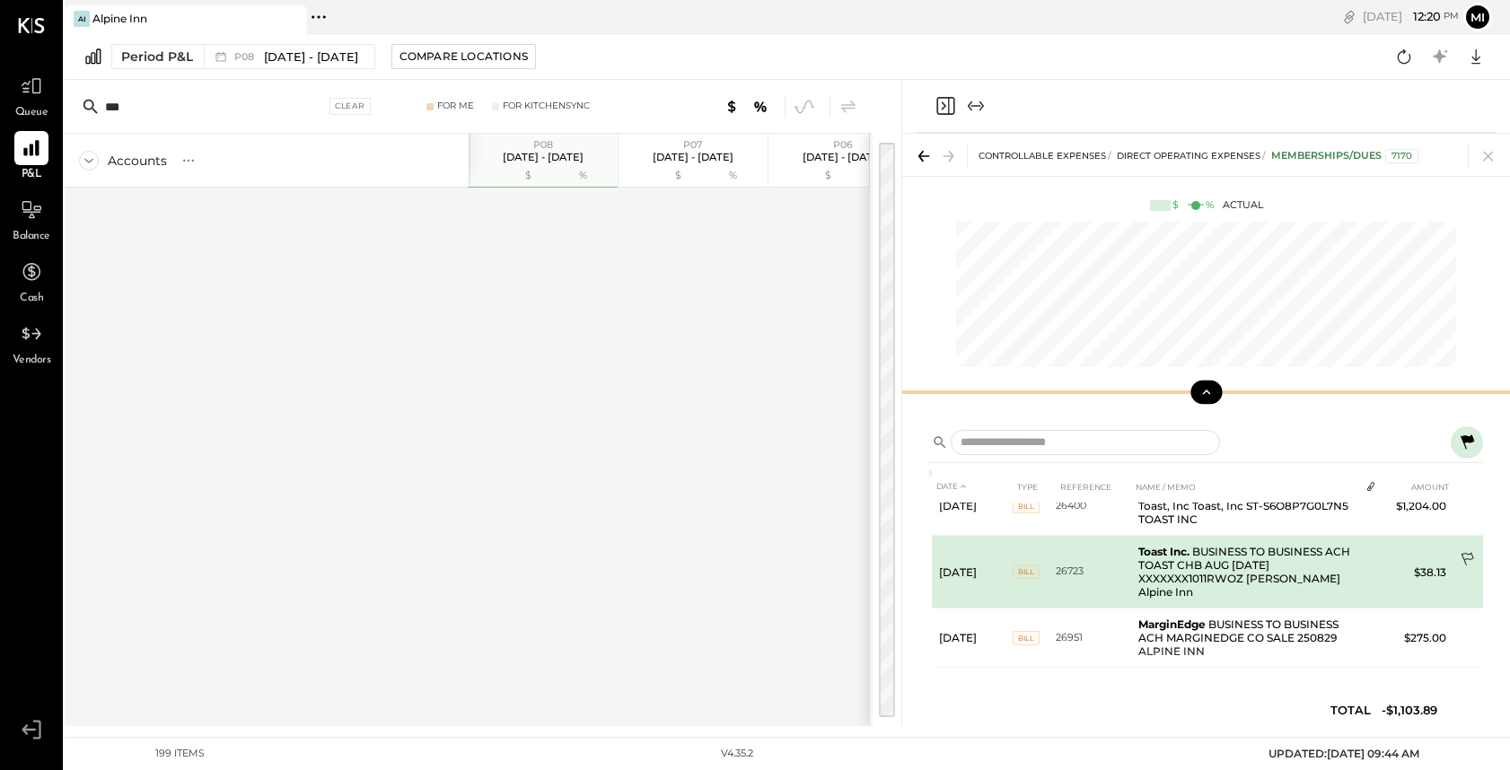
click at [1459, 556] on icon at bounding box center [1468, 561] width 18 height 18
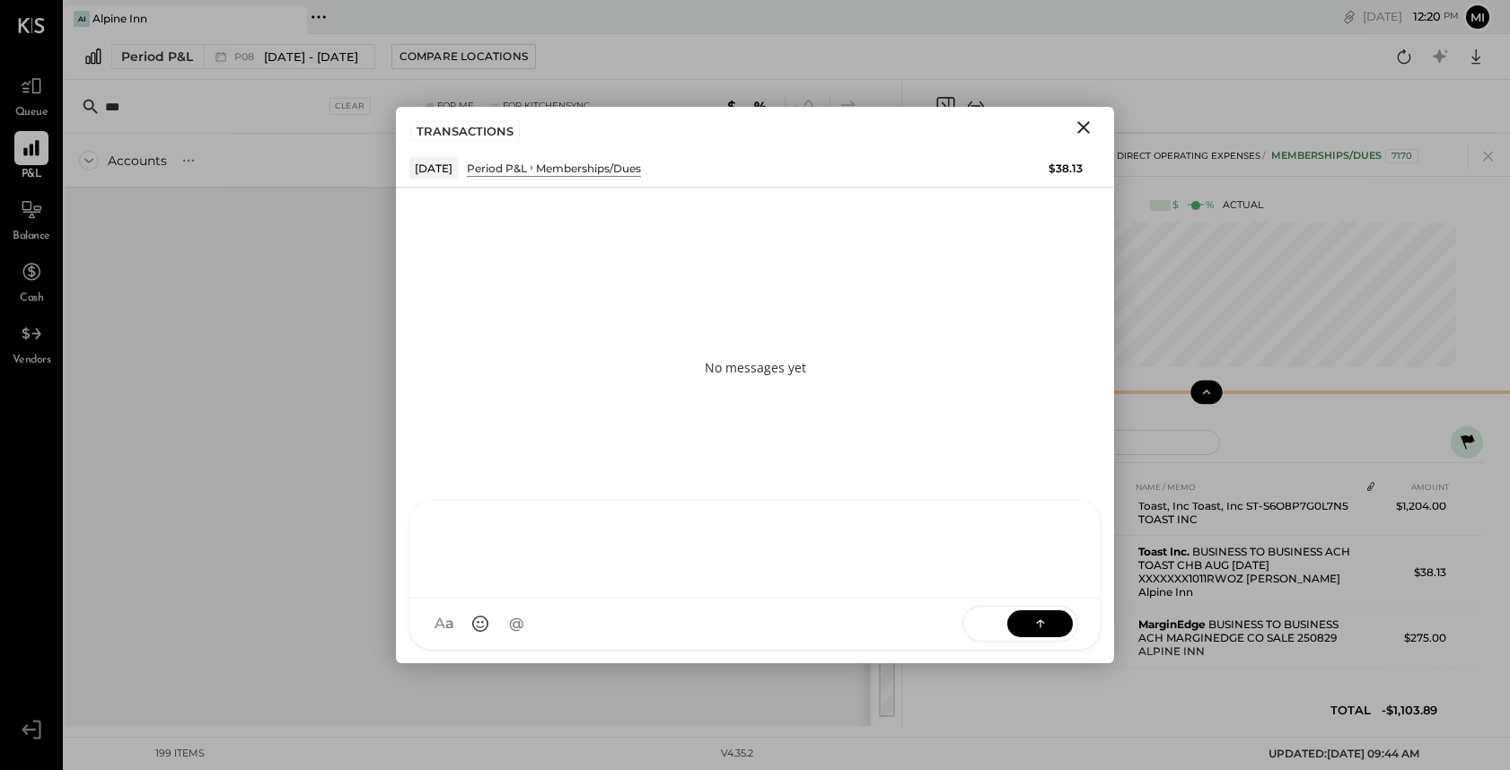
click at [596, 625] on div "NS [PERSON_NAME] B [PERSON_NAME] D [PERSON_NAME] CR [PERSON_NAME] R [PERSON_NAM…" at bounding box center [754, 575] width 691 height 150
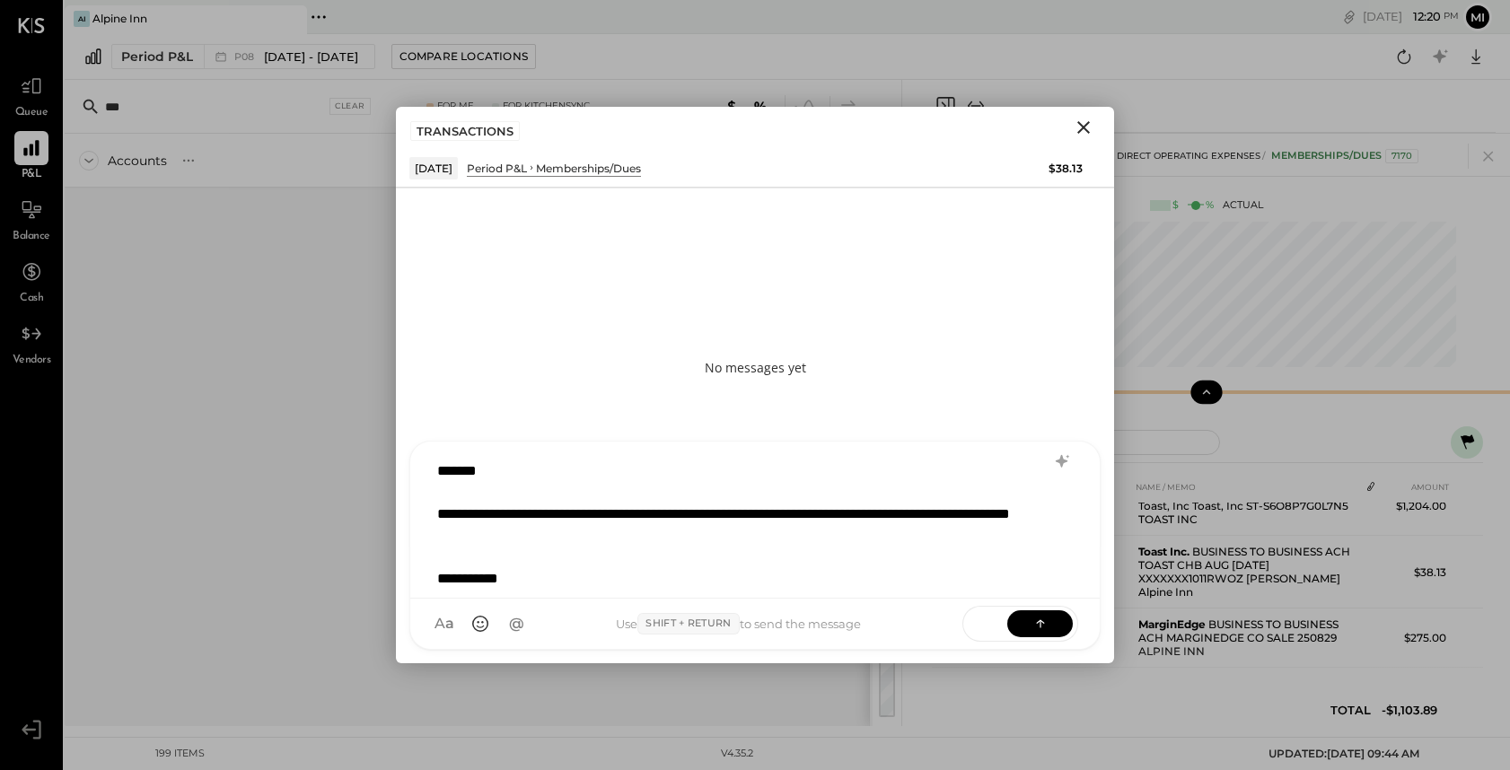
scroll to position [22, 0]
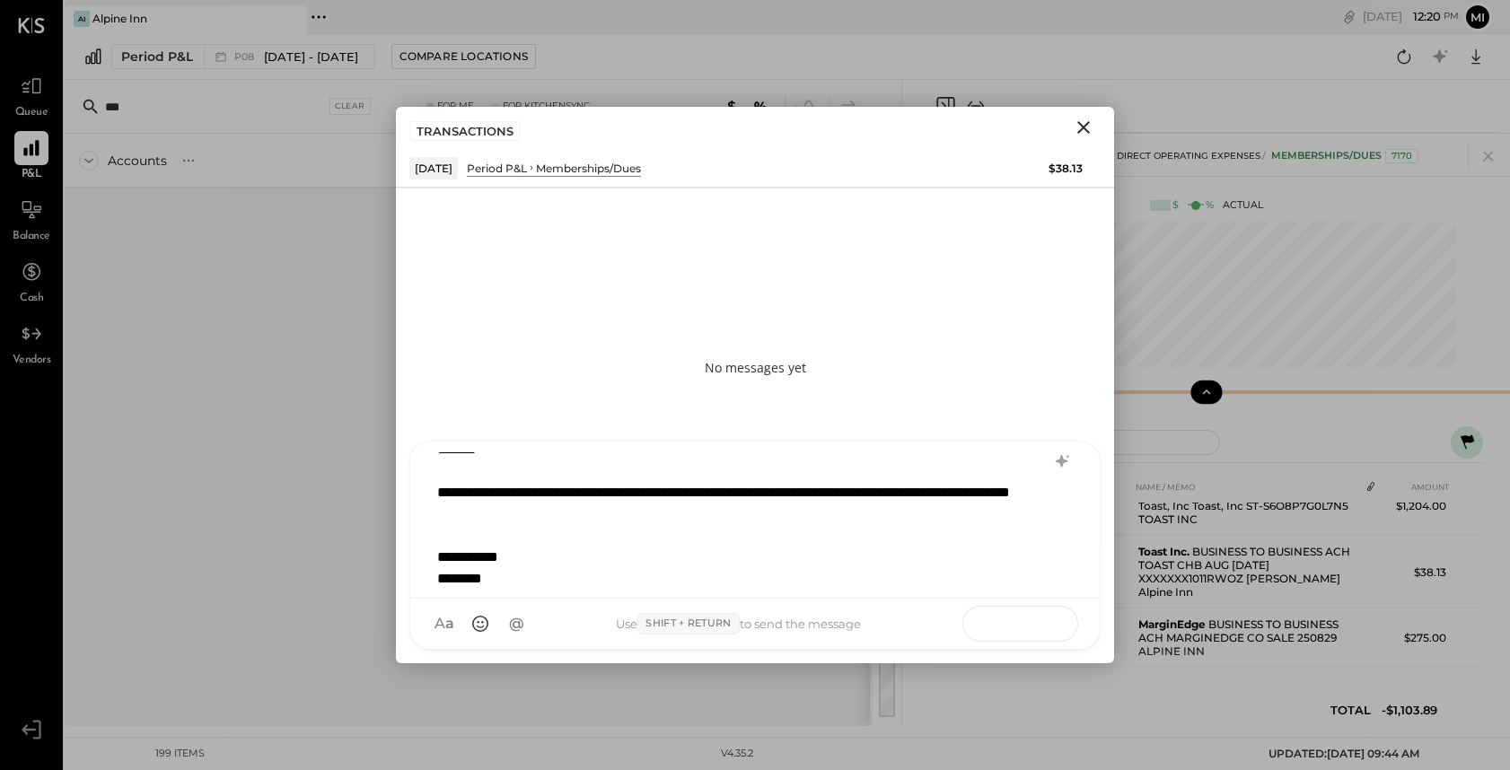
click at [1021, 626] on button at bounding box center [1040, 622] width 66 height 27
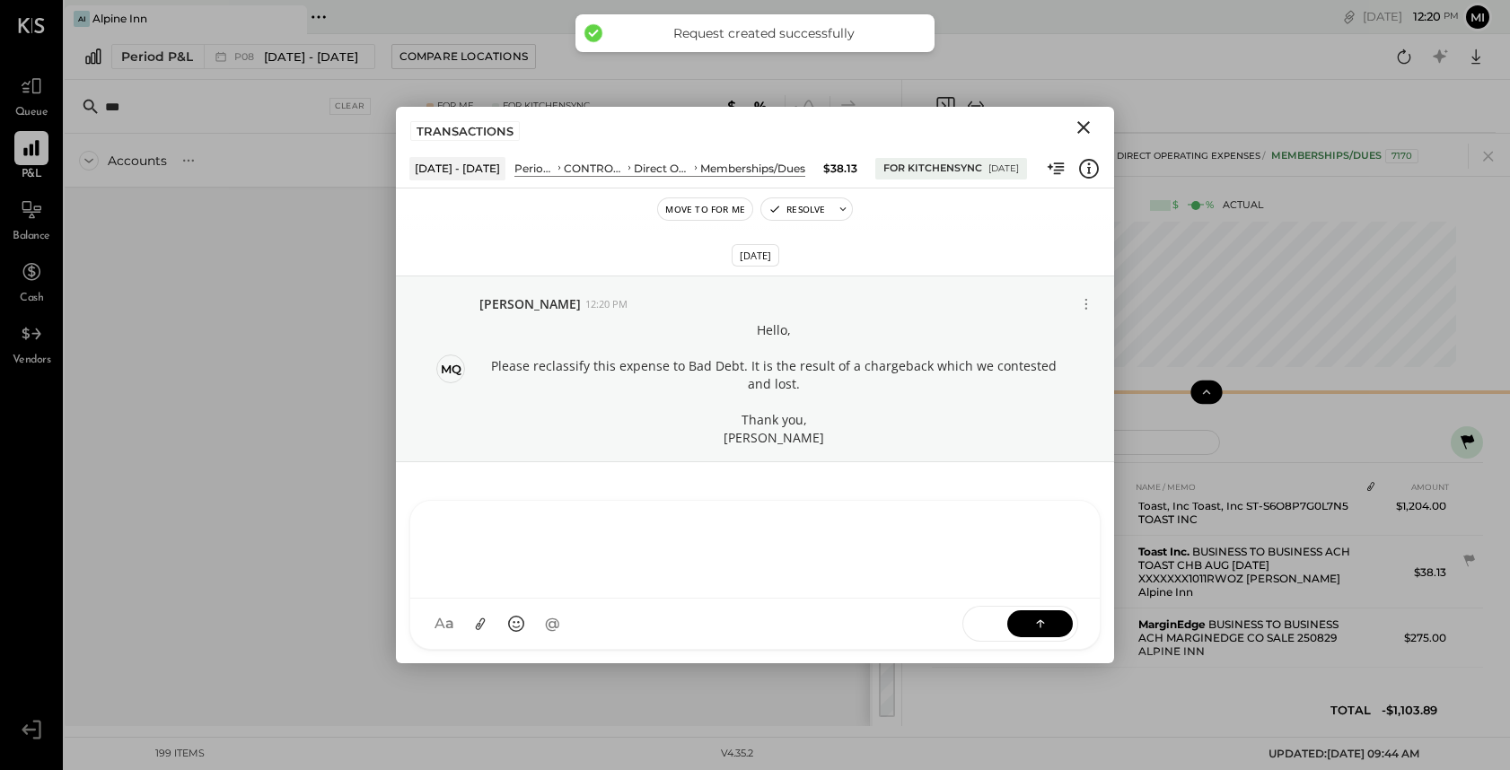
click at [1081, 122] on icon "Close" at bounding box center [1083, 128] width 22 height 22
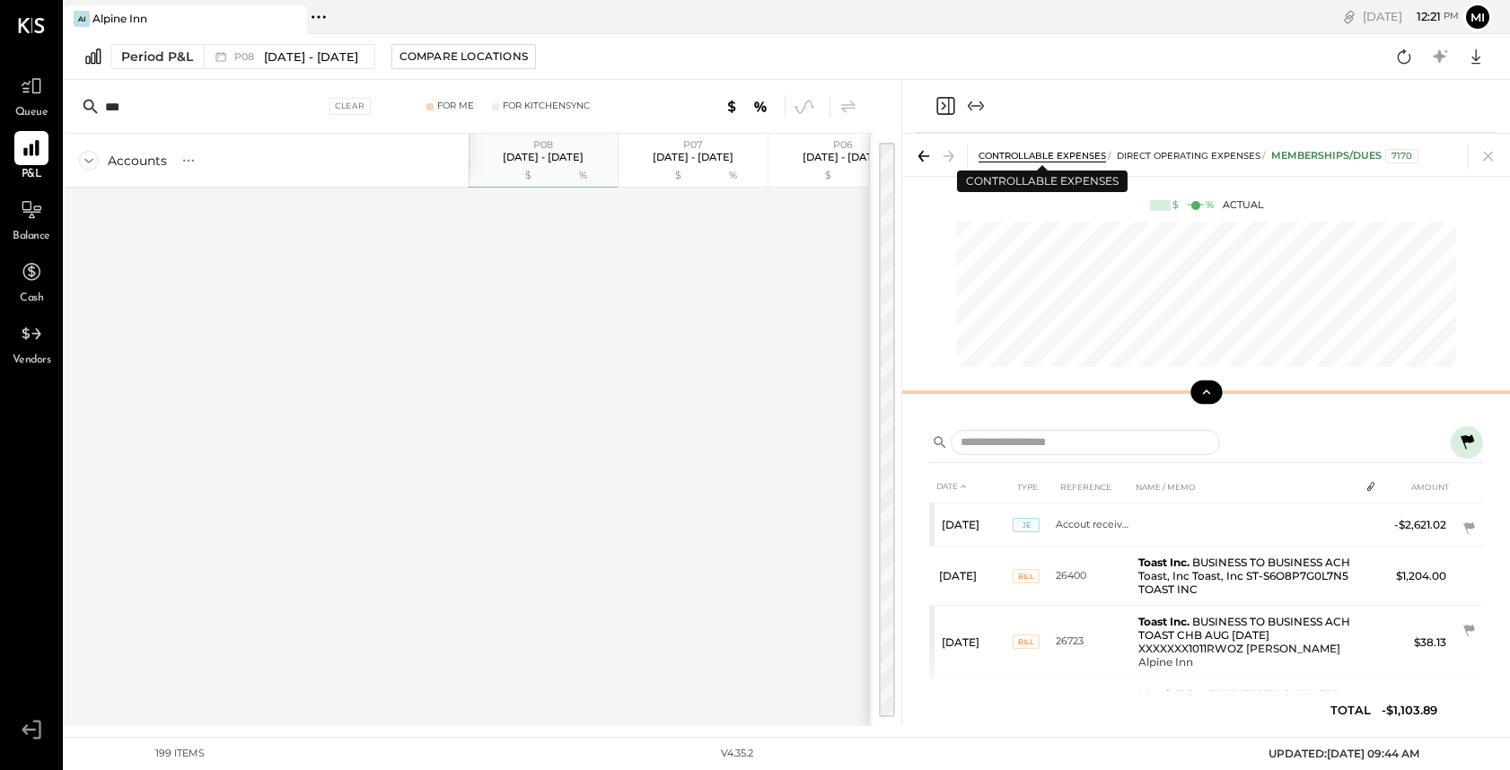
click at [1050, 155] on span "CONTROLLABLE EXPENSES" at bounding box center [1041, 156] width 127 height 12
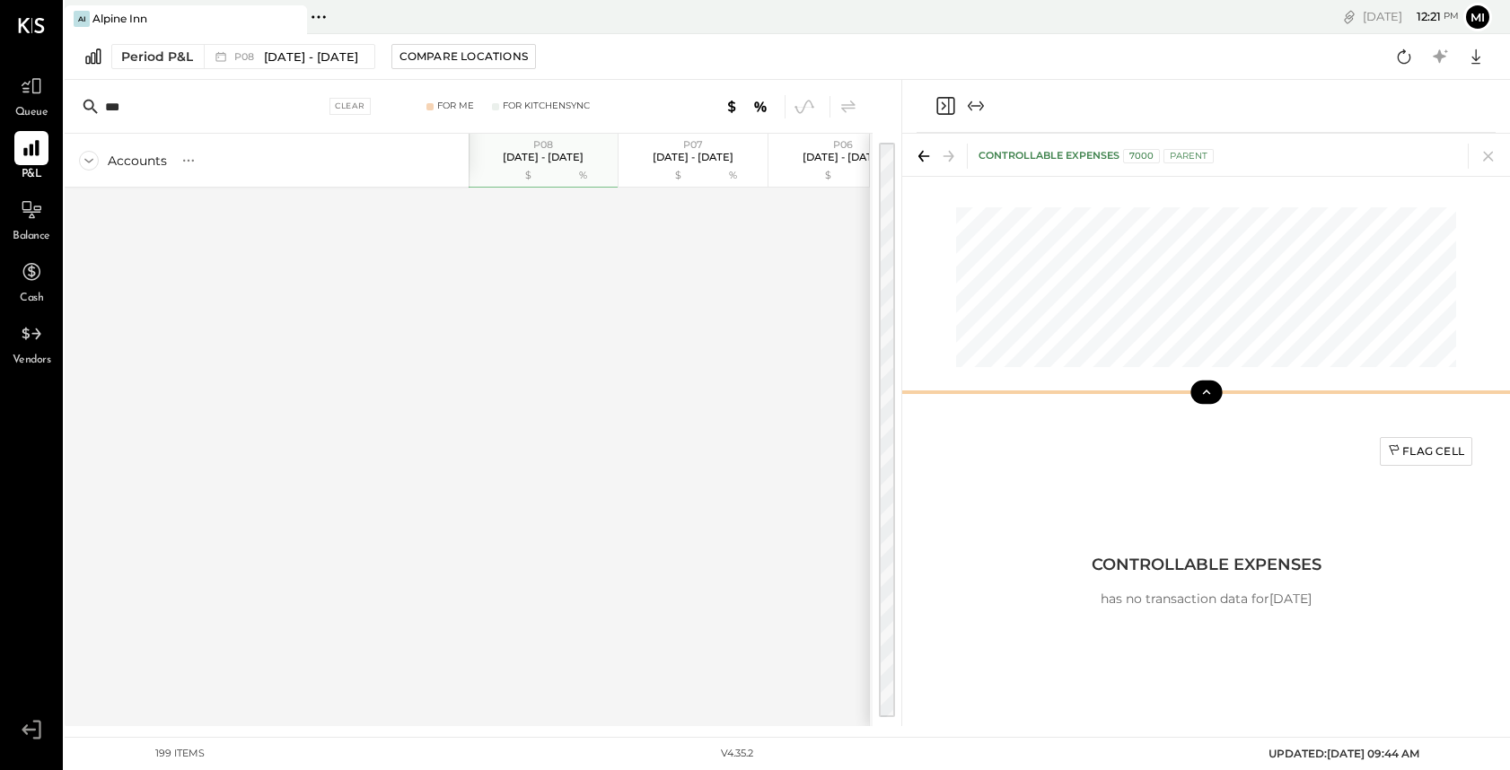
click at [974, 107] on icon "Expand panel (e)" at bounding box center [976, 106] width 22 height 22
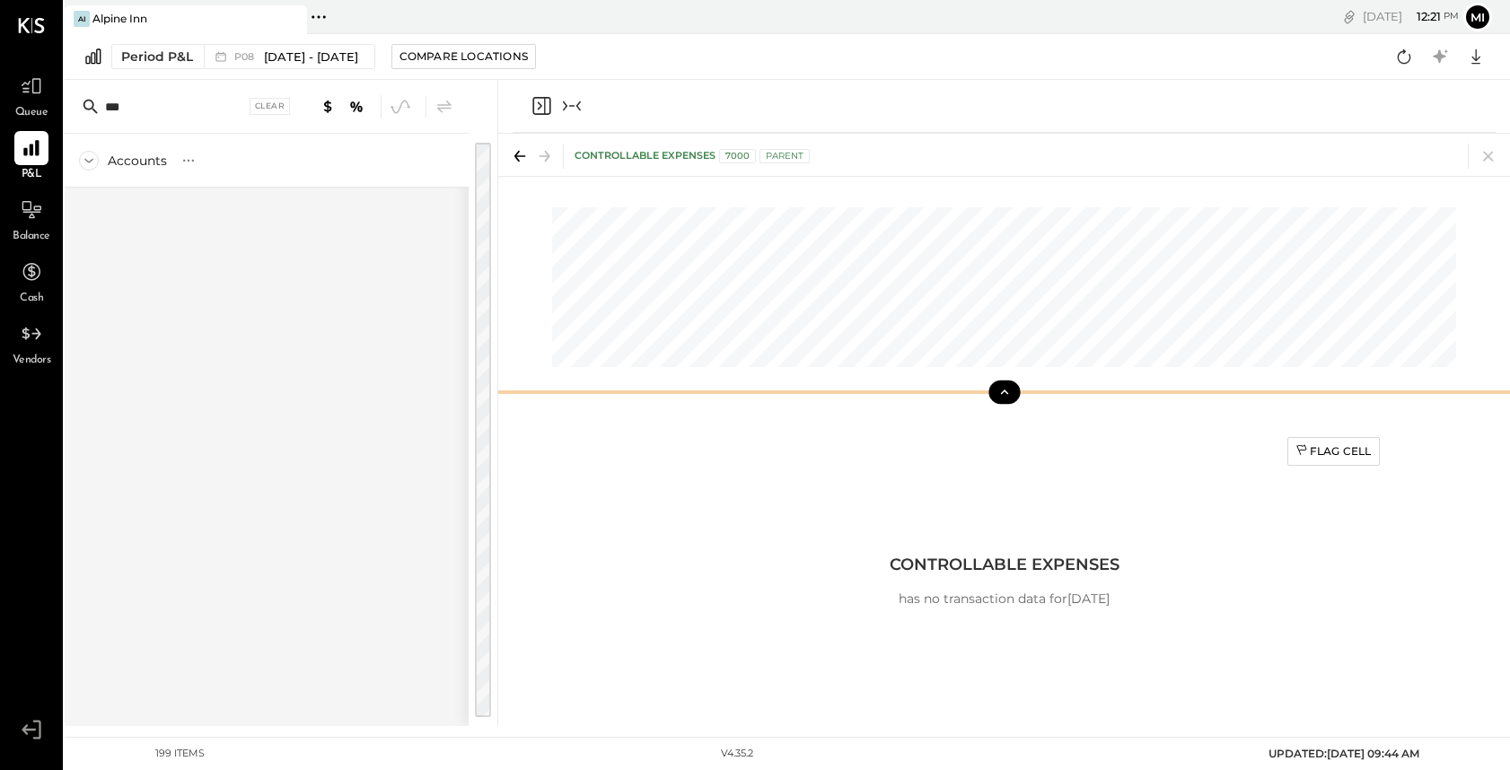
click at [570, 105] on icon "Collapse panel (e)" at bounding box center [572, 106] width 22 height 22
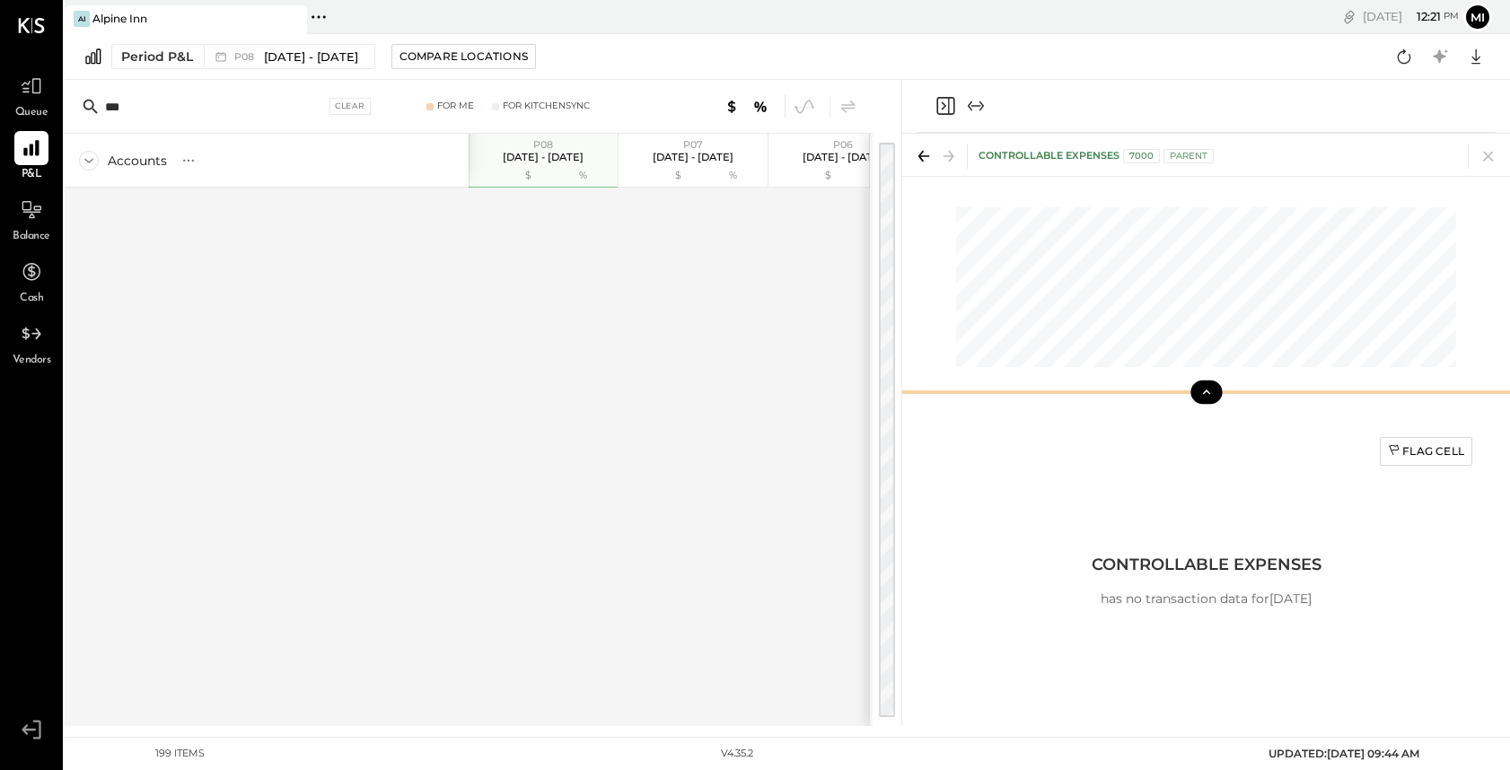
click at [319, 338] on div "Accounts S % GL P08 [DATE] - [DATE] $ % P07 [DATE] - [DATE] $ % P06 [DATE] - [D…" at bounding box center [467, 430] width 805 height 592
click at [361, 108] on div "Clear" at bounding box center [349, 106] width 41 height 17
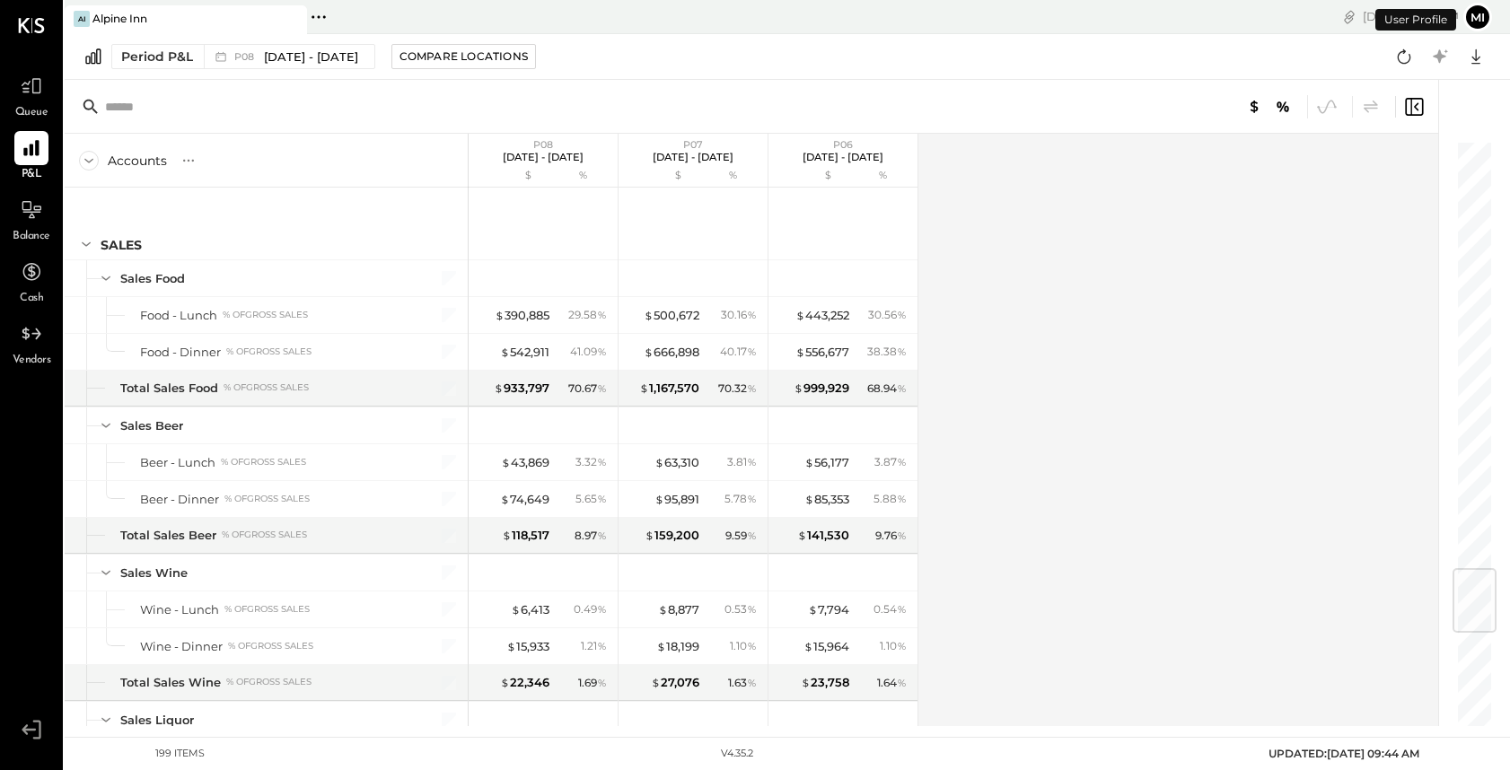
scroll to position [3591, 0]
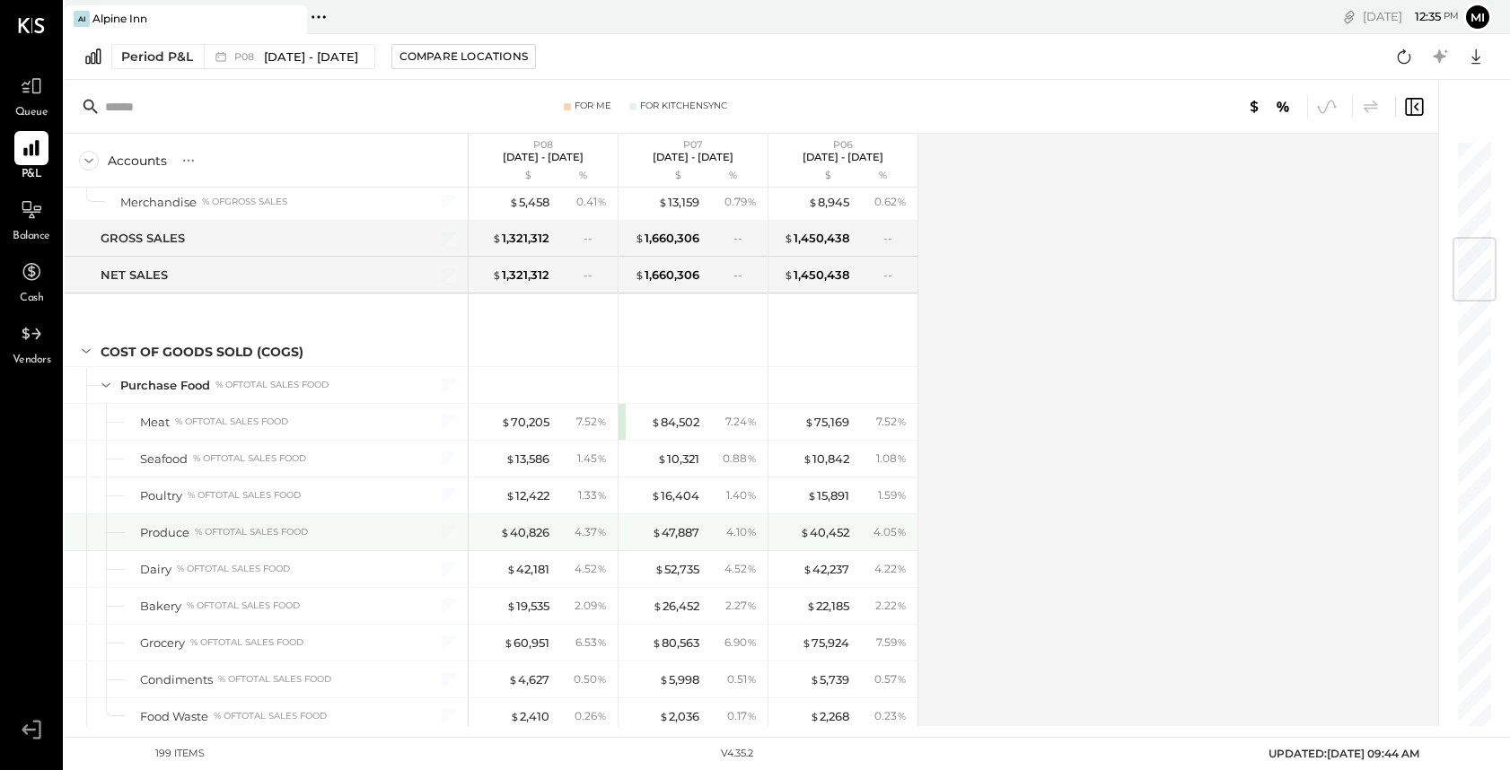
scroll to position [823, 0]
